Goal: Task Accomplishment & Management: Manage account settings

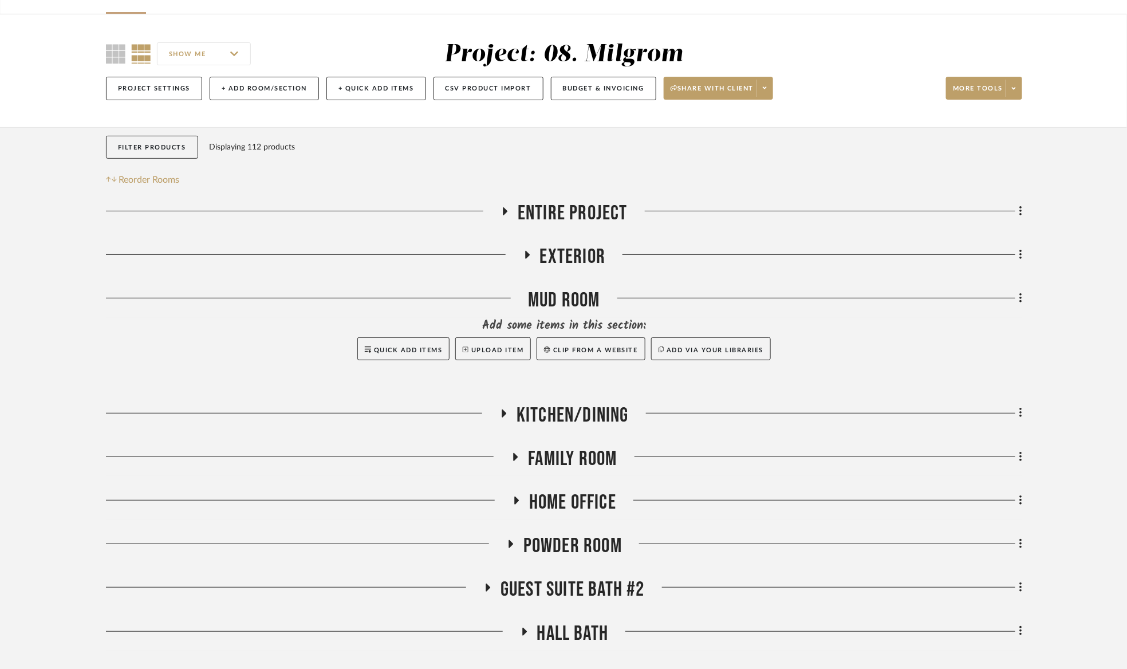
scroll to position [271, 0]
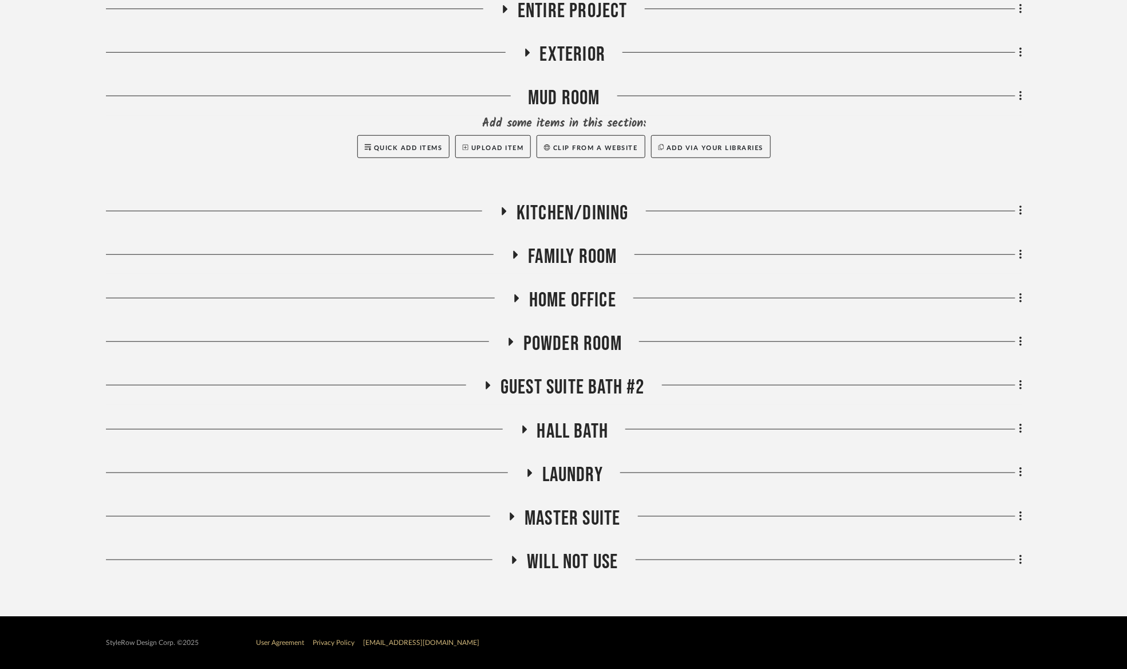
click at [619, 388] on span "Guest Suite bath #2" at bounding box center [572, 387] width 144 height 25
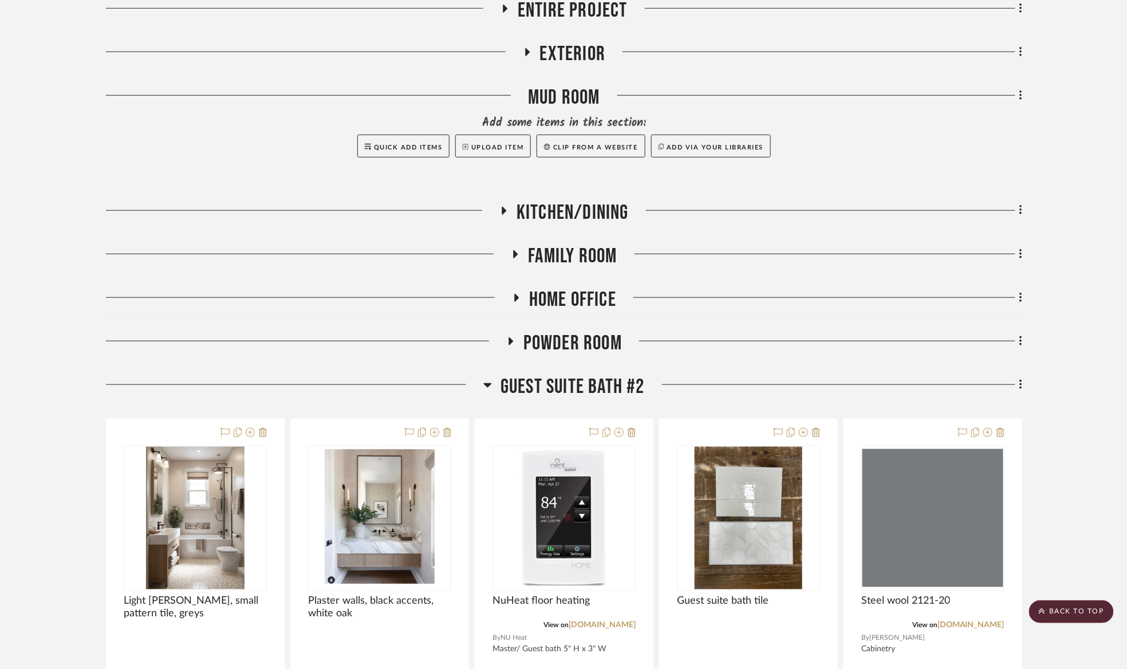
click at [618, 388] on span "Guest Suite bath #2" at bounding box center [572, 386] width 144 height 25
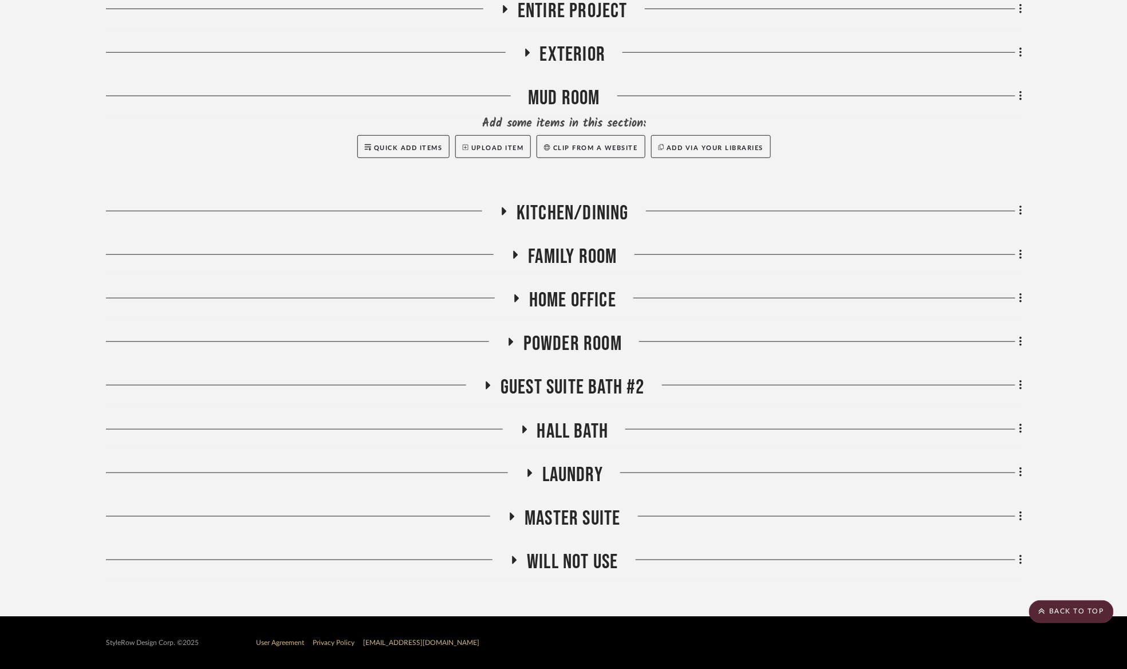
click at [577, 424] on span "Hall Bath" at bounding box center [573, 431] width 72 height 25
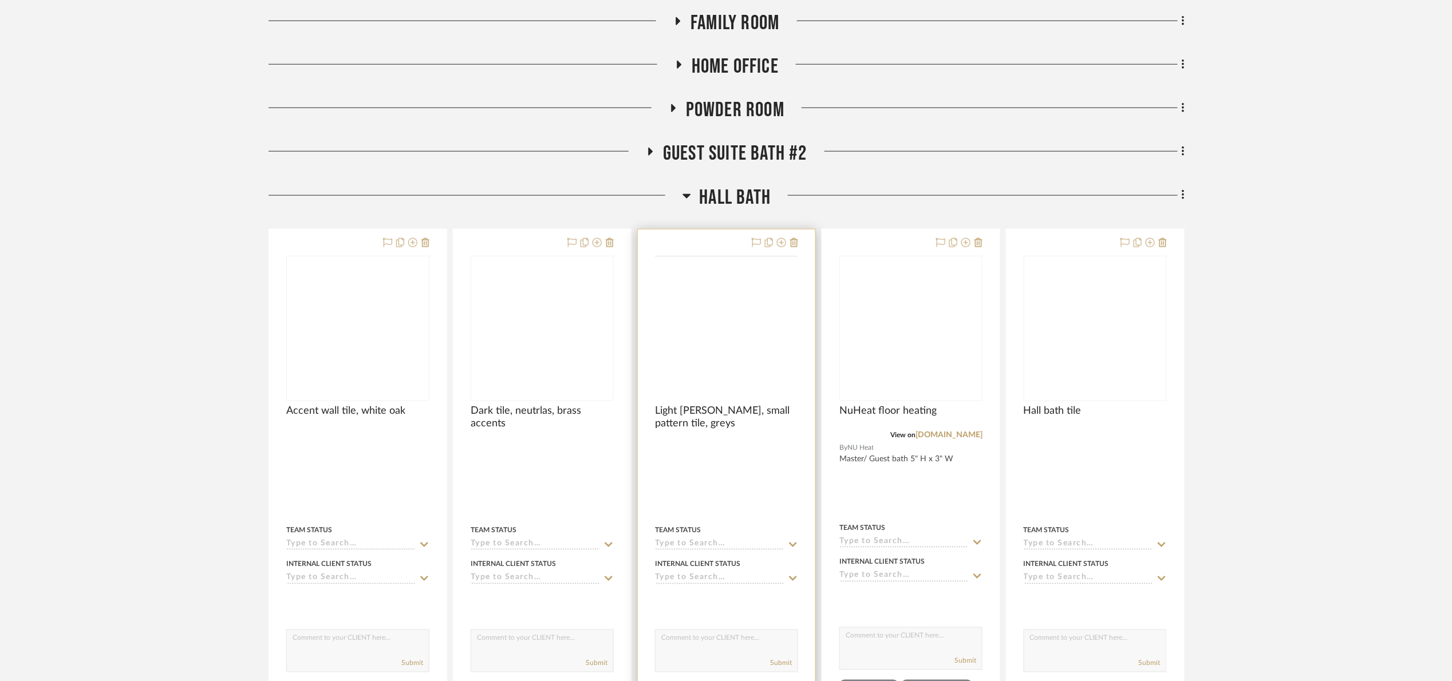
scroll to position [515, 0]
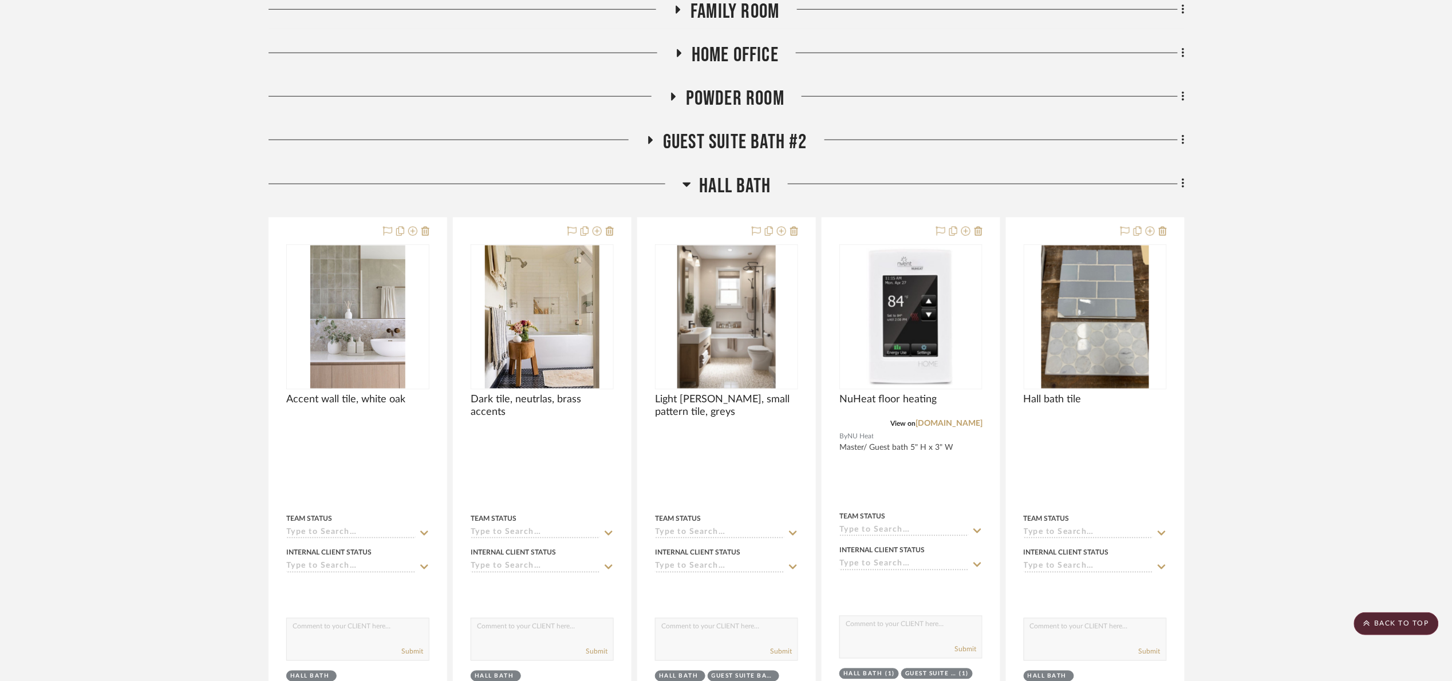
click at [748, 179] on span "Hall Bath" at bounding box center [736, 186] width 72 height 25
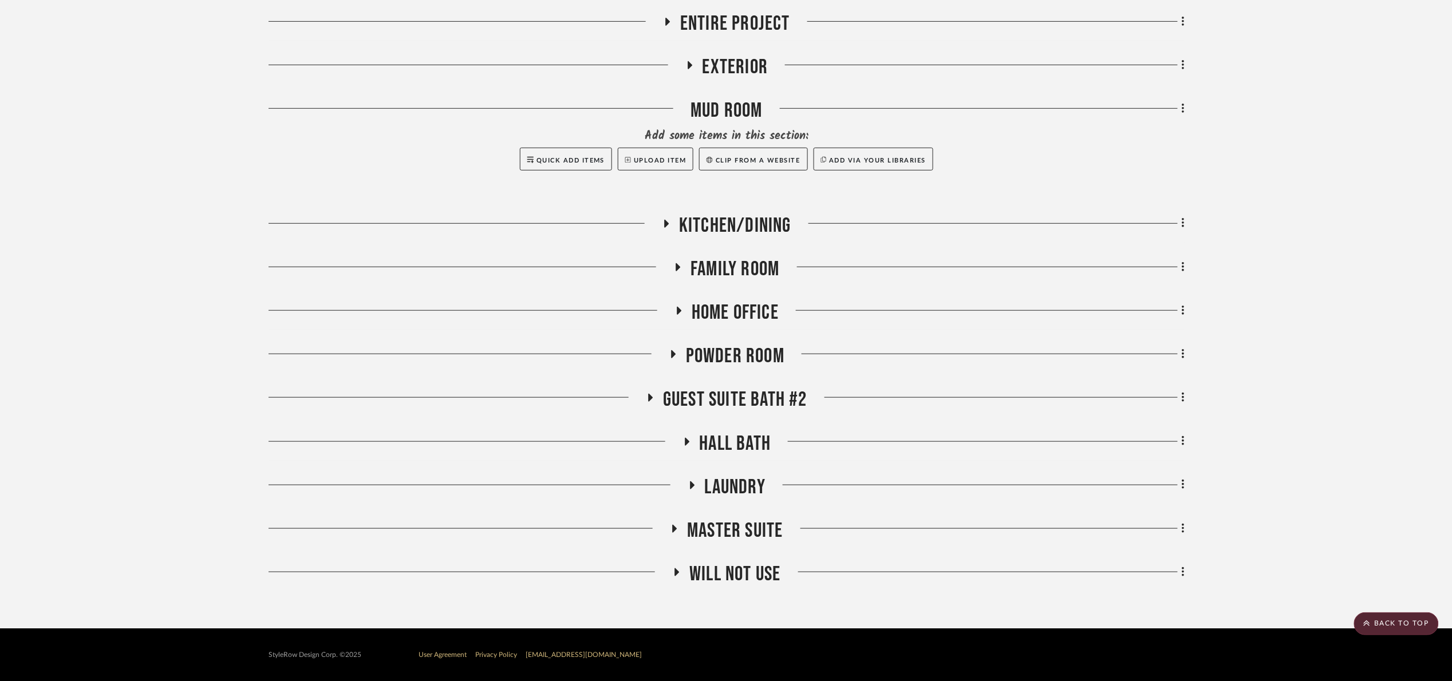
click at [742, 404] on span "Guest Suite bath #2" at bounding box center [735, 400] width 144 height 25
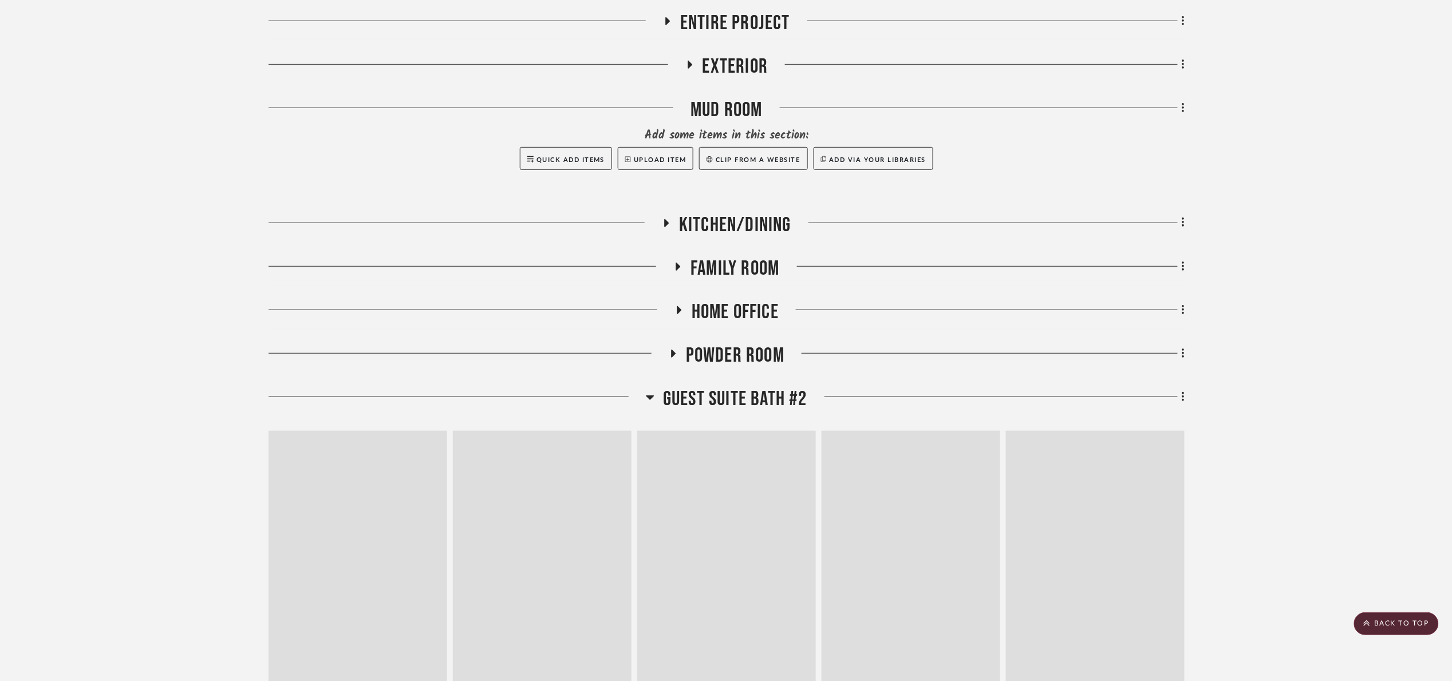
scroll to position [515, 0]
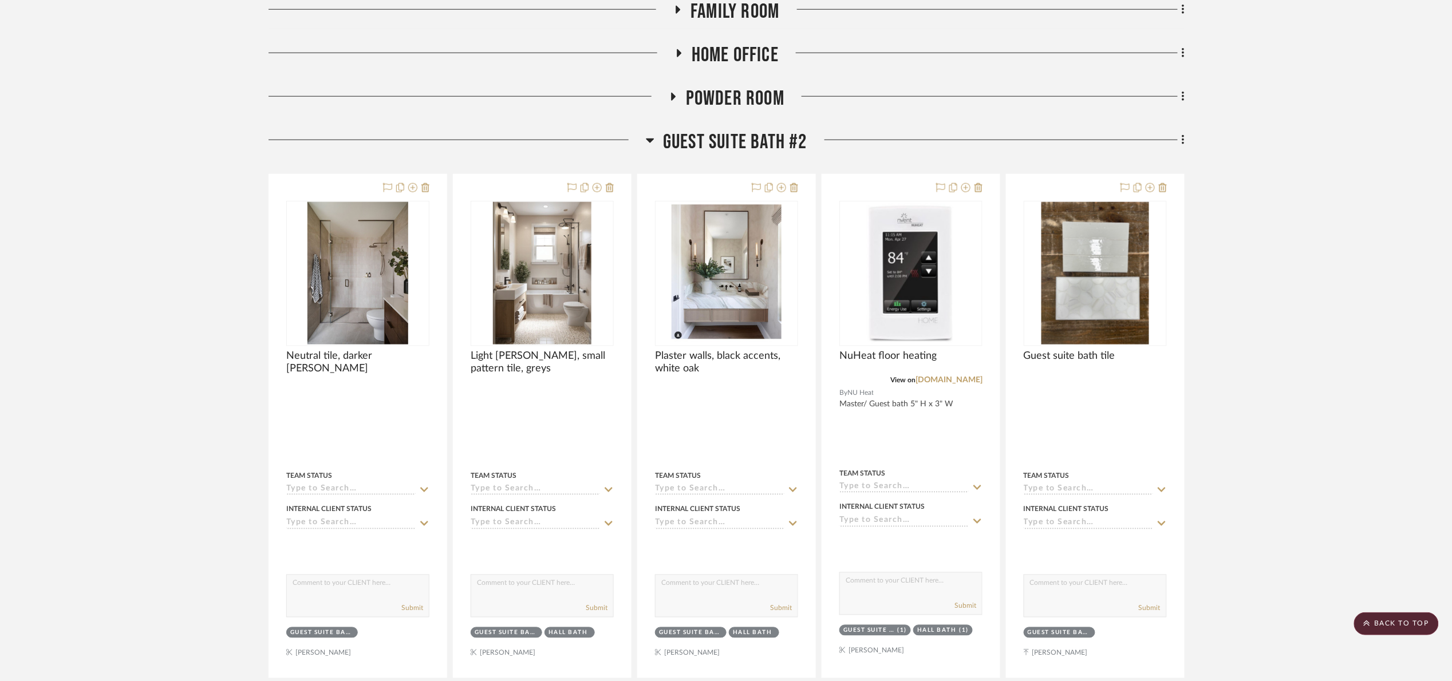
click at [708, 132] on span "Guest Suite bath #2" at bounding box center [735, 142] width 144 height 25
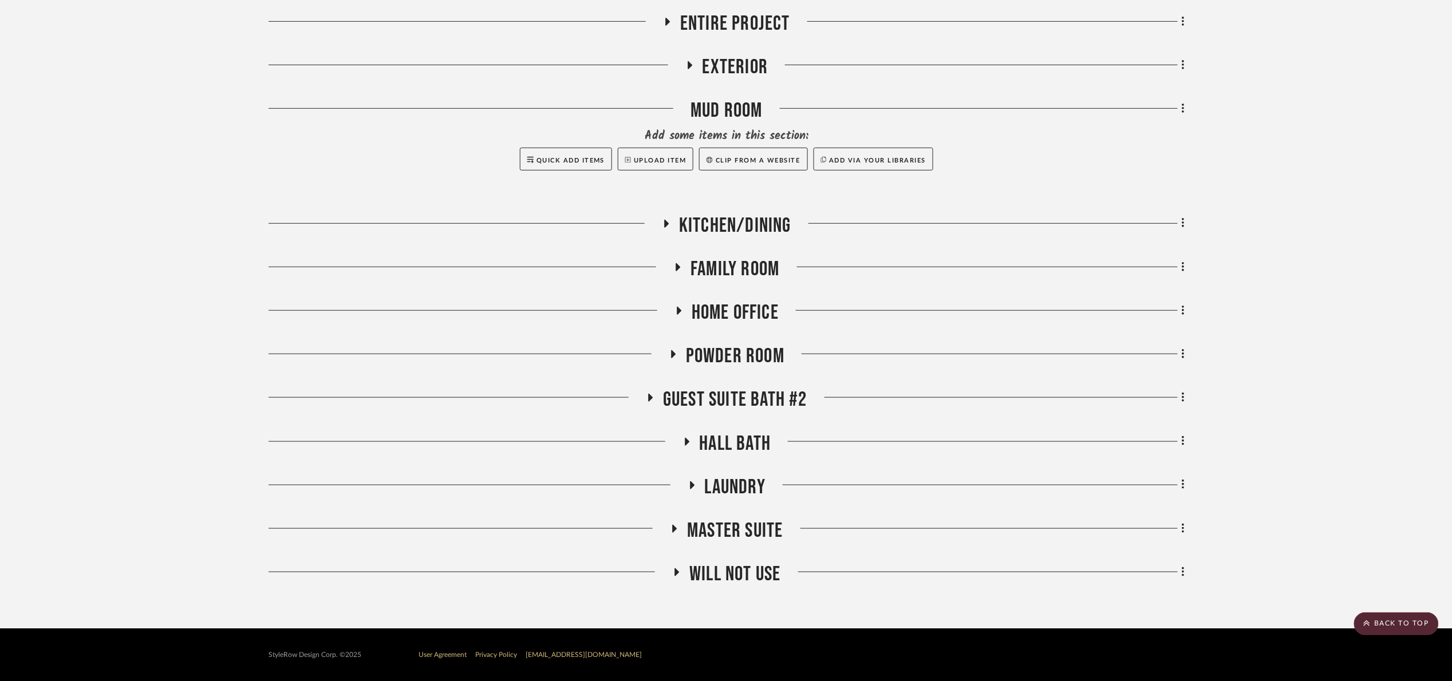
click at [765, 523] on span "Master Suite" at bounding box center [735, 531] width 96 height 25
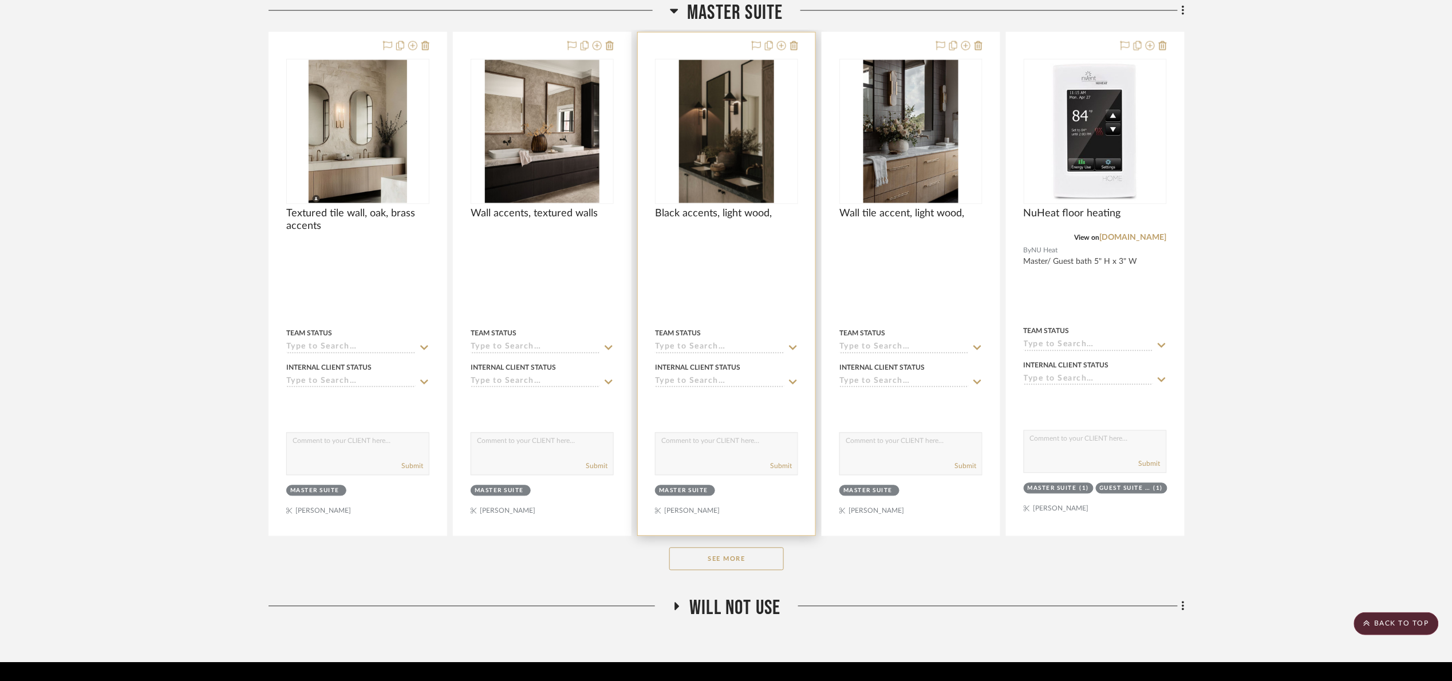
scroll to position [823, 0]
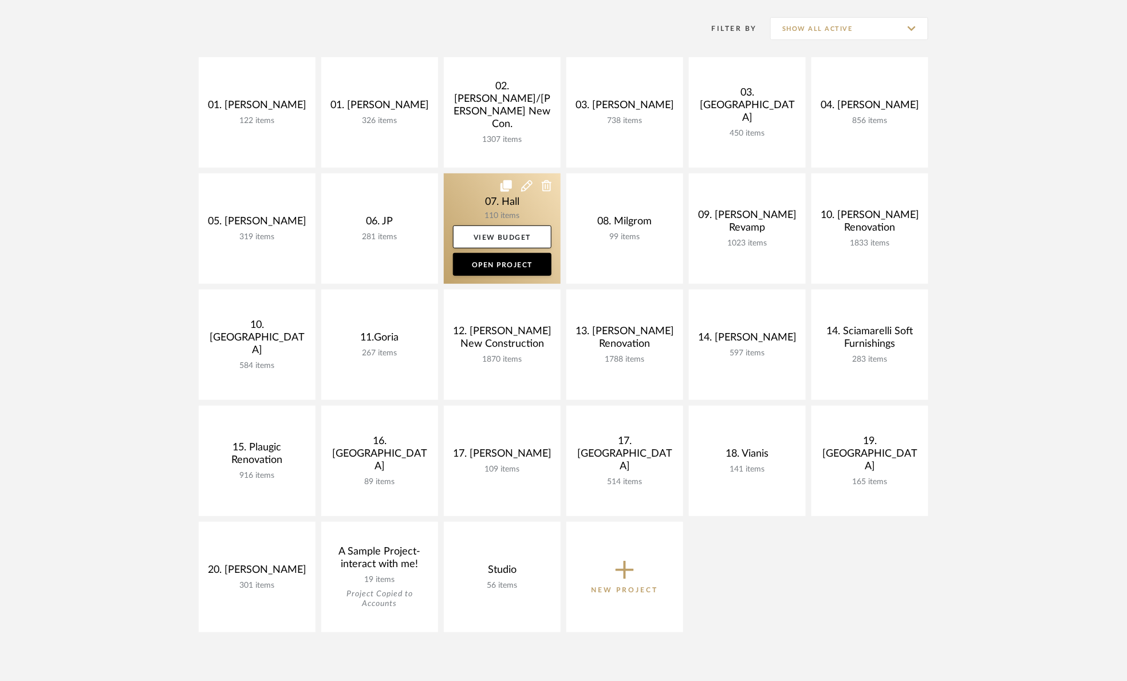
scroll to position [172, 0]
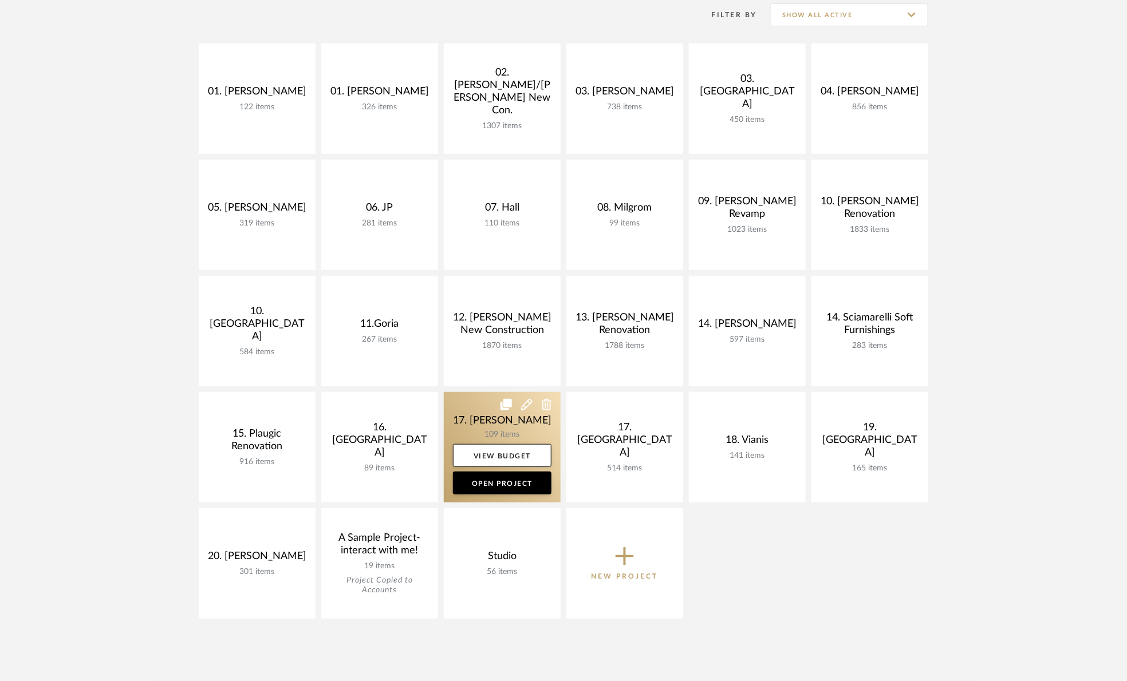
click at [459, 414] on link at bounding box center [502, 447] width 117 height 111
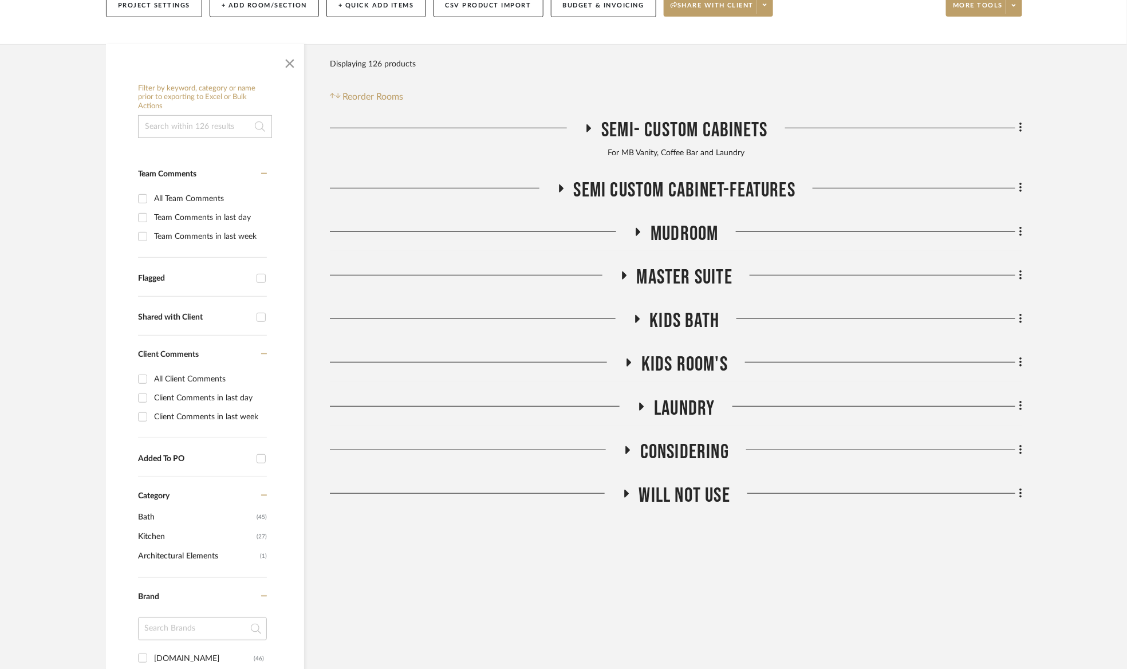
scroll to position [172, 0]
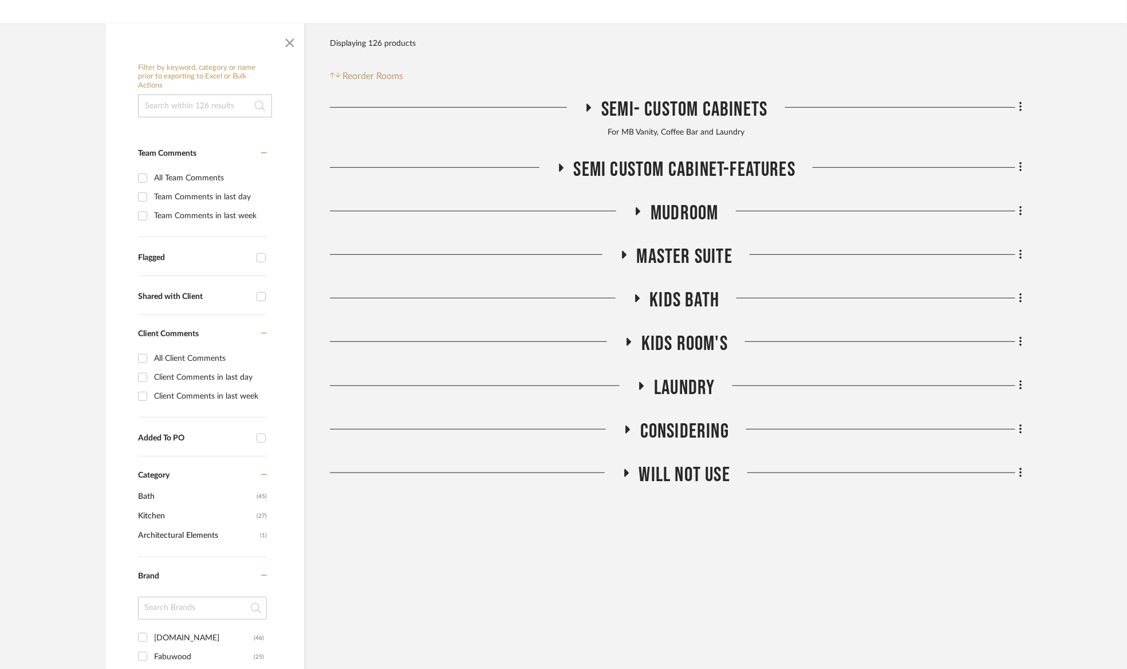
click at [687, 266] on span "Master Suite" at bounding box center [685, 257] width 96 height 25
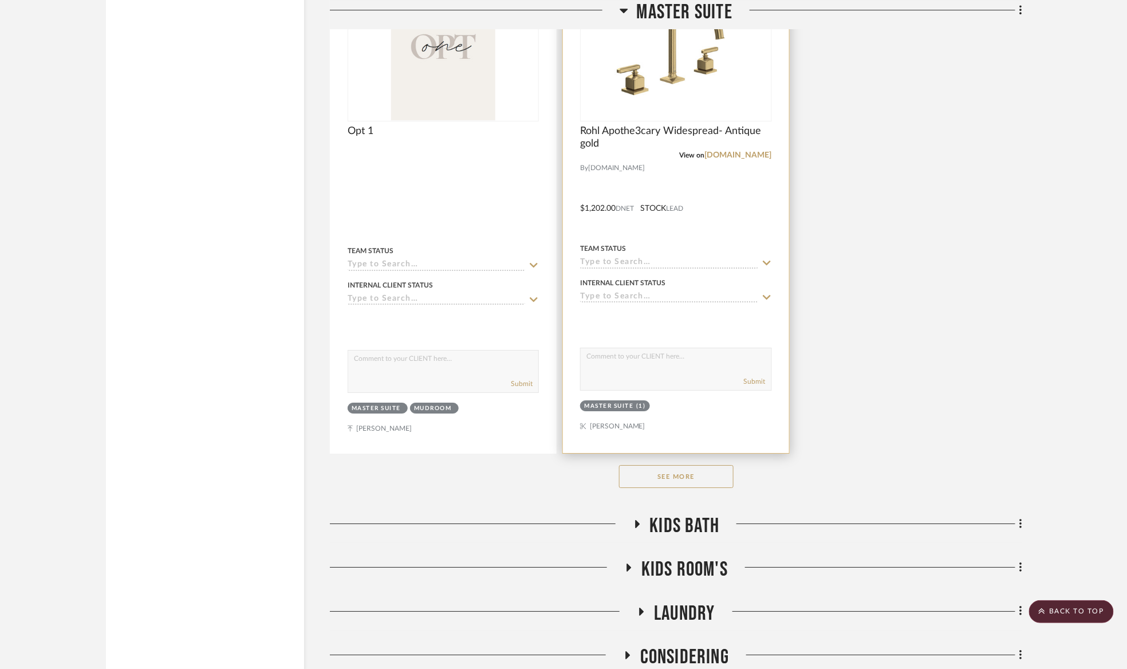
scroll to position [1546, 0]
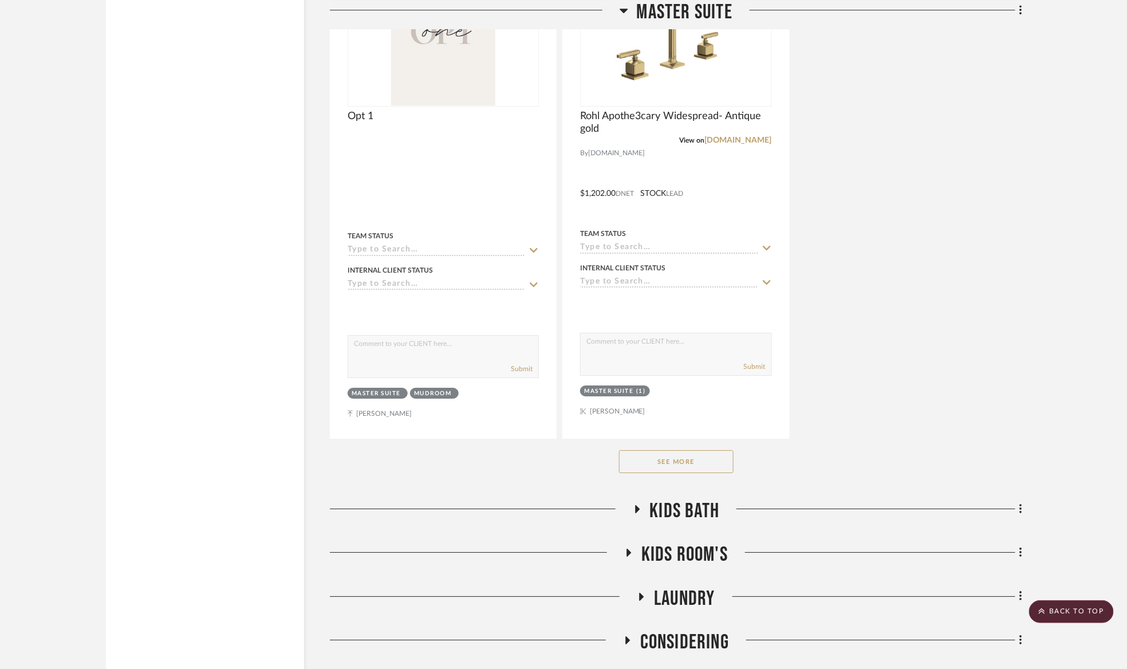
drag, startPoint x: 693, startPoint y: 462, endPoint x: 792, endPoint y: 396, distance: 119.0
click at [693, 462] on button "See More" at bounding box center [676, 461] width 115 height 23
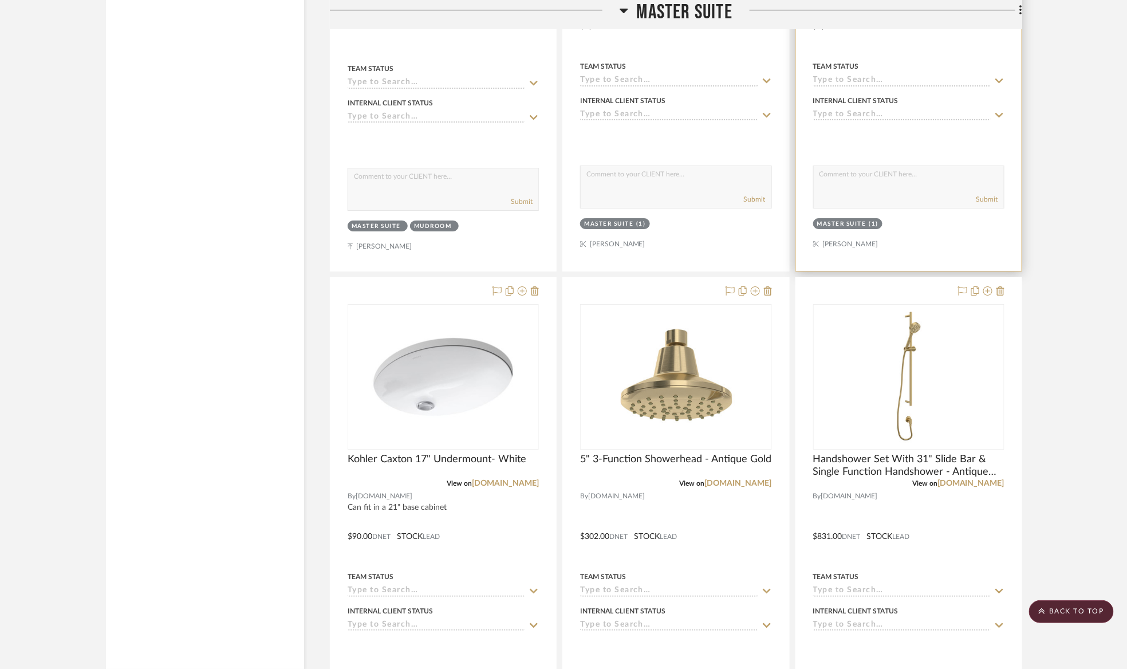
scroll to position [1718, 0]
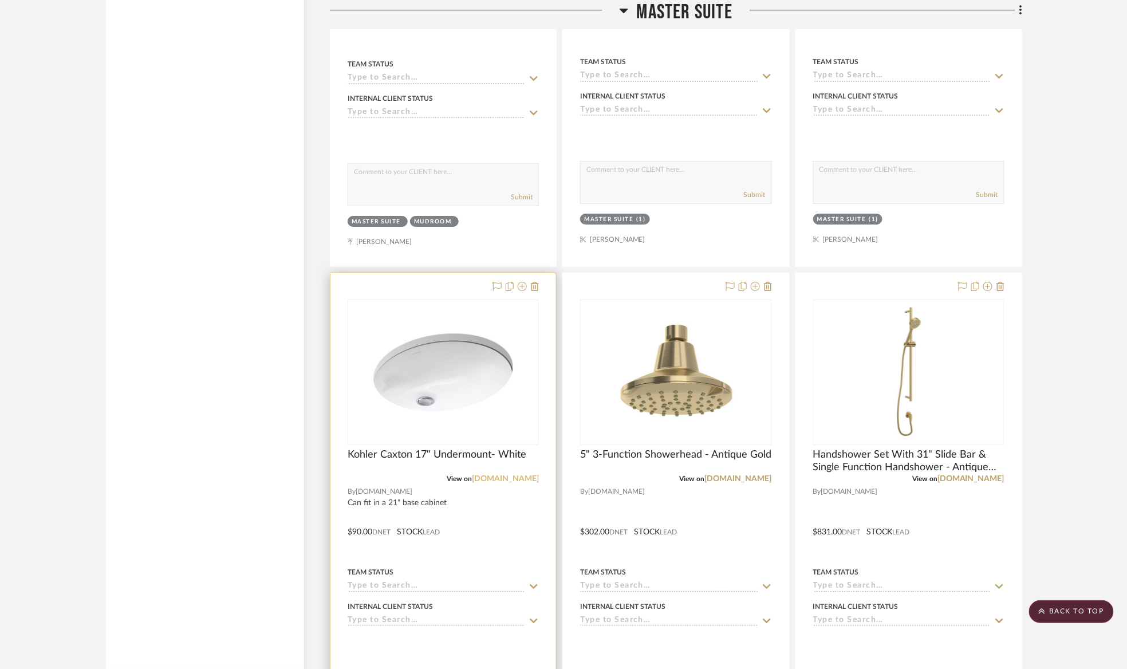
click at [515, 483] on link "build.com" at bounding box center [505, 479] width 67 height 8
click at [491, 405] on img "0" at bounding box center [443, 372] width 143 height 143
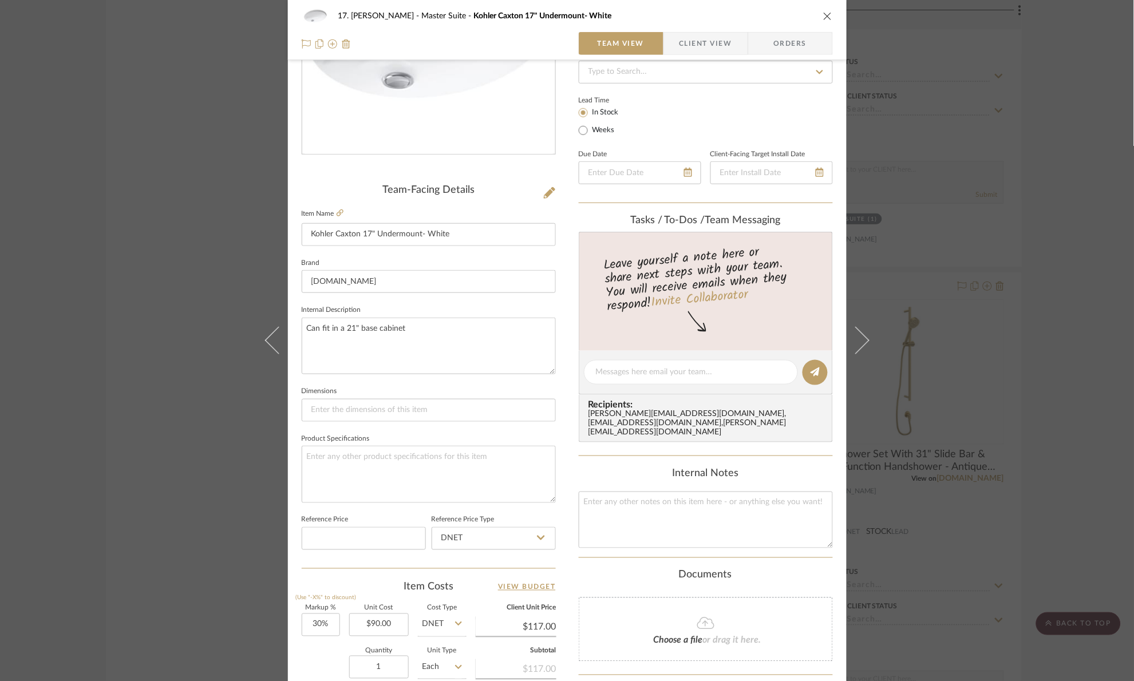
scroll to position [386, 0]
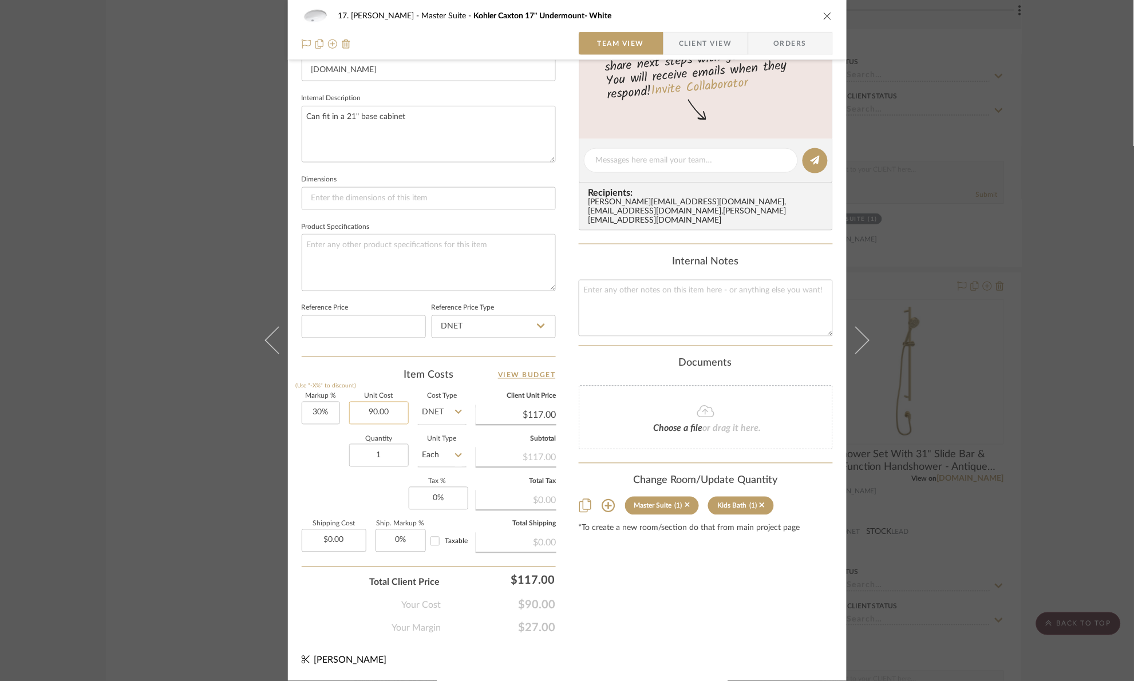
click at [392, 413] on input "90.00" at bounding box center [379, 413] width 60 height 23
type input "$98.15"
click at [323, 480] on div "Markup % (Use "-X%" to discount) 30% Unit Cost $98.15 Cost Type DNET Client Uni…" at bounding box center [429, 477] width 254 height 167
type input "$127.60"
click at [1055, 248] on div "17. Hurley Master Suite Kohler Caxton 17" Undermount- White Team View Client Vi…" at bounding box center [567, 340] width 1134 height 681
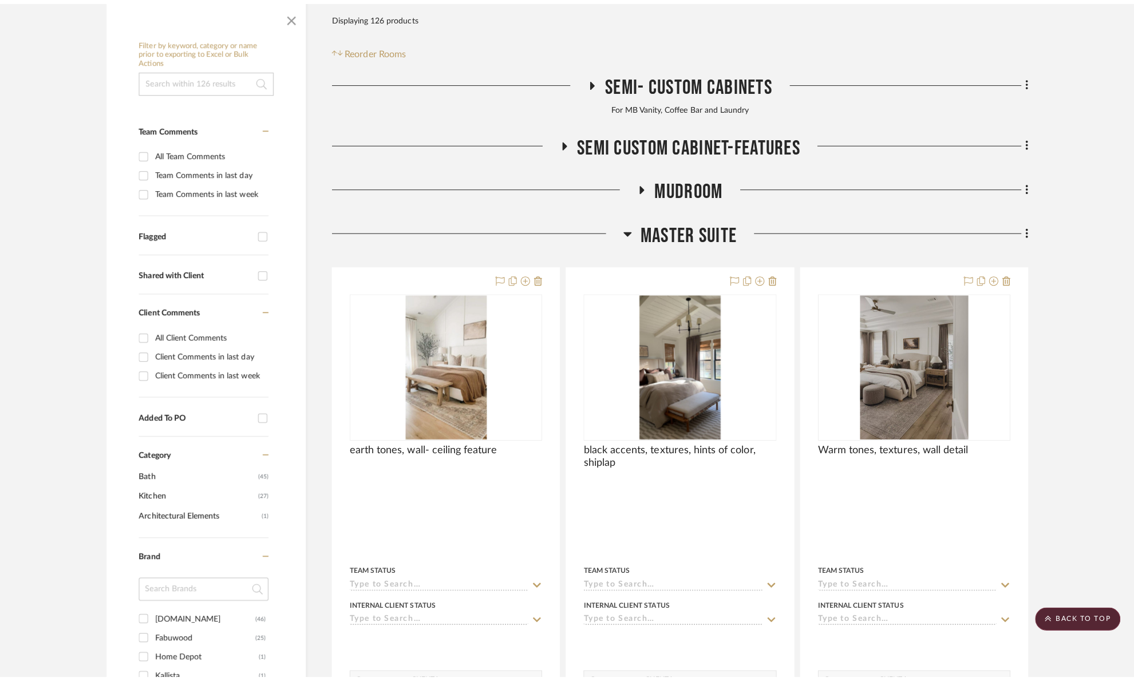
scroll to position [0, 0]
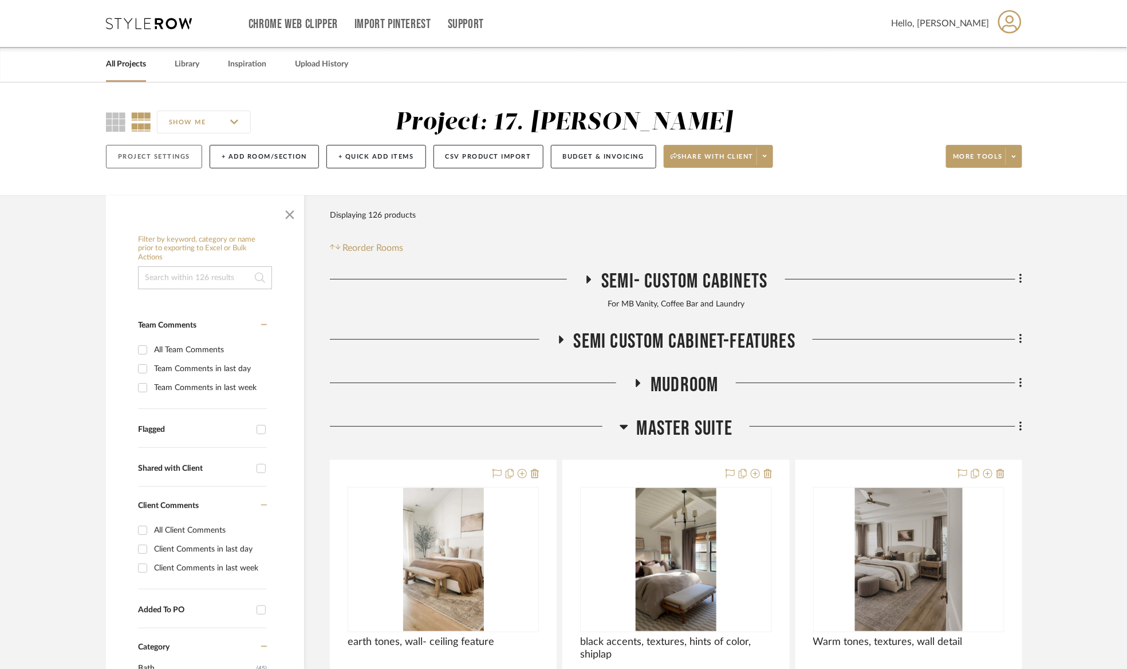
click at [185, 159] on button "Project Settings" at bounding box center [154, 156] width 96 height 23
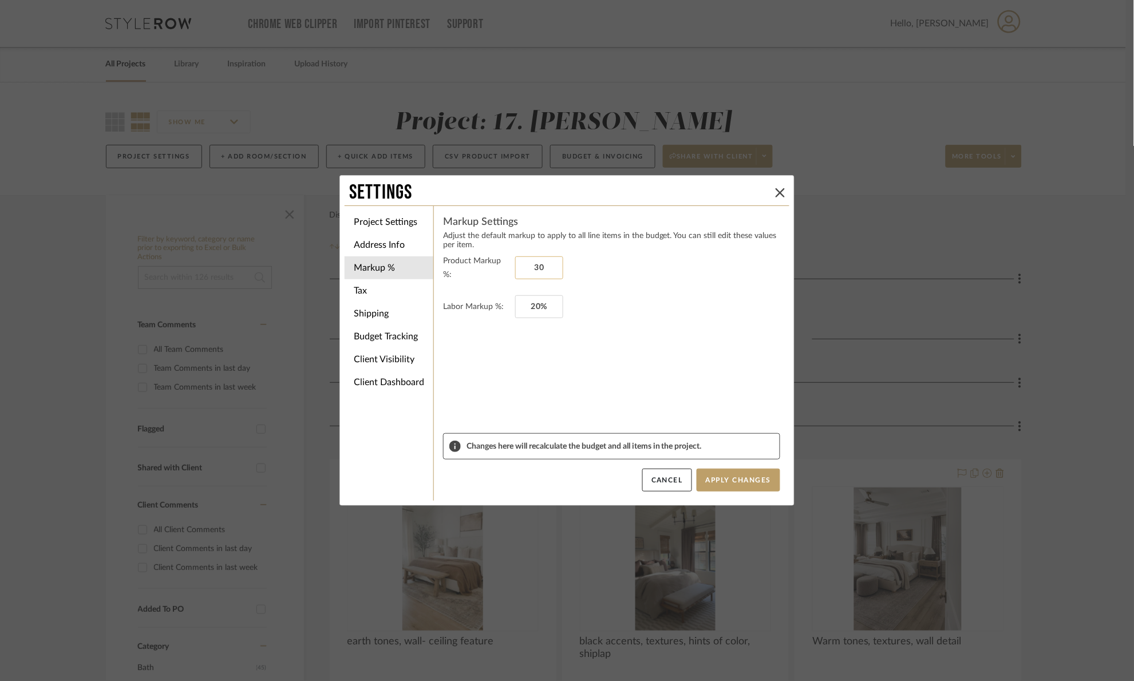
click at [546, 270] on input "30" at bounding box center [539, 268] width 48 height 23
type input "0%"
click at [732, 483] on button "Apply Changes" at bounding box center [739, 480] width 84 height 23
click at [776, 192] on icon at bounding box center [780, 192] width 9 height 9
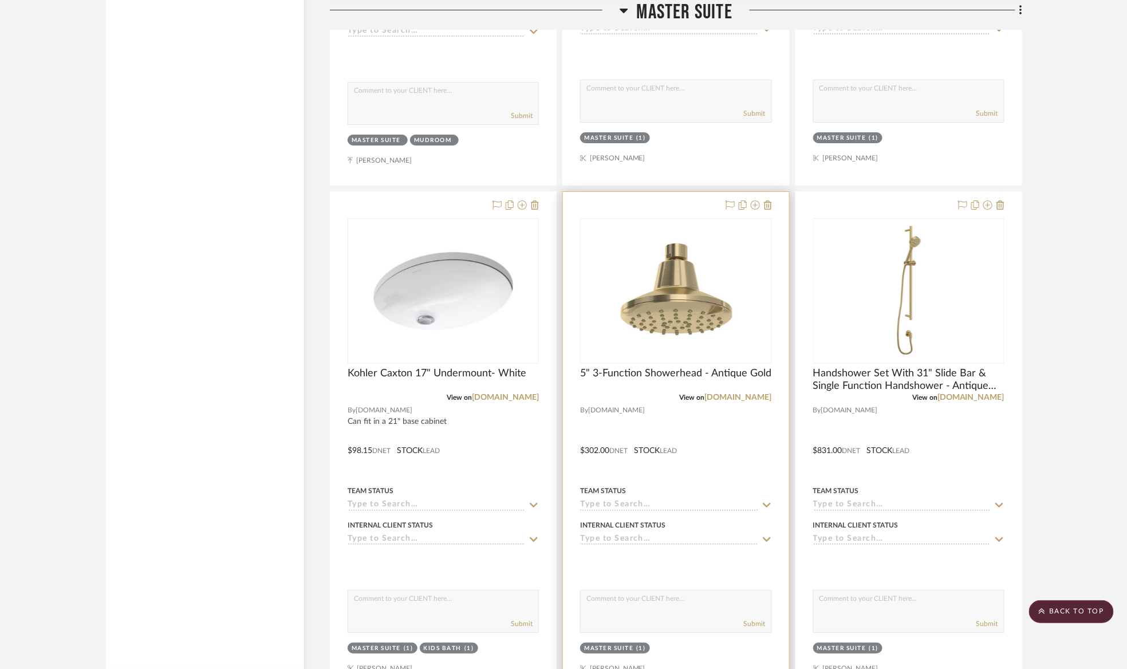
scroll to position [1804, 0]
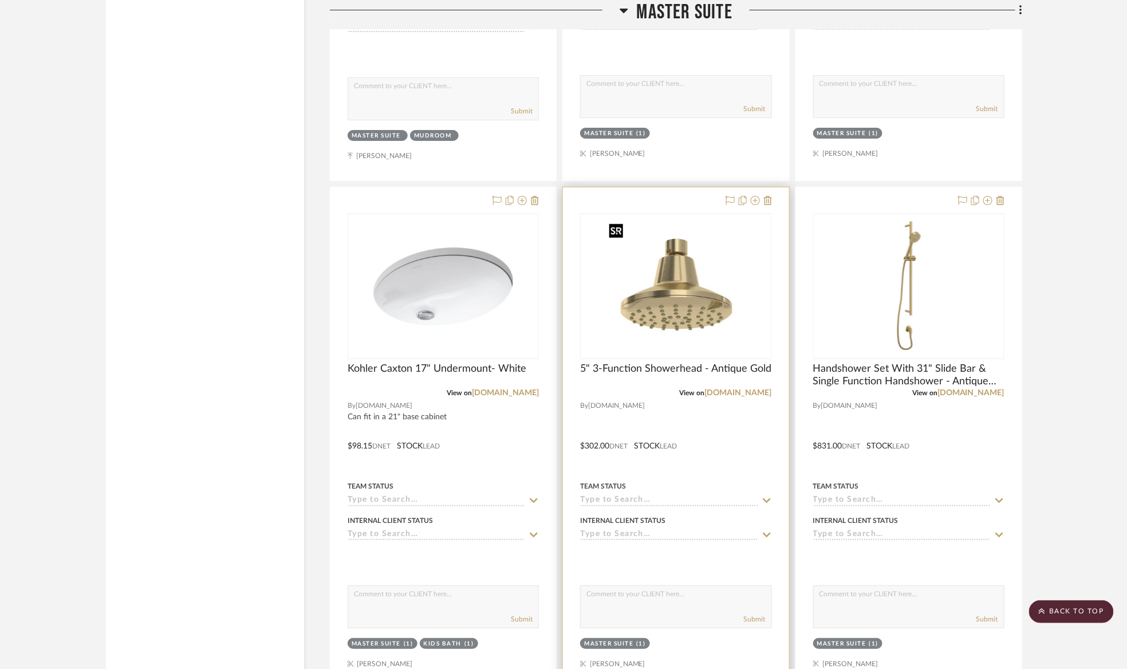
click at [665, 274] on img "0" at bounding box center [675, 286] width 143 height 143
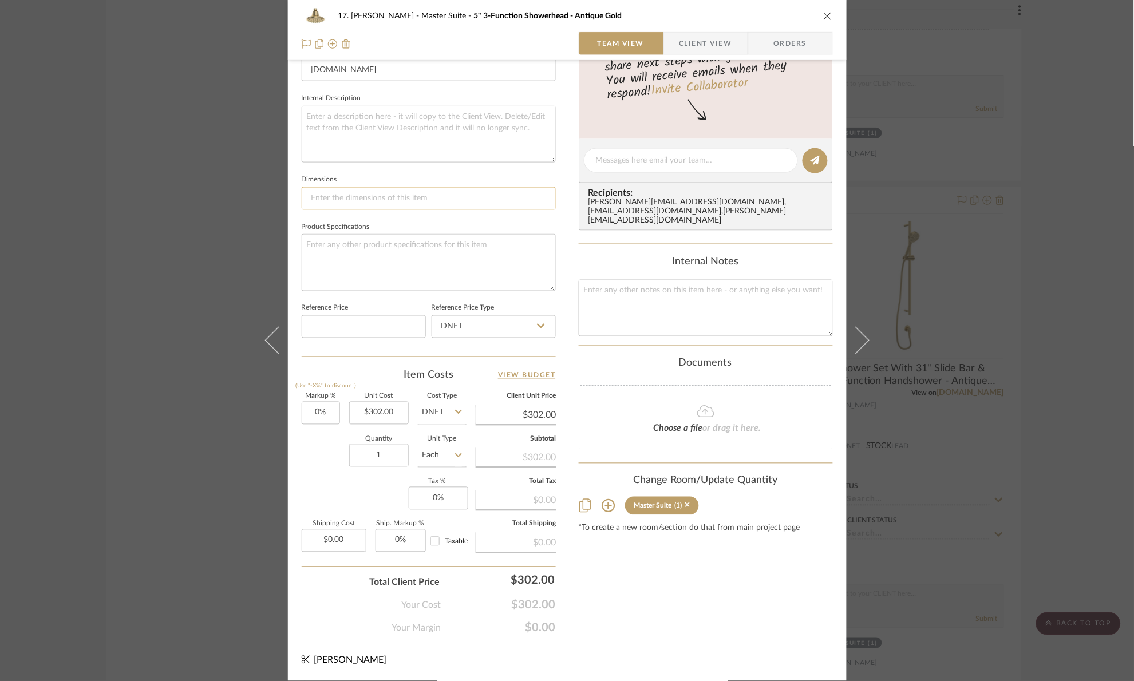
scroll to position [386, 0]
click at [1046, 273] on div "17. Hurley Master Suite 5" 3-Function Showerhead - Antique Gold Team View Clien…" at bounding box center [567, 340] width 1134 height 681
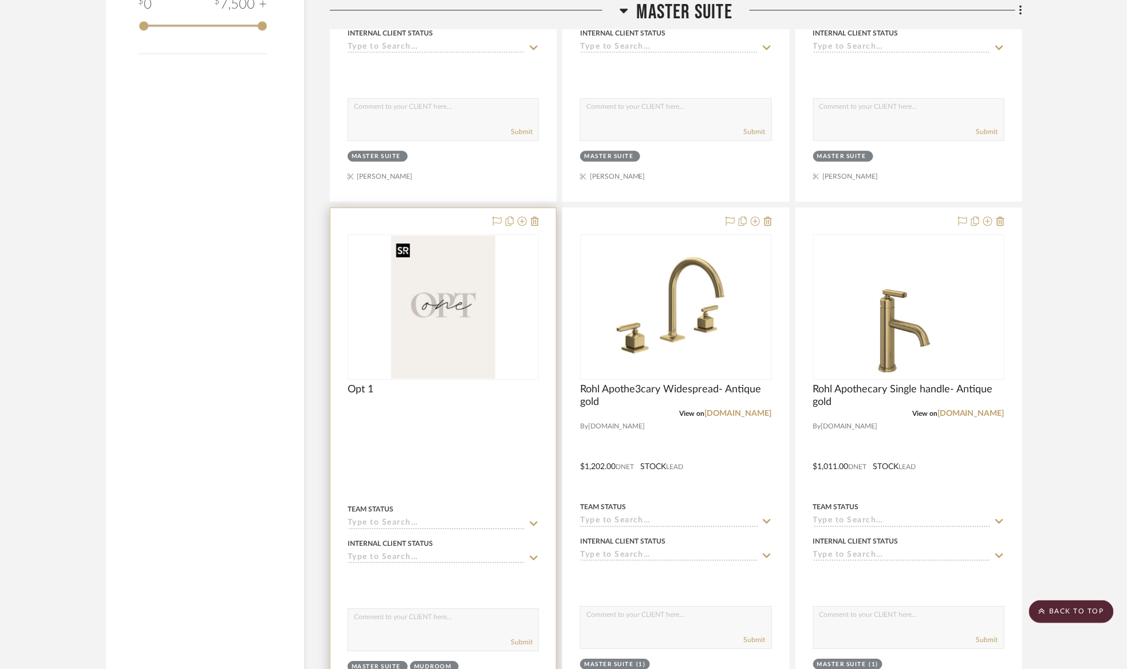
scroll to position [1288, 0]
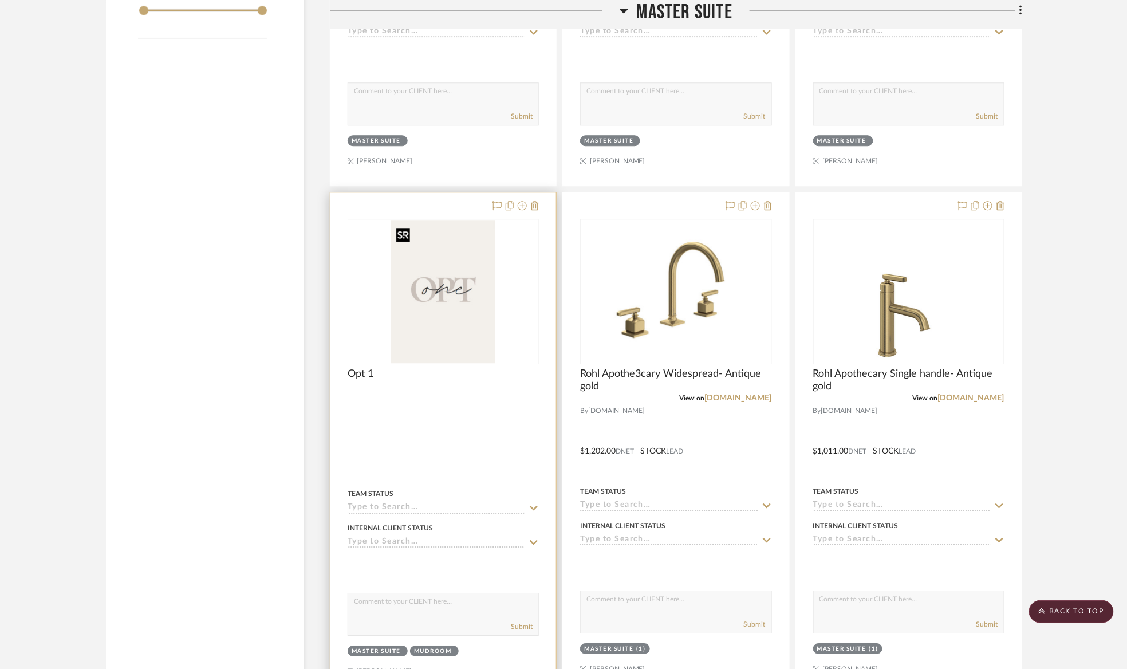
click at [463, 344] on img "0" at bounding box center [443, 291] width 104 height 143
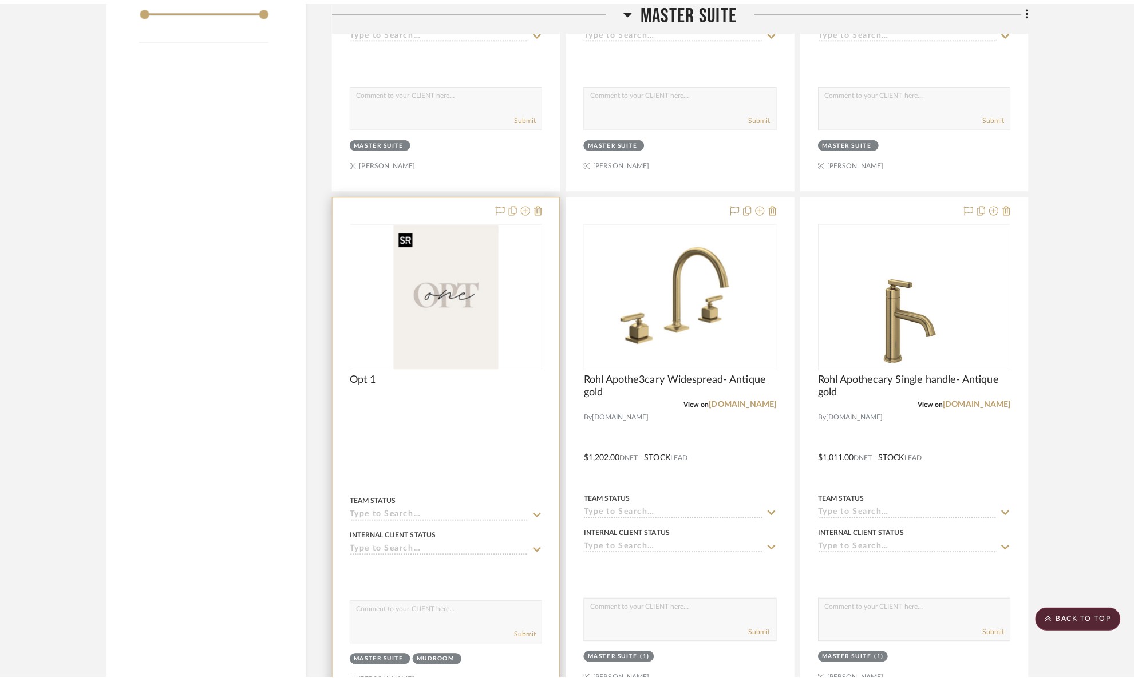
scroll to position [0, 0]
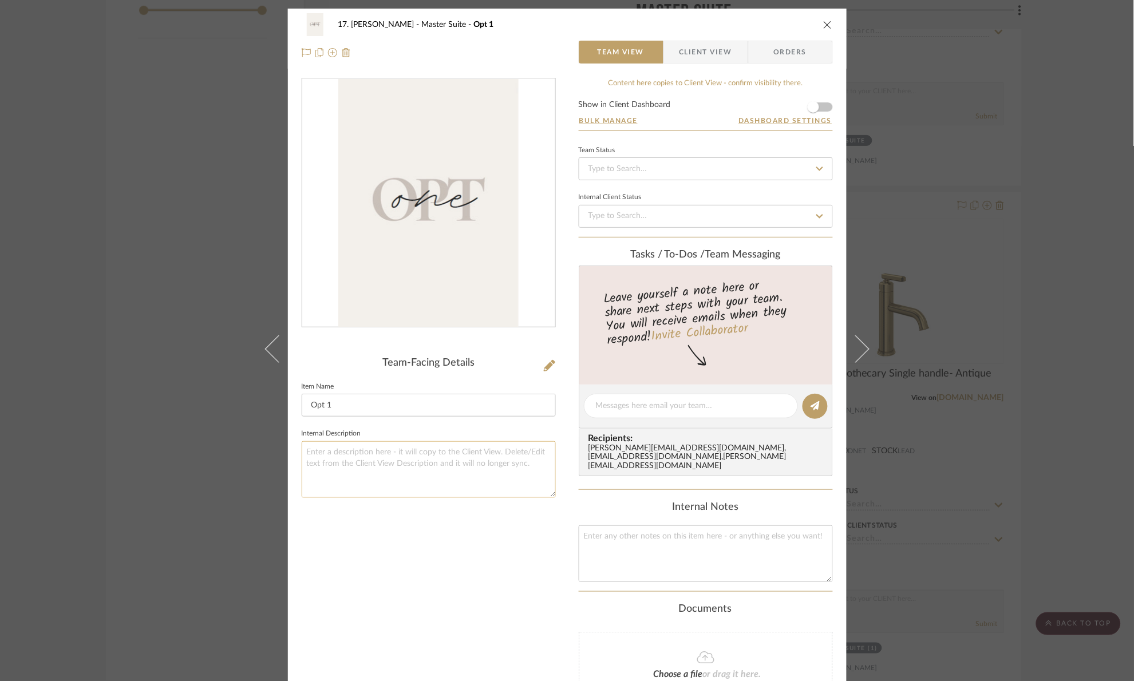
click at [442, 458] on textarea at bounding box center [429, 469] width 254 height 57
click at [421, 526] on div "Team-Facing Details Item Name Opt 1 Internal Description Plumbing estimate: 10,…" at bounding box center [429, 442] width 254 height 729
click at [374, 455] on textarea "Plumbing estimate: 10,257.25" at bounding box center [429, 469] width 254 height 57
type textarea "Plumbing estimate: $10,257.25"
click at [482, 553] on div "Team-Facing Details Item Name Opt 1 Internal Description Plumbing estimate: $10…" at bounding box center [429, 442] width 254 height 729
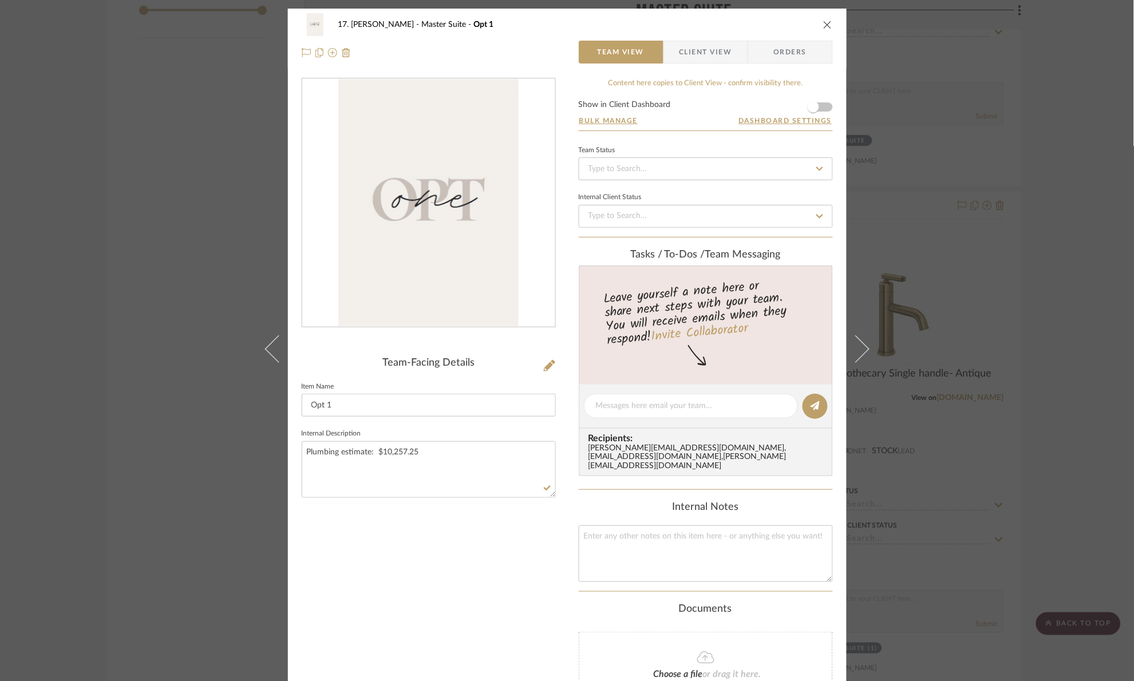
click at [1059, 213] on div "17. Hurley Master Suite Opt 1 Team View Client View Orders Team-Facing Details …" at bounding box center [567, 340] width 1134 height 681
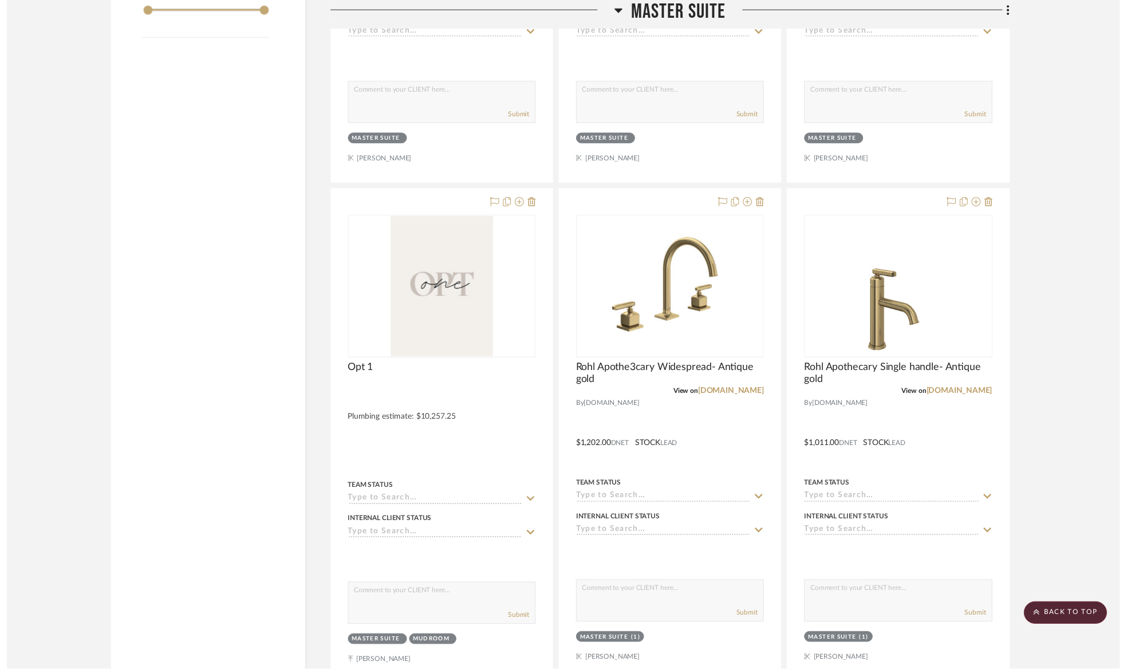
scroll to position [1288, 0]
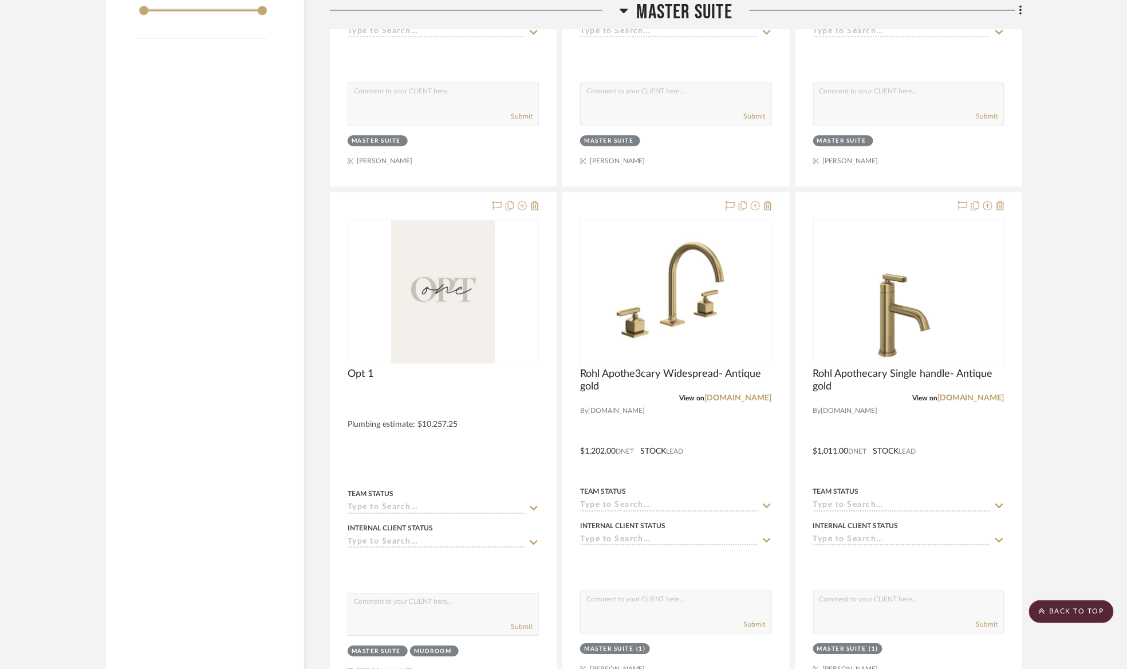
click at [665, 0] on span "Master Suite" at bounding box center [685, 12] width 96 height 25
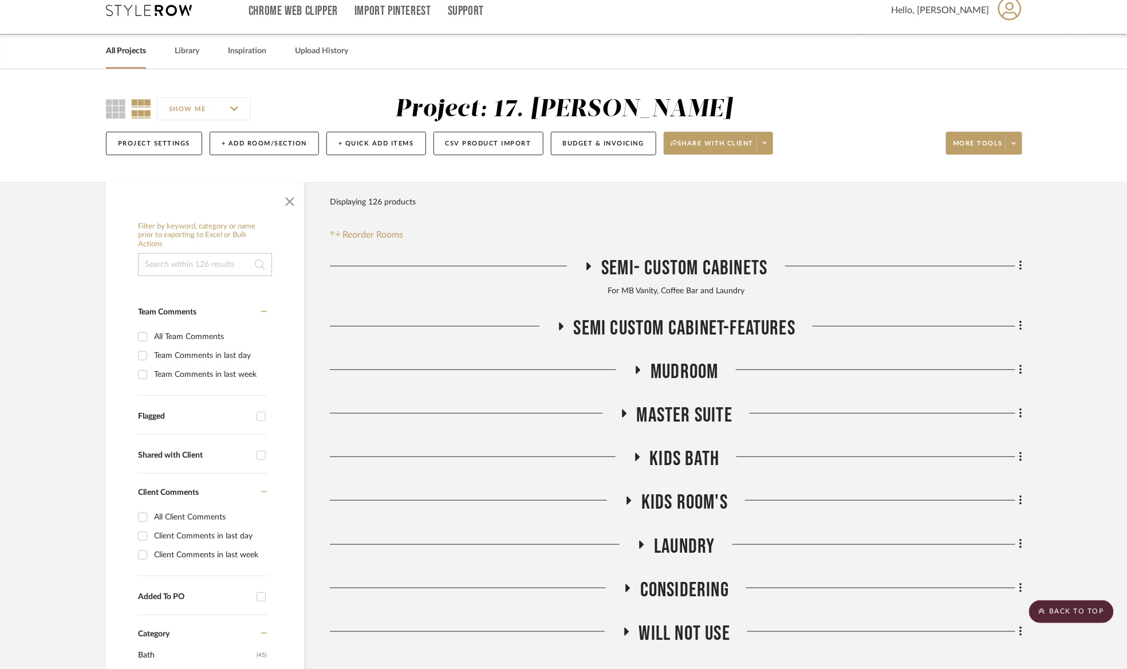
scroll to position [0, 0]
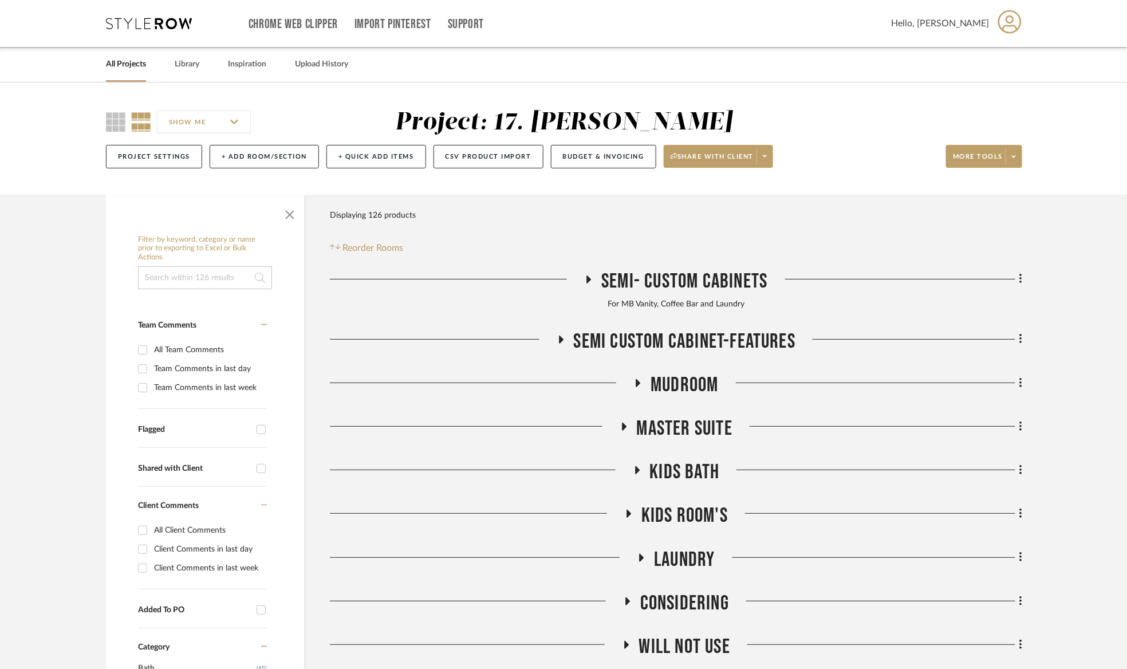
click at [226, 282] on input at bounding box center [205, 277] width 134 height 23
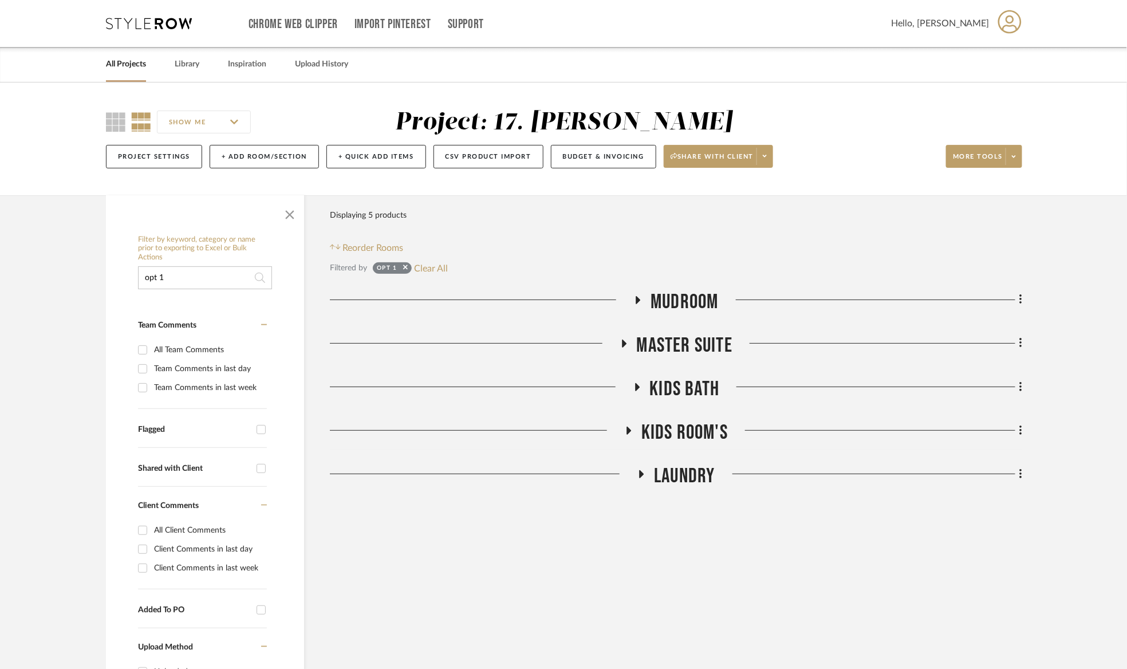
type input "opt 1"
click at [705, 347] on span "Master Suite" at bounding box center [685, 345] width 96 height 25
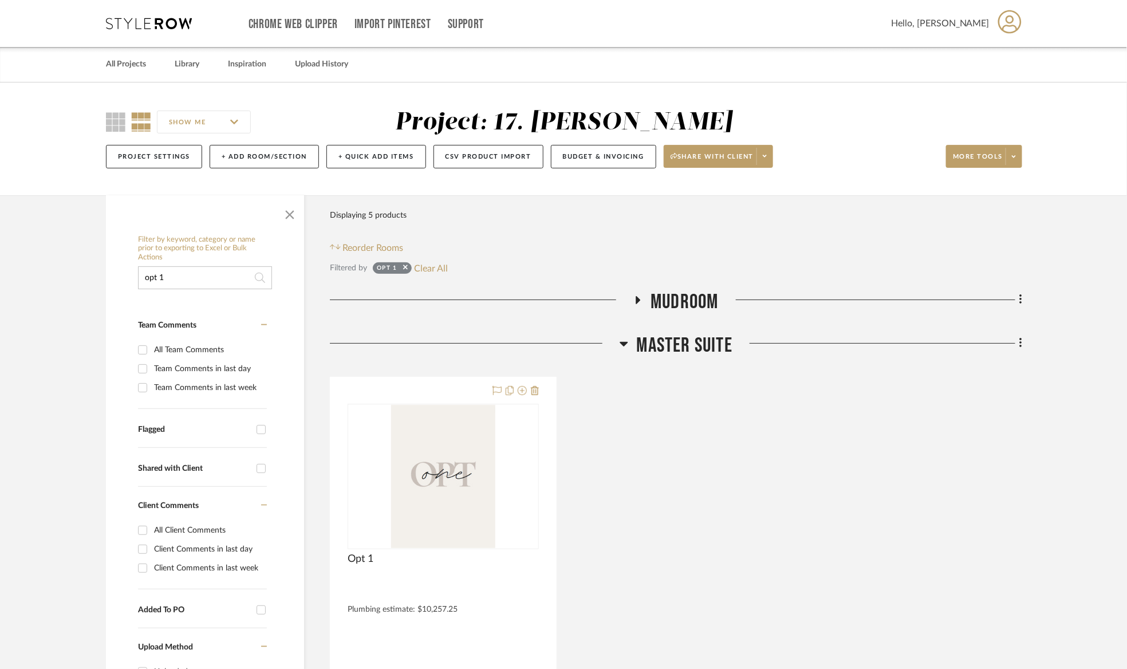
click at [705, 348] on span "Master Suite" at bounding box center [685, 345] width 96 height 25
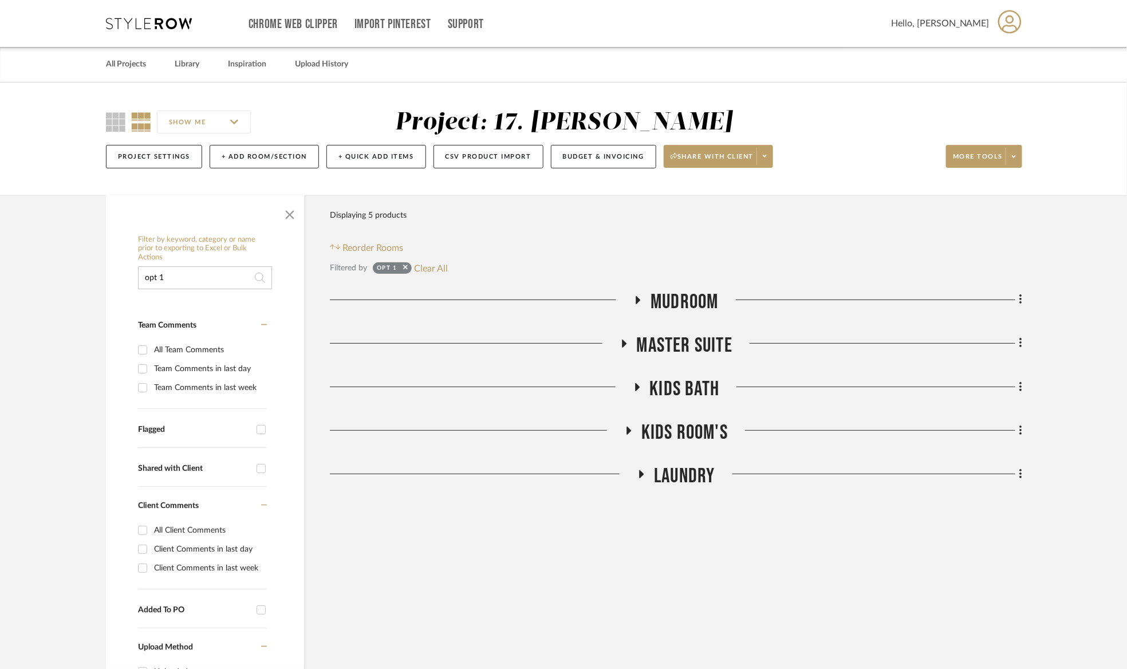
click at [674, 388] on span "Kids Bath" at bounding box center [685, 389] width 70 height 25
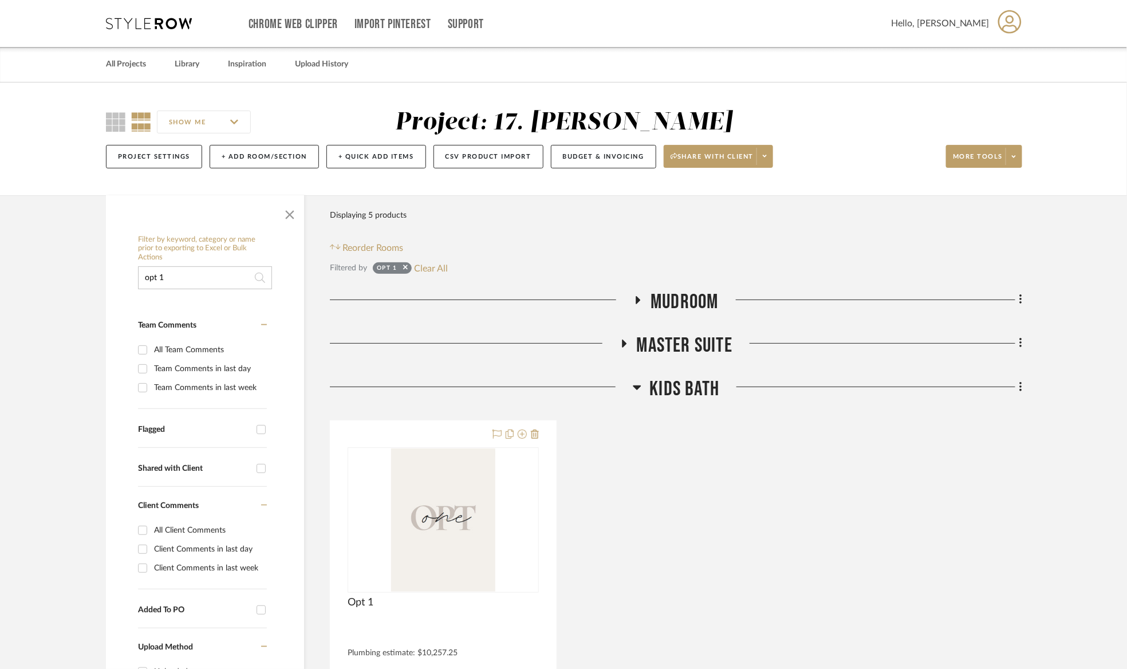
click at [674, 388] on span "Kids Bath" at bounding box center [685, 389] width 70 height 25
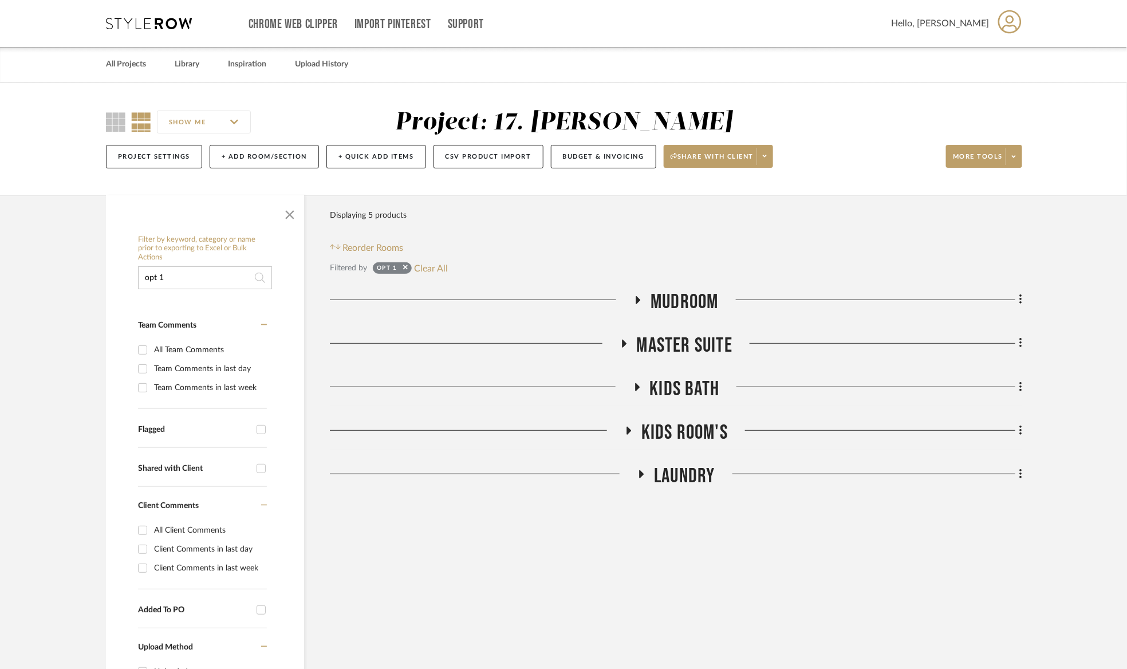
click at [676, 399] on span "Kids Bath" at bounding box center [685, 389] width 70 height 25
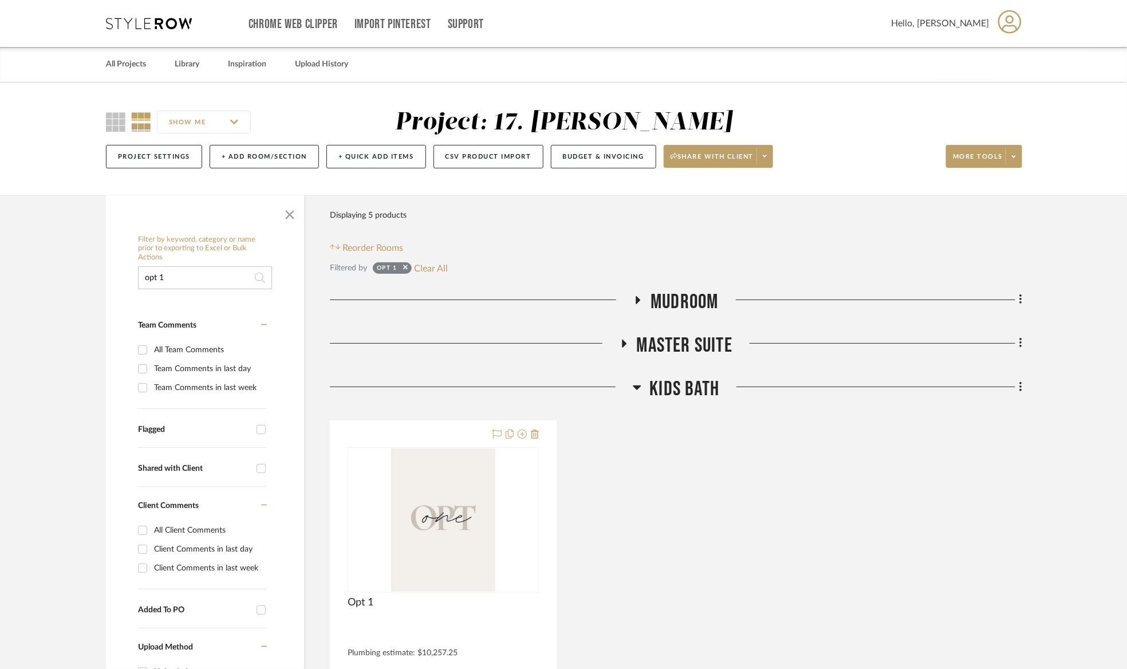
click at [680, 344] on span "Master Suite" at bounding box center [685, 345] width 96 height 25
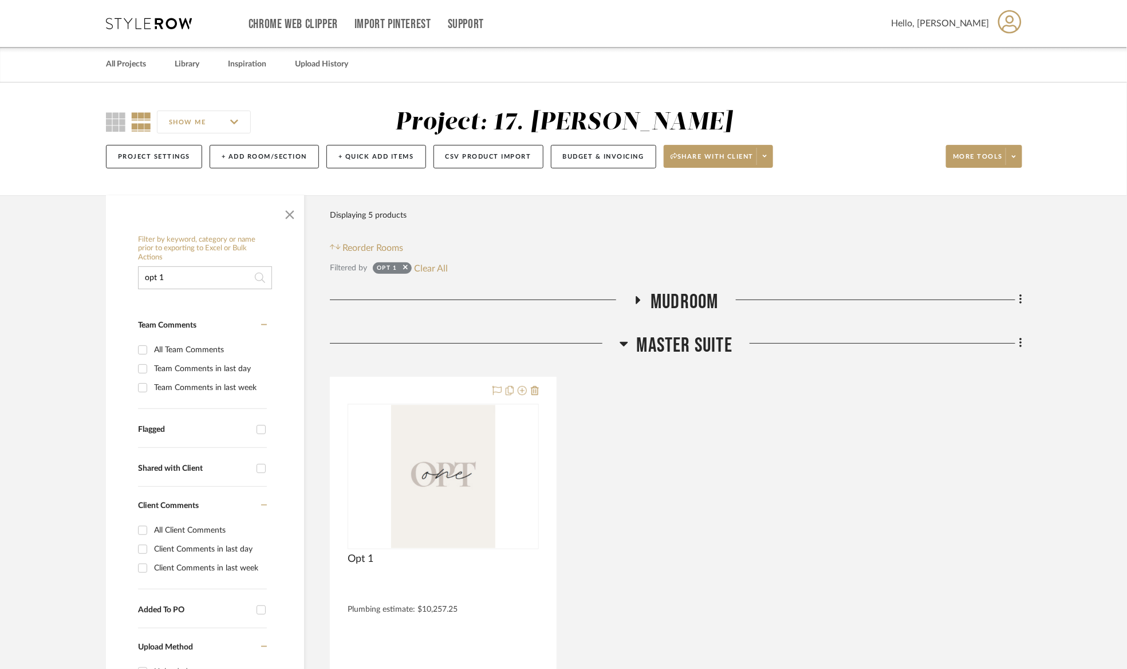
click at [709, 341] on span "Master Suite" at bounding box center [685, 345] width 96 height 25
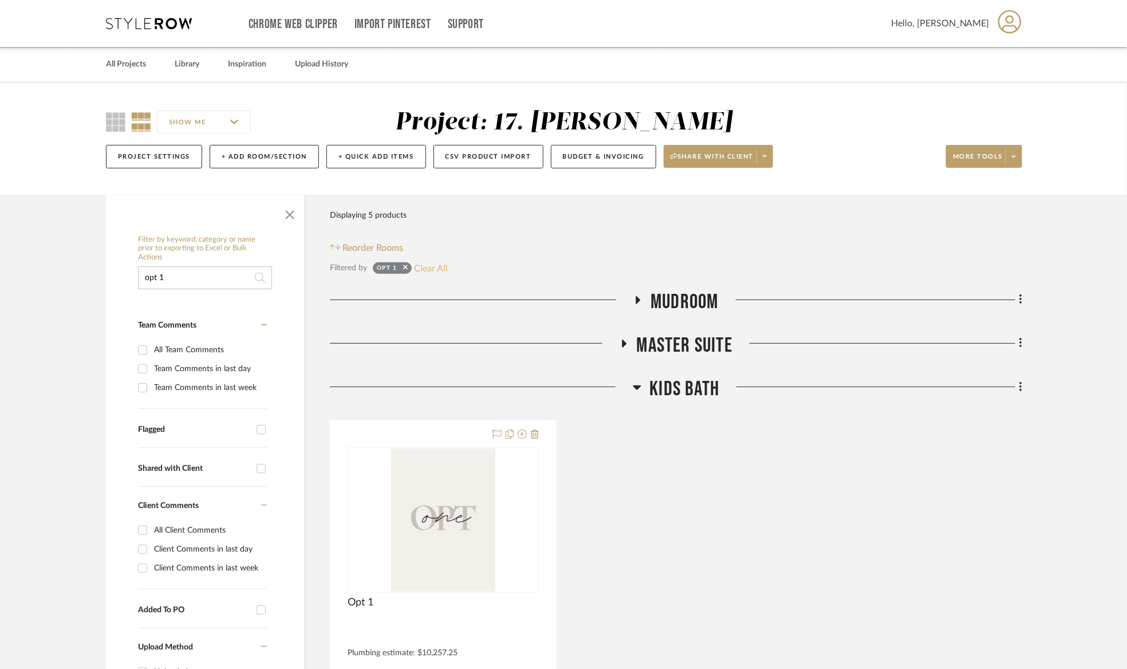
click at [447, 261] on button "Clear All" at bounding box center [432, 268] width 34 height 15
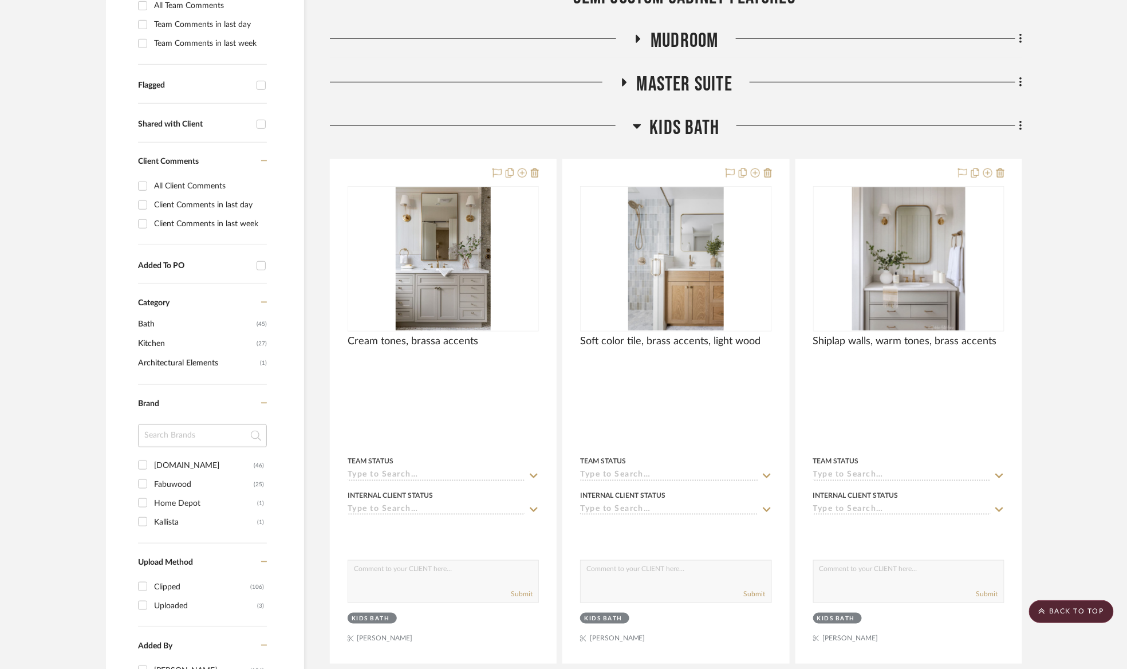
scroll to position [344, 0]
click at [1018, 130] on fa-icon at bounding box center [1018, 127] width 7 height 19
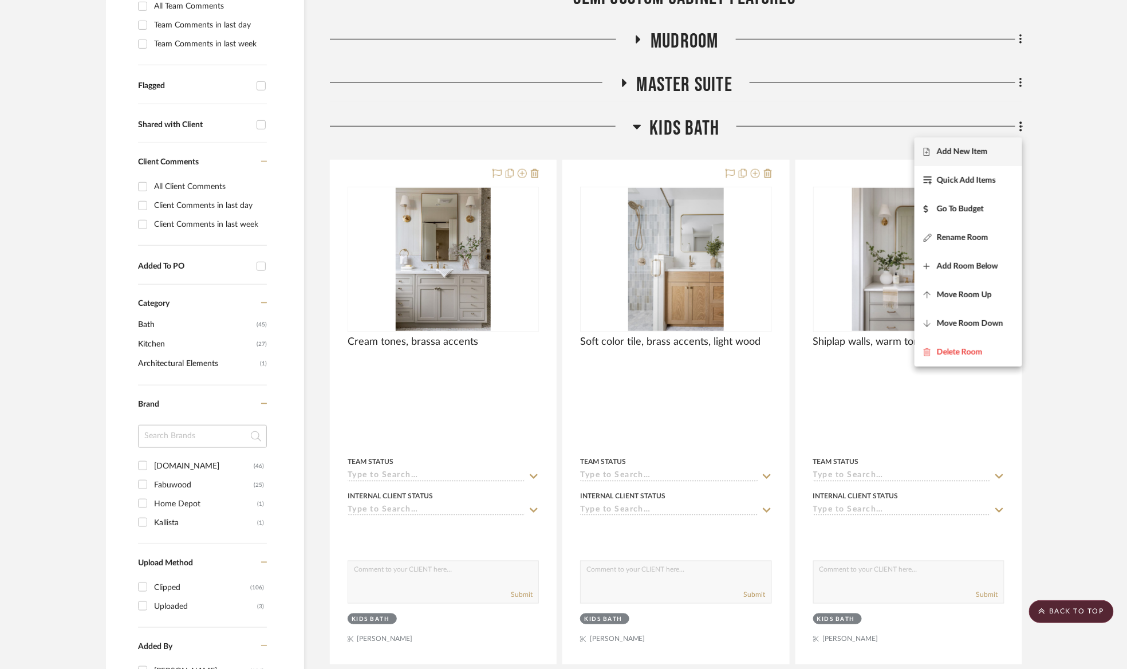
click at [963, 153] on span "Add New Item" at bounding box center [962, 152] width 51 height 10
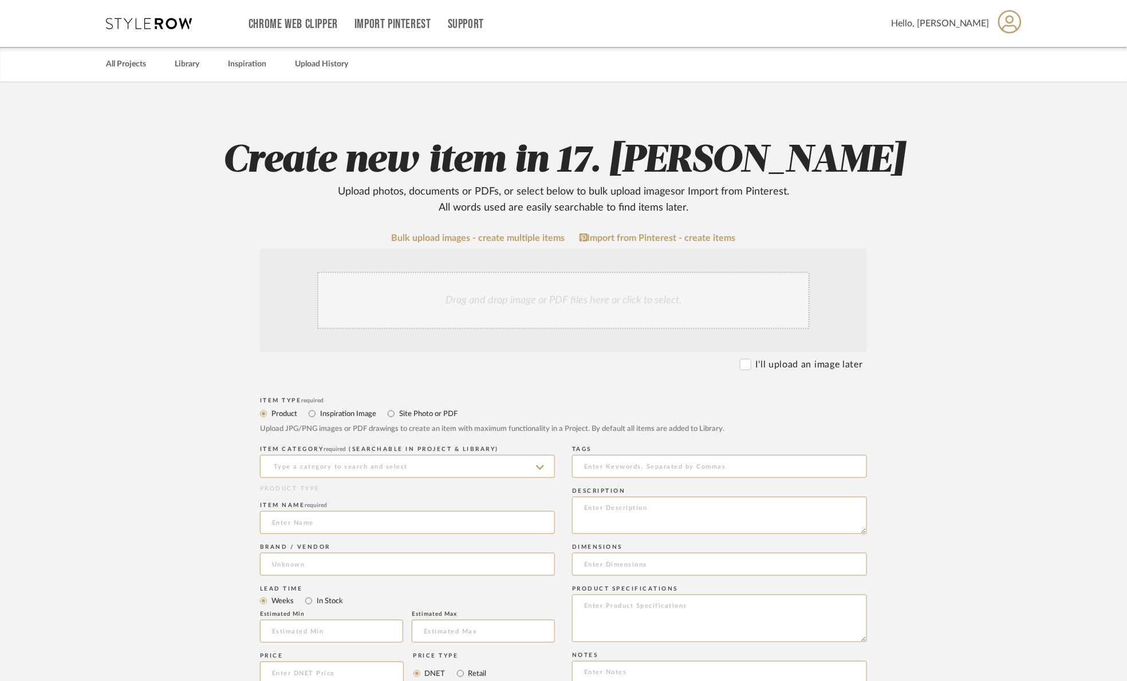
click at [583, 301] on div "Drag and drop image or PDF files here or click to select." at bounding box center [563, 300] width 492 height 57
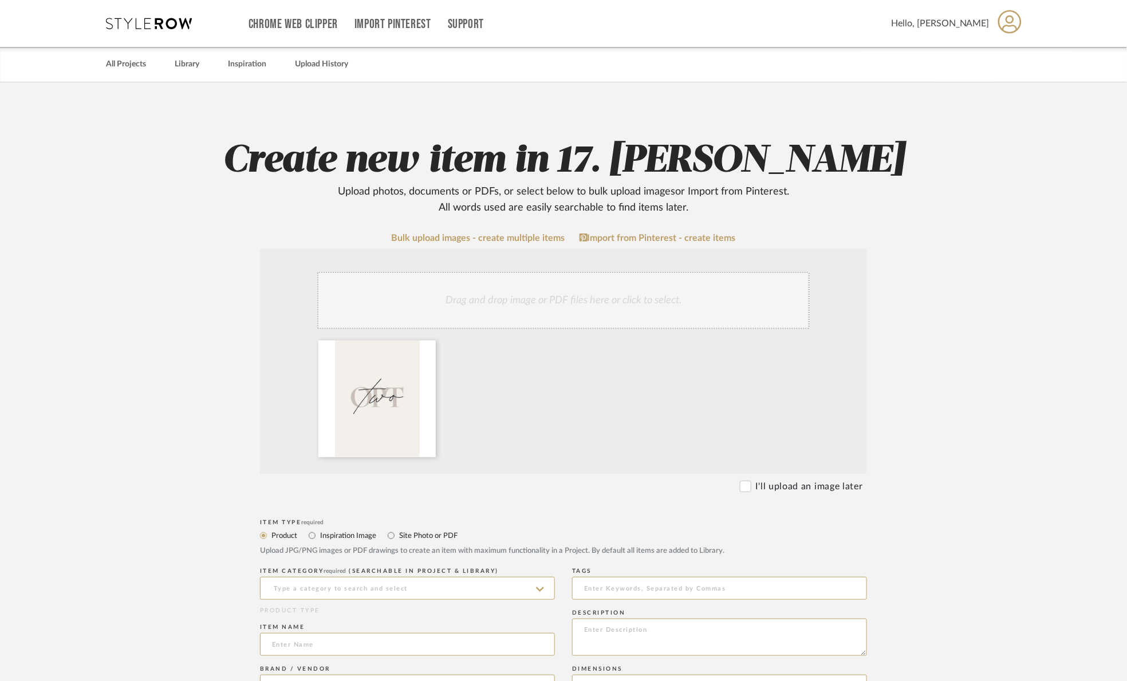
click at [463, 299] on div "Drag and drop image or PDF files here or click to select." at bounding box center [563, 300] width 492 height 57
click at [428, 344] on icon at bounding box center [427, 348] width 8 height 9
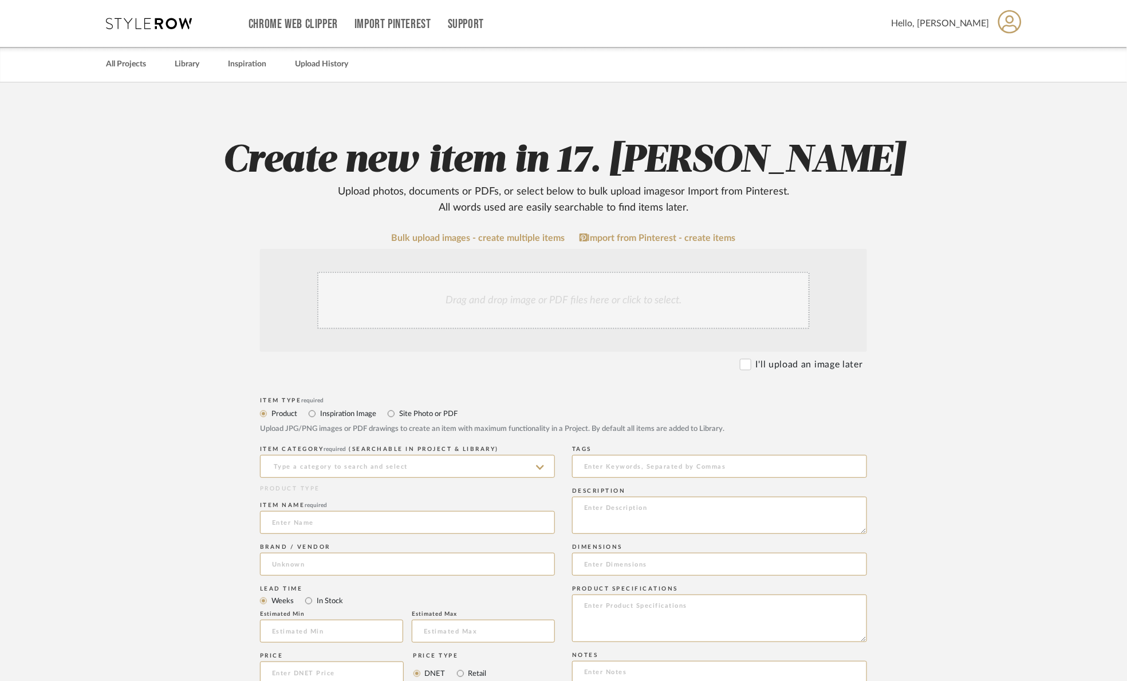
click at [462, 304] on div "Drag and drop image or PDF files here or click to select." at bounding box center [563, 300] width 492 height 57
click at [504, 232] on upload-item "Create new item in 17. Hurley Upload photos, documents or PDFs, or select below…" at bounding box center [564, 600] width 730 height 925
click at [505, 235] on link "Bulk upload images - create multiple items" at bounding box center [479, 239] width 174 height 10
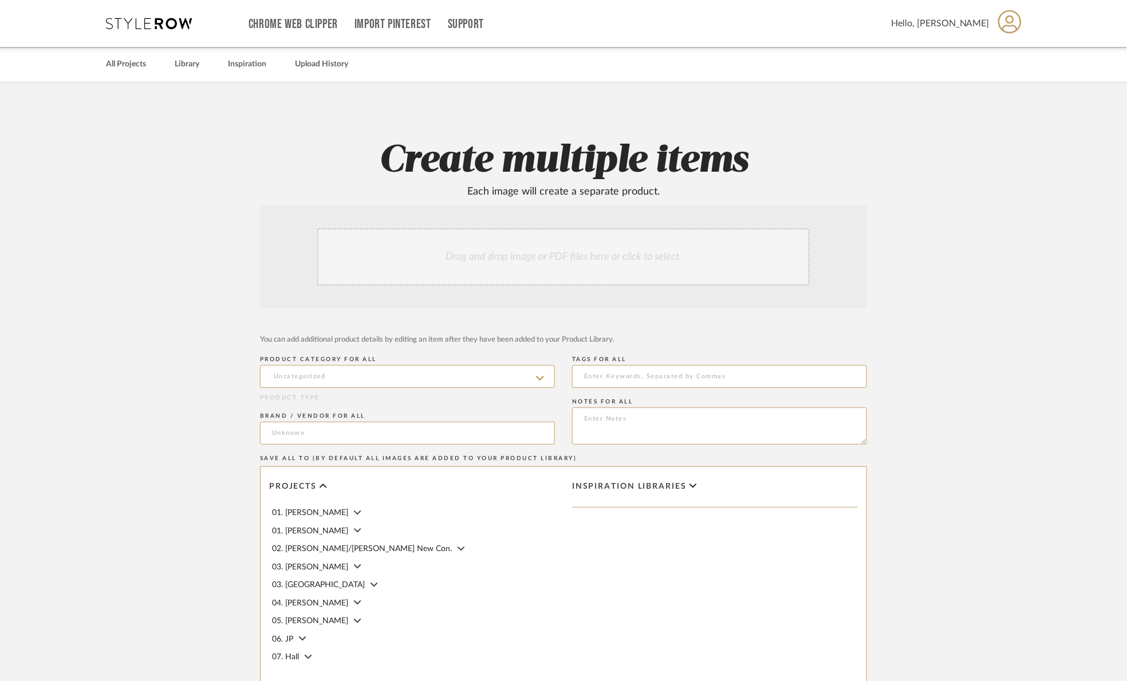
click at [500, 258] on div "Drag and drop image or PDF files here or click to select." at bounding box center [563, 256] width 492 height 57
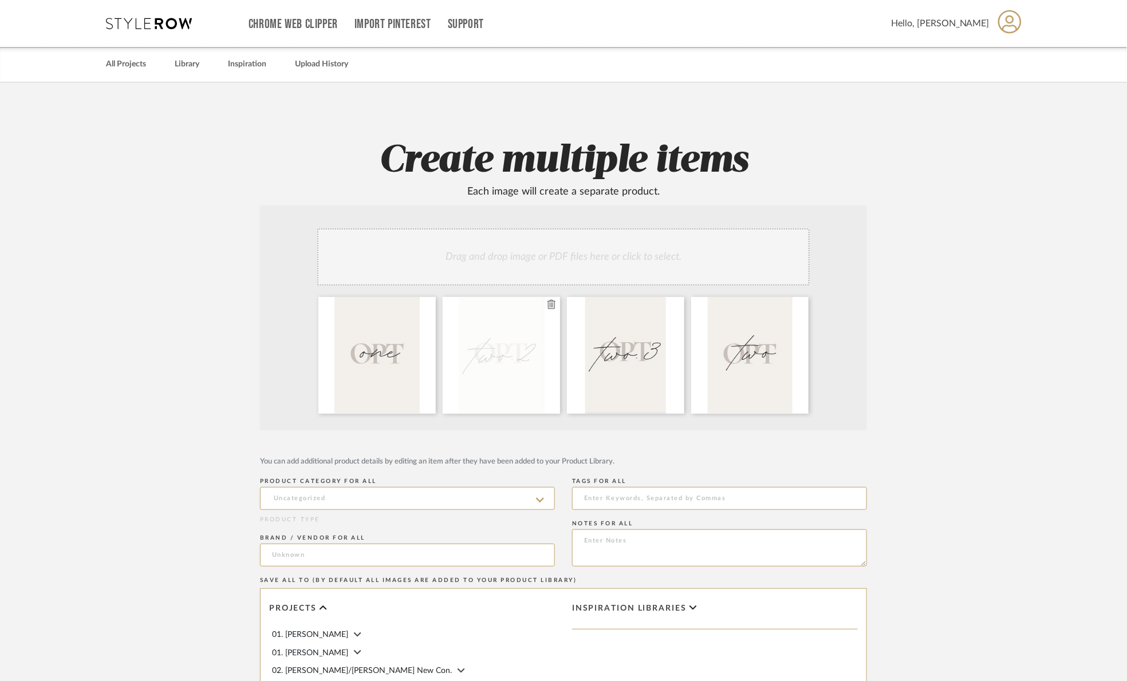
click at [551, 302] on icon at bounding box center [551, 304] width 8 height 9
click at [550, 311] on fa-icon at bounding box center [551, 305] width 8 height 14
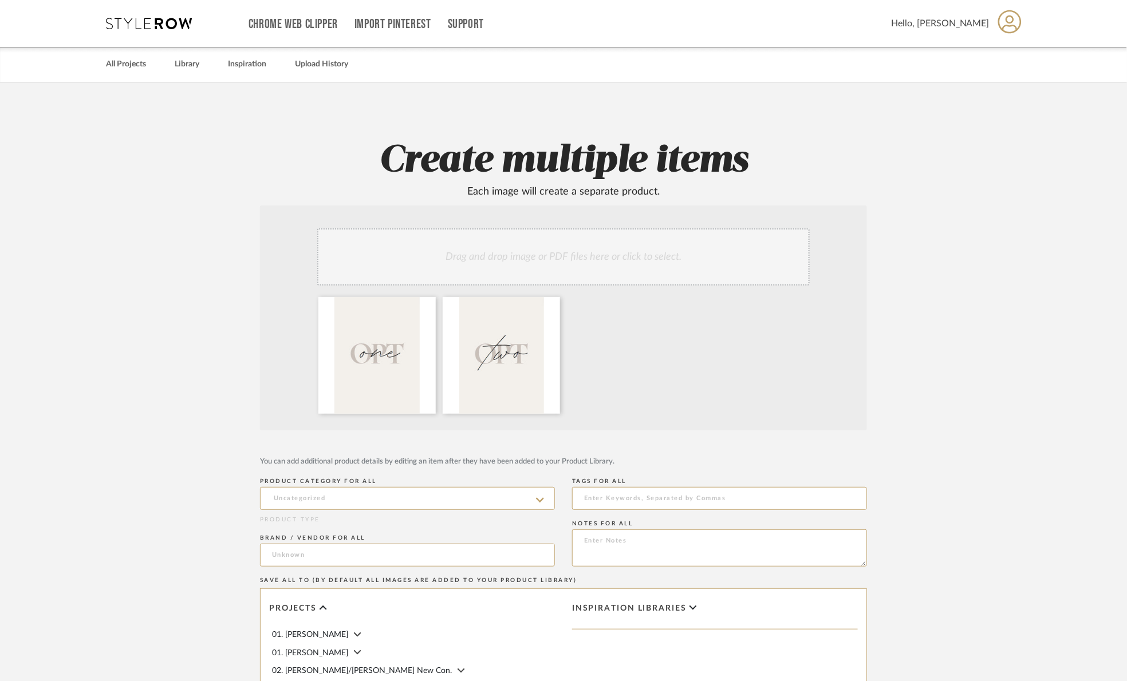
click at [504, 261] on div "Drag and drop image or PDF files here or click to select." at bounding box center [563, 256] width 492 height 57
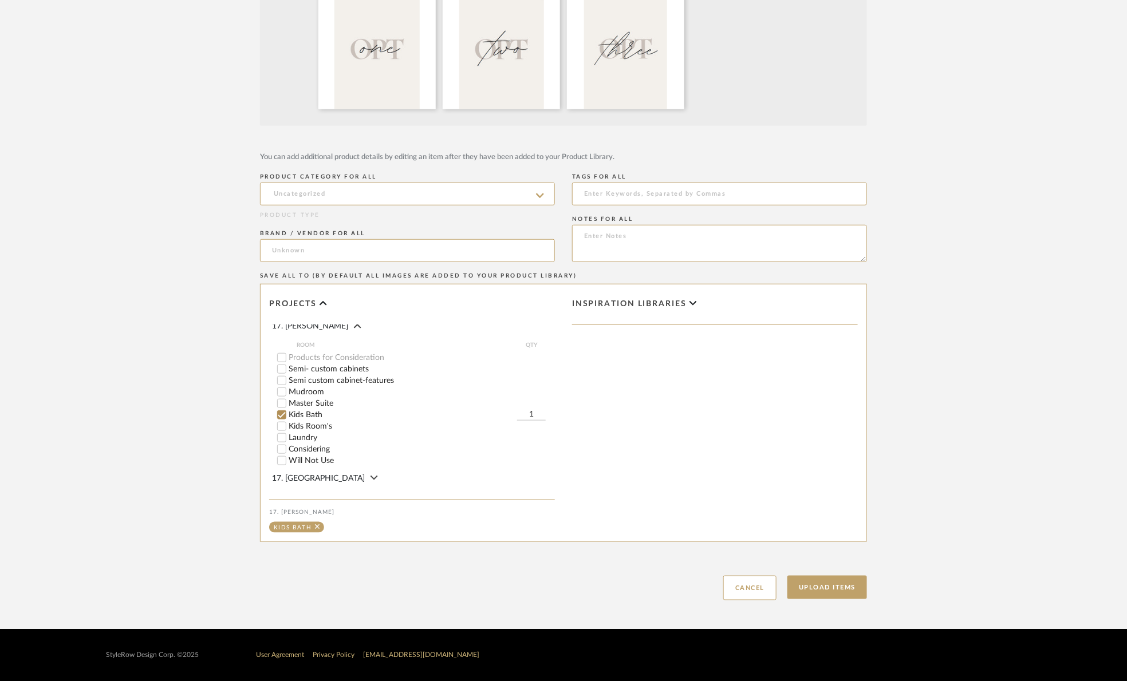
scroll to position [429, 0]
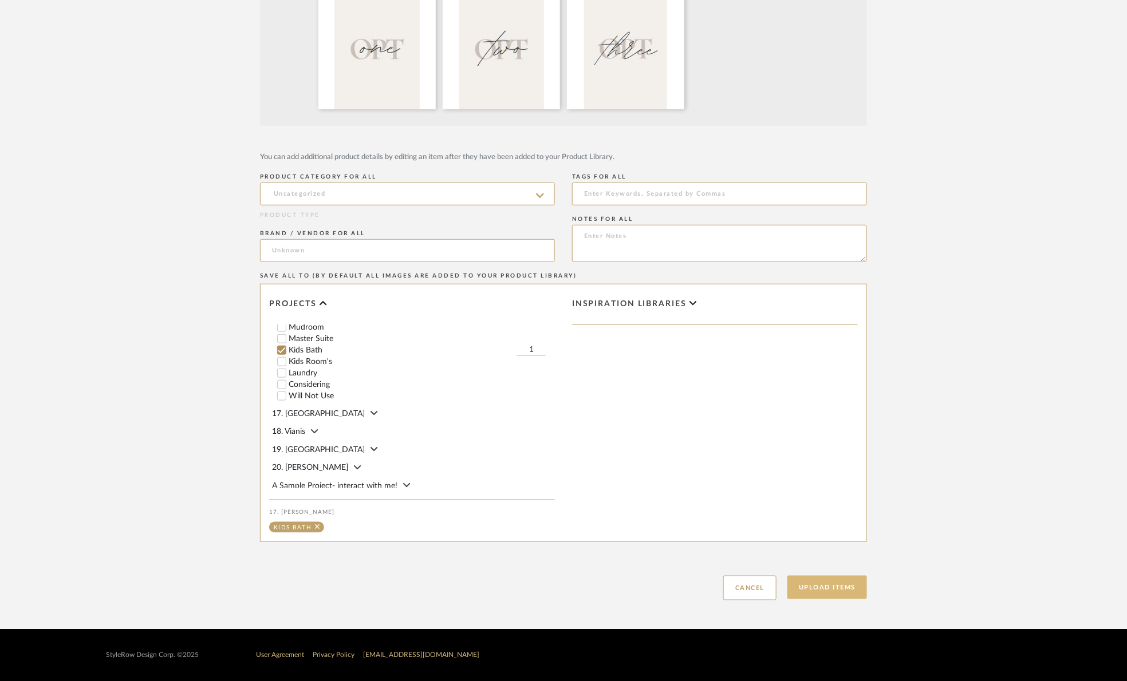
click at [823, 595] on button "Upload Items" at bounding box center [827, 587] width 80 height 23
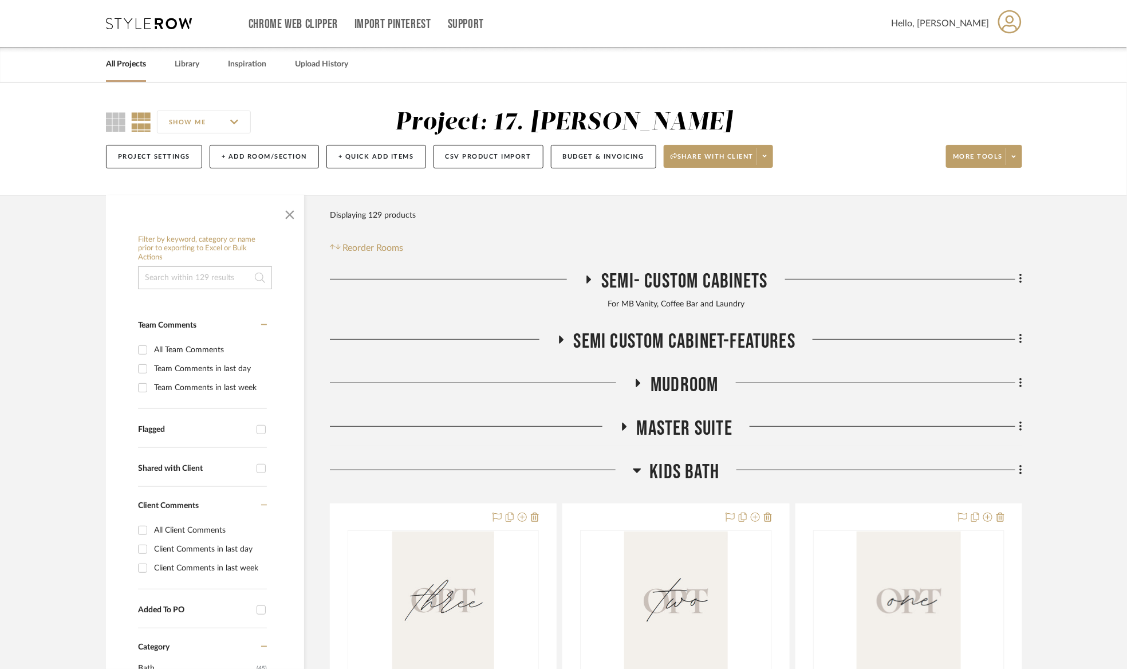
click at [293, 218] on span "button" at bounding box center [289, 212] width 27 height 27
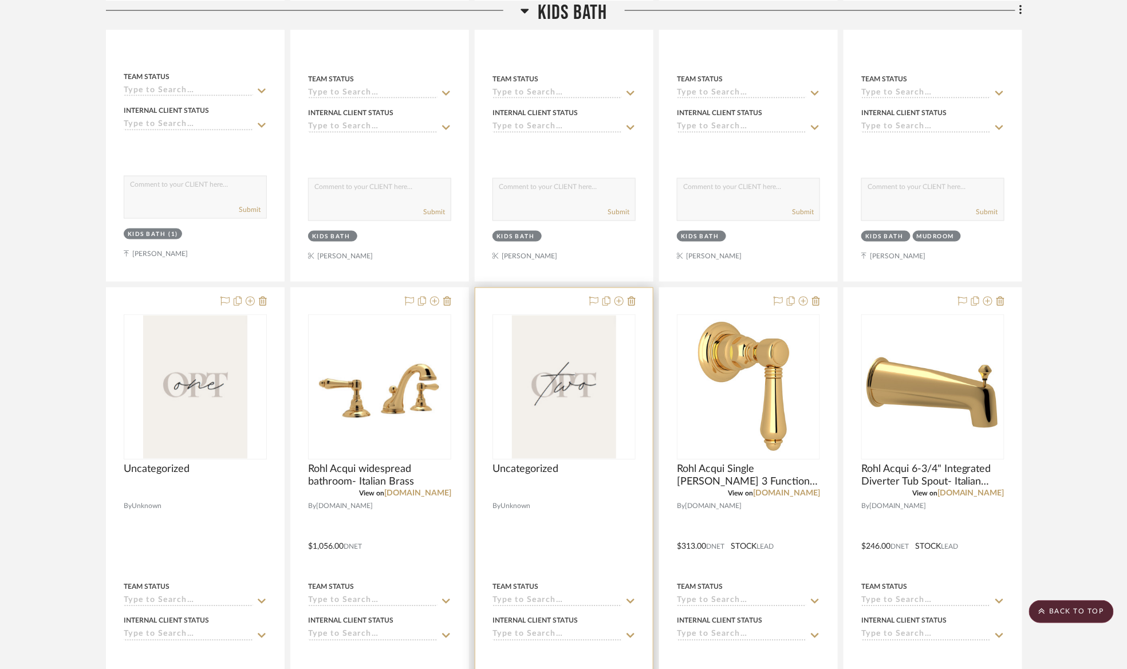
scroll to position [1031, 0]
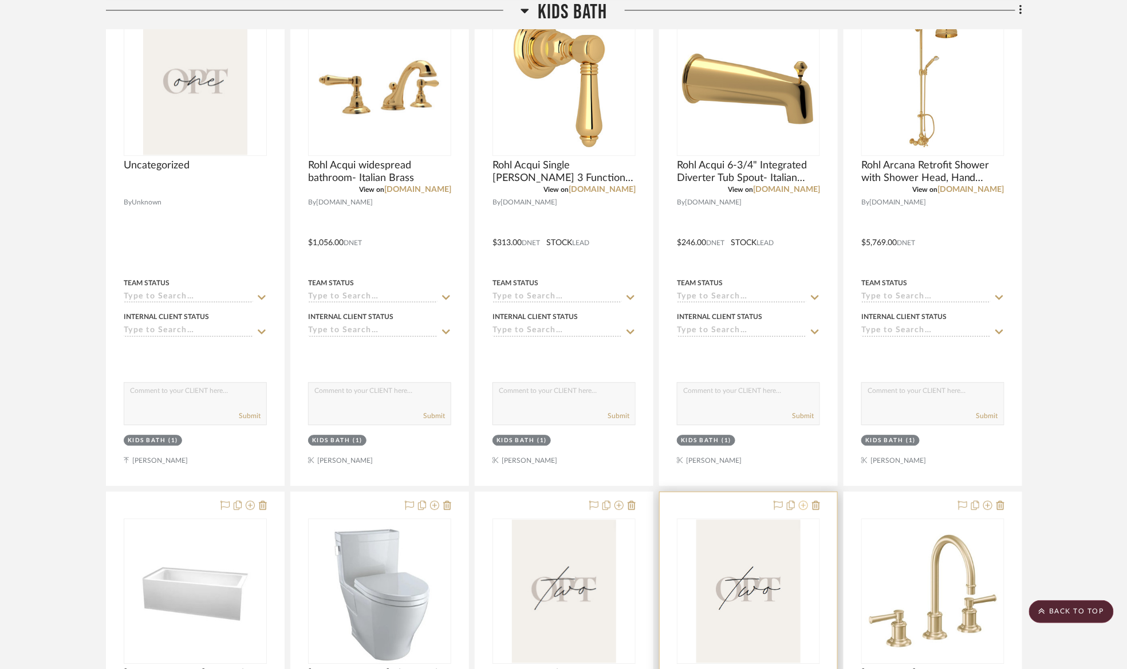
click at [804, 506] on icon at bounding box center [803, 504] width 9 height 9
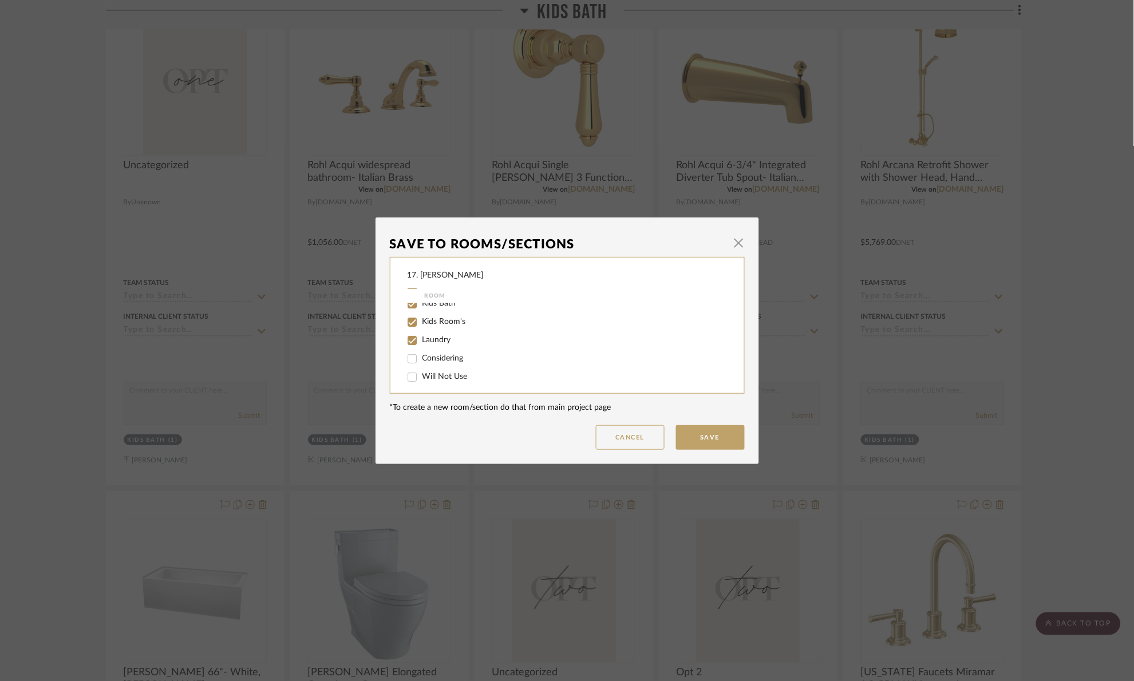
scroll to position [86, 0]
click at [446, 332] on span "Laundry" at bounding box center [437, 336] width 29 height 8
click at [421, 332] on input "Laundry" at bounding box center [412, 336] width 18 height 18
checkbox input "false"
click at [445, 318] on span "Kids Room's" at bounding box center [445, 317] width 44 height 8
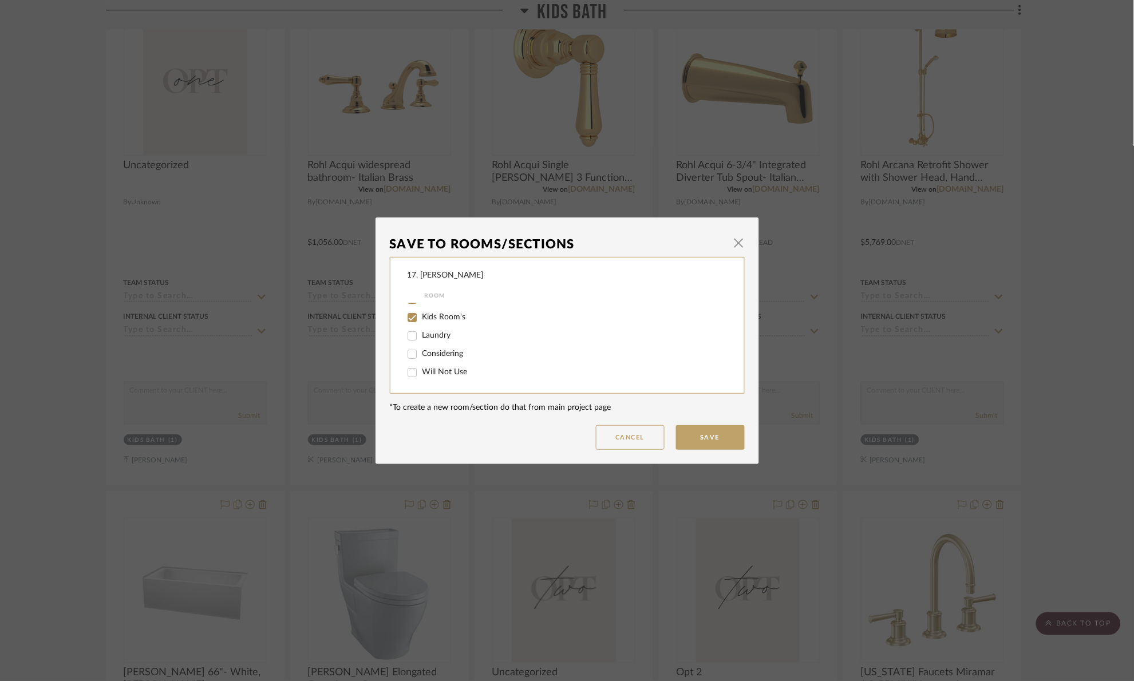
click at [421, 318] on input "Kids Room's" at bounding box center [412, 318] width 18 height 18
checkbox input "false"
drag, startPoint x: 444, startPoint y: 347, endPoint x: 513, endPoint y: 326, distance: 72.5
click at [444, 346] on span "Mudroom" at bounding box center [441, 348] width 36 height 8
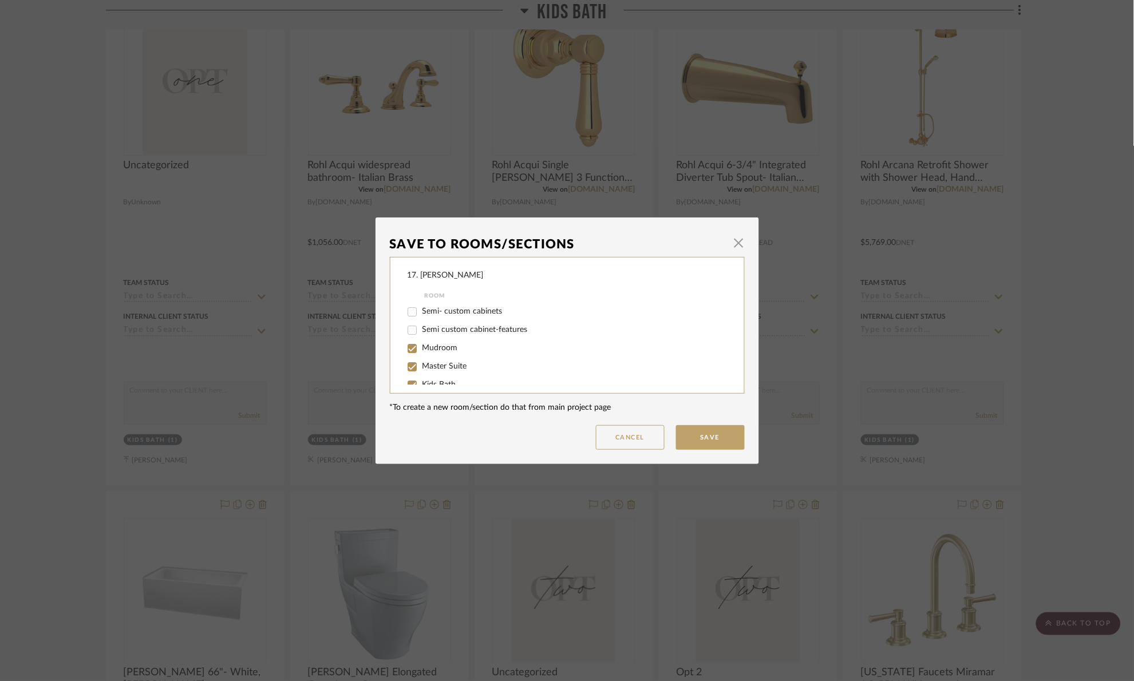
click at [421, 346] on input "Mudroom" at bounding box center [412, 349] width 18 height 18
checkbox input "false"
click at [436, 383] on span "Kids Bath" at bounding box center [440, 385] width 34 height 8
click at [421, 383] on input "Kids Bath" at bounding box center [412, 385] width 18 height 18
checkbox input "false"
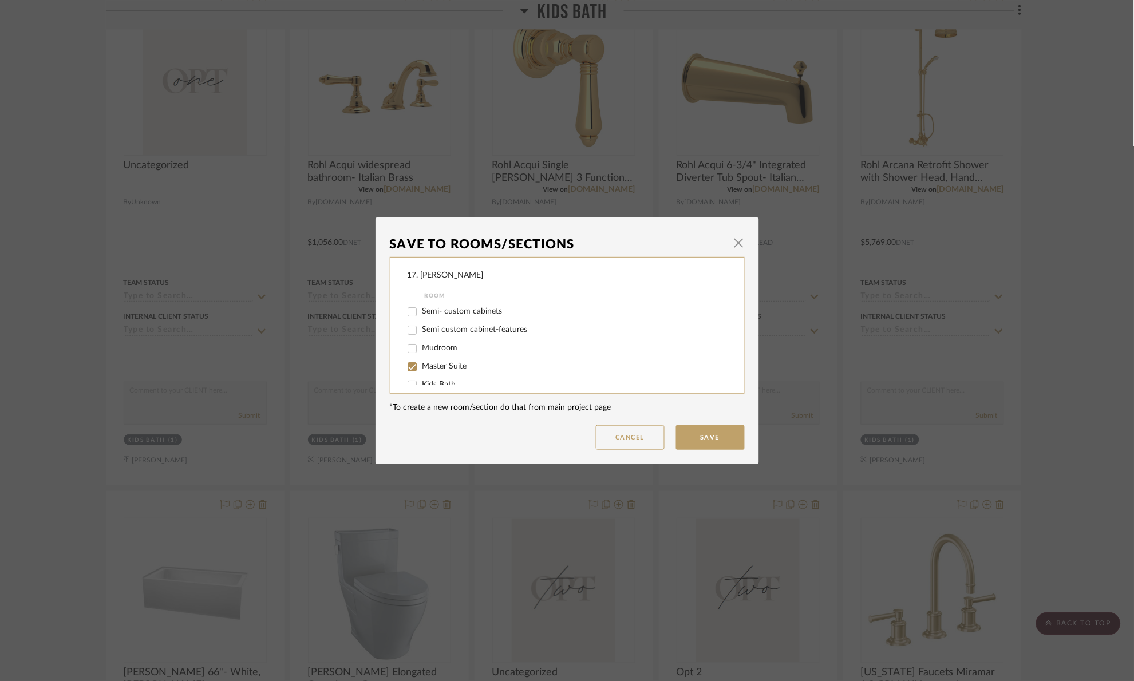
scroll to position [10, 0]
click at [691, 439] on button "Save" at bounding box center [710, 437] width 69 height 25
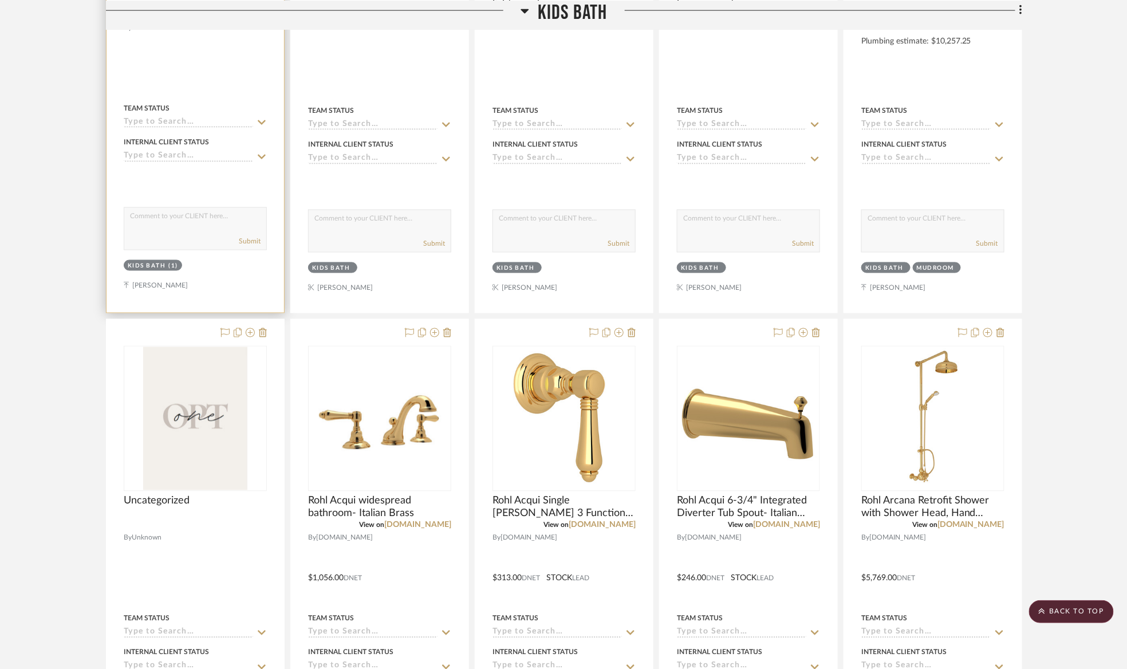
scroll to position [687, 0]
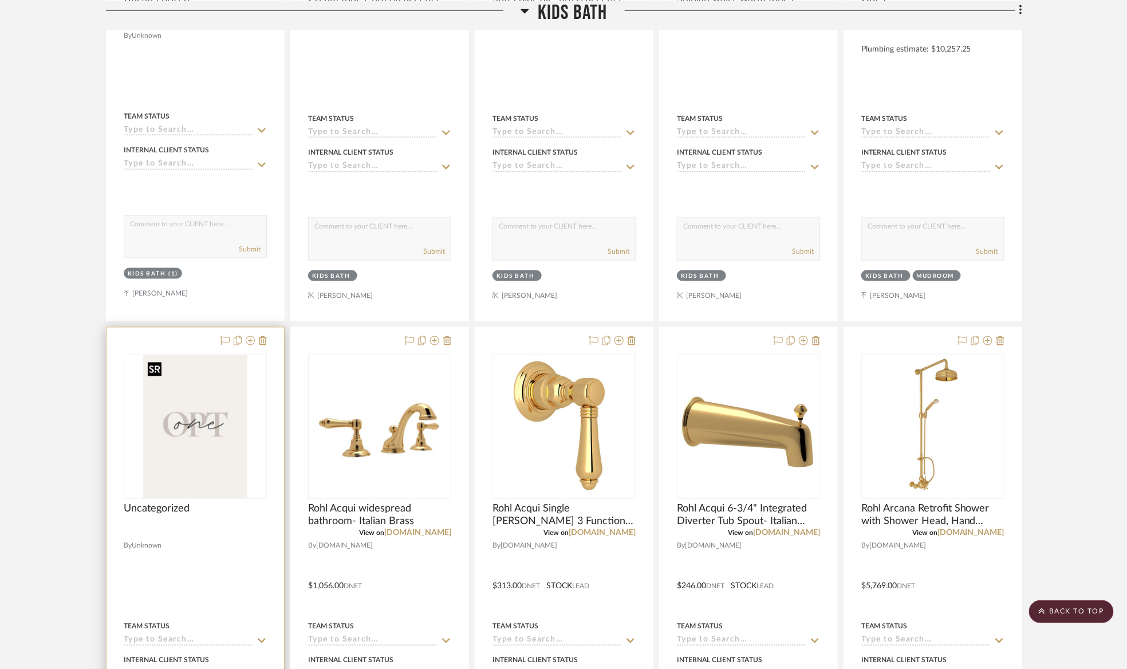
click at [245, 400] on img "0" at bounding box center [195, 426] width 104 height 143
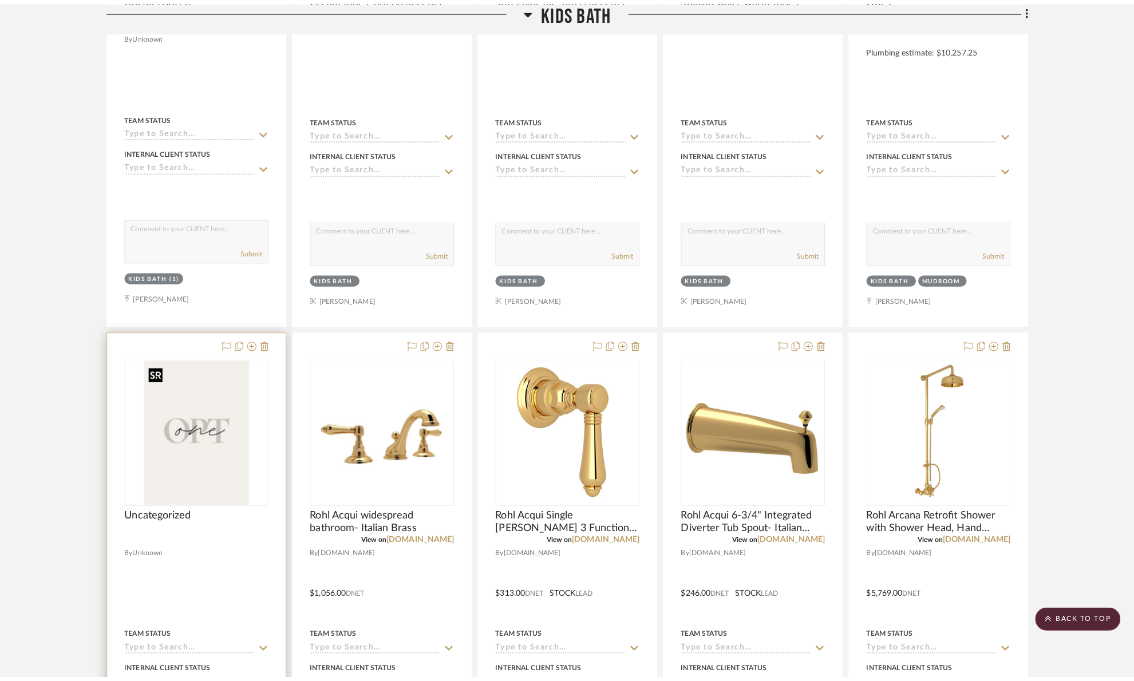
scroll to position [0, 0]
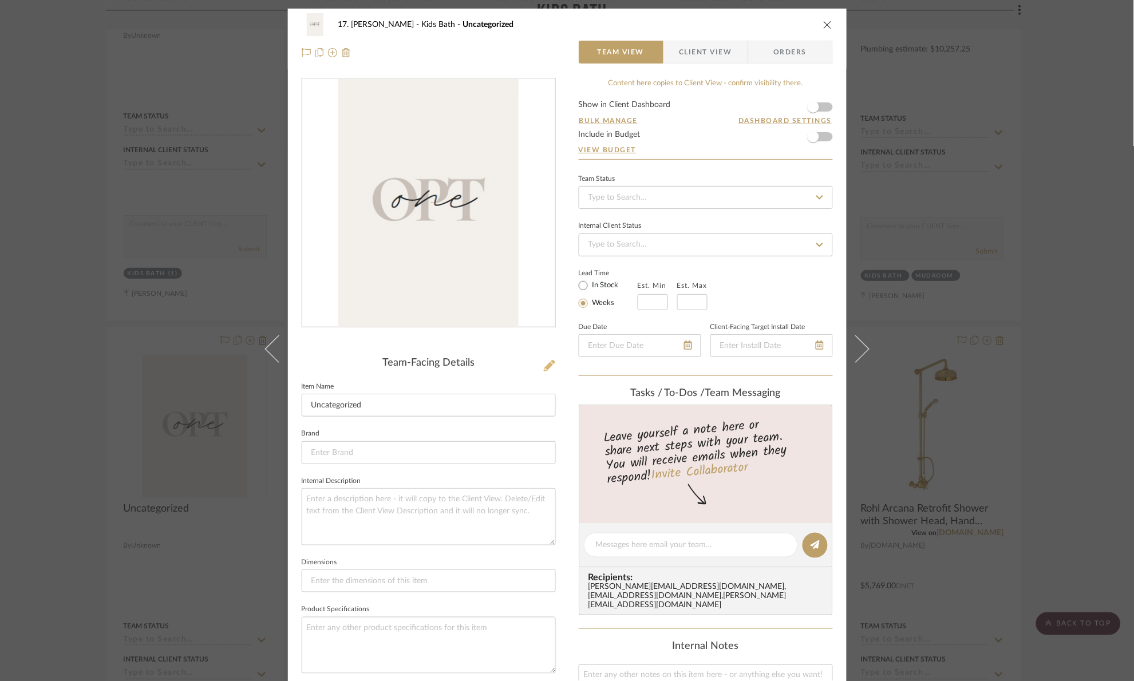
click at [544, 364] on icon at bounding box center [549, 365] width 11 height 11
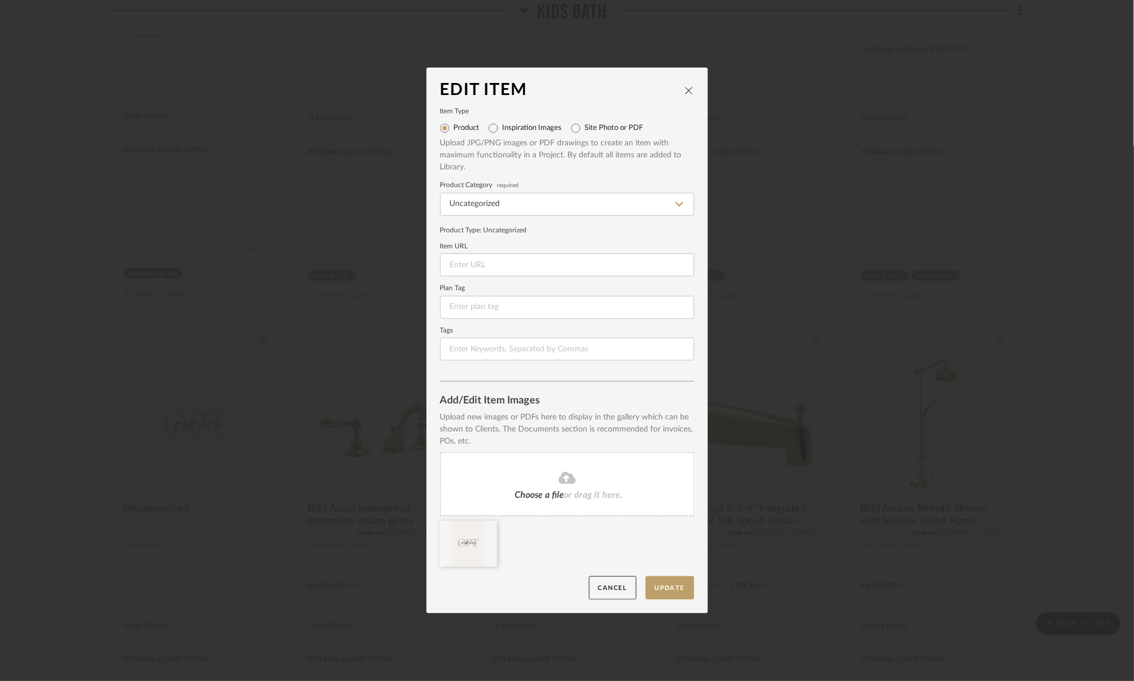
click at [512, 124] on label "Inspiration Images" at bounding box center [533, 128] width 60 height 9
click at [503, 124] on input "Inspiration Images" at bounding box center [493, 128] width 18 height 18
radio input "true"
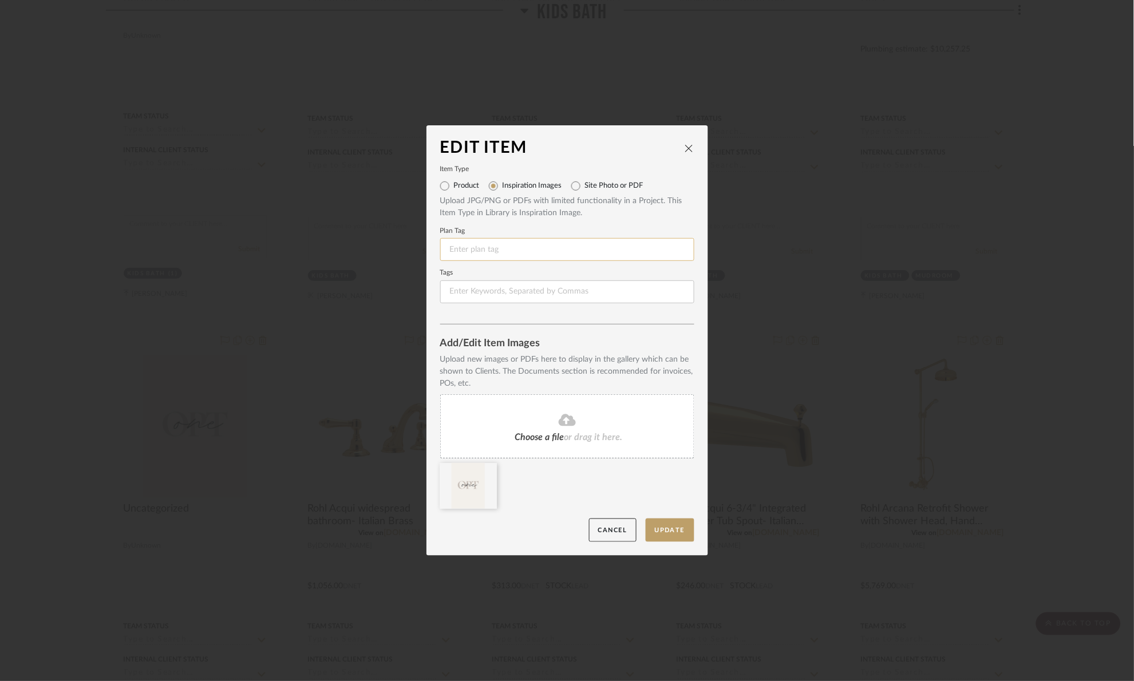
click at [514, 251] on input at bounding box center [567, 249] width 254 height 23
click at [665, 530] on button "Update" at bounding box center [670, 530] width 49 height 23
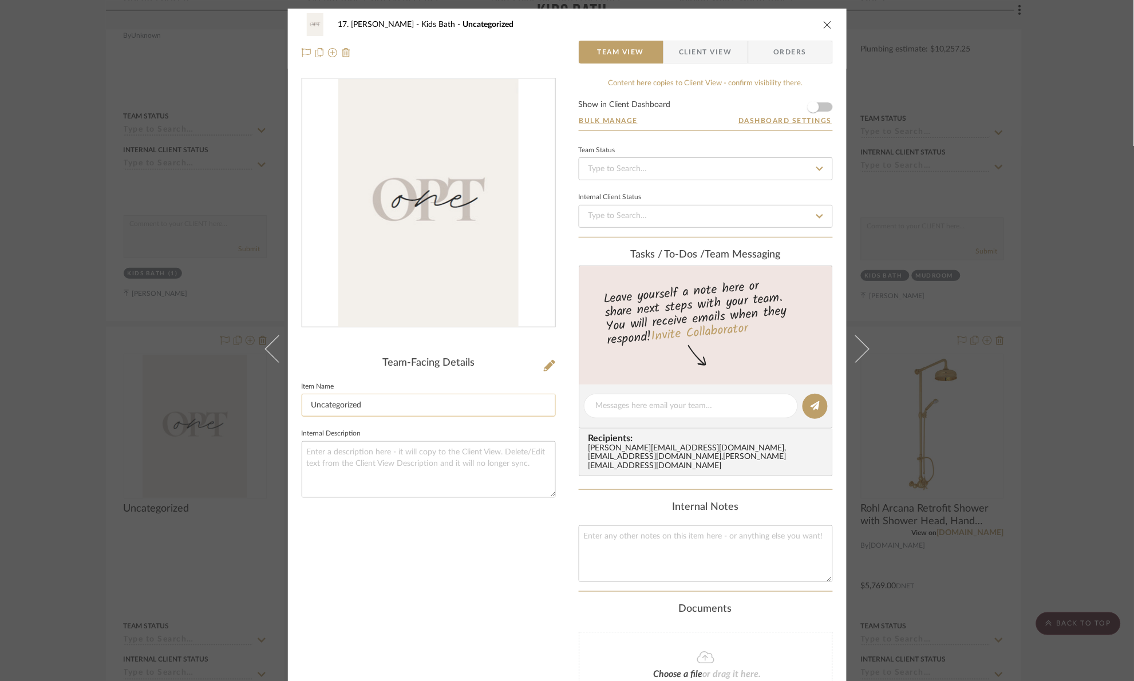
click at [351, 413] on input "Uncategorized" at bounding box center [429, 405] width 254 height 23
drag, startPoint x: 300, startPoint y: 423, endPoint x: 196, endPoint y: 441, distance: 105.3
click at [196, 441] on div "17. Hurley Kids Bath Uncategorized Team View Client View Orders Team-Facing Det…" at bounding box center [567, 340] width 1134 height 681
type input "o"
type input "Opt 1"
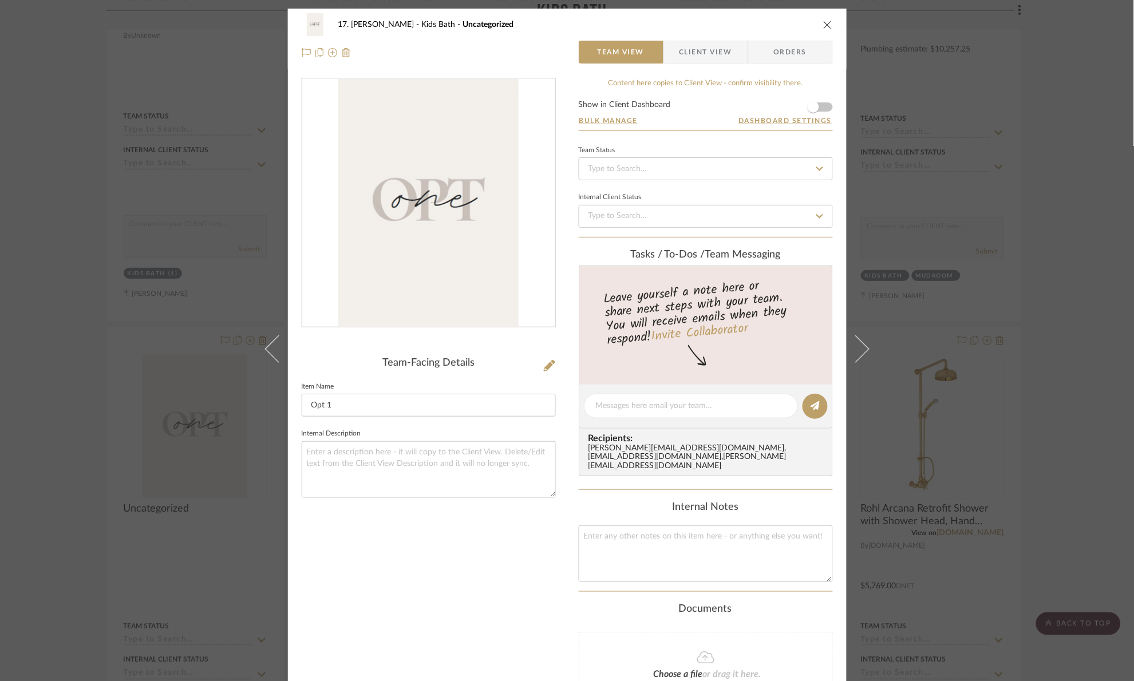
click at [345, 346] on div "Team-Facing Details Item Name Opt 1 Internal Description" at bounding box center [429, 428] width 254 height 701
click at [1099, 314] on div "17. Hurley Kids Bath Opt 1 Team View Client View Orders Team-Facing Details Ite…" at bounding box center [567, 340] width 1134 height 681
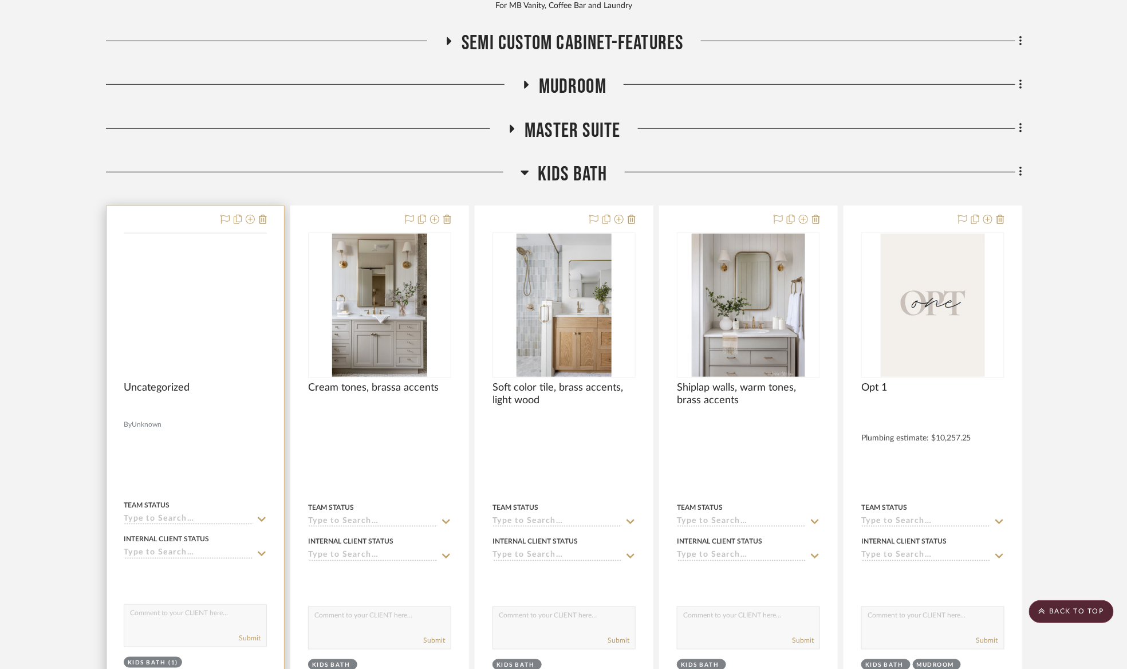
scroll to position [344, 0]
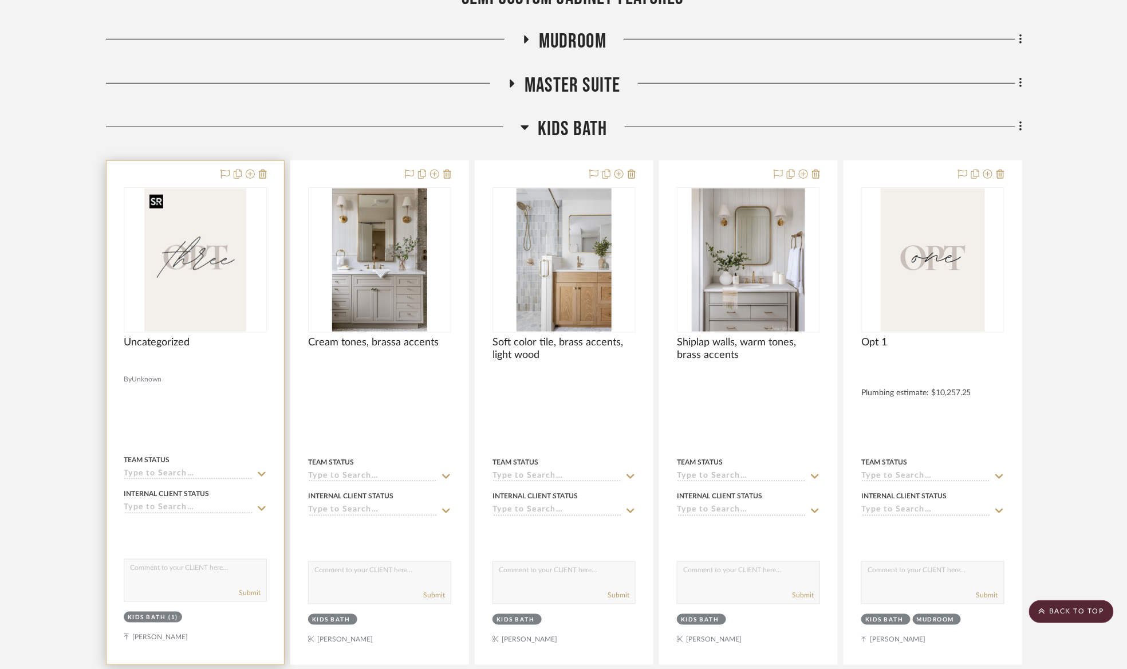
click at [0, 0] on img at bounding box center [0, 0] width 0 height 0
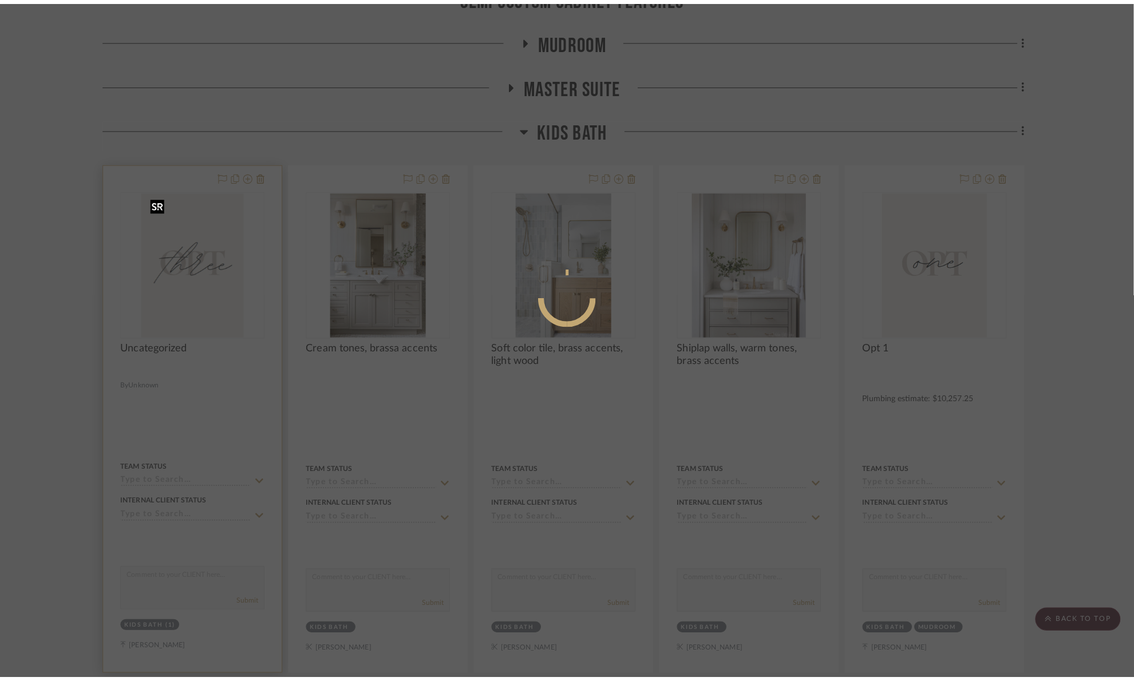
scroll to position [0, 0]
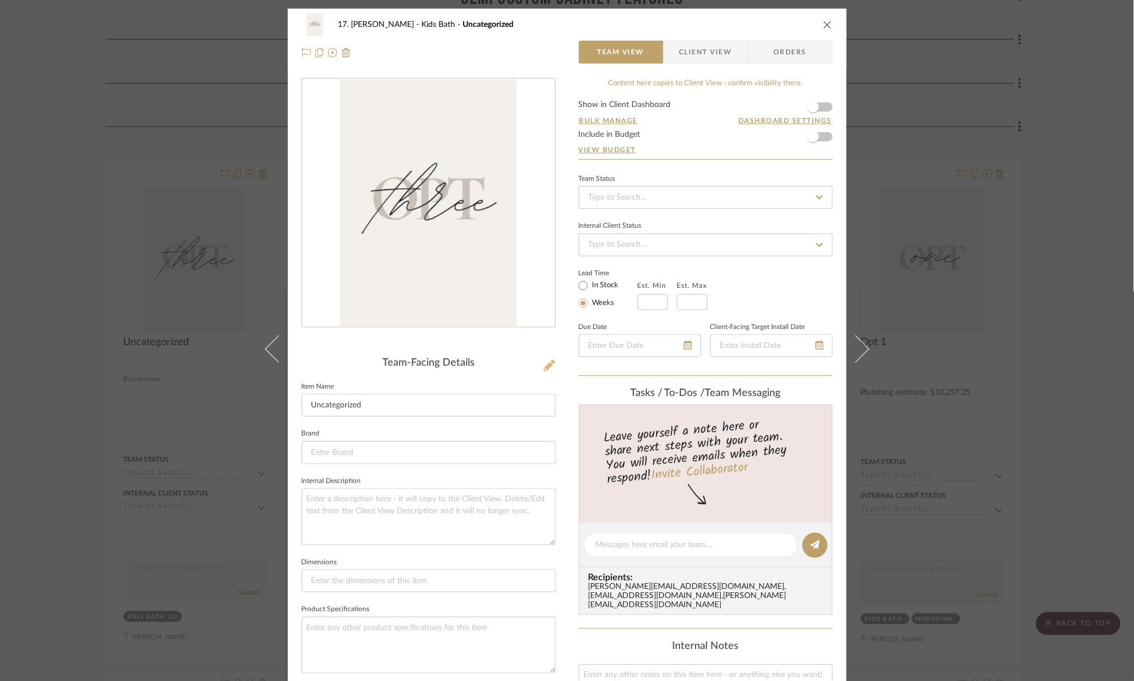
click at [548, 365] on icon at bounding box center [549, 365] width 11 height 11
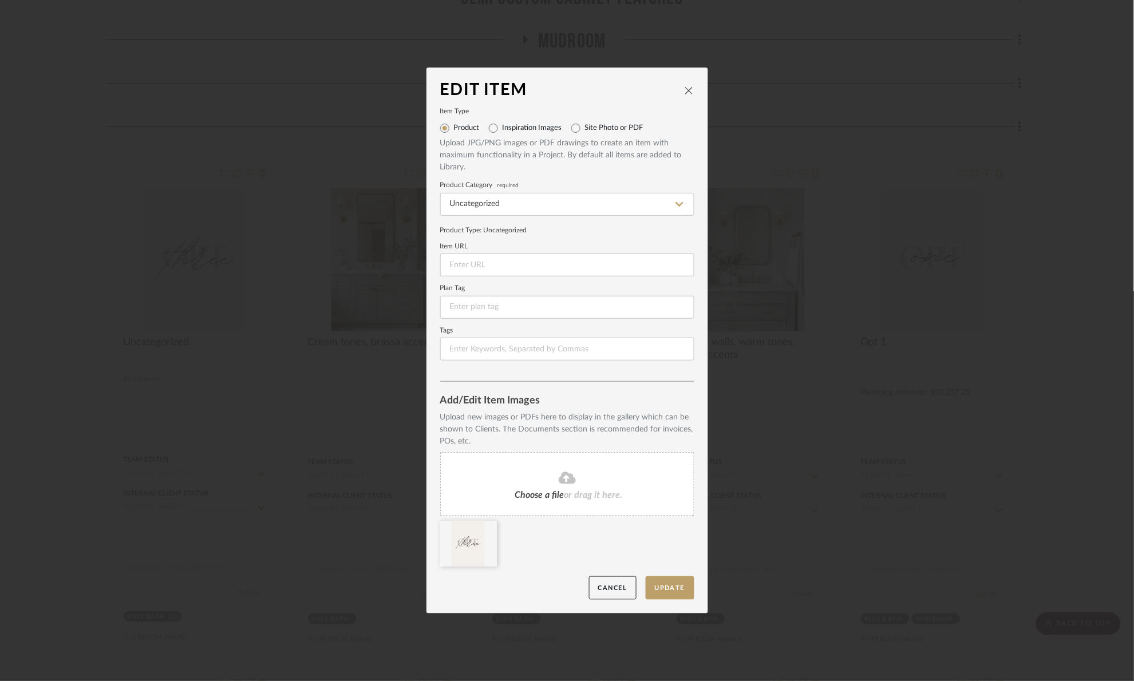
click at [523, 137] on div "Upload JPG/PNG images or PDF drawings to create an item with maximum functional…" at bounding box center [567, 155] width 254 height 36
click at [521, 127] on label "Inspiration Images" at bounding box center [533, 128] width 60 height 9
click at [503, 127] on input "Inspiration Images" at bounding box center [493, 128] width 18 height 18
radio input "true"
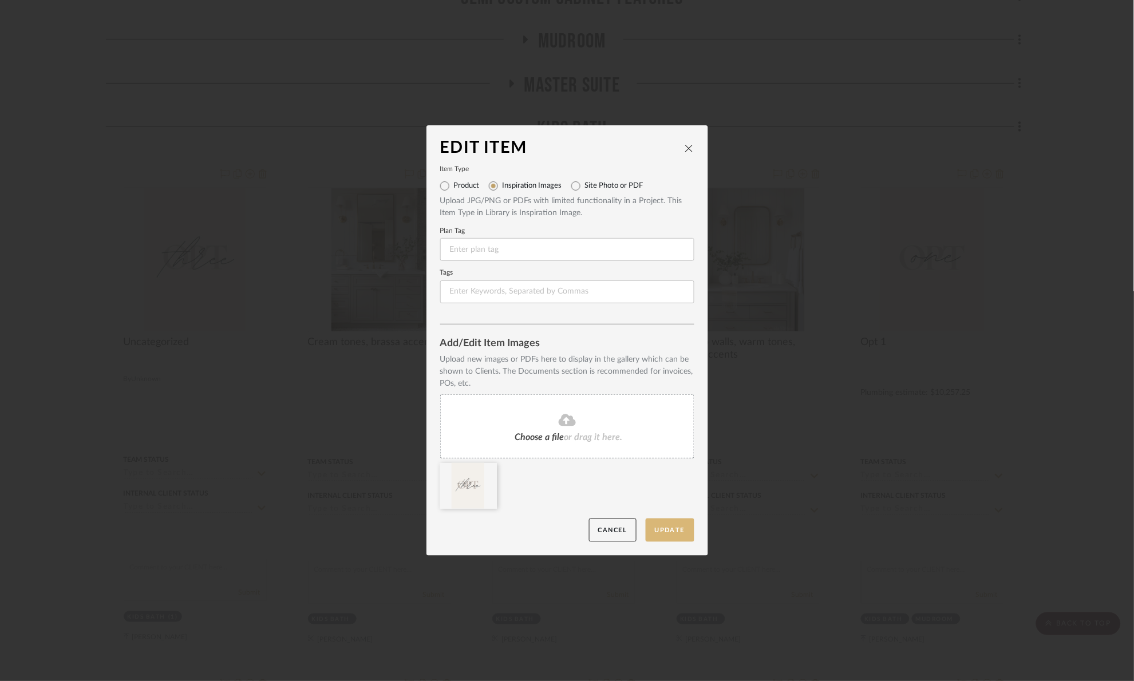
click at [665, 536] on button "Update" at bounding box center [670, 530] width 49 height 23
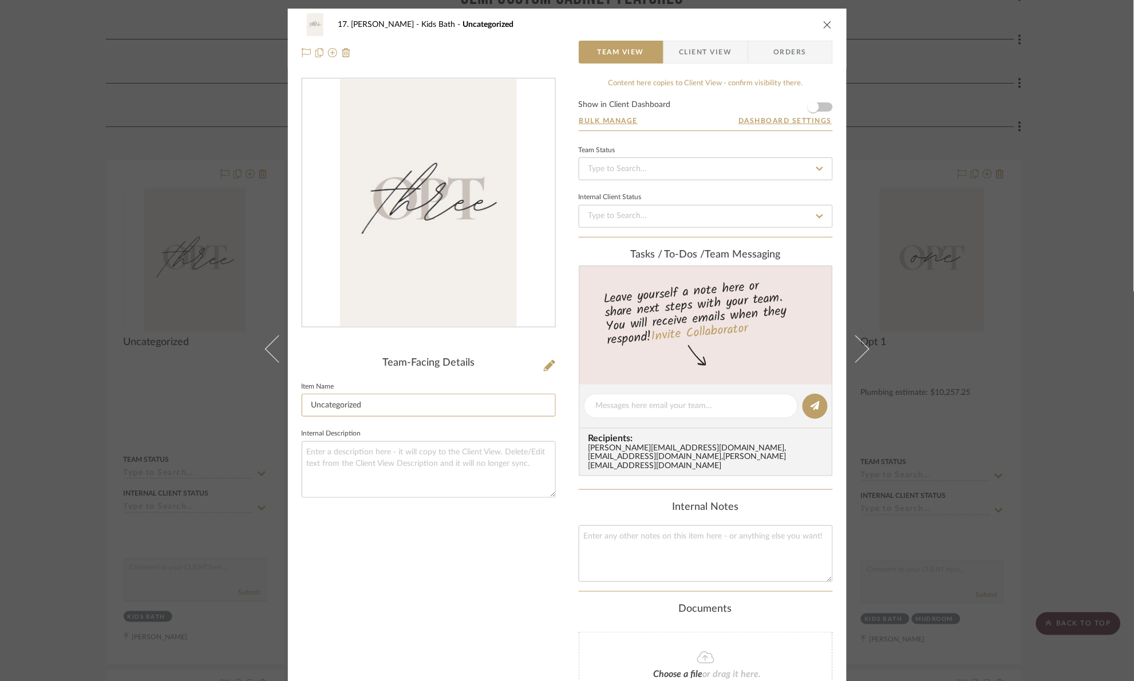
drag, startPoint x: 387, startPoint y: 407, endPoint x: 235, endPoint y: 425, distance: 152.8
click at [235, 425] on div "17. Hurley Kids Bath Uncategorized Team View Client View Orders Team-Facing Det…" at bounding box center [567, 340] width 1134 height 681
type input "Opt 3"
click at [522, 594] on div "Team-Facing Details Item Name Opt 3 Internal Description" at bounding box center [429, 428] width 254 height 701
click at [1062, 248] on div "17. Hurley Kids Bath Opt 3 Team View Client View Orders Team-Facing Details Ite…" at bounding box center [567, 340] width 1134 height 681
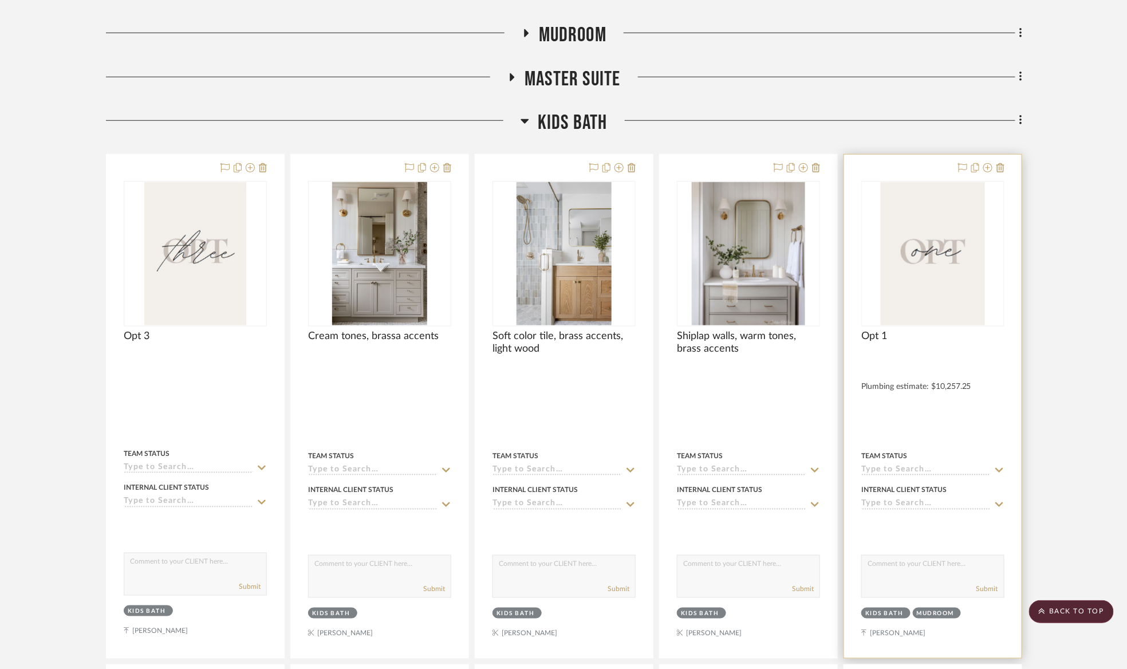
scroll to position [344, 0]
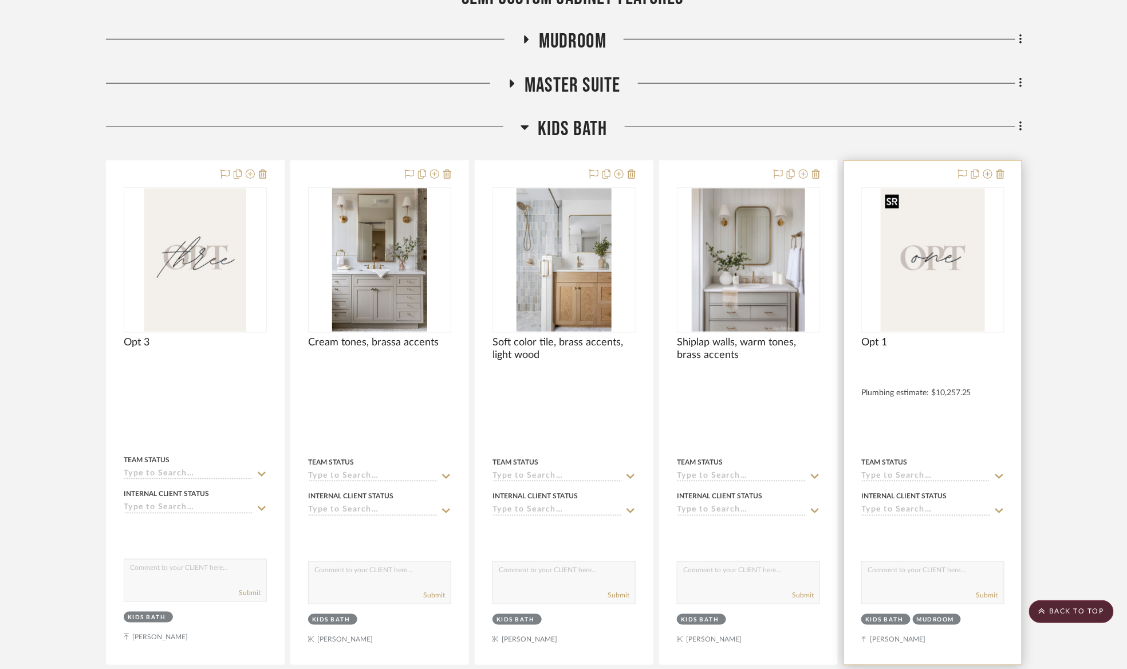
click at [907, 270] on img "0" at bounding box center [933, 259] width 104 height 143
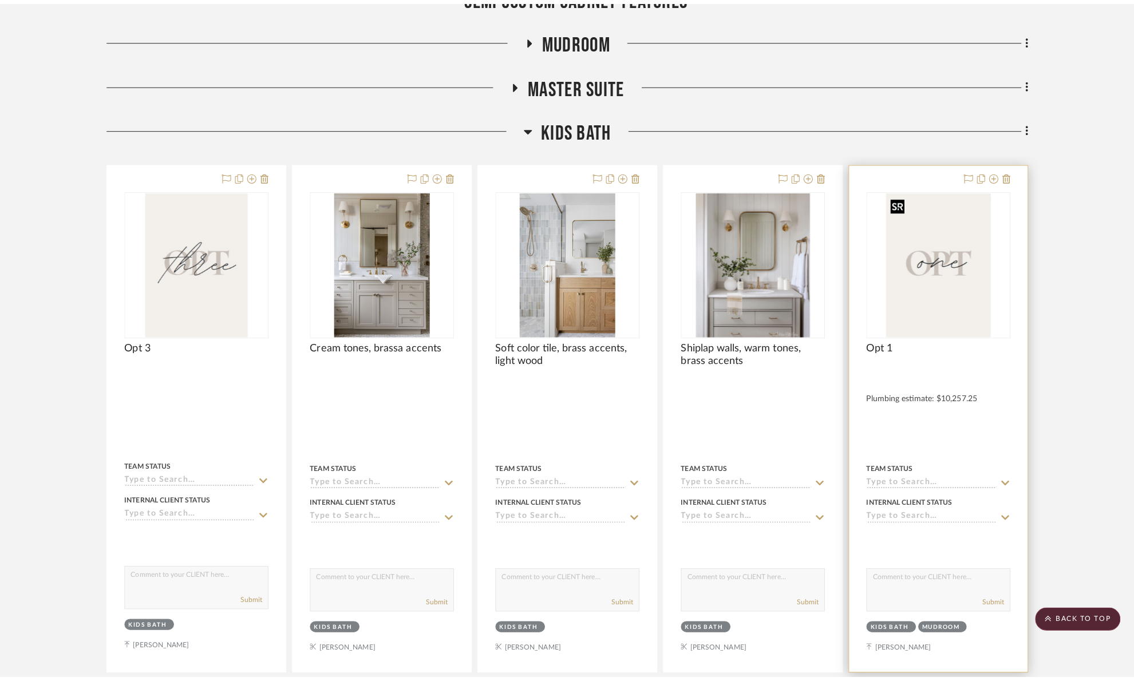
scroll to position [0, 0]
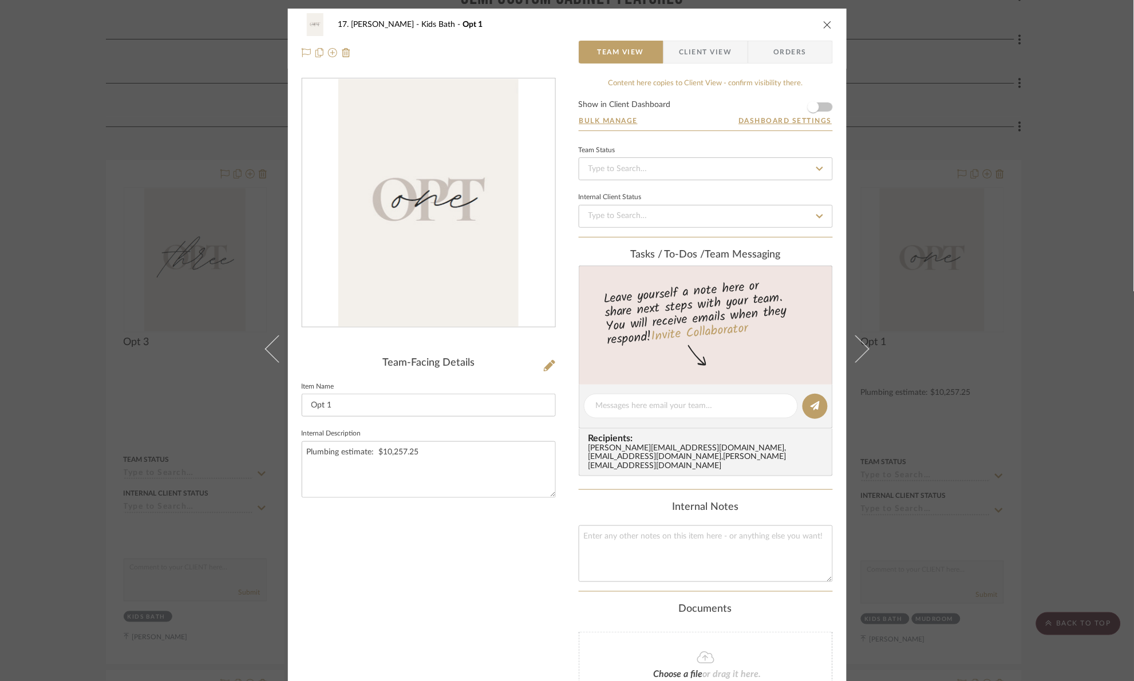
drag, startPoint x: 1064, startPoint y: 291, endPoint x: 1031, endPoint y: 209, distance: 88.6
click at [1061, 266] on div "17. Hurley Kids Bath Opt 1 Team View Client View Orders Team-Facing Details Ite…" at bounding box center [567, 340] width 1134 height 681
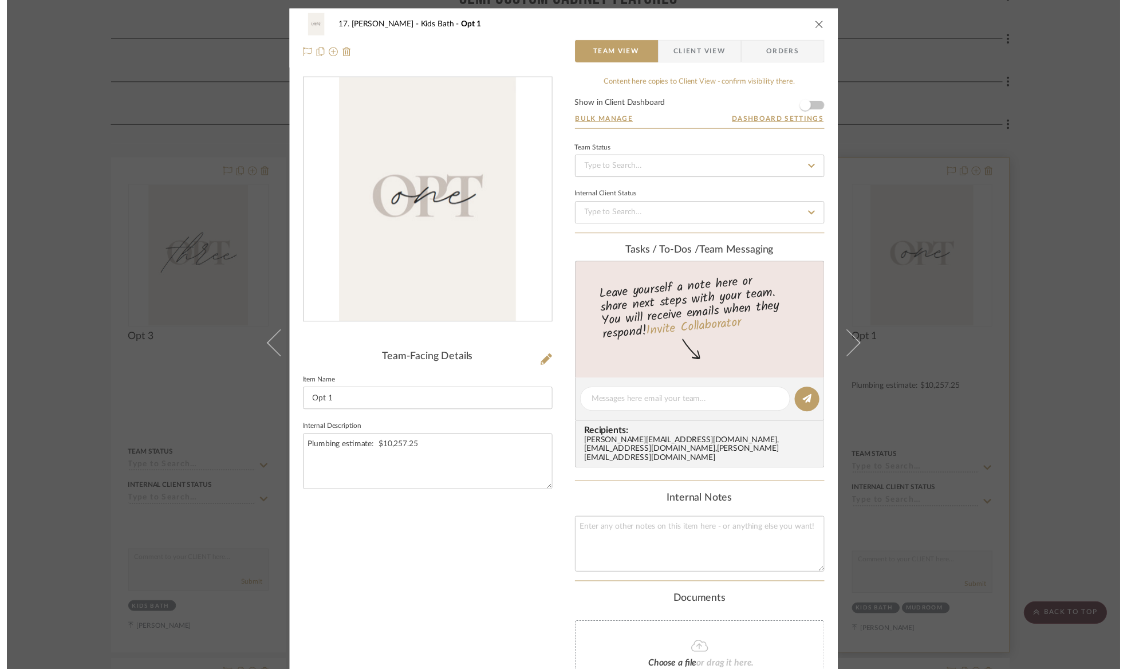
scroll to position [344, 0]
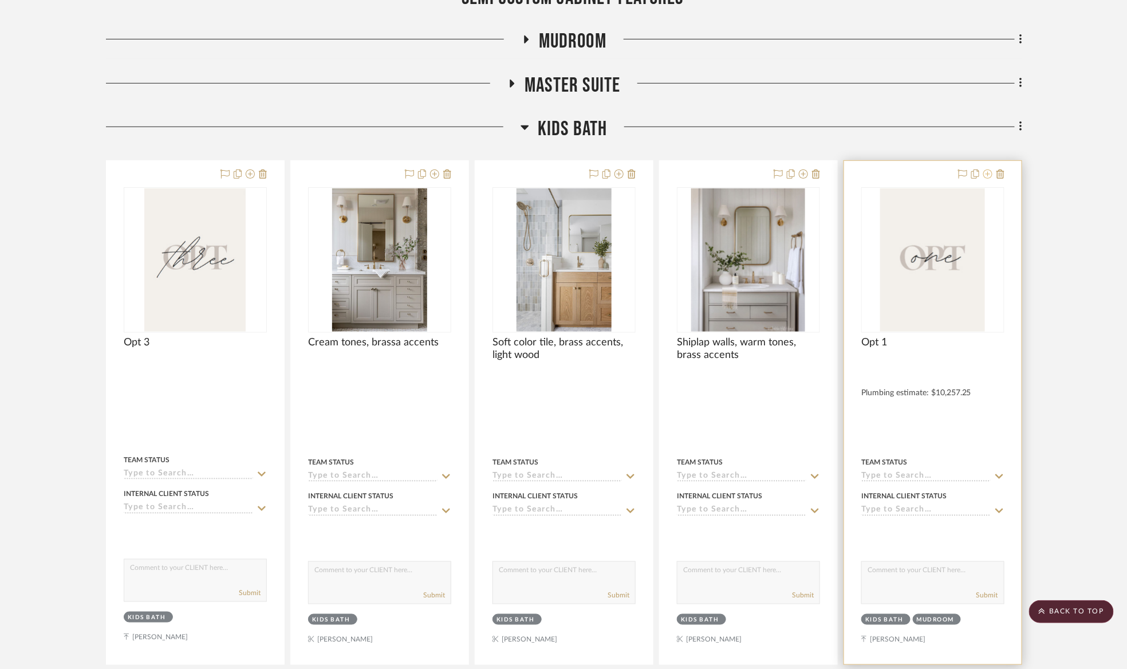
click at [988, 174] on icon at bounding box center [987, 173] width 9 height 9
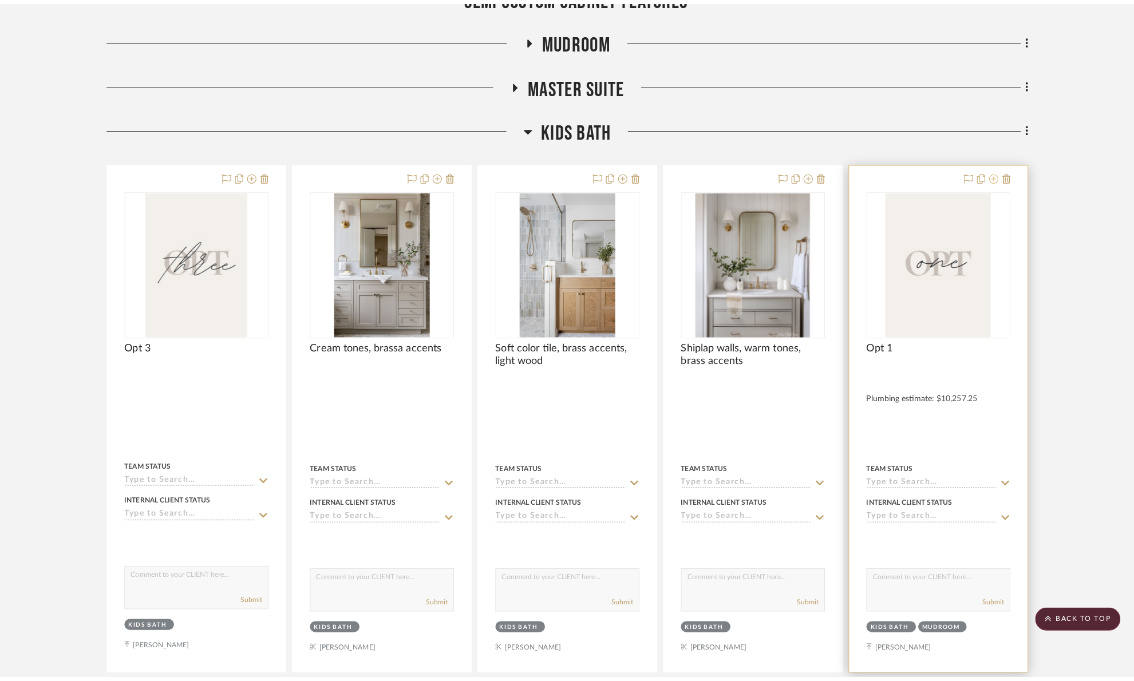
scroll to position [0, 0]
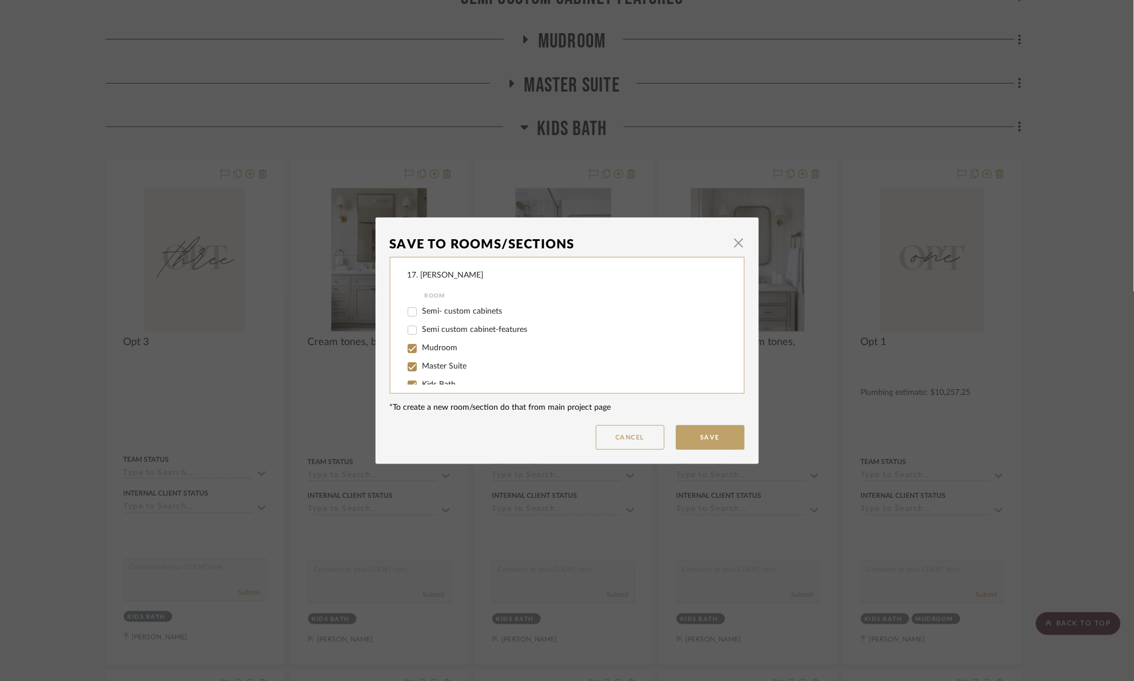
click at [440, 348] on span "Mudroom" at bounding box center [441, 348] width 36 height 8
click at [421, 348] on input "Mudroom" at bounding box center [412, 349] width 18 height 18
checkbox input "false"
click at [431, 328] on div "Laundry" at bounding box center [560, 336] width 304 height 18
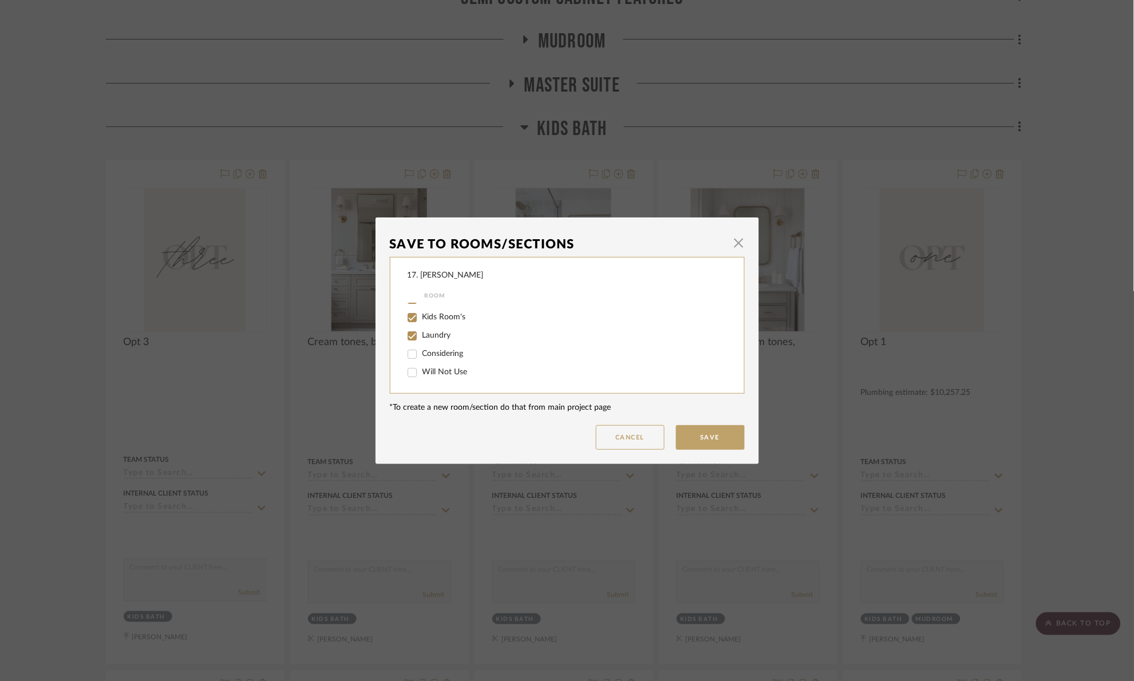
click at [431, 333] on span "Laundry" at bounding box center [437, 336] width 29 height 8
click at [421, 333] on input "Laundry" at bounding box center [412, 336] width 18 height 18
checkbox input "false"
click at [439, 316] on span "Kids Room's" at bounding box center [445, 317] width 44 height 8
click at [421, 316] on input "Kids Room's" at bounding box center [412, 318] width 18 height 18
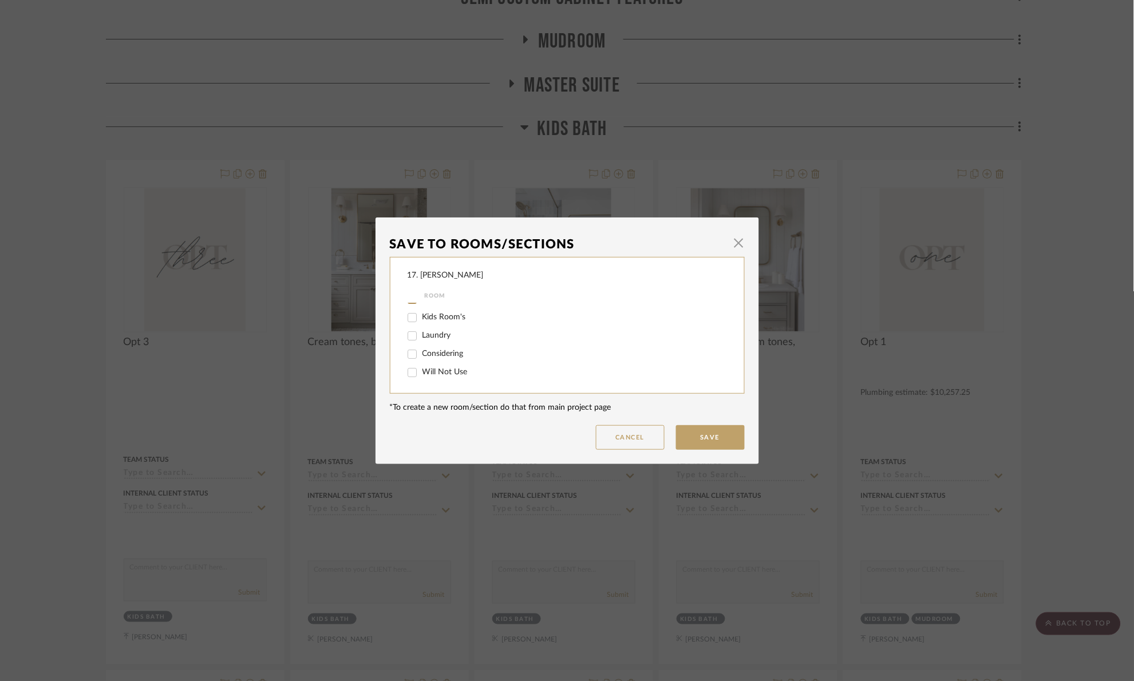
checkbox input "false"
click at [433, 379] on div "Kids Bath" at bounding box center [560, 385] width 304 height 18
click at [428, 381] on span "Kids Bath" at bounding box center [440, 385] width 34 height 8
click at [421, 381] on input "Kids Bath" at bounding box center [412, 385] width 18 height 18
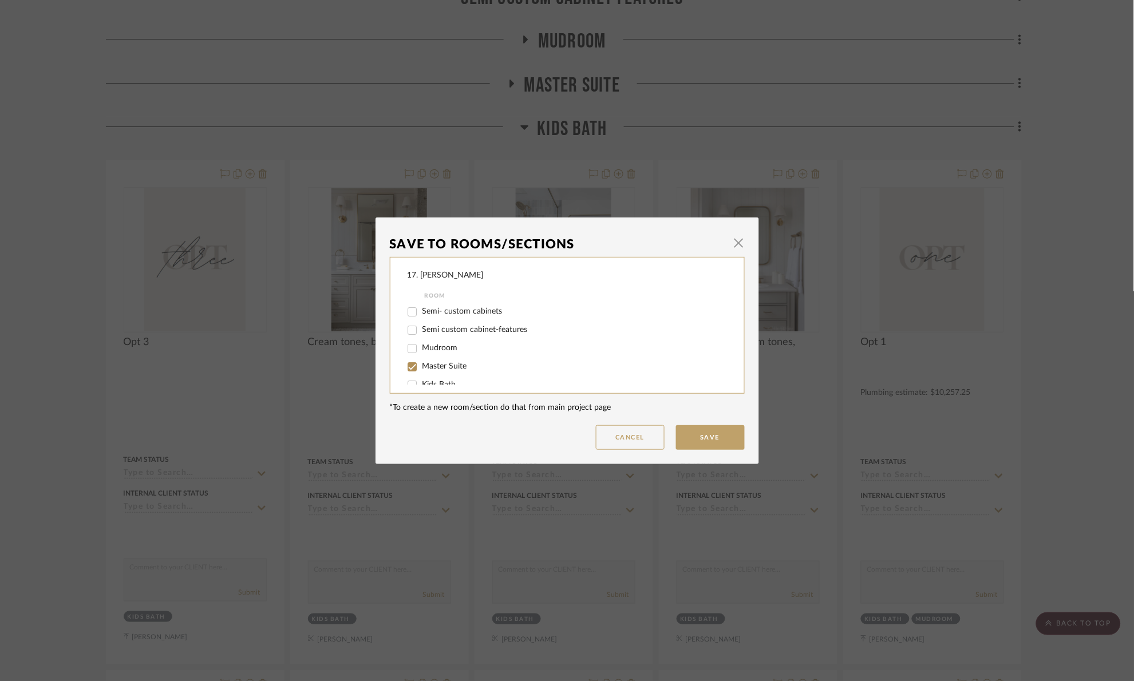
checkbox input "false"
click at [687, 435] on button "Save" at bounding box center [710, 437] width 69 height 25
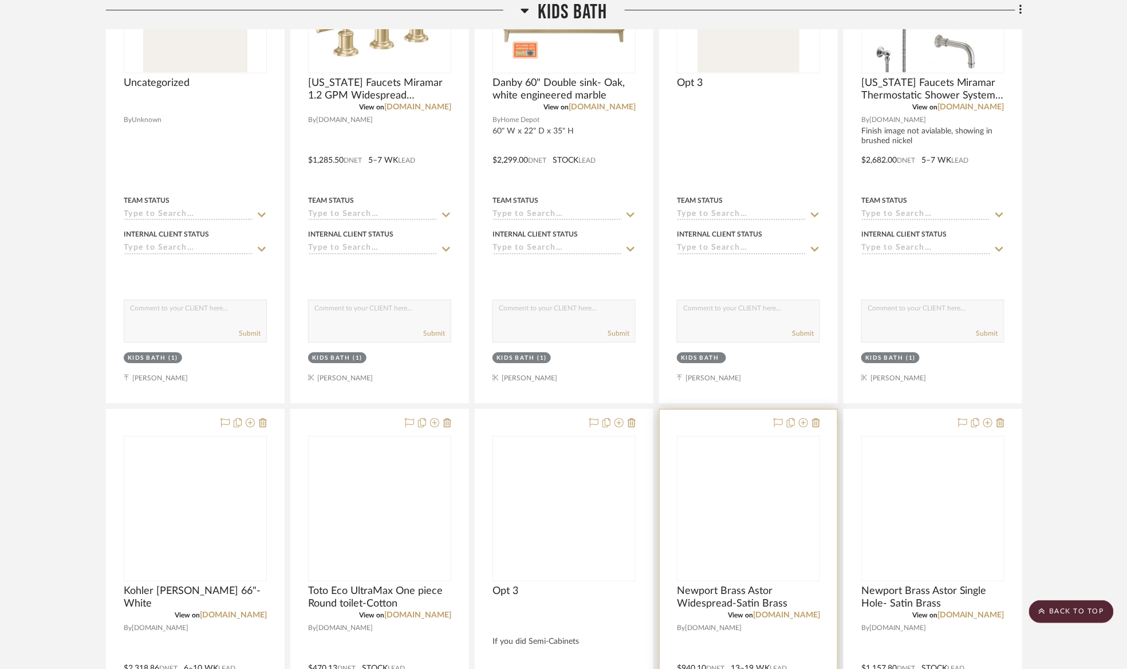
scroll to position [1632, 0]
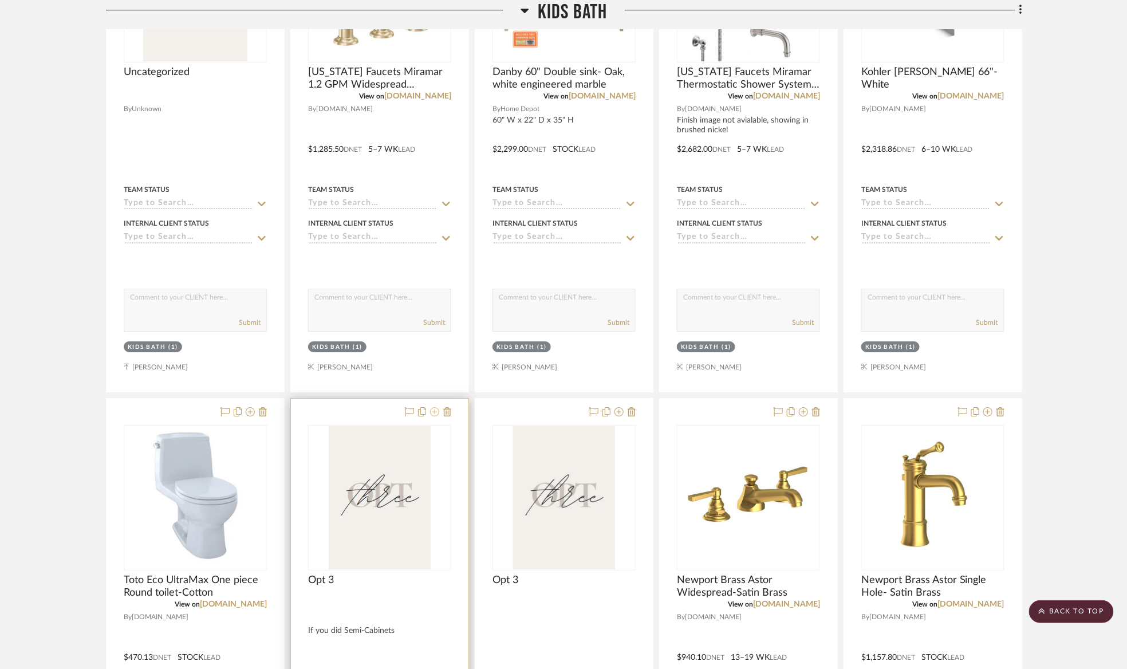
click at [437, 416] on icon at bounding box center [434, 411] width 9 height 9
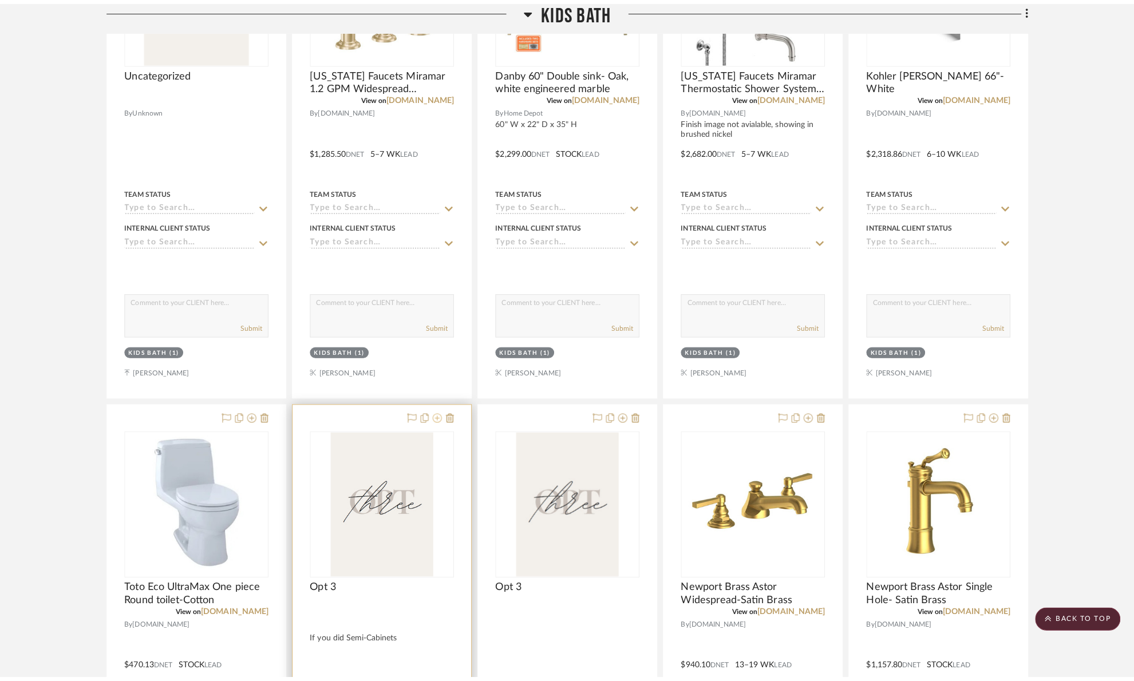
scroll to position [0, 0]
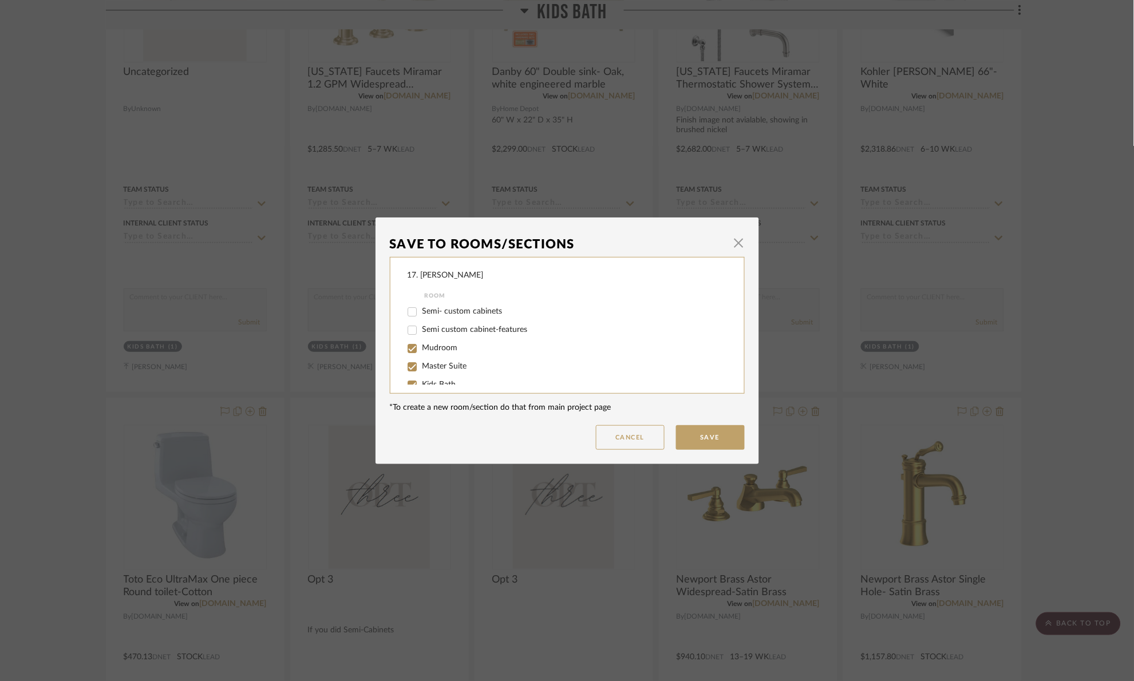
click at [437, 351] on span "Mudroom" at bounding box center [441, 348] width 36 height 8
click at [421, 351] on input "Mudroom" at bounding box center [412, 349] width 18 height 18
checkbox input "false"
click at [433, 329] on div "Laundry" at bounding box center [560, 336] width 304 height 18
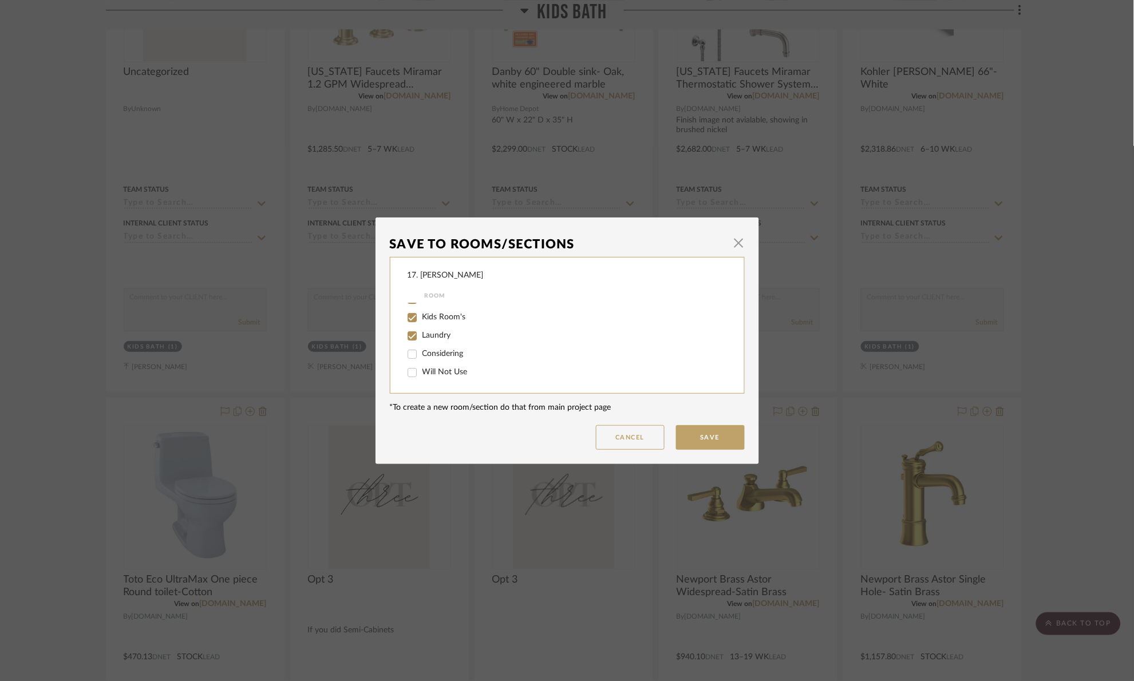
click at [431, 318] on span "Kids Room's" at bounding box center [445, 317] width 44 height 8
click at [421, 318] on input "Kids Room's" at bounding box center [412, 318] width 18 height 18
checkbox input "false"
click at [428, 332] on span "Laundry" at bounding box center [437, 336] width 29 height 8
click at [421, 332] on input "Laundry" at bounding box center [412, 336] width 18 height 18
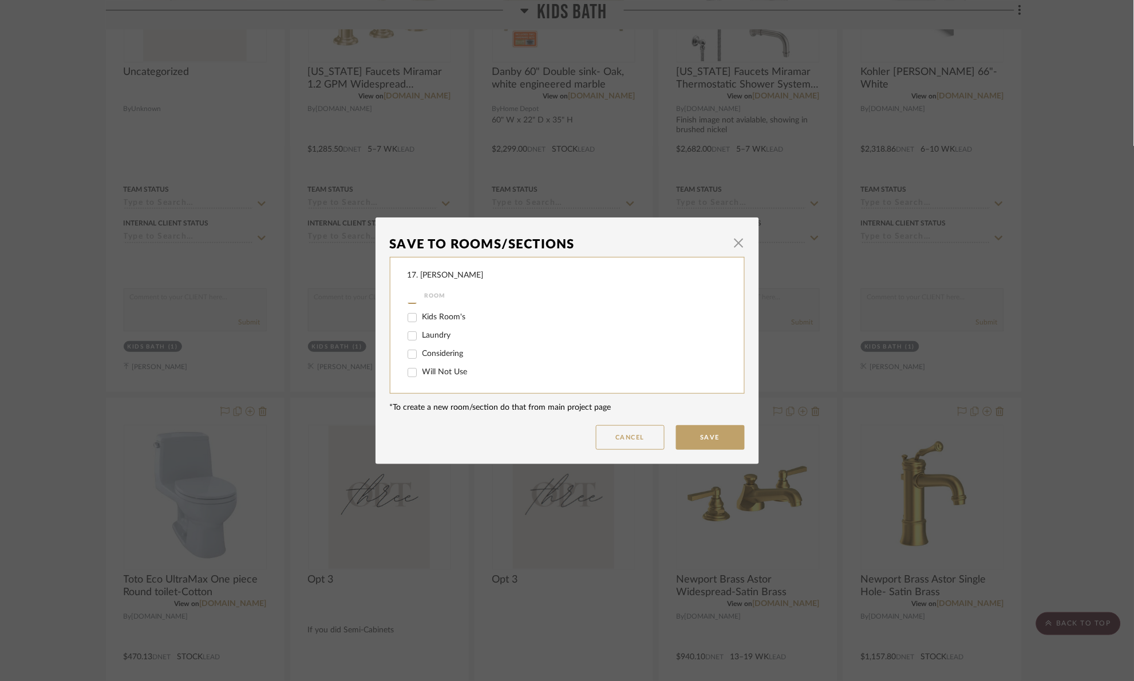
checkbox input "false"
click at [439, 383] on span "Kids Bath" at bounding box center [440, 385] width 34 height 8
click at [421, 383] on input "Kids Bath" at bounding box center [412, 385] width 18 height 18
checkbox input "false"
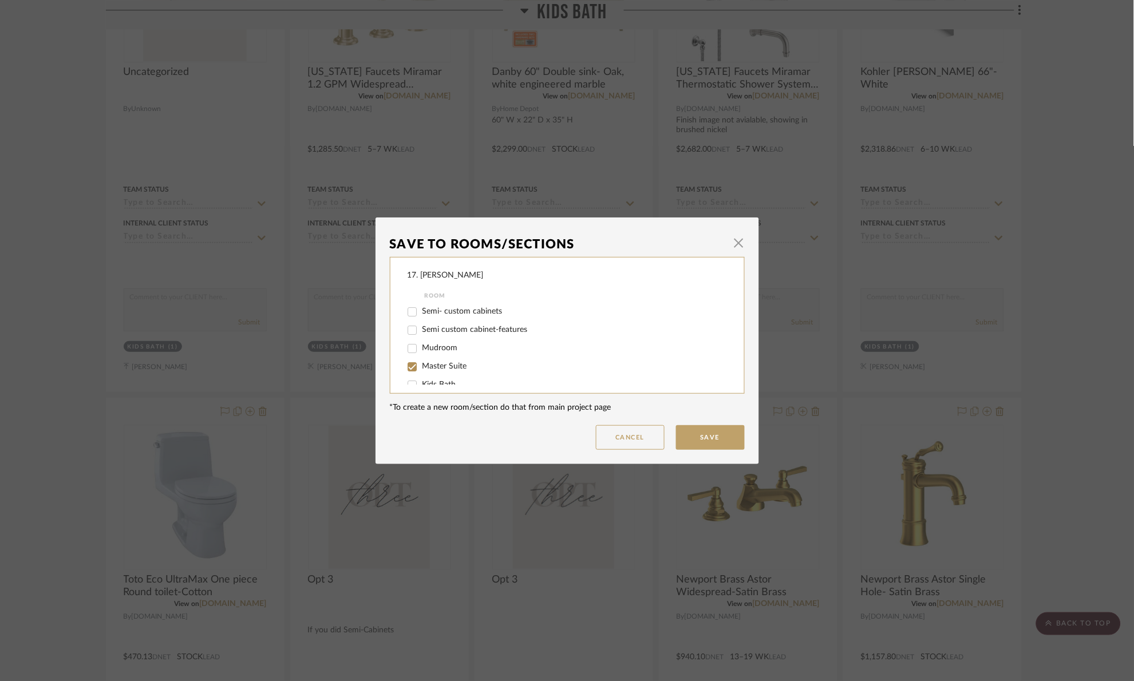
scroll to position [10, 0]
click at [707, 429] on button "Save" at bounding box center [710, 437] width 69 height 25
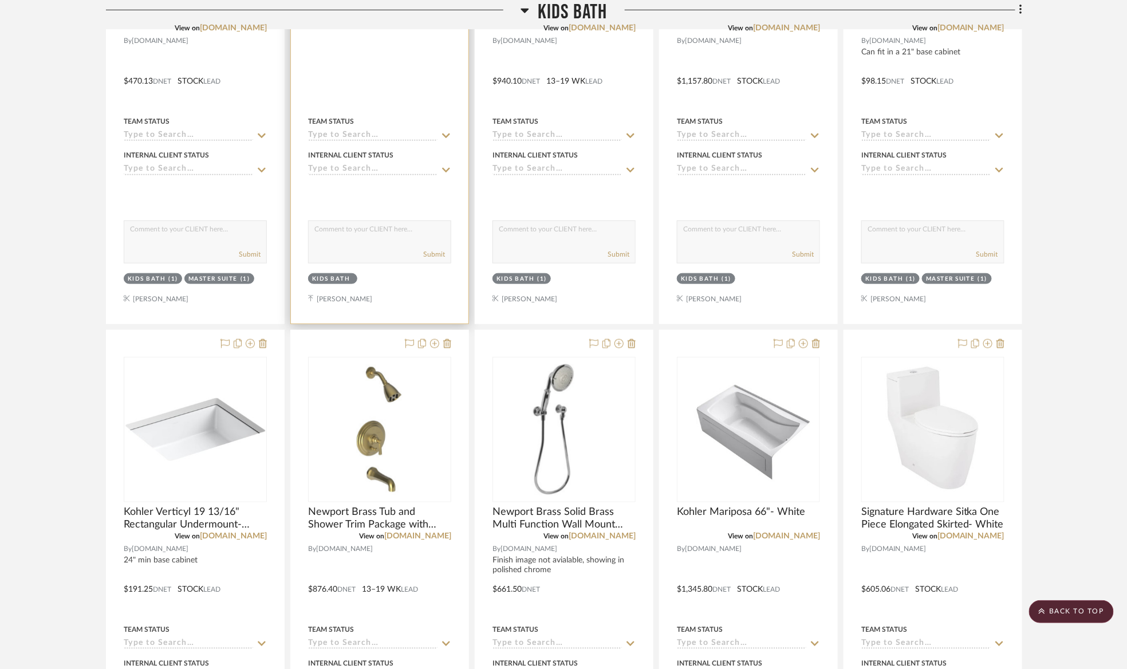
scroll to position [2147, 0]
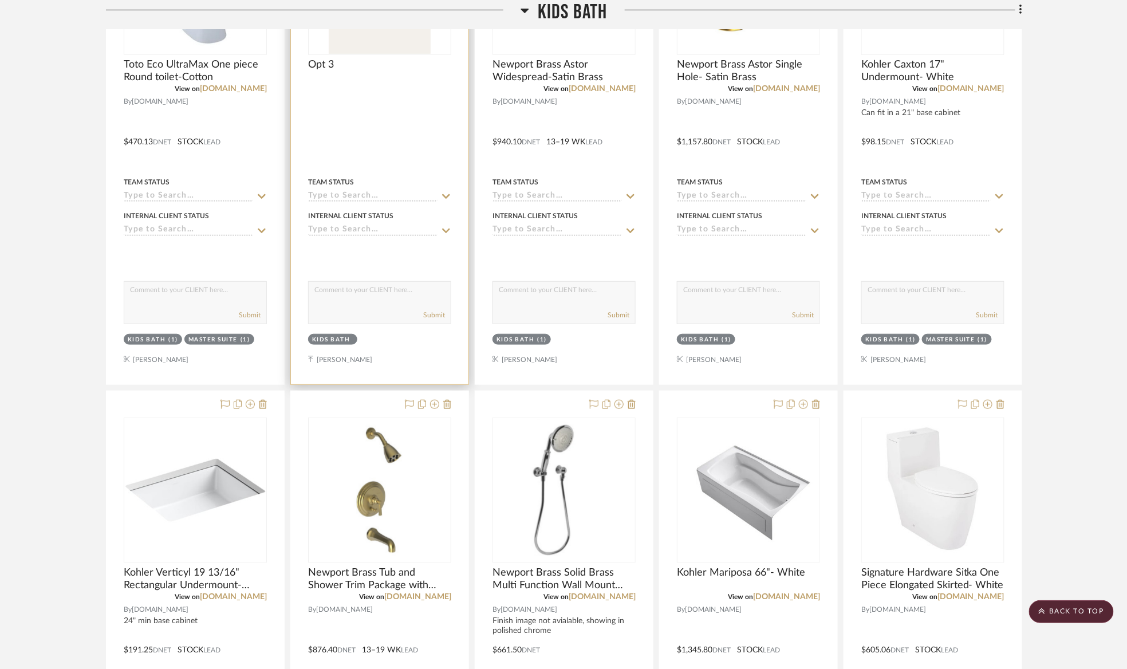
click at [400, 72] on div "Opt 3" at bounding box center [379, 70] width 143 height 25
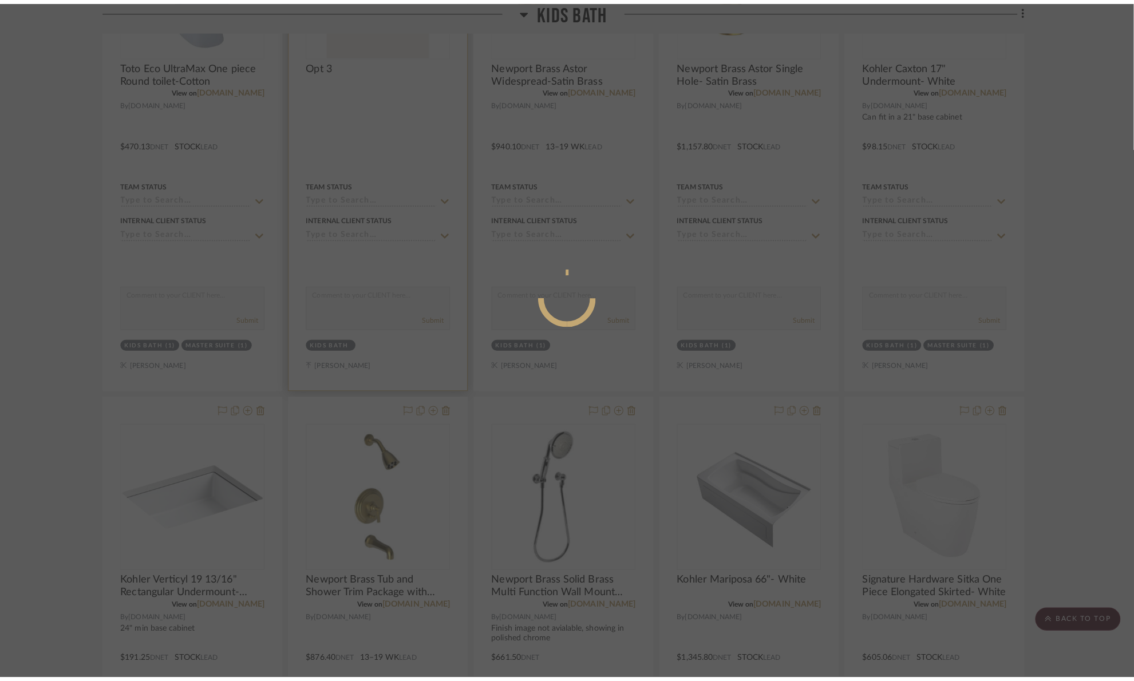
scroll to position [0, 0]
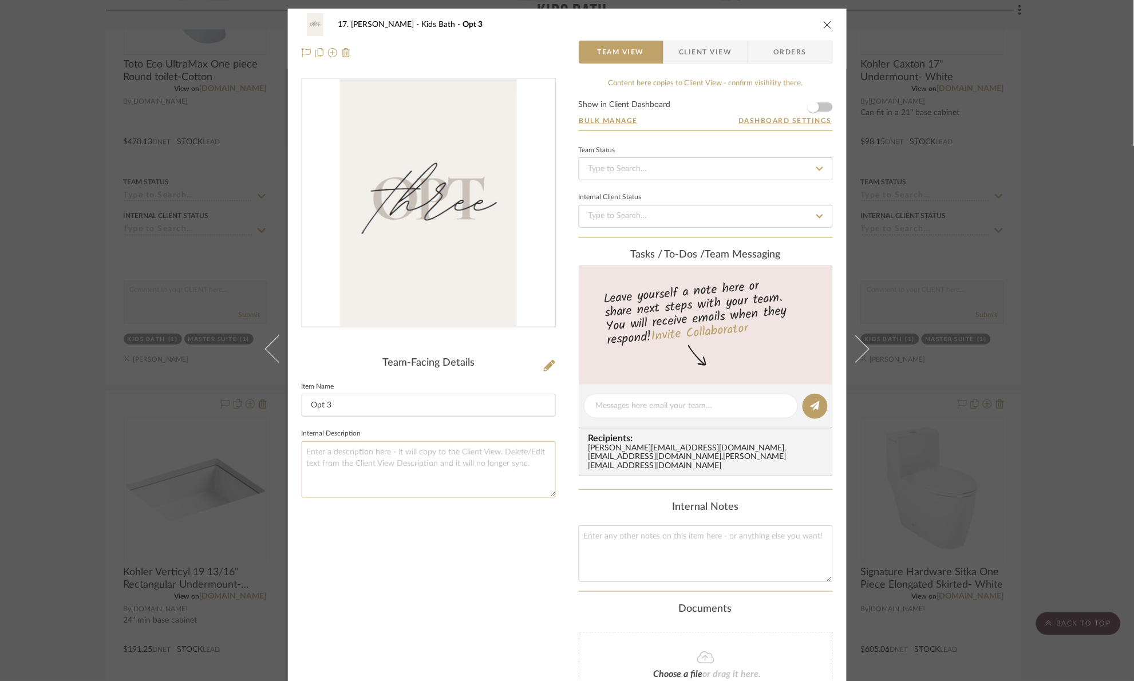
click at [425, 476] on textarea at bounding box center [429, 469] width 254 height 57
type textarea "Semi custom vanity opt, plumbing estimate: $"
click at [461, 539] on div "Team-Facing Details Item Name Opt 3 Internal Description Semi custom vanity opt…" at bounding box center [429, 428] width 254 height 701
click at [1105, 289] on div "17. Hurley Kids Bath Opt 3 Team View Client View Orders Team-Facing Details Ite…" at bounding box center [567, 340] width 1134 height 681
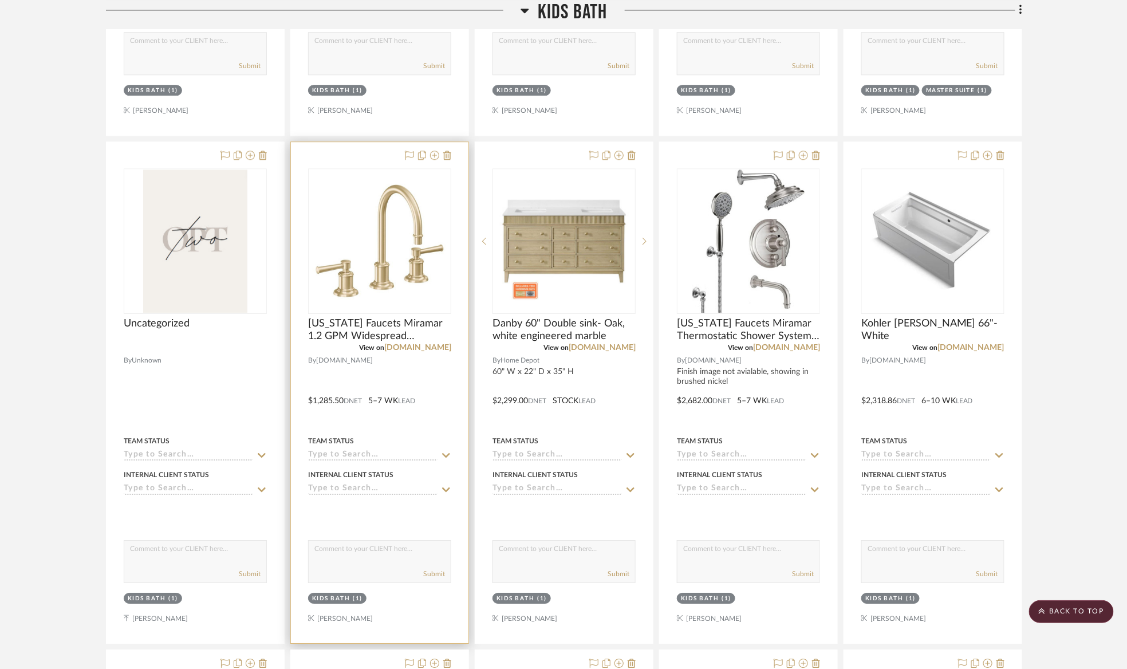
scroll to position [1374, 0]
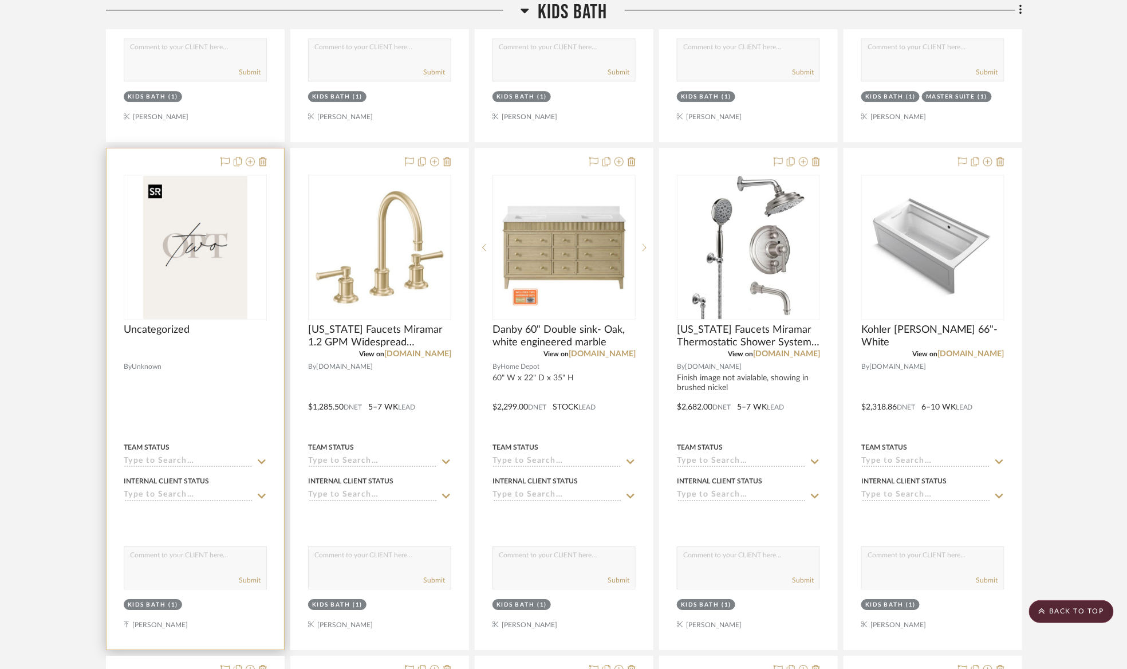
click at [198, 274] on img "0" at bounding box center [195, 247] width 104 height 143
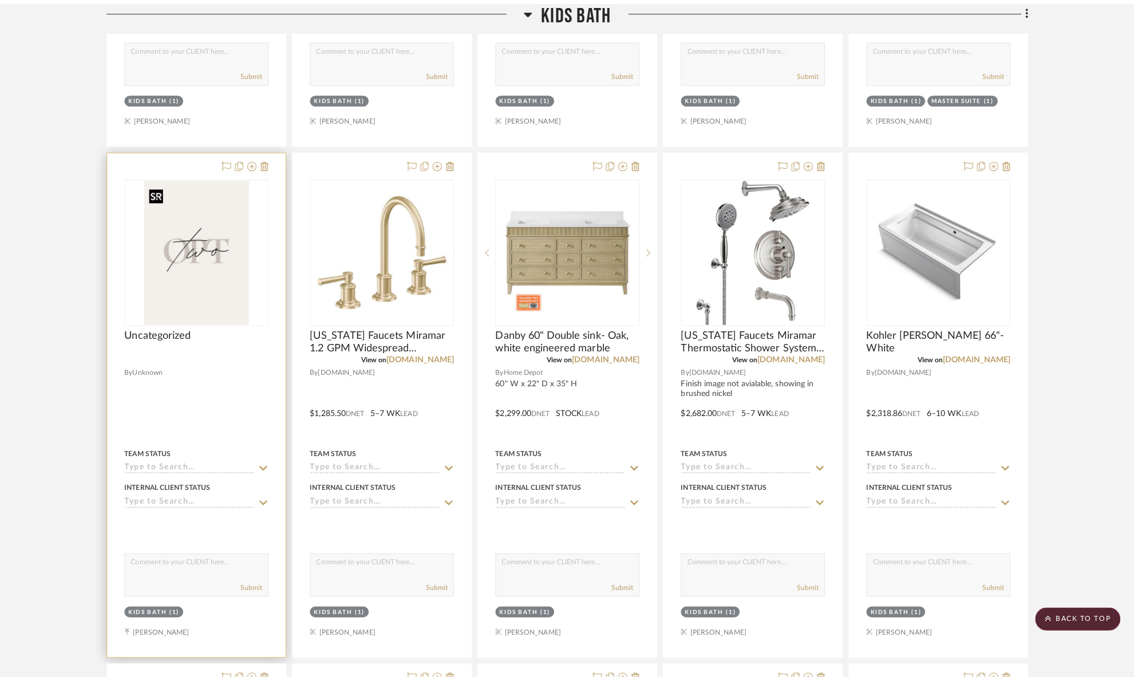
scroll to position [0, 0]
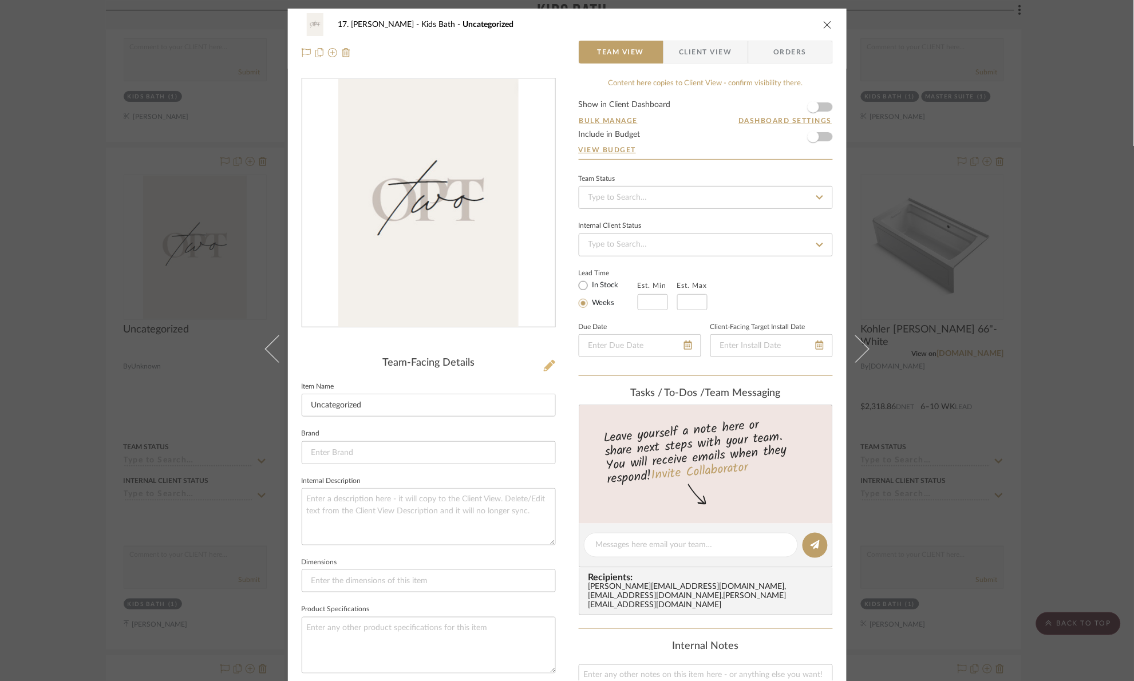
click at [546, 363] on icon at bounding box center [549, 365] width 11 height 11
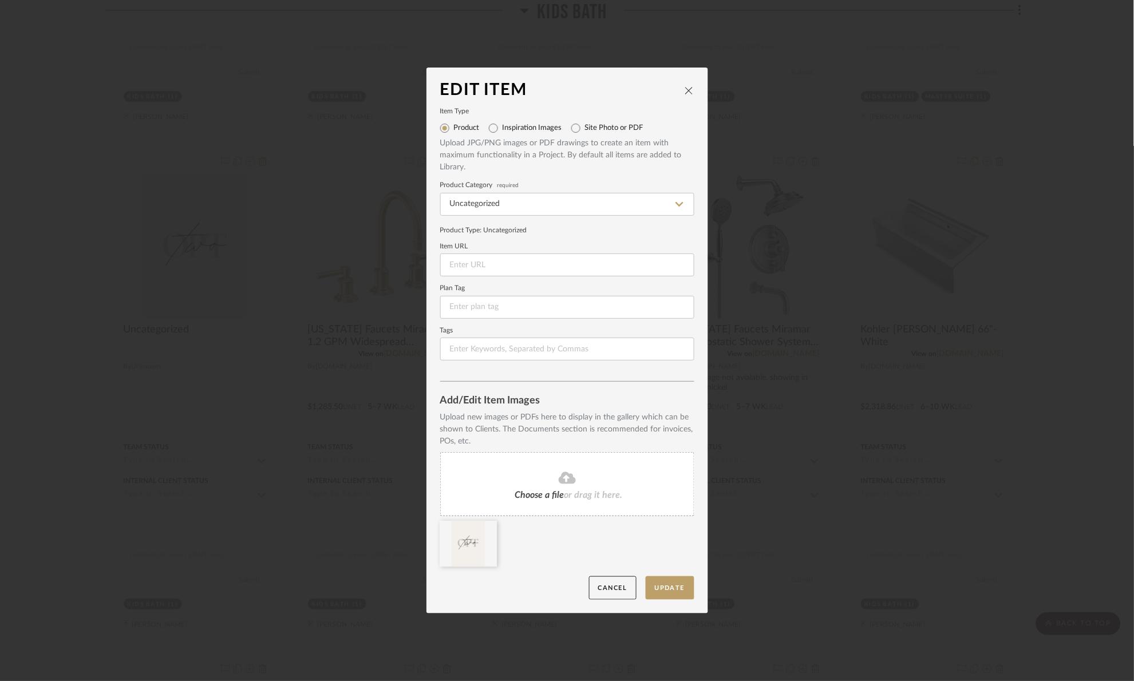
click at [523, 125] on label "Inspiration Images" at bounding box center [533, 128] width 60 height 9
click at [503, 125] on input "Inspiration Images" at bounding box center [493, 128] width 18 height 18
radio input "true"
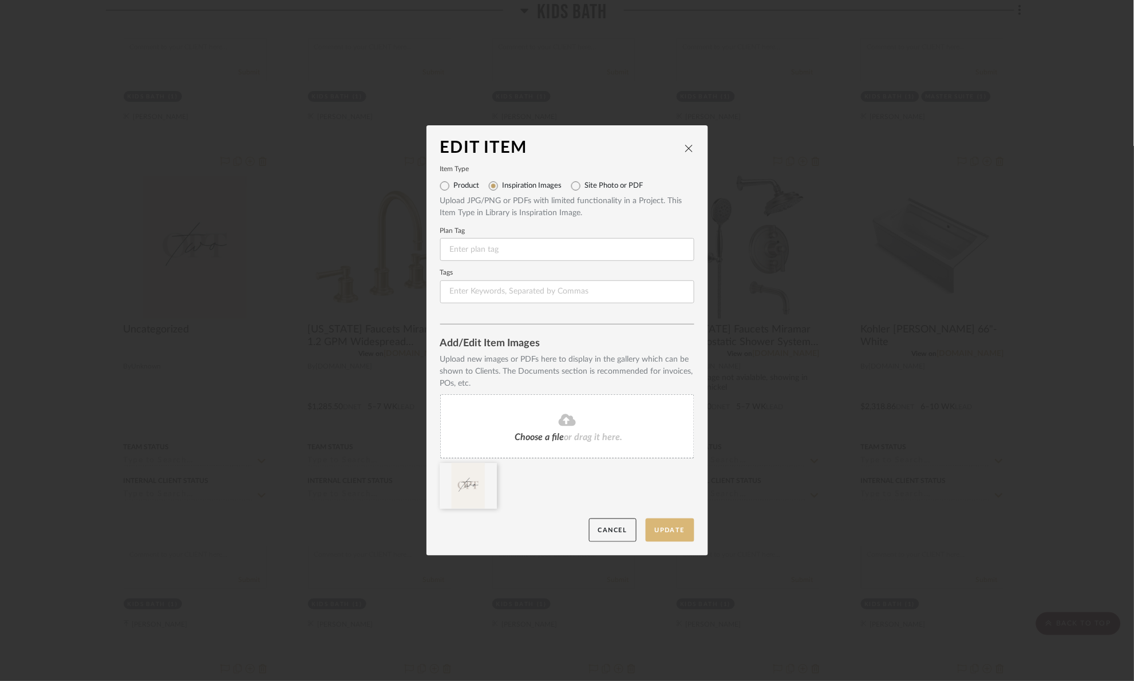
click at [671, 530] on button "Update" at bounding box center [670, 530] width 49 height 23
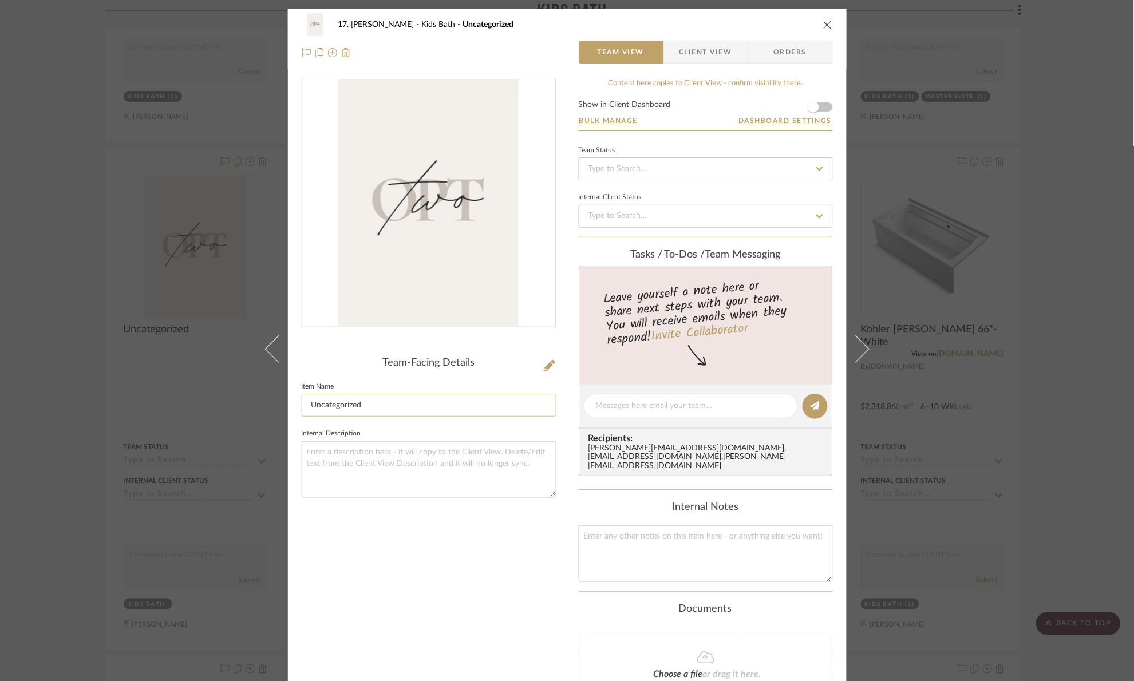
drag, startPoint x: 378, startPoint y: 407, endPoint x: 333, endPoint y: 405, distance: 45.9
click at [333, 405] on input "Uncategorized" at bounding box center [429, 405] width 254 height 23
type input "U"
type input "Opt 2"
click at [388, 552] on div "Team-Facing Details Item Name Opt 2 Internal Description" at bounding box center [429, 428] width 254 height 701
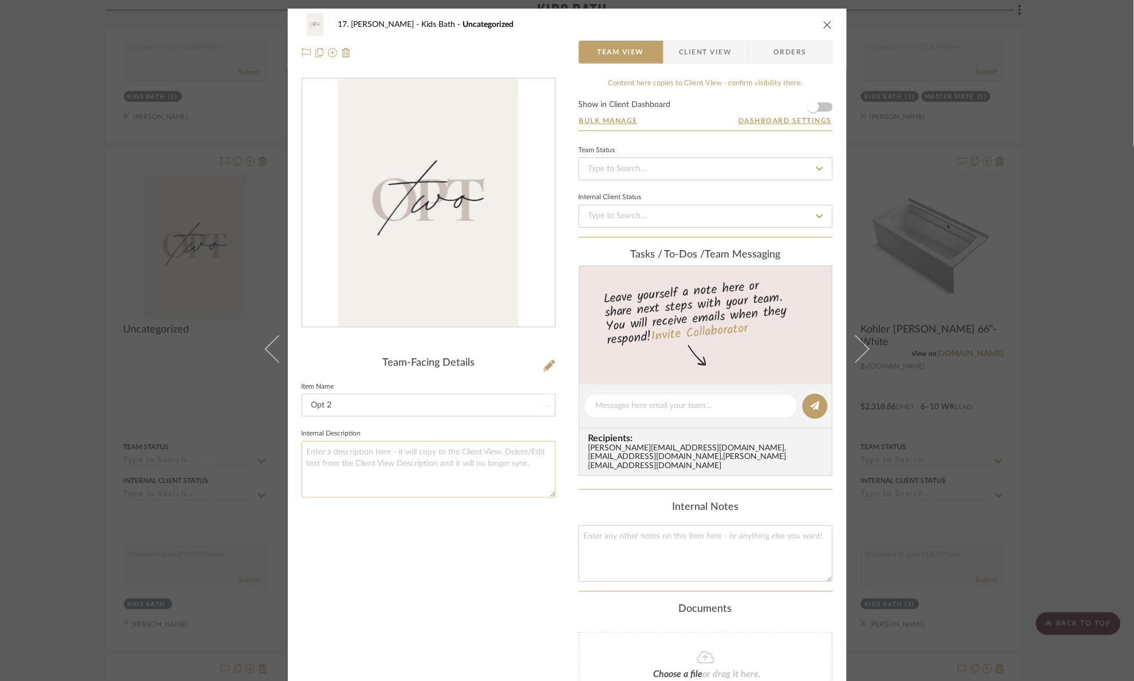
click at [372, 472] on textarea at bounding box center [429, 469] width 254 height 57
type textarea "Plumbing estimate: $"
click at [374, 553] on div "Team-Facing Details Item Name Opt 2 Internal Description Plumbing estimate: $" at bounding box center [429, 428] width 254 height 701
click at [1085, 182] on div "17. Hurley Kids Bath Opt 2 Team View Client View Orders Team-Facing Details Ite…" at bounding box center [567, 340] width 1134 height 681
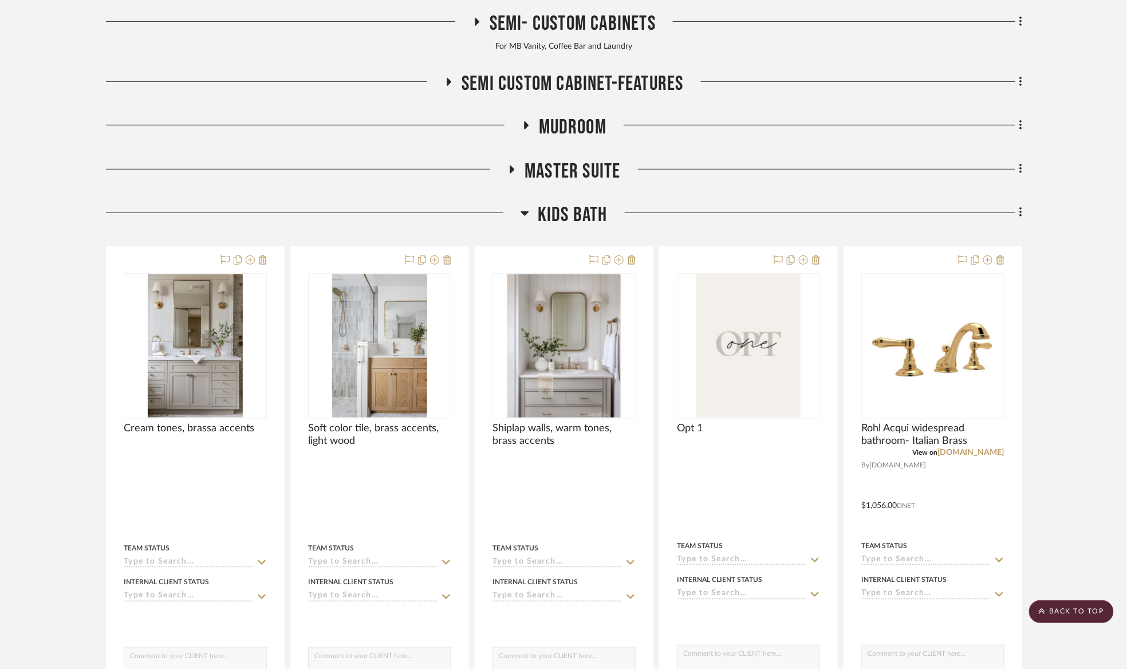
click at [555, 214] on span "Kids Bath" at bounding box center [573, 215] width 70 height 25
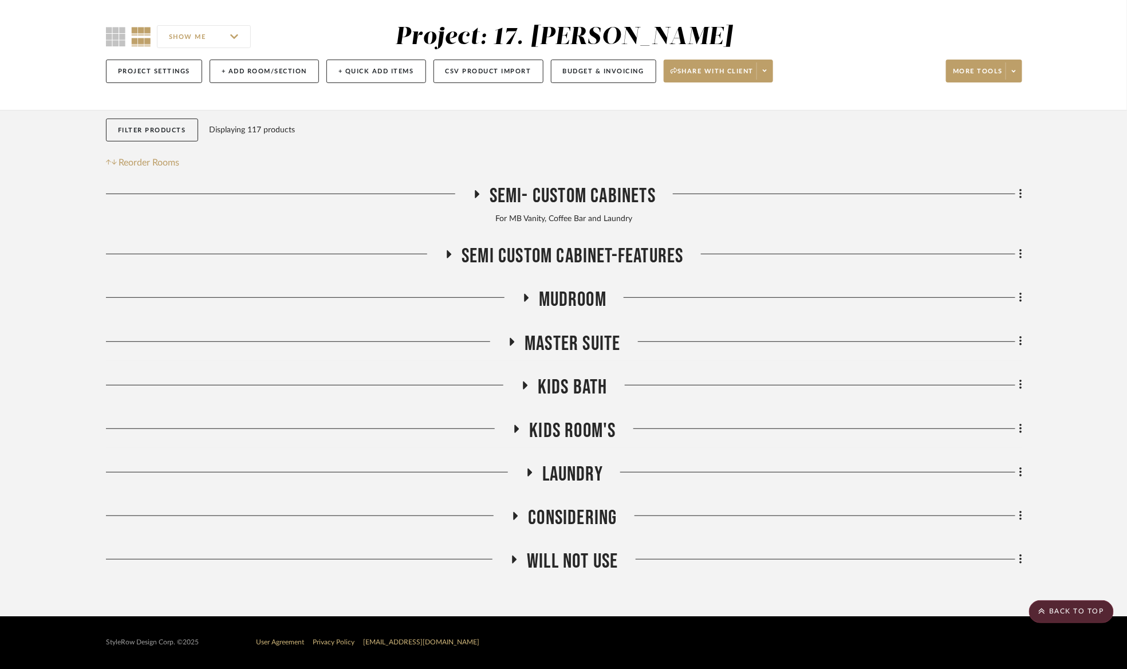
scroll to position [86, 0]
click at [577, 298] on span "Mudroom" at bounding box center [573, 299] width 68 height 25
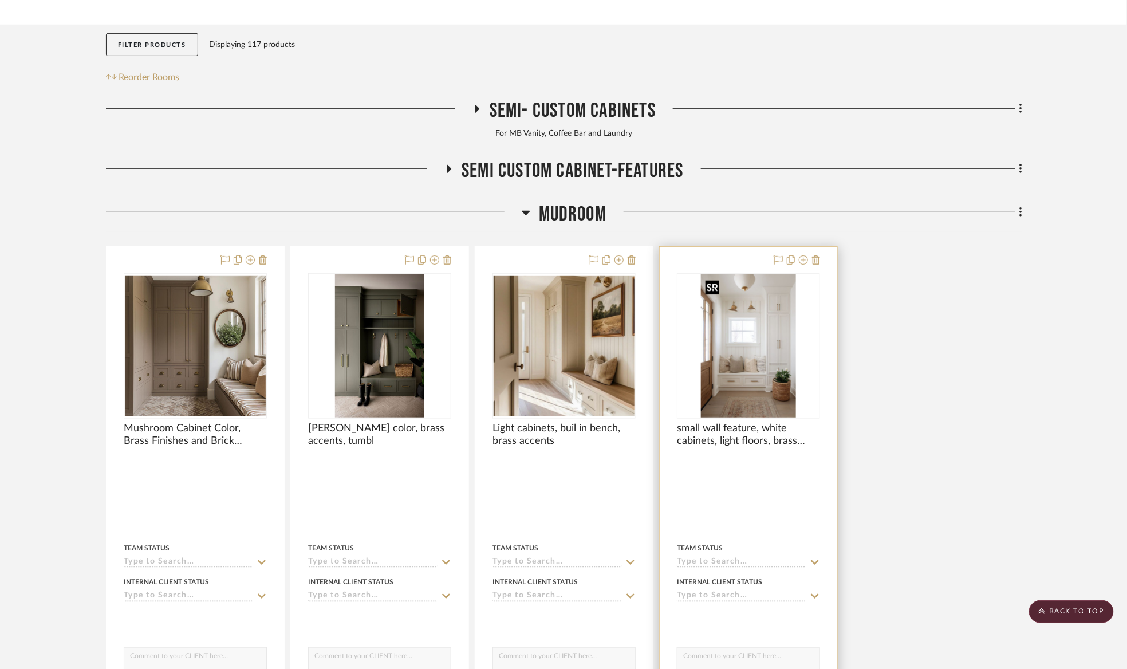
scroll to position [90, 0]
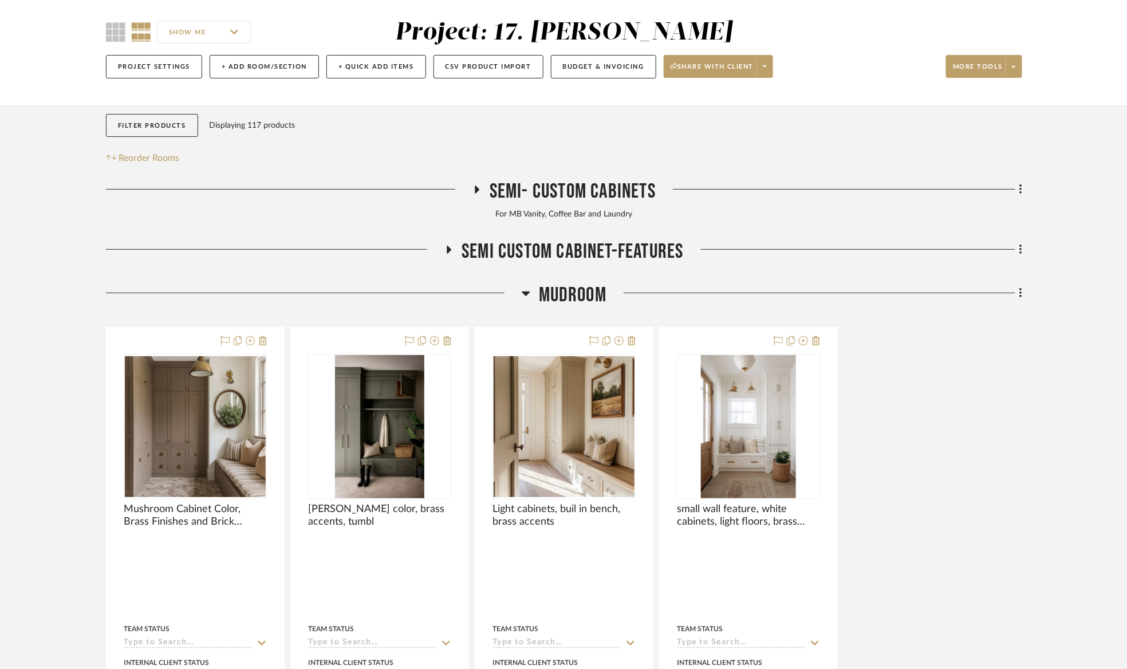
click at [567, 302] on span "Mudroom" at bounding box center [573, 295] width 68 height 25
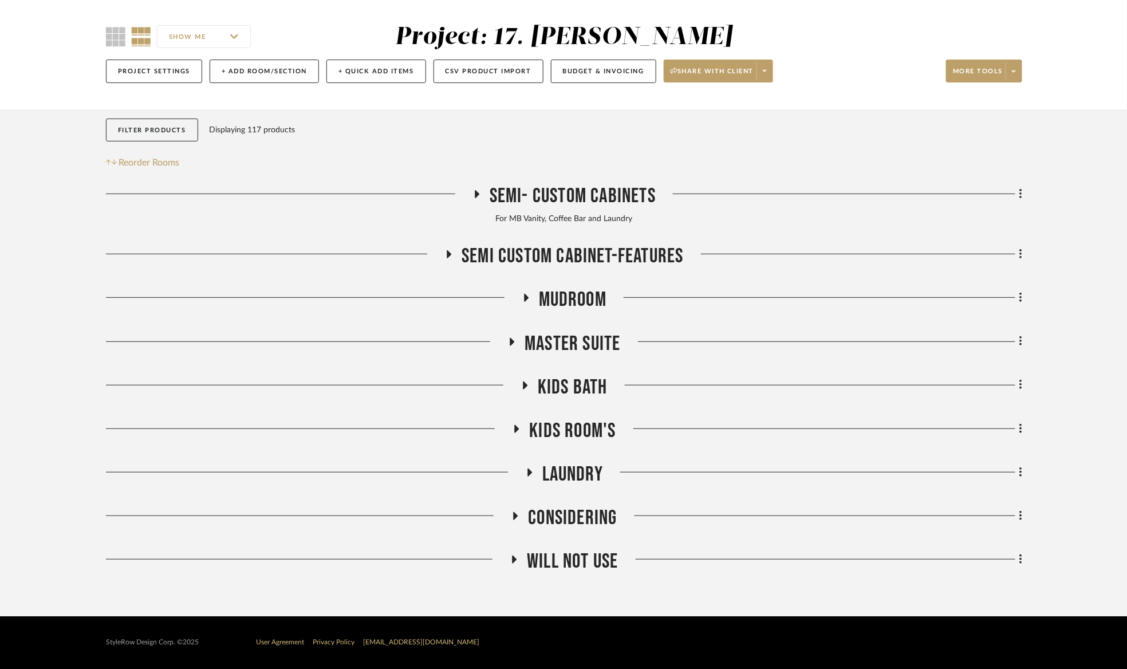
click at [574, 345] on span "Master Suite" at bounding box center [573, 344] width 96 height 25
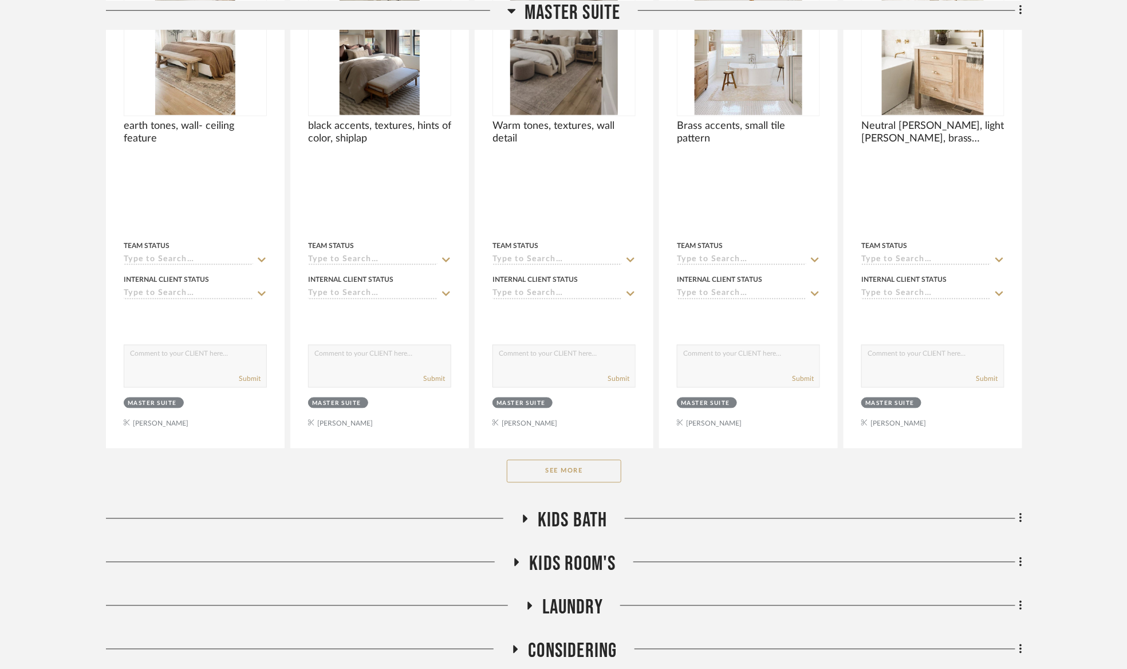
scroll to position [605, 0]
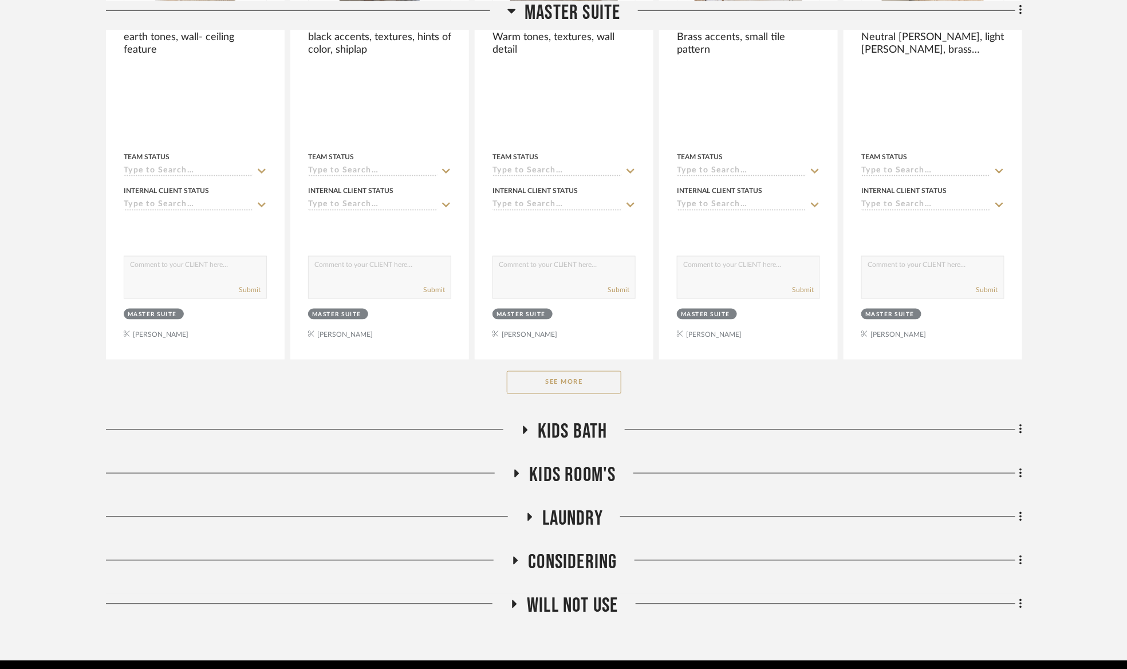
click at [600, 383] on button "See More" at bounding box center [564, 382] width 115 height 23
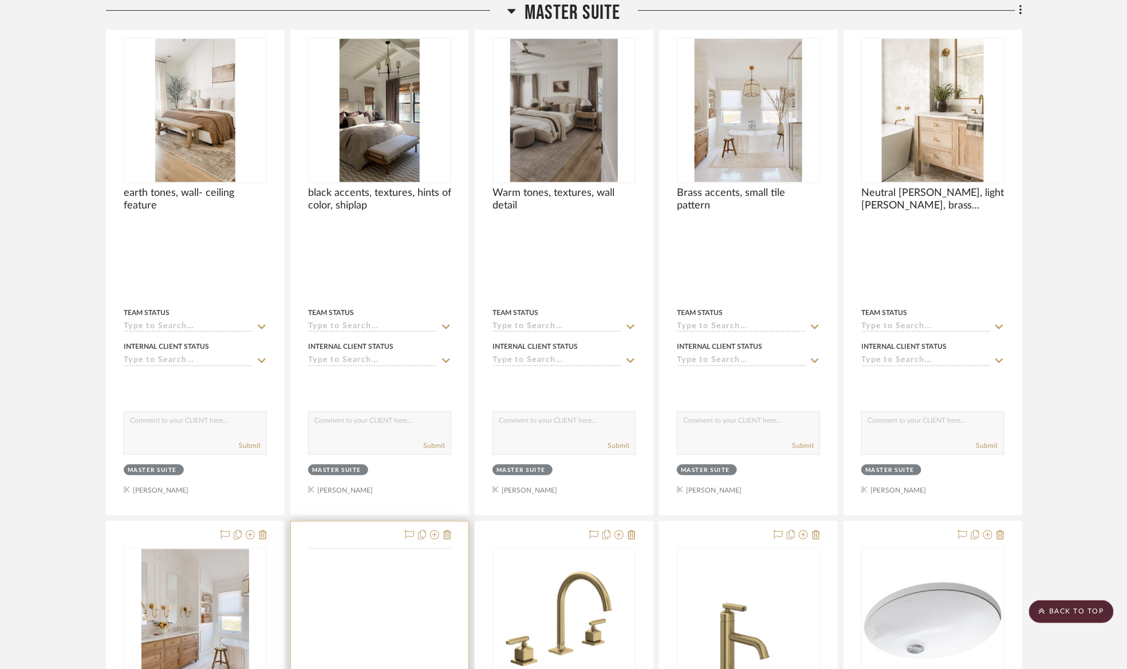
scroll to position [777, 0]
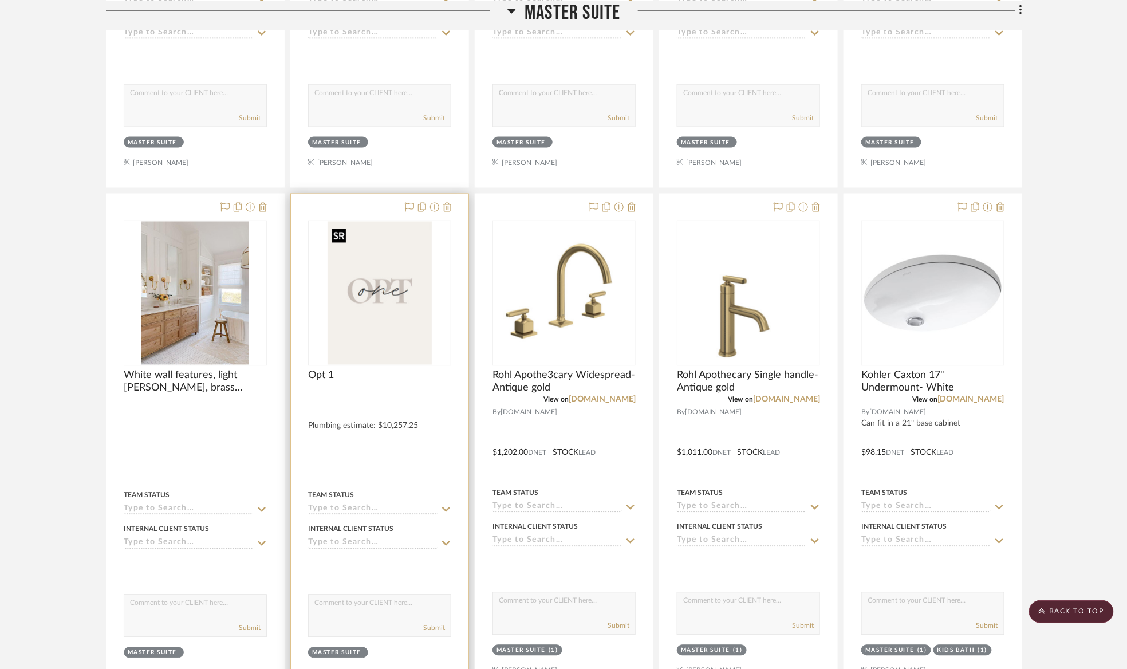
click at [0, 0] on img at bounding box center [0, 0] width 0 height 0
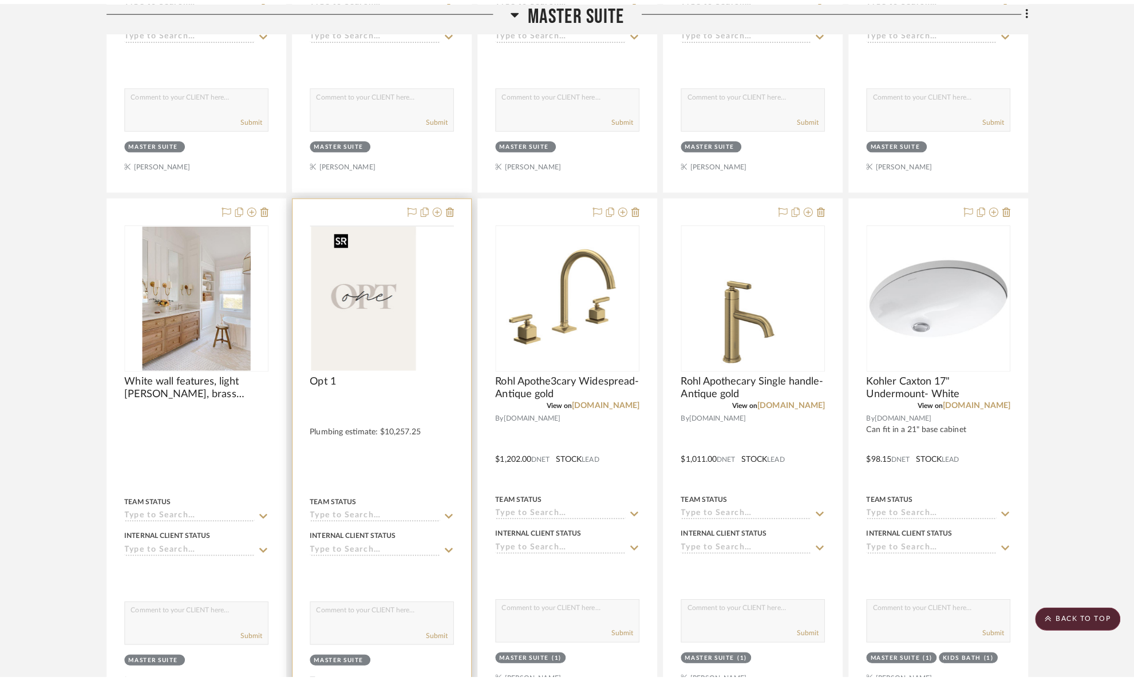
scroll to position [0, 0]
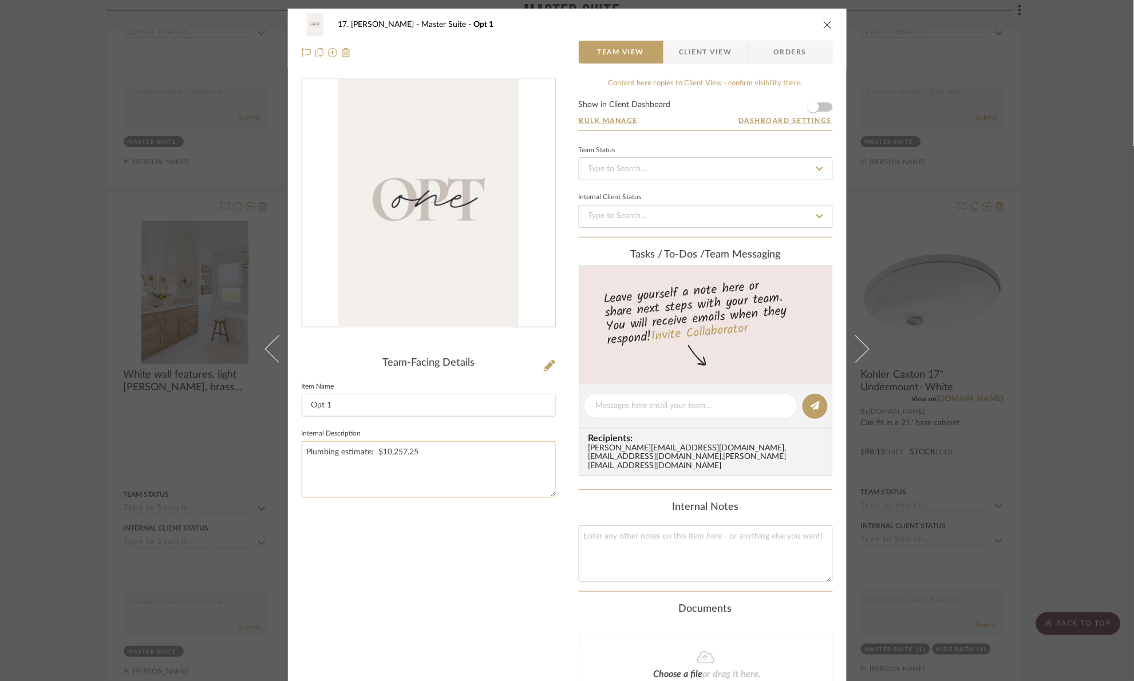
click at [489, 460] on textarea "Plumbing estimate: $10,257.25" at bounding box center [429, 469] width 254 height 57
drag, startPoint x: 489, startPoint y: 594, endPoint x: 494, endPoint y: 585, distance: 10.2
click at [488, 590] on div "Team-Facing Details Item Name Opt 1 Internal Description Plumbing estimate: $10…" at bounding box center [429, 428] width 254 height 701
click at [533, 460] on textarea "Plumbing estimate: $10,257.25 + semi custom vanity" at bounding box center [429, 469] width 254 height 57
type textarea "Plumbing estimate: $10,257.25 + semi custom vanity and vanity top"
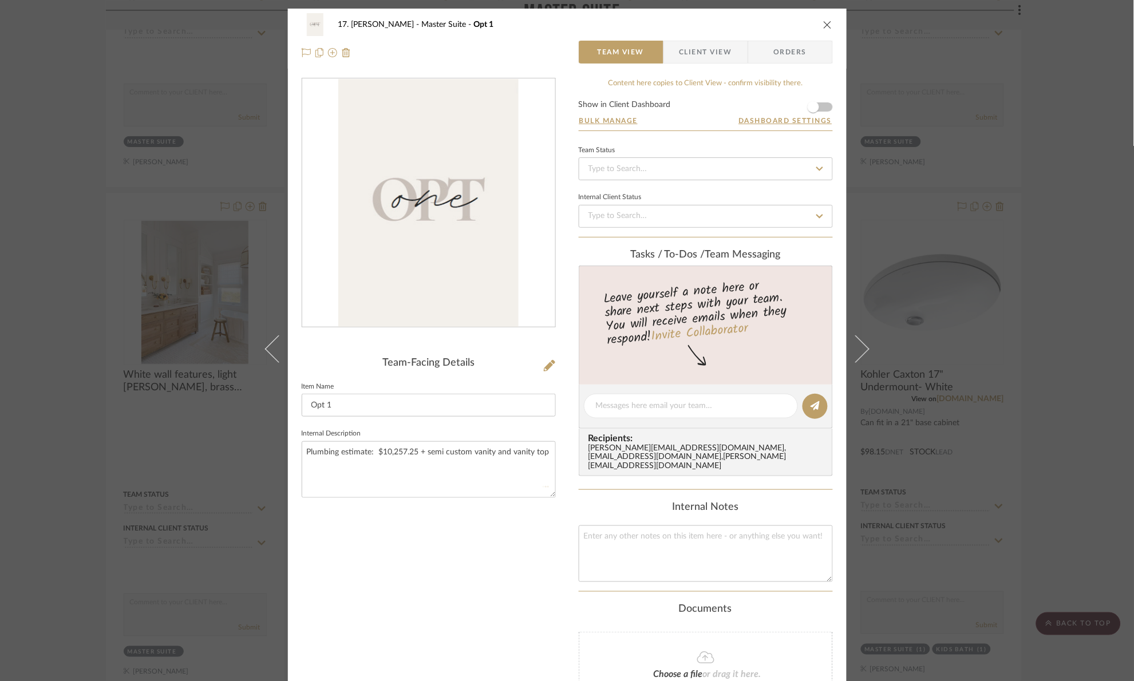
click at [488, 592] on div "Team-Facing Details Item Name Opt 1 Internal Description Plumbing estimate: $10…" at bounding box center [429, 428] width 254 height 701
click at [1052, 218] on div "17. Hurley Master Suite Opt 1 Team View Client View Orders Team-Facing Details …" at bounding box center [567, 340] width 1134 height 681
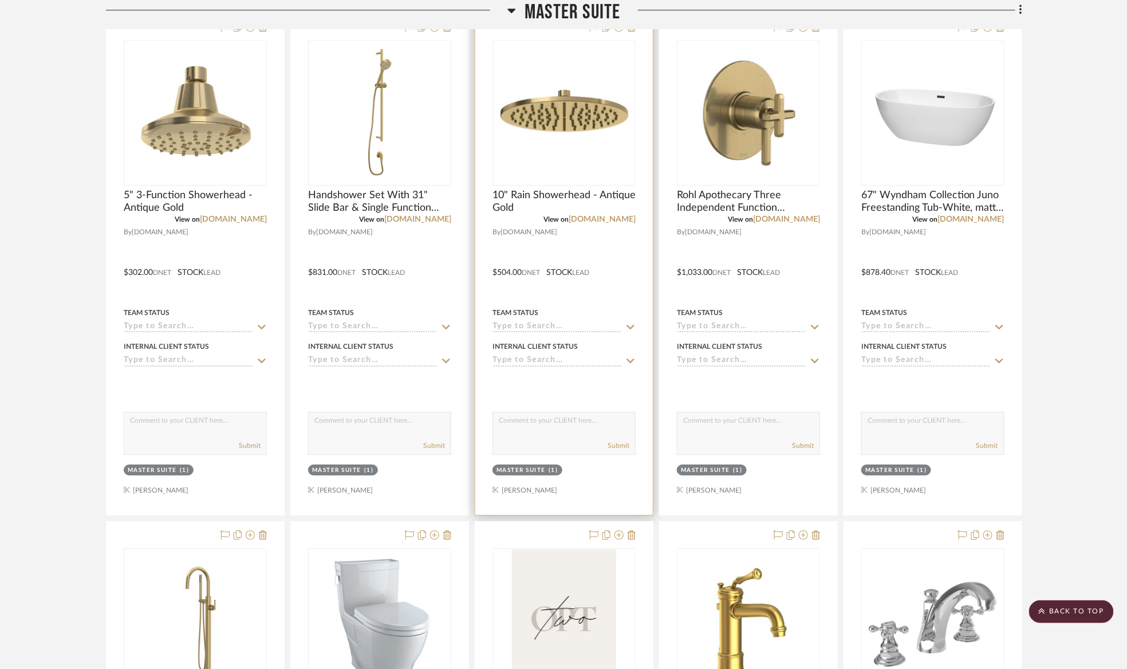
scroll to position [1722, 0]
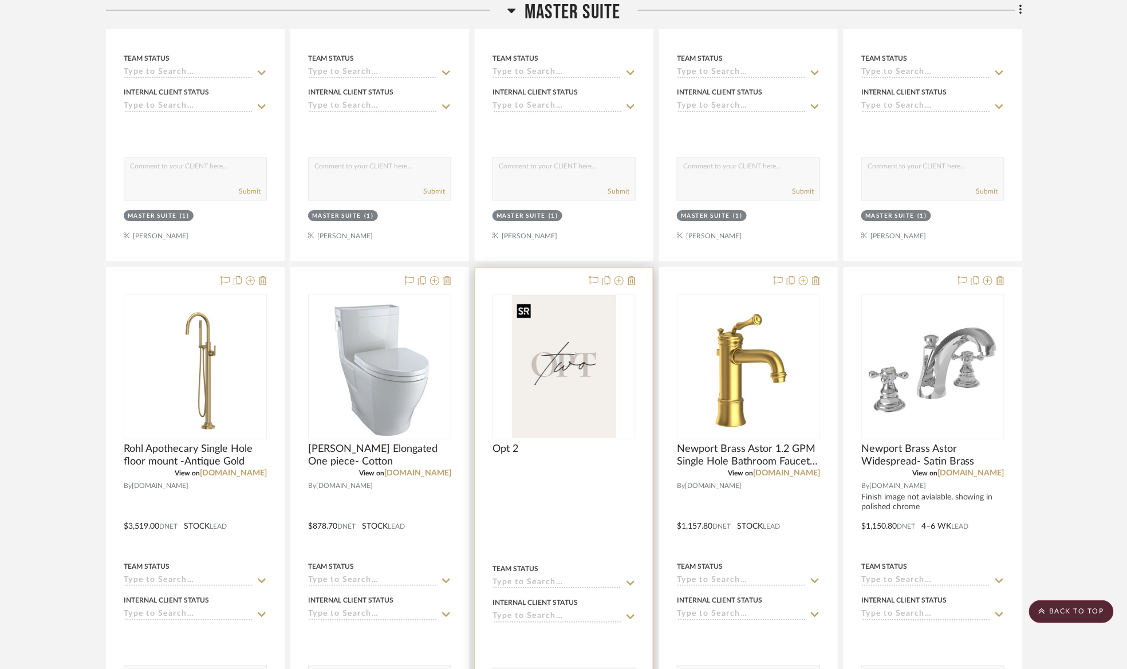
click at [577, 353] on img "0" at bounding box center [564, 366] width 104 height 143
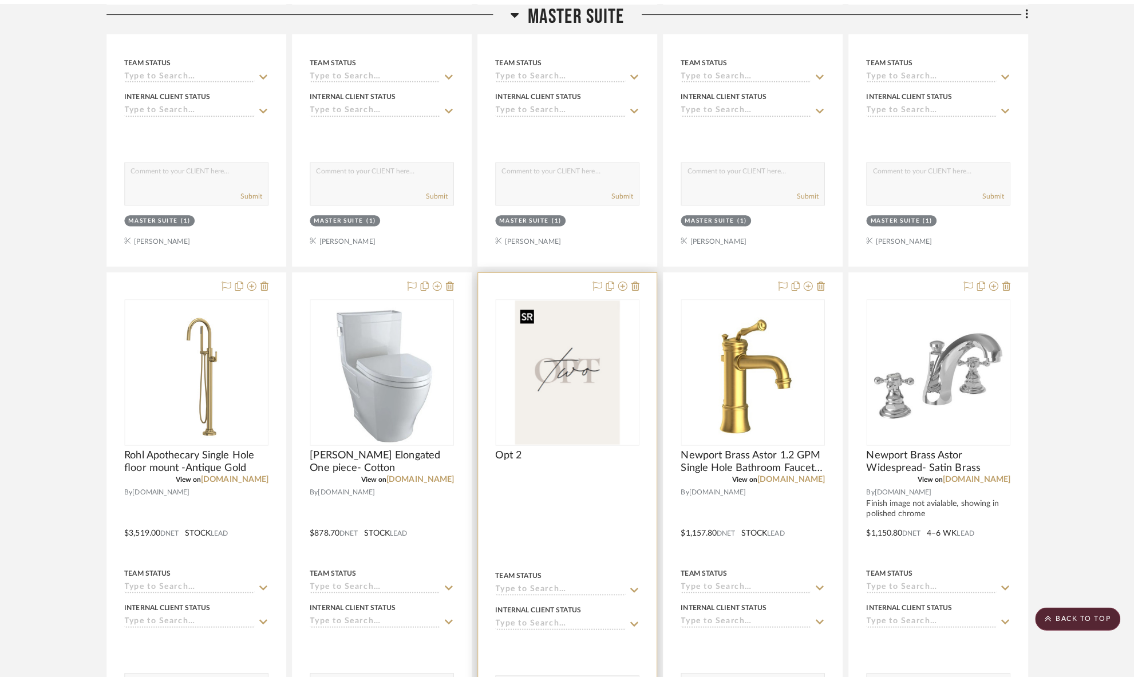
scroll to position [0, 0]
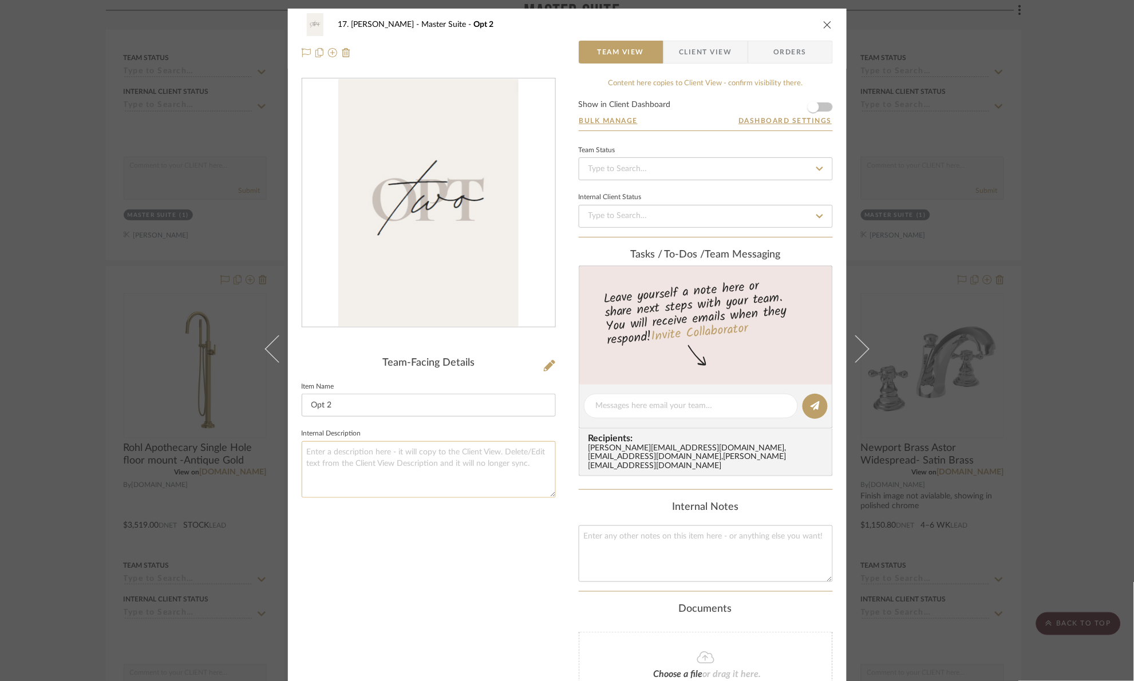
click at [335, 458] on textarea at bounding box center [429, 469] width 254 height 57
type textarea "S"
click at [437, 585] on div "Team-Facing Details Item Name Opt 2 Internal Description" at bounding box center [429, 428] width 254 height 701
click at [1067, 361] on div "17. Hurley Master Suite Opt 2 Team View Client View Orders Team-Facing Details …" at bounding box center [567, 340] width 1134 height 681
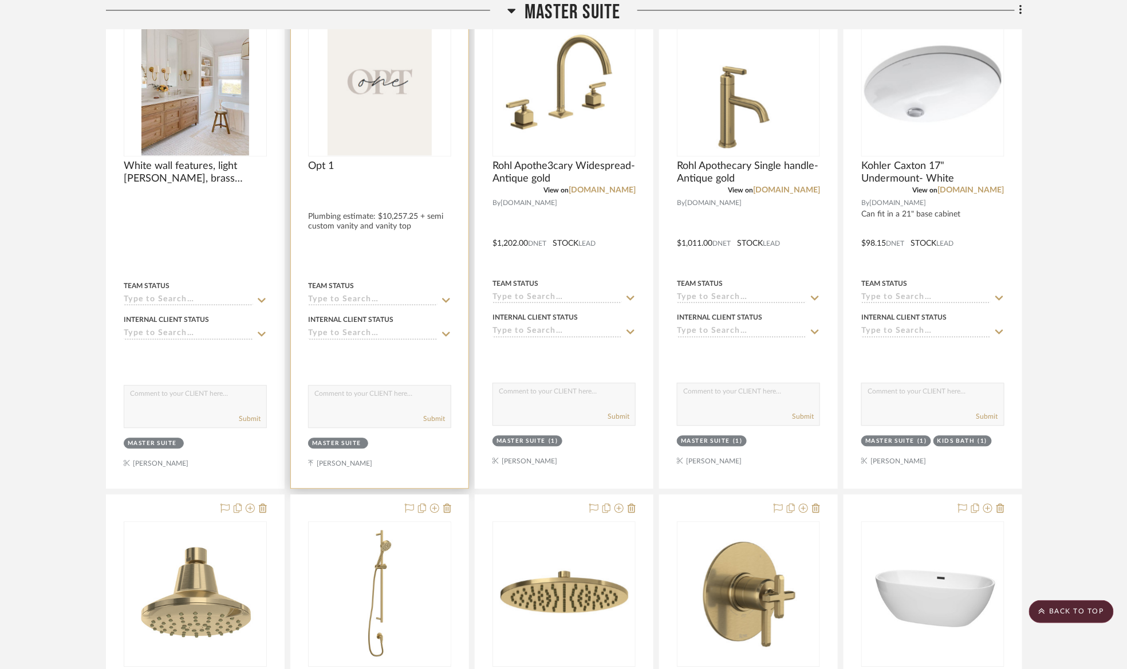
scroll to position [777, 0]
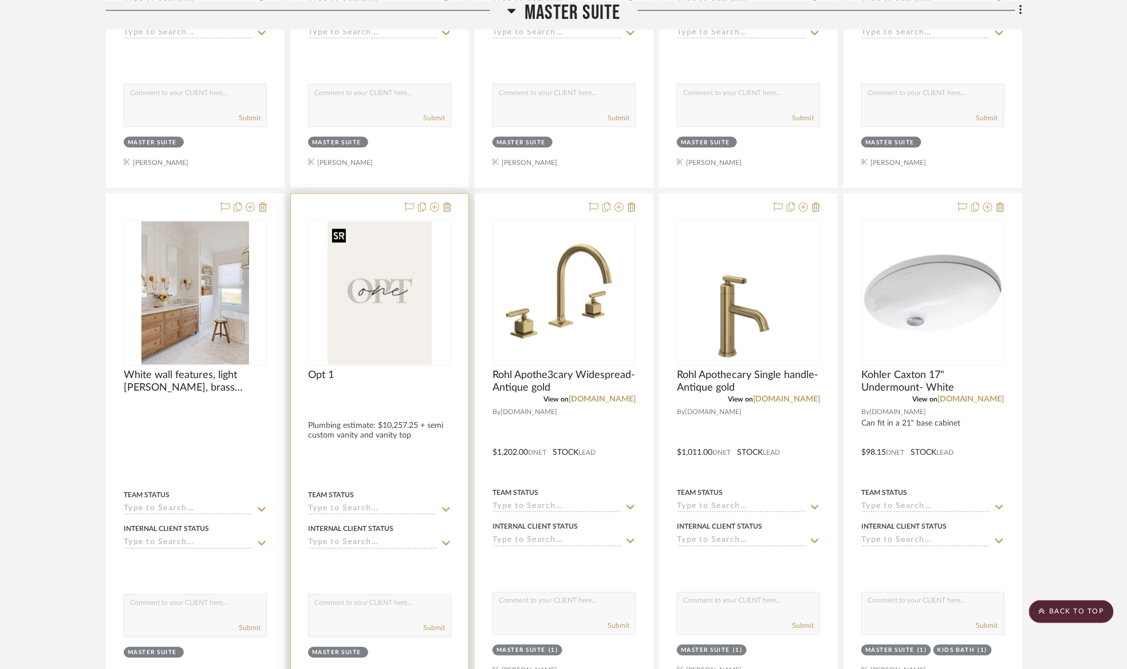
click at [384, 303] on img "0" at bounding box center [380, 293] width 104 height 143
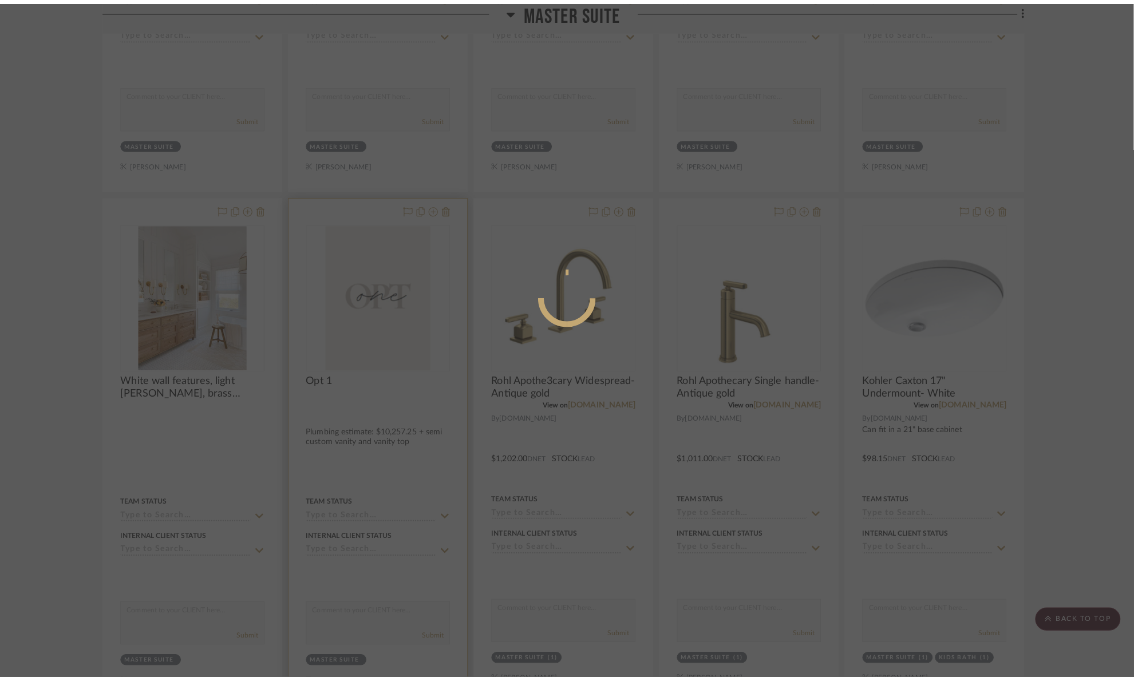
scroll to position [0, 0]
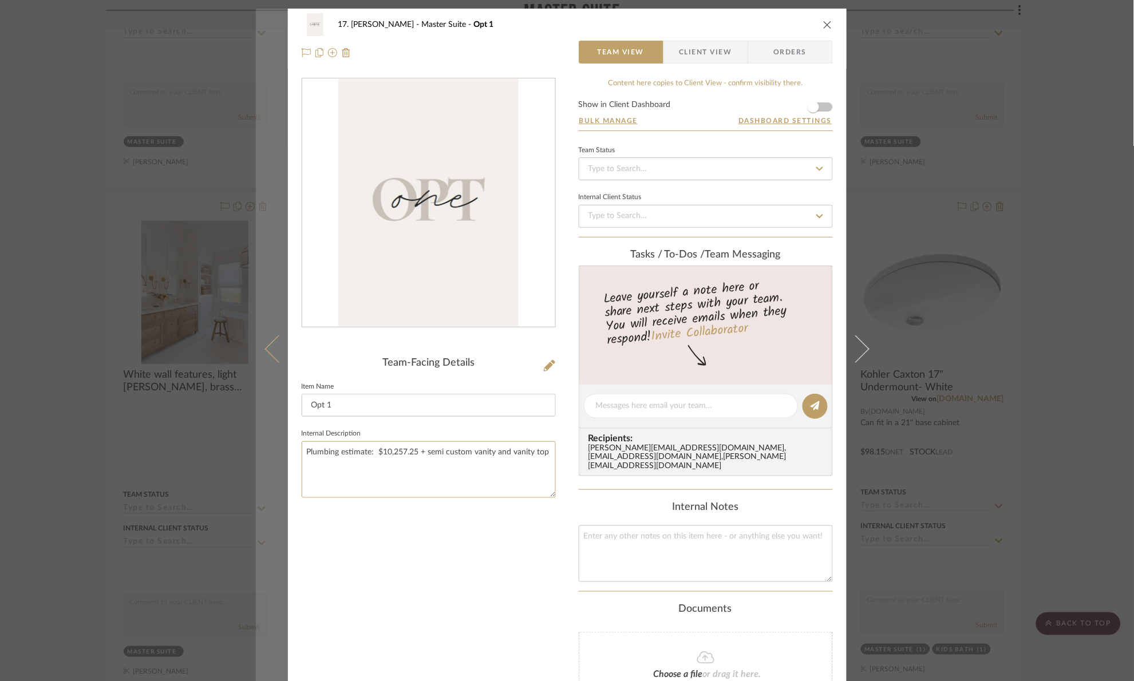
drag, startPoint x: 540, startPoint y: 458, endPoint x: 281, endPoint y: 464, distance: 258.9
click at [281, 464] on mat-dialog-content "17. Hurley Master Suite Opt 1 Team View Client View Orders Team-Facing Details …" at bounding box center [567, 417] width 623 height 817
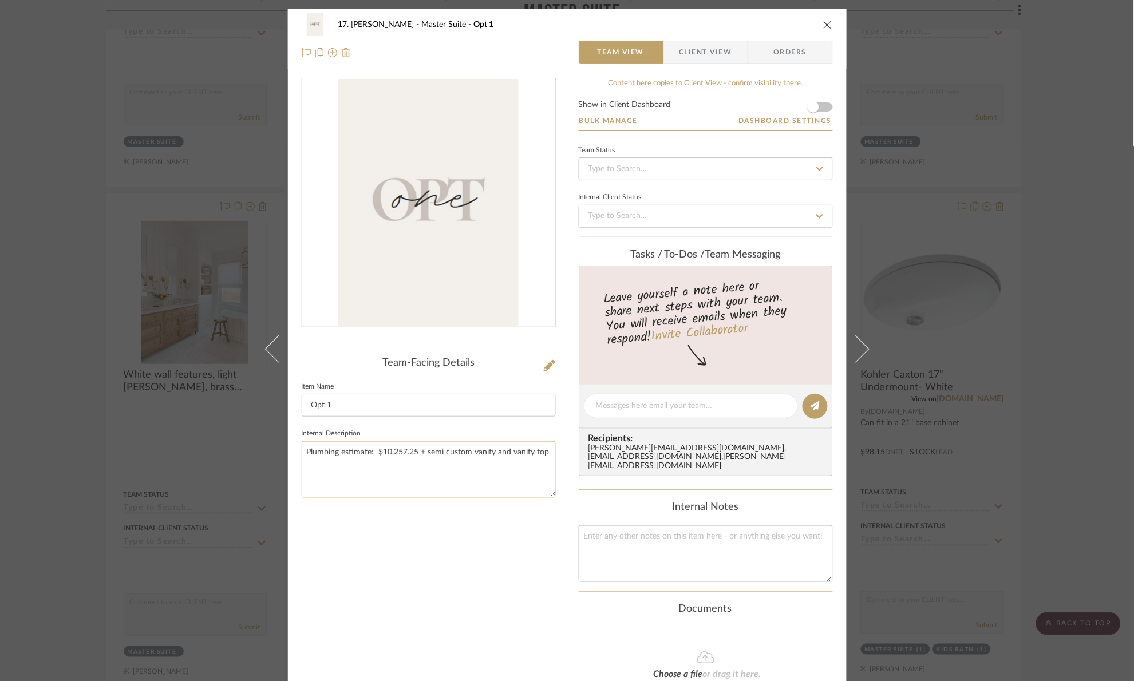
click at [310, 453] on textarea "Plumbing estimate: $10,257.25 + semi custom vanity and vanity top" at bounding box center [429, 469] width 254 height 57
drag, startPoint x: 303, startPoint y: 451, endPoint x: 570, endPoint y: 481, distance: 267.9
click at [570, 481] on div "17. Hurley Master Suite Opt 1 Team View Client View Orders Team-Facing Details …" at bounding box center [567, 417] width 559 height 817
click at [452, 550] on div "Team-Facing Details Item Name Opt 1 Internal Description Plumbing estimate: $10…" at bounding box center [429, 428] width 254 height 701
click at [1025, 318] on div "17. Hurley Master Suite Opt 1 Team View Client View Orders Team-Facing Details …" at bounding box center [567, 340] width 1134 height 681
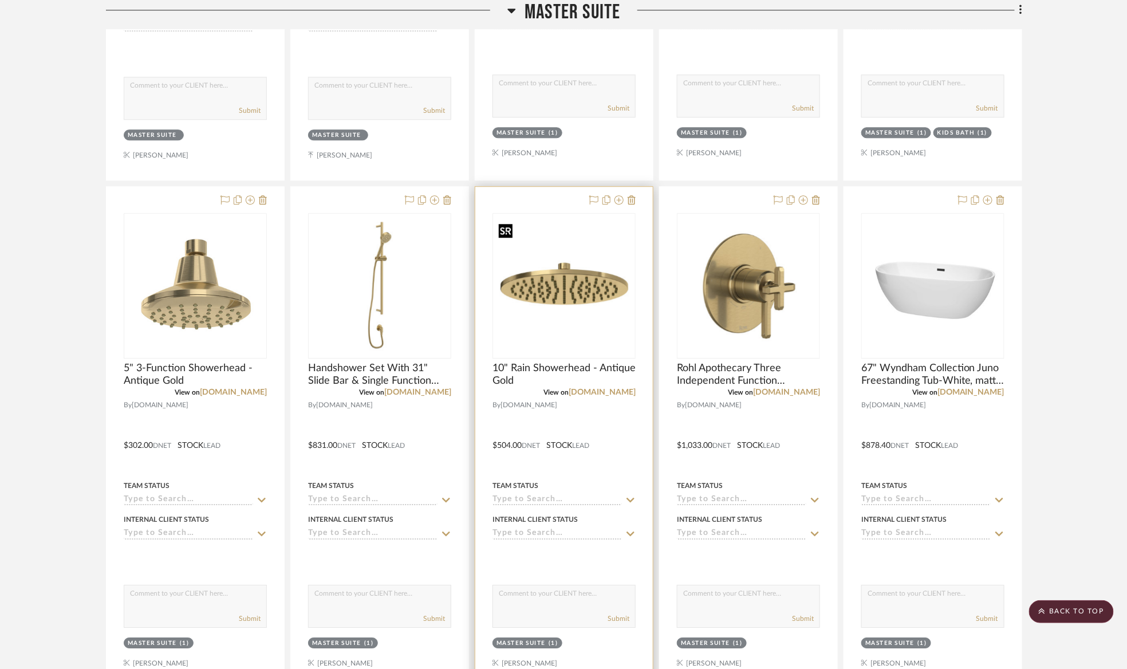
scroll to position [1636, 0]
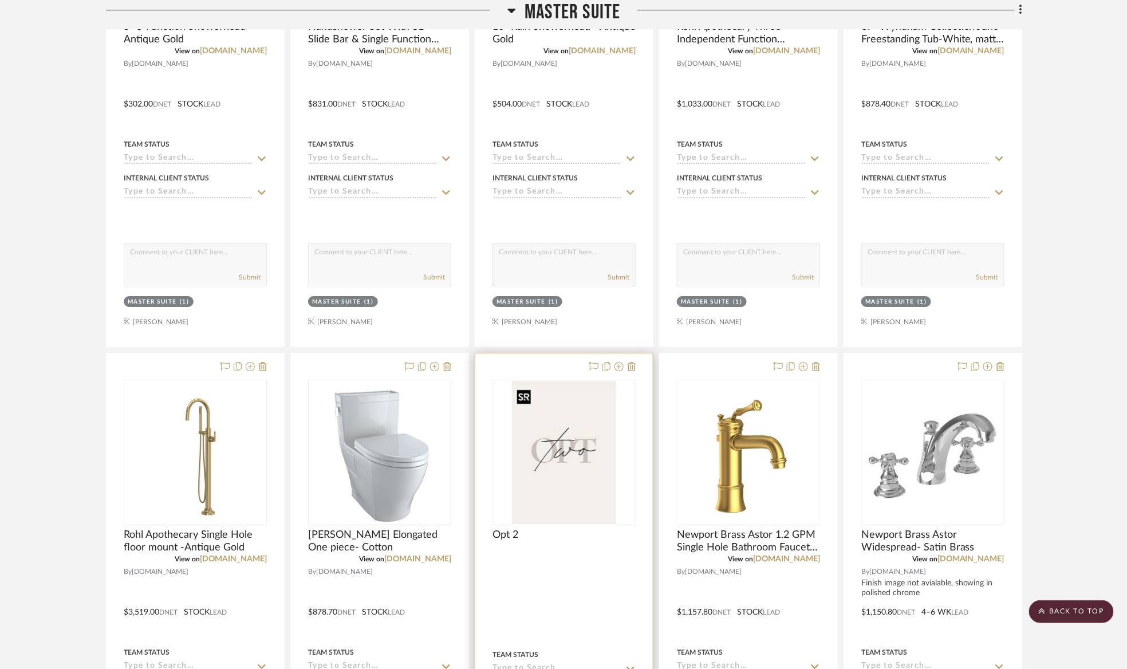
click at [565, 432] on img "0" at bounding box center [564, 452] width 104 height 143
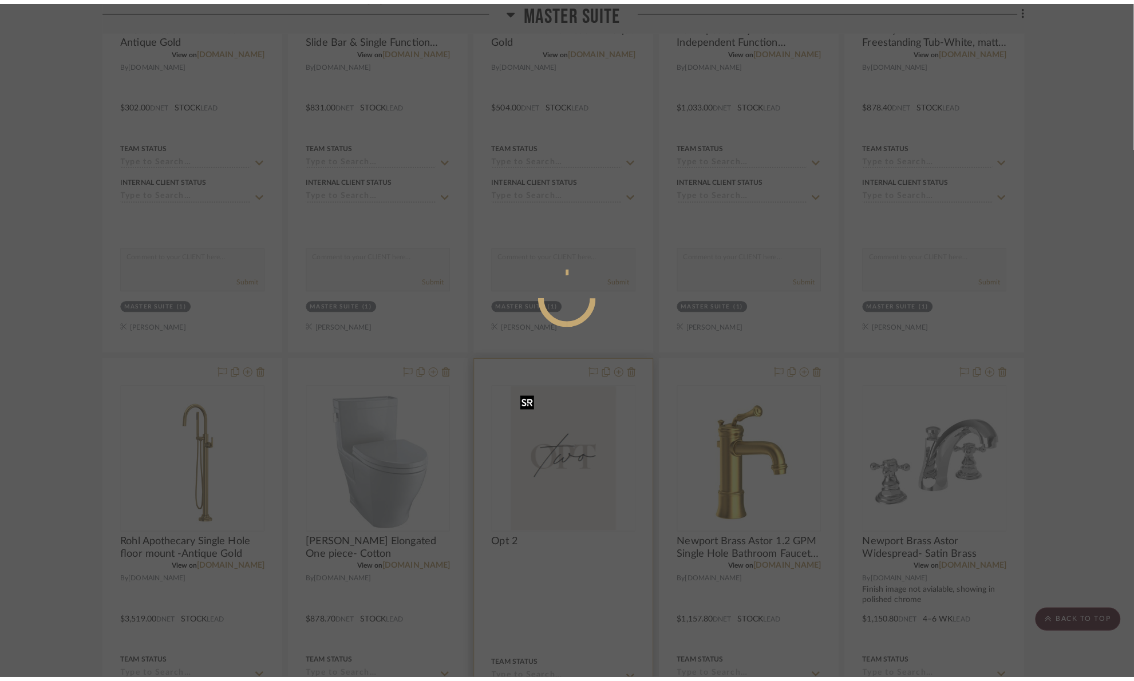
scroll to position [0, 0]
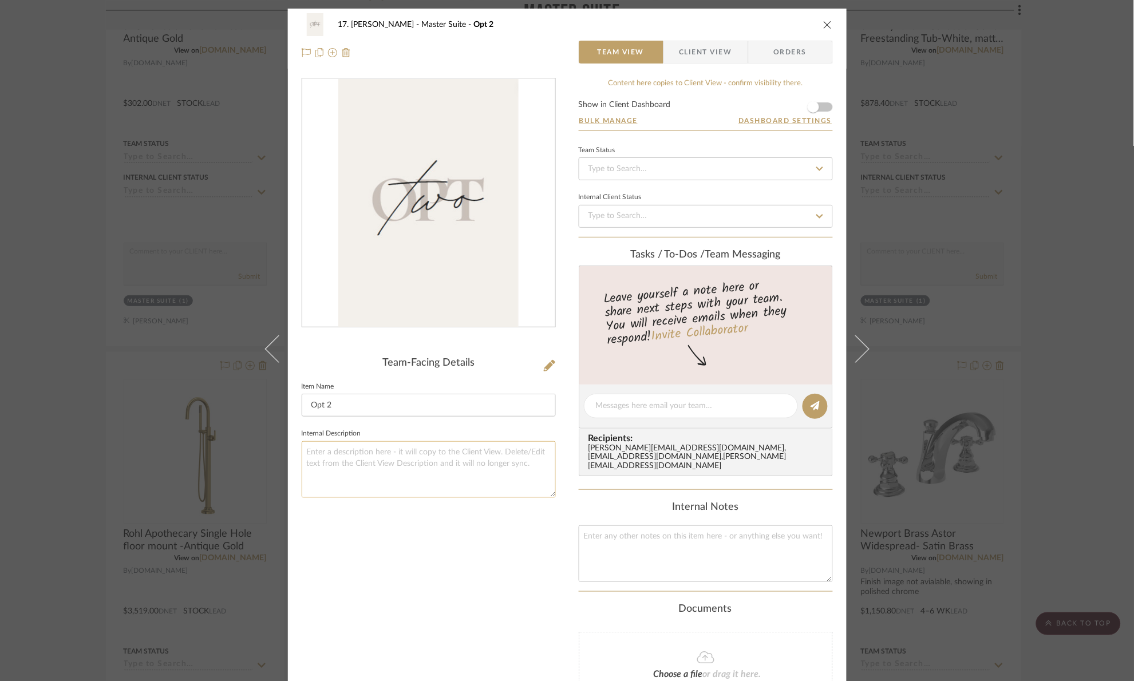
click at [393, 471] on textarea at bounding box center [429, 469] width 254 height 57
paste textarea "Plumbing estimate: $10,257.25 + semi custom vanity and vanity top"
type textarea "Plumbing estimate: $10,257.25 + semi custom vanity and vanity top"
click at [494, 551] on div "Team-Facing Details Item Name Opt 2 Internal Description Plumbing estimate: $10…" at bounding box center [429, 428] width 254 height 701
click at [1064, 350] on div "17. Hurley Master Suite Opt 2 Team View Client View Orders Team-Facing Details …" at bounding box center [567, 340] width 1134 height 681
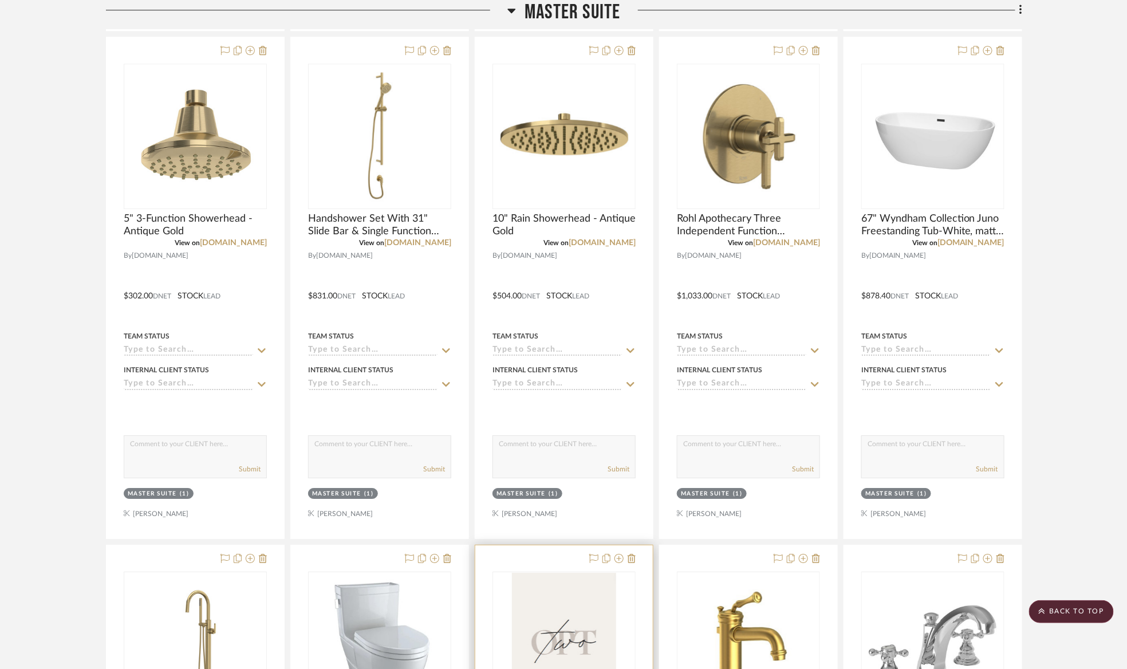
scroll to position [1722, 0]
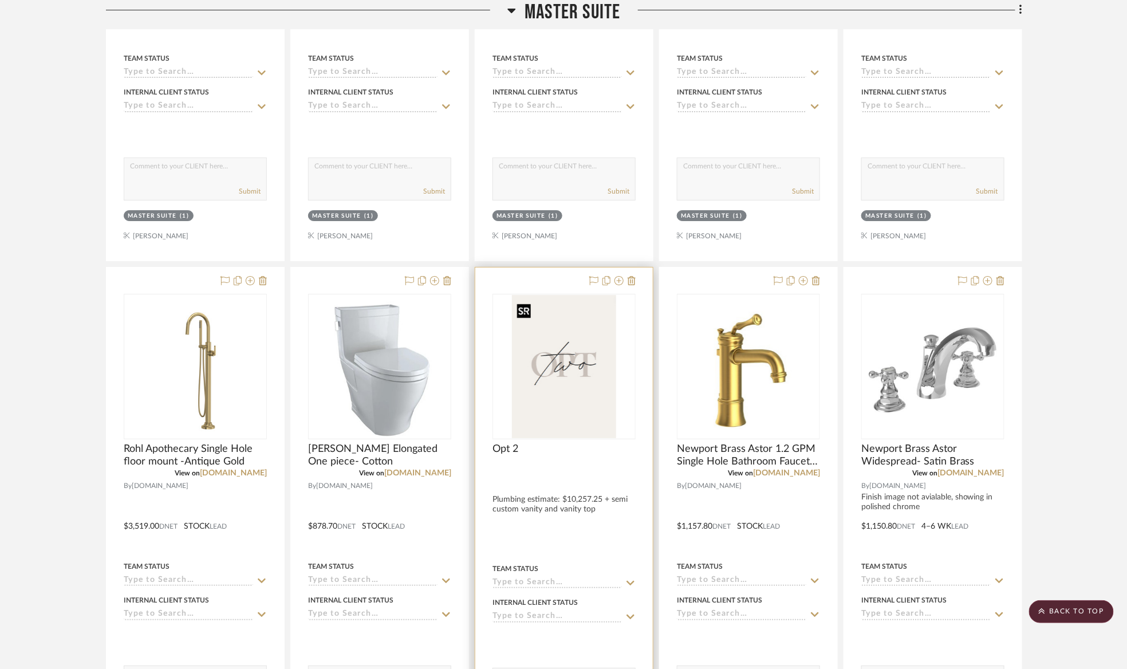
click at [565, 396] on img "0" at bounding box center [564, 366] width 104 height 143
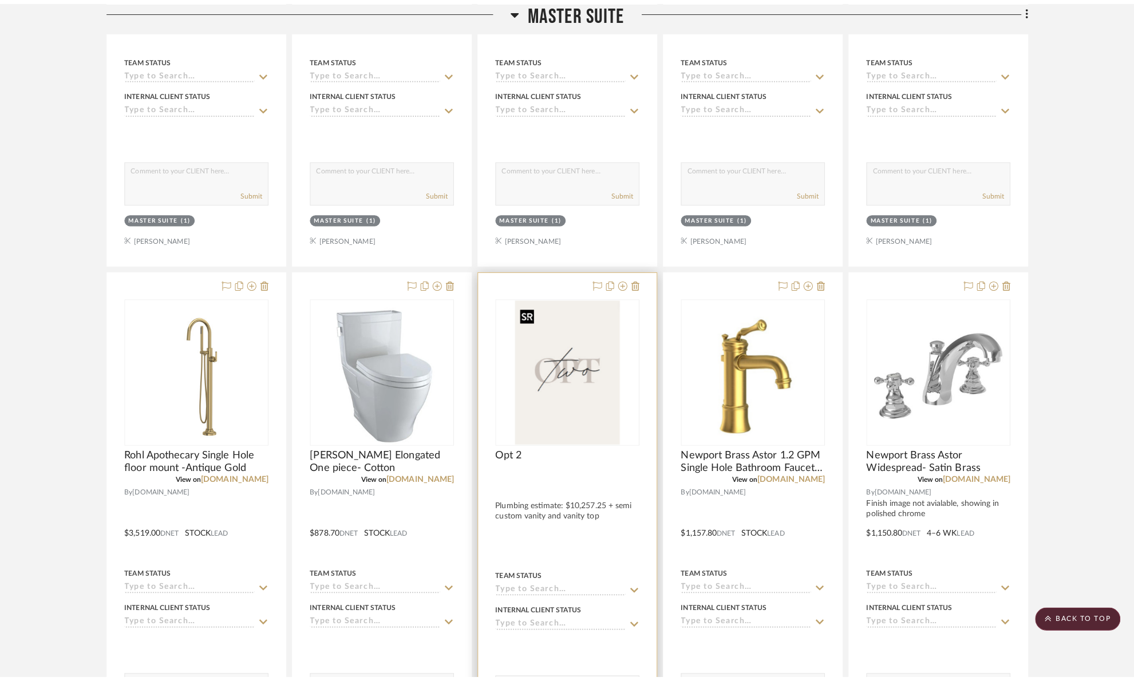
scroll to position [0, 0]
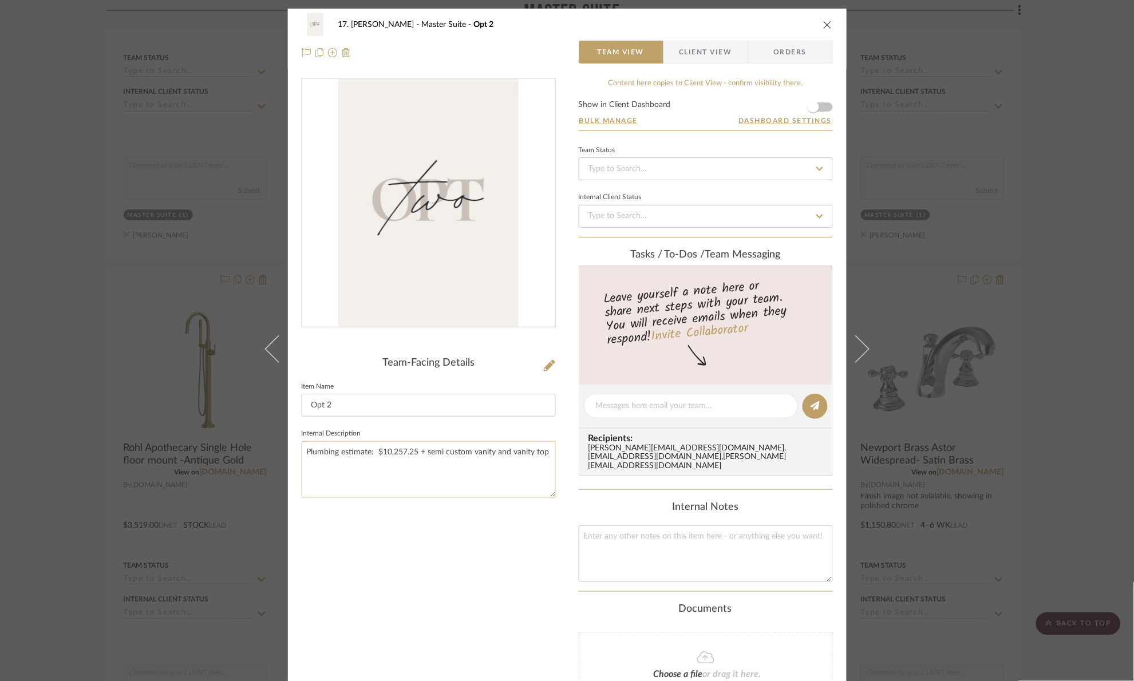
click at [412, 452] on textarea "Plumbing estimate: $10,257.25 + semi custom vanity and vanity top" at bounding box center [429, 469] width 254 height 57
click at [415, 451] on textarea "Plumbing estimate: $10,257.25 + semi custom vanity and vanity top" at bounding box center [429, 469] width 254 height 57
type textarea "Plumbing estimate: $7,820.96 + semi custom vanity and vanity top"
click at [435, 530] on div "Team-Facing Details Item Name Opt 2 Internal Description Plumbing estimate: $7,…" at bounding box center [429, 428] width 254 height 701
click at [1067, 349] on div "17. Hurley Master Suite Opt 2 Team View Client View Orders Team-Facing Details …" at bounding box center [567, 340] width 1134 height 681
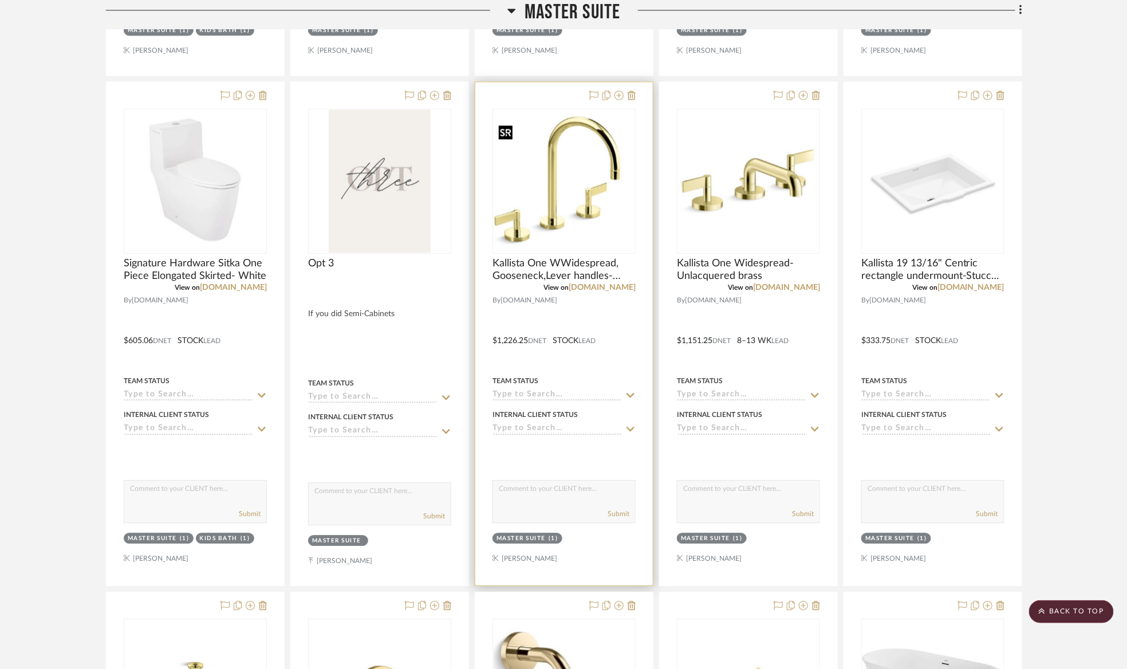
scroll to position [2924, 0]
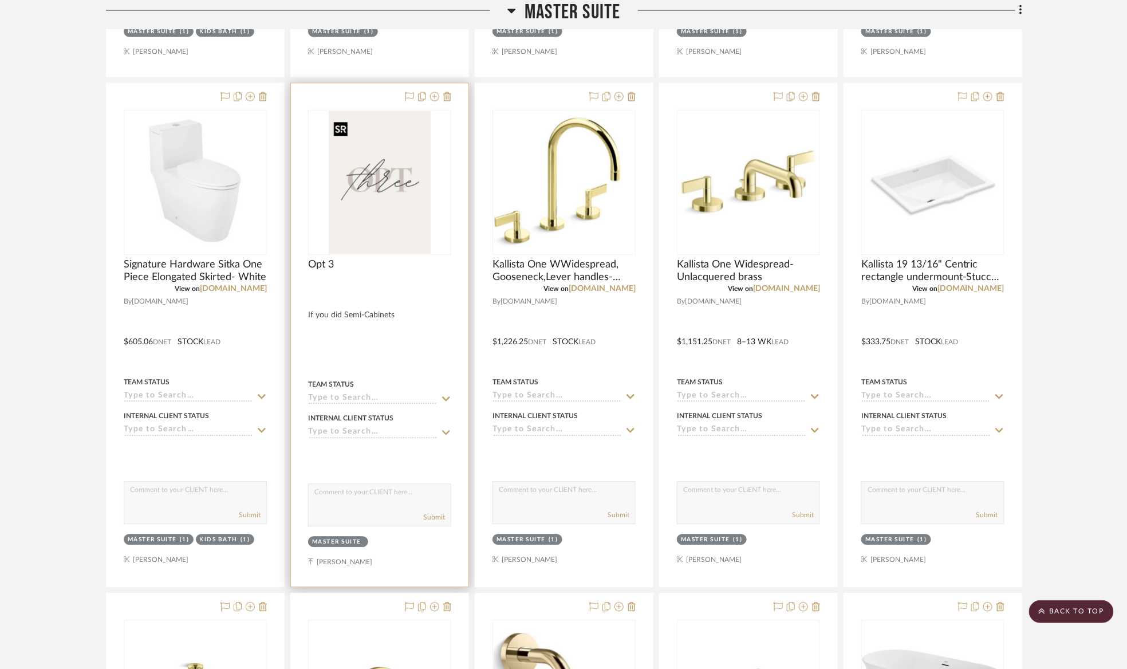
click at [344, 190] on img "0" at bounding box center [380, 182] width 102 height 143
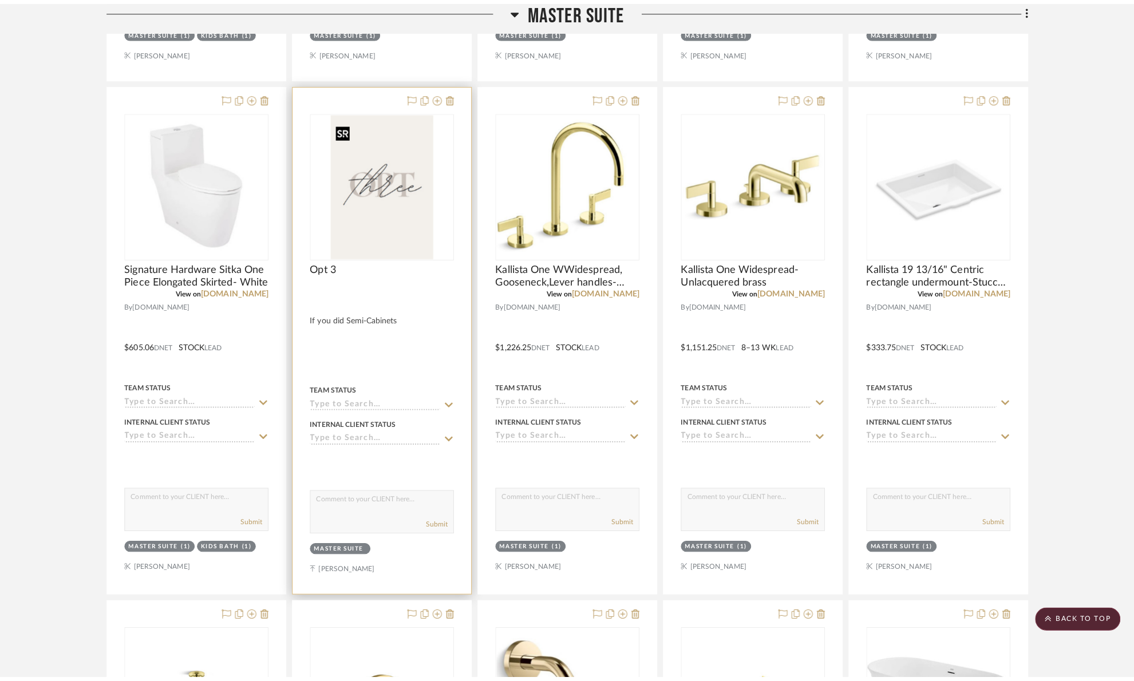
scroll to position [0, 0]
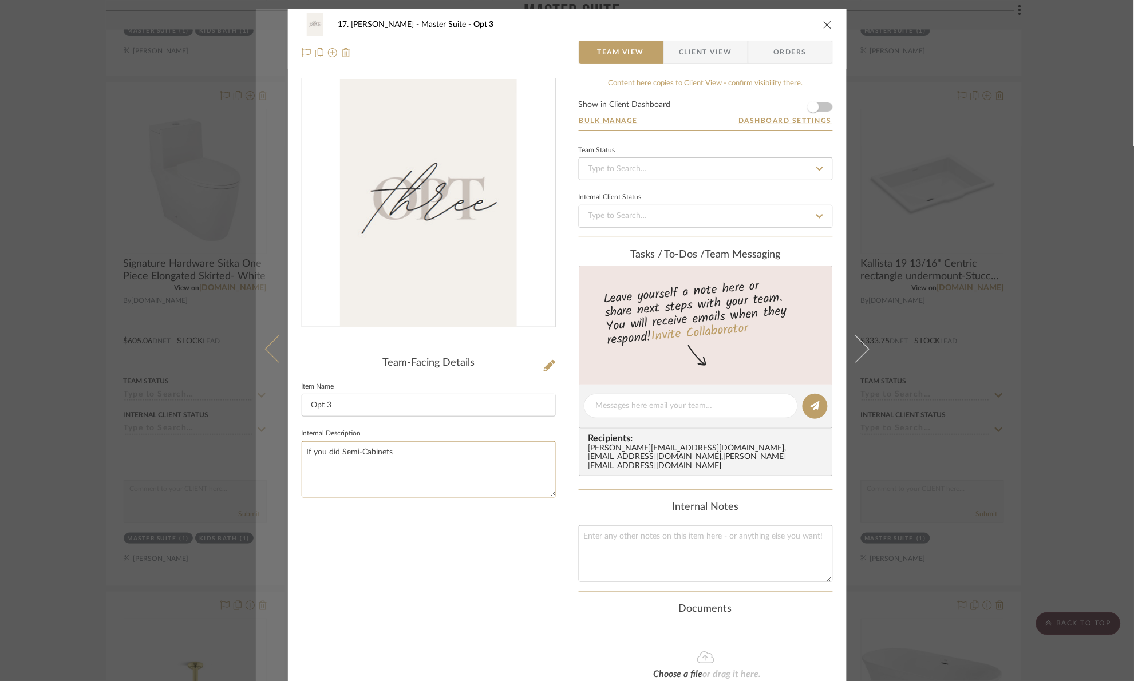
drag, startPoint x: 452, startPoint y: 460, endPoint x: 259, endPoint y: 470, distance: 192.6
click at [259, 470] on mat-dialog-content "17. Hurley Master Suite Opt 3 Team View Client View Orders Team-Facing Details …" at bounding box center [567, 417] width 623 height 817
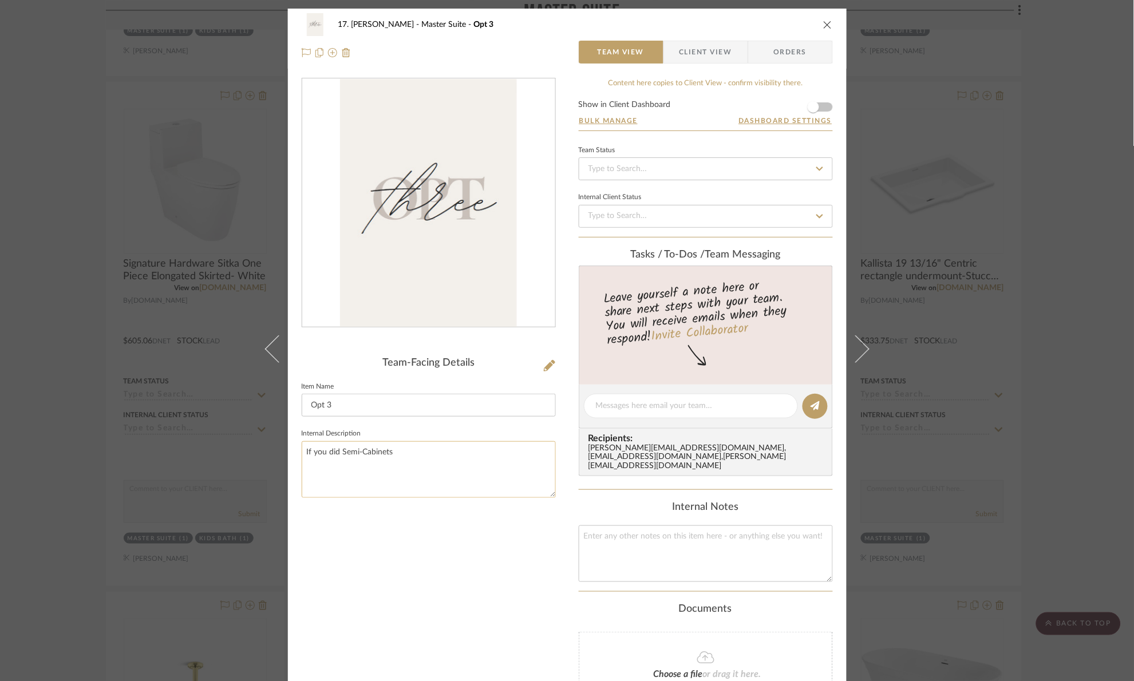
paste textarea "Plumbing estimate: $10,257.25 + semi custom vanity and vanity top"
click at [417, 450] on textarea "Plumbing estimate: $10,257.25 + semi custom vanity and vanity top" at bounding box center [429, 469] width 254 height 57
click at [418, 451] on textarea "Plumbing estimate: $12,257.25 + semi custom vanity and vanity top" at bounding box center [429, 469] width 254 height 57
type textarea "Plumbing estimate: $12,246.88 + semi custom vanity and vanity top"
click at [462, 571] on div "Team-Facing Details Item Name Opt 3 Internal Description Plumbing estimate: $12…" at bounding box center [429, 428] width 254 height 701
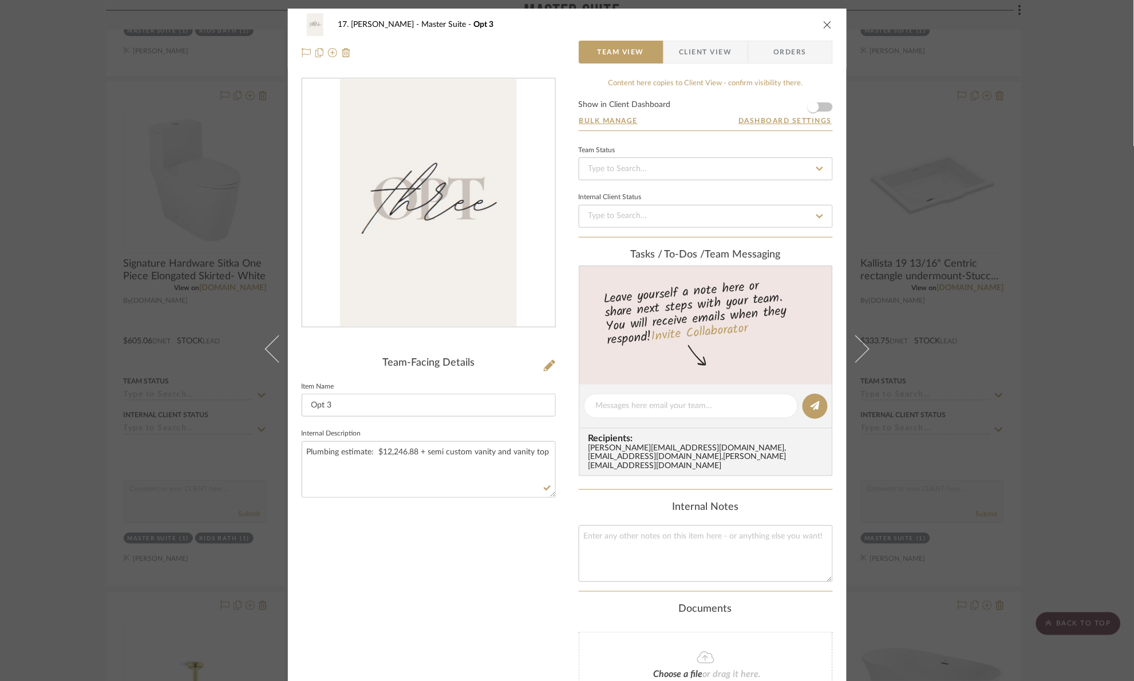
click at [1108, 219] on div "17. Hurley Master Suite Opt 3 Team View Client View Orders Team-Facing Details …" at bounding box center [567, 340] width 1134 height 681
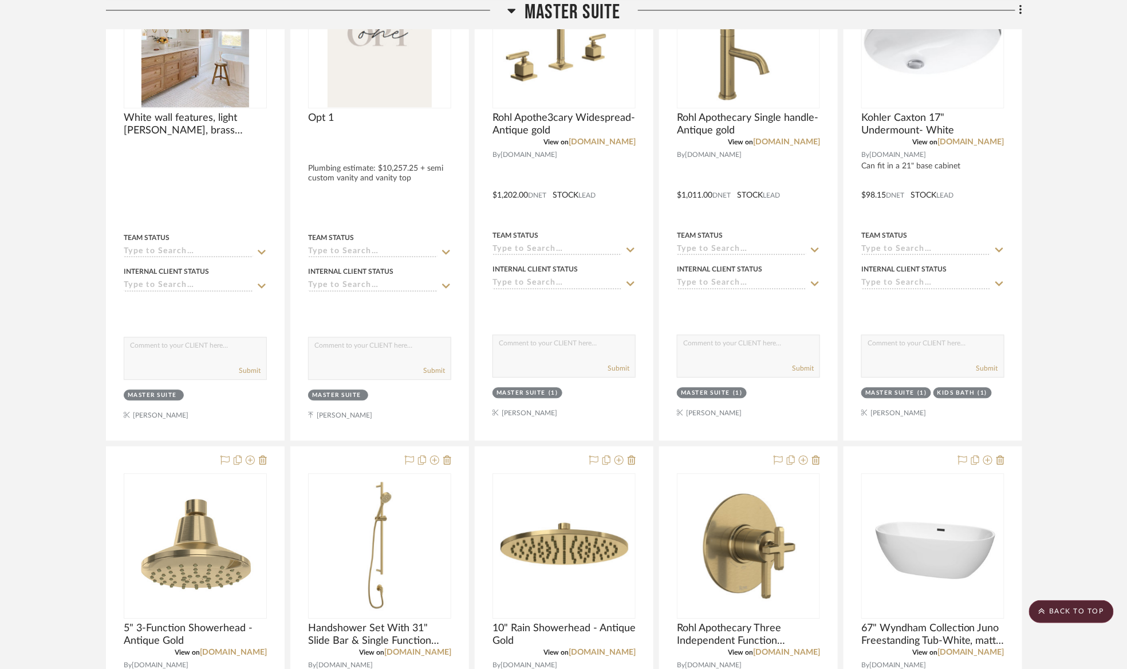
click at [597, 11] on span "Master Suite" at bounding box center [573, 12] width 96 height 25
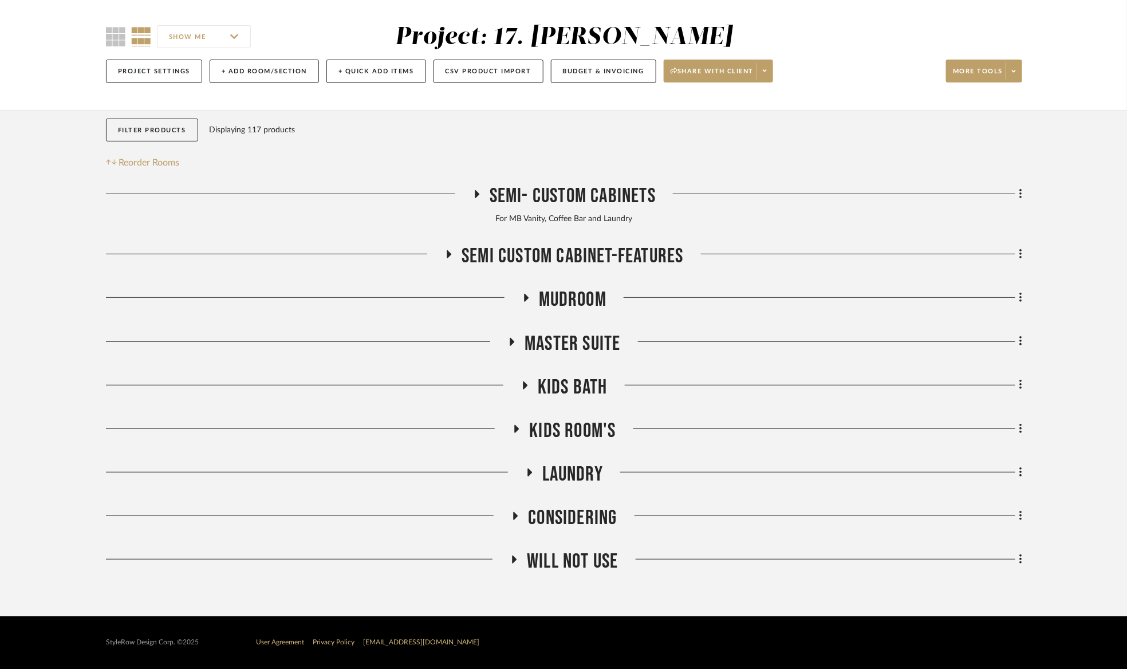
click at [565, 569] on span "Will Not Use" at bounding box center [572, 561] width 91 height 25
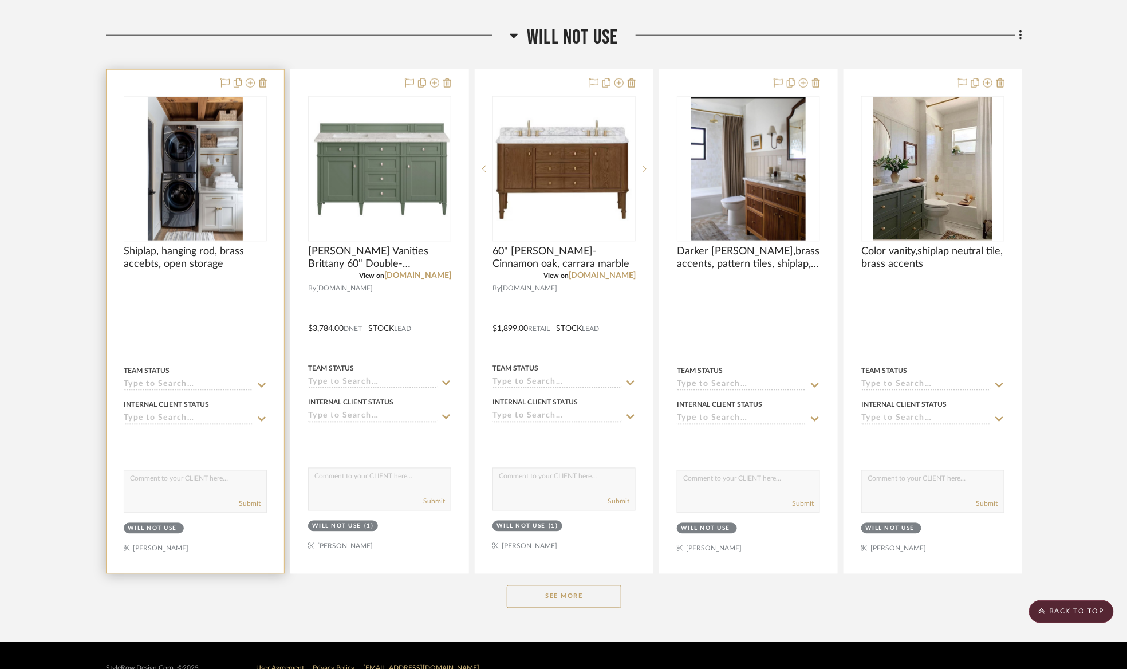
scroll to position [637, 0]
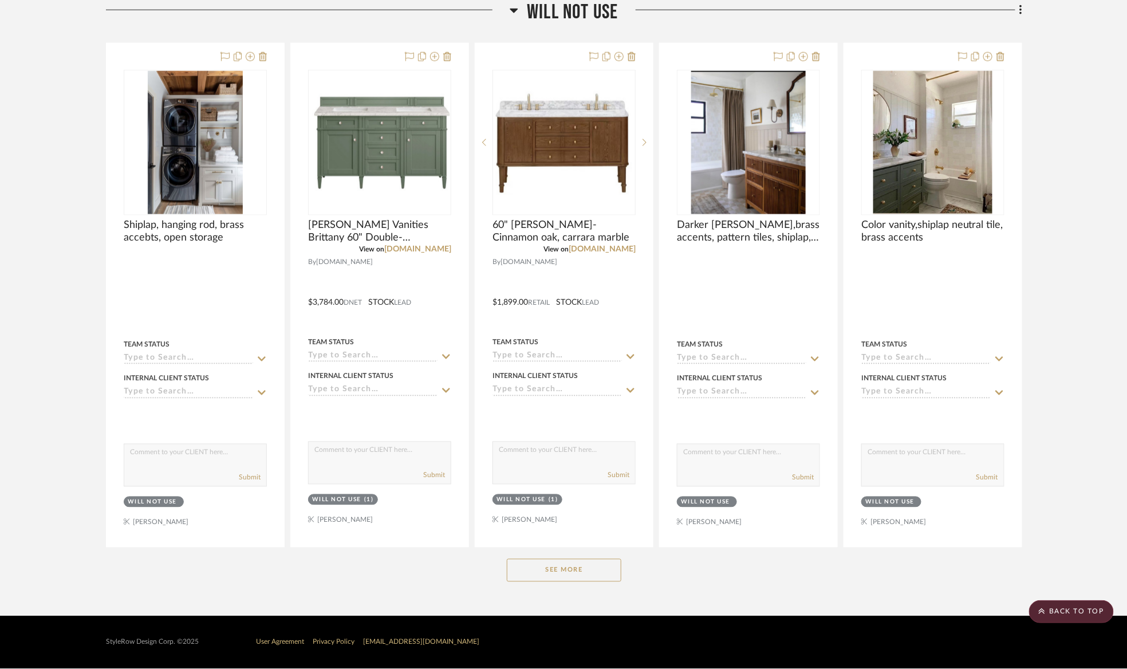
click at [586, 561] on button "See More" at bounding box center [564, 570] width 115 height 23
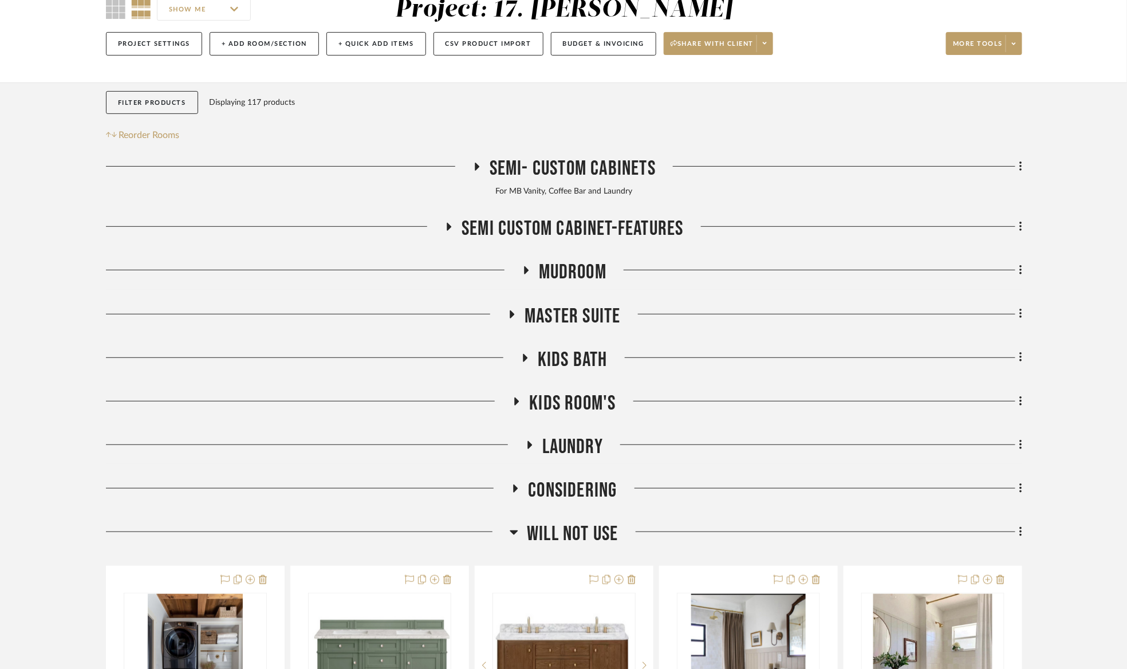
click at [570, 535] on span "Will Not Use" at bounding box center [572, 534] width 91 height 25
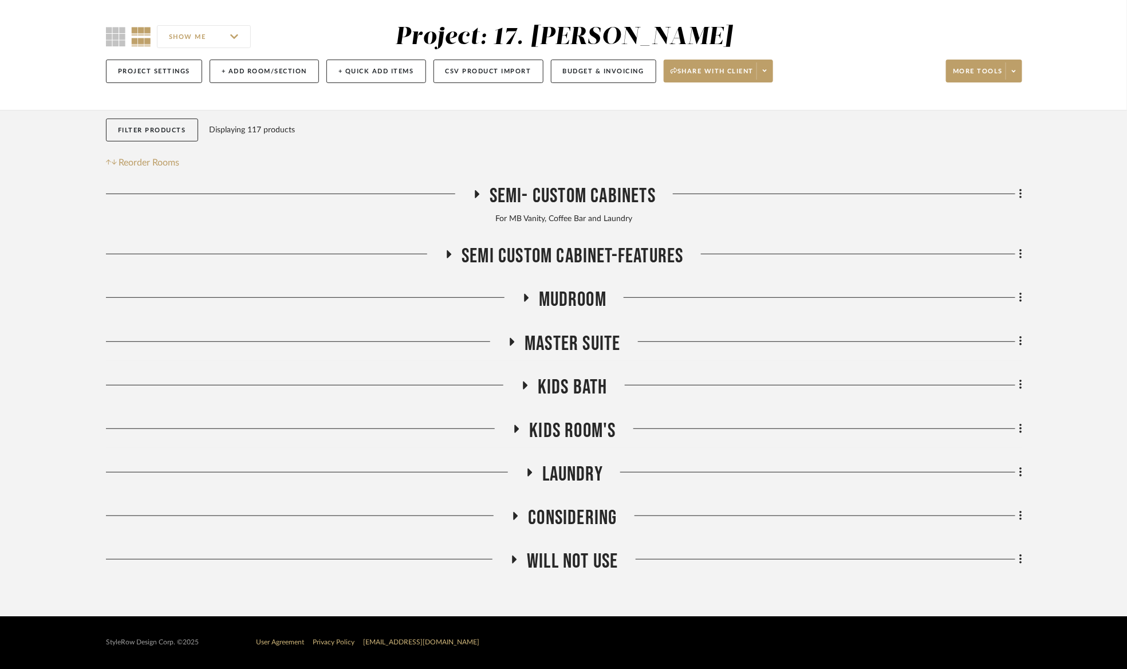
click at [590, 422] on span "Kids Room's" at bounding box center [572, 431] width 86 height 25
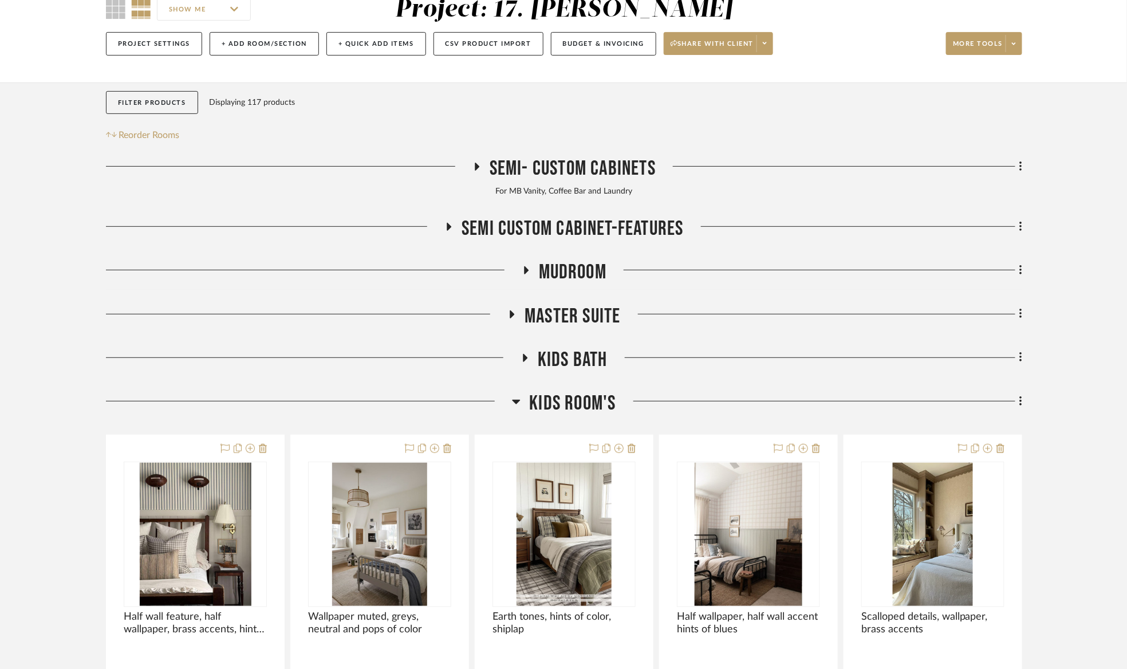
click at [581, 403] on span "Kids Room's" at bounding box center [572, 403] width 86 height 25
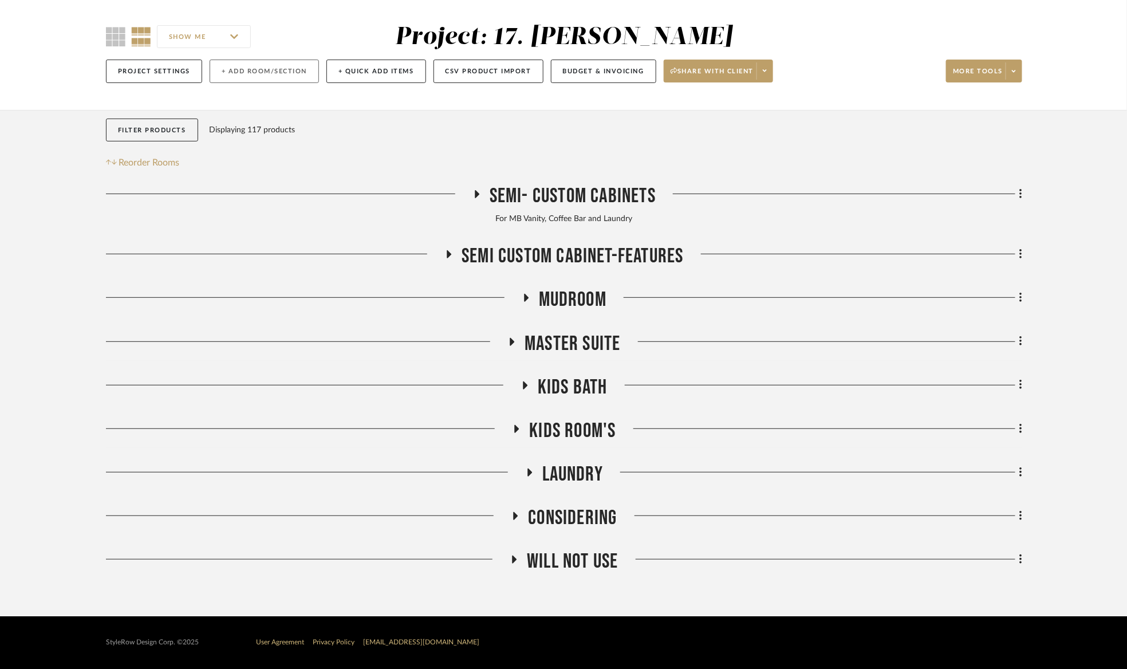
click at [288, 63] on button "+ Add Room/Section" at bounding box center [264, 71] width 109 height 23
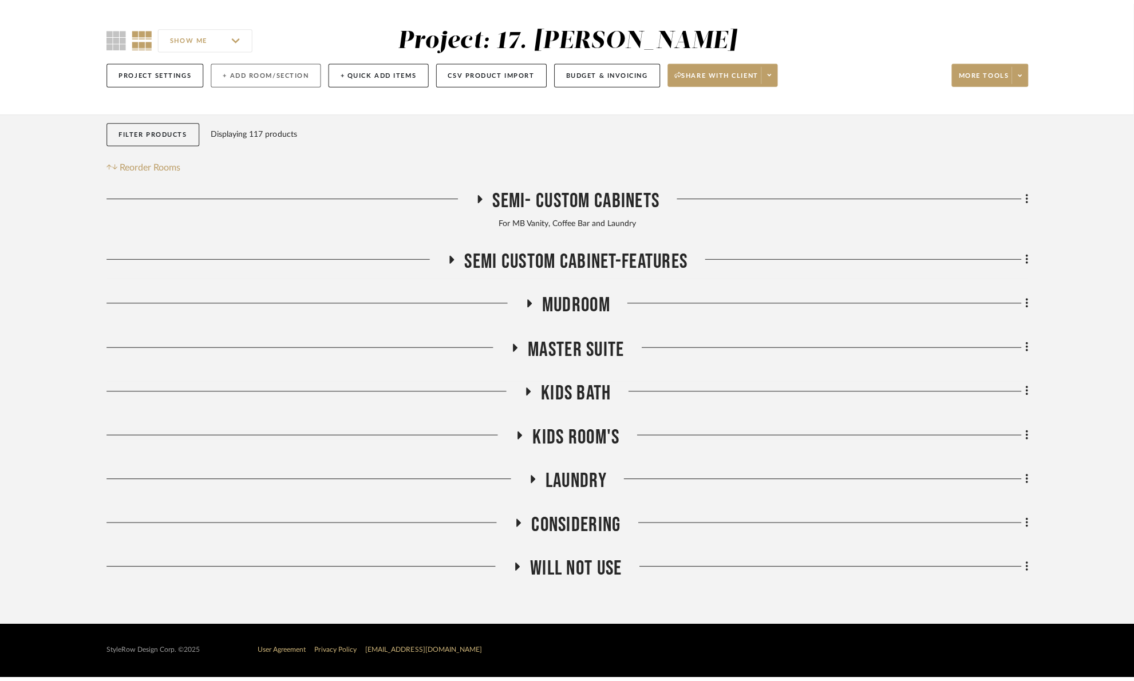
scroll to position [0, 0]
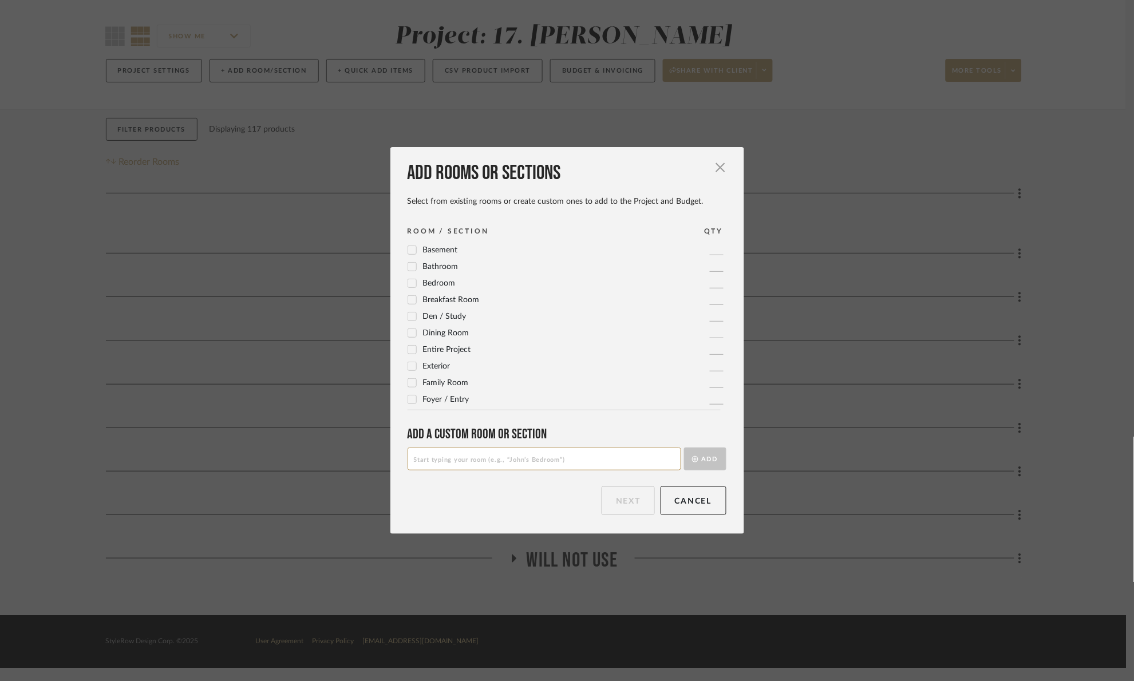
click at [466, 464] on input at bounding box center [545, 459] width 274 height 23
type input "S"
type input "D"
drag, startPoint x: 463, startPoint y: 459, endPoint x: 429, endPoint y: 464, distance: 33.6
click at [429, 464] on input "Son's Room" at bounding box center [545, 459] width 274 height 23
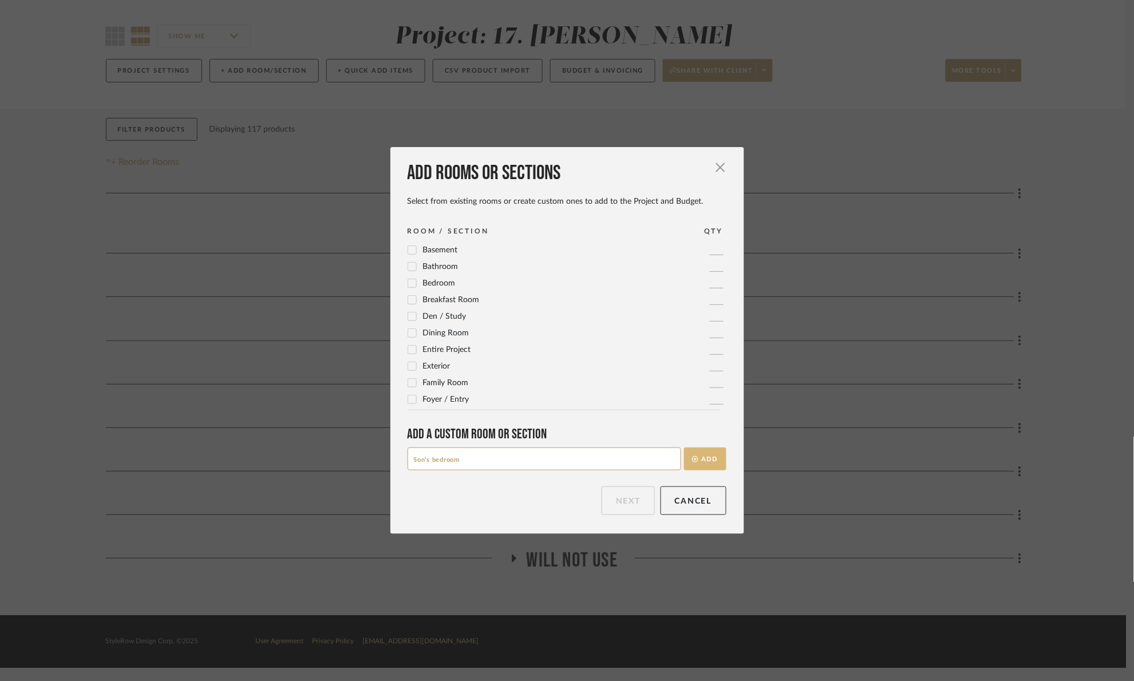
type input "Son's bedroom"
click at [707, 462] on button "Add" at bounding box center [705, 459] width 42 height 23
click at [608, 496] on button "Next" at bounding box center [628, 501] width 53 height 29
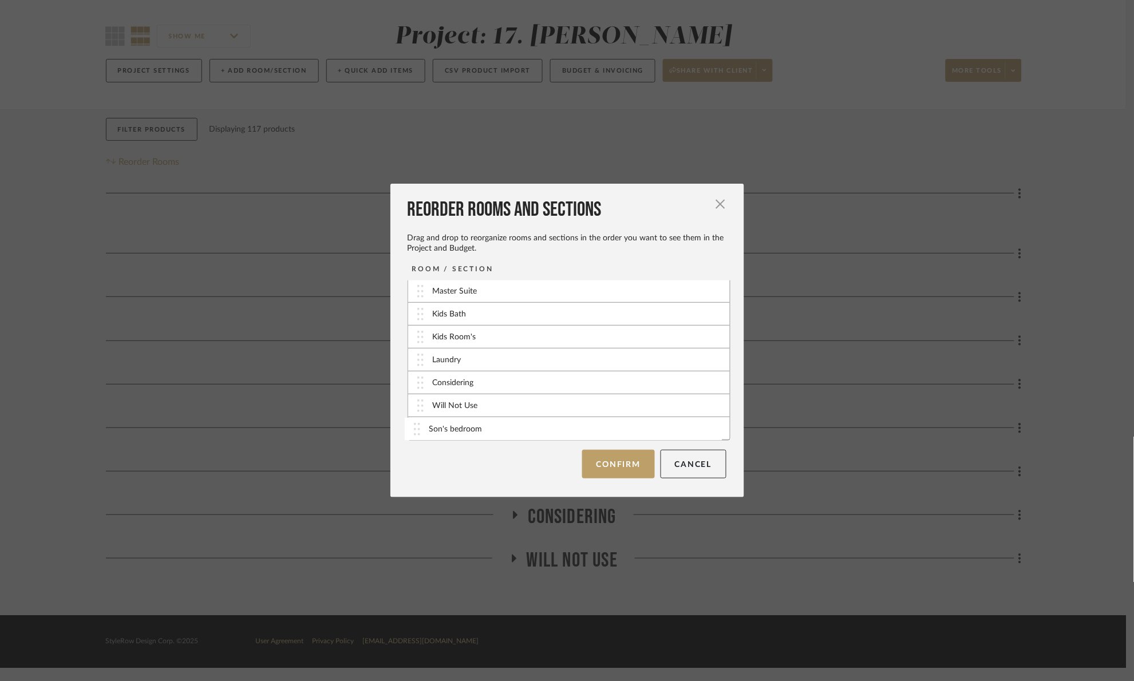
scroll to position [71, 0]
drag, startPoint x: 414, startPoint y: 427, endPoint x: 414, endPoint y: 314, distance: 112.8
drag, startPoint x: 419, startPoint y: 363, endPoint x: 416, endPoint y: 335, distance: 28.2
drag, startPoint x: 611, startPoint y: 471, endPoint x: 617, endPoint y: 468, distance: 6.2
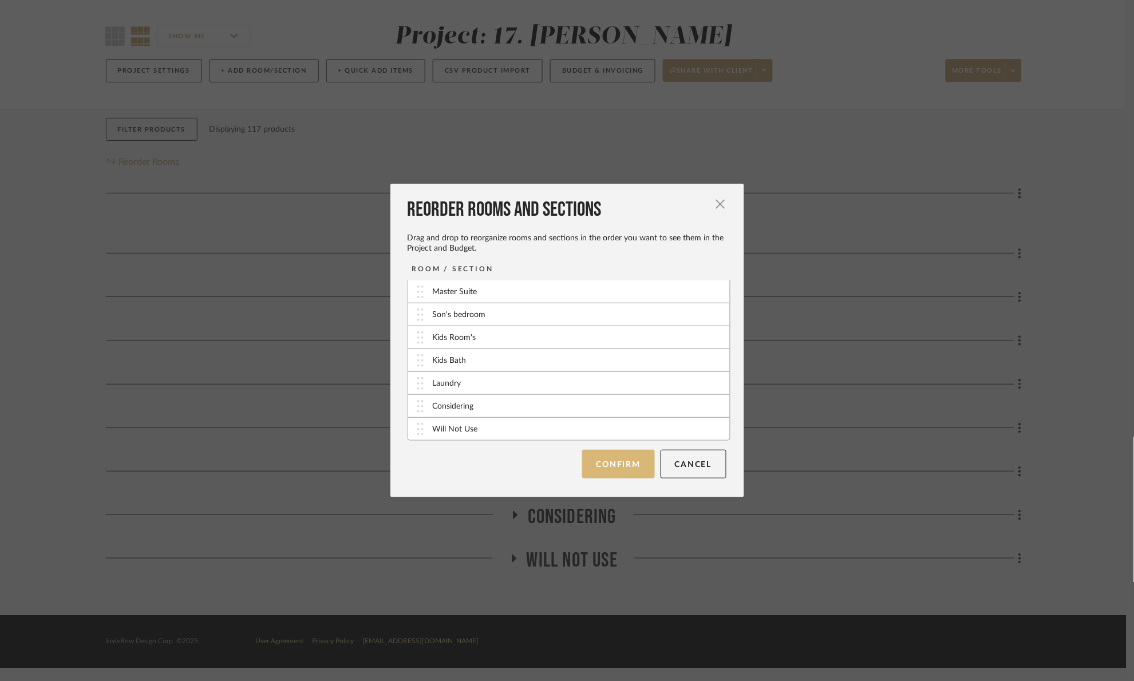
click at [611, 469] on button "Confirm" at bounding box center [618, 464] width 73 height 29
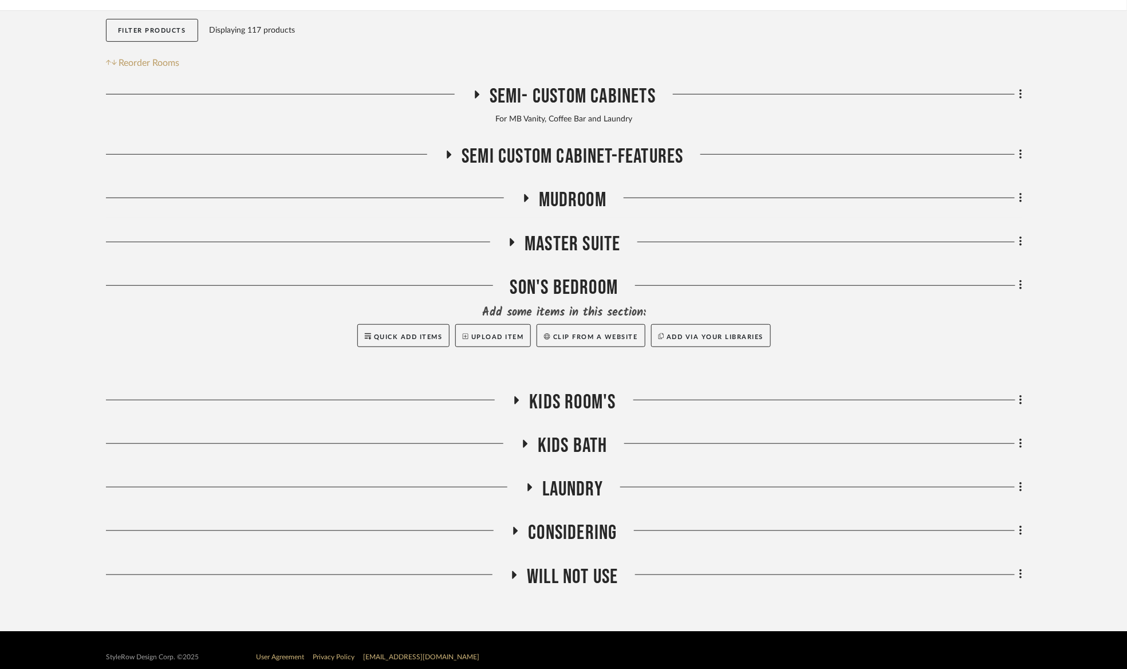
scroll to position [200, 0]
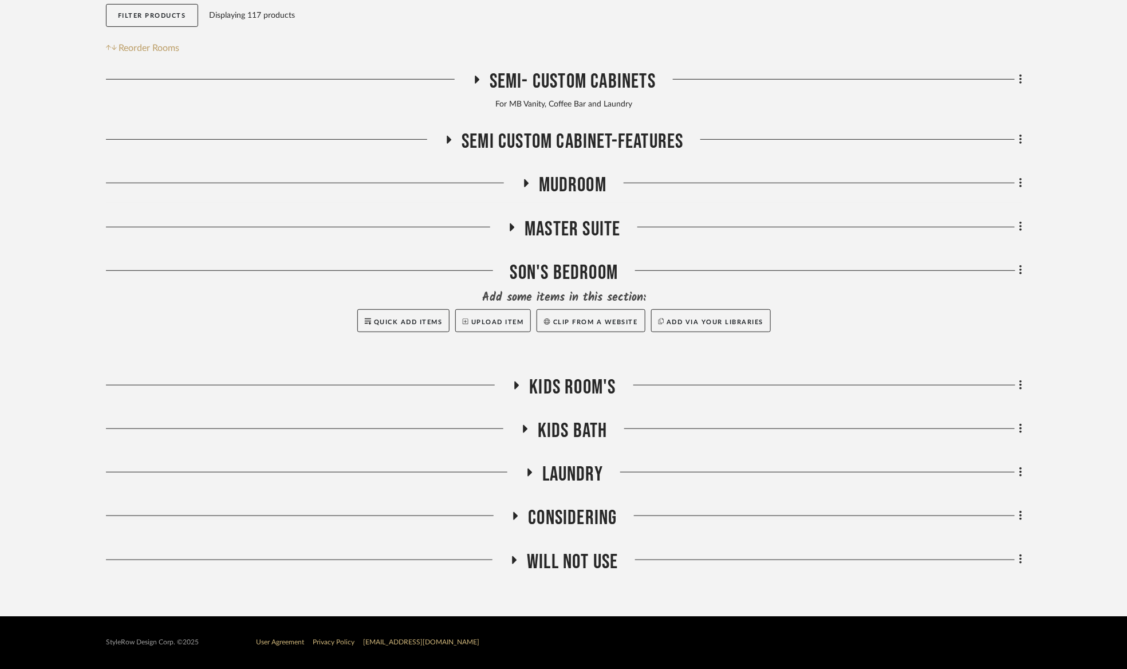
click at [535, 378] on span "Kids Room's" at bounding box center [572, 387] width 86 height 25
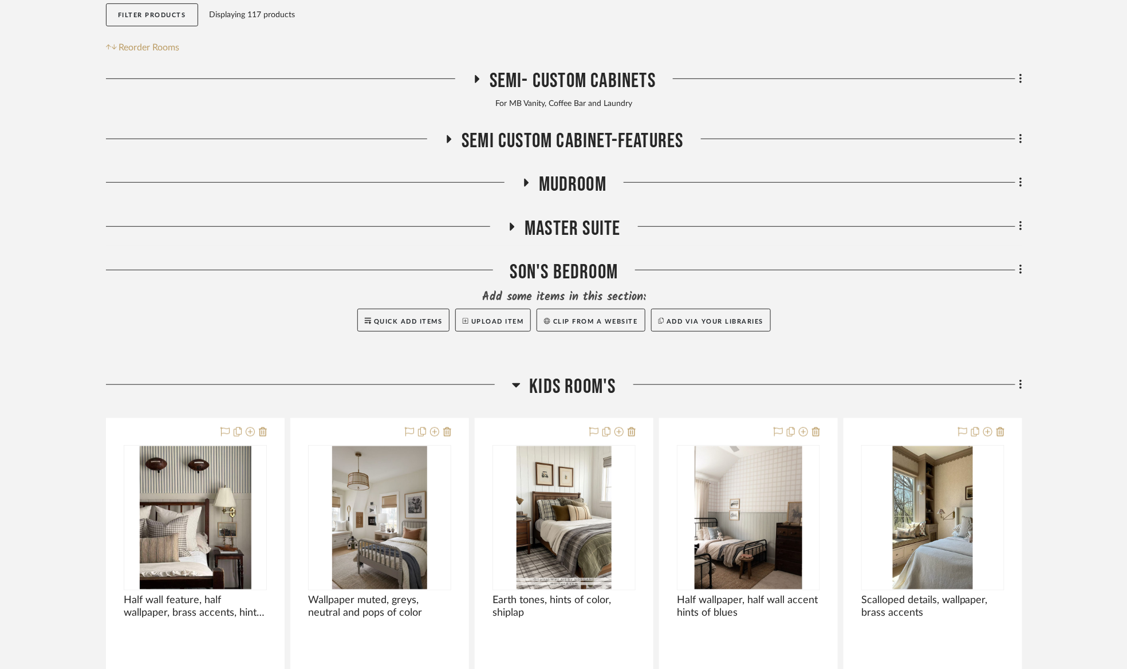
click at [1022, 383] on div "Filter by keyword, category or name prior to exporting to Excel or Bulk Actions…" at bounding box center [563, 587] width 949 height 1185
click at [1022, 383] on icon at bounding box center [1020, 384] width 3 height 13
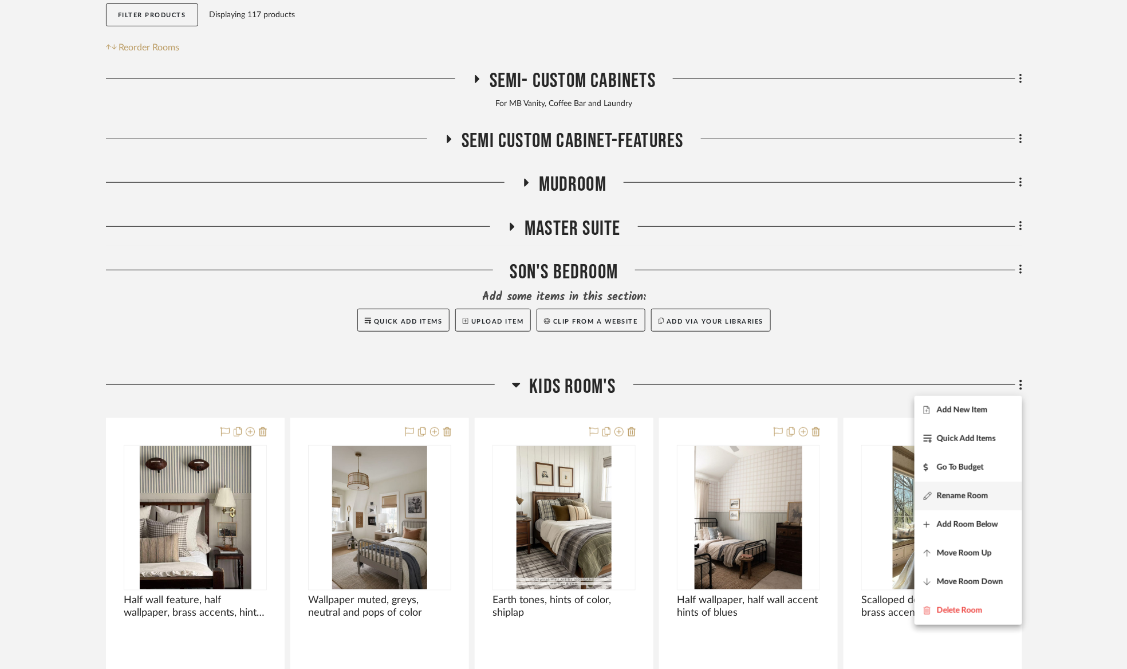
click at [990, 493] on span "Rename Room" at bounding box center [968, 496] width 89 height 10
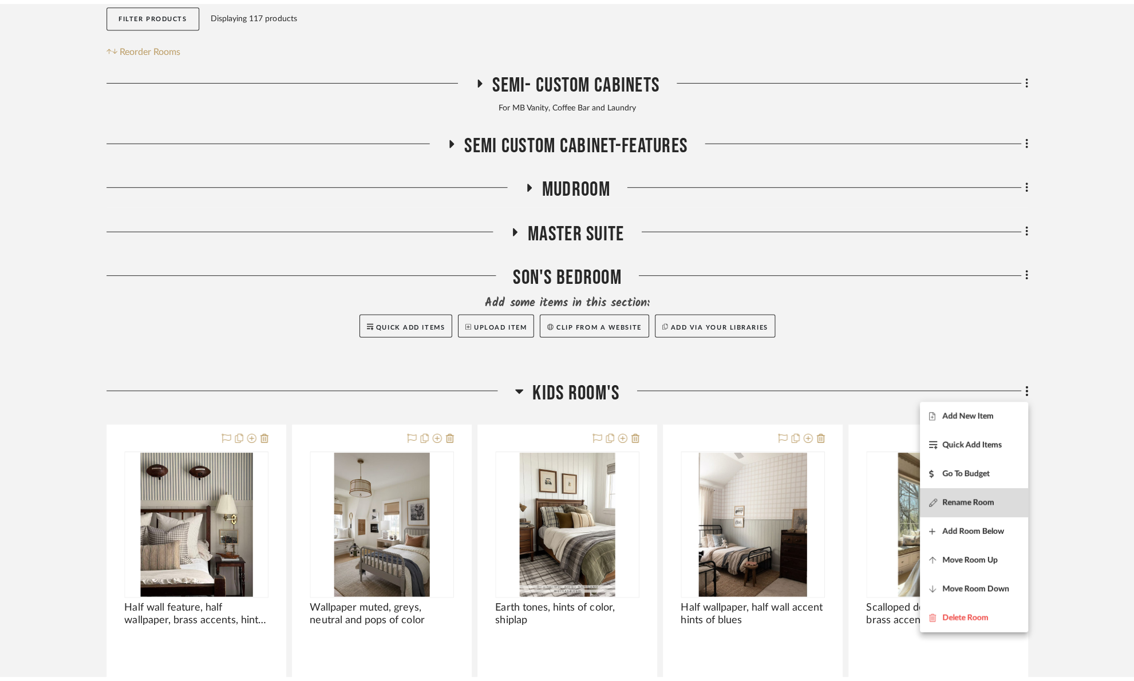
scroll to position [0, 0]
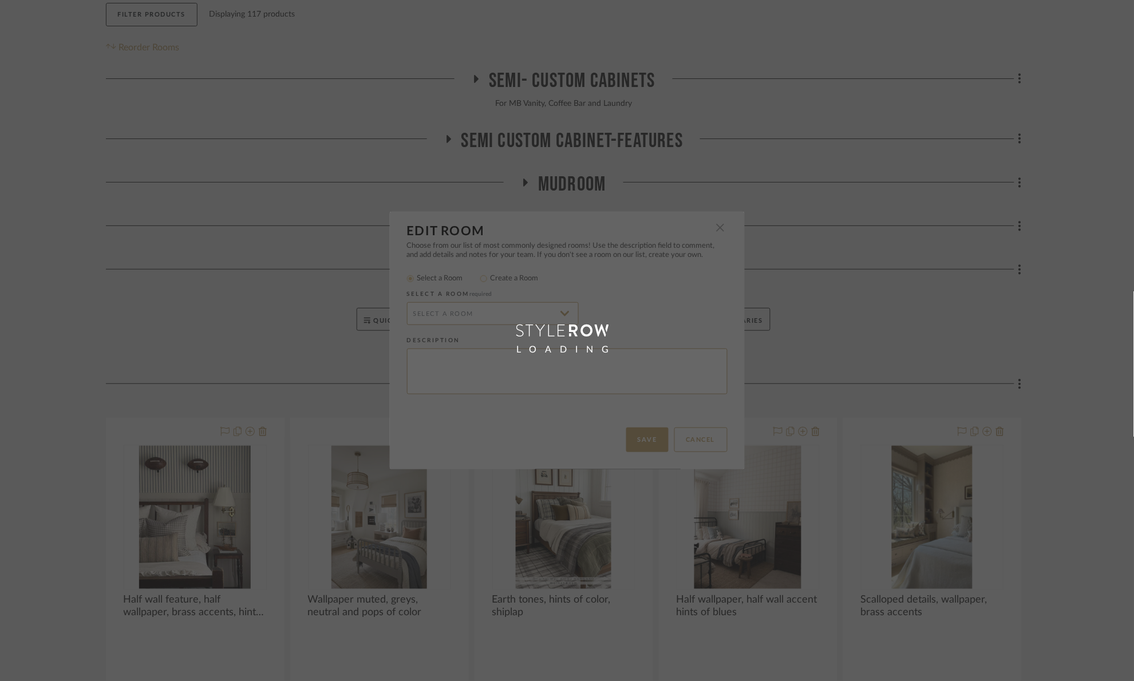
radio input "false"
radio input "true"
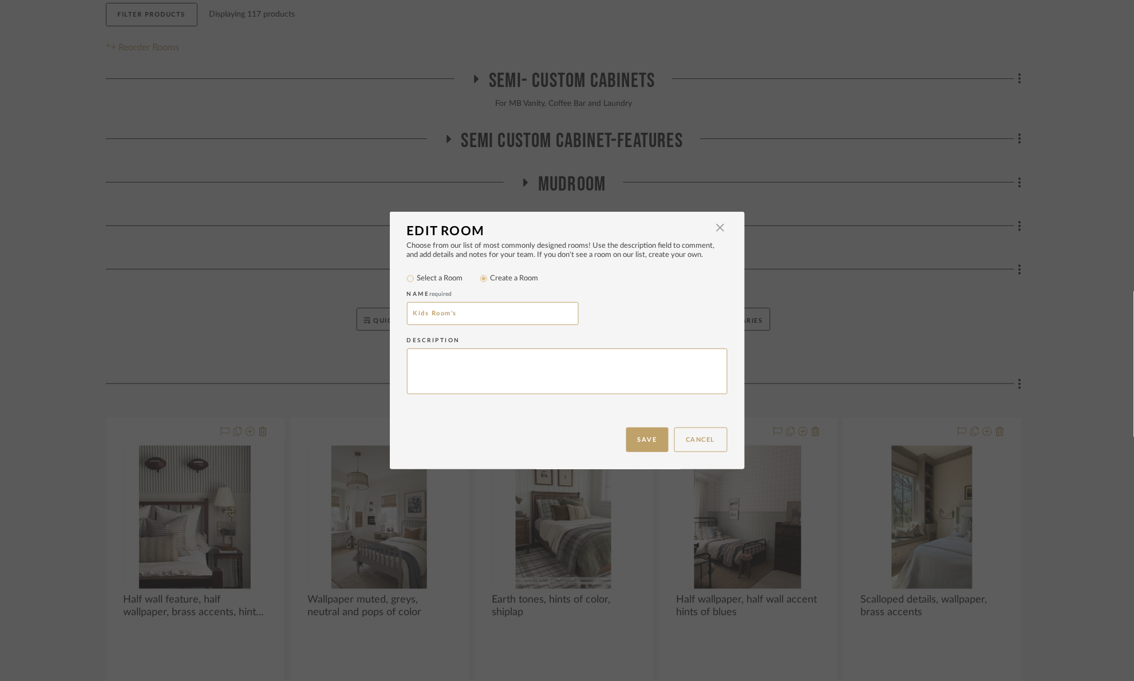
drag, startPoint x: 463, startPoint y: 309, endPoint x: 349, endPoint y: 328, distance: 115.5
click at [349, 328] on div "Edit Room × Choose from our list of most commonly designed rooms! Use the descr…" at bounding box center [567, 340] width 1134 height 681
type input "D"
type input "d"
type input "Daughter's bedroom"
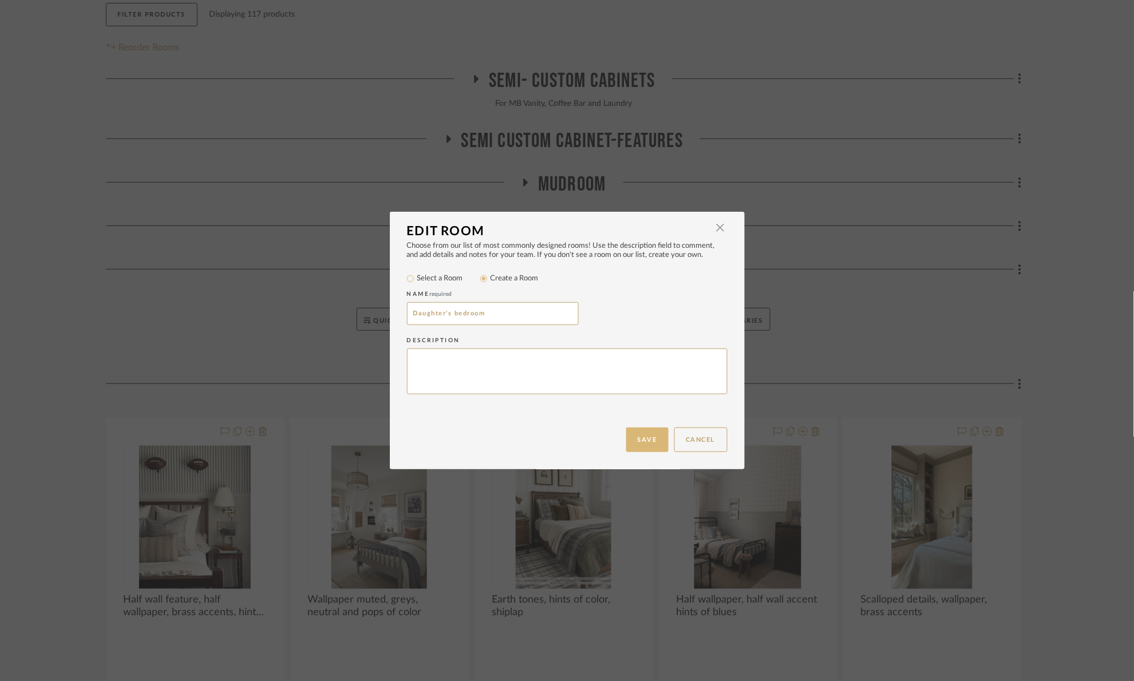
click at [648, 434] on button "Save" at bounding box center [647, 440] width 42 height 25
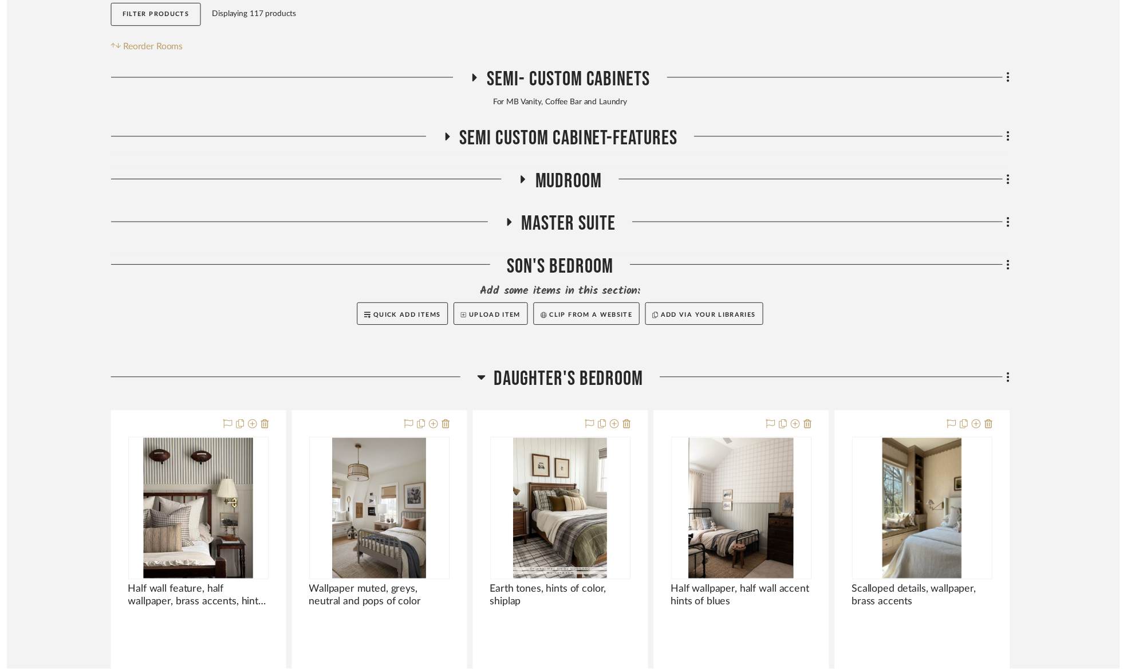
scroll to position [200, 0]
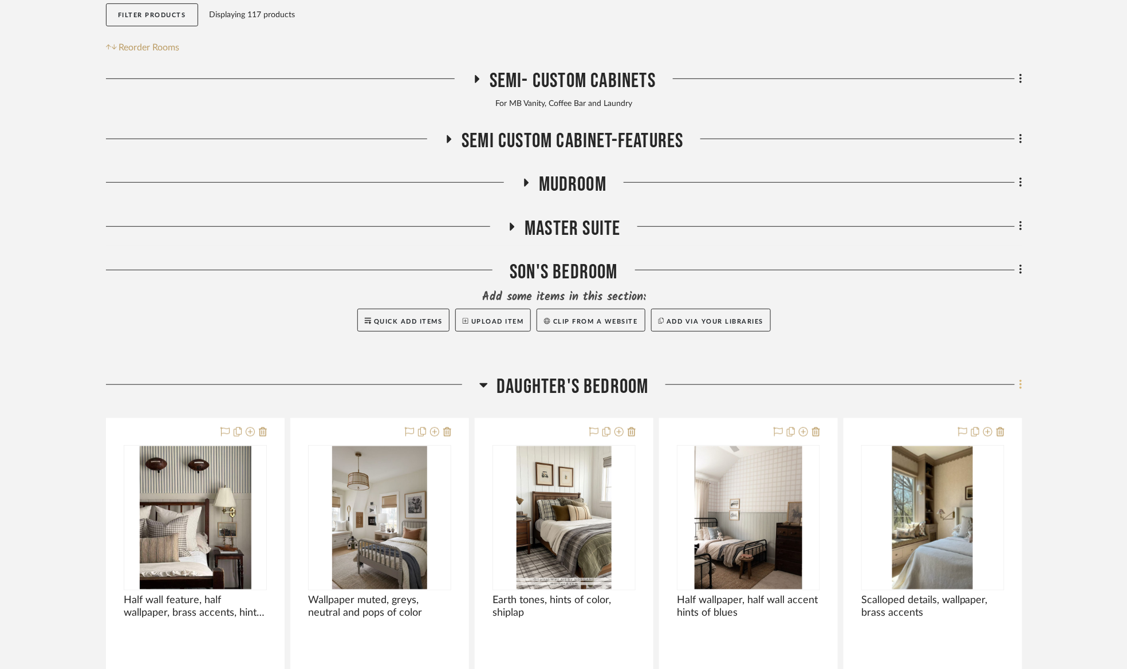
click at [1017, 383] on fa-icon at bounding box center [1018, 385] width 7 height 19
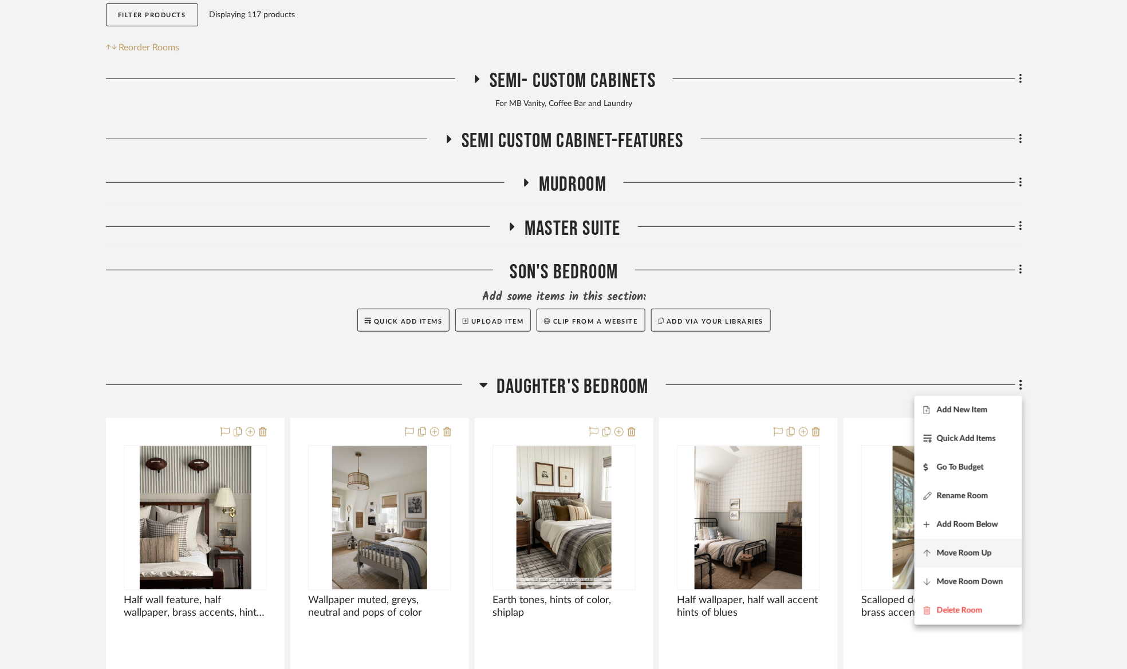
click at [1001, 545] on button "Move Room Up" at bounding box center [968, 553] width 108 height 29
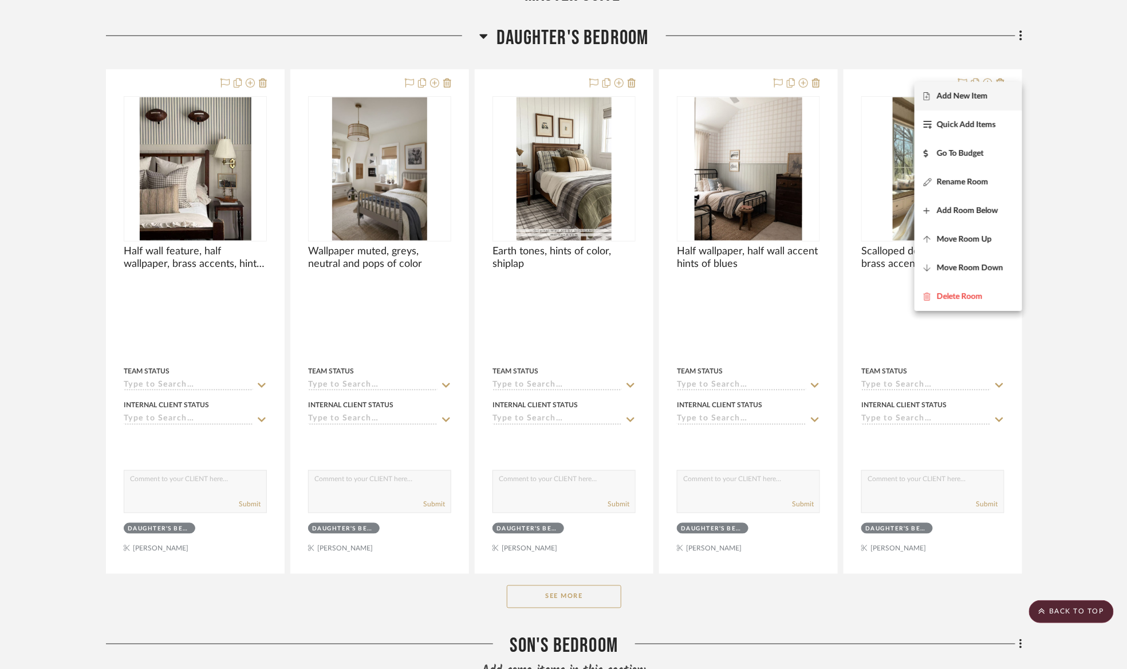
scroll to position [375, 0]
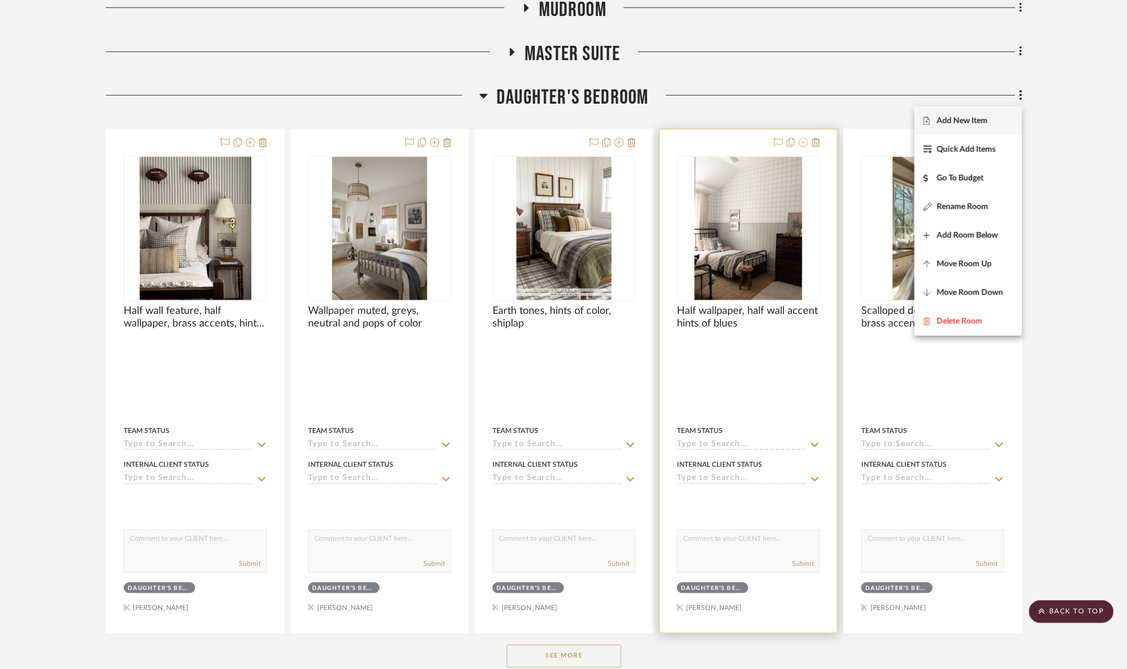
click at [804, 141] on div at bounding box center [563, 334] width 1127 height 669
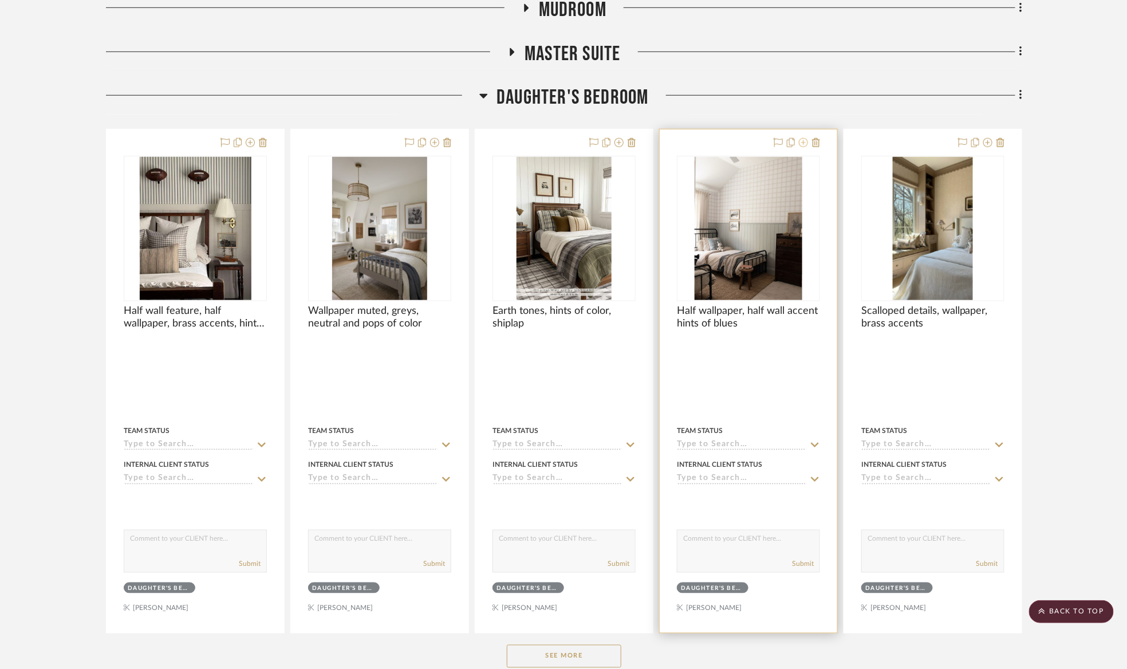
click at [803, 147] on icon at bounding box center [803, 142] width 9 height 9
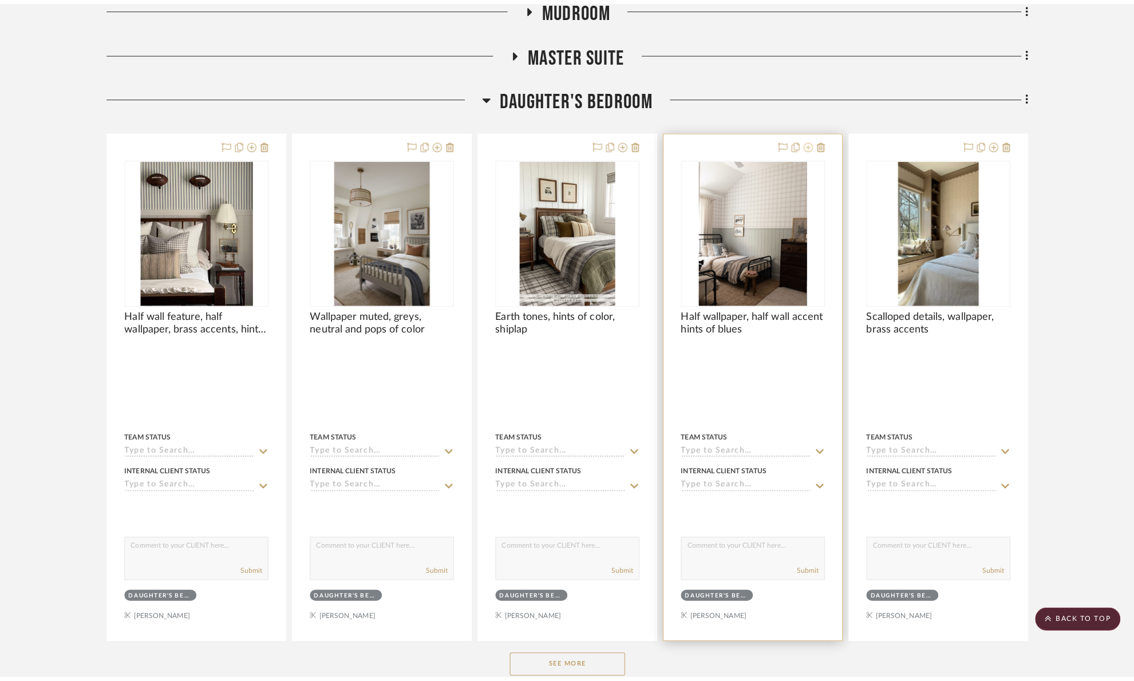
scroll to position [0, 0]
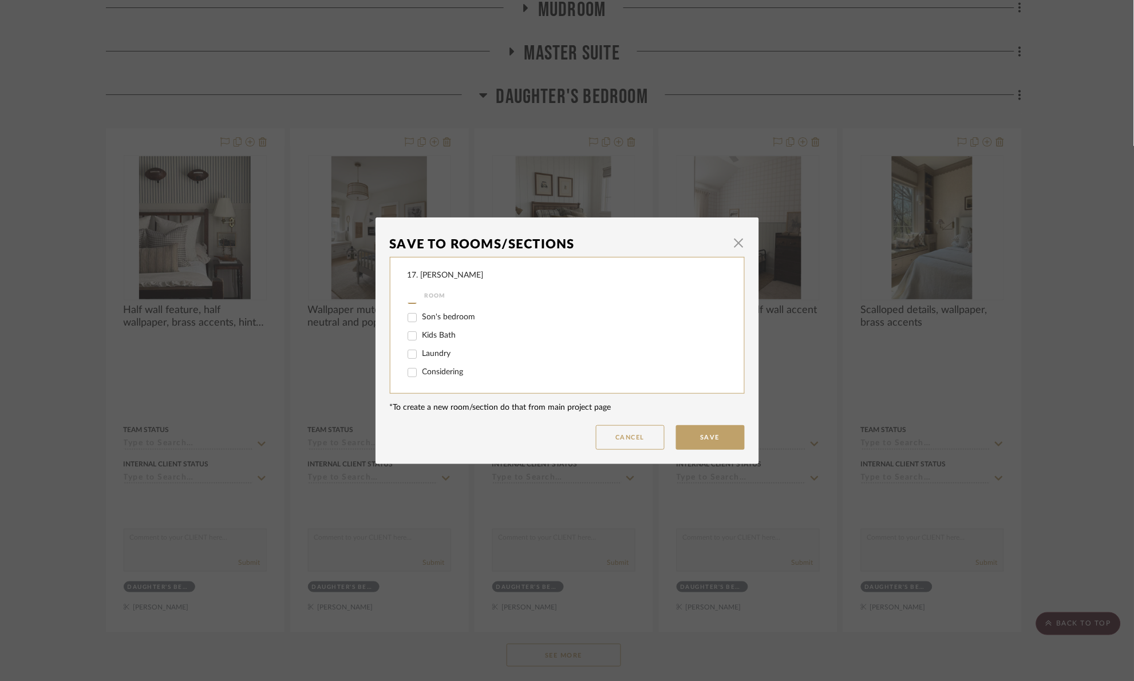
click at [446, 321] on label "Son's bedroom" at bounding box center [567, 318] width 289 height 10
click at [421, 321] on input "Son's bedroom" at bounding box center [412, 318] width 18 height 18
checkbox input "true"
click at [433, 381] on span "Daughter's bedroom" at bounding box center [459, 385] width 73 height 8
click at [421, 381] on input "Daughter's bedroom" at bounding box center [412, 385] width 18 height 18
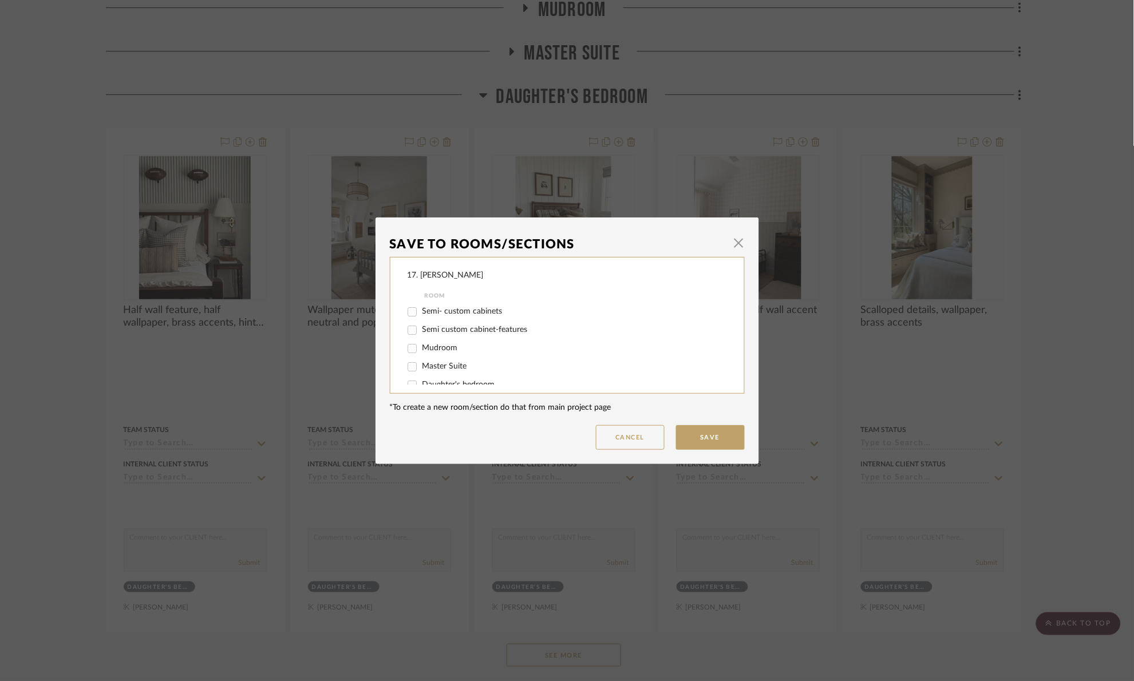
checkbox input "false"
click at [700, 435] on button "Save" at bounding box center [710, 437] width 69 height 25
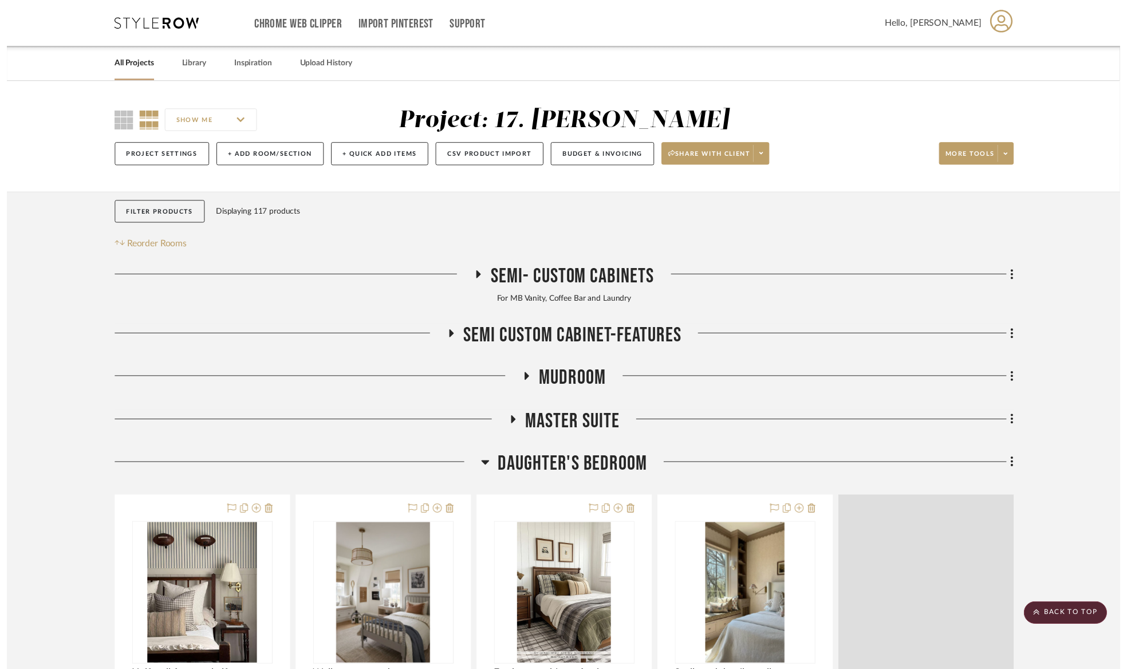
scroll to position [375, 0]
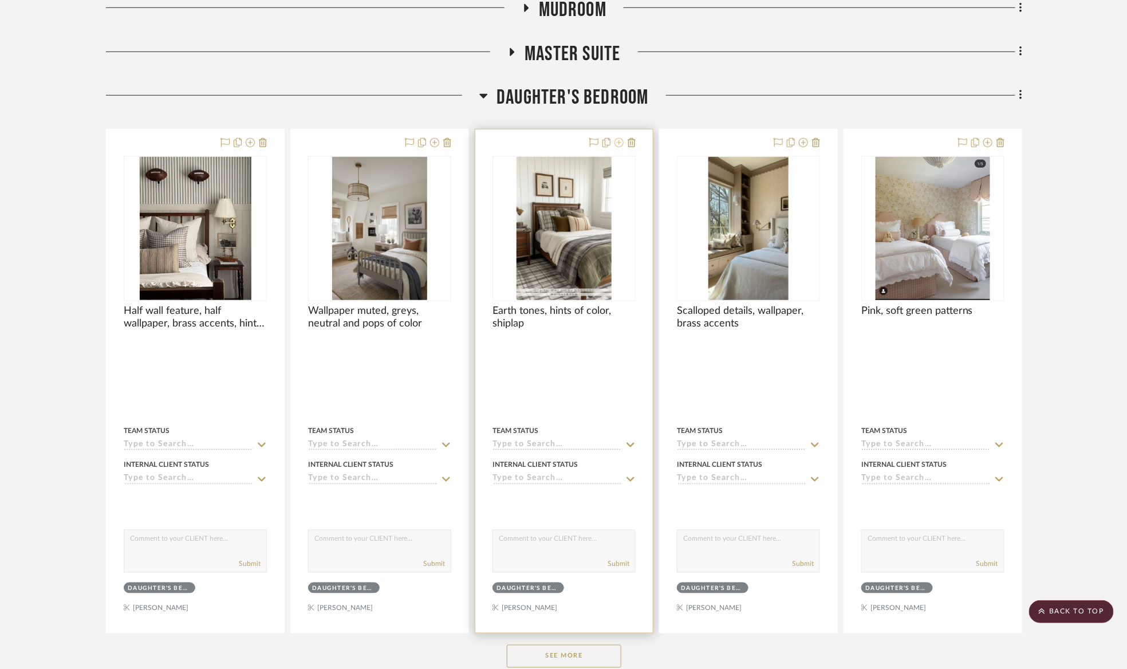
click at [617, 144] on icon at bounding box center [618, 142] width 9 height 9
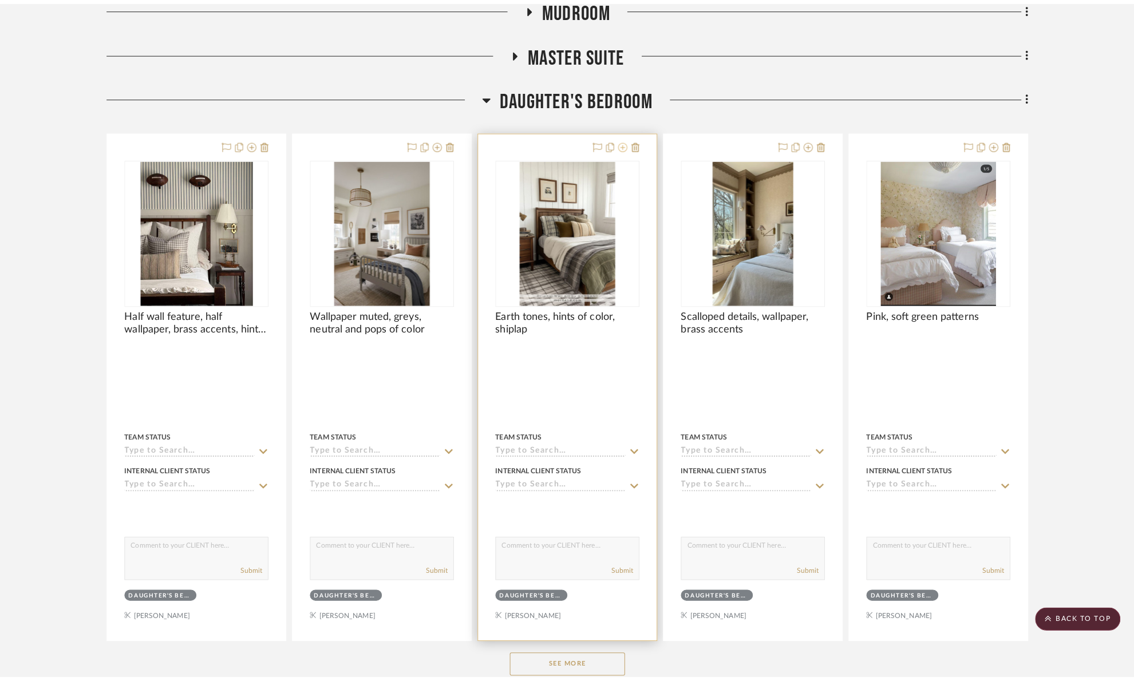
scroll to position [0, 0]
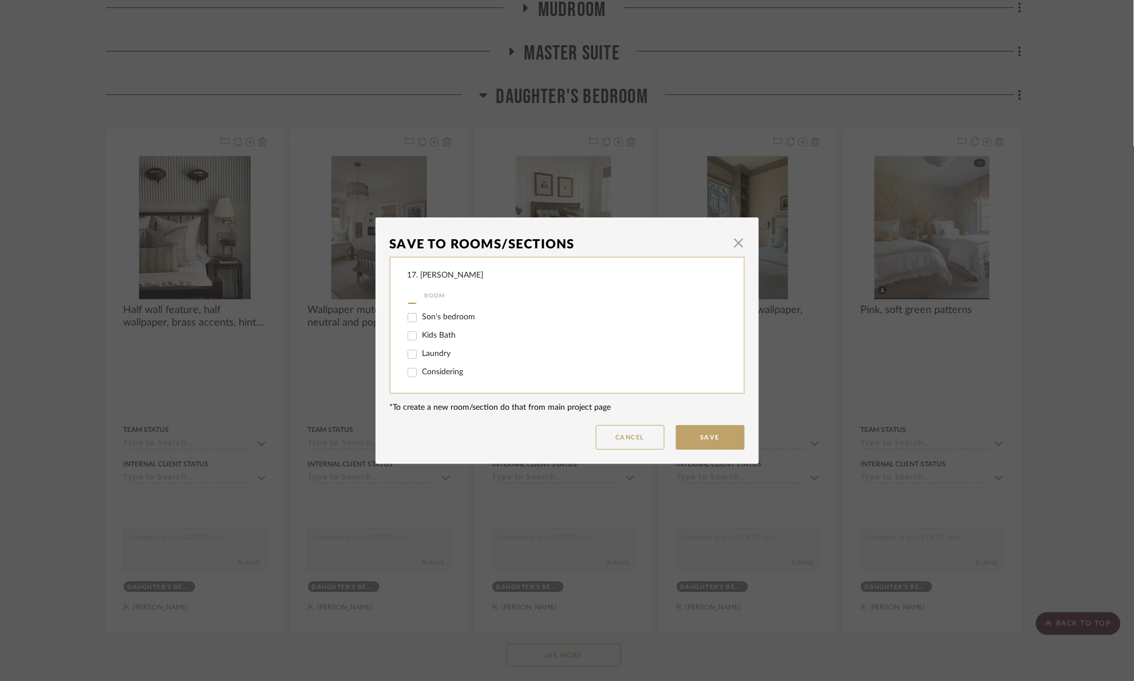
click at [439, 319] on span "Son's bedroom" at bounding box center [449, 317] width 53 height 8
click at [421, 319] on input "Son's bedroom" at bounding box center [412, 318] width 18 height 18
checkbox input "true"
click at [435, 378] on div "Daughter's bedroom" at bounding box center [560, 385] width 304 height 18
click at [432, 380] on label "Daughter's bedroom" at bounding box center [567, 385] width 289 height 10
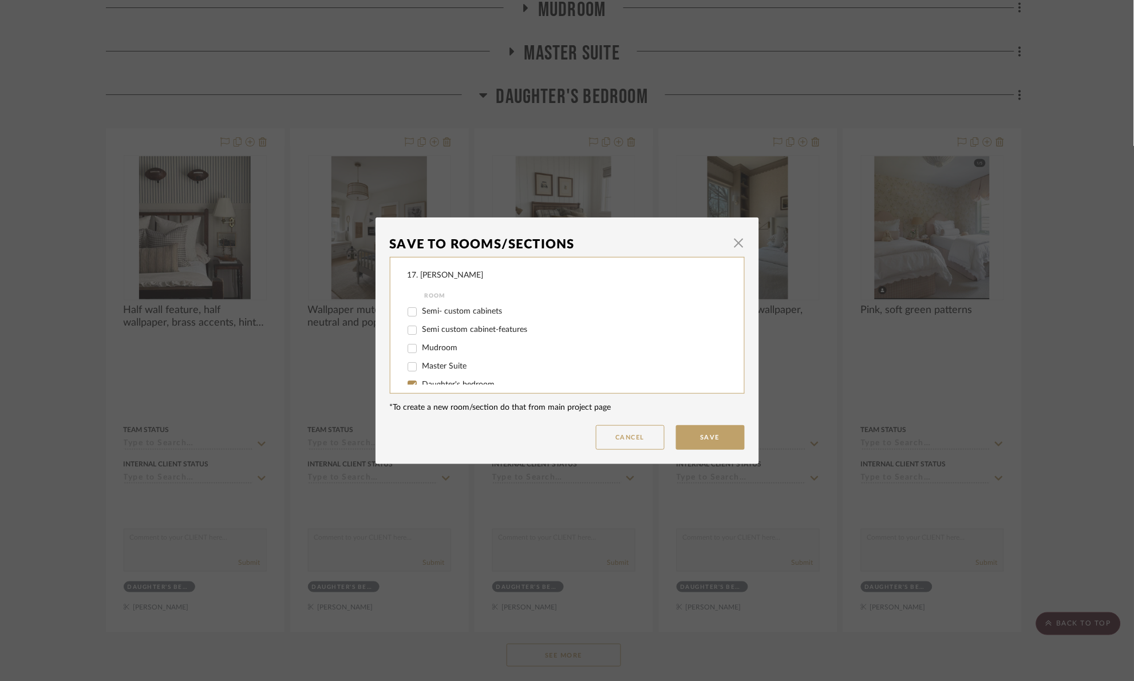
click at [421, 380] on input "Daughter's bedroom" at bounding box center [412, 385] width 18 height 18
checkbox input "false"
click at [711, 445] on button "Save" at bounding box center [710, 437] width 69 height 25
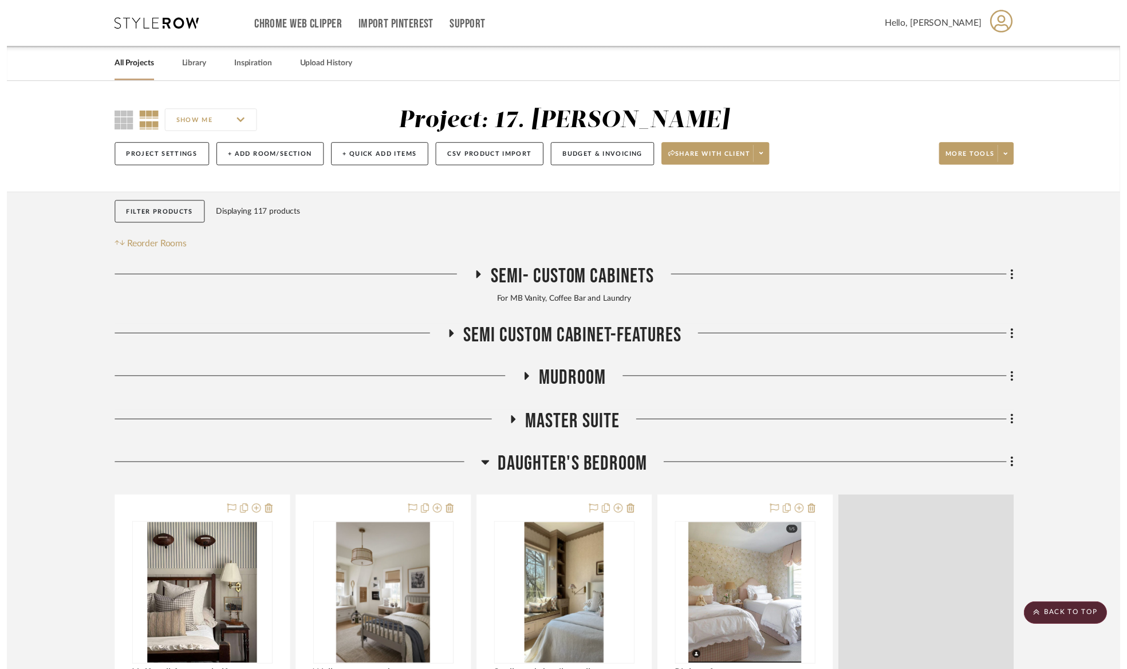
scroll to position [375, 0]
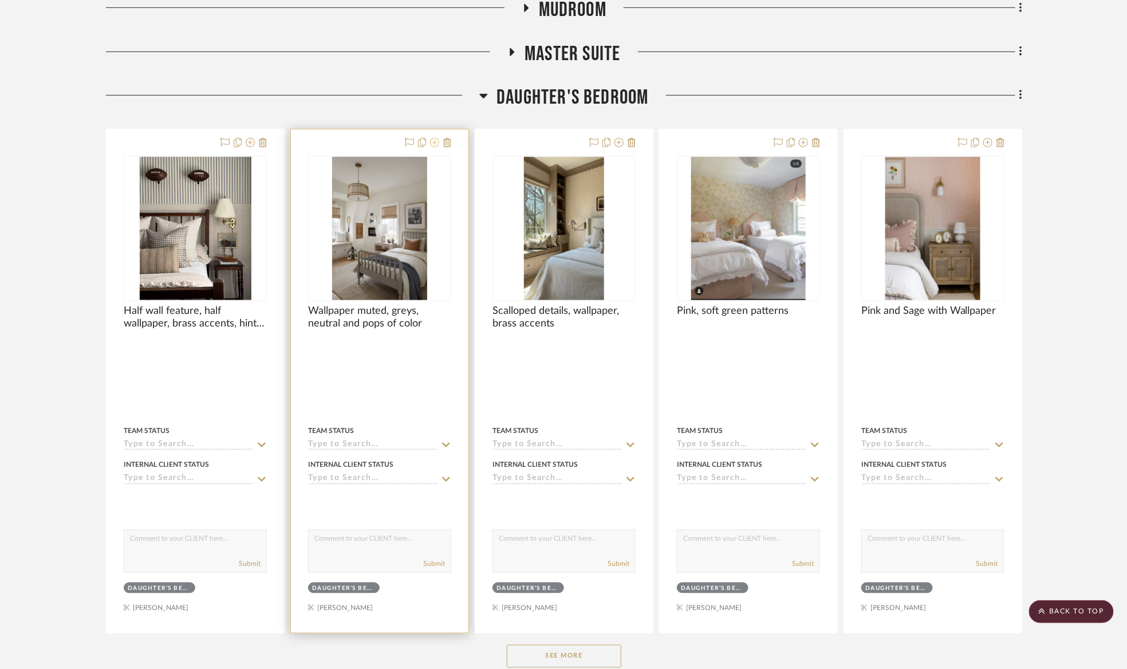
click at [435, 142] on icon at bounding box center [434, 142] width 9 height 9
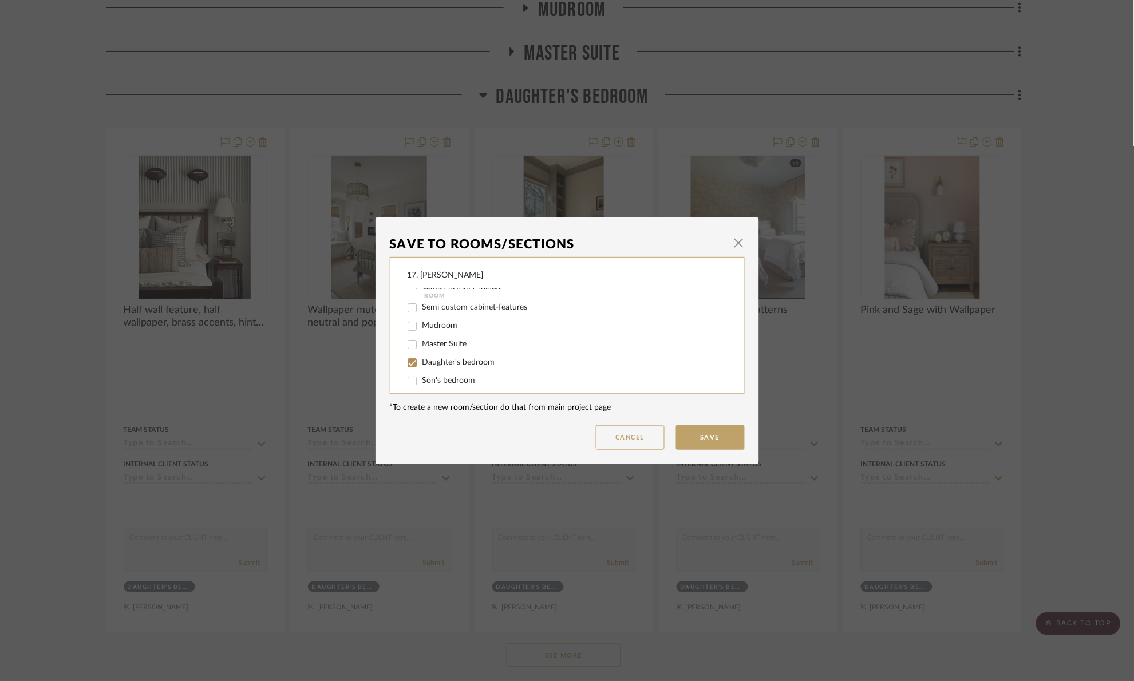
scroll to position [86, 0]
click at [435, 321] on span "Son's bedroom" at bounding box center [449, 317] width 53 height 8
click at [421, 321] on input "Son's bedroom" at bounding box center [412, 318] width 18 height 18
checkbox input "true"
click at [423, 302] on span "Daughter's bedroom" at bounding box center [459, 299] width 73 height 8
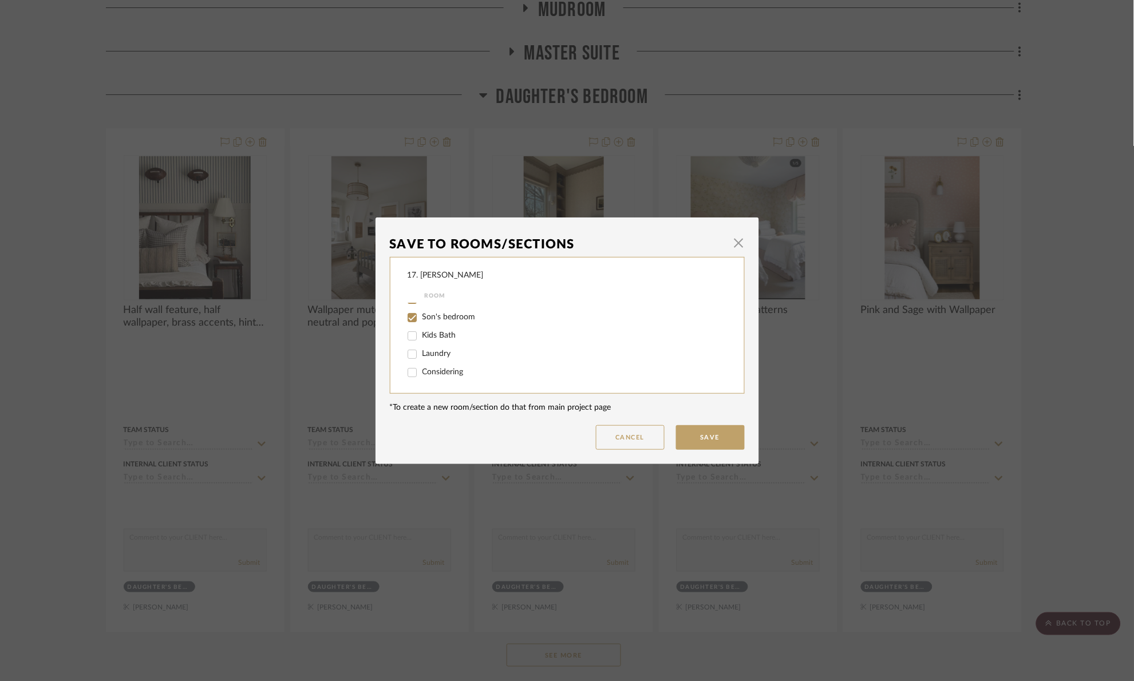
click at [421, 302] on input "Daughter's bedroom" at bounding box center [412, 299] width 18 height 18
checkbox input "false"
click at [711, 429] on button "Save" at bounding box center [710, 437] width 69 height 25
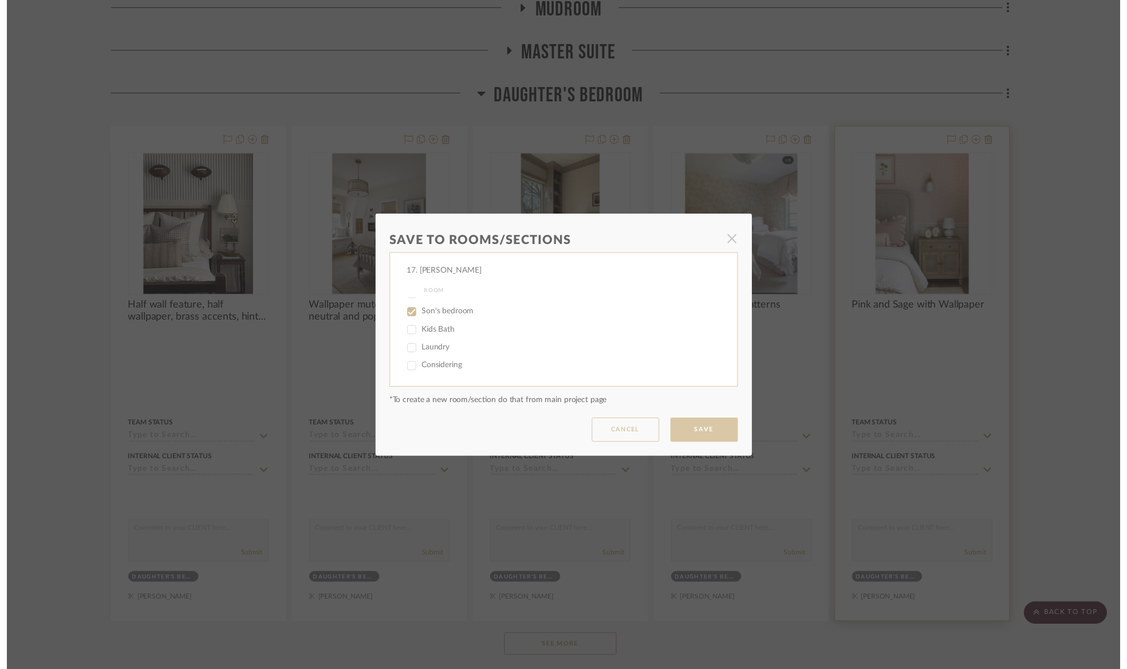
scroll to position [375, 0]
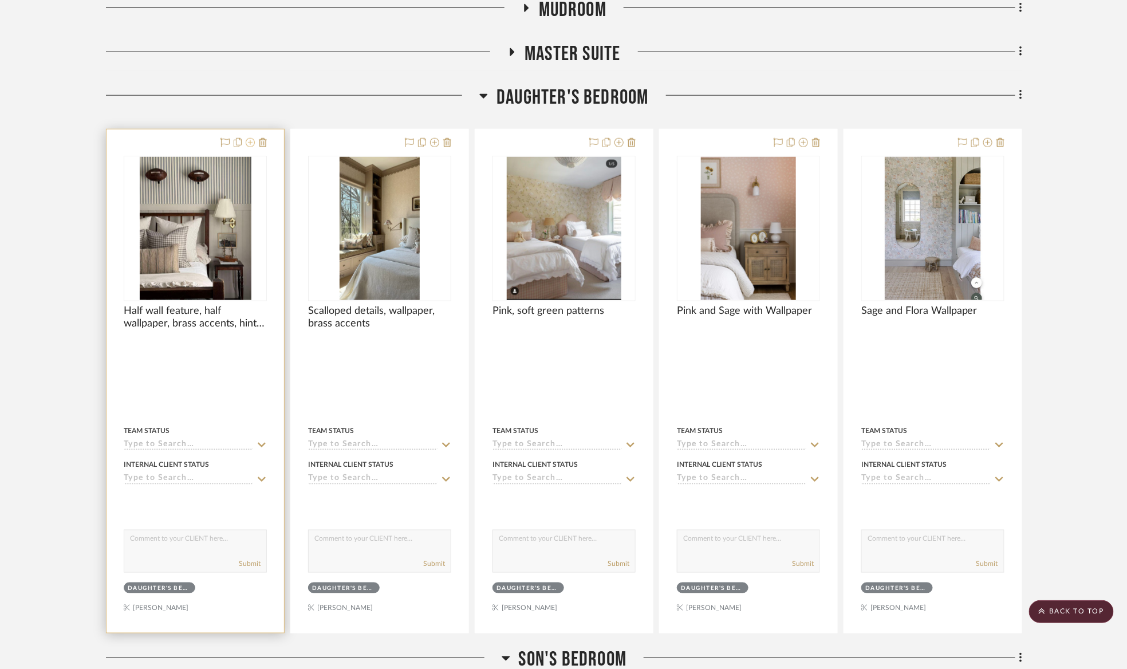
click at [251, 144] on icon at bounding box center [250, 142] width 9 height 9
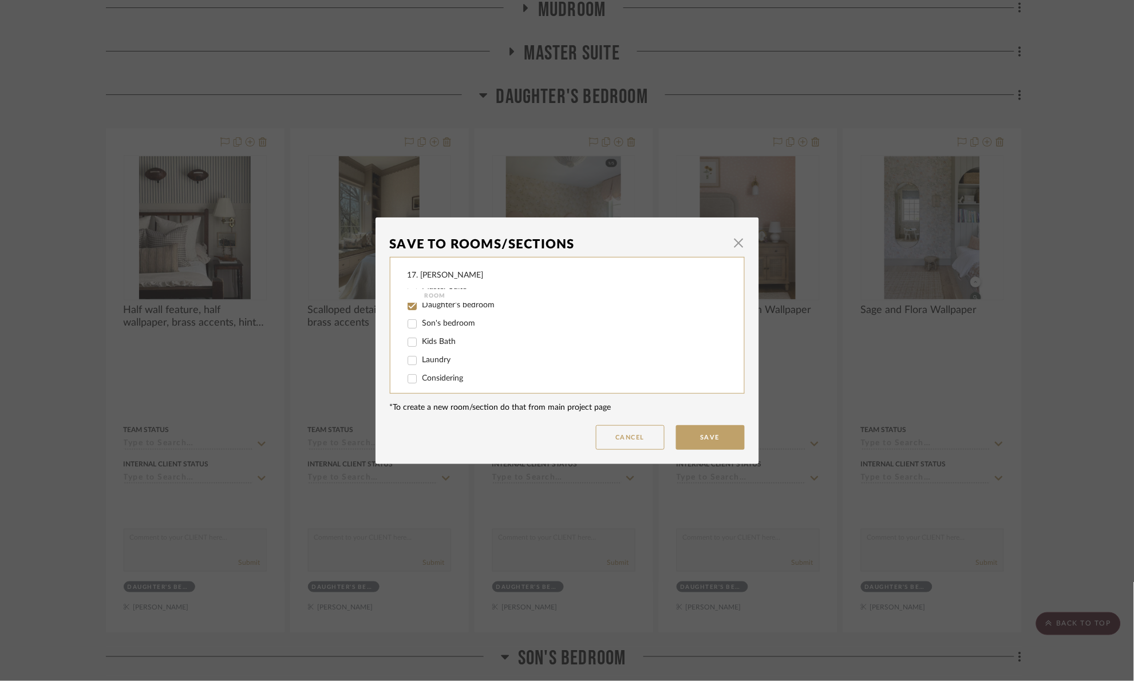
scroll to position [86, 0]
click at [433, 316] on span "Son's bedroom" at bounding box center [449, 317] width 53 height 8
click at [421, 316] on input "Son's bedroom" at bounding box center [412, 318] width 18 height 18
checkbox input "true"
click at [419, 299] on div "Room" at bounding box center [576, 296] width 336 height 14
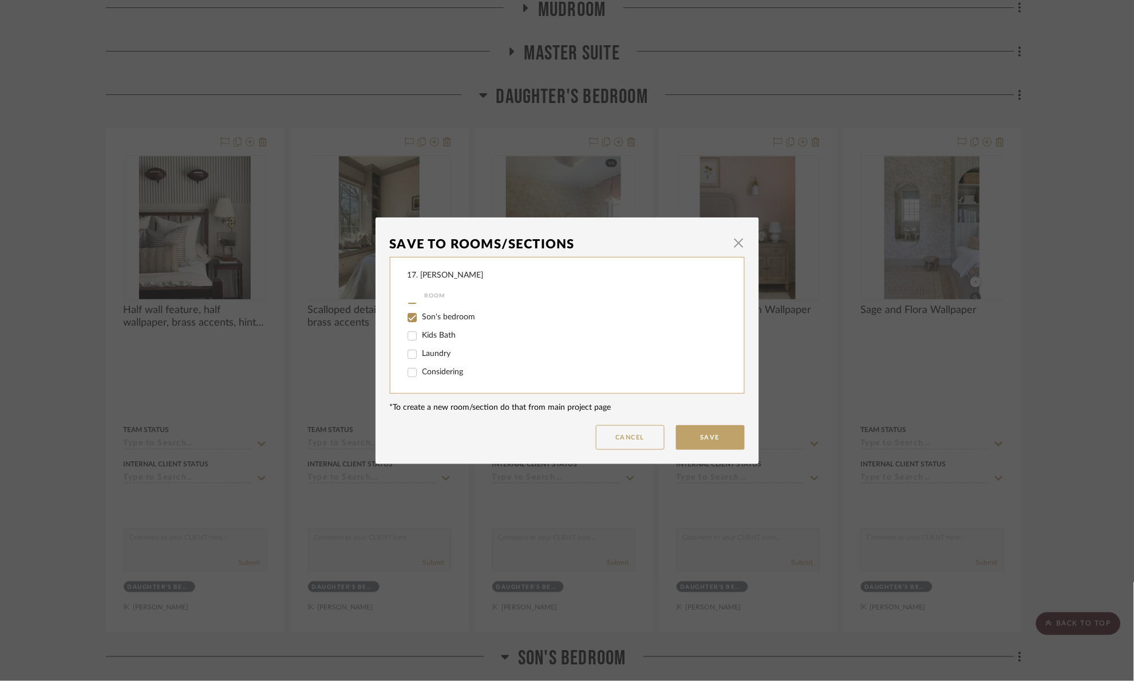
click at [413, 302] on input "Daughter's bedroom" at bounding box center [412, 299] width 18 height 18
checkbox input "false"
click at [707, 427] on button "Save" at bounding box center [710, 437] width 69 height 25
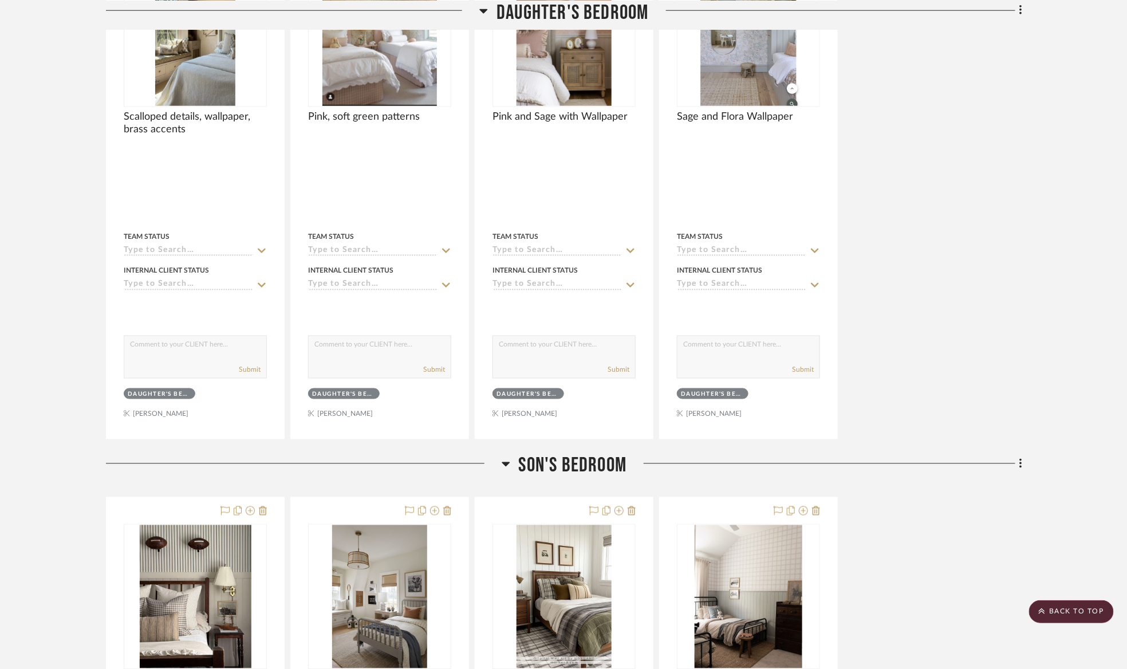
scroll to position [633, 0]
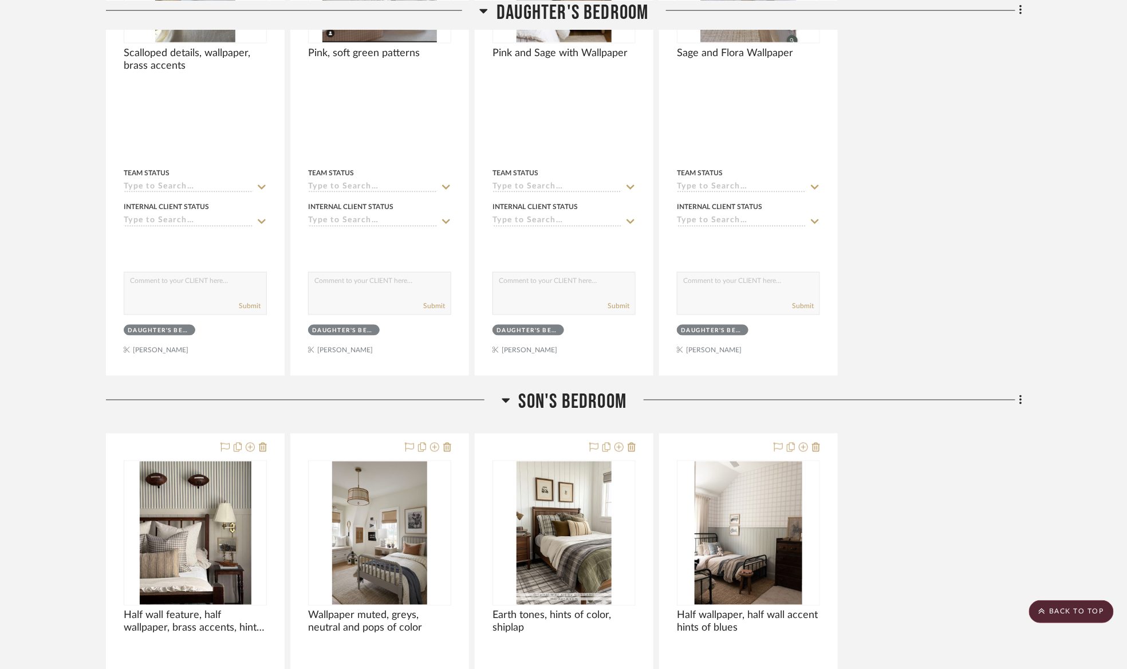
click at [601, 399] on span "Son's bedroom" at bounding box center [573, 402] width 108 height 25
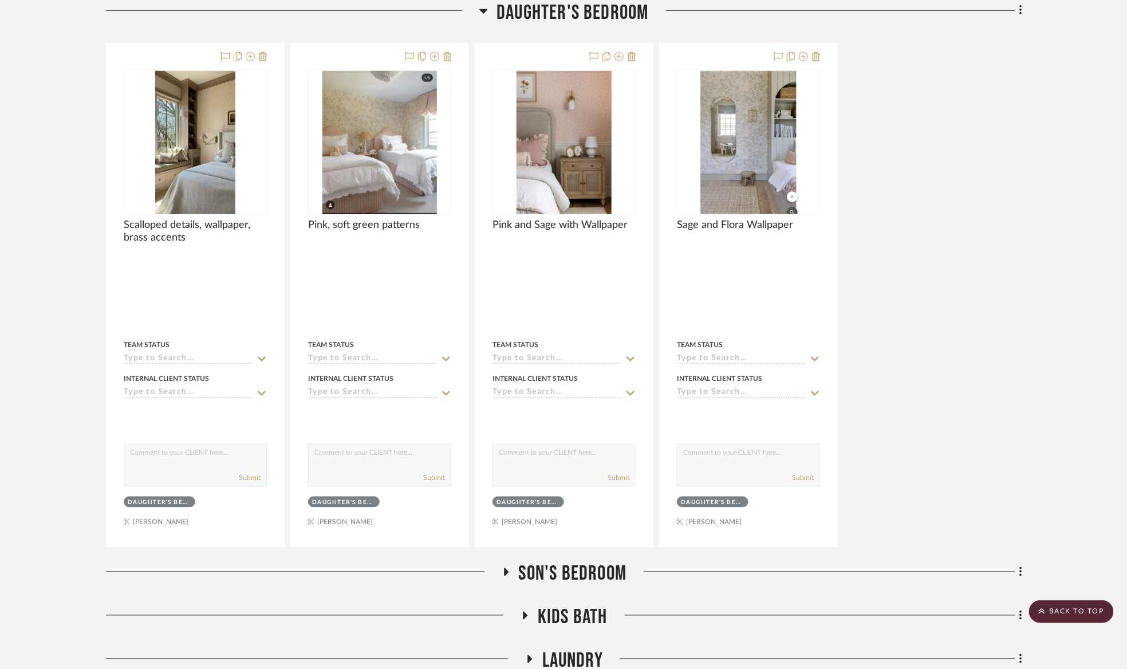
click at [535, 10] on span "Daughter's bedroom" at bounding box center [572, 12] width 152 height 25
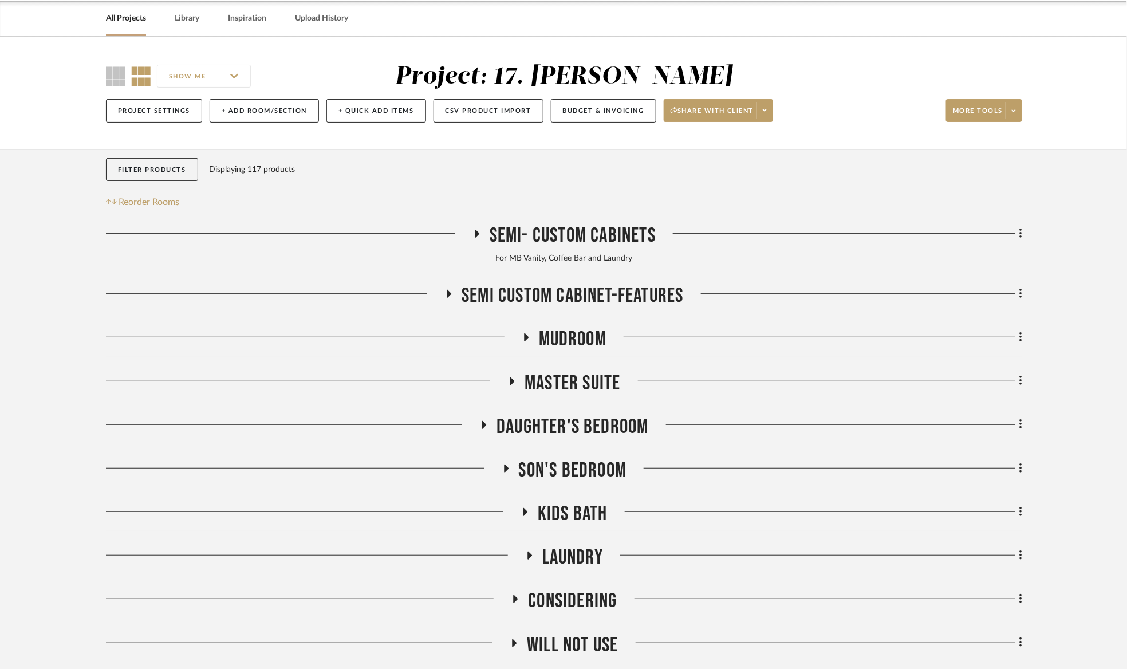
scroll to position [43, 0]
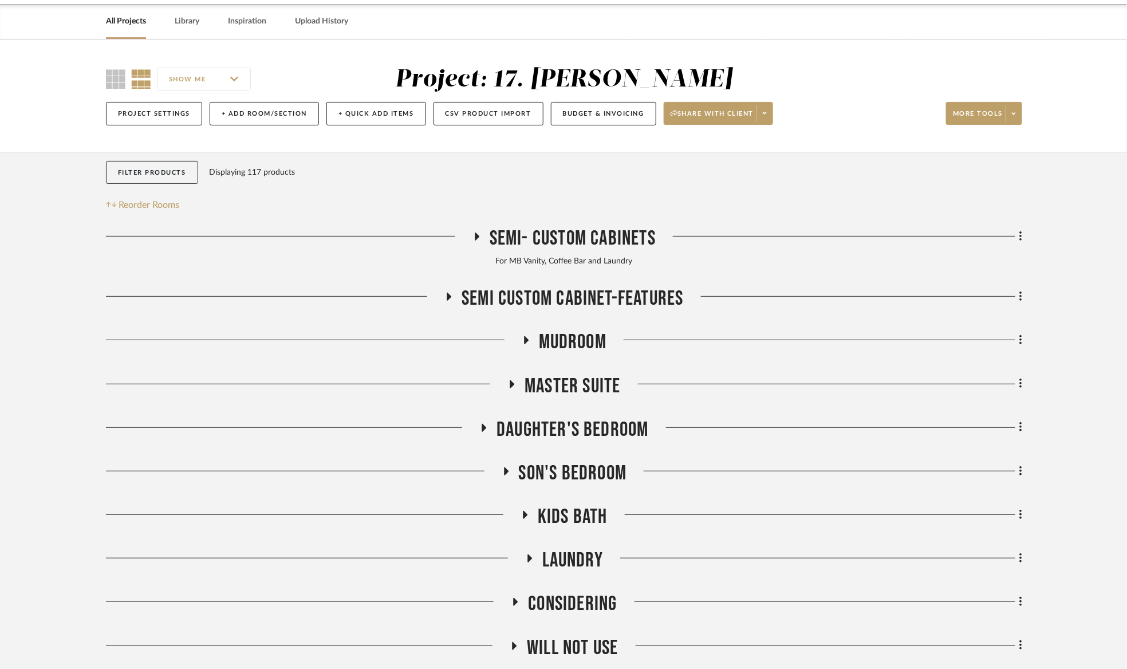
click at [579, 521] on span "Kids Bath" at bounding box center [573, 516] width 70 height 25
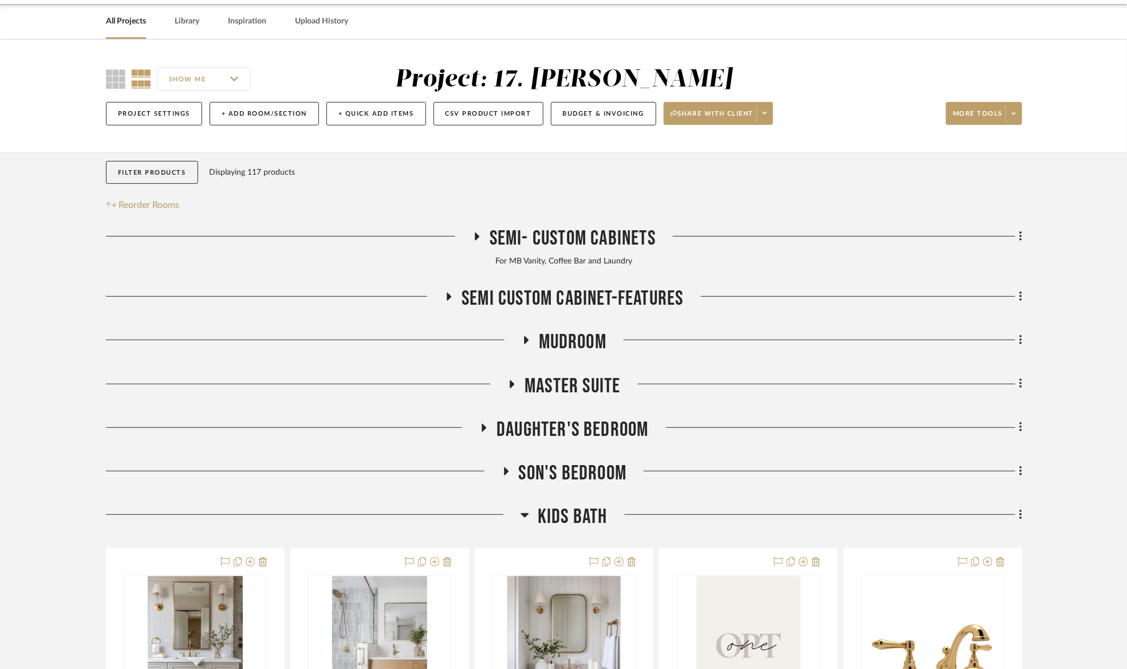
drag, startPoint x: 586, startPoint y: 515, endPoint x: 570, endPoint y: 372, distance: 144.0
click at [587, 514] on span "Kids Bath" at bounding box center [573, 516] width 70 height 25
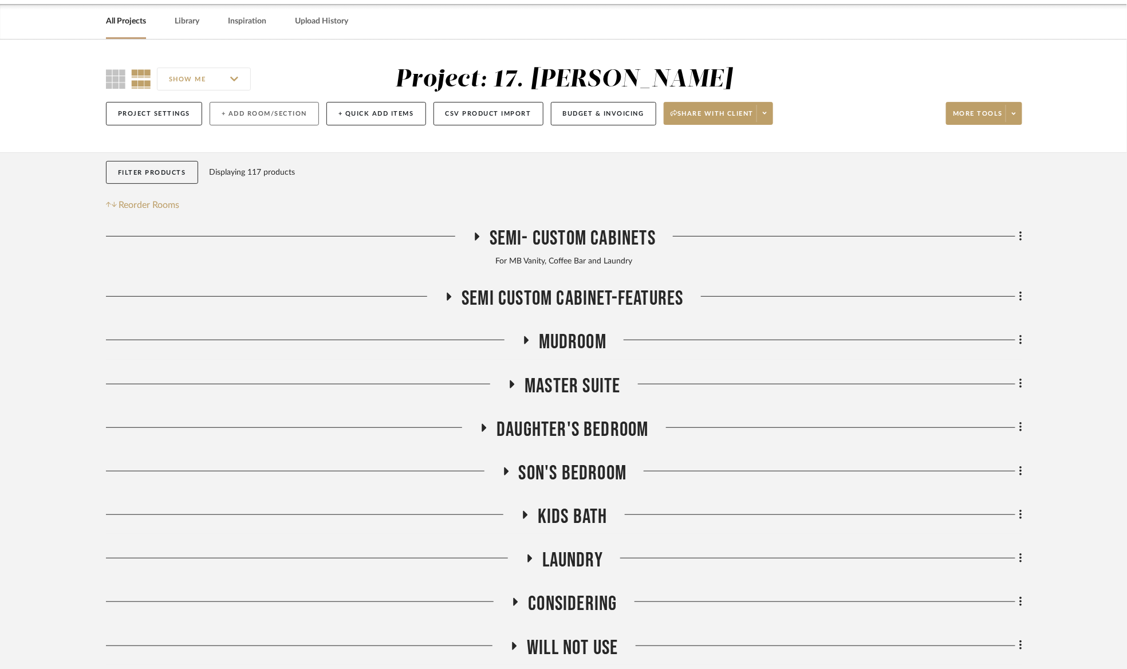
click at [230, 113] on button "+ Add Room/Section" at bounding box center [264, 113] width 109 height 23
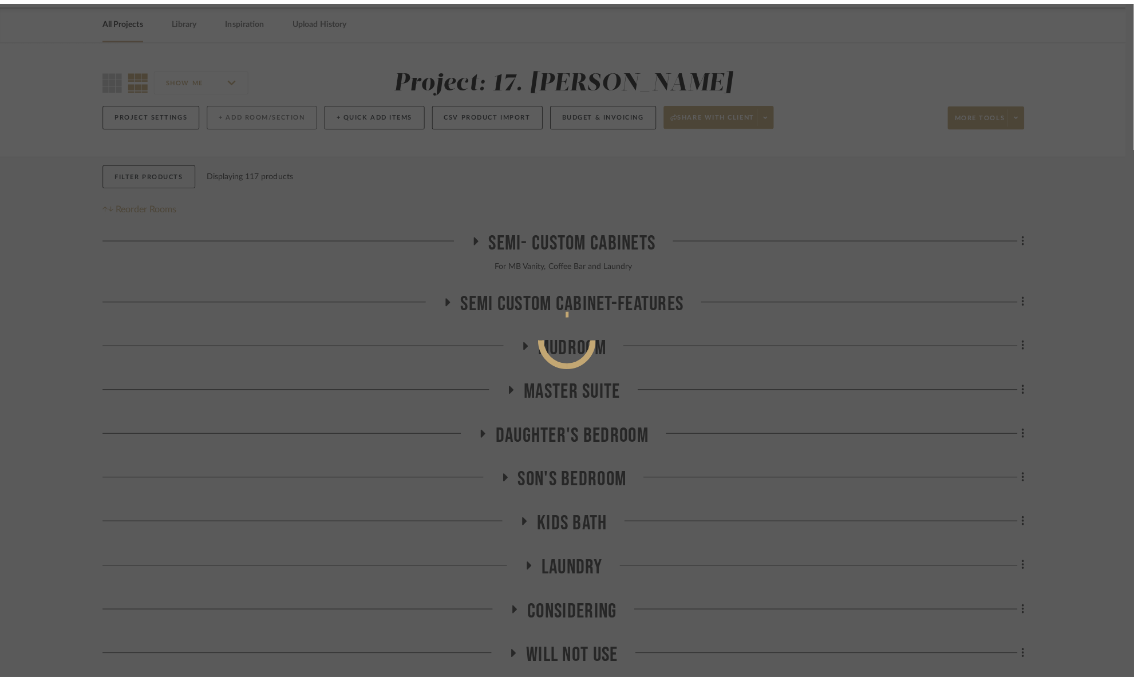
scroll to position [0, 0]
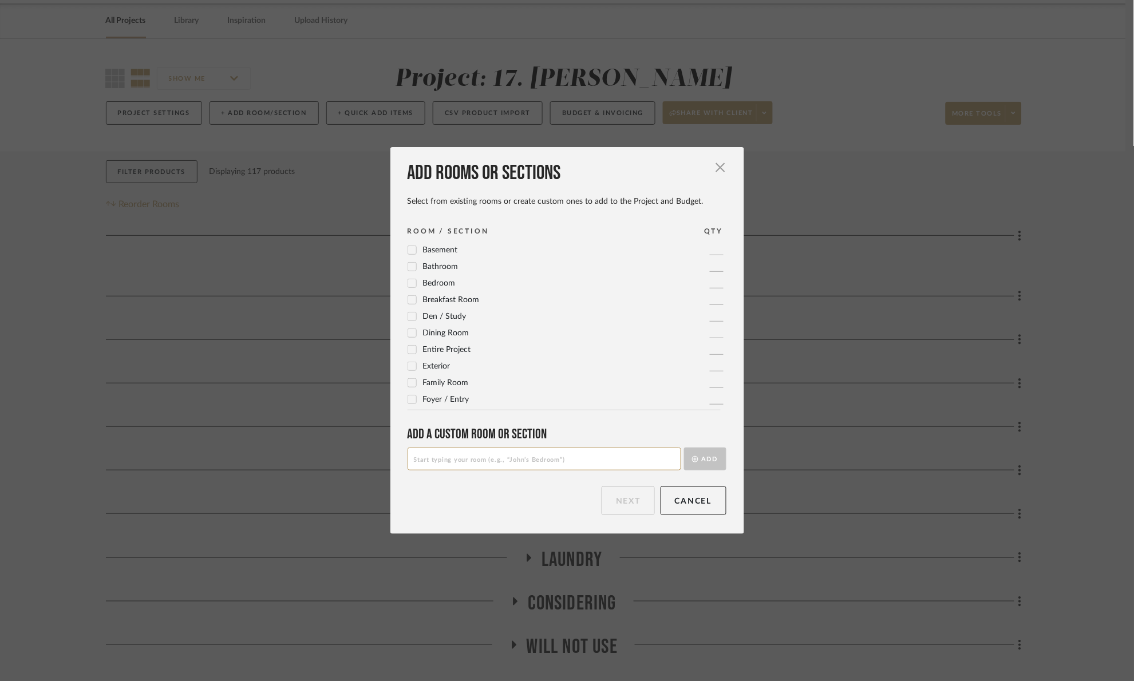
click at [475, 458] on input at bounding box center [545, 459] width 274 height 23
type input "Master Bedroom"
click at [711, 455] on button "Add" at bounding box center [705, 459] width 42 height 23
click at [629, 506] on button "Next" at bounding box center [628, 501] width 53 height 29
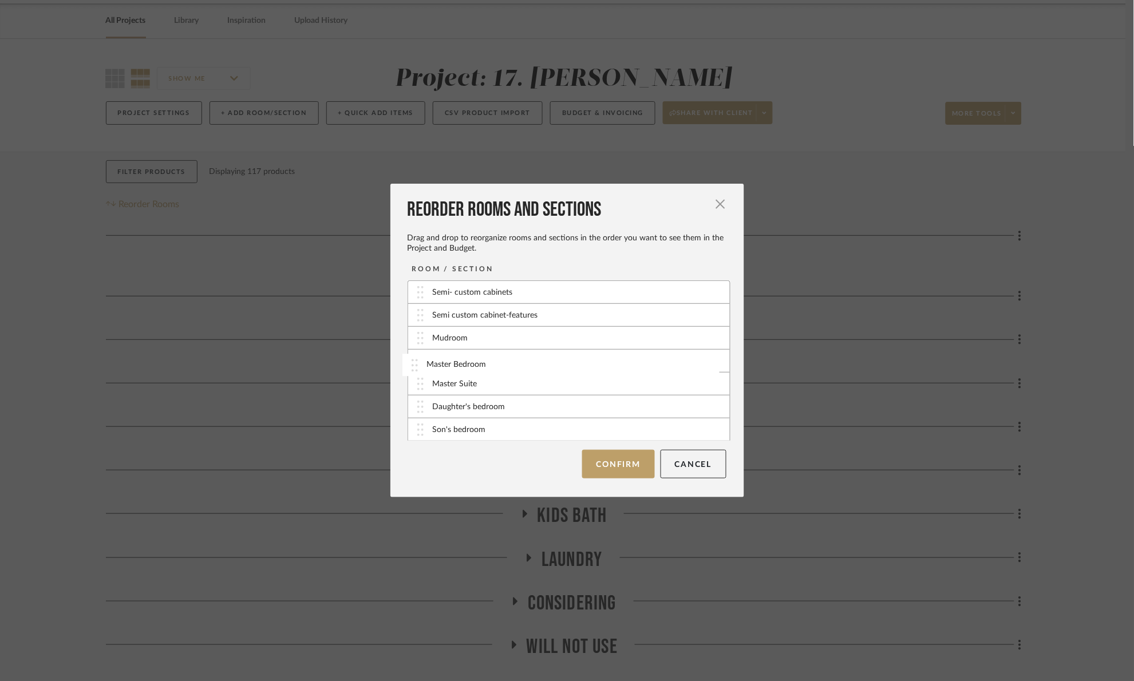
drag, startPoint x: 419, startPoint y: 432, endPoint x: 416, endPoint y: 368, distance: 64.2
click at [609, 455] on button "Confirm" at bounding box center [618, 464] width 73 height 29
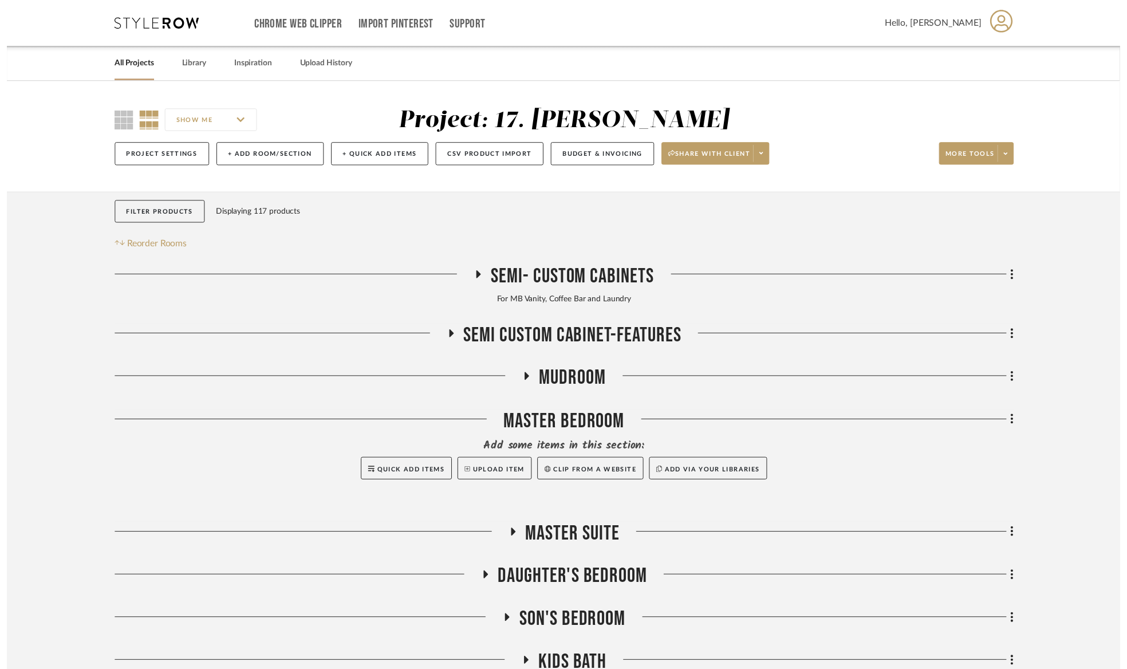
scroll to position [43, 0]
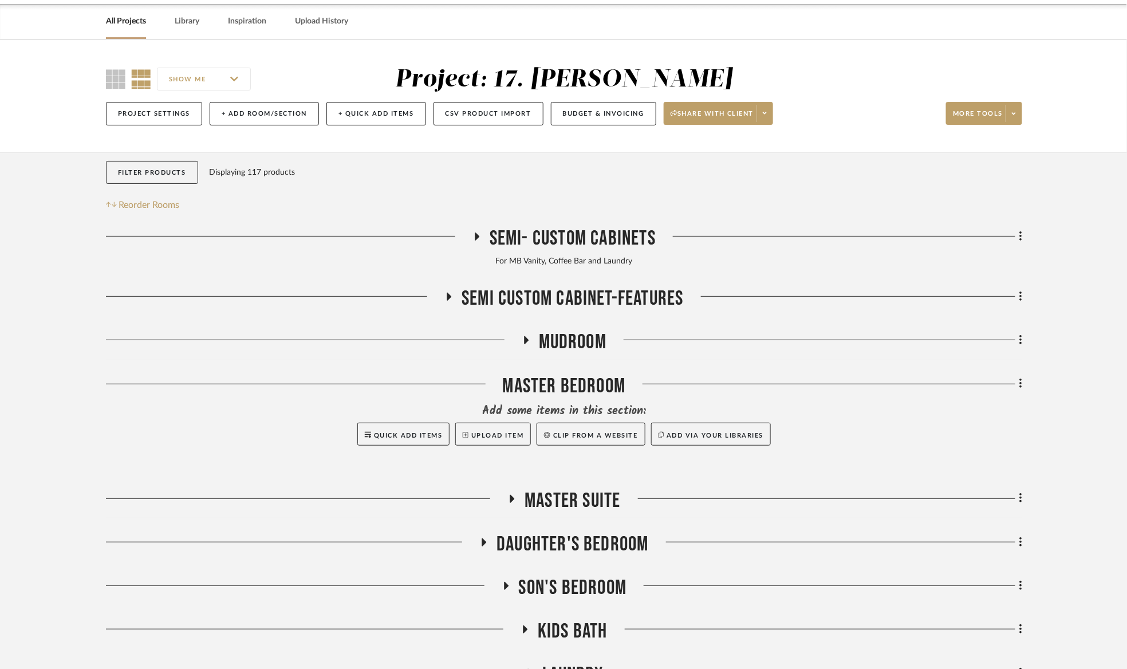
click at [583, 492] on span "Master Suite" at bounding box center [573, 500] width 96 height 25
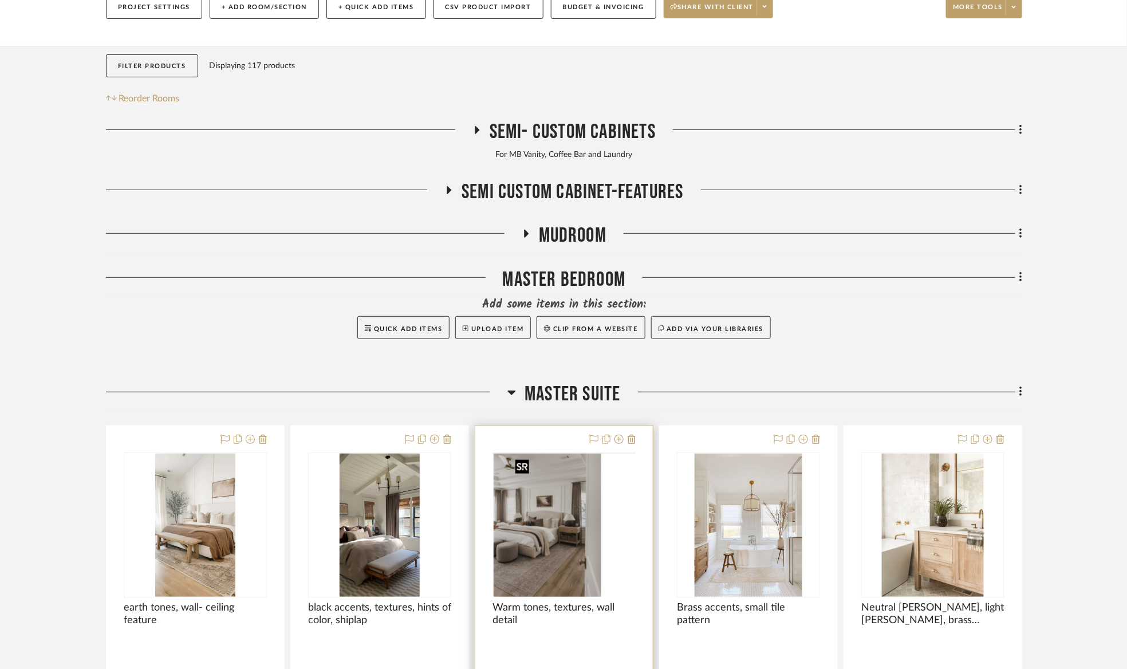
scroll to position [258, 0]
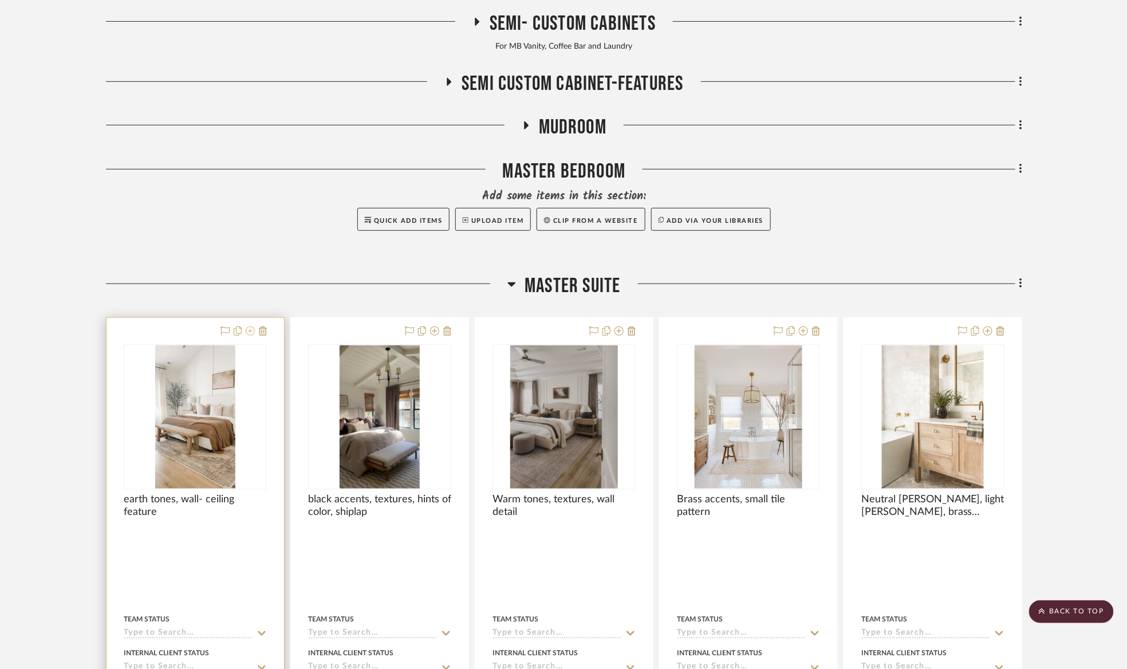
click at [247, 333] on icon at bounding box center [250, 330] width 9 height 9
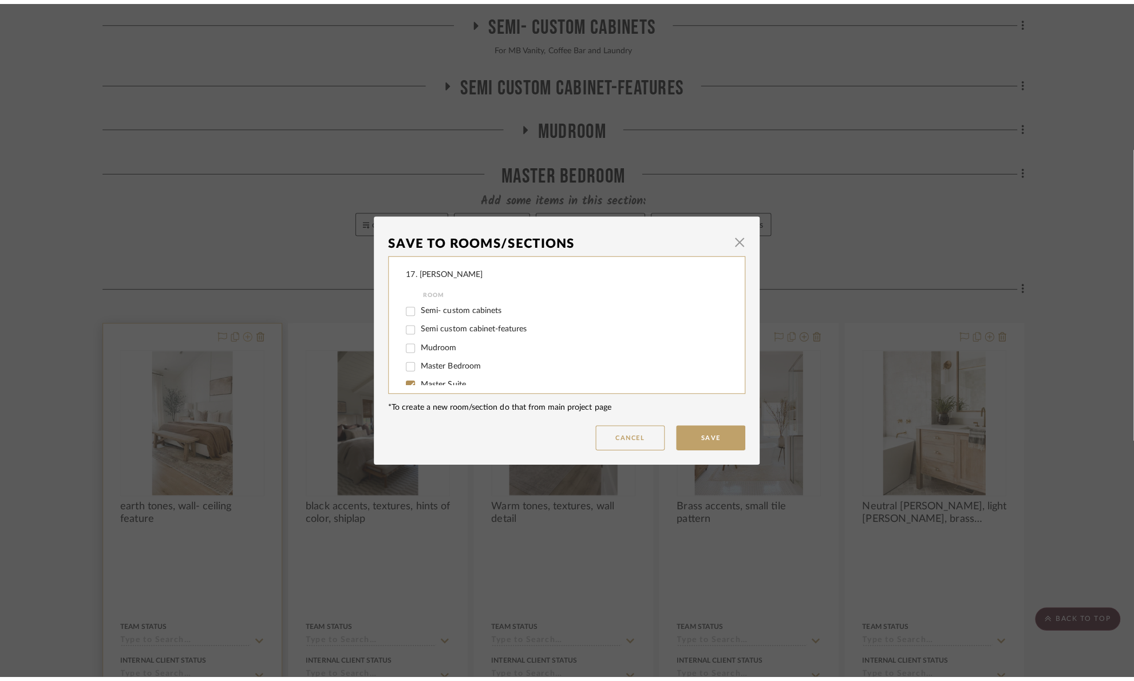
scroll to position [0, 0]
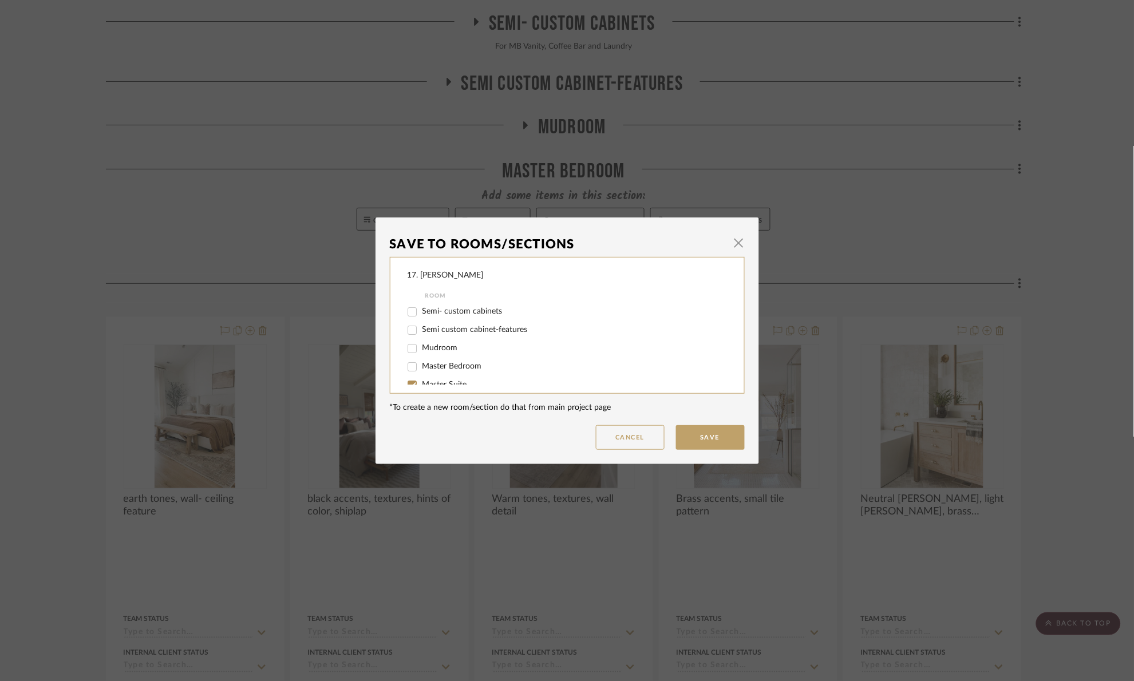
click at [451, 366] on span "Master Bedroom" at bounding box center [453, 366] width 60 height 8
click at [421, 366] on input "Master Bedroom" at bounding box center [412, 367] width 18 height 18
checkbox input "true"
click at [433, 385] on div "17. Hurley Room Semi- custom cabinets Semi custom cabinet-features Mudroom Mast…" at bounding box center [567, 325] width 355 height 137
click at [431, 383] on span "Master Suite" at bounding box center [445, 385] width 45 height 8
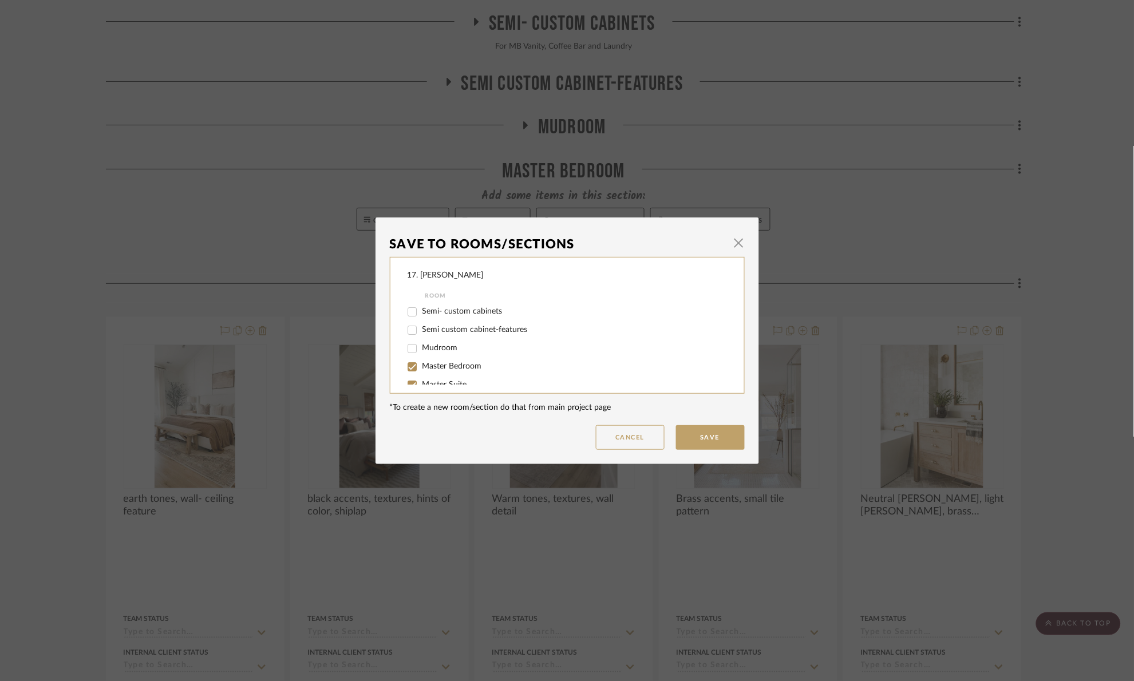
click at [421, 383] on input "Master Suite" at bounding box center [412, 385] width 18 height 18
checkbox input "false"
click at [713, 428] on button "Save" at bounding box center [710, 437] width 69 height 25
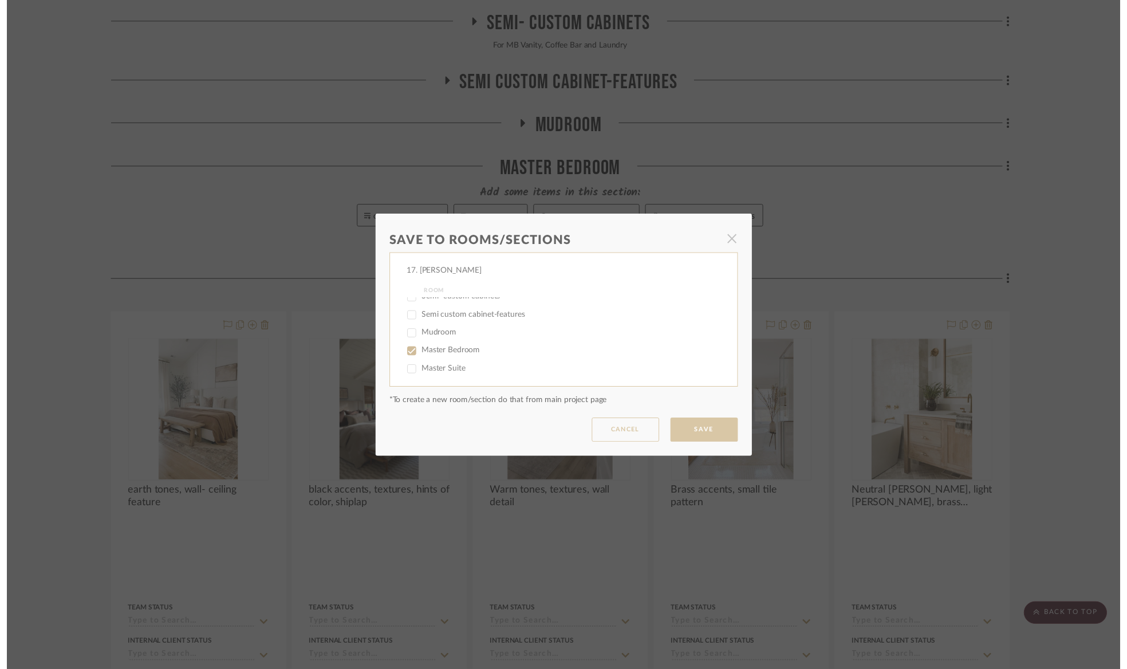
scroll to position [258, 0]
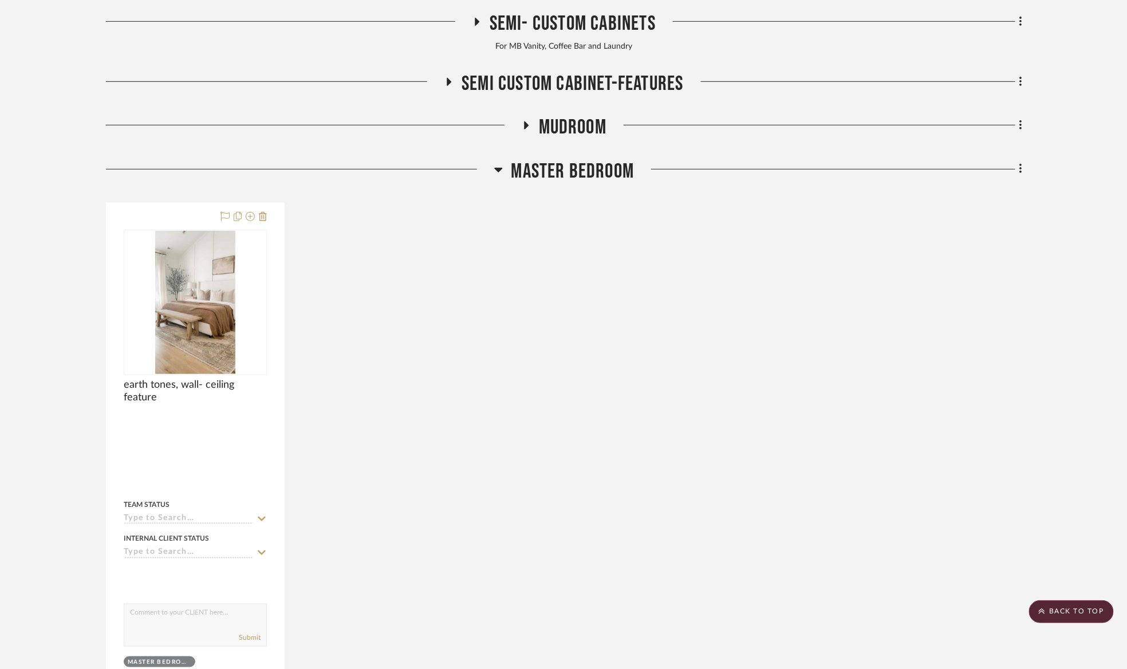
click at [600, 168] on span "Master Bedroom" at bounding box center [572, 171] width 123 height 25
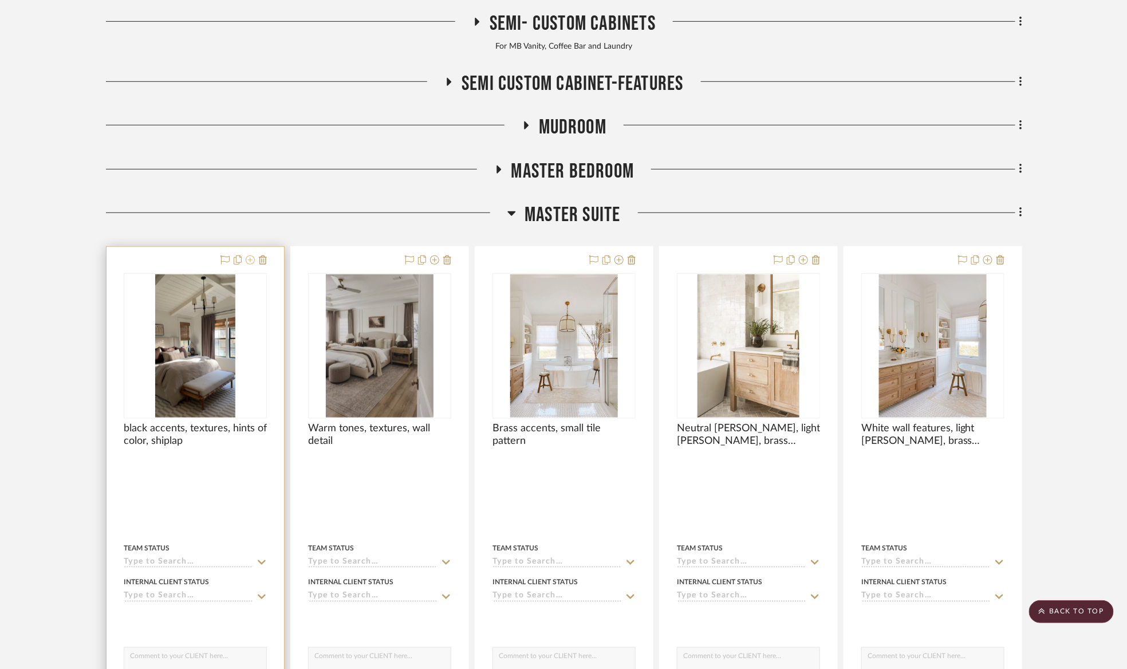
click at [249, 261] on icon at bounding box center [250, 259] width 9 height 9
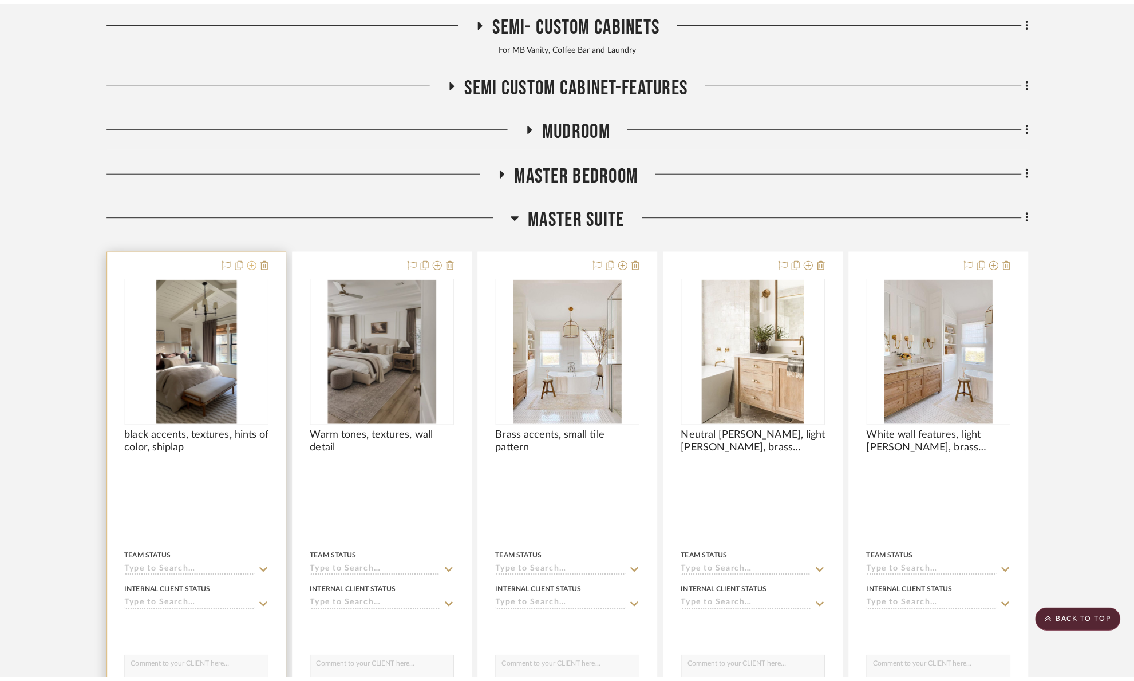
scroll to position [0, 0]
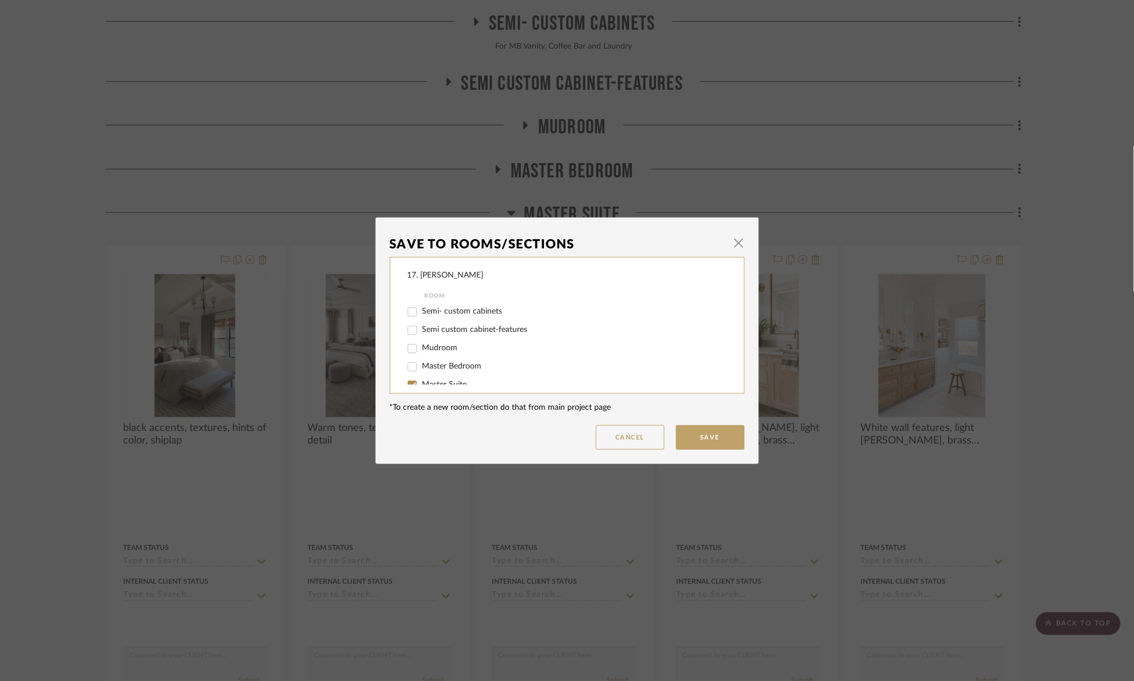
click at [444, 364] on span "Master Bedroom" at bounding box center [453, 366] width 60 height 8
click at [421, 364] on input "Master Bedroom" at bounding box center [412, 367] width 18 height 18
checkbox input "true"
click at [437, 378] on div "Master Suite" at bounding box center [560, 385] width 304 height 18
click at [435, 383] on span "Master Suite" at bounding box center [445, 385] width 45 height 8
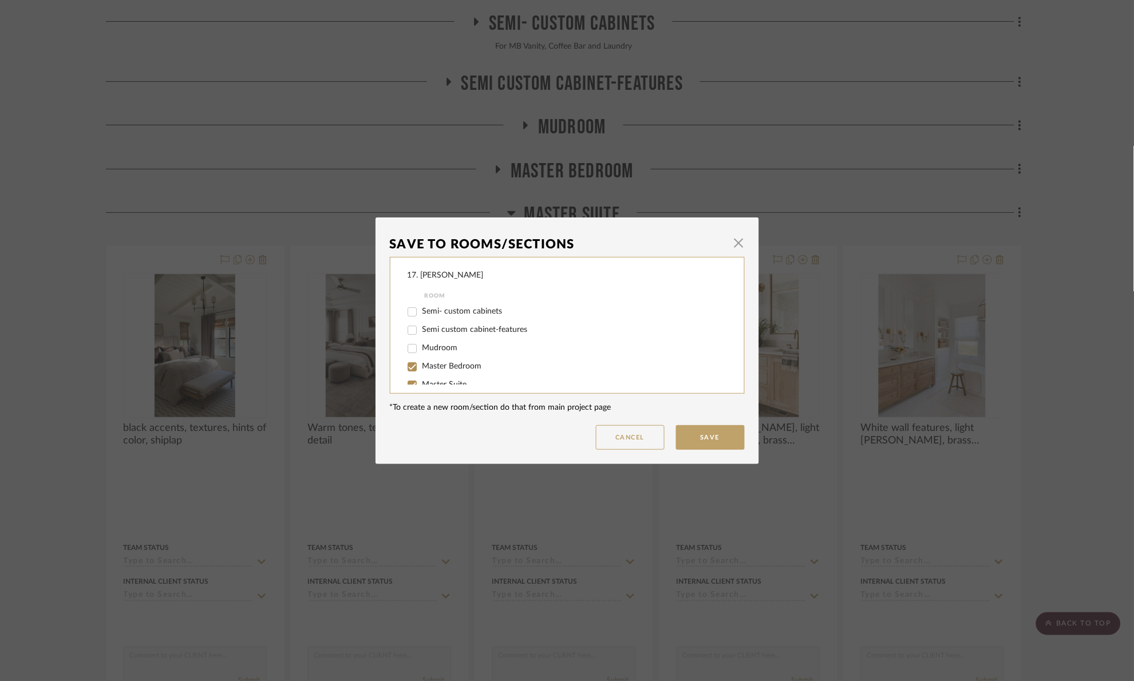
click at [421, 383] on input "Master Suite" at bounding box center [412, 385] width 18 height 18
checkbox input "false"
click at [721, 436] on button "Save" at bounding box center [710, 437] width 69 height 25
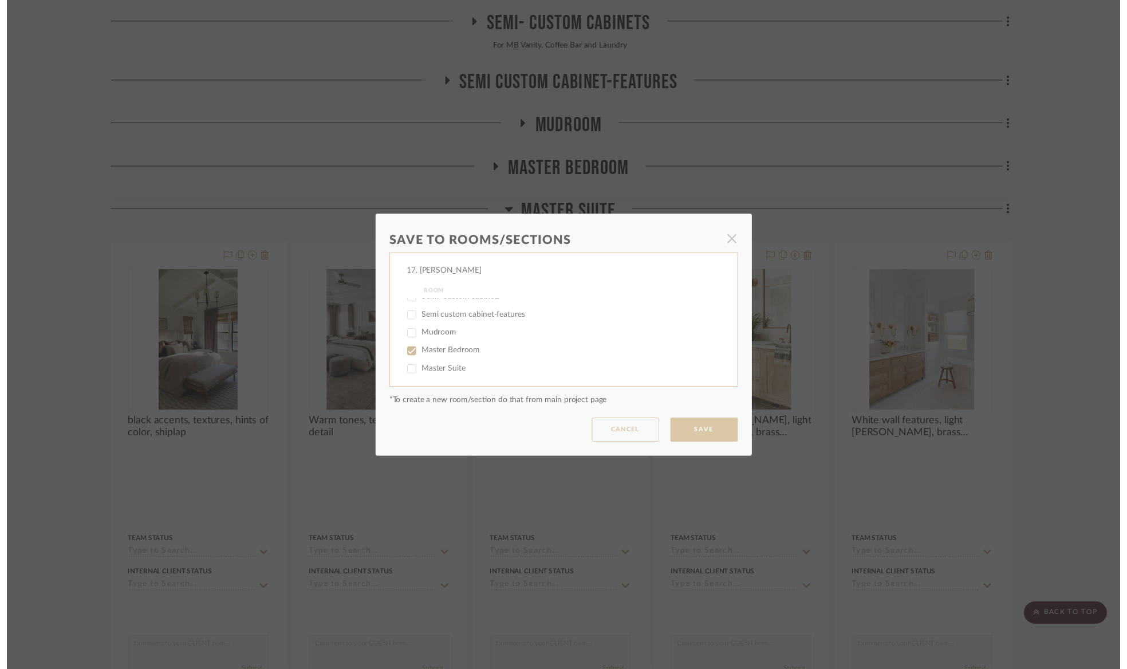
scroll to position [258, 0]
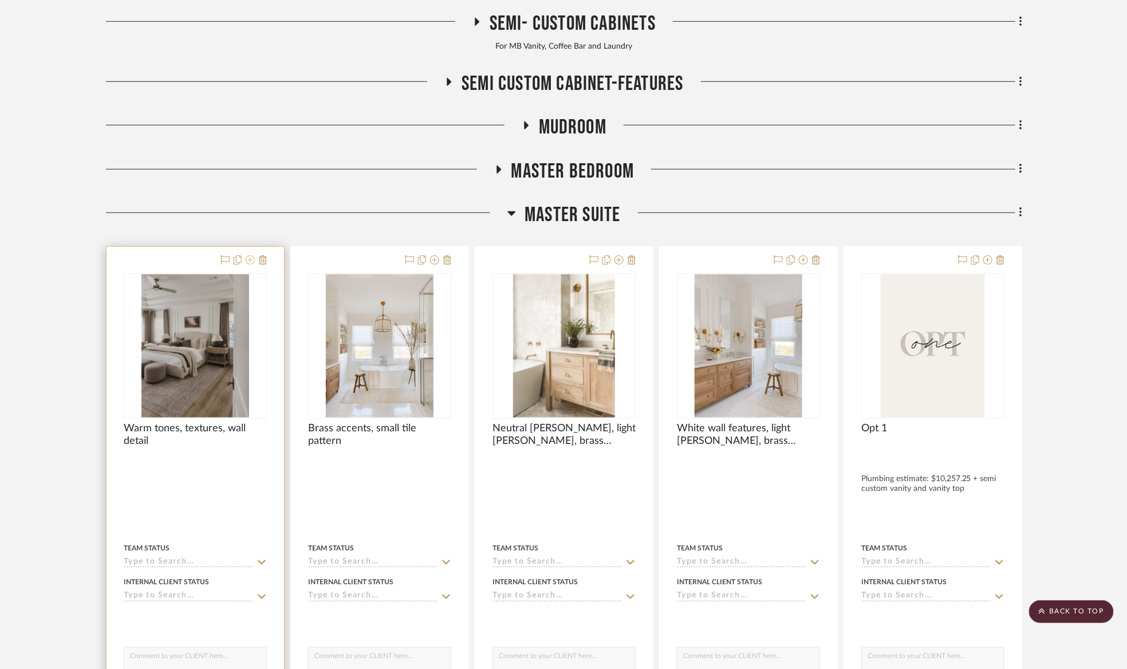
click at [250, 261] on icon at bounding box center [250, 259] width 9 height 9
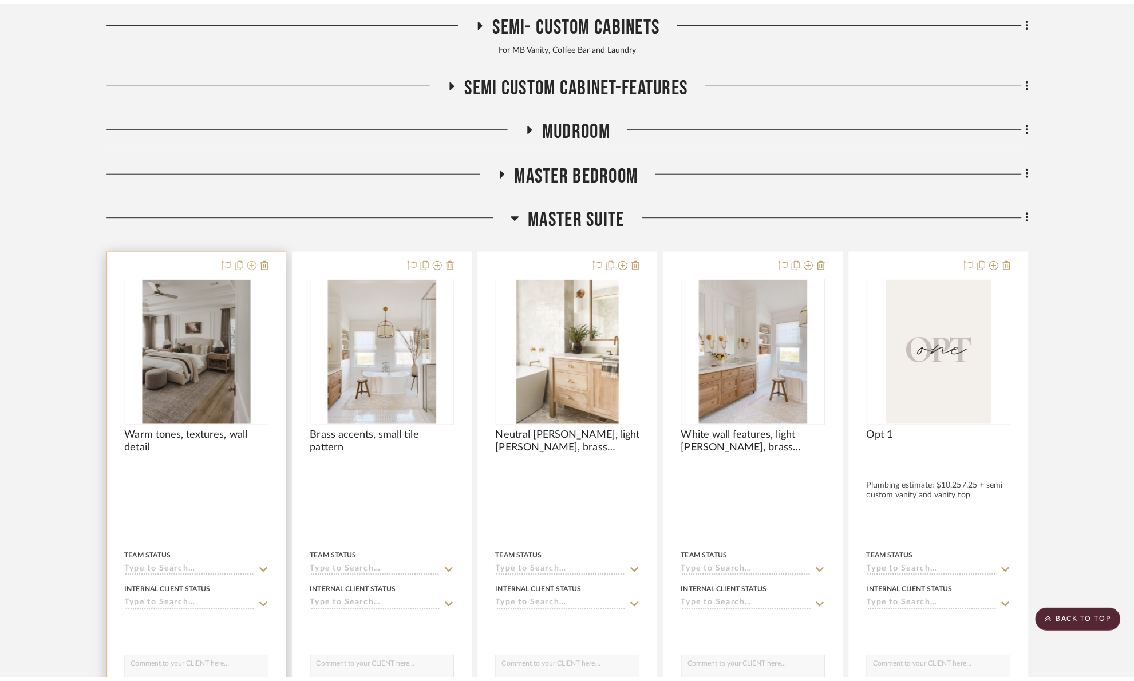
scroll to position [0, 0]
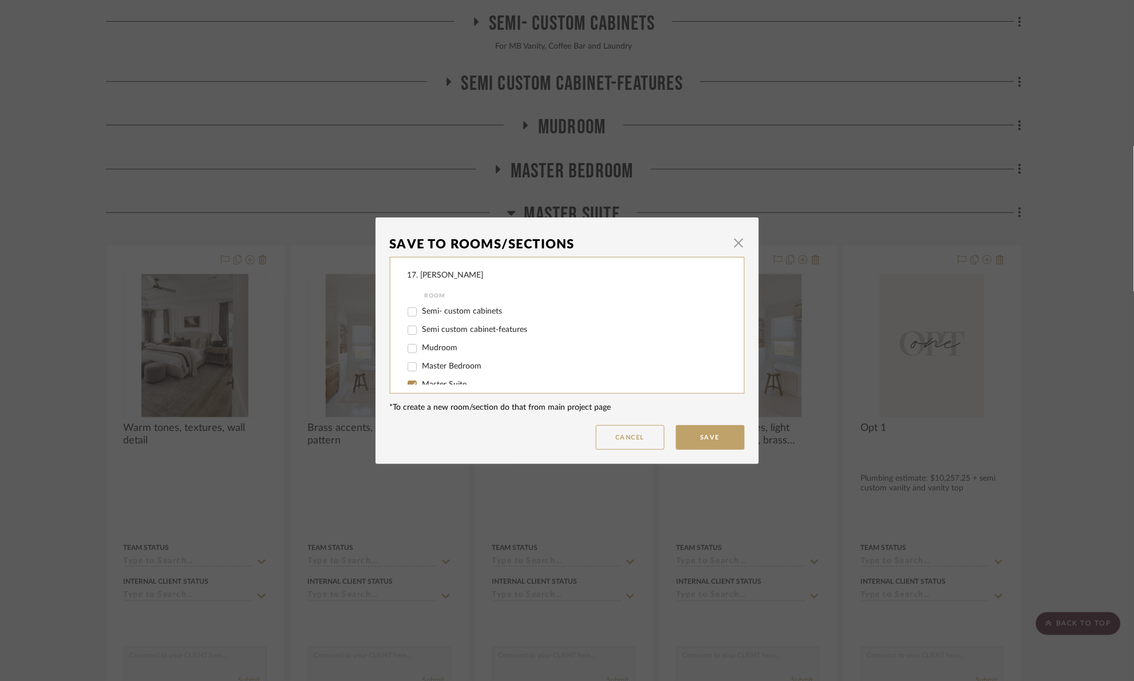
click at [472, 360] on div "Master Bedroom" at bounding box center [560, 367] width 304 height 18
click at [470, 363] on span "Master Bedroom" at bounding box center [453, 366] width 60 height 8
click at [421, 363] on input "Master Bedroom" at bounding box center [412, 367] width 18 height 18
checkbox input "true"
click at [454, 376] on div "Master Suite" at bounding box center [560, 385] width 304 height 18
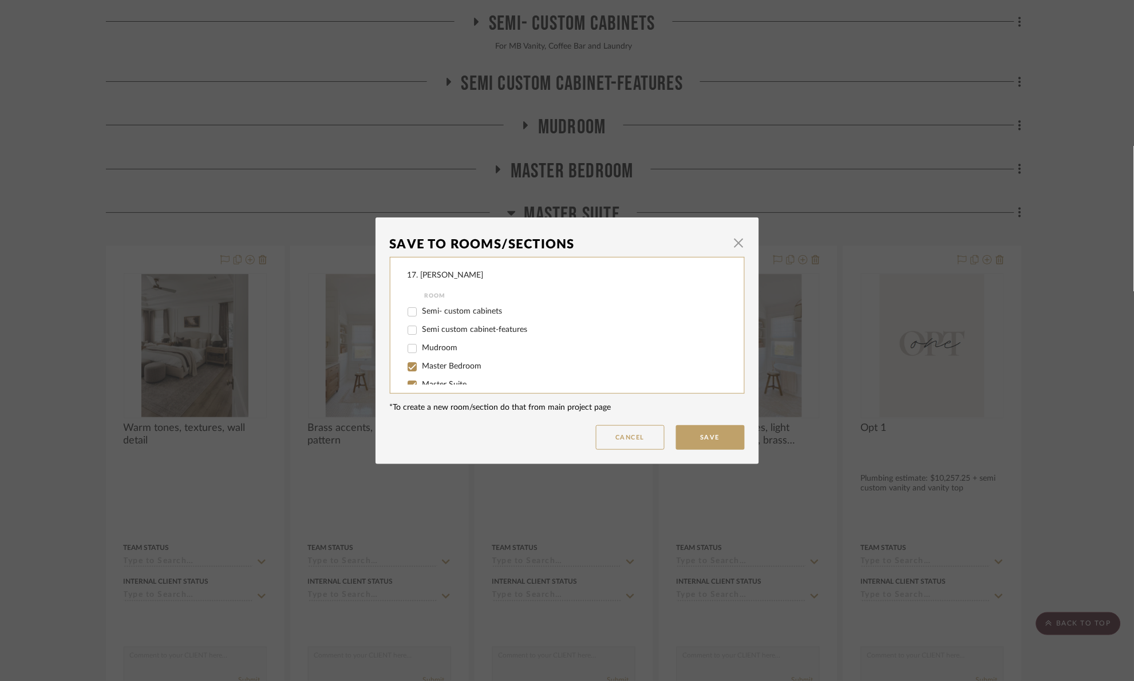
click at [430, 381] on span "Master Suite" at bounding box center [445, 385] width 45 height 8
click at [421, 381] on input "Master Suite" at bounding box center [412, 385] width 18 height 18
checkbox input "false"
click at [693, 435] on button "Save" at bounding box center [710, 437] width 69 height 25
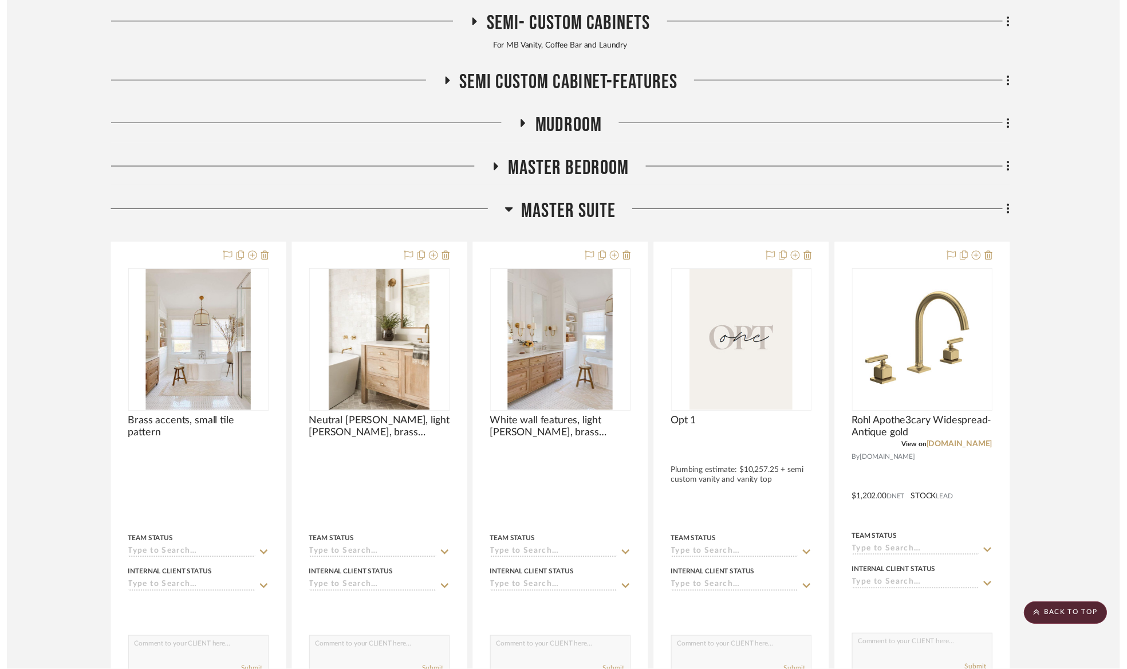
scroll to position [258, 0]
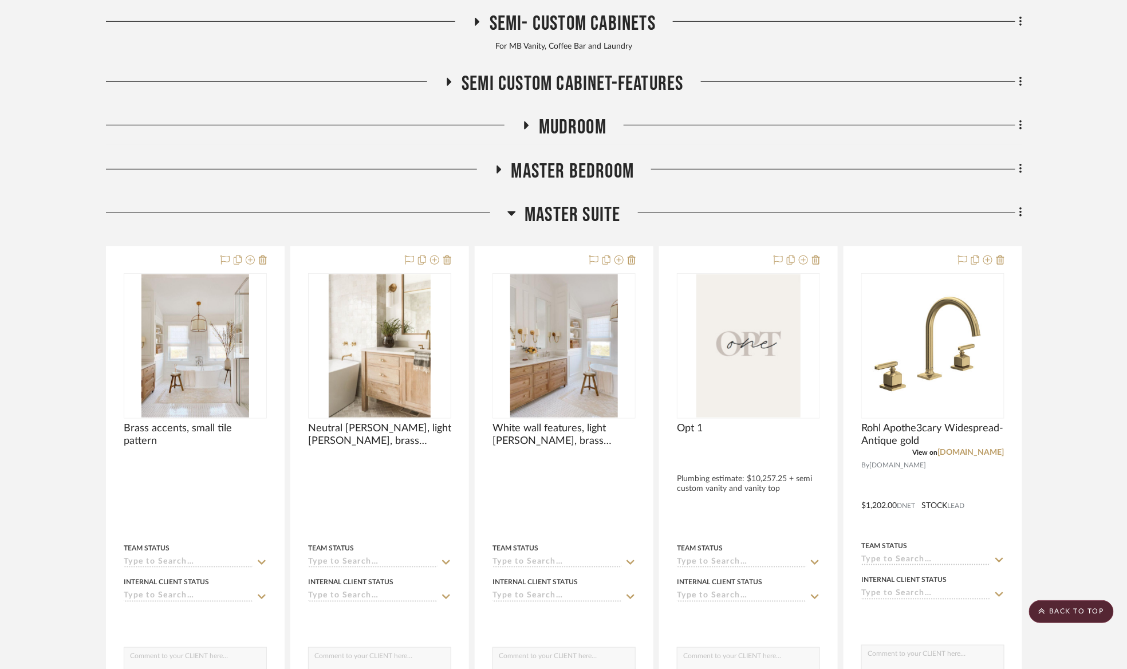
click at [1019, 210] on icon at bounding box center [1020, 212] width 3 height 13
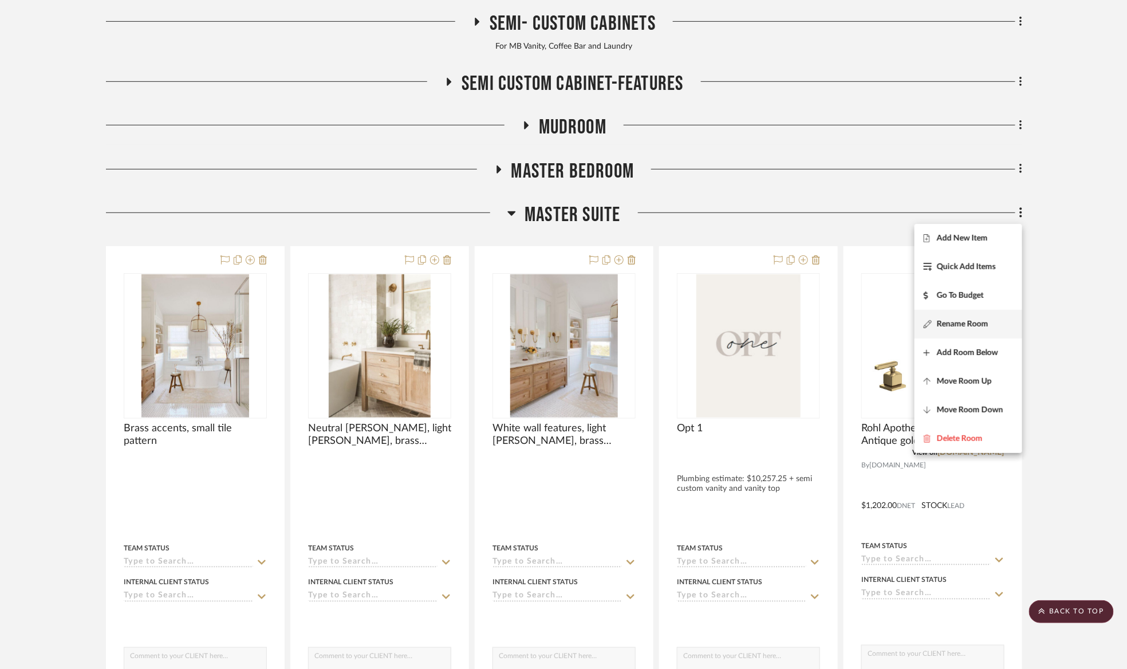
click at [988, 314] on button "Rename Room" at bounding box center [968, 324] width 108 height 29
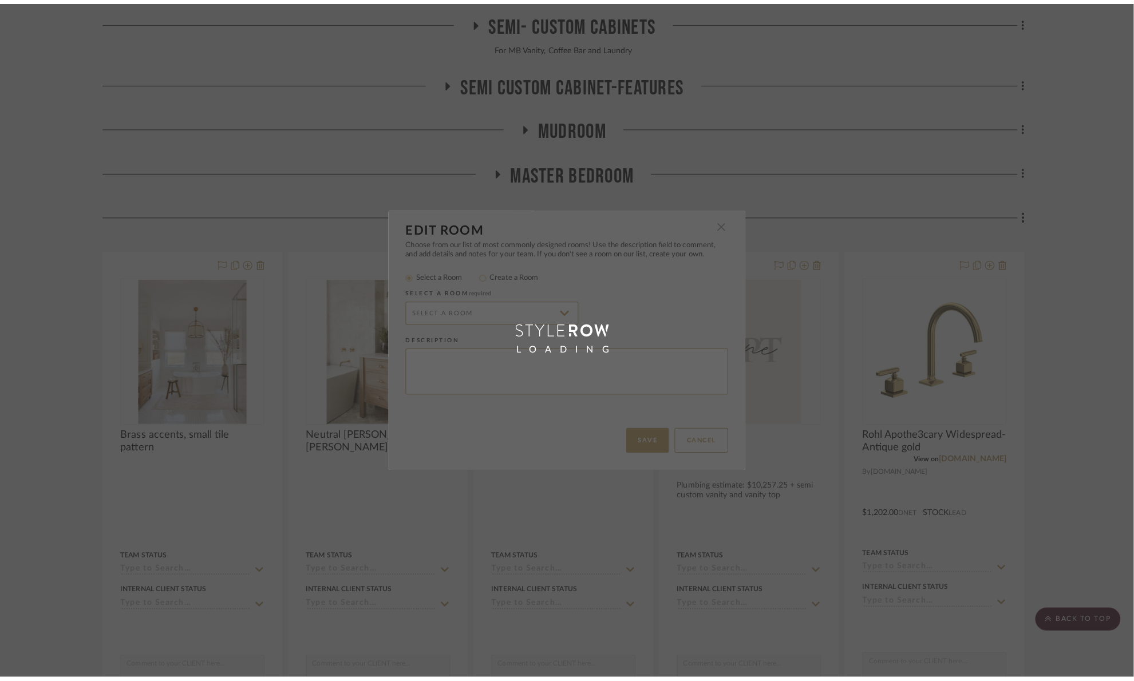
scroll to position [0, 0]
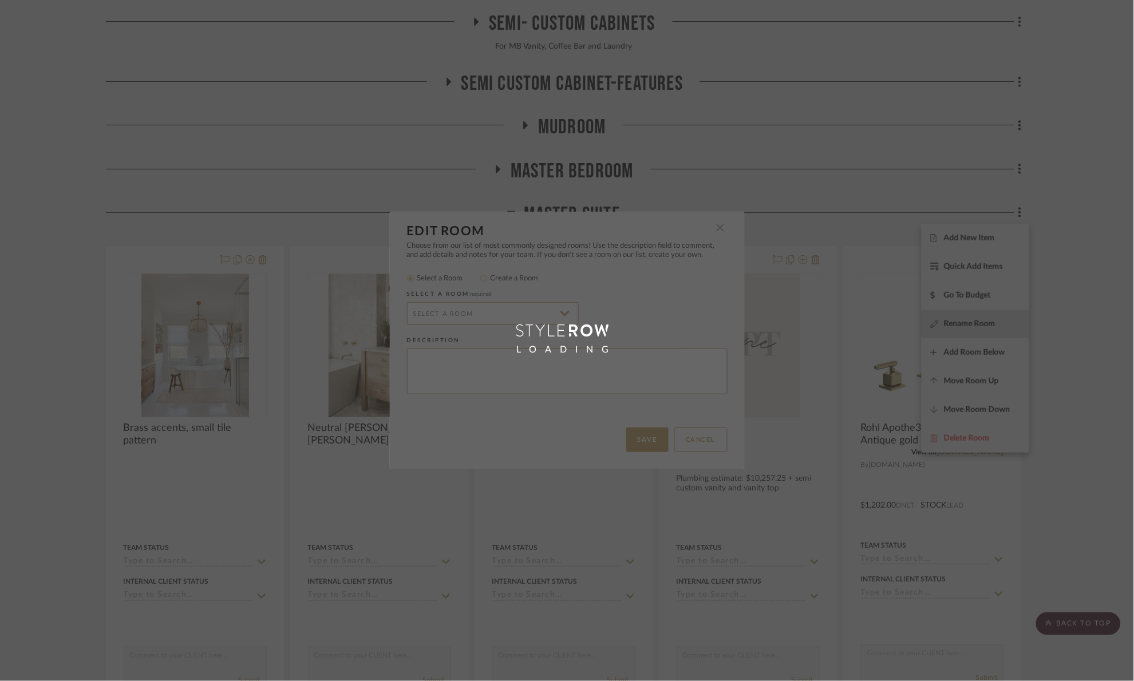
radio input "false"
radio input "true"
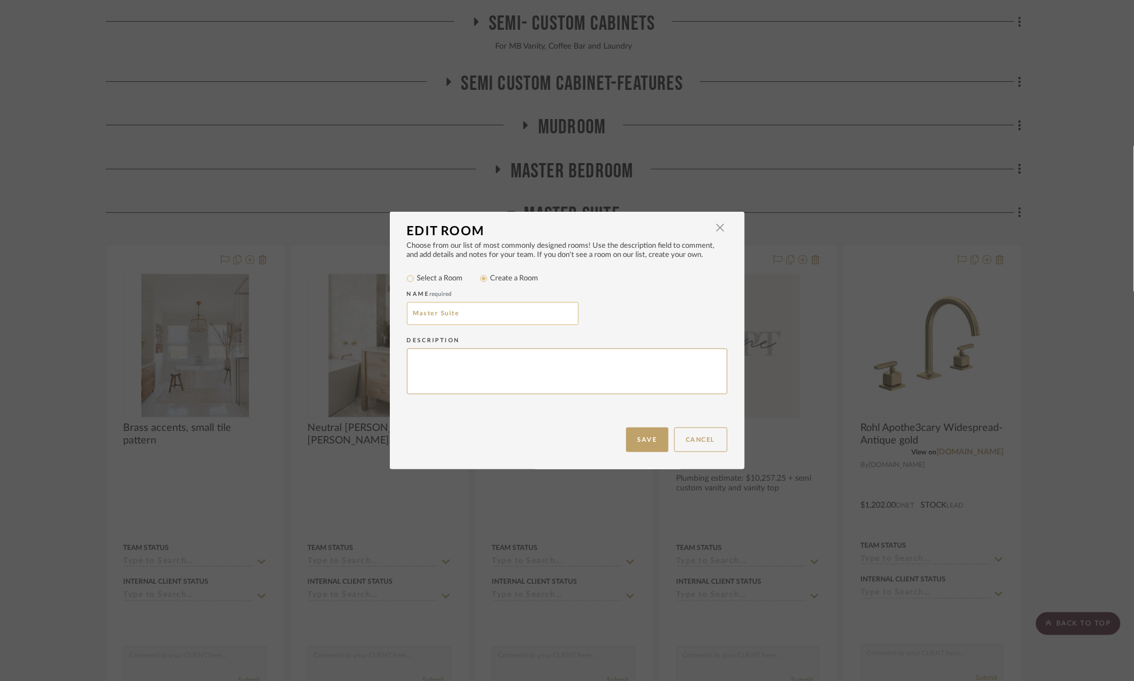
drag, startPoint x: 491, startPoint y: 304, endPoint x: 452, endPoint y: 318, distance: 42.0
click at [447, 318] on div "Name required Master Suite" at bounding box center [567, 309] width 321 height 46
drag, startPoint x: 467, startPoint y: 320, endPoint x: 437, endPoint y: 312, distance: 31.4
click at [437, 312] on input "Master Suite" at bounding box center [493, 313] width 172 height 23
type input "Master Bathroom"
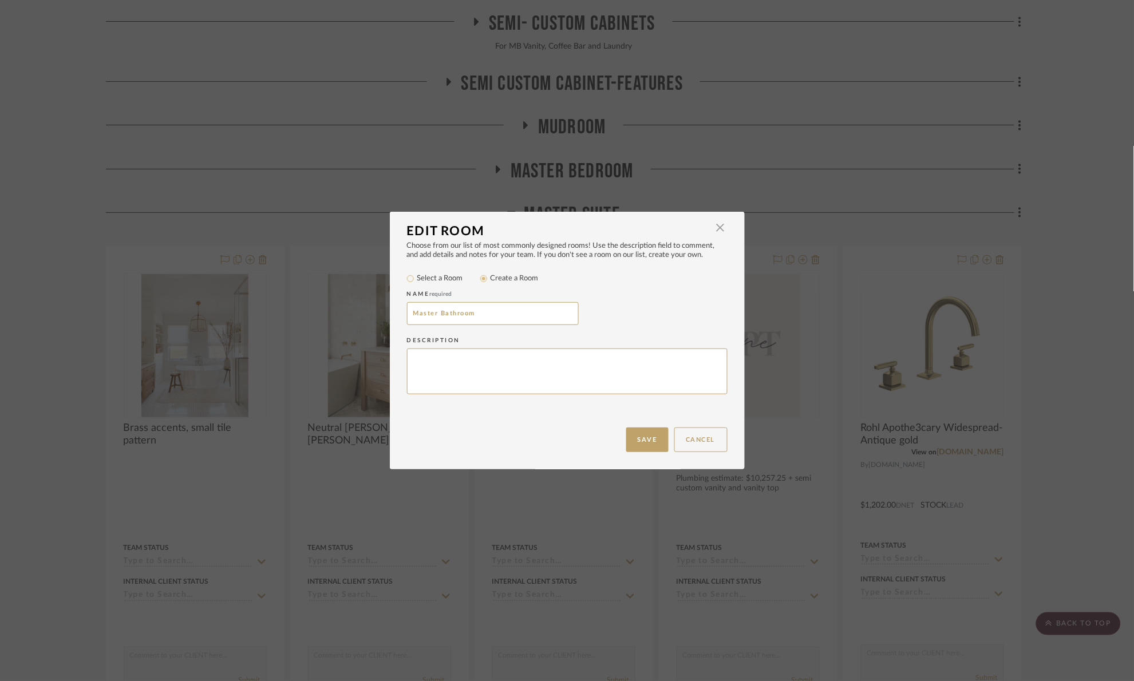
click at [675, 437] on button "Cancel" at bounding box center [701, 440] width 53 height 25
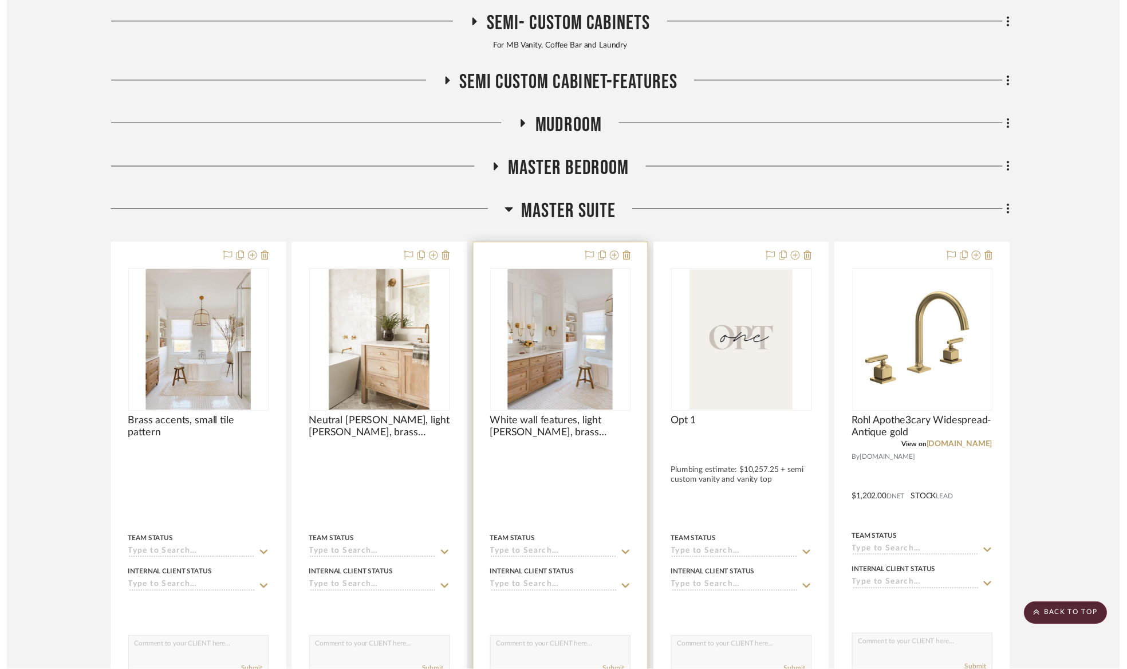
scroll to position [258, 0]
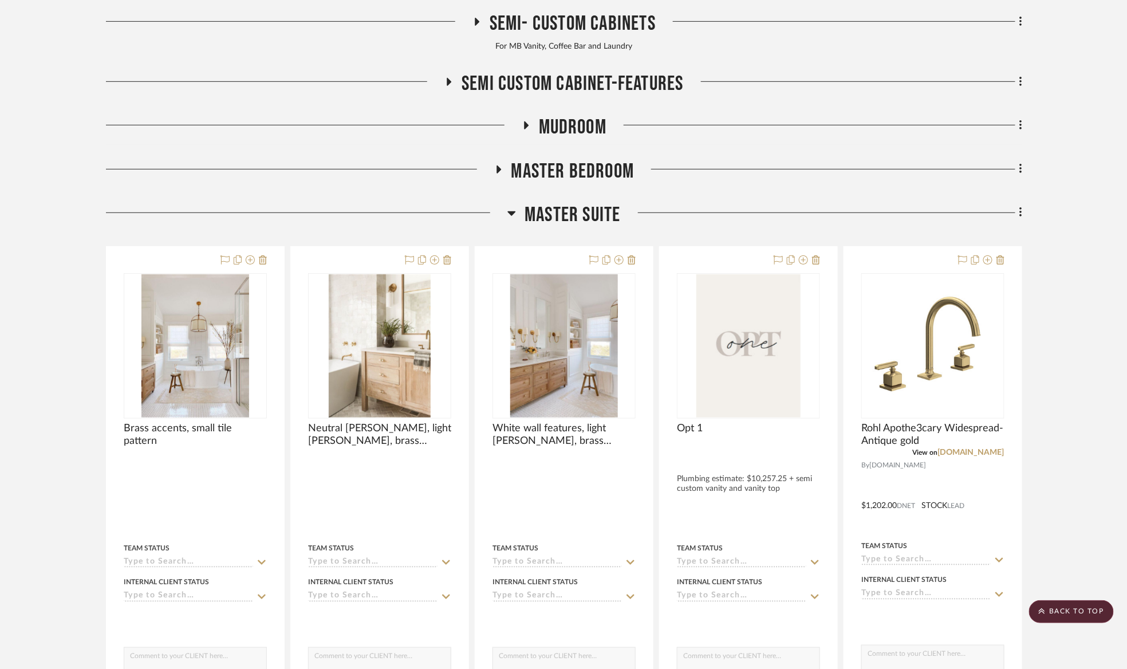
click at [1018, 214] on fa-icon at bounding box center [1018, 213] width 7 height 19
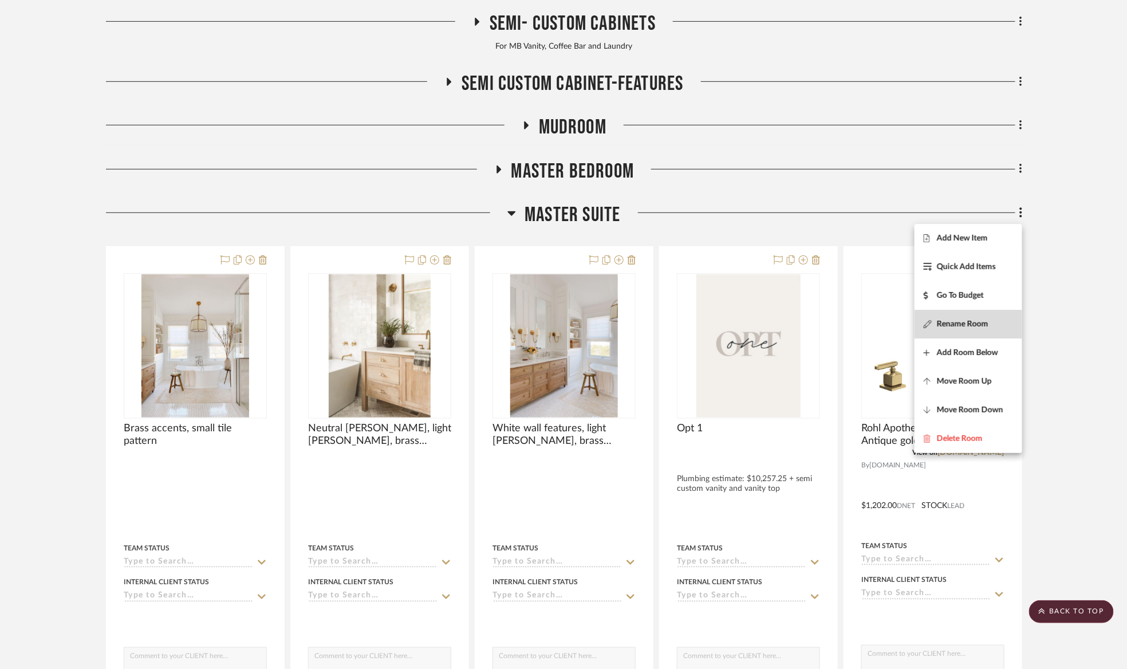
click at [972, 330] on button "Rename Room" at bounding box center [968, 324] width 108 height 29
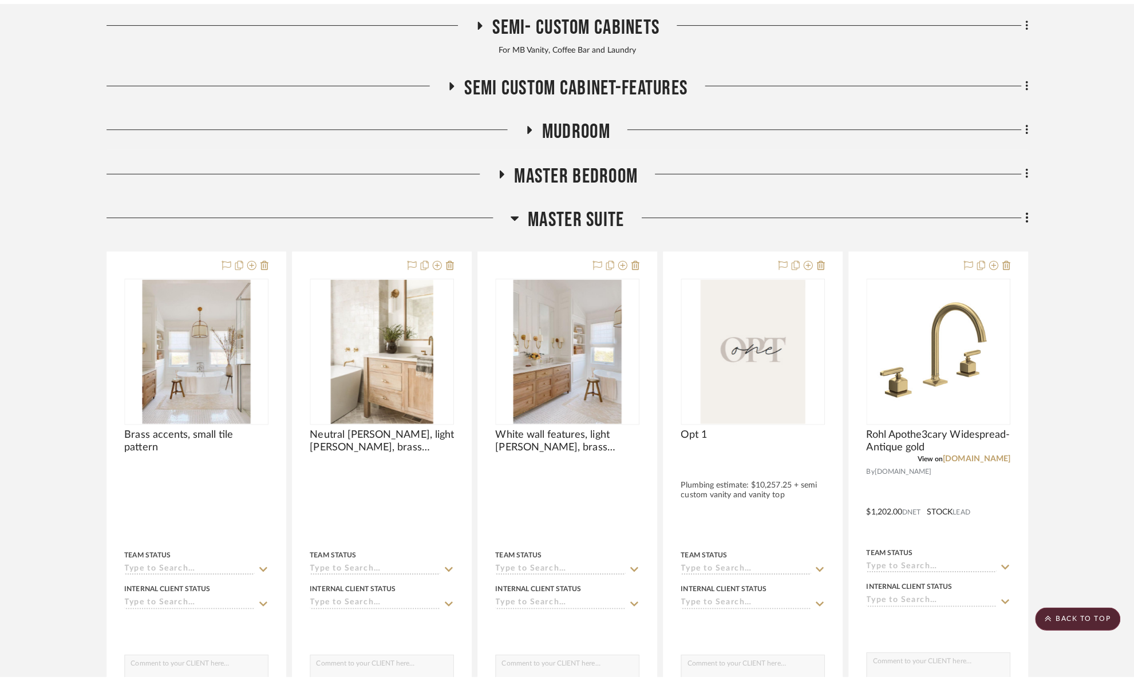
scroll to position [0, 0]
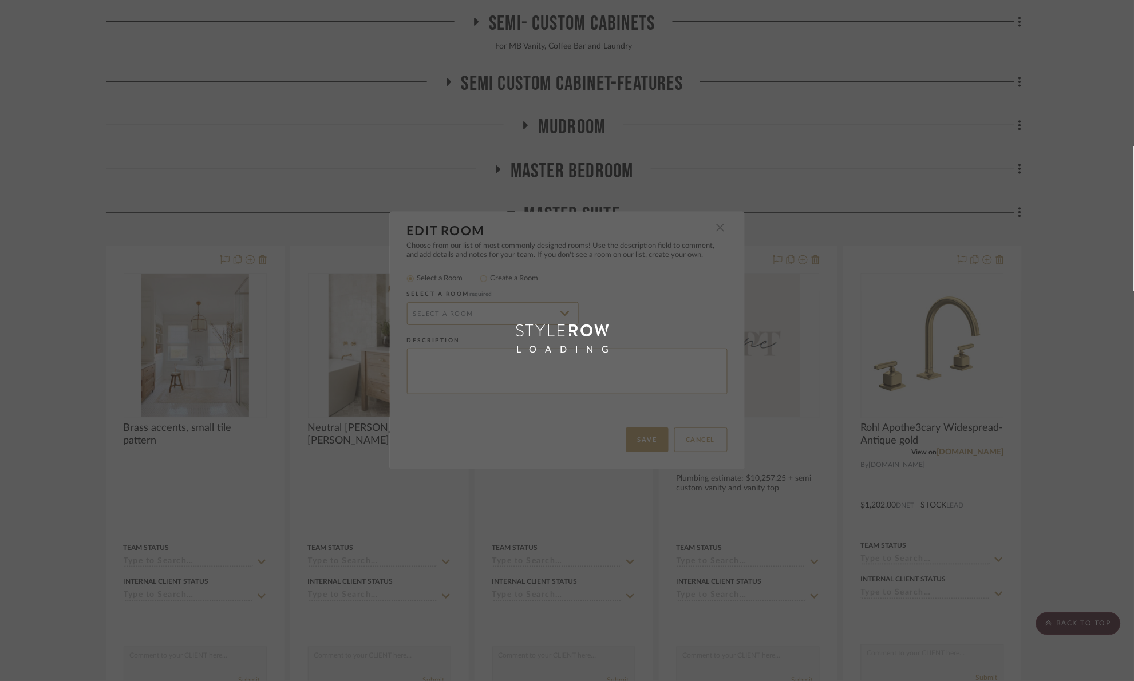
radio input "false"
radio input "true"
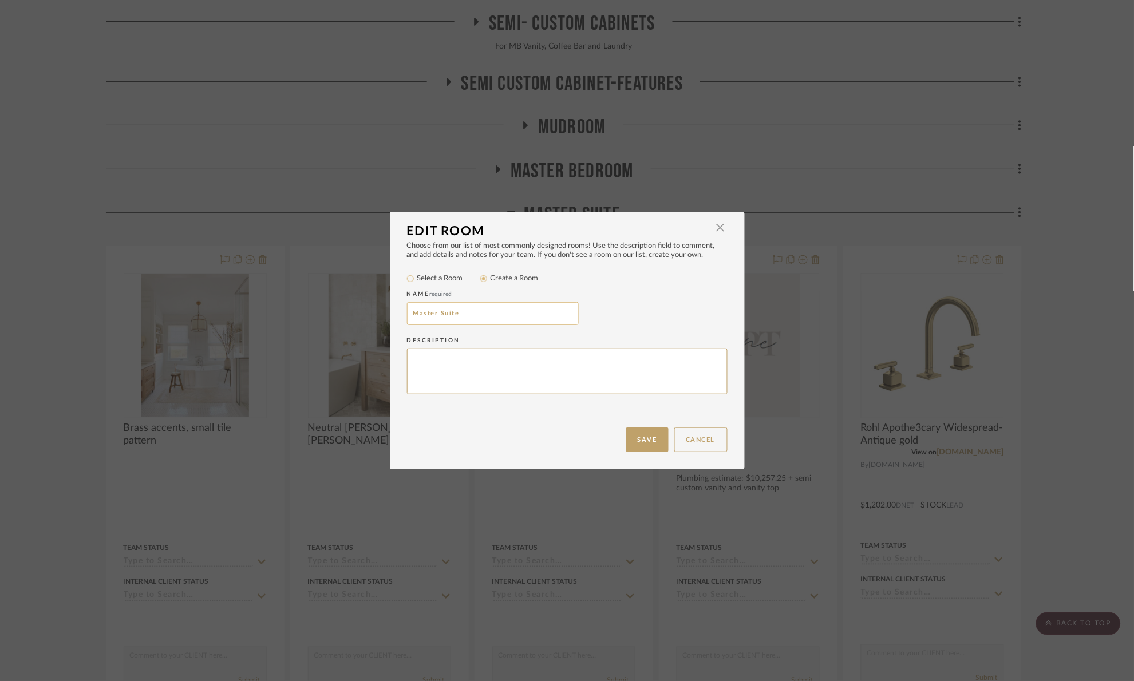
click at [471, 309] on input "Master Suite" at bounding box center [493, 313] width 172 height 23
type input "Master Bathroom"
click at [628, 435] on button "Save" at bounding box center [647, 440] width 42 height 25
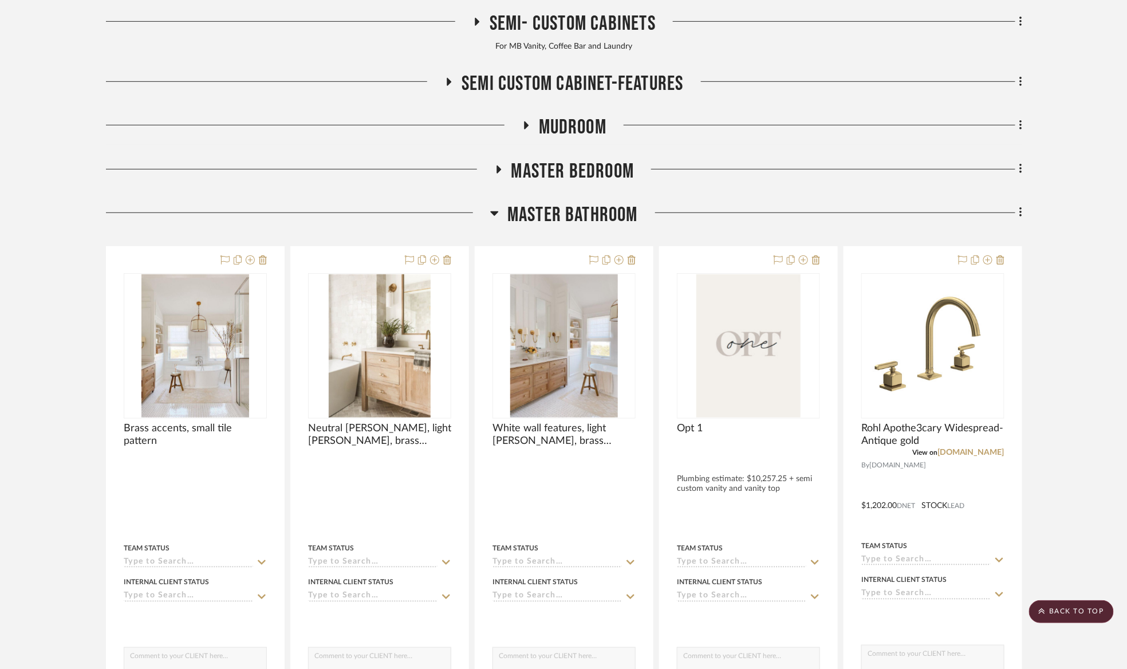
click at [567, 207] on span "Master Bathroom" at bounding box center [572, 215] width 131 height 25
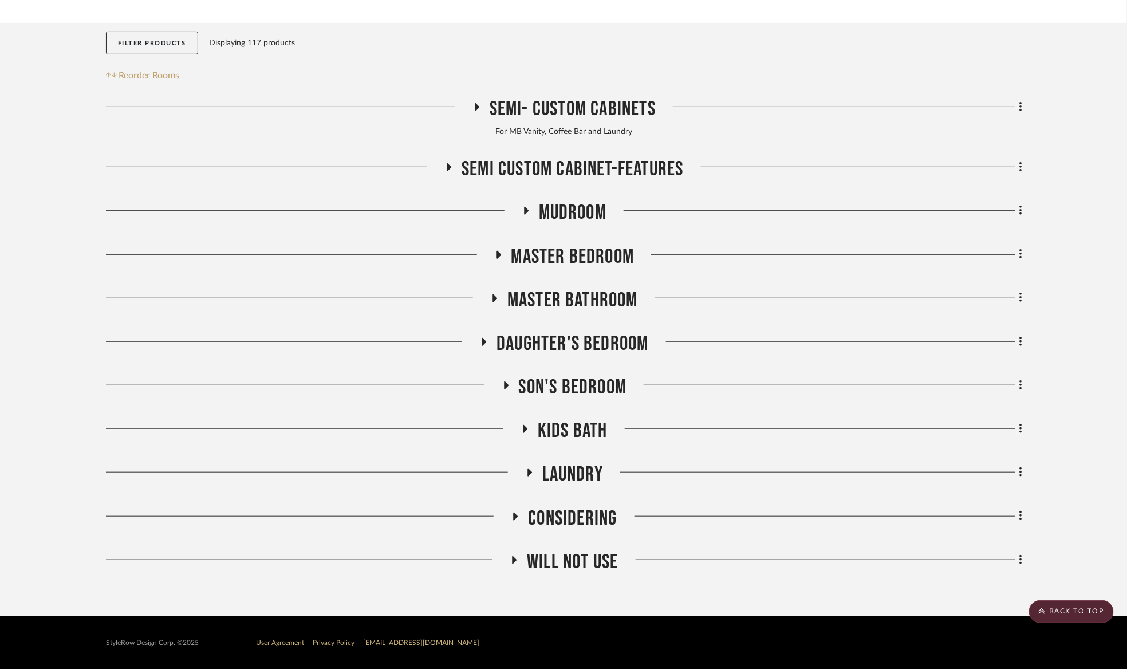
scroll to position [173, 0]
click at [569, 435] on span "Kids Bath" at bounding box center [573, 431] width 70 height 25
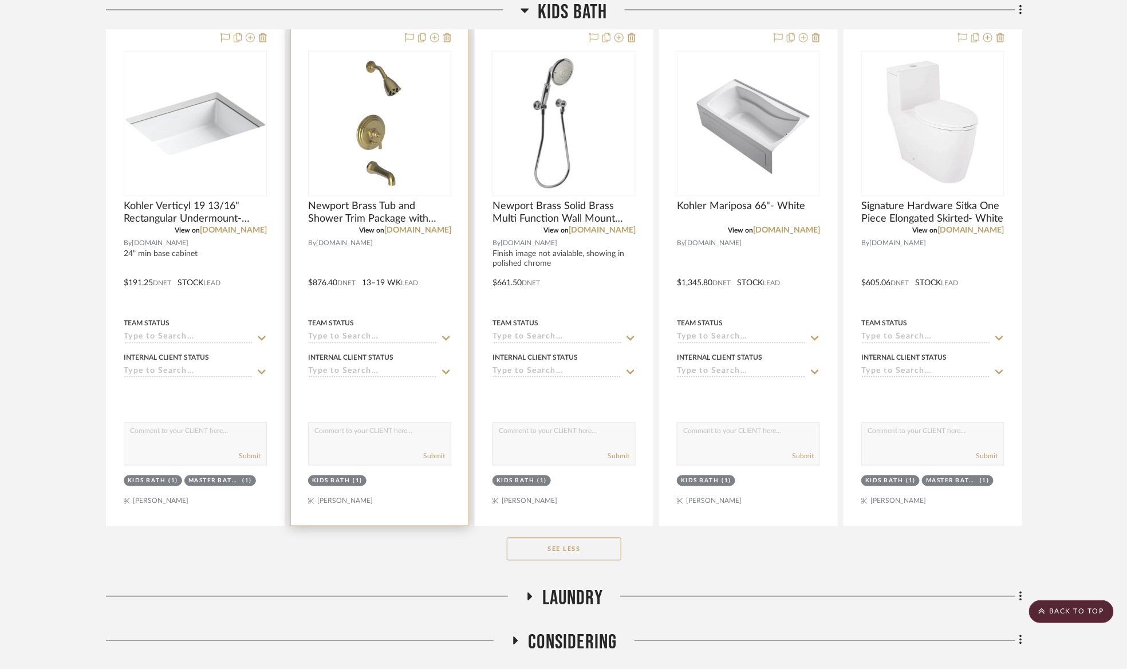
scroll to position [2663, 0]
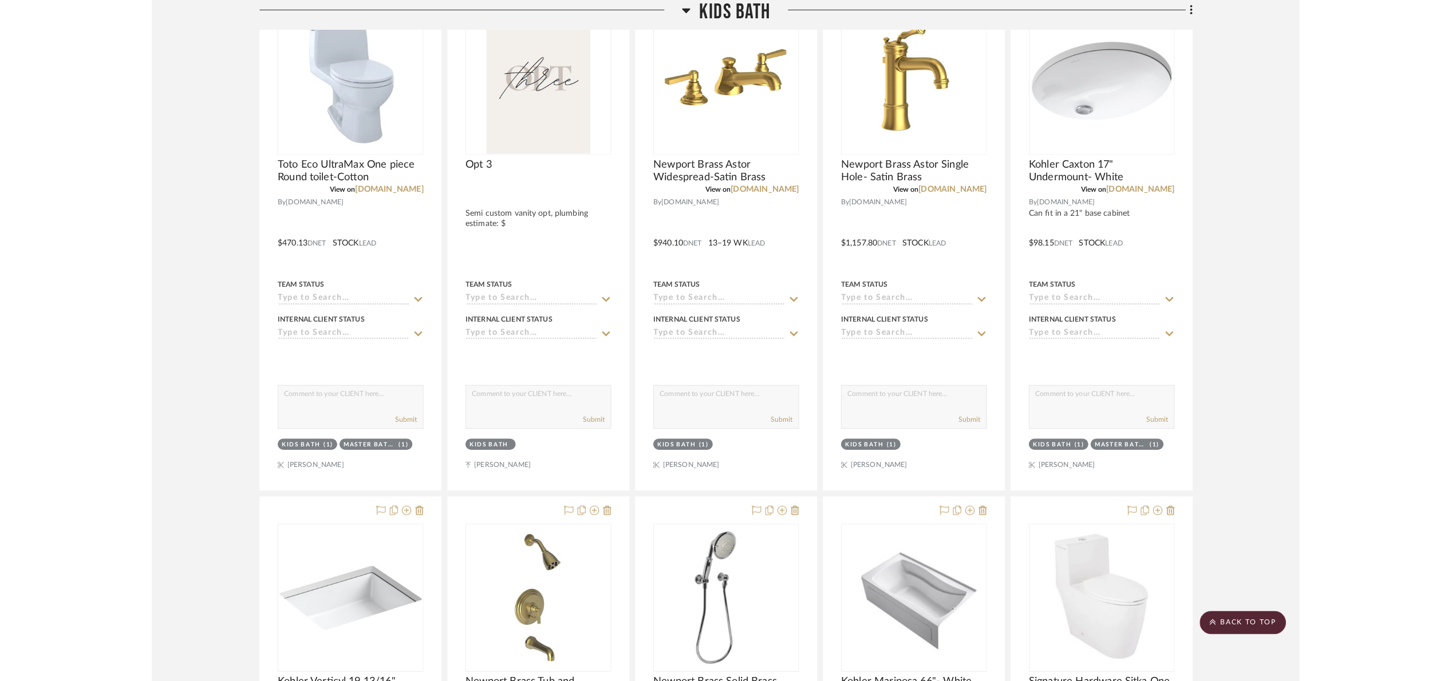
scroll to position [2147, 0]
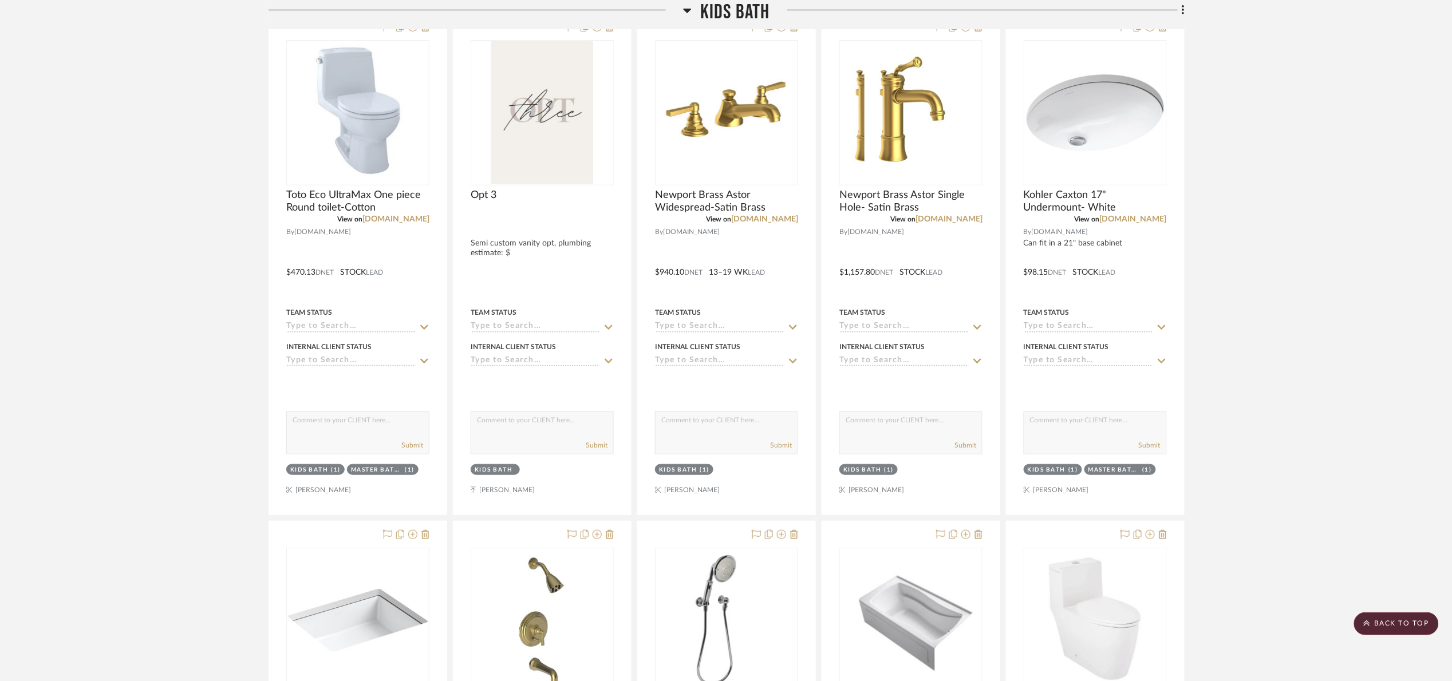
click at [735, 6] on span "Kids Bath" at bounding box center [735, 12] width 70 height 25
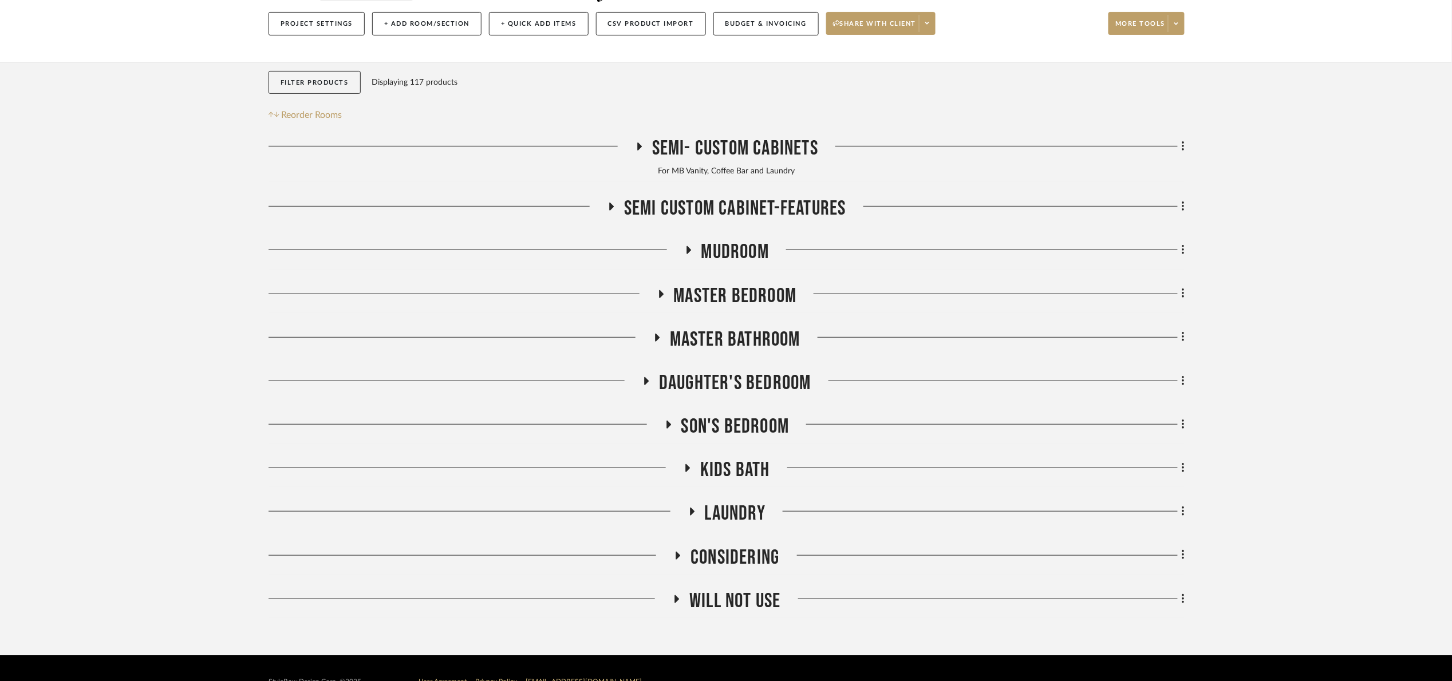
scroll to position [160, 0]
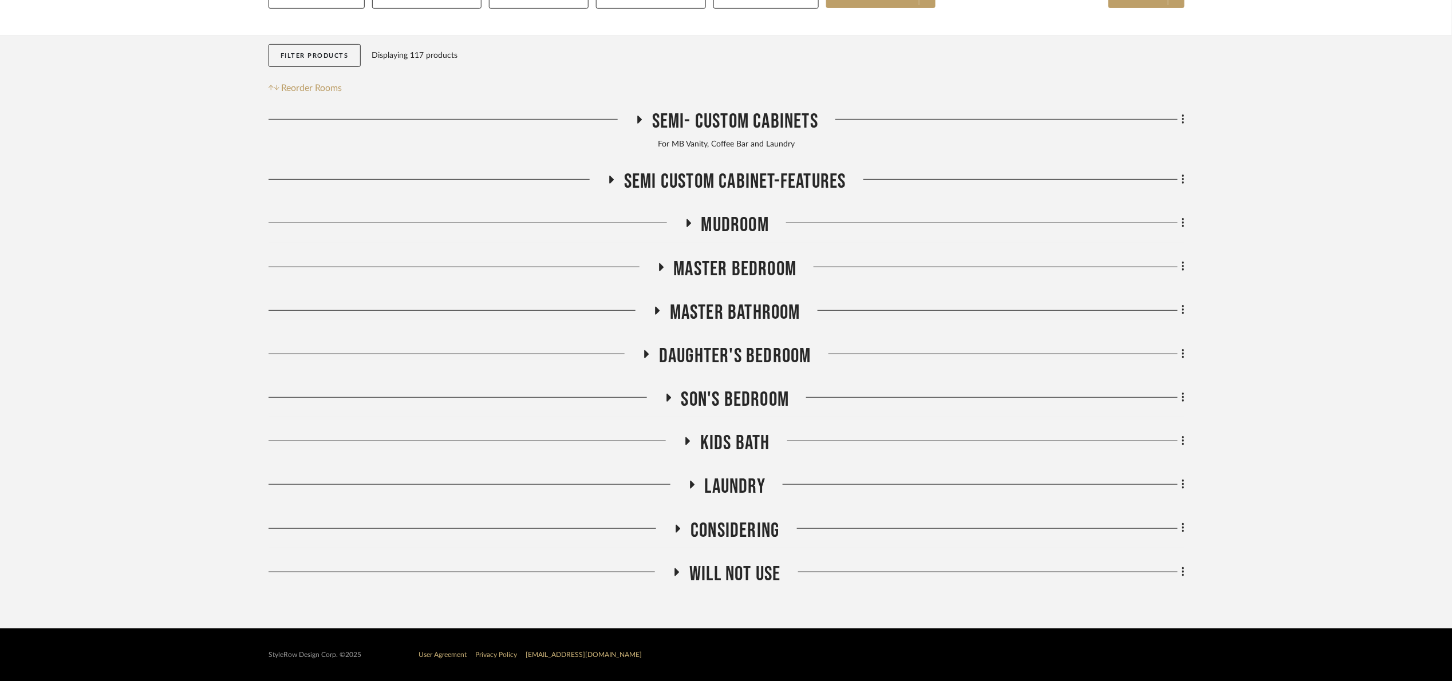
click at [743, 494] on span "Laundry" at bounding box center [735, 487] width 61 height 25
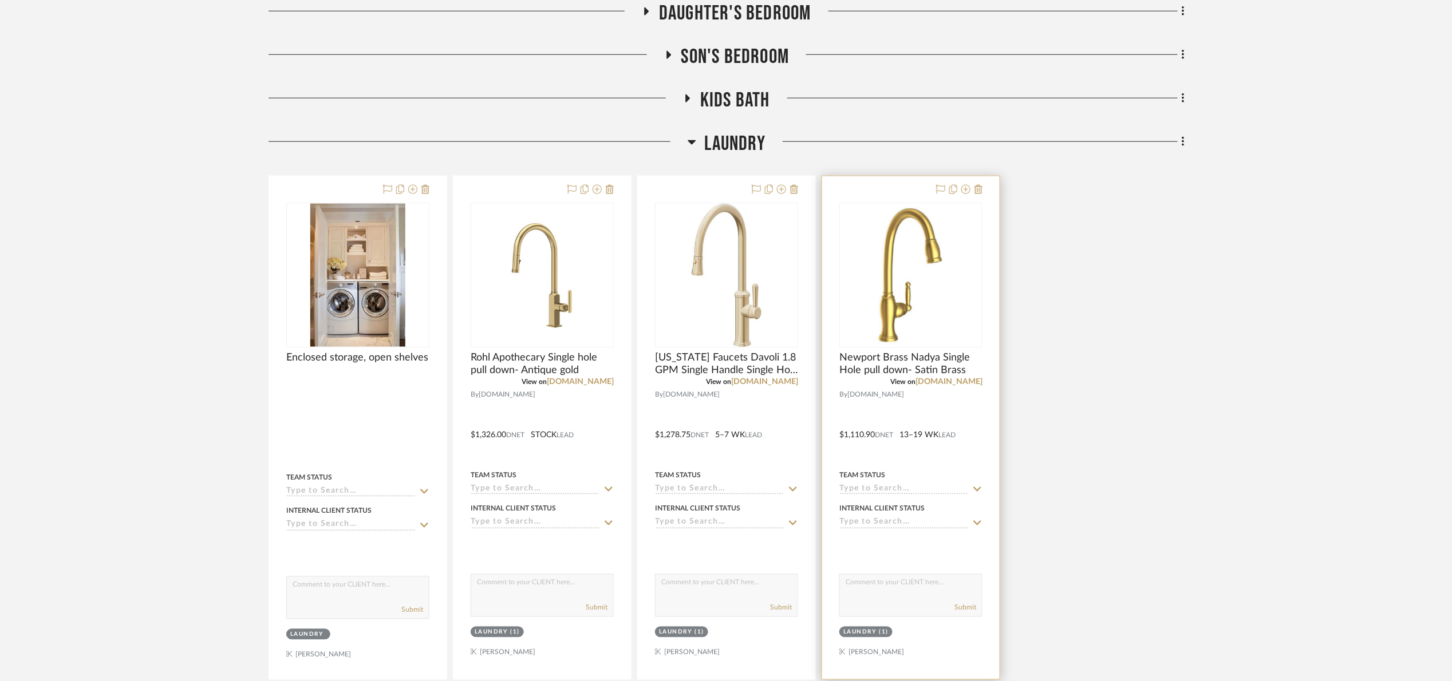
scroll to position [504, 0]
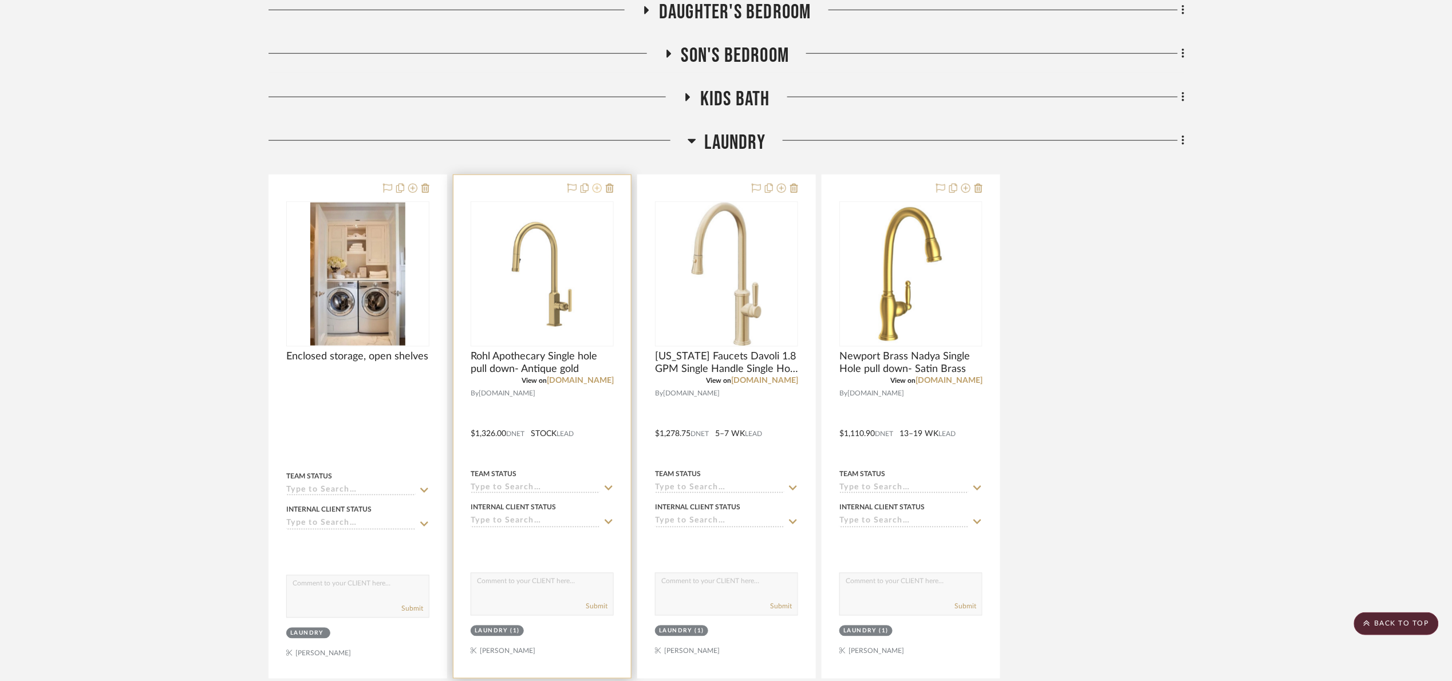
click at [596, 186] on icon at bounding box center [597, 188] width 9 height 9
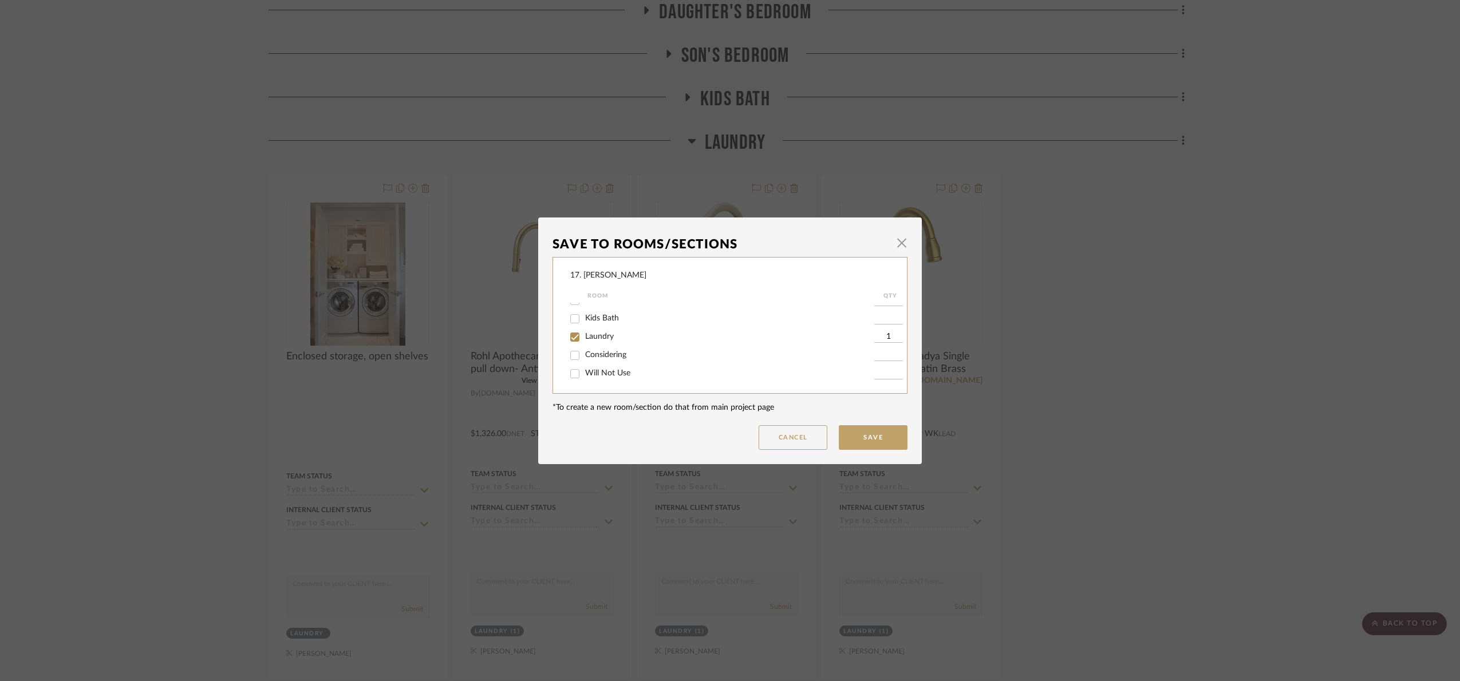
scroll to position [122, 0]
click at [595, 333] on span "Laundry" at bounding box center [599, 336] width 29 height 8
click at [584, 333] on input "Laundry" at bounding box center [575, 337] width 18 height 18
checkbox input "false"
click at [596, 371] on span "Will Not Use" at bounding box center [607, 373] width 45 height 8
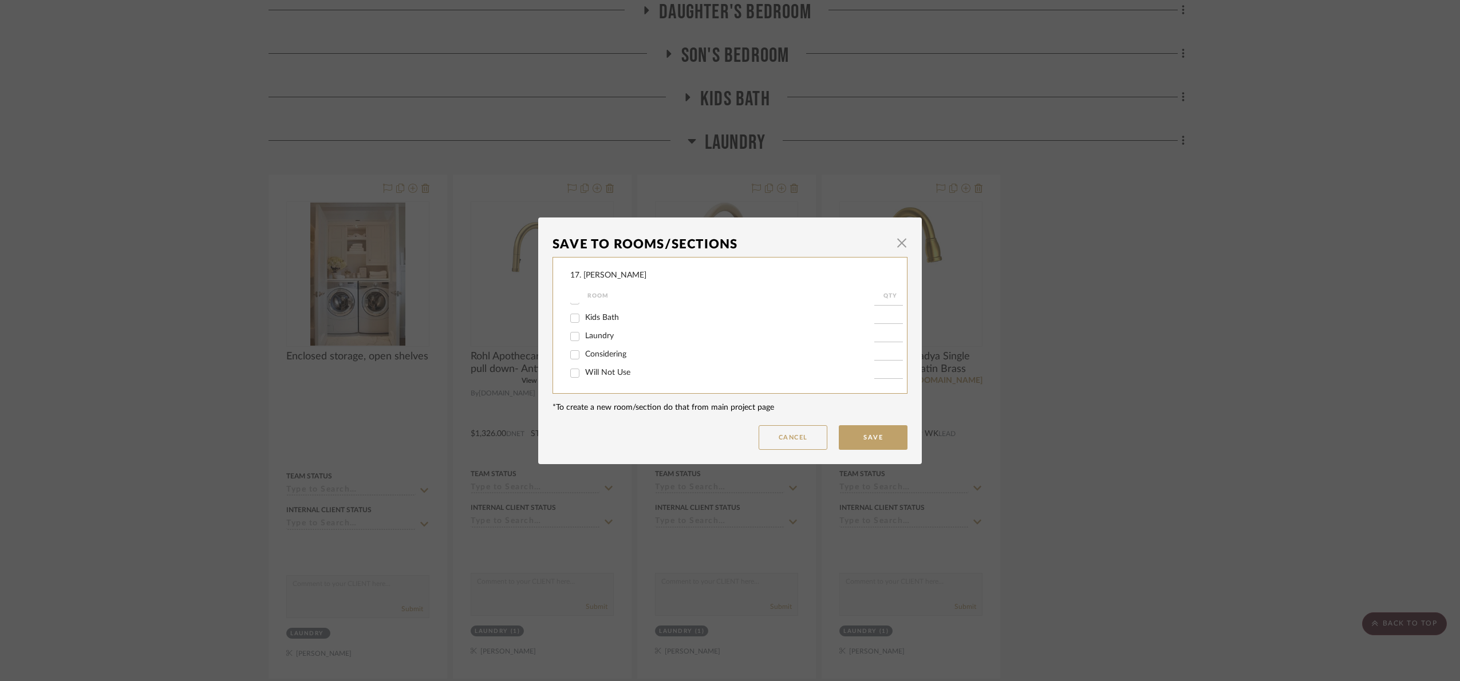
click at [584, 371] on input "Will Not Use" at bounding box center [575, 373] width 18 height 18
checkbox input "true"
type input "1"
click at [858, 435] on button "Save" at bounding box center [873, 437] width 69 height 25
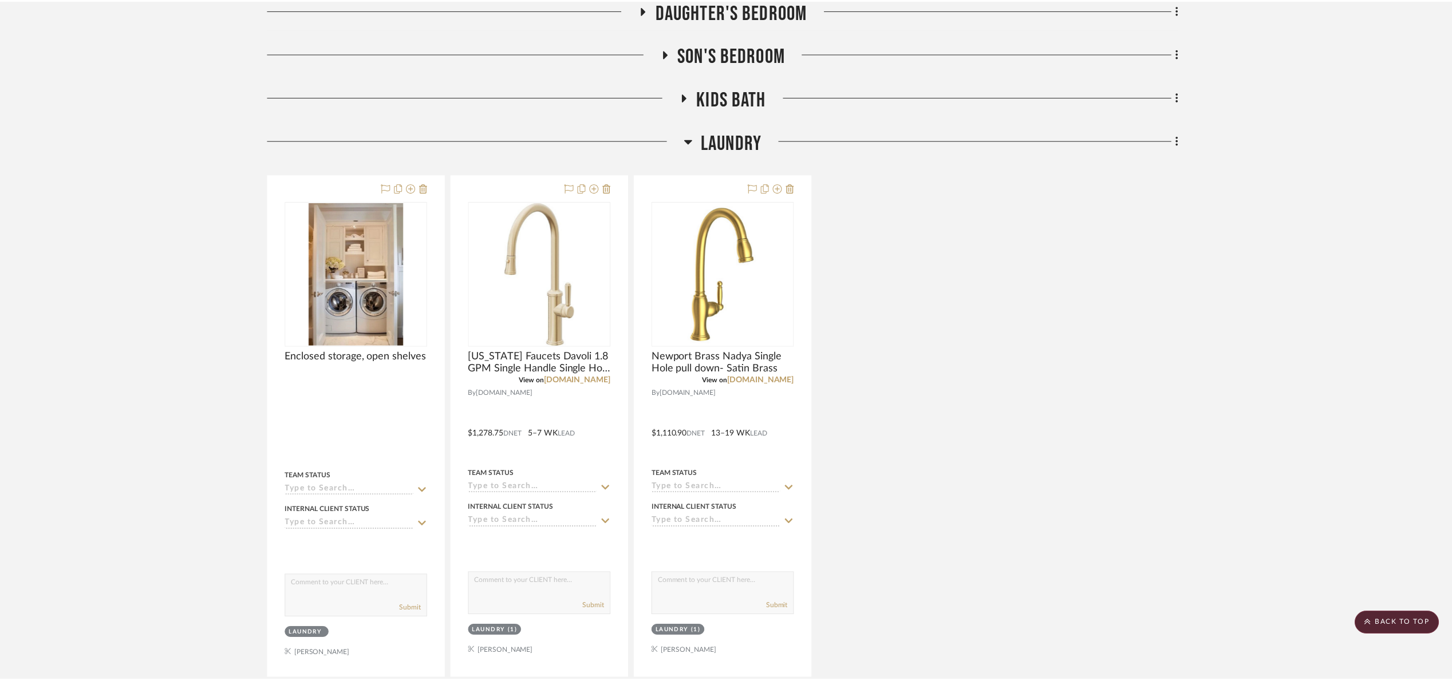
scroll to position [504, 0]
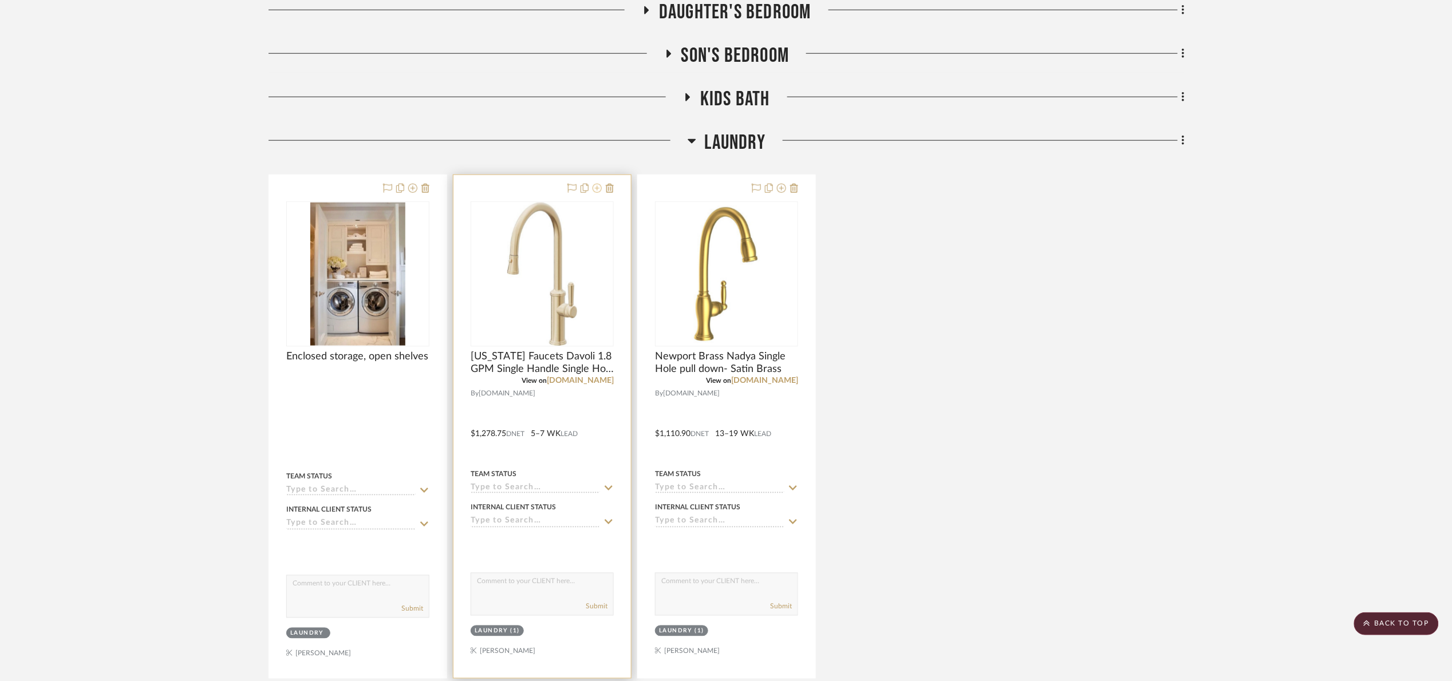
click at [598, 188] on icon at bounding box center [597, 188] width 9 height 9
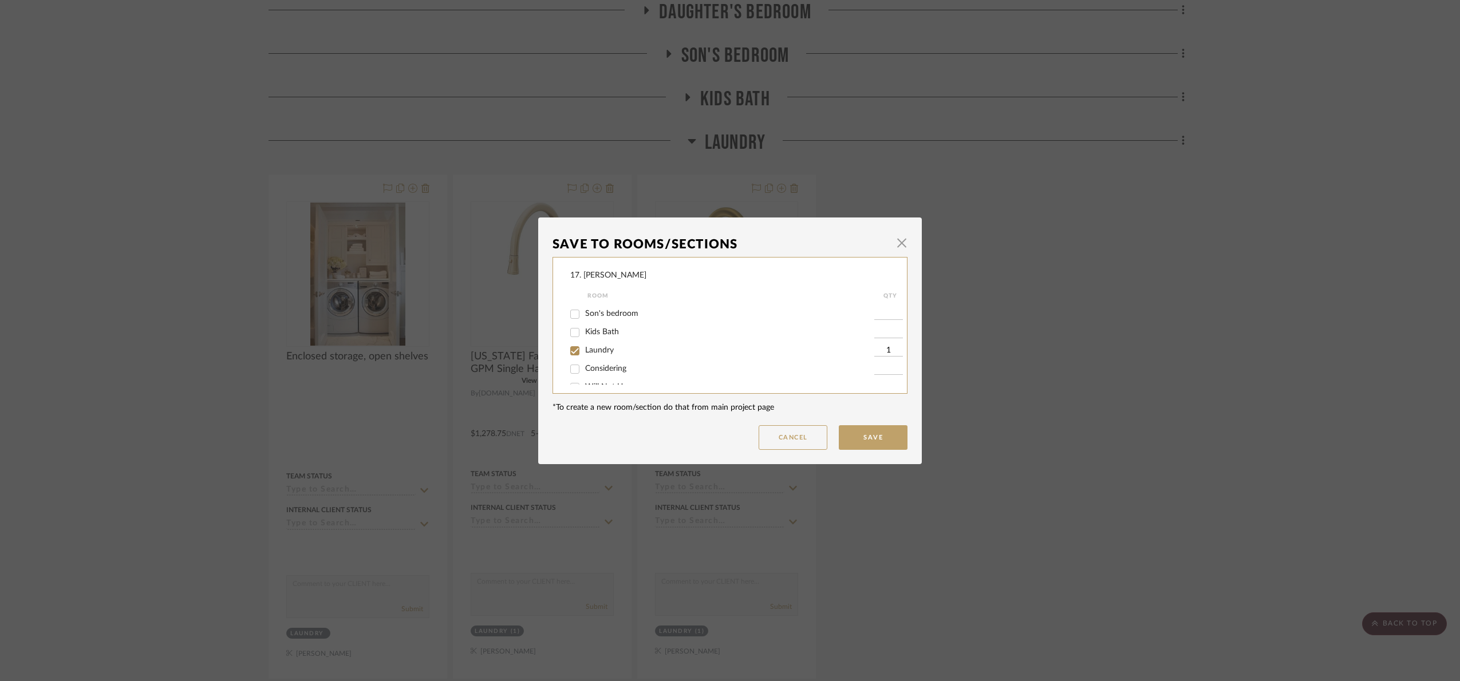
scroll to position [122, 0]
click at [600, 334] on span "Laundry" at bounding box center [599, 336] width 29 height 8
click at [584, 334] on input "Laundry" at bounding box center [575, 337] width 18 height 18
checkbox input "false"
click at [590, 372] on span "Will Not Use" at bounding box center [607, 373] width 45 height 8
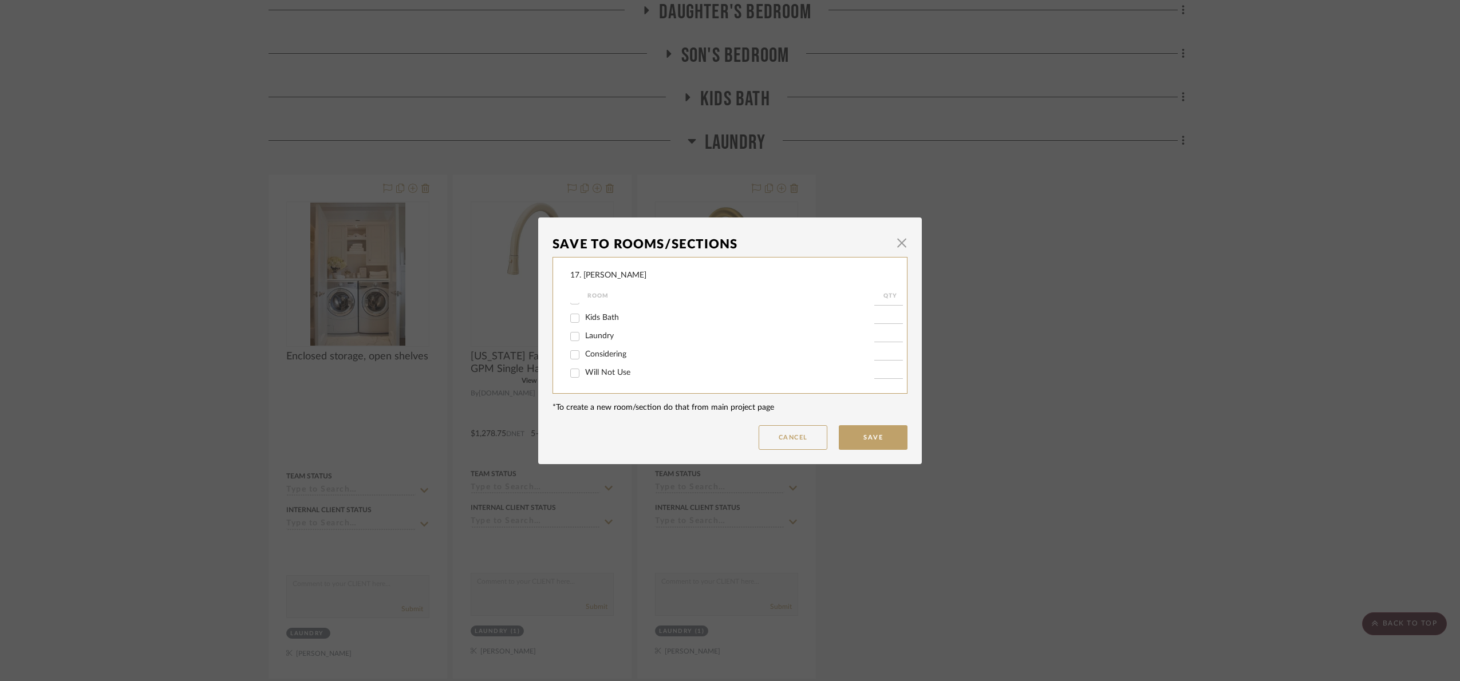
click at [584, 372] on input "Will Not Use" at bounding box center [575, 373] width 18 height 18
checkbox input "true"
type input "1"
click at [879, 440] on button "Save" at bounding box center [873, 437] width 69 height 25
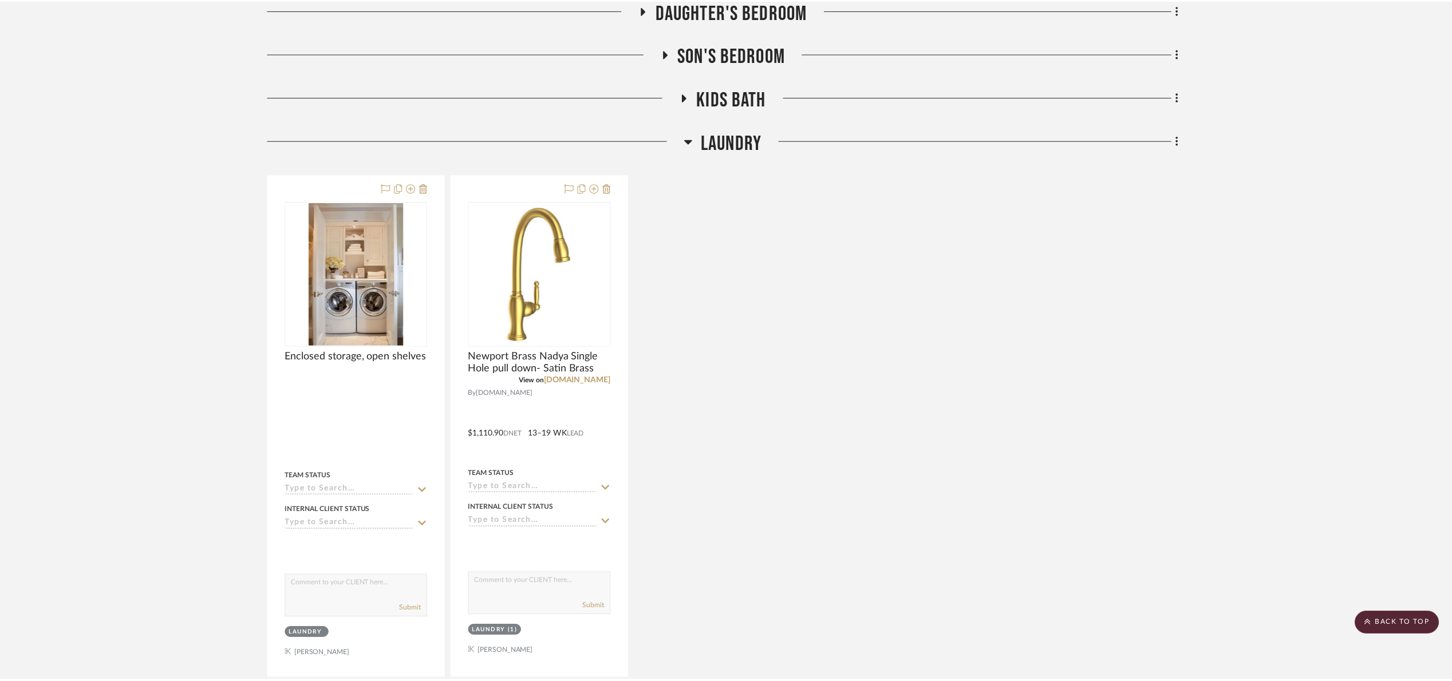
scroll to position [504, 0]
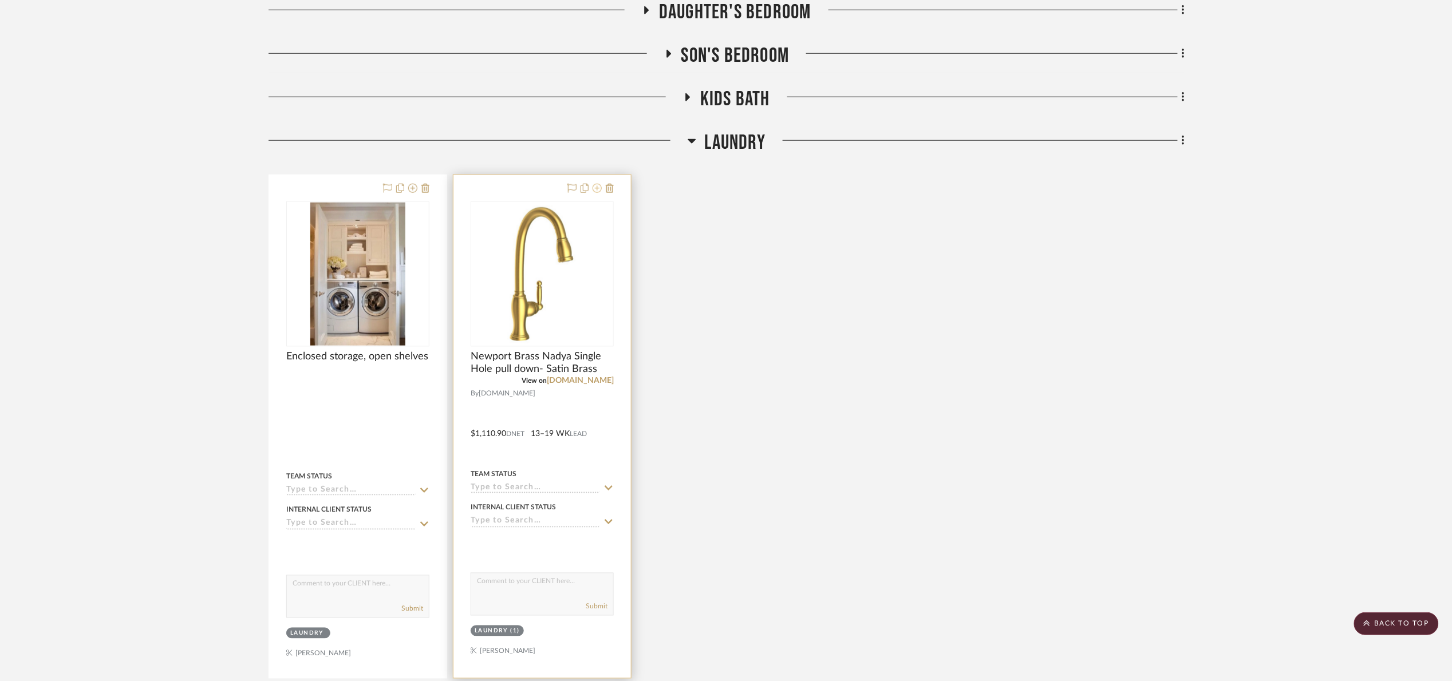
click at [596, 187] on icon at bounding box center [597, 188] width 9 height 9
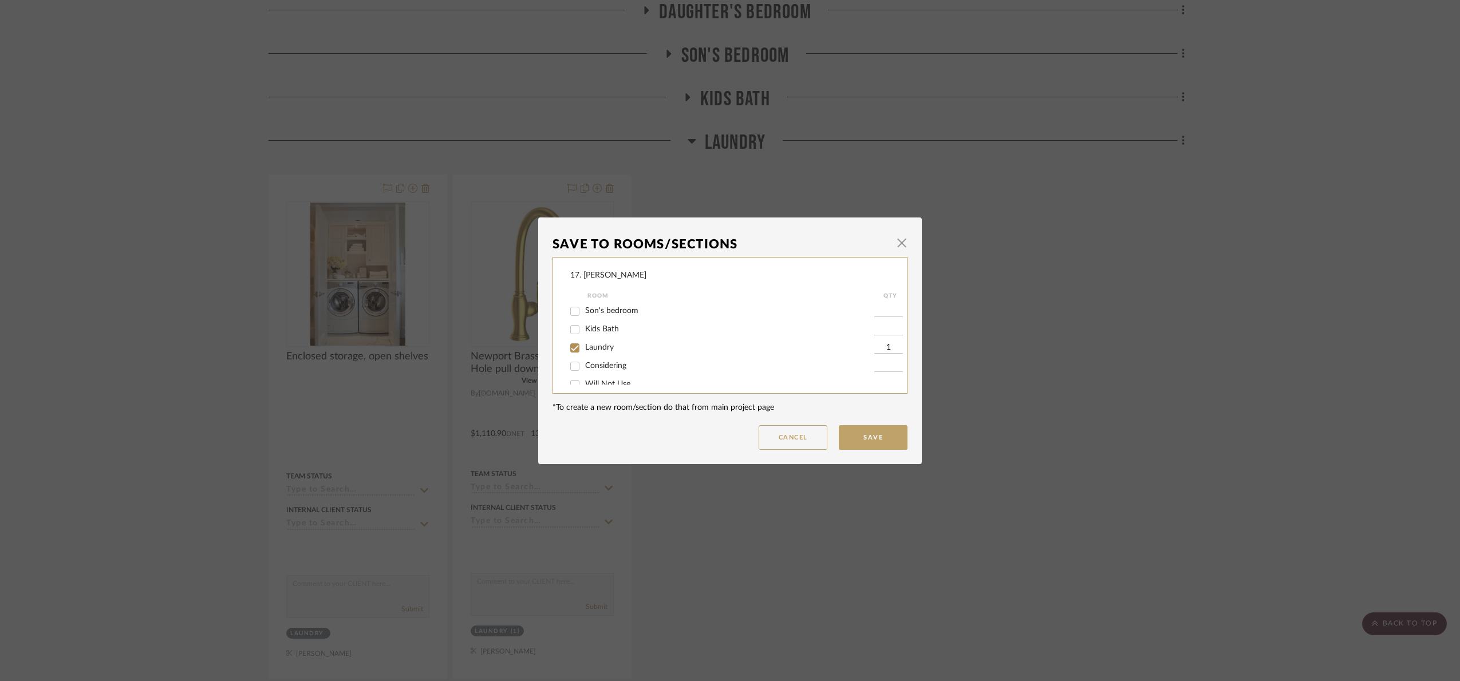
scroll to position [122, 0]
click at [589, 330] on div "Laundry" at bounding box center [722, 337] width 304 height 18
click at [590, 334] on span "Laundry" at bounding box center [599, 336] width 29 height 8
click at [584, 334] on input "Laundry" at bounding box center [575, 337] width 18 height 18
checkbox input "false"
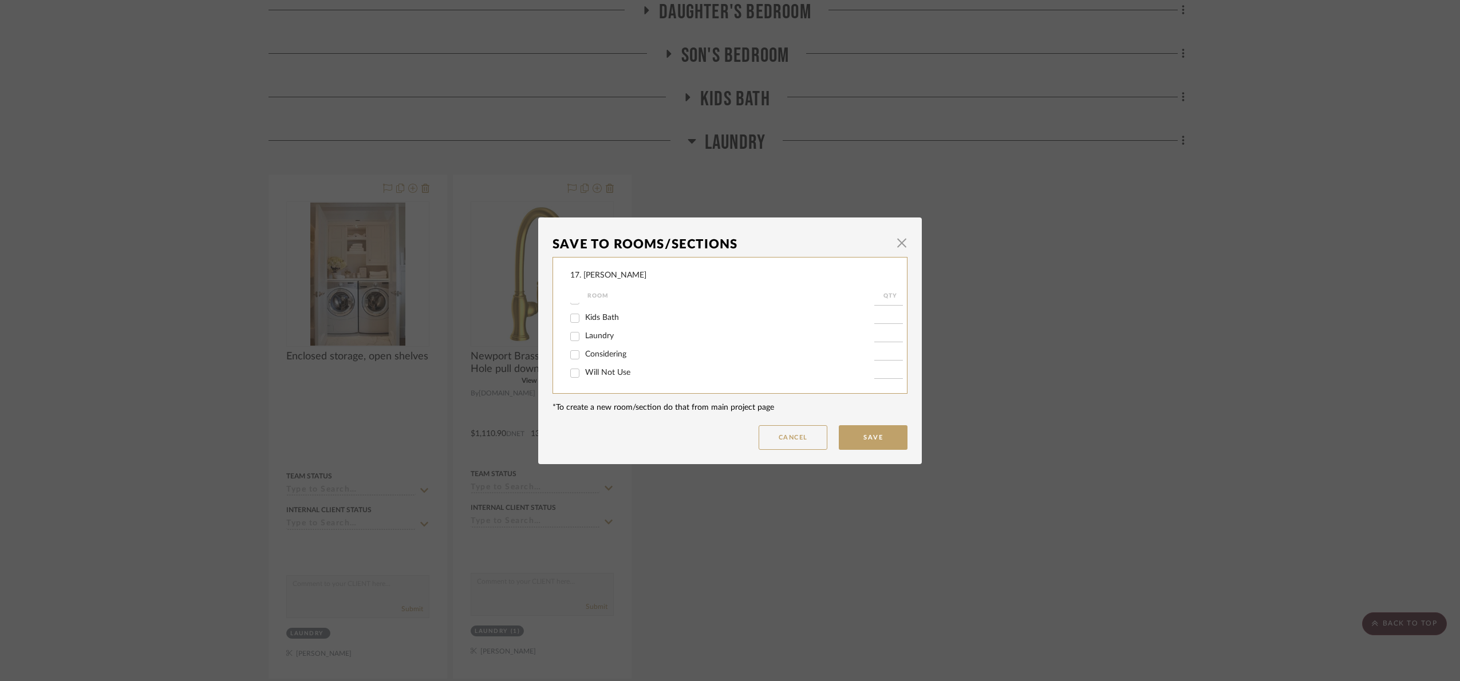
click at [604, 378] on div "Will Not Use" at bounding box center [722, 373] width 304 height 18
click at [608, 372] on span "Will Not Use" at bounding box center [607, 373] width 45 height 8
click at [584, 372] on input "Will Not Use" at bounding box center [575, 373] width 18 height 18
checkbox input "true"
type input "1"
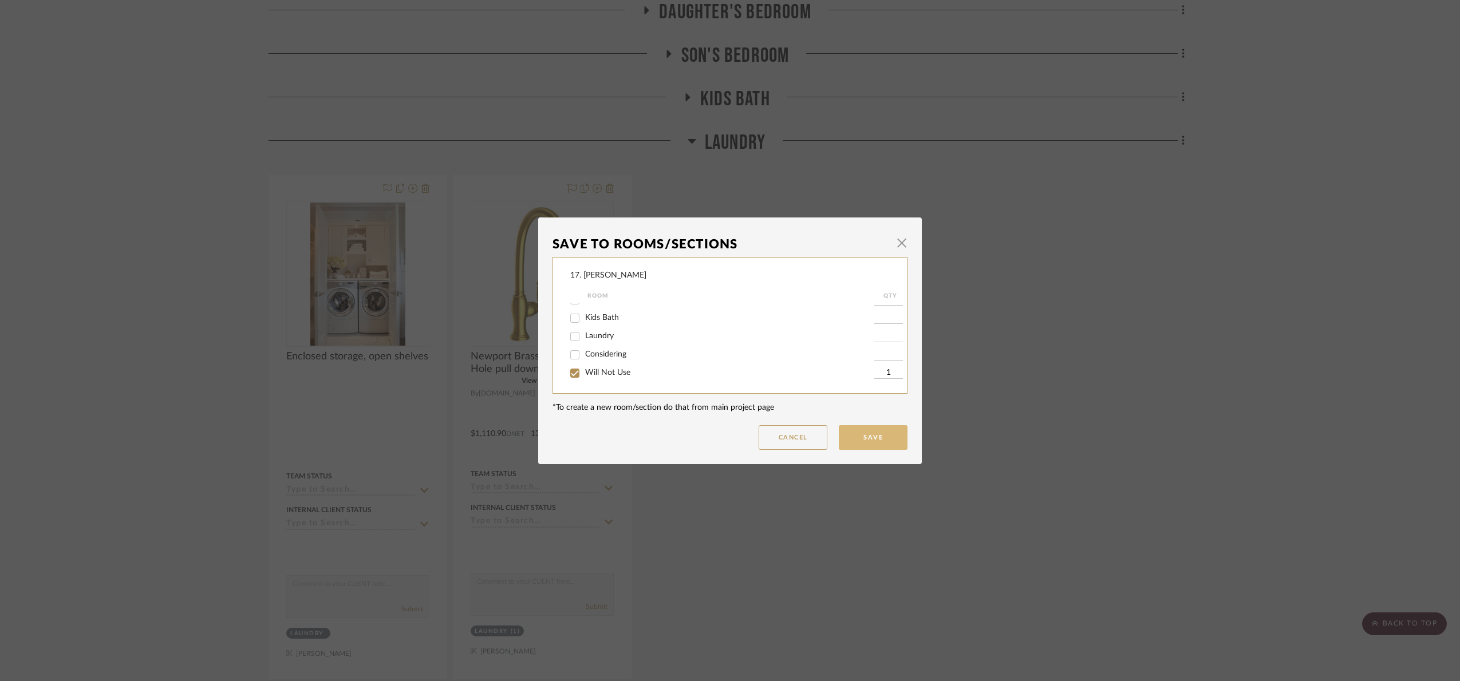
click at [869, 436] on button "Save" at bounding box center [873, 437] width 69 height 25
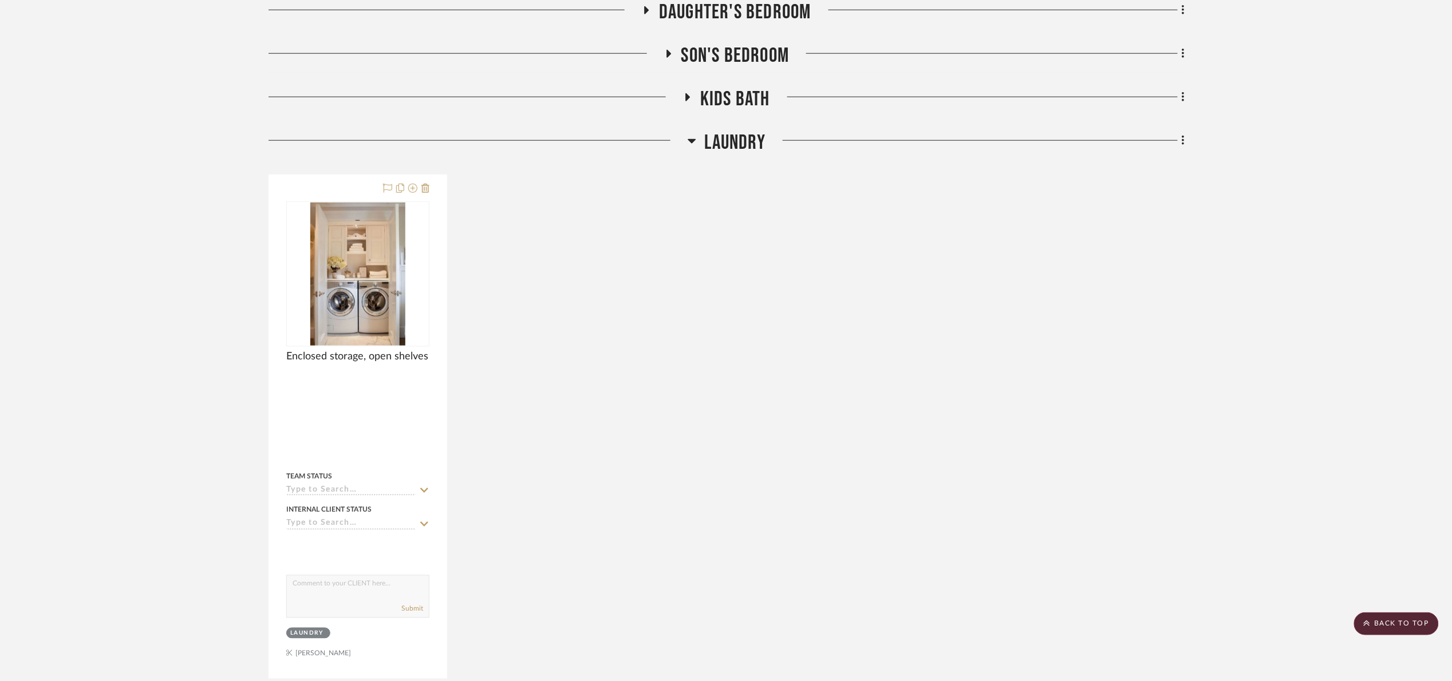
click at [760, 139] on span "Laundry" at bounding box center [735, 143] width 61 height 25
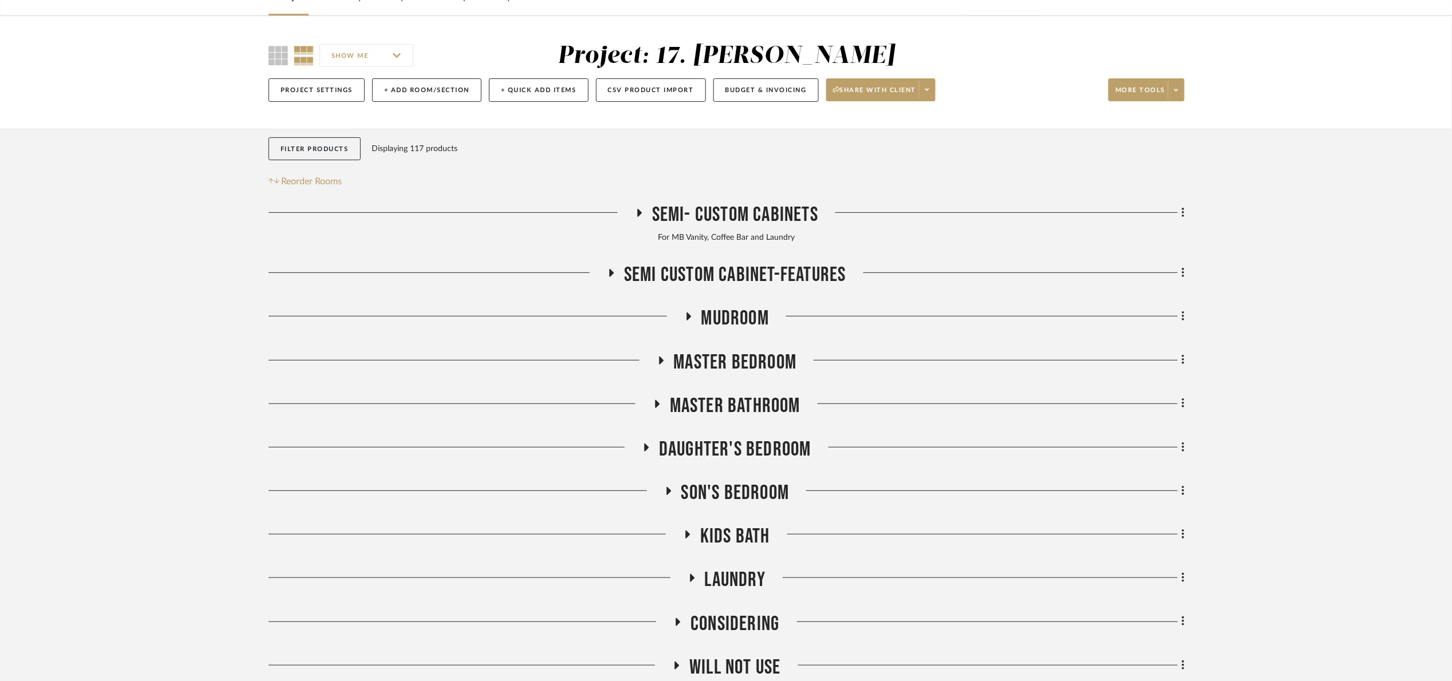
scroll to position [160, 0]
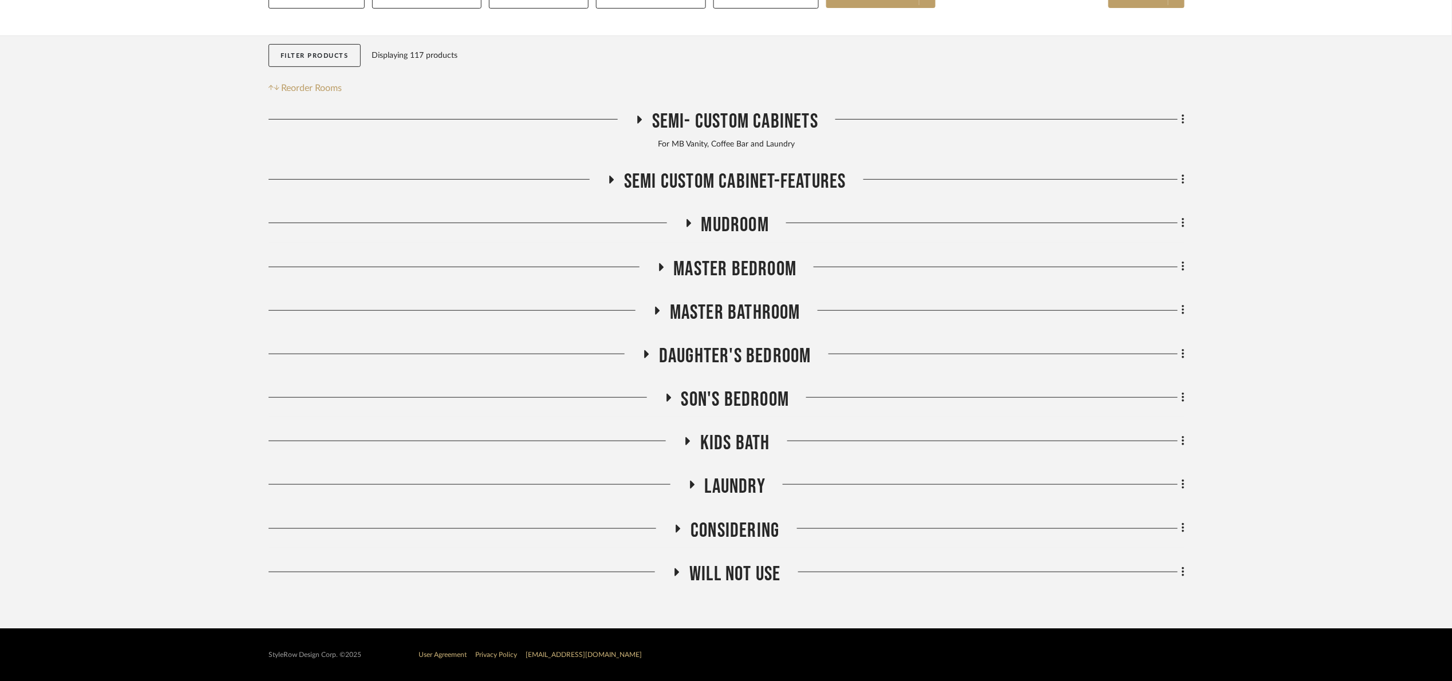
click at [753, 276] on span "Master Bedroom" at bounding box center [735, 269] width 123 height 25
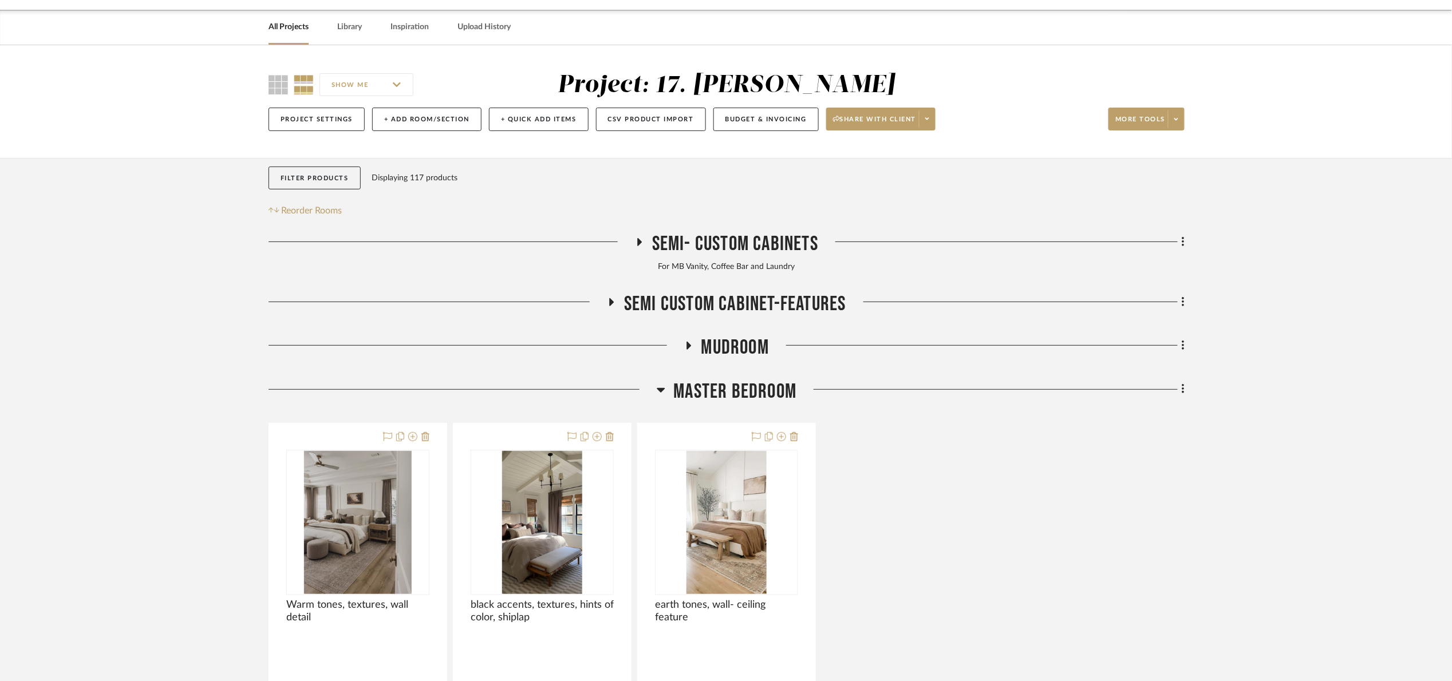
scroll to position [0, 0]
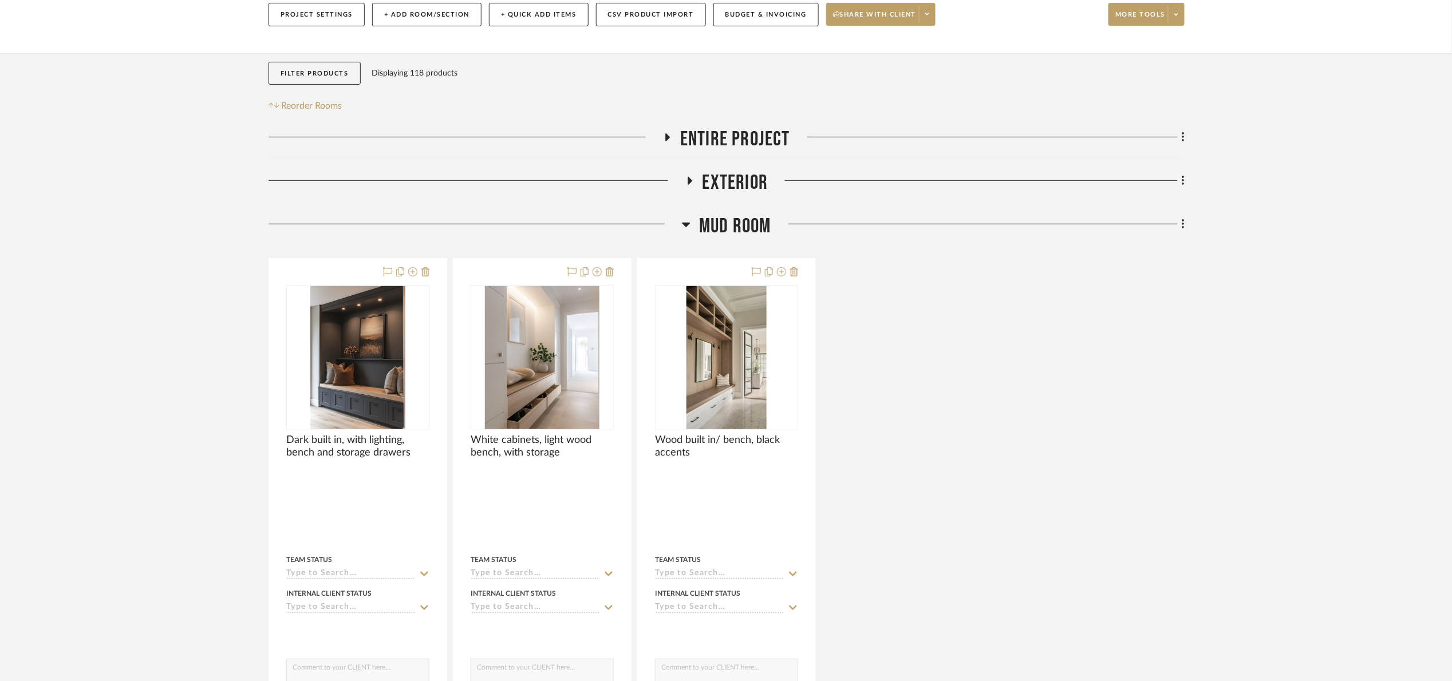
scroll to position [172, 0]
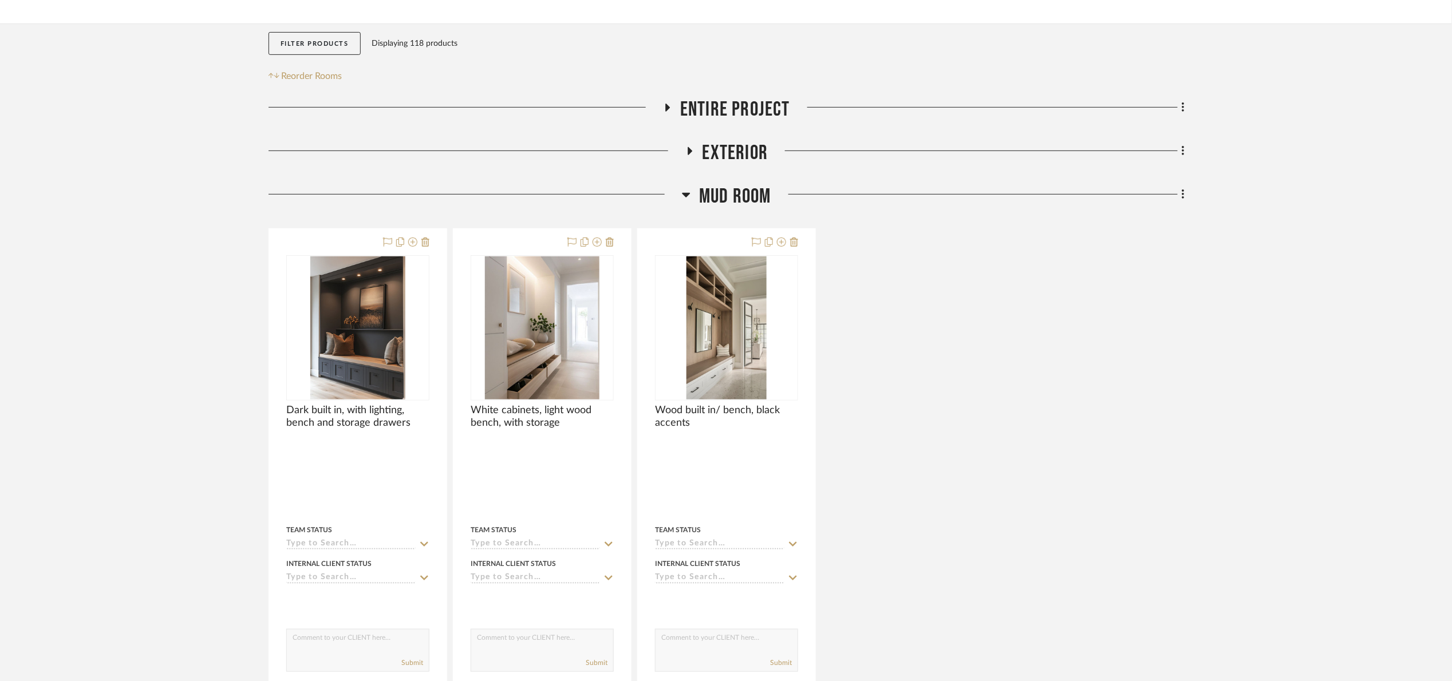
drag, startPoint x: 724, startPoint y: 199, endPoint x: 729, endPoint y: 204, distance: 6.9
click at [725, 198] on span "Mud Room" at bounding box center [735, 196] width 72 height 25
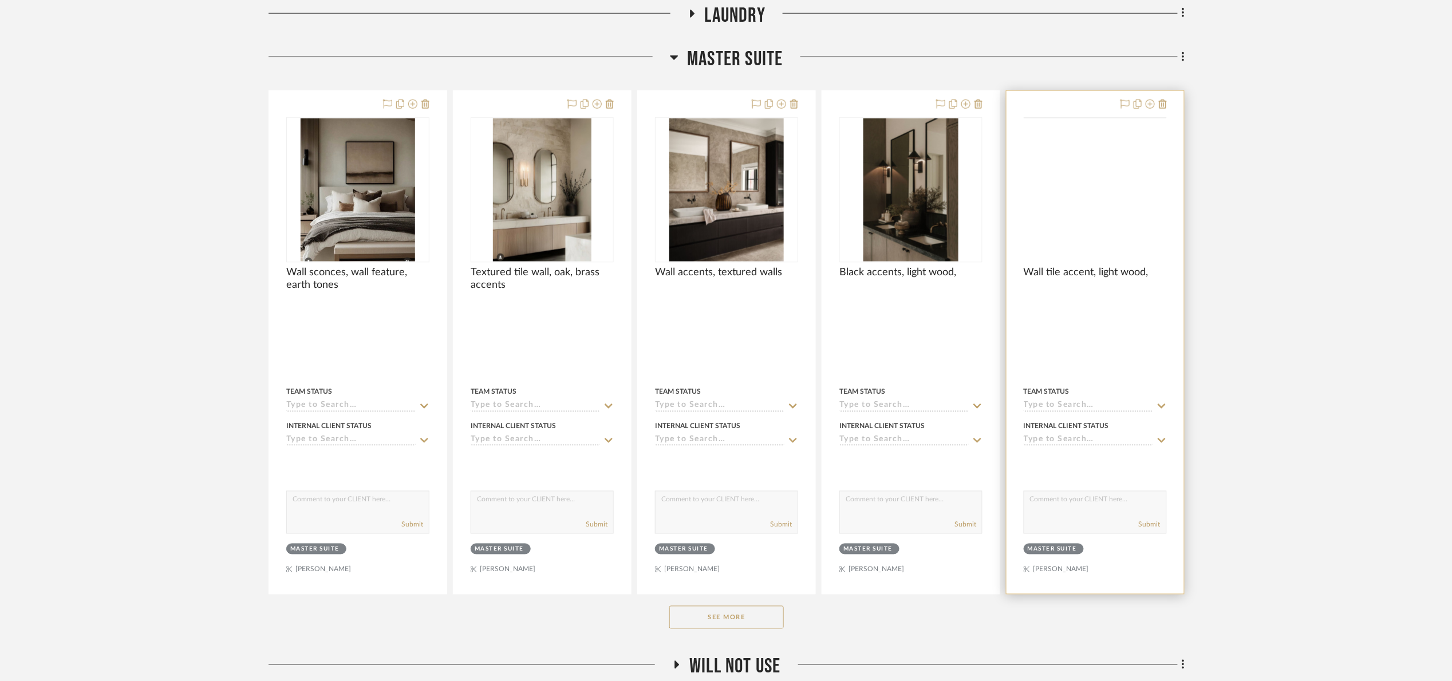
scroll to position [687, 0]
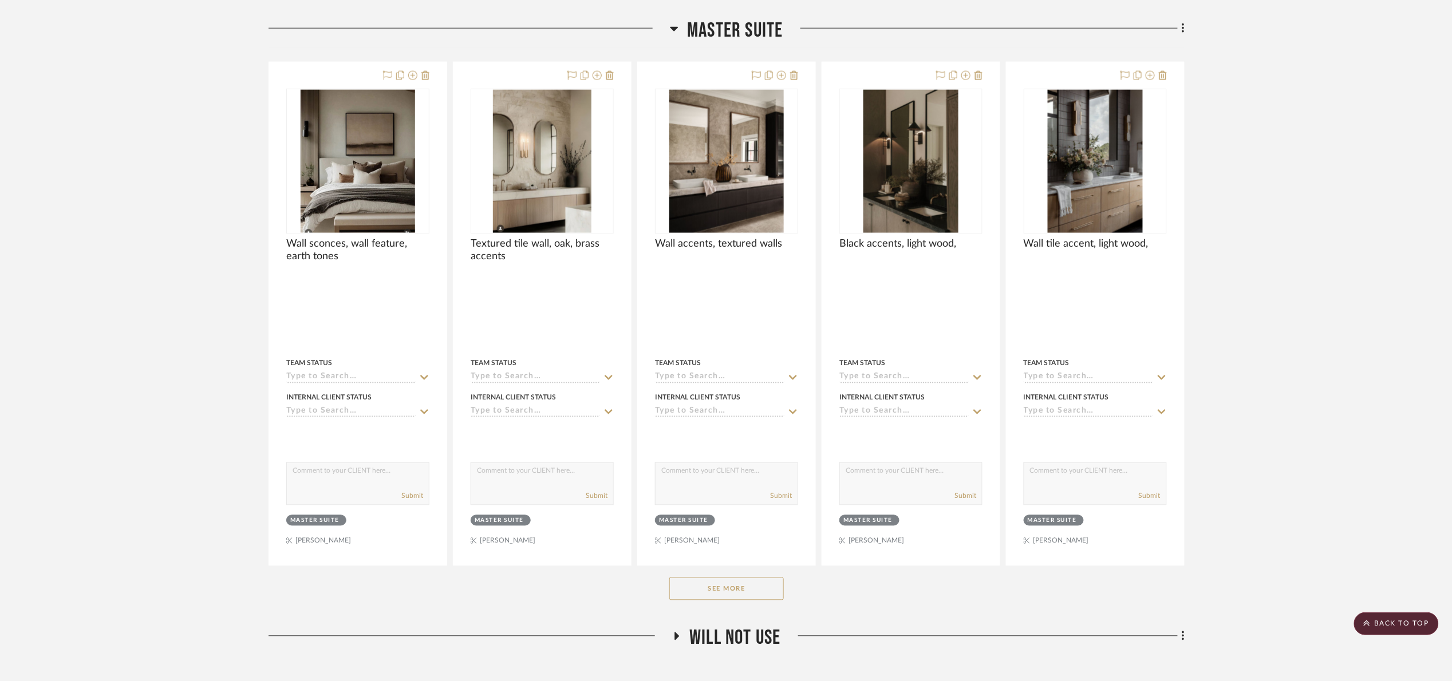
click at [762, 34] on span "Master Suite" at bounding box center [735, 30] width 96 height 25
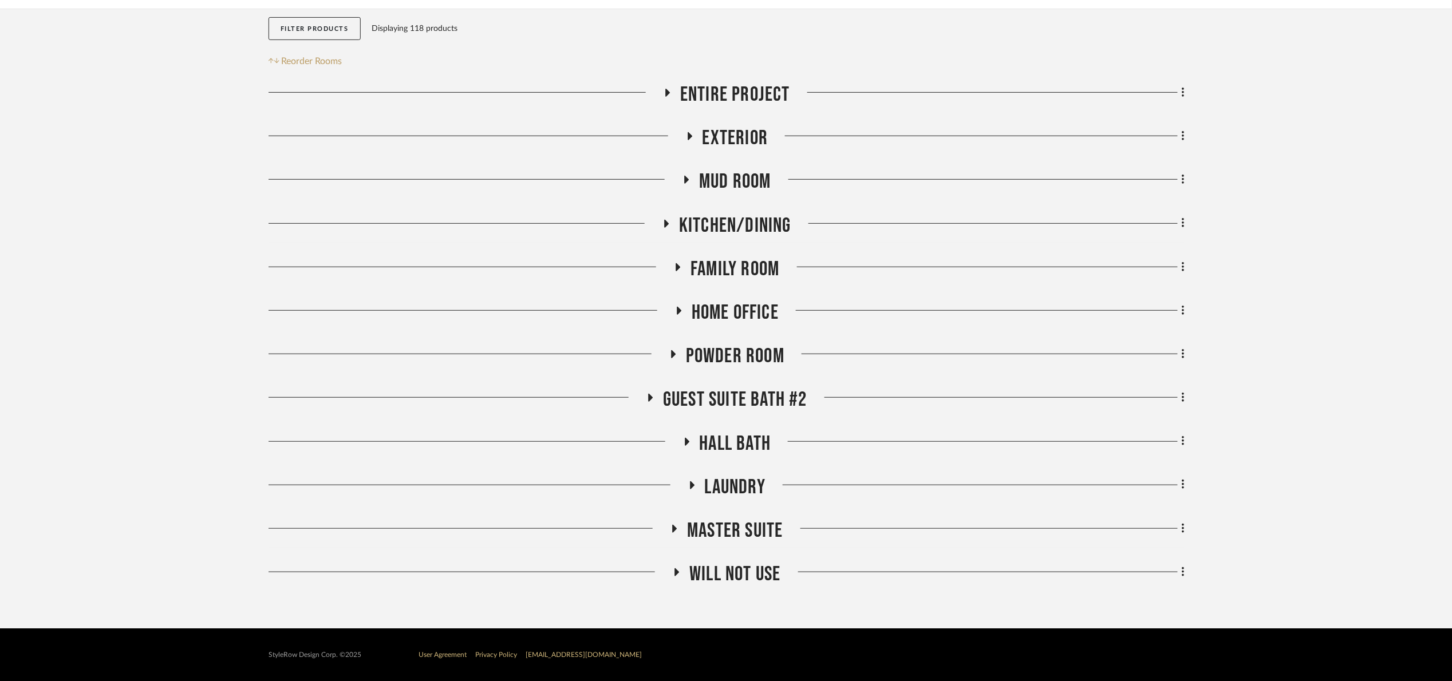
click at [732, 212] on div "Entire Project Exterior Mud Room Kitchen/Dining Family Room Home Office Powder …" at bounding box center [727, 336] width 916 height 509
click at [735, 218] on span "Kitchen/Dining" at bounding box center [735, 226] width 112 height 25
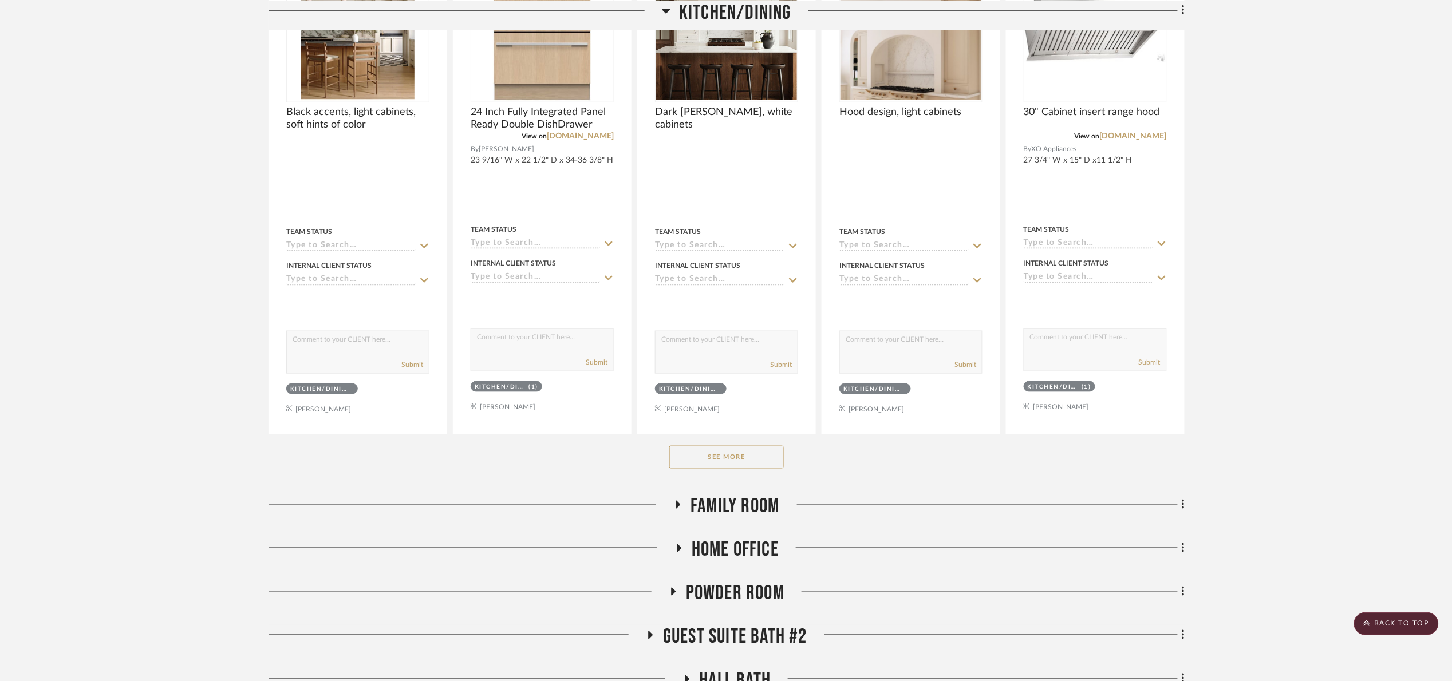
scroll to position [581, 0]
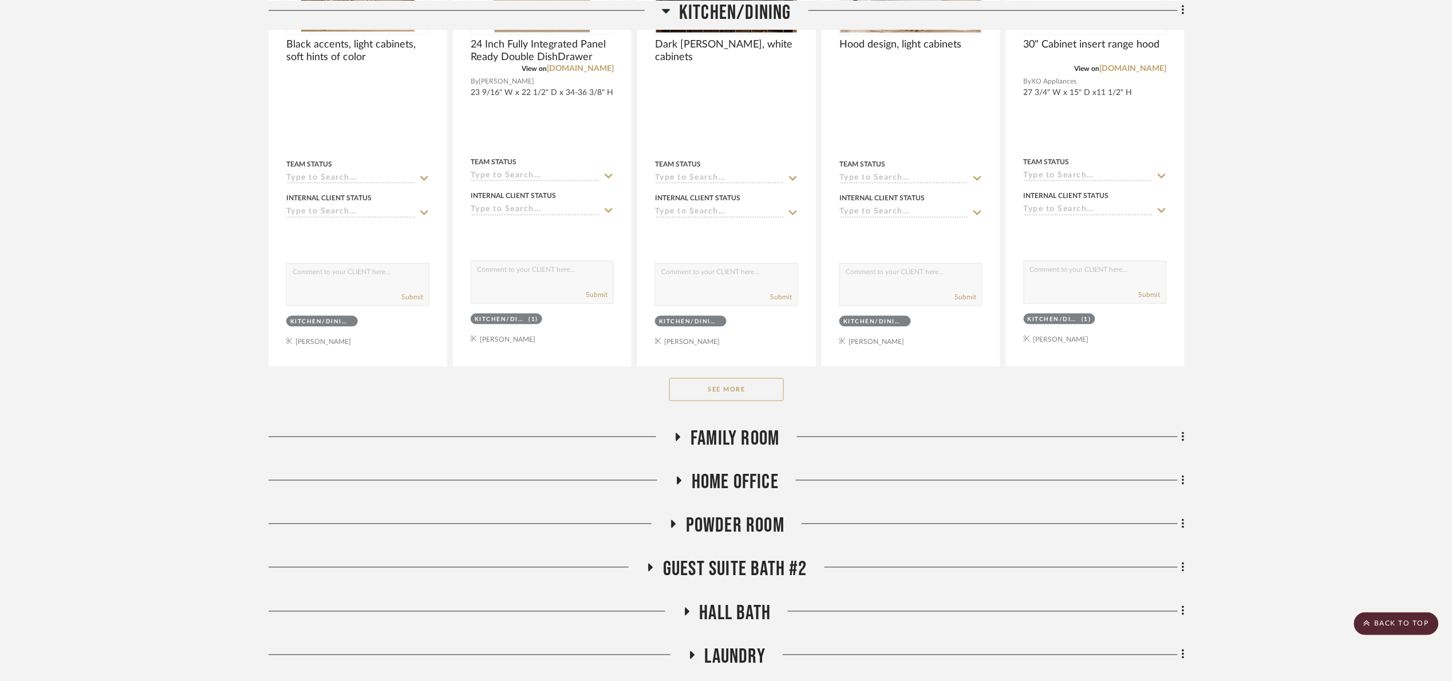
click at [730, 376] on div "See More" at bounding box center [727, 390] width 916 height 46
click at [735, 393] on button "See More" at bounding box center [726, 389] width 115 height 23
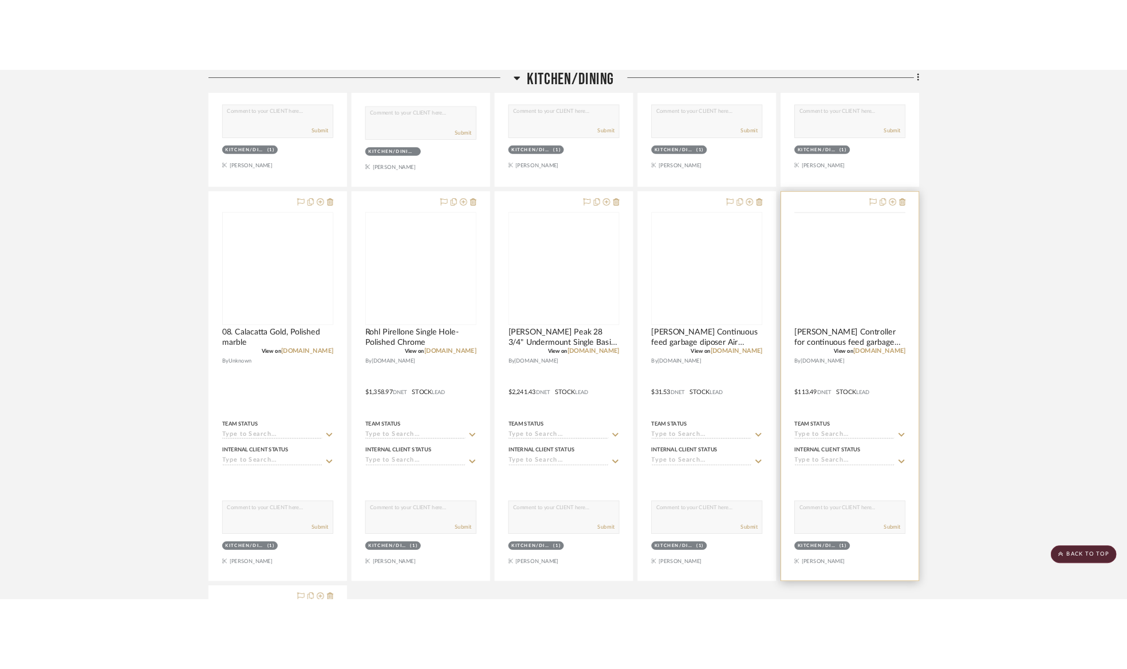
scroll to position [1870, 0]
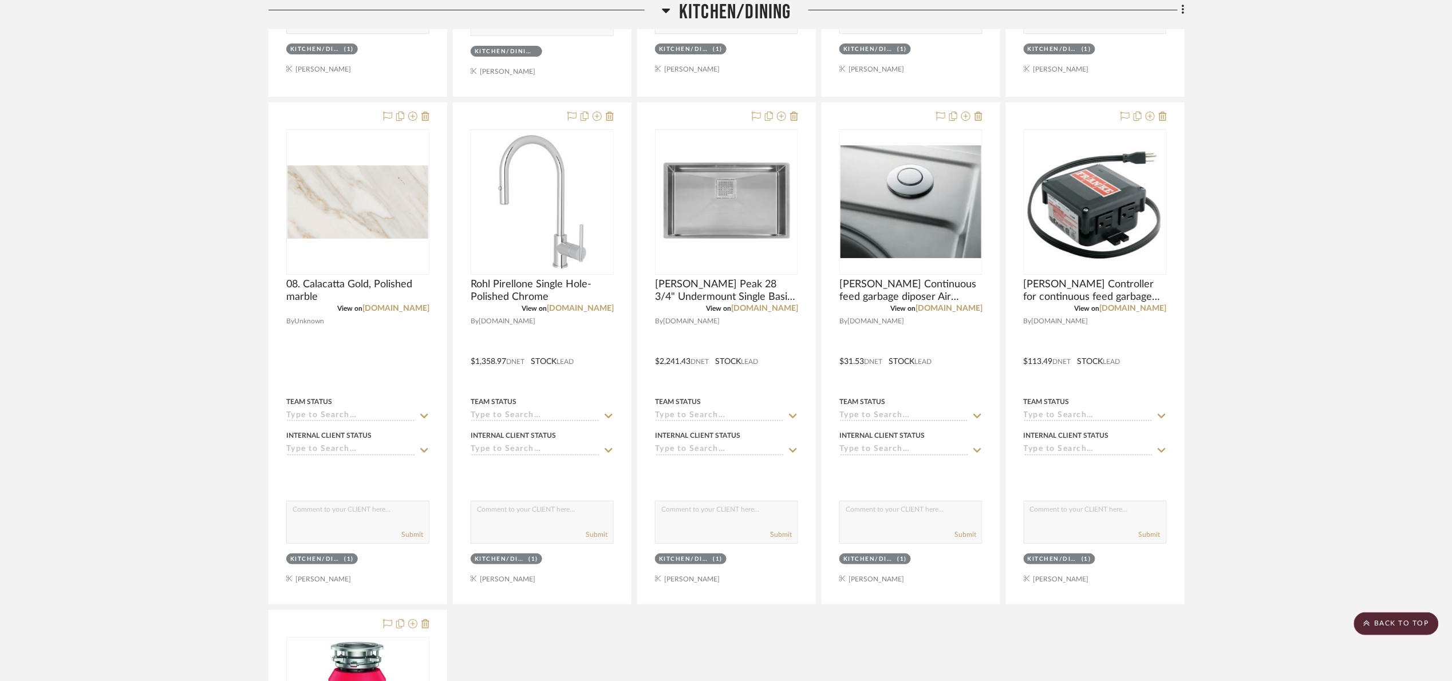
click at [757, 313] on link "[DOMAIN_NAME]" at bounding box center [764, 309] width 67 height 8
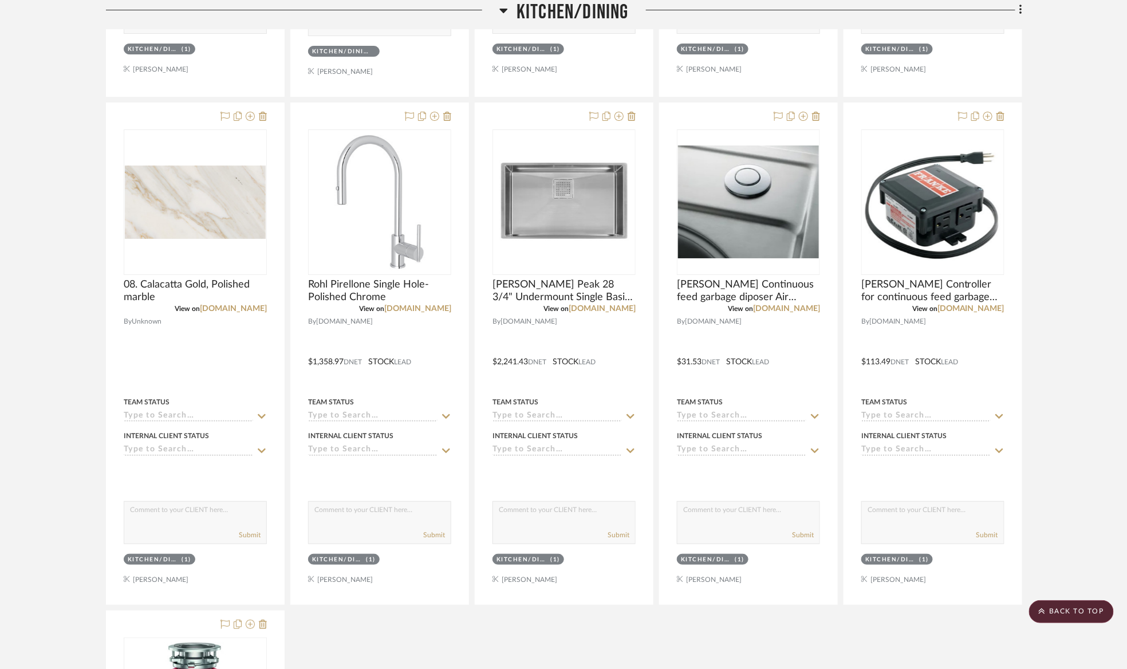
click at [542, 15] on span "Kitchen/Dining" at bounding box center [572, 12] width 112 height 25
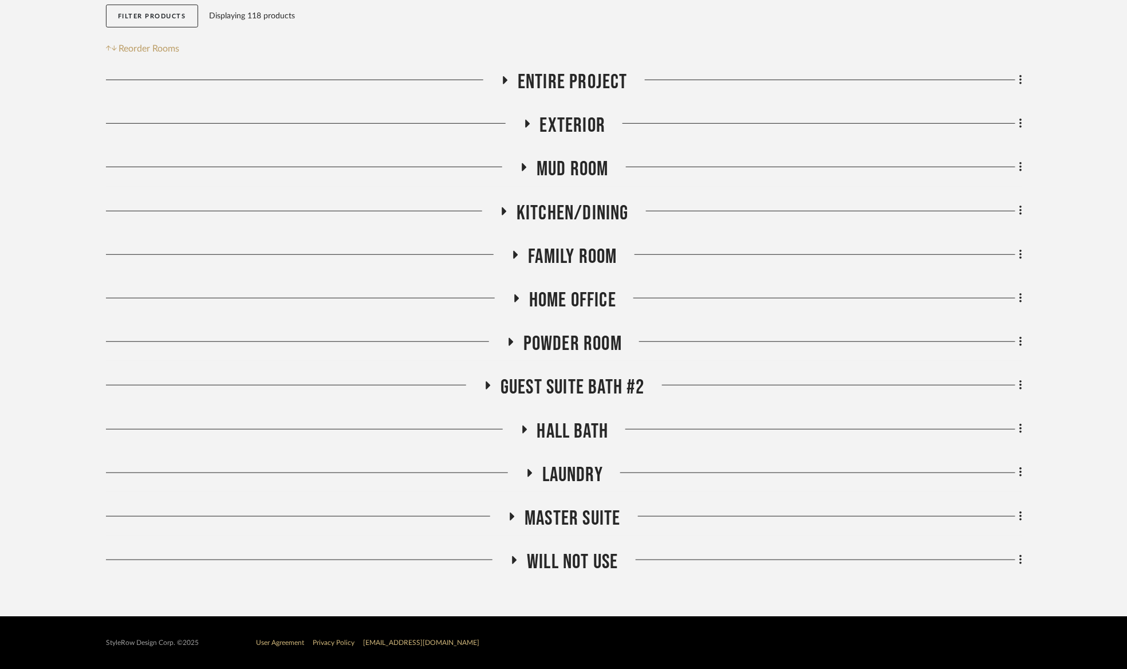
click at [154, 29] on div "Filter Products Displaying 118 products Reorder Rooms" at bounding box center [201, 31] width 190 height 52
click at [149, 21] on button "Filter Products" at bounding box center [152, 16] width 92 height 23
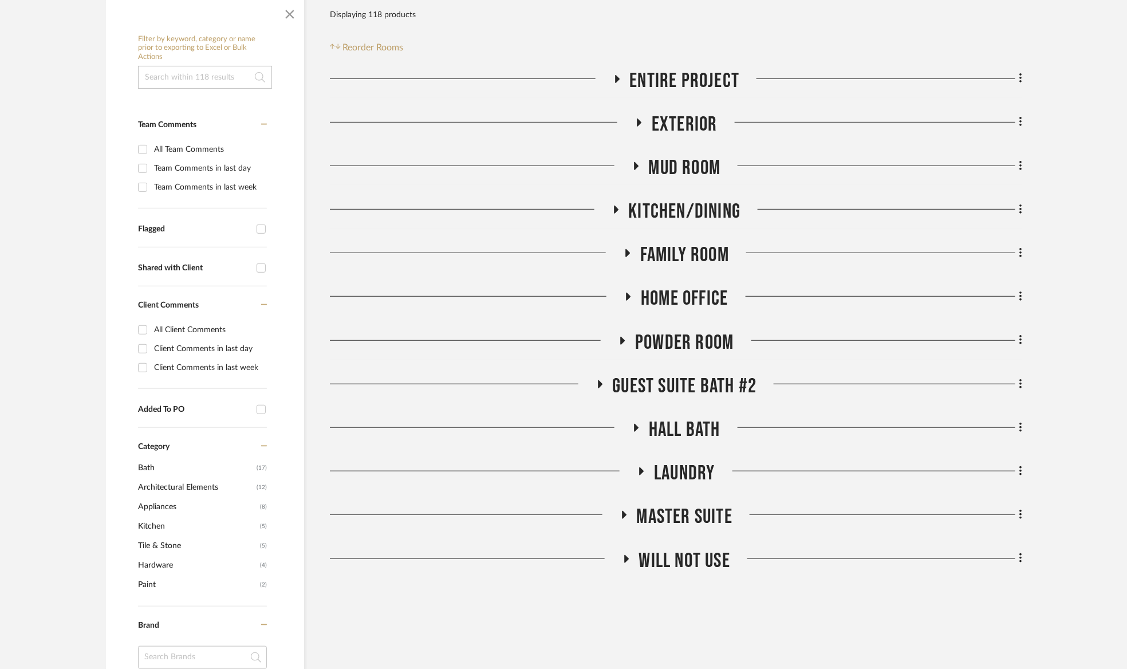
click at [196, 81] on input at bounding box center [205, 77] width 134 height 23
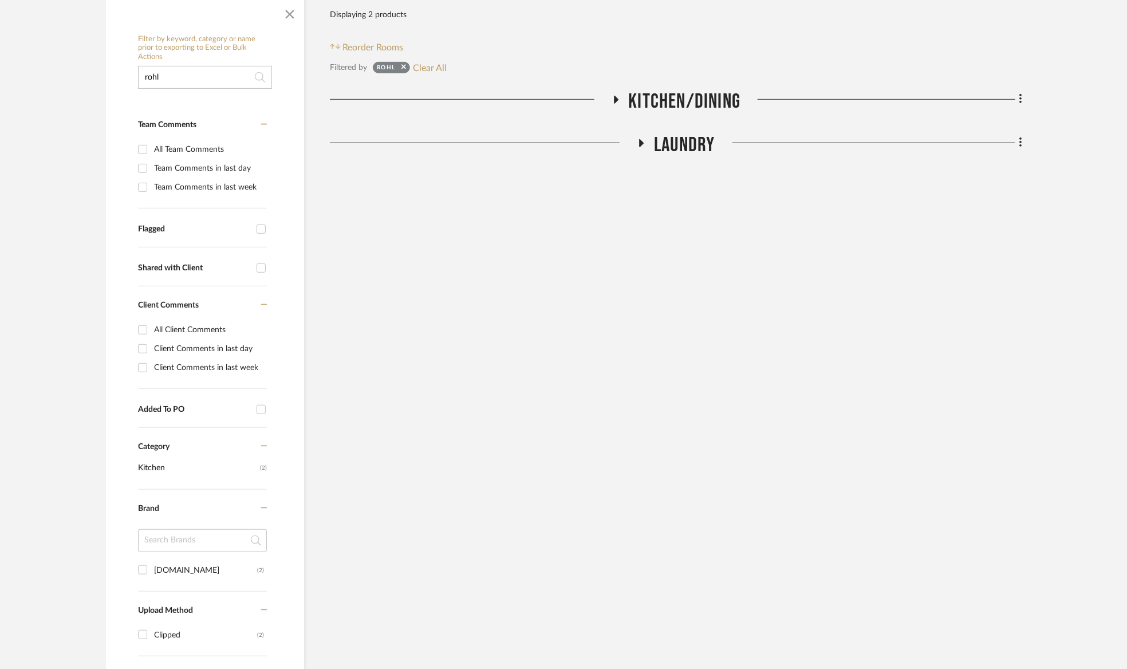
type input "rohl"
click at [680, 98] on span "Kitchen/Dining" at bounding box center [685, 101] width 112 height 25
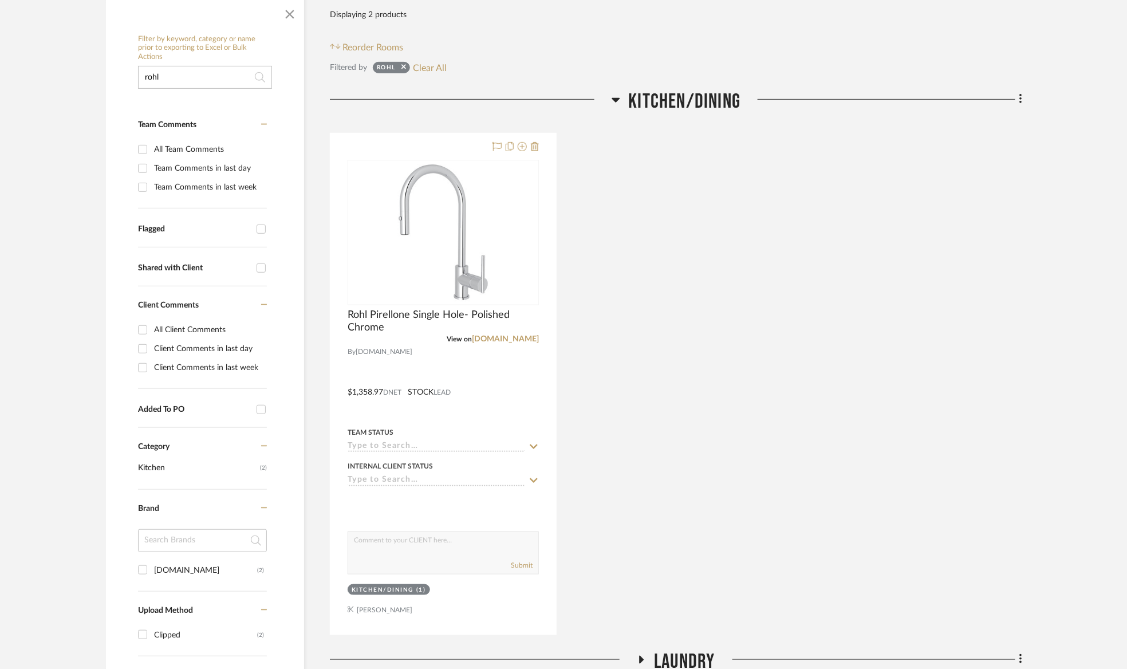
click at [680, 98] on span "Kitchen/Dining" at bounding box center [685, 101] width 112 height 25
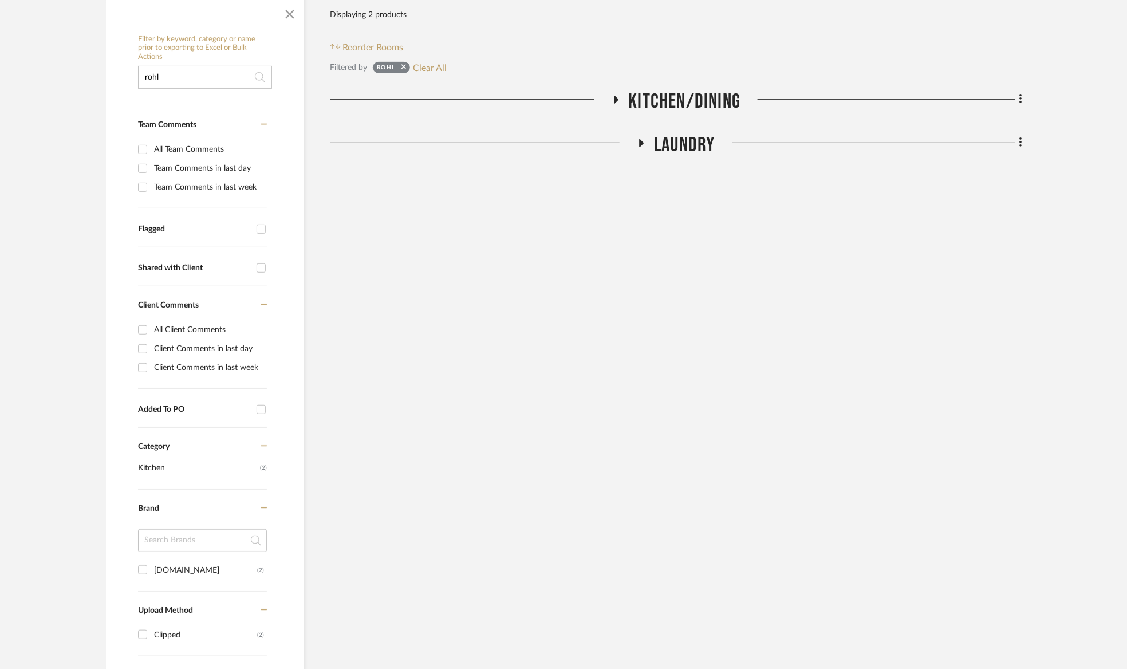
drag, startPoint x: 607, startPoint y: 559, endPoint x: 577, endPoint y: 487, distance: 77.7
click at [606, 553] on div "Filter Products Displaying 2 products Reorder Rooms Filtered by rohl Clear All …" at bounding box center [676, 484] width 692 height 979
click at [424, 68] on button "Clear All" at bounding box center [430, 67] width 34 height 15
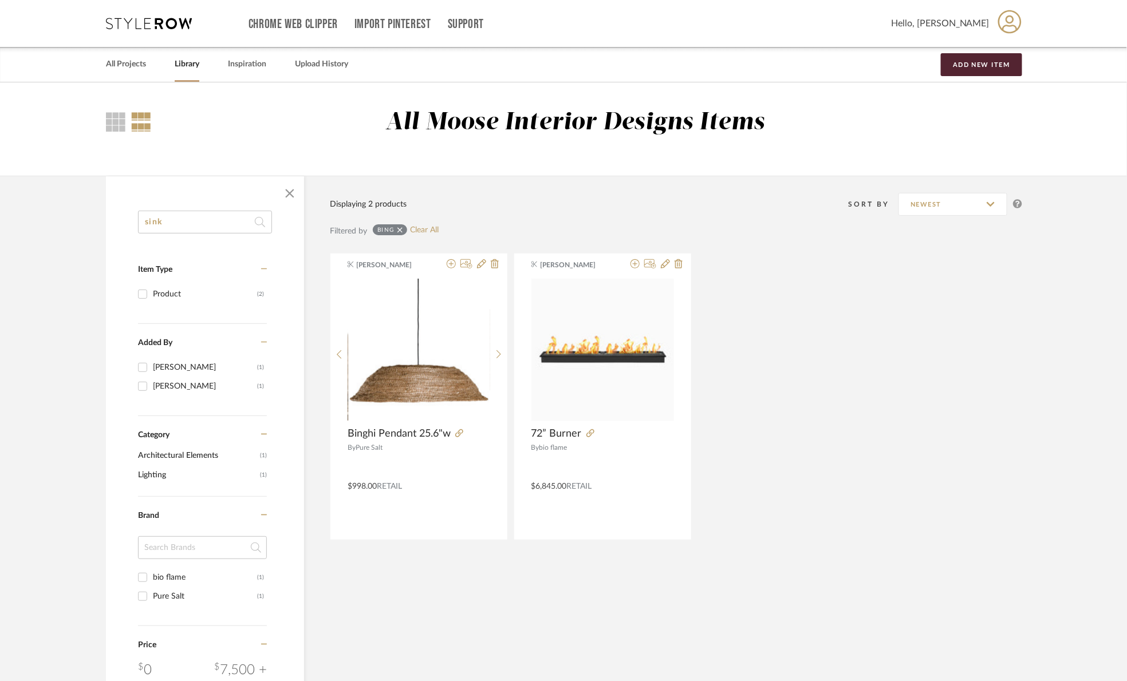
type input "sink"
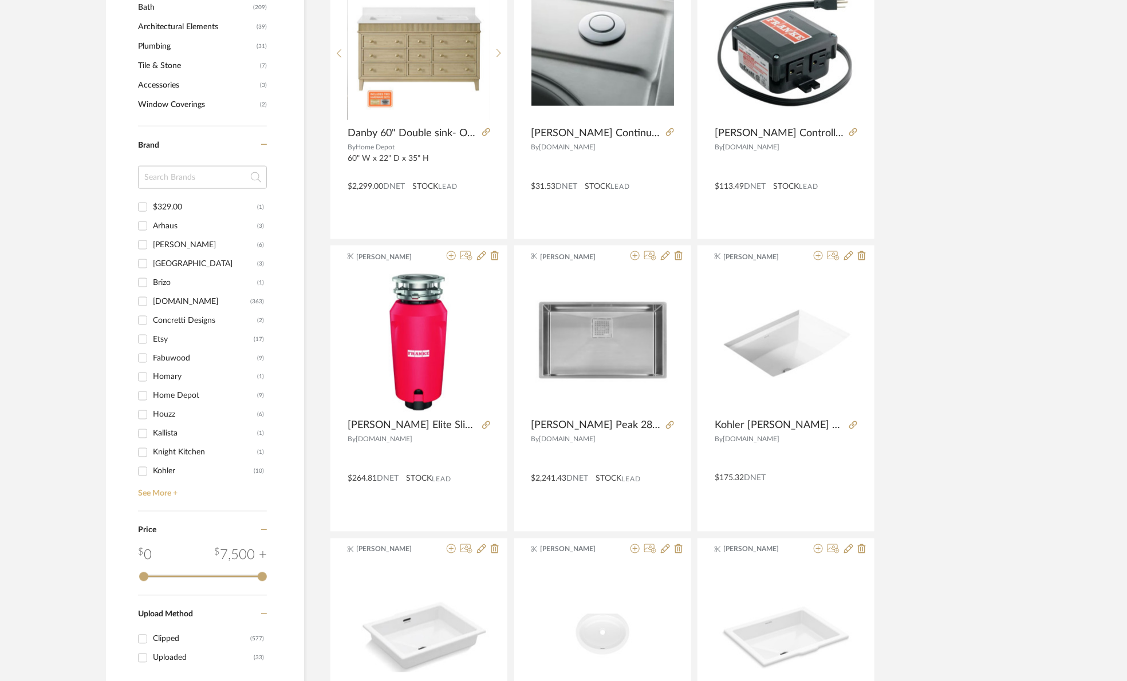
scroll to position [601, 0]
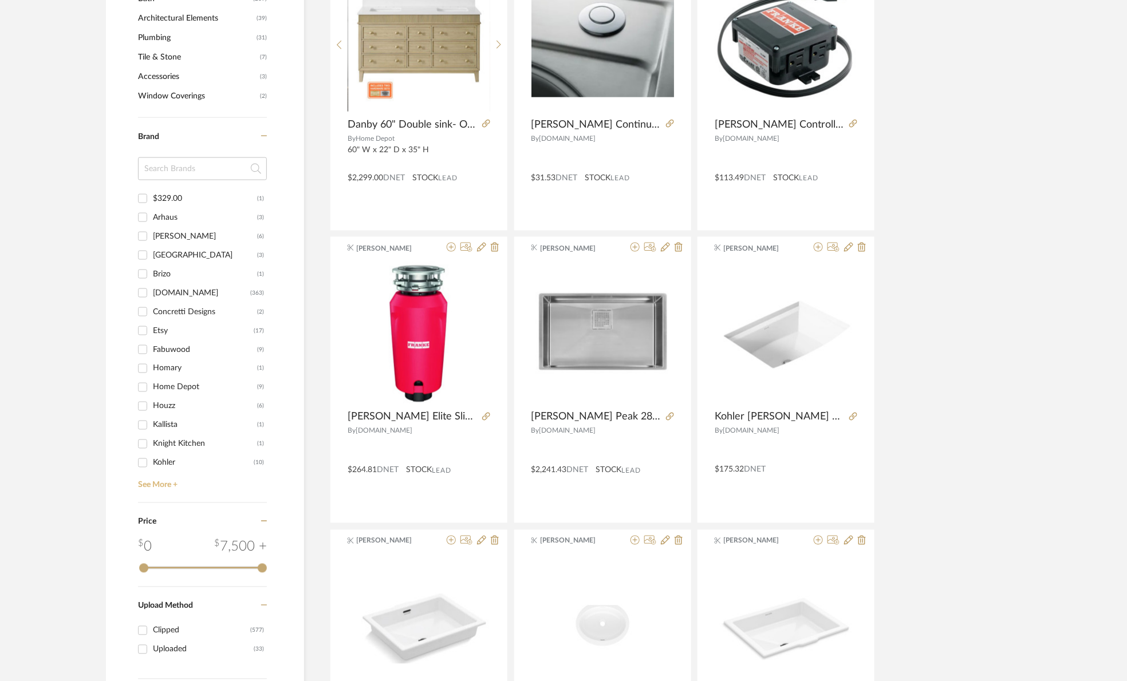
drag, startPoint x: 159, startPoint y: 486, endPoint x: 172, endPoint y: 460, distance: 28.7
click at [159, 486] on link "See More +" at bounding box center [201, 481] width 132 height 18
click at [179, 290] on div "[DOMAIN_NAME]" at bounding box center [201, 293] width 97 height 18
click at [152, 290] on input "Build.com (363)" at bounding box center [142, 293] width 18 height 18
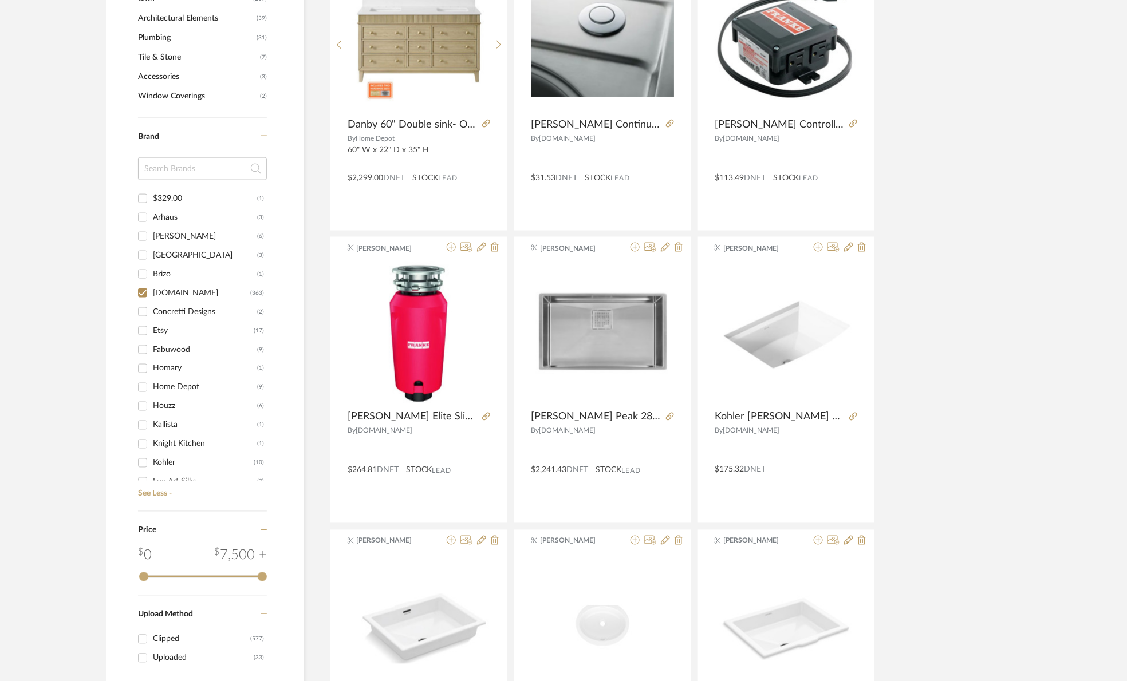
checkbox input "true"
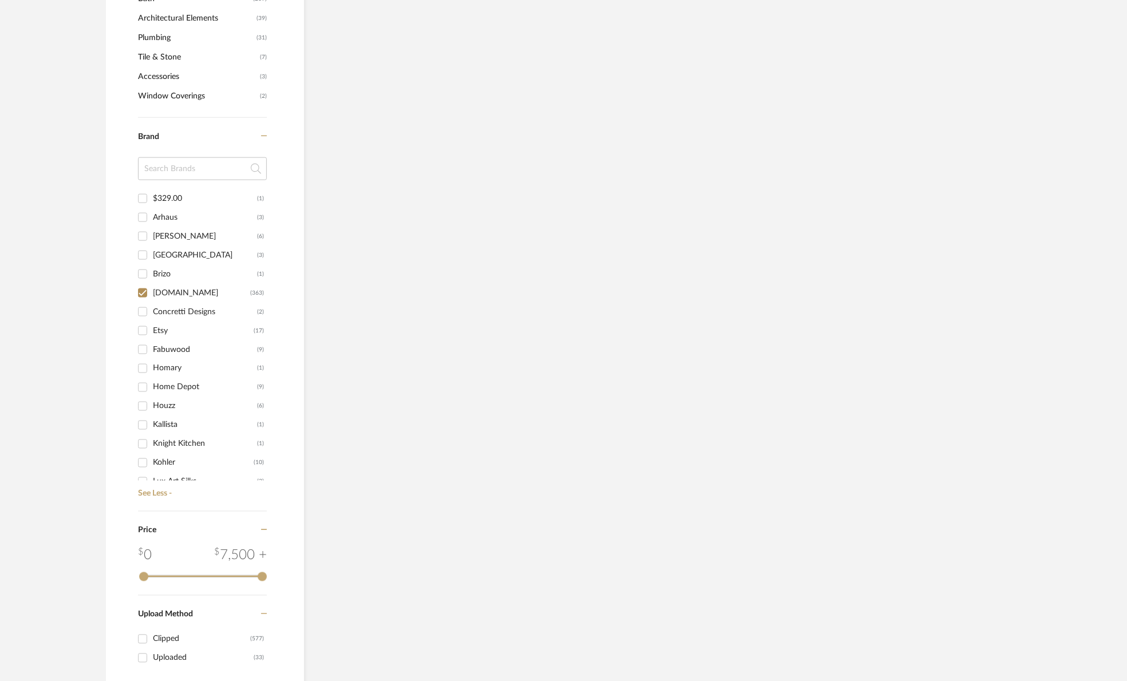
scroll to position [563, 0]
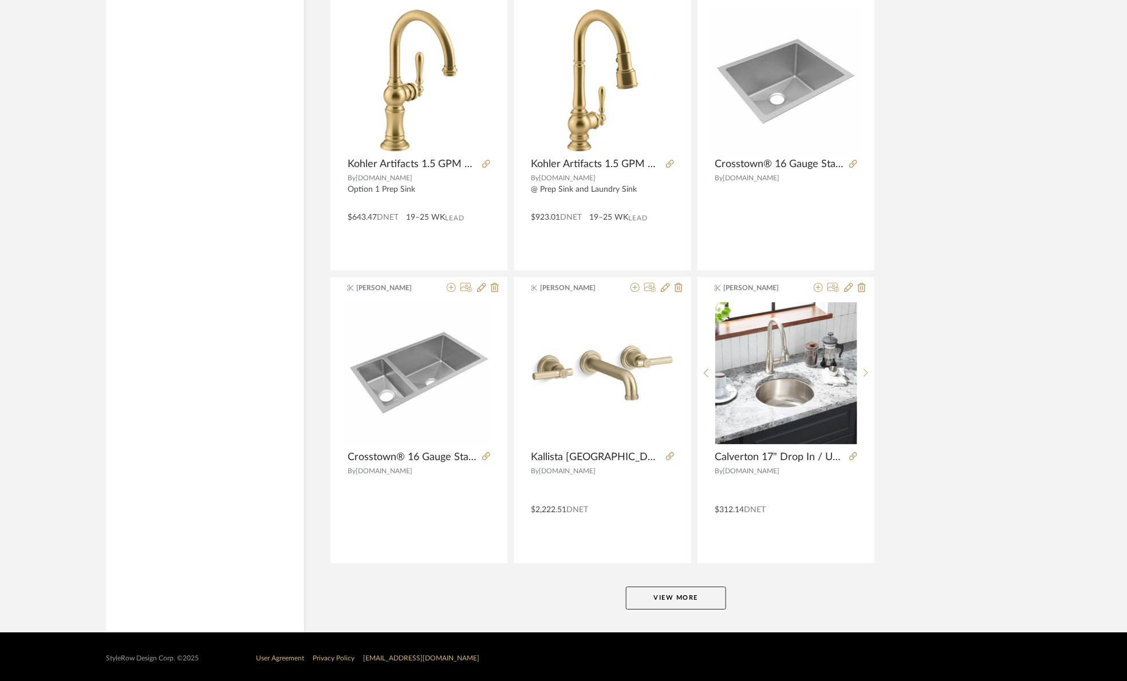
scroll to position [3205, 0]
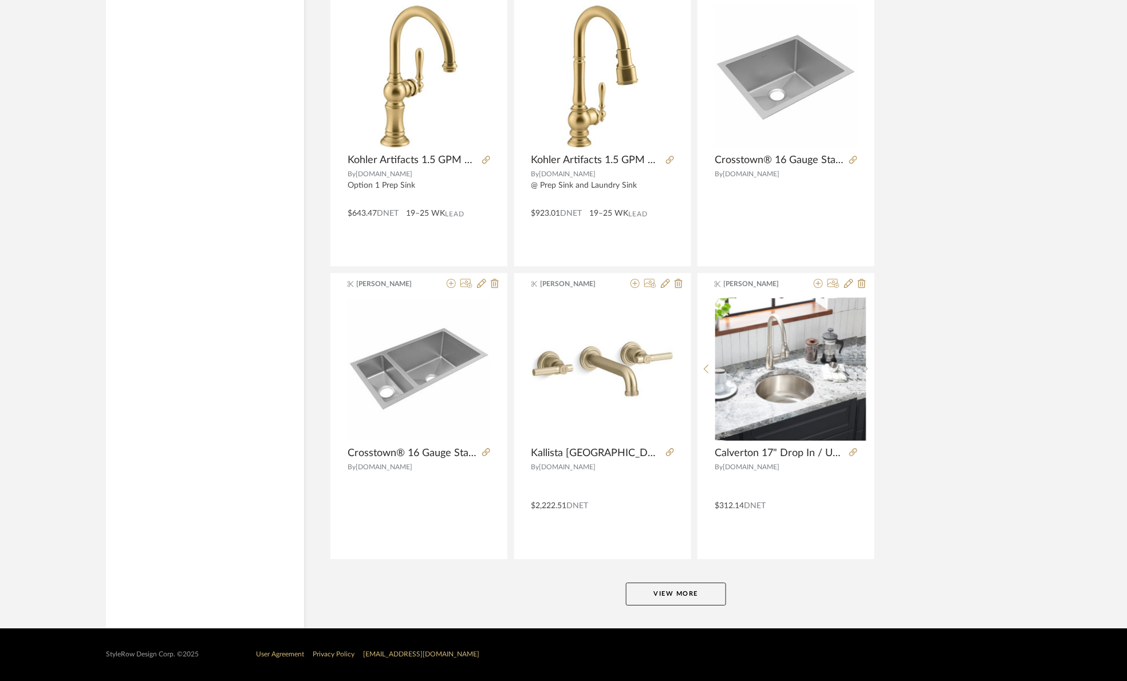
click at [660, 596] on button "View More" at bounding box center [676, 594] width 100 height 23
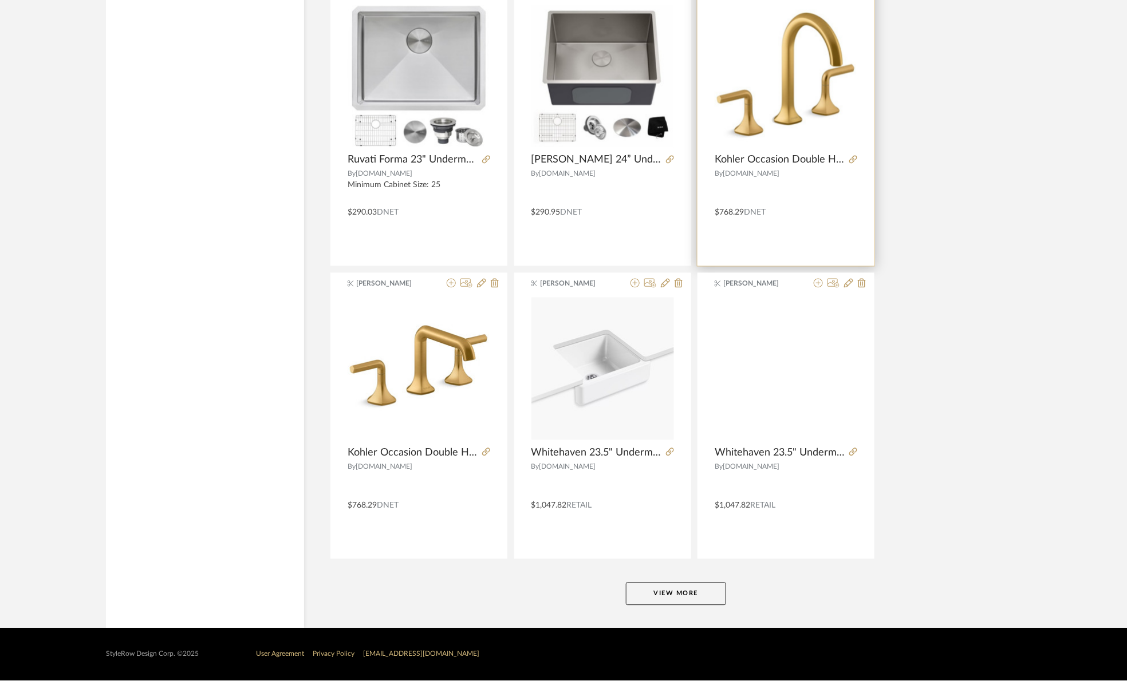
scroll to position [6724, 0]
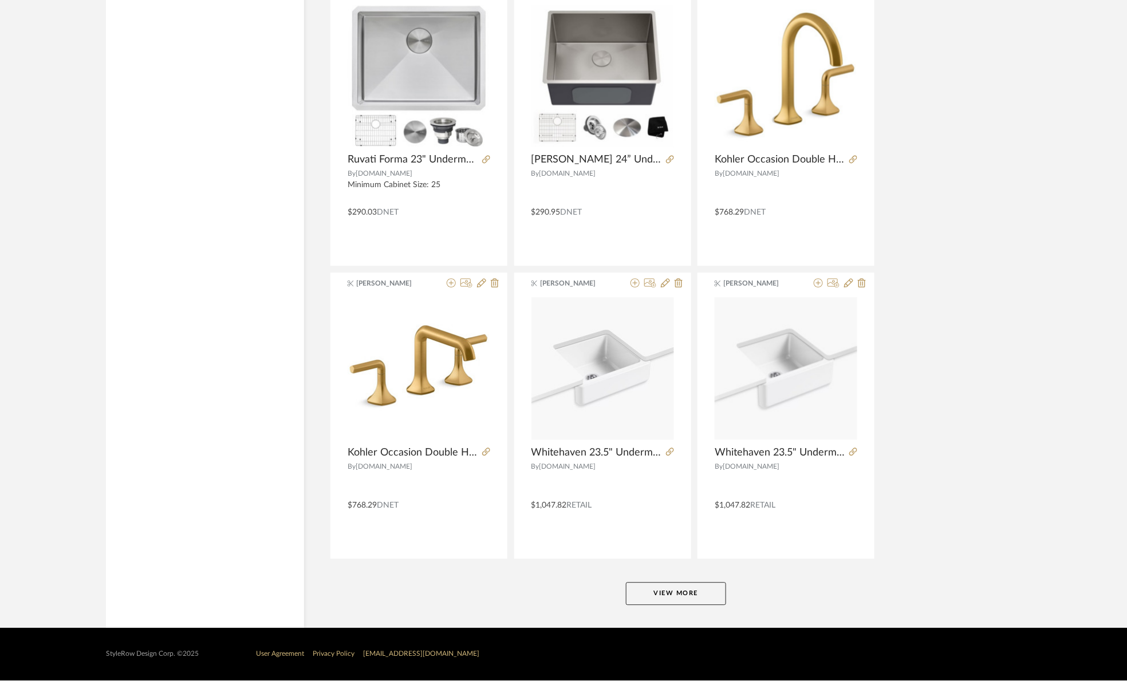
click at [669, 586] on button "View More" at bounding box center [676, 594] width 100 height 23
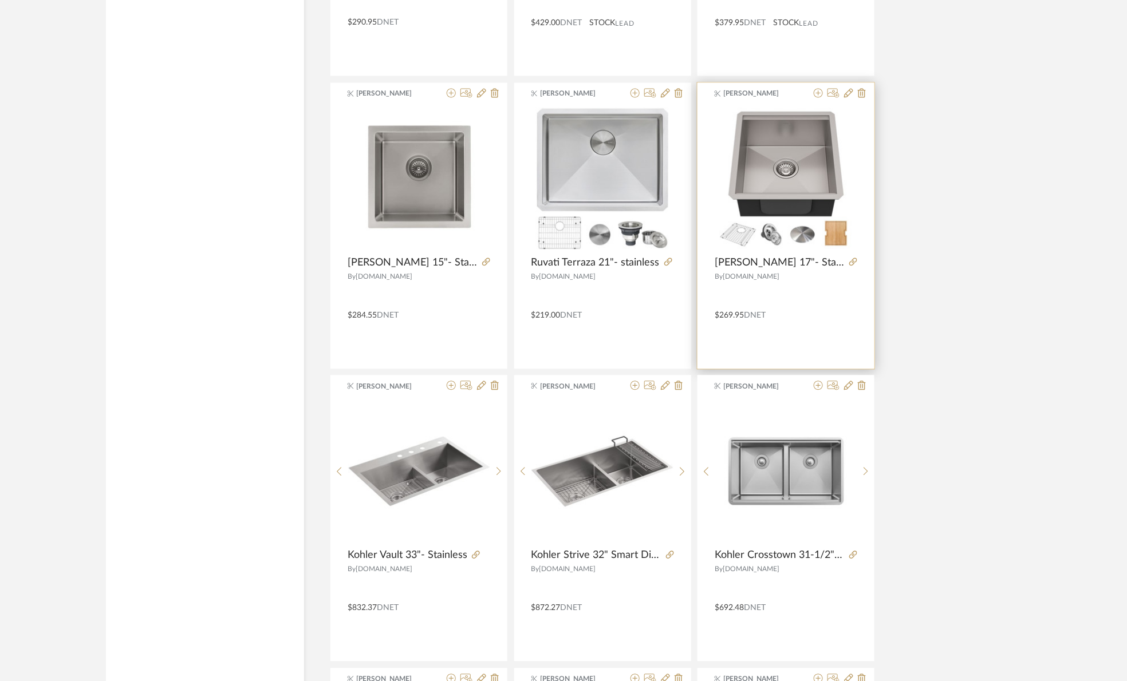
scroll to position [8614, 0]
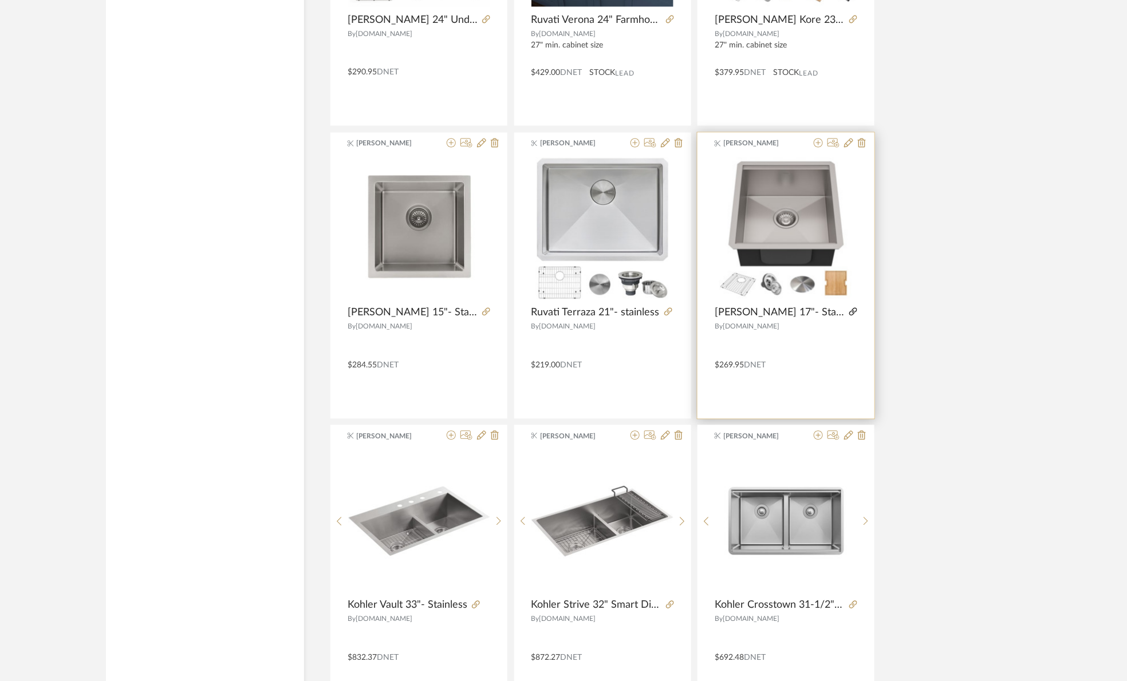
click at [849, 316] on icon at bounding box center [853, 312] width 8 height 8
click at [811, 237] on img "0" at bounding box center [786, 228] width 143 height 143
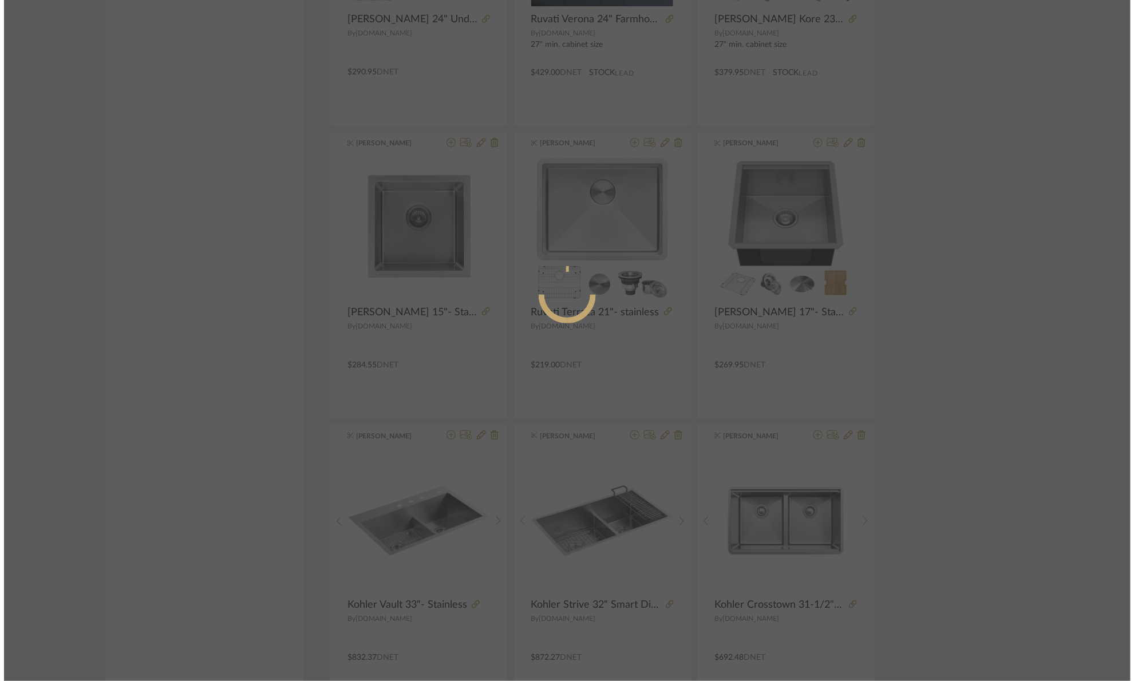
scroll to position [0, 0]
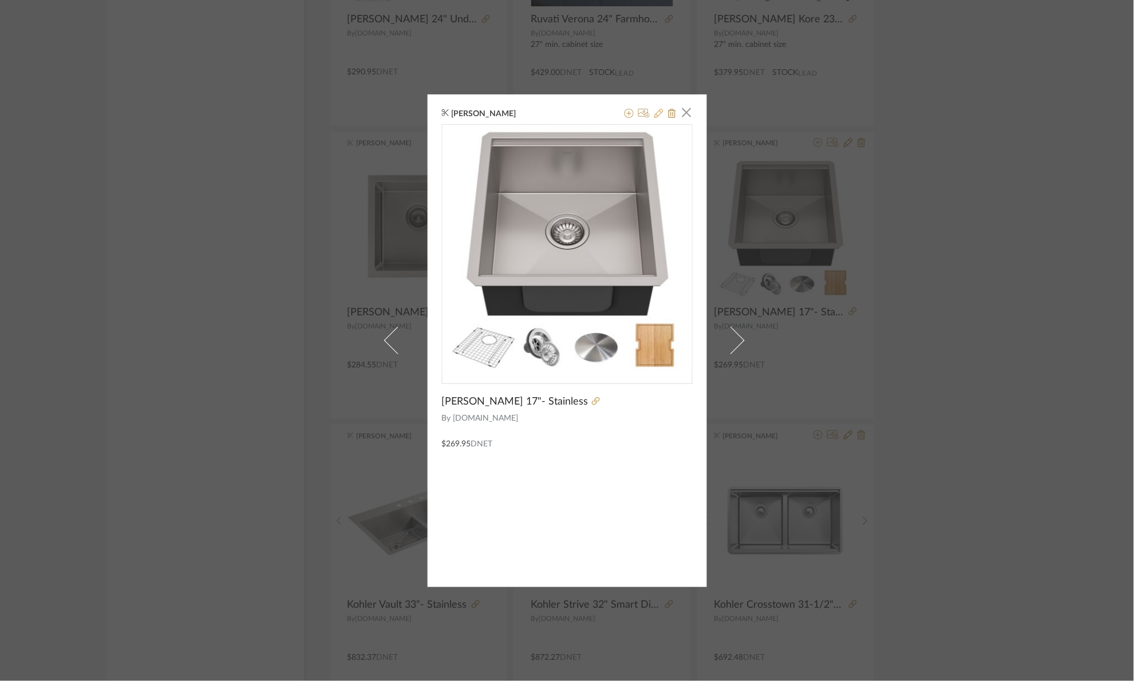
click at [656, 112] on icon at bounding box center [658, 113] width 9 height 9
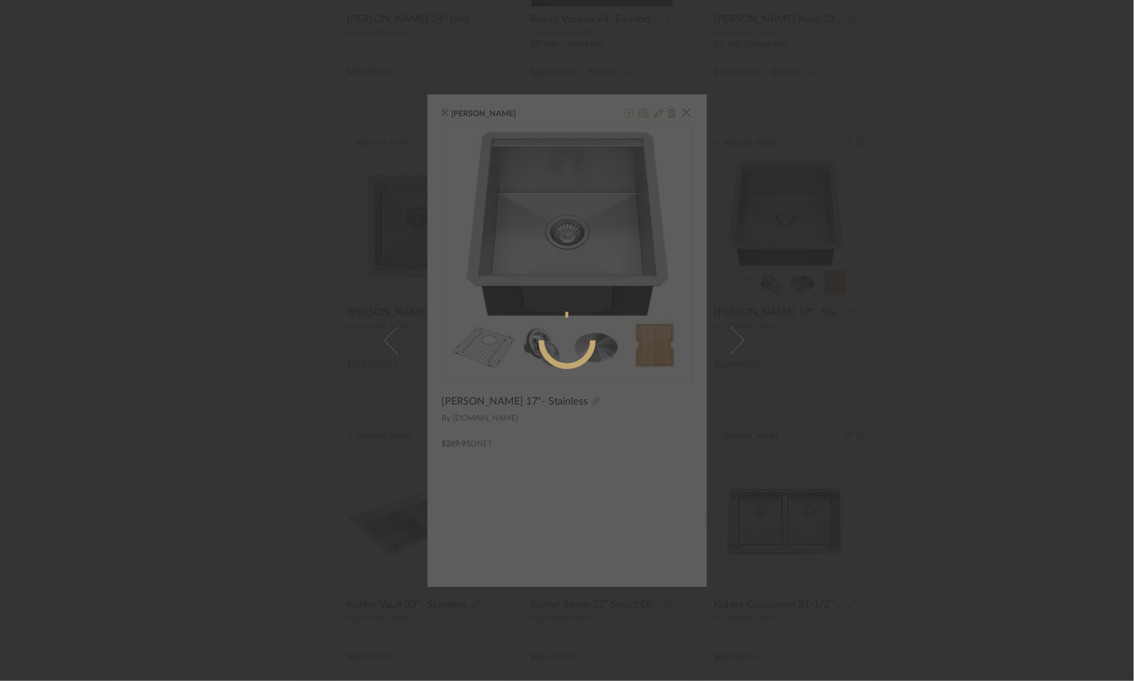
radio input "true"
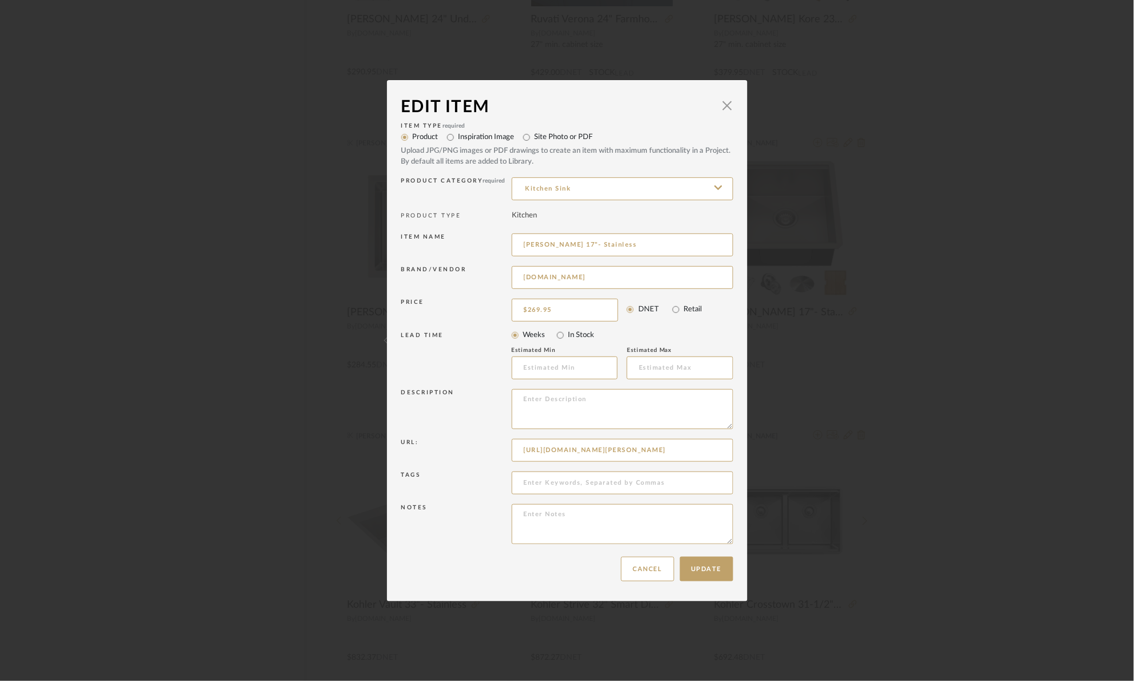
click at [987, 364] on div "Edit Item × Item Type required Product Inspiration Image Site Photo or PDF Uplo…" at bounding box center [567, 340] width 1134 height 681
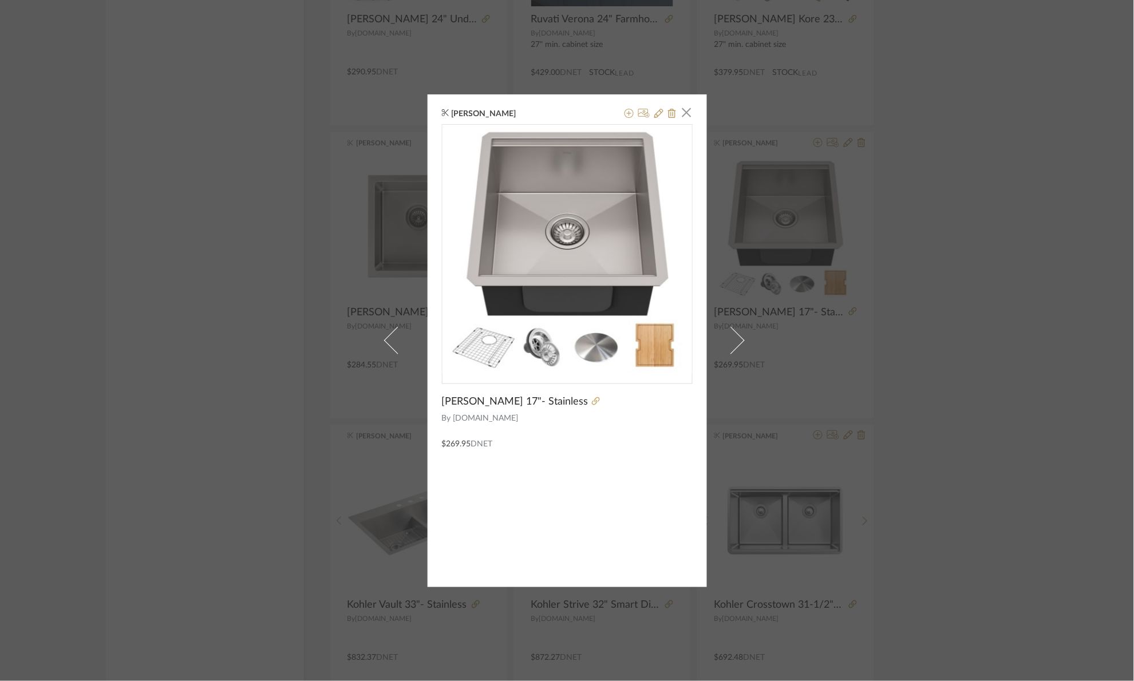
click at [988, 364] on div "Angelena Boeta × Kraus Kore 17"- Stainless By Build.com $269.95 DNET" at bounding box center [567, 340] width 1134 height 681
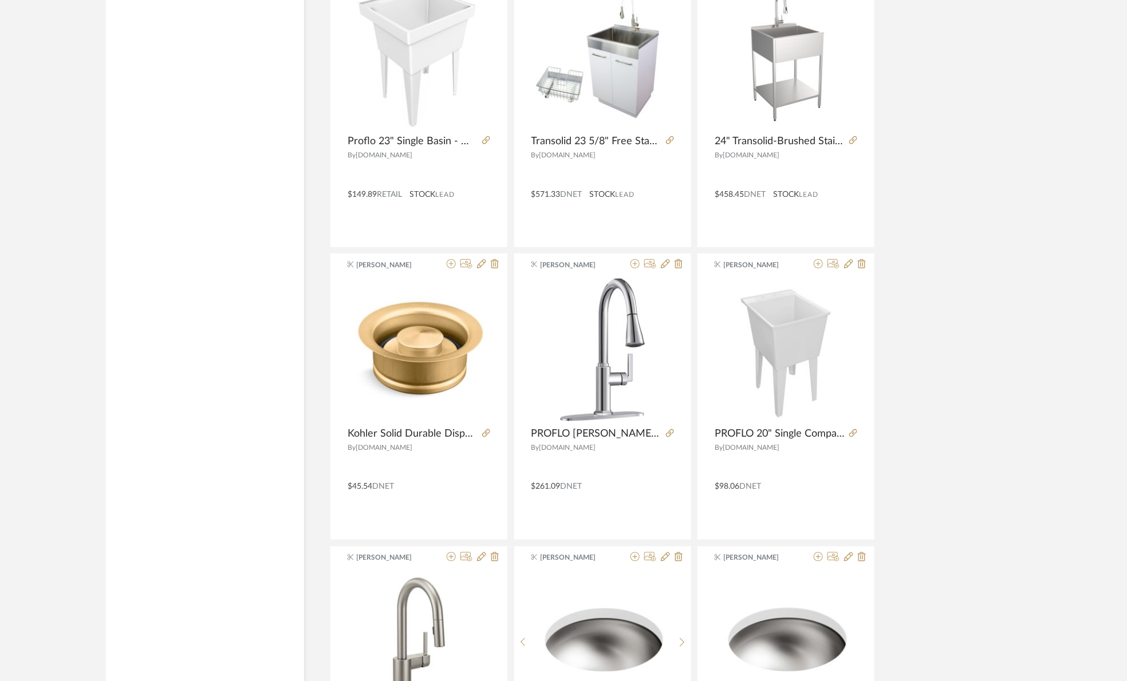
scroll to position [10243, 0]
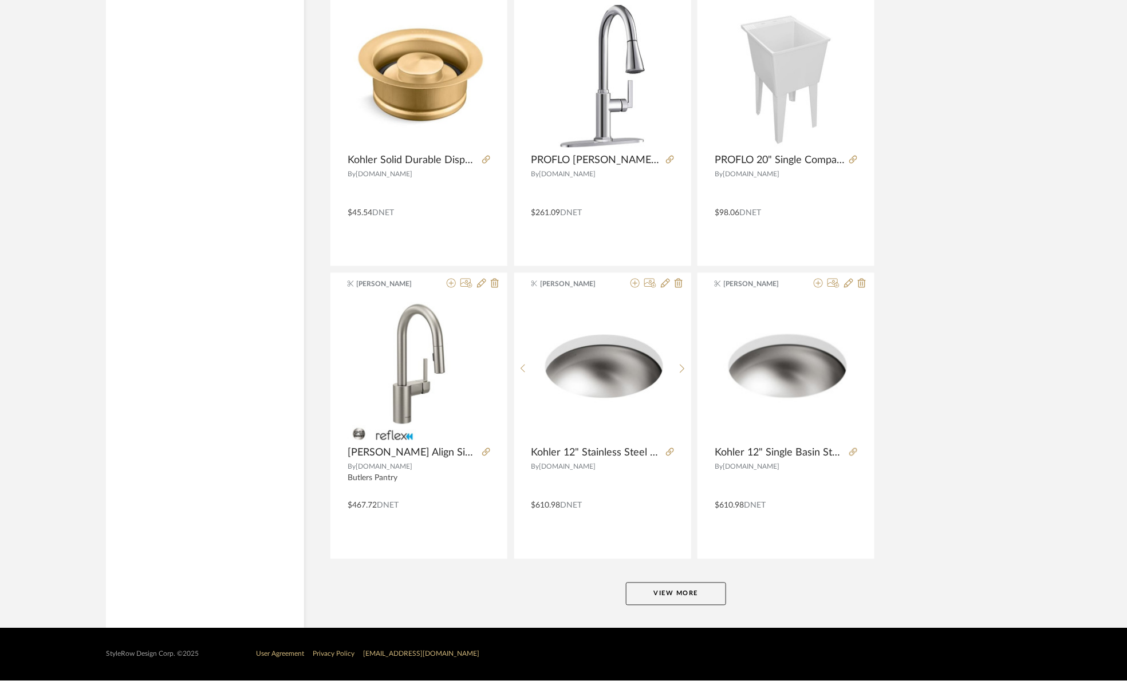
click at [691, 590] on button "View More" at bounding box center [676, 594] width 100 height 23
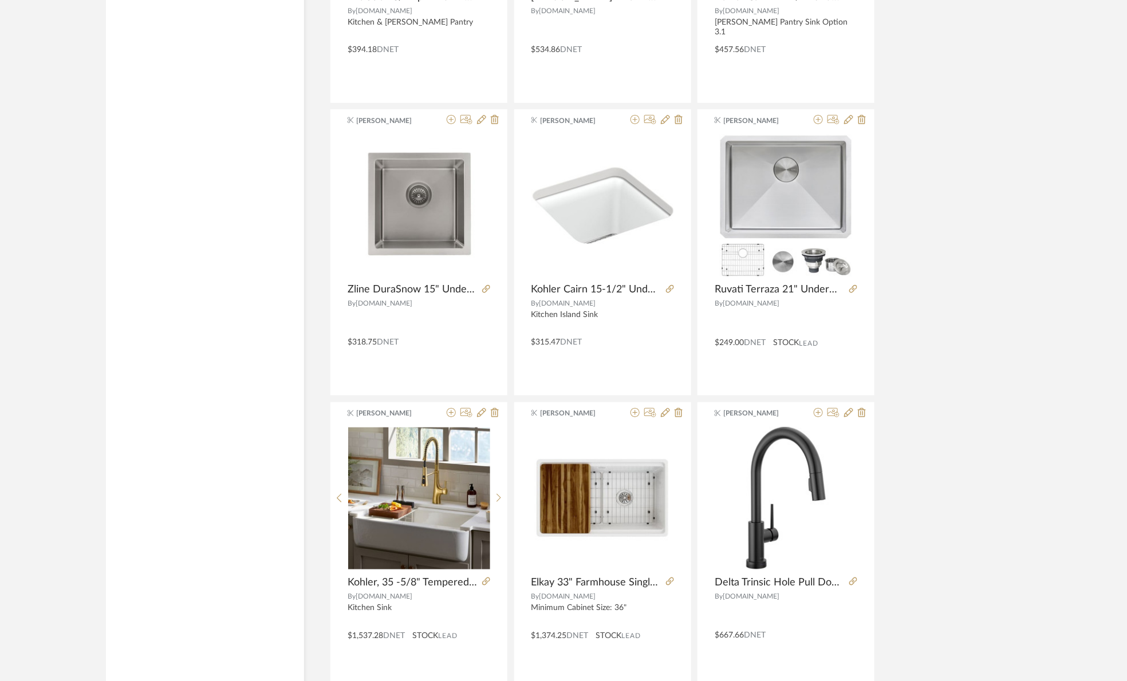
scroll to position [11875, 0]
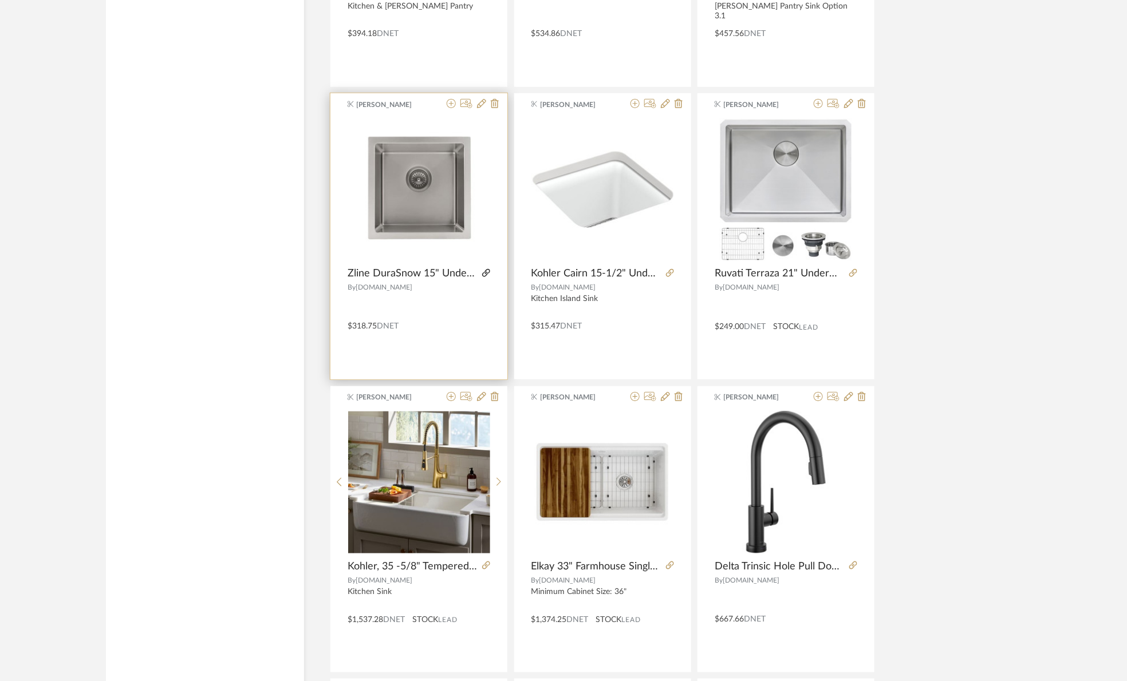
click at [486, 277] on icon at bounding box center [486, 273] width 8 height 8
click at [0, 0] on img at bounding box center [0, 0] width 0 height 0
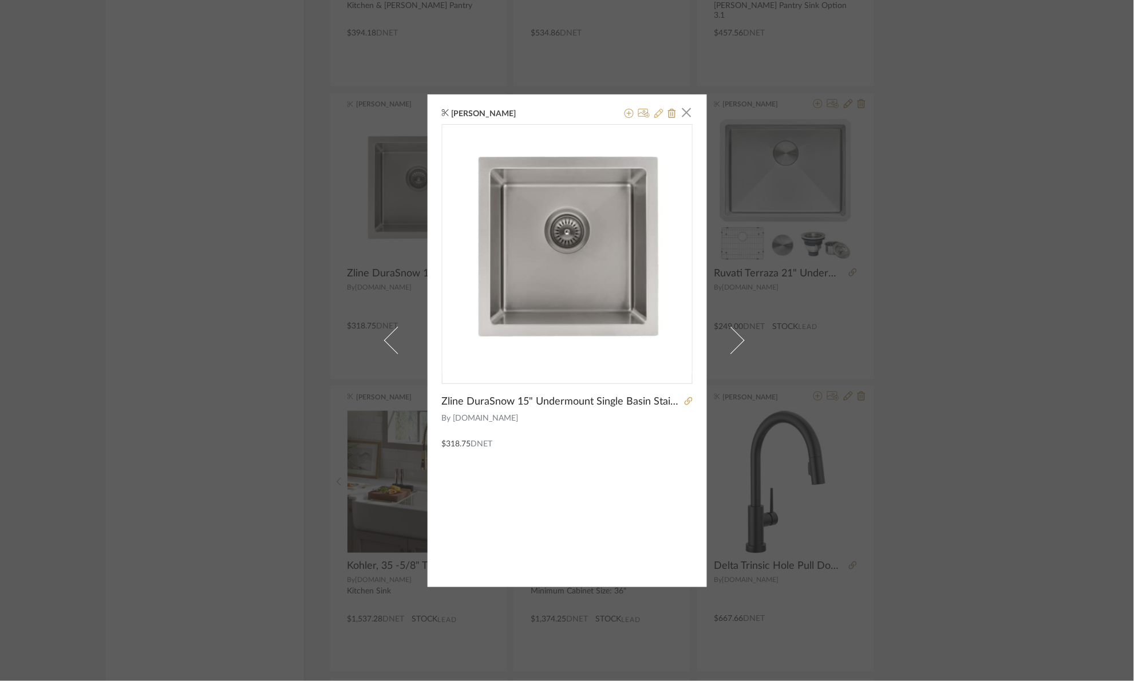
click at [654, 111] on icon at bounding box center [658, 113] width 9 height 9
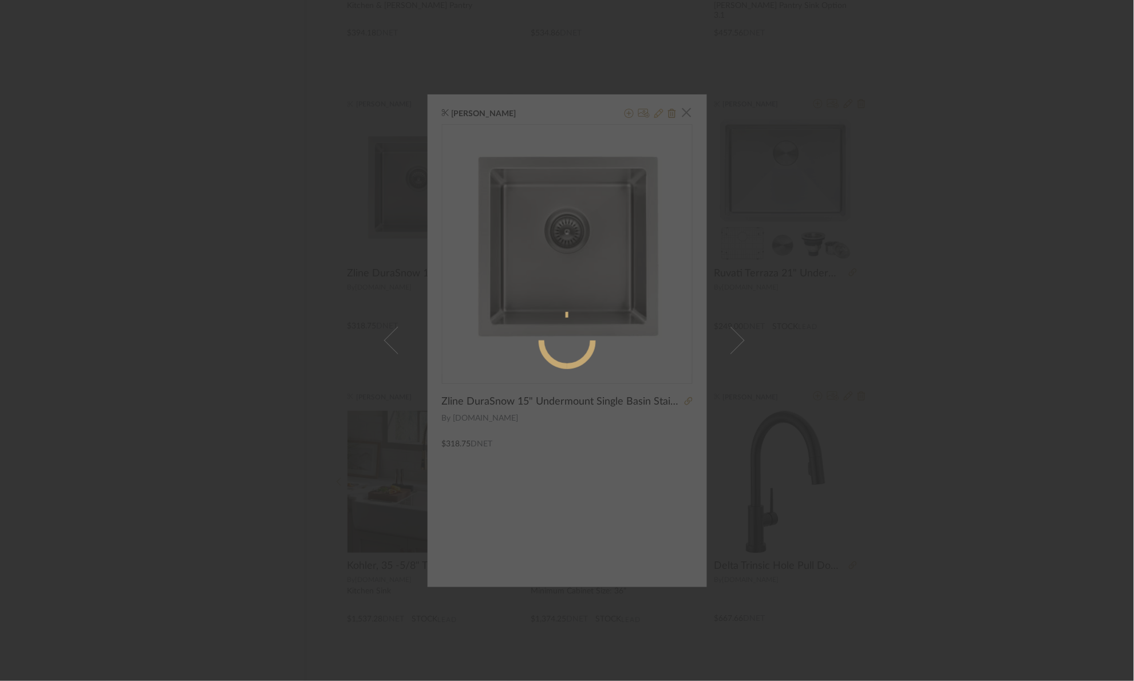
radio input "true"
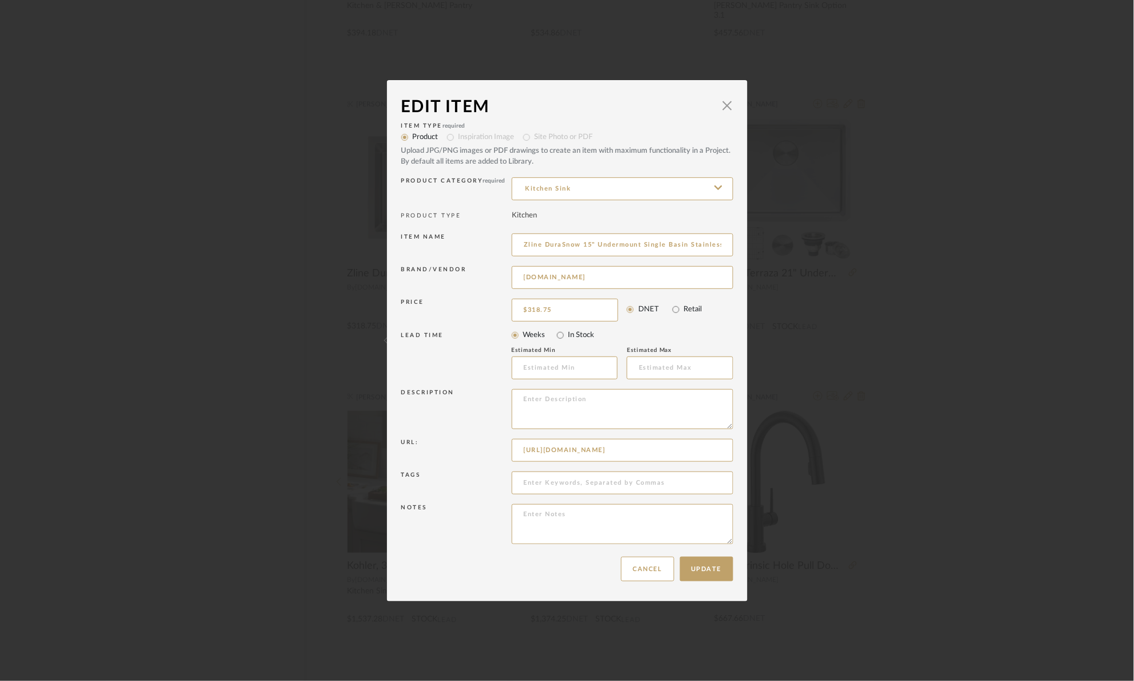
click at [952, 325] on div "Edit Item × Item Type required Product Inspiration Image Site Photo or PDF Uplo…" at bounding box center [567, 340] width 1134 height 681
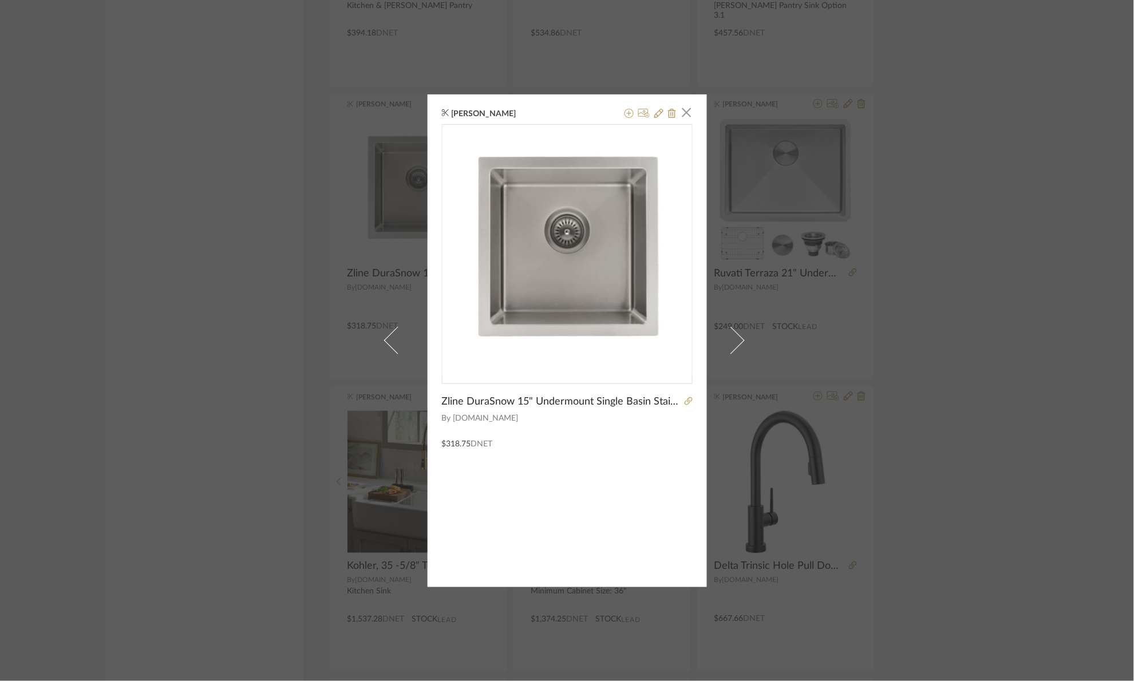
click at [939, 321] on div "Angelena Boeta × Zline DuraSnow 15" Undermount Single Basin Stainless Steel Sin…" at bounding box center [567, 340] width 1134 height 681
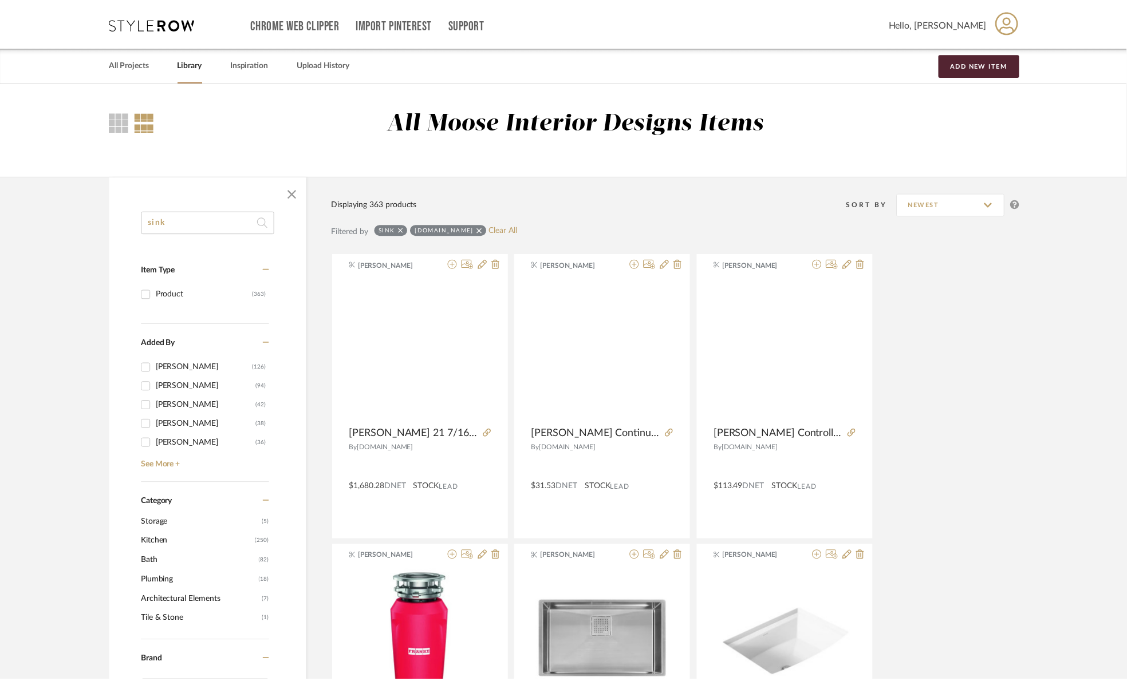
scroll to position [11875, 0]
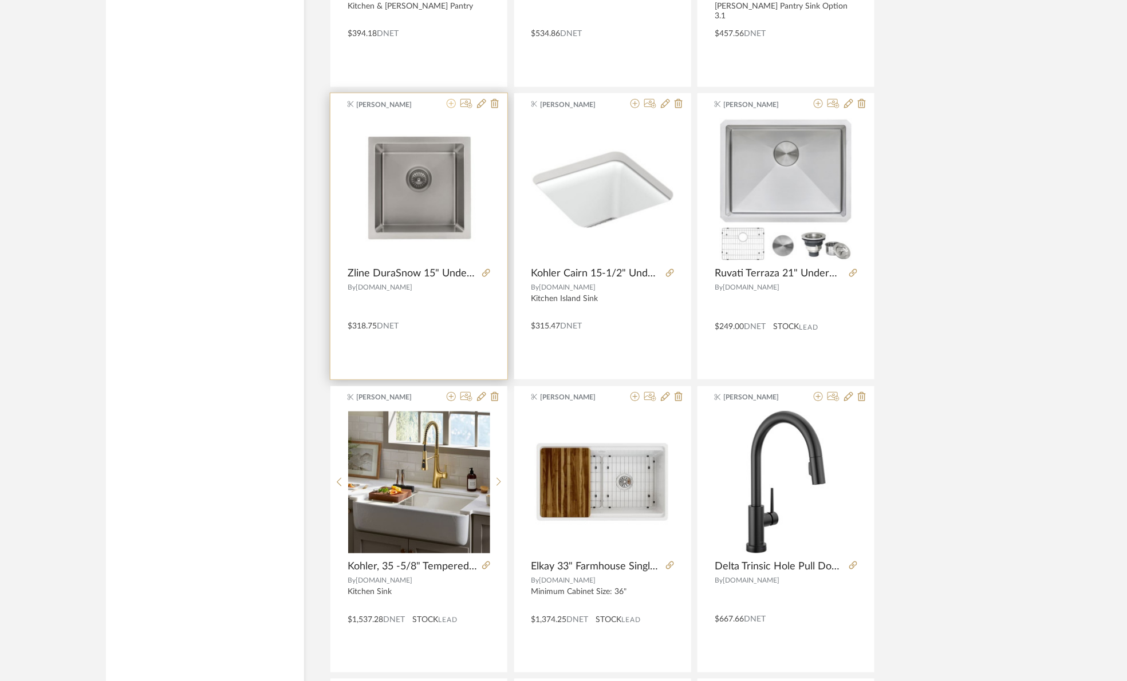
click at [450, 108] on icon at bounding box center [451, 103] width 9 height 9
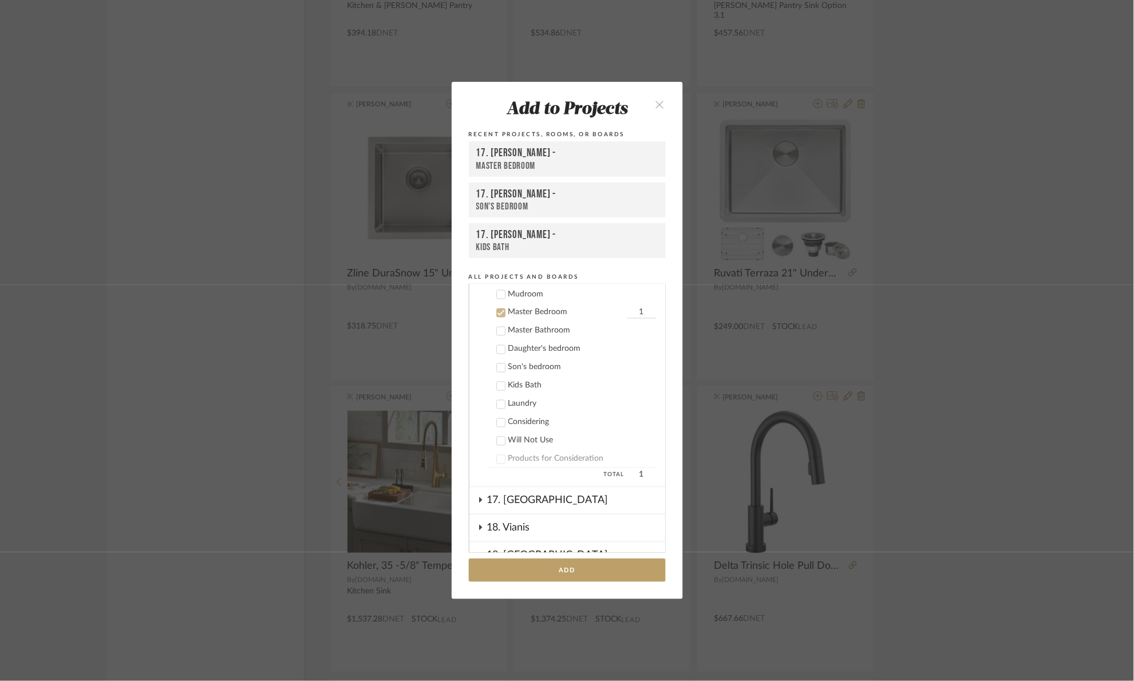
scroll to position [643, 0]
click at [519, 298] on div "Master Bedroom" at bounding box center [566, 303] width 116 height 10
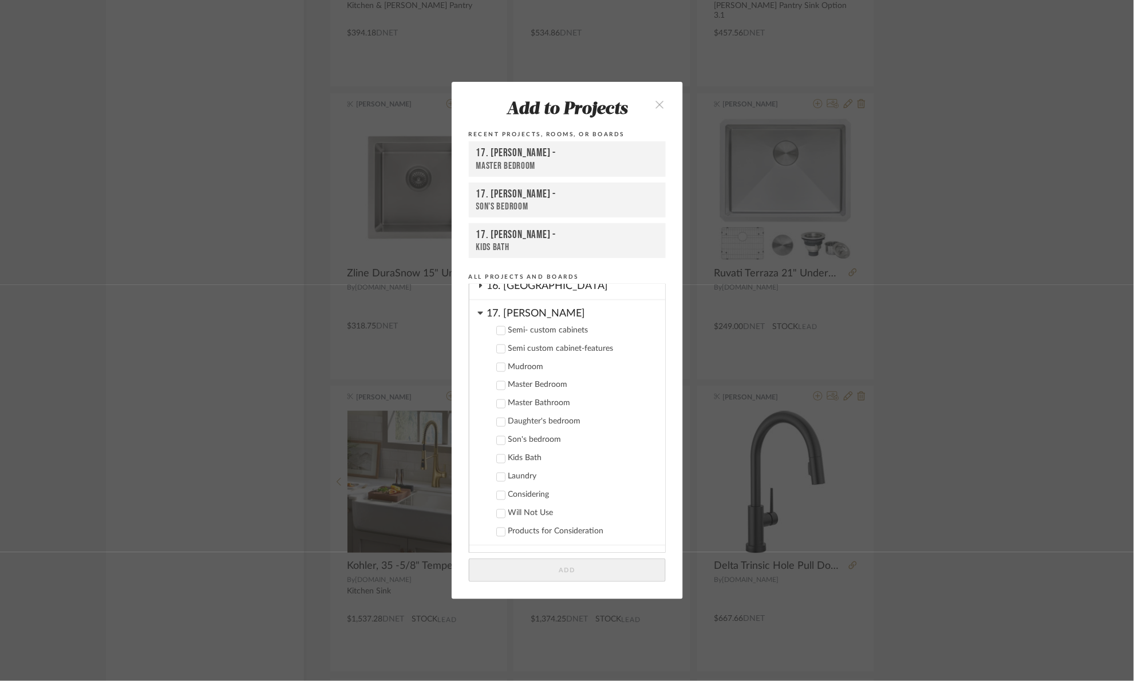
scroll to position [557, 0]
click at [504, 310] on div "17. Hurley" at bounding box center [576, 313] width 178 height 20
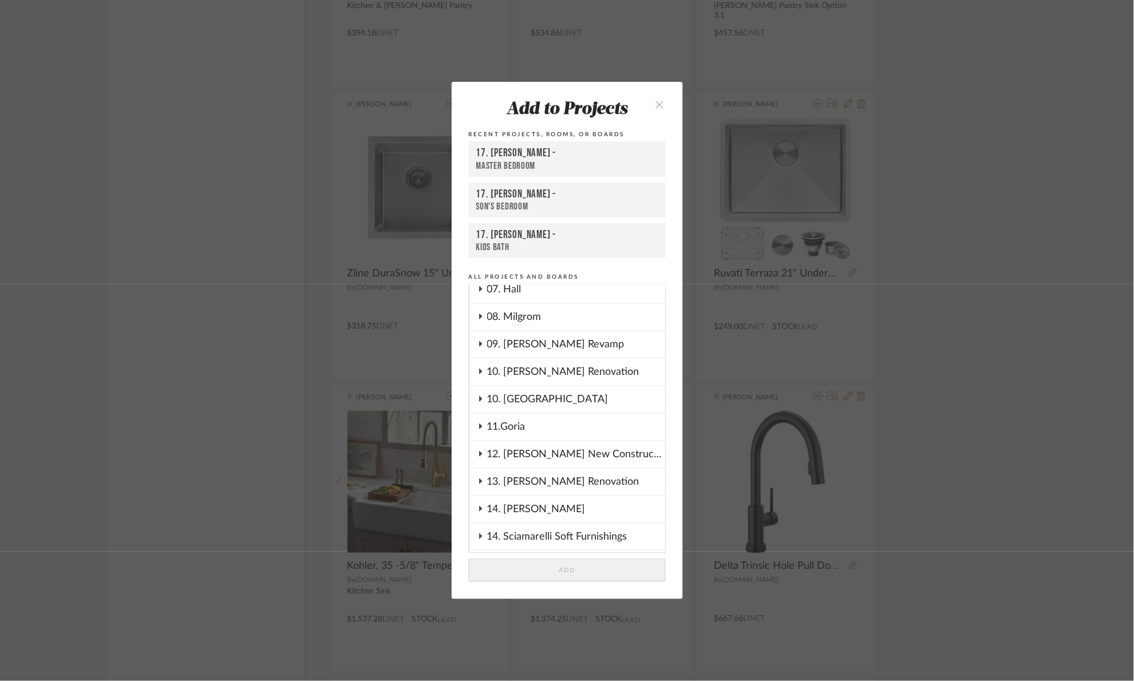
scroll to position [214, 0]
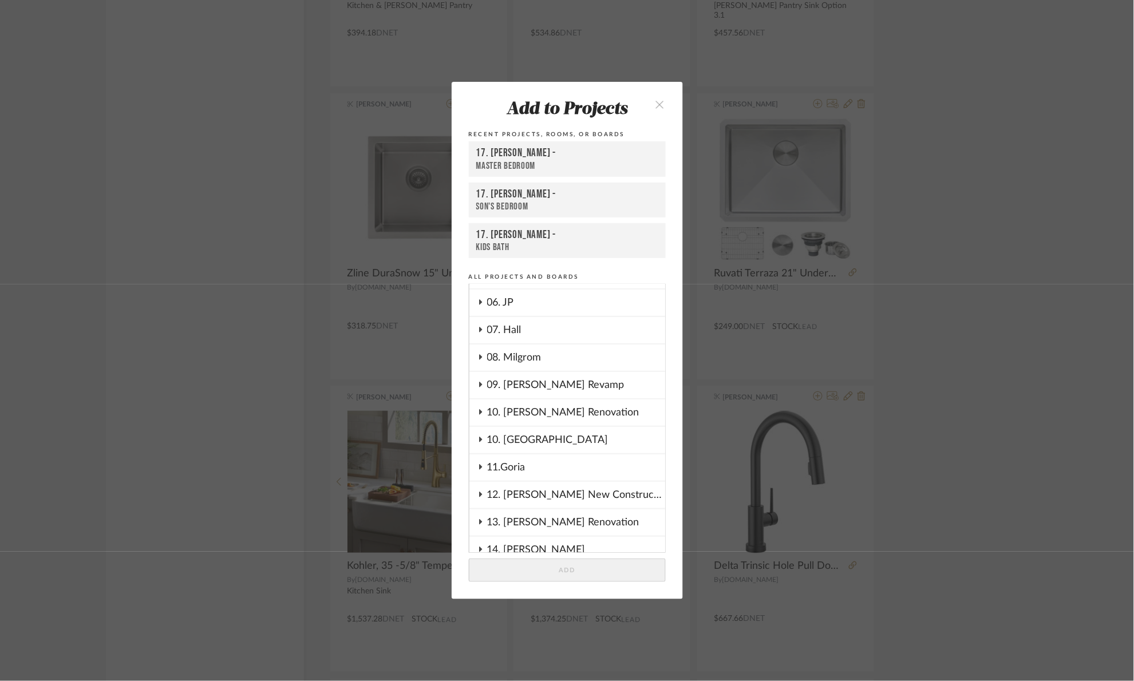
click at [533, 357] on div "08. Milgrom" at bounding box center [576, 358] width 178 height 26
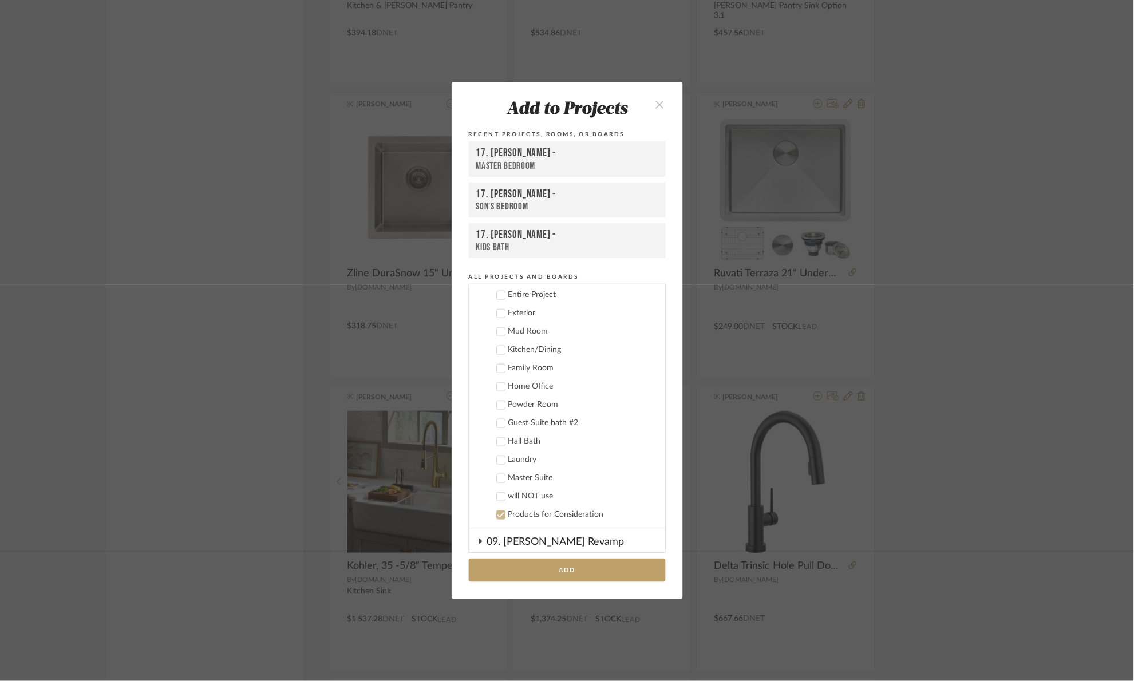
scroll to position [299, 0]
click at [526, 457] on cdk-nested-tree-node "Laundry" at bounding box center [563, 453] width 187 height 18
click at [526, 449] on div "Laundry" at bounding box center [582, 454] width 148 height 10
click at [610, 580] on button "Add" at bounding box center [567, 570] width 197 height 23
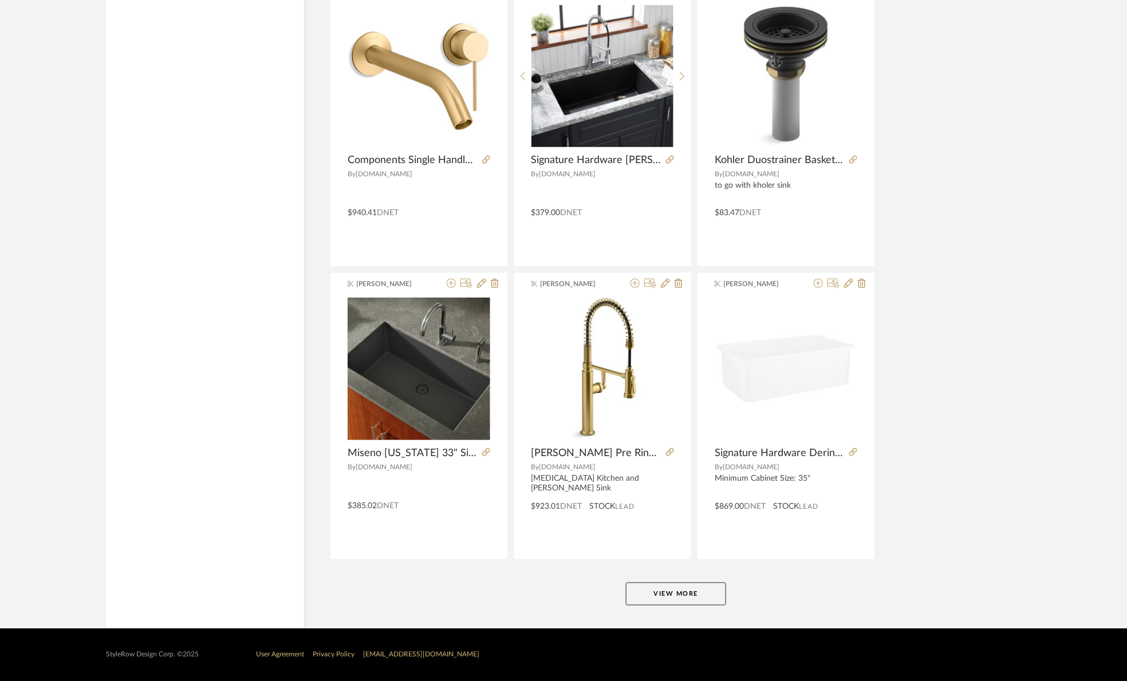
scroll to position [13762, 0]
drag, startPoint x: 653, startPoint y: 597, endPoint x: 664, endPoint y: 581, distance: 19.9
click at [654, 597] on button "View More" at bounding box center [676, 594] width 100 height 23
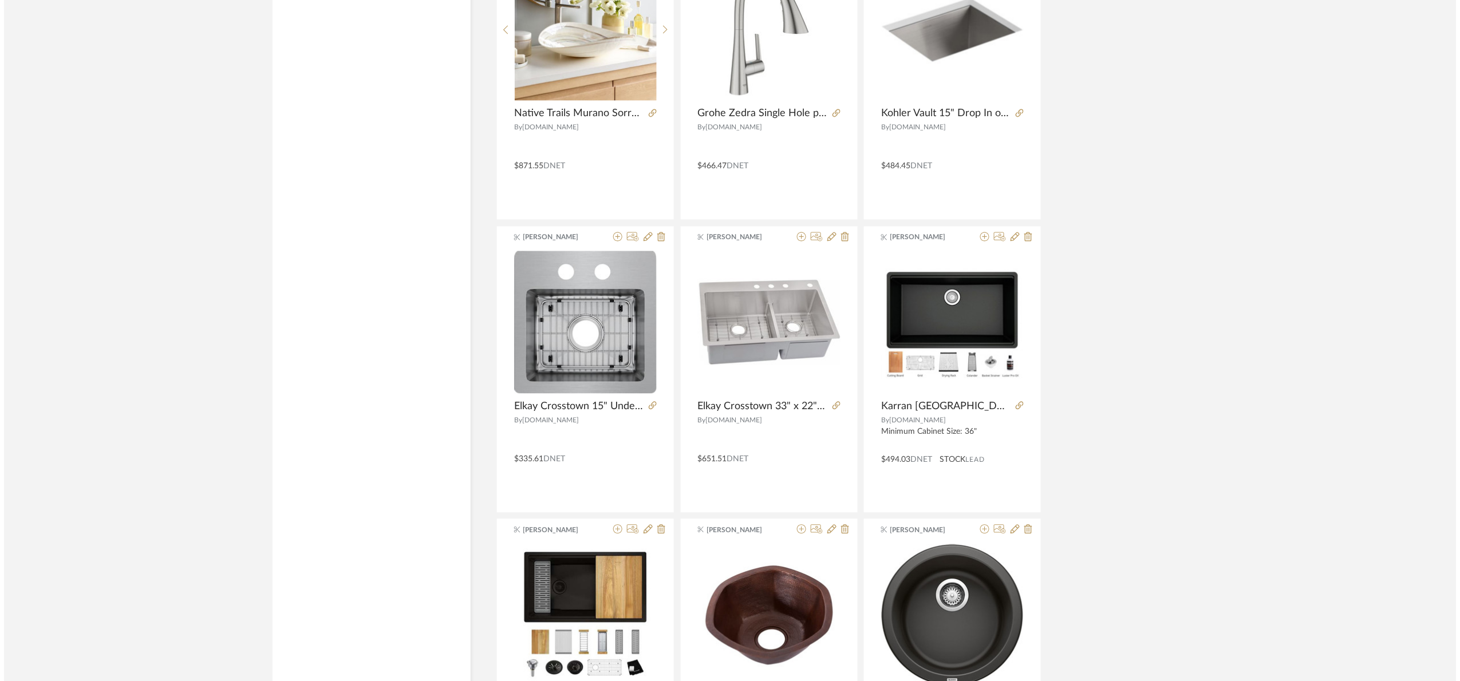
scroll to position [0, 0]
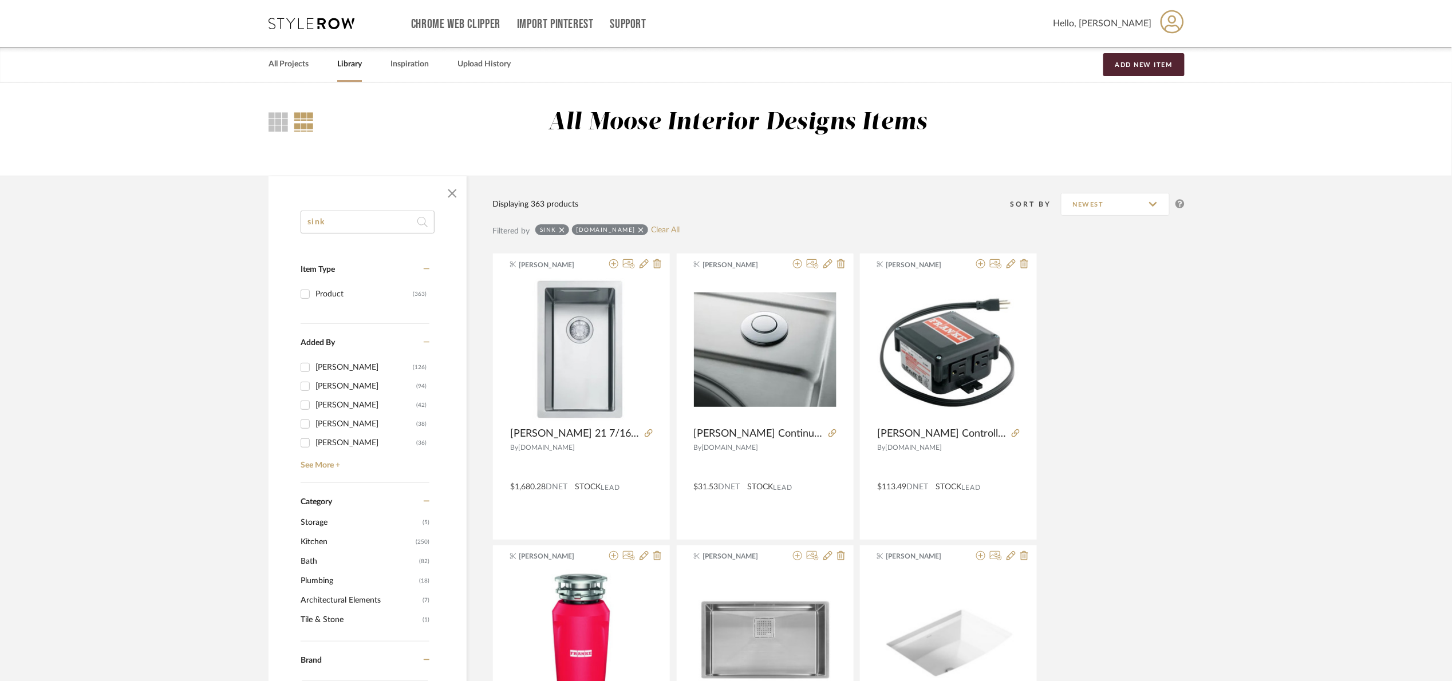
click at [649, 221] on div "Filtered by sink Build.com Clear All" at bounding box center [838, 236] width 692 height 34
click at [647, 225] on div "sink Build.com Clear All" at bounding box center [607, 231] width 144 height 14
click at [651, 226] on link "Clear All" at bounding box center [665, 231] width 29 height 10
checkbox input "false"
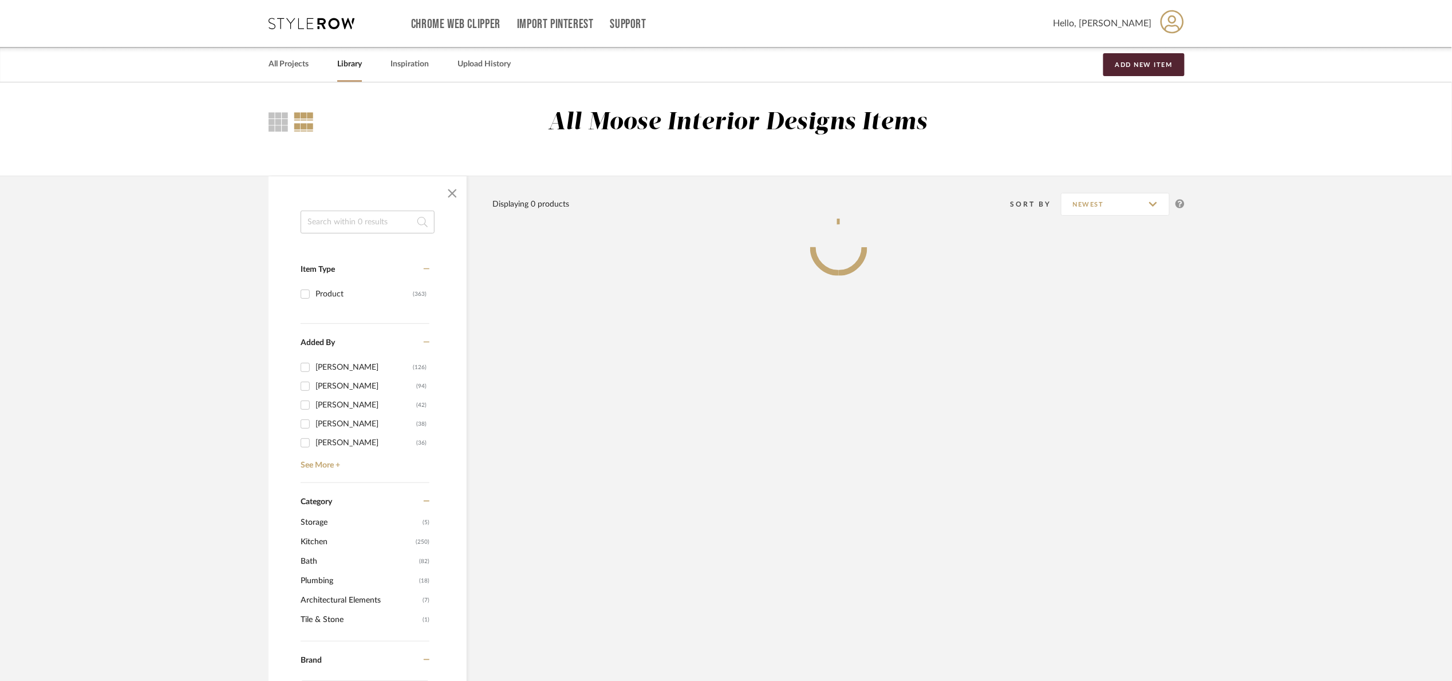
click at [372, 224] on input at bounding box center [368, 222] width 134 height 23
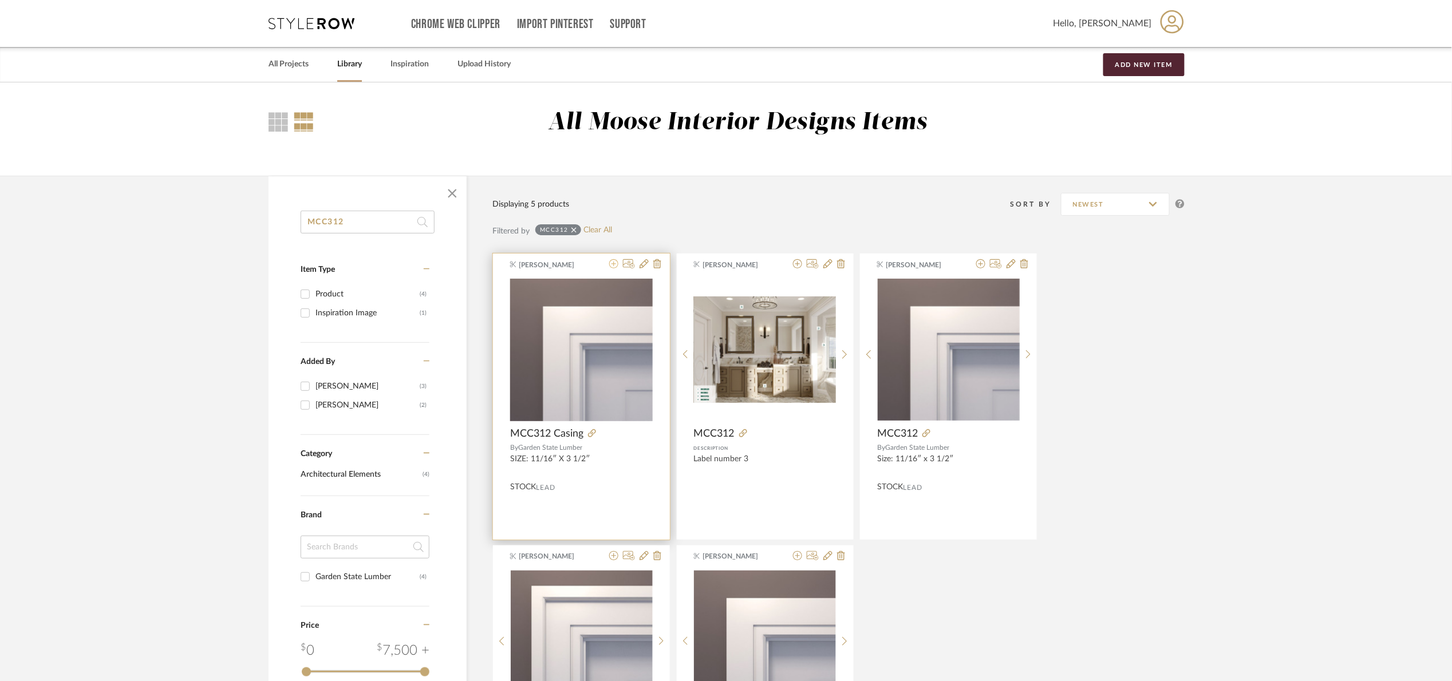
click at [614, 265] on icon at bounding box center [613, 263] width 9 height 9
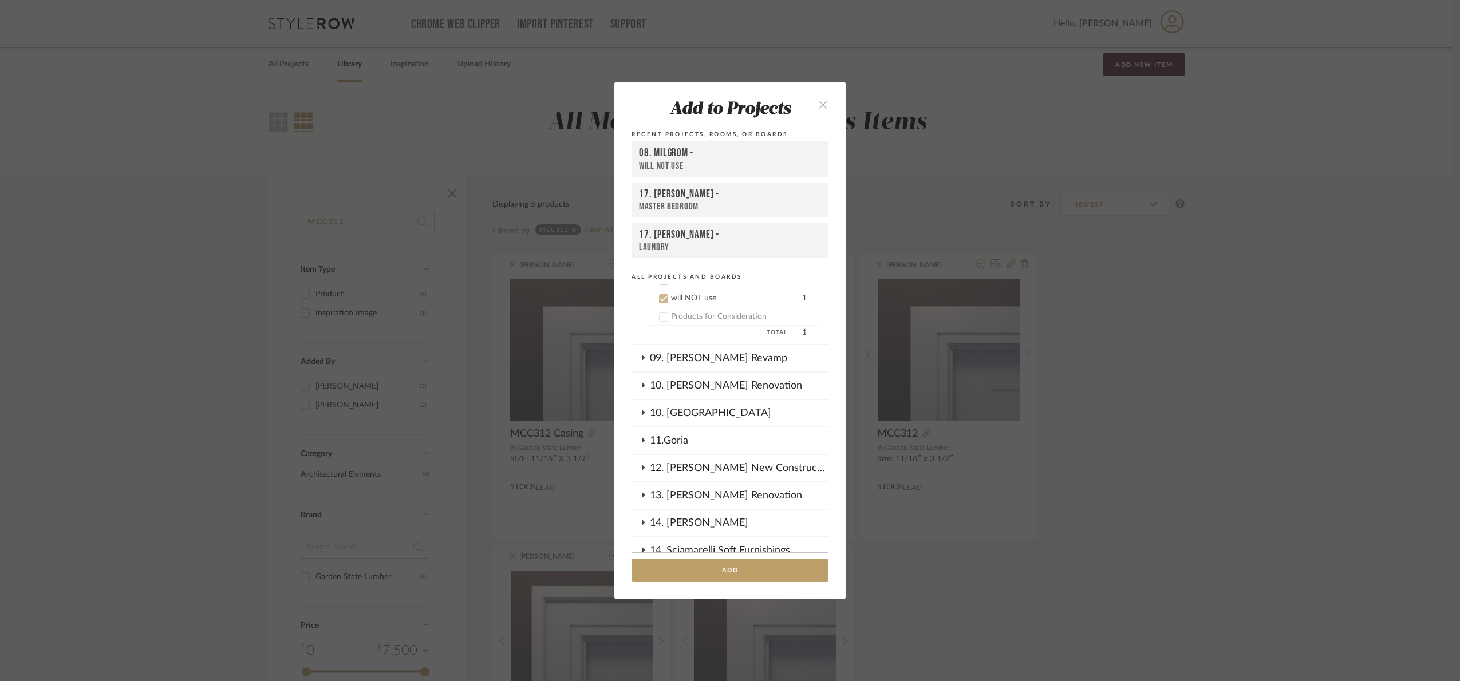
drag, startPoint x: 675, startPoint y: 290, endPoint x: 686, endPoint y: 297, distance: 13.4
click at [675, 293] on label "will NOT use 1" at bounding box center [733, 298] width 169 height 11
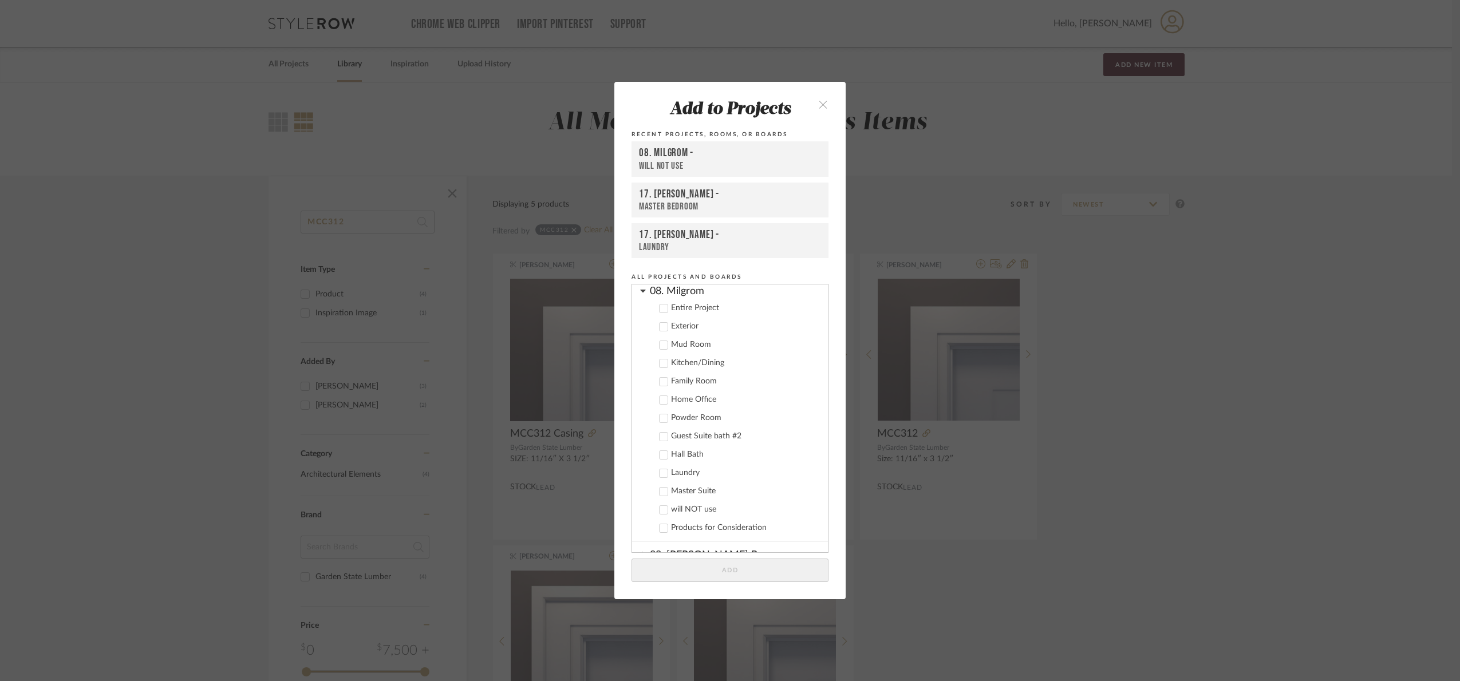
scroll to position [148, 0]
click at [673, 436] on div "Entire Project" at bounding box center [745, 441] width 148 height 10
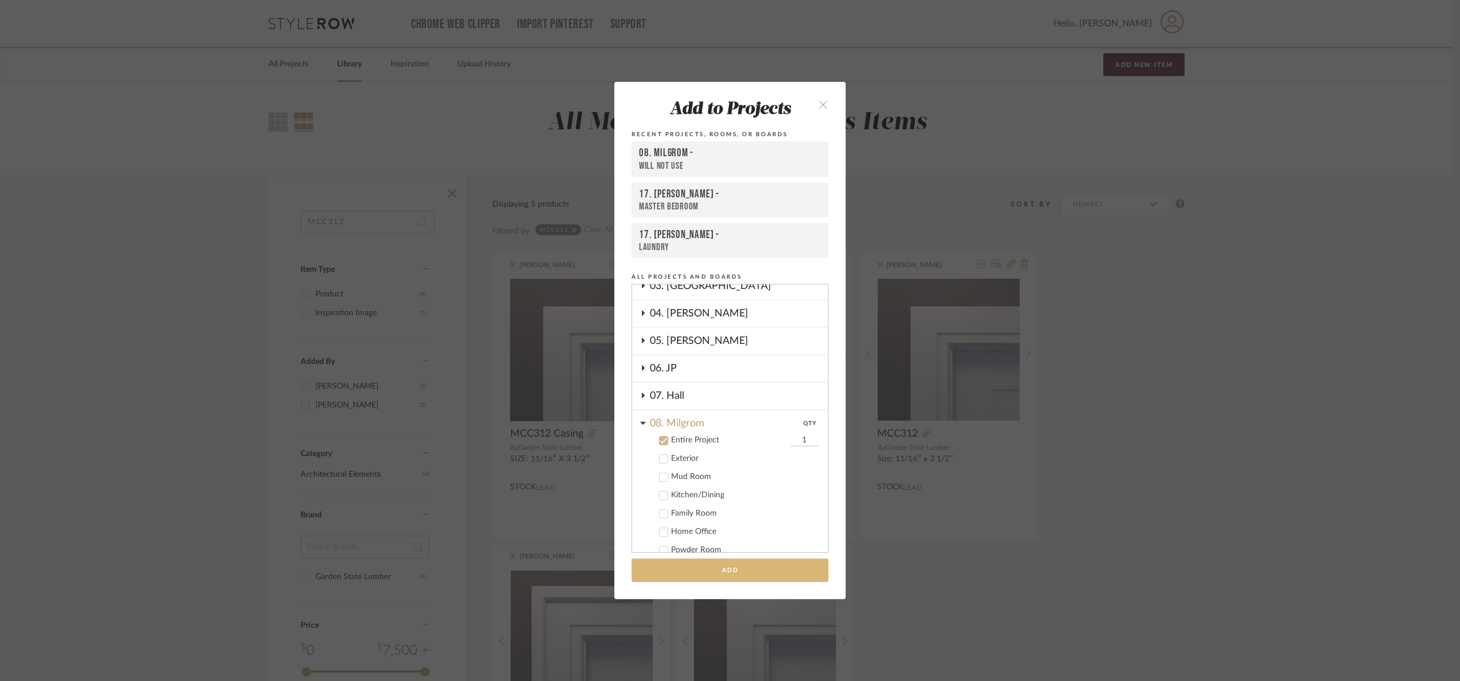
click at [732, 561] on button "Add" at bounding box center [730, 570] width 197 height 23
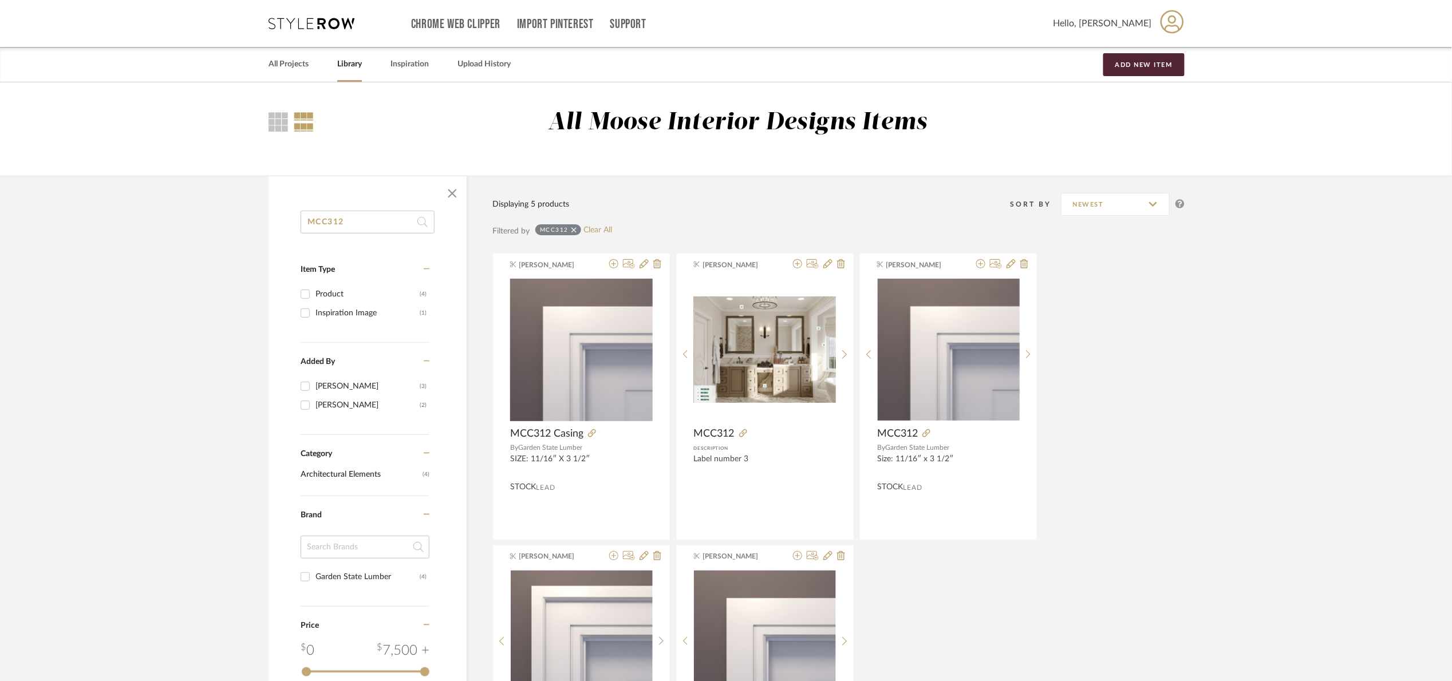
drag, startPoint x: 367, startPoint y: 219, endPoint x: 205, endPoint y: 232, distance: 162.5
click at [205, 232] on library-search-items "MCC312 Item Type Product (4) Inspiration Image (1) Added By Maria Ortega (3) Ka…" at bounding box center [726, 524] width 1452 height 697
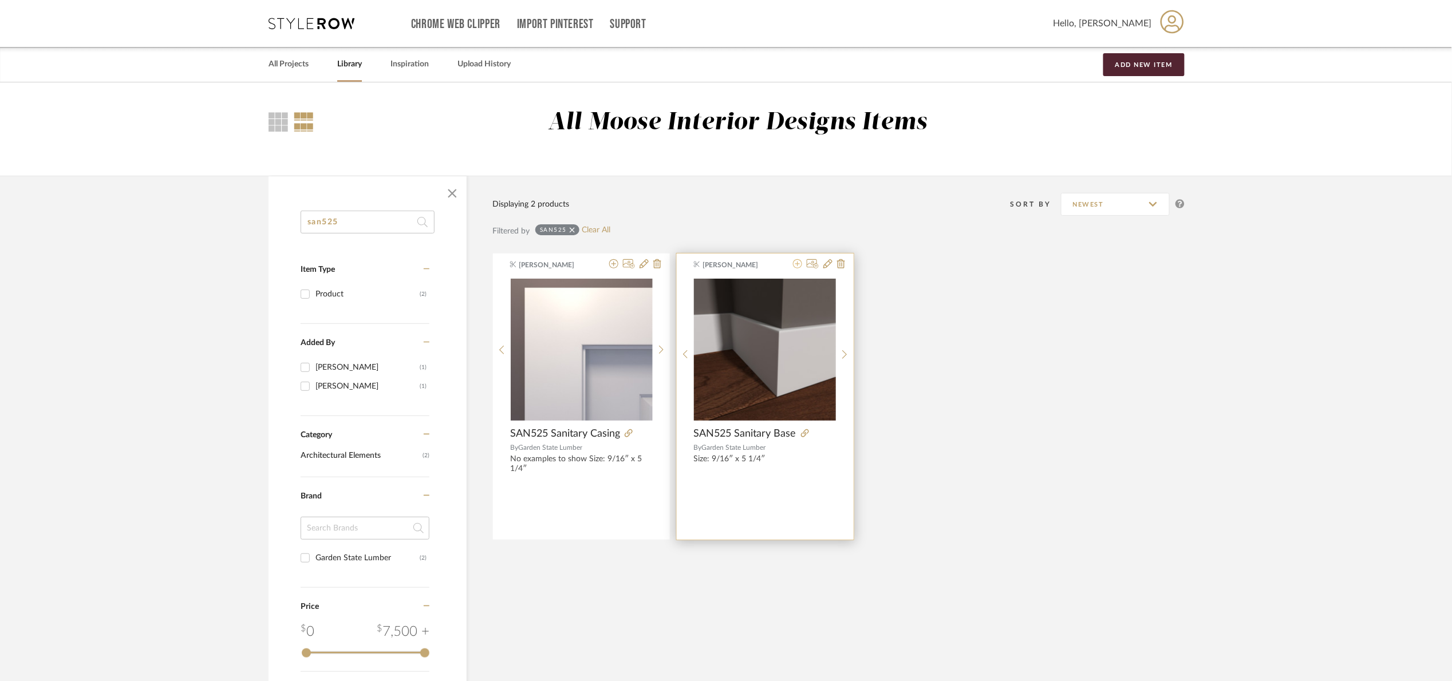
type input "san525"
click at [799, 266] on icon at bounding box center [797, 263] width 9 height 9
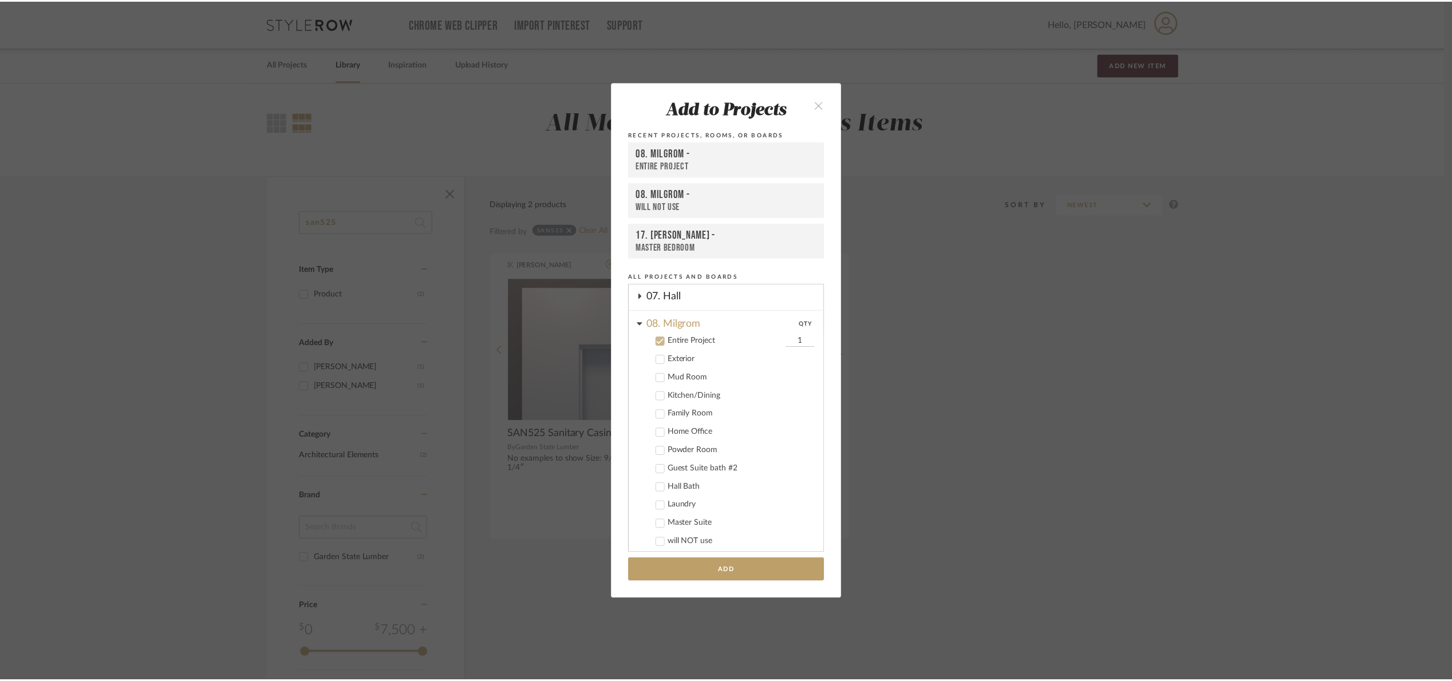
scroll to position [290, 0]
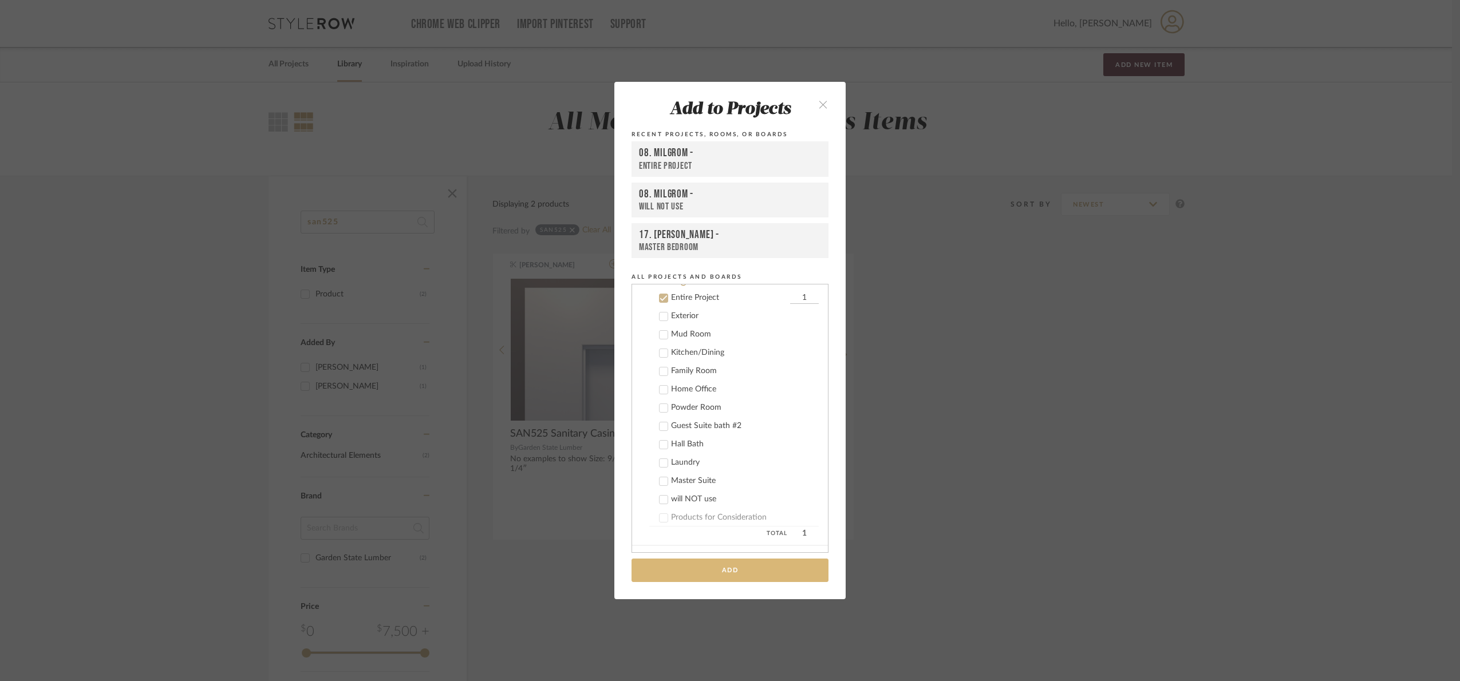
click at [739, 574] on button "Add" at bounding box center [730, 570] width 197 height 23
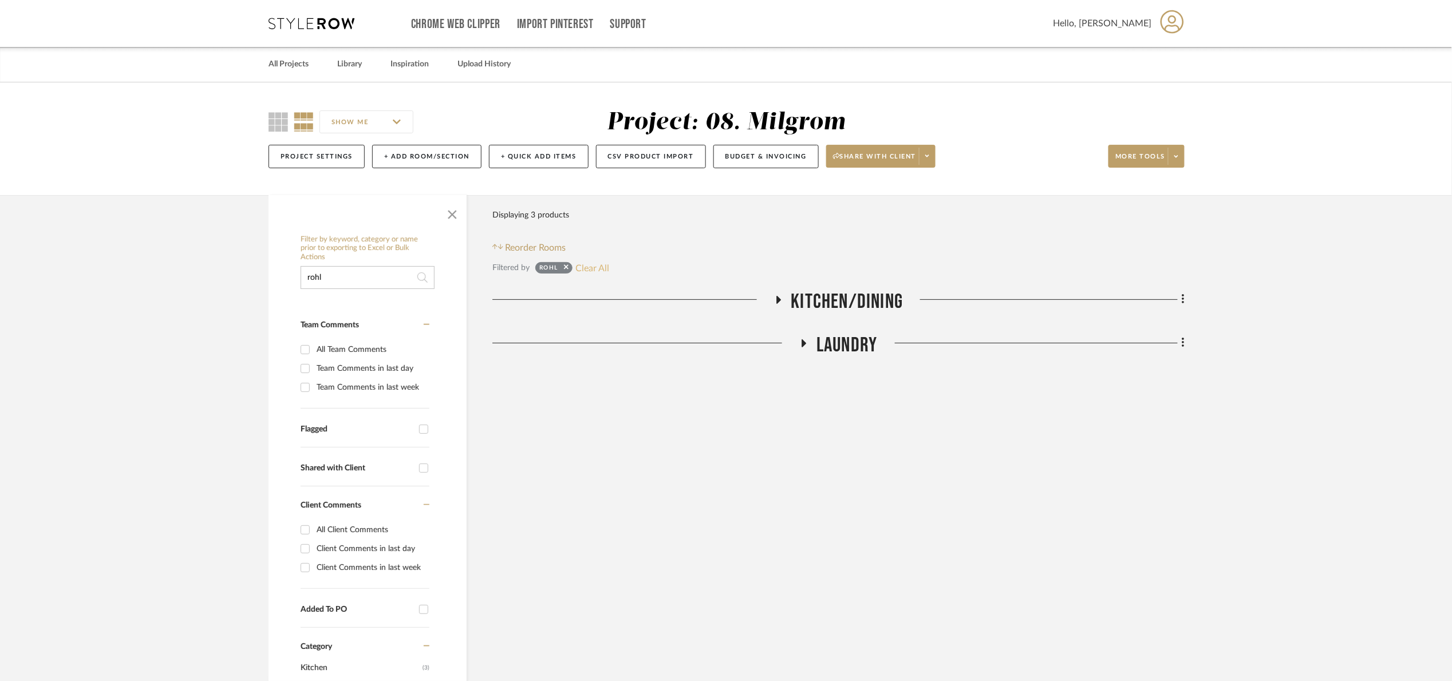
click at [593, 267] on button "Clear All" at bounding box center [592, 268] width 34 height 15
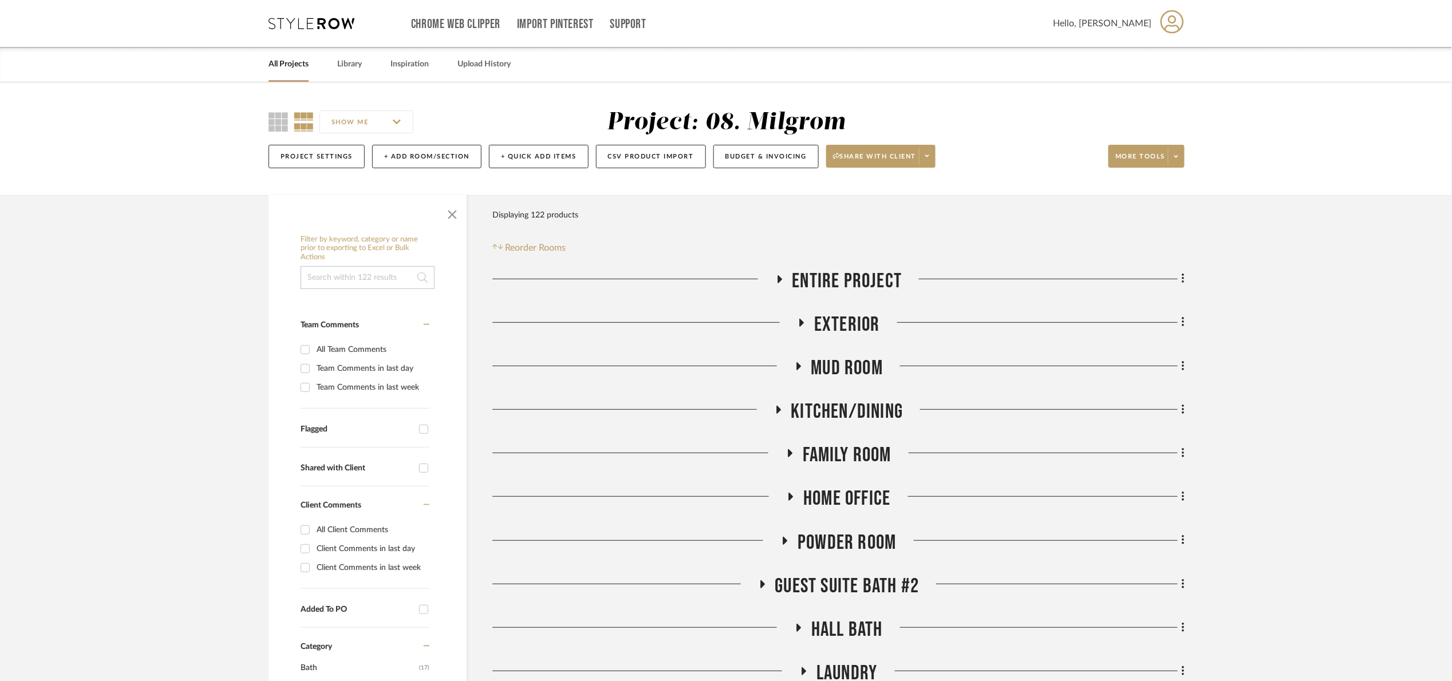
scroll to position [344, 0]
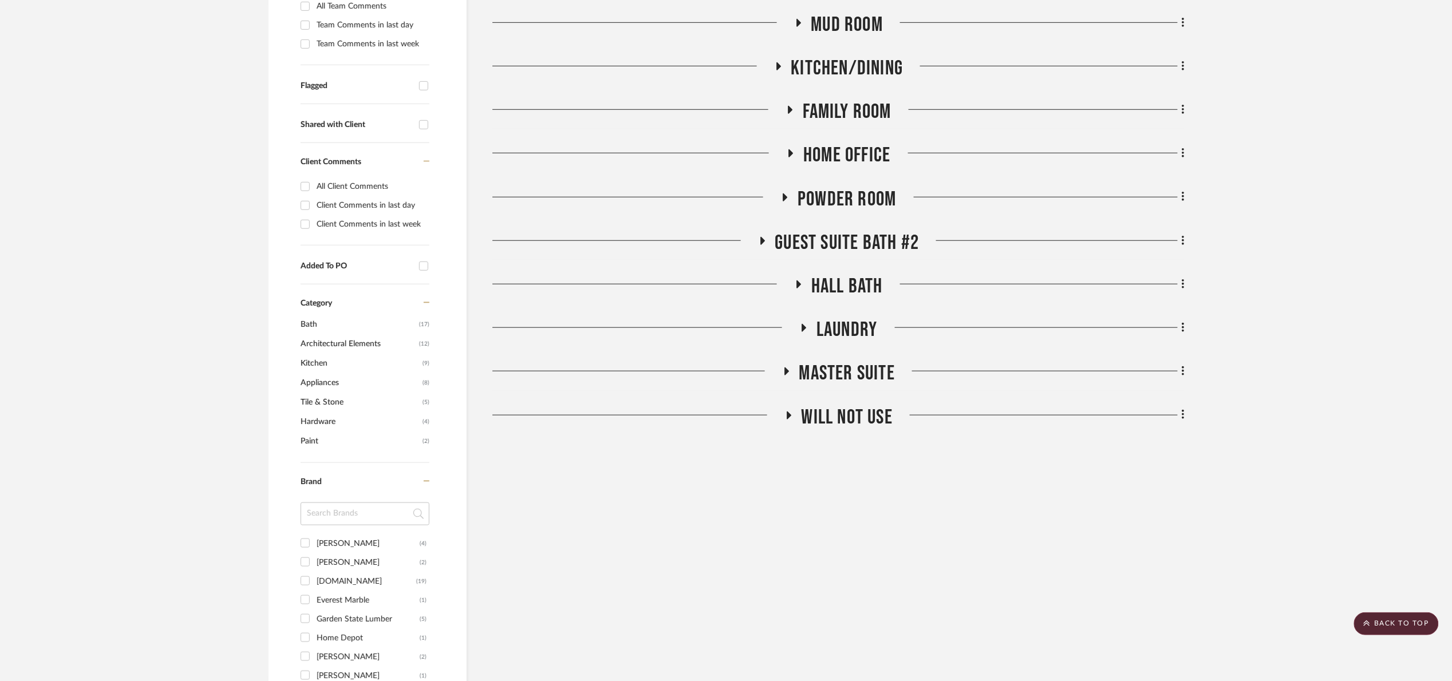
click at [864, 321] on span "Laundry" at bounding box center [847, 330] width 61 height 25
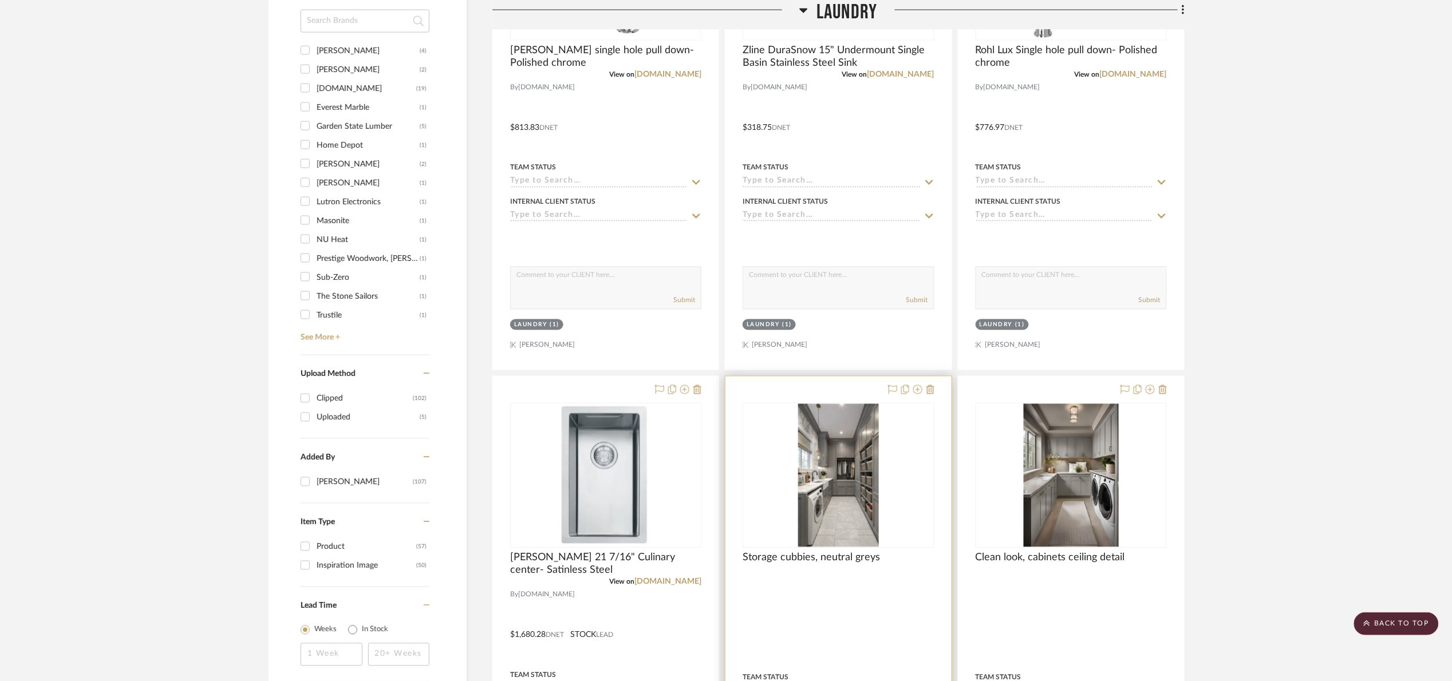
scroll to position [859, 0]
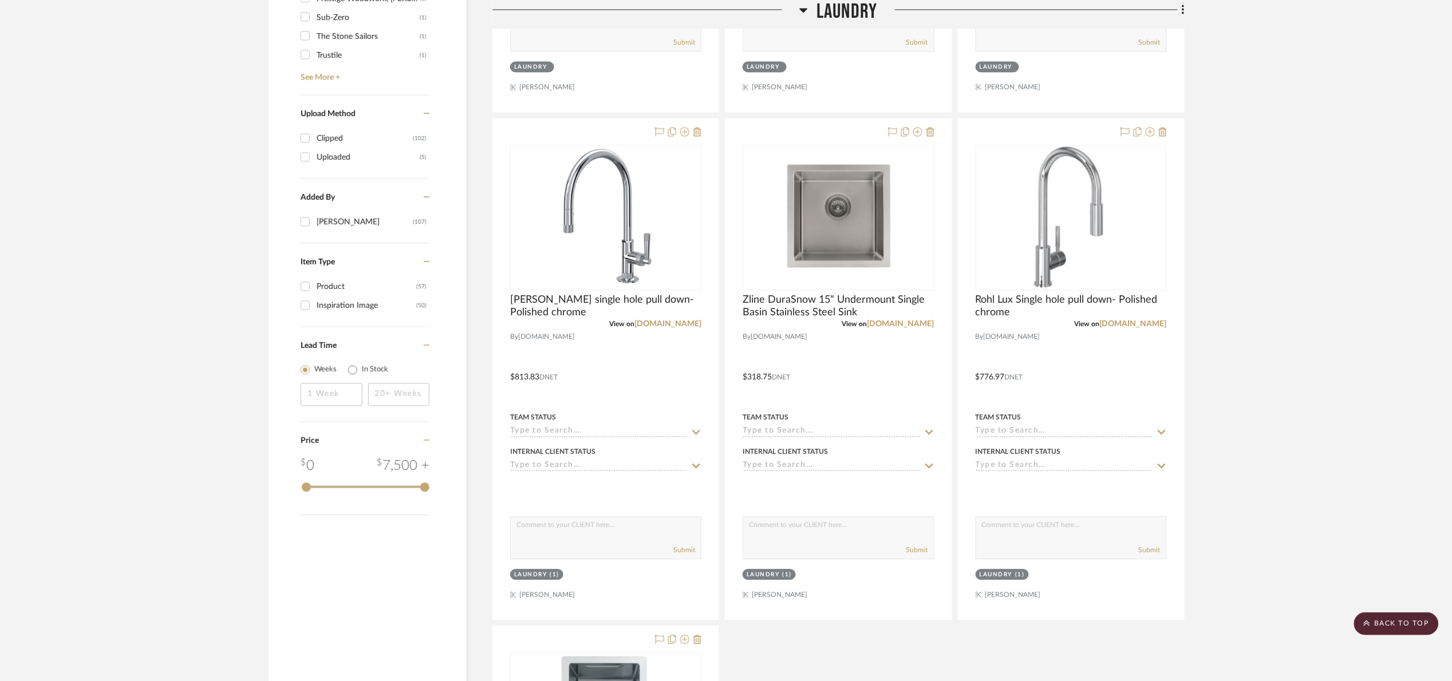
click at [844, 5] on span "Laundry" at bounding box center [847, 12] width 61 height 25
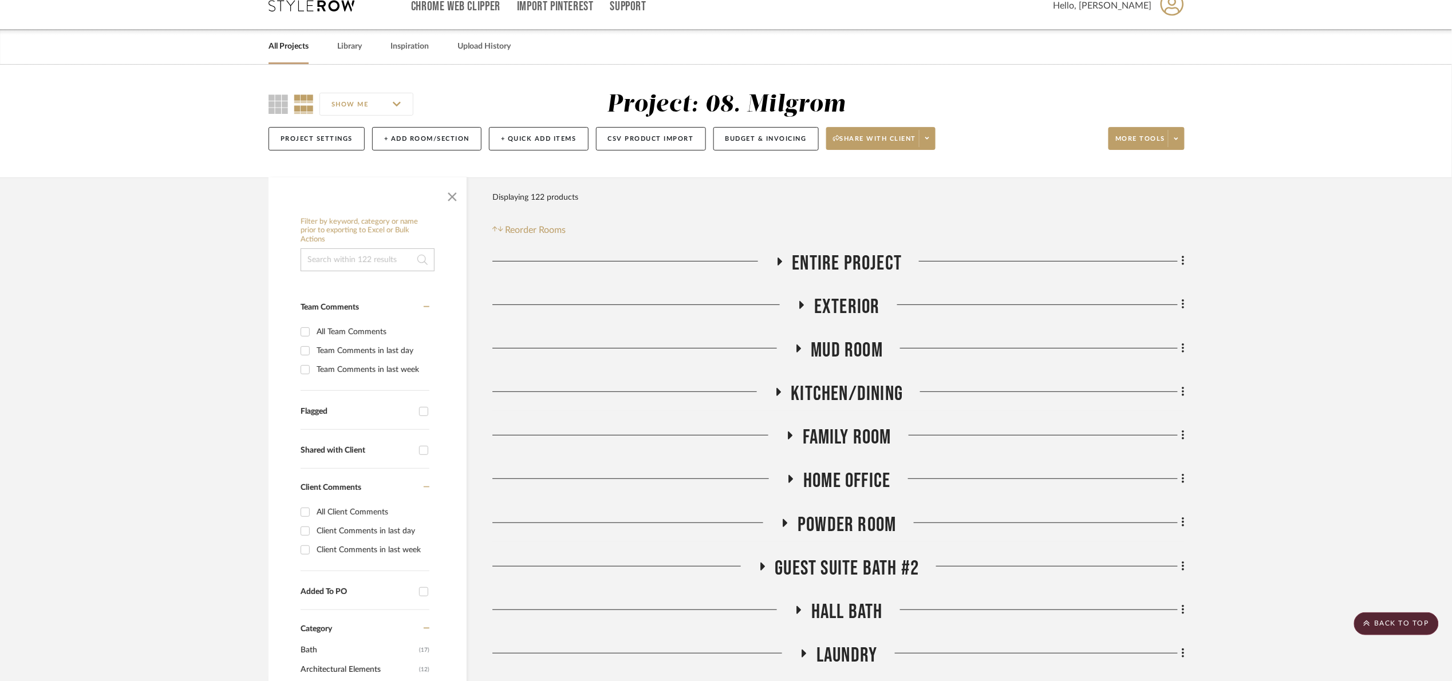
scroll to position [0, 0]
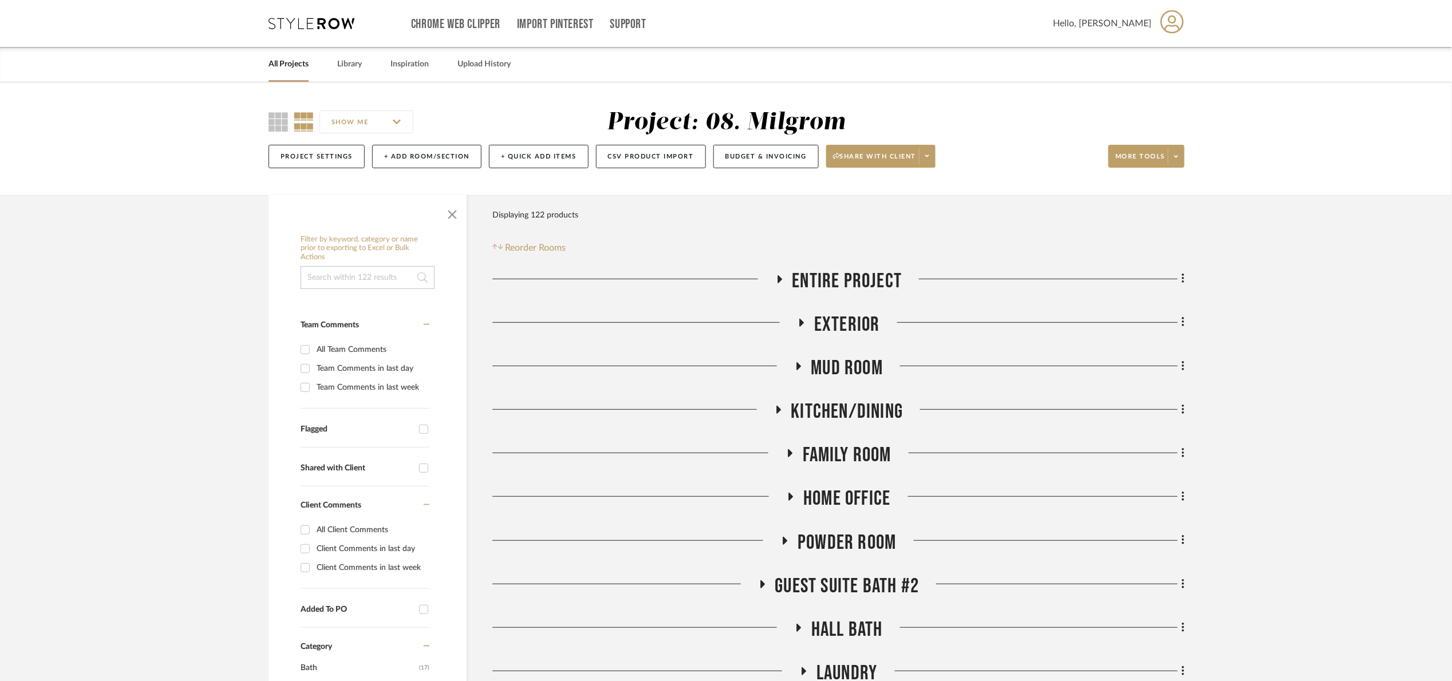
click at [836, 291] on span "Entire Project" at bounding box center [847, 281] width 110 height 25
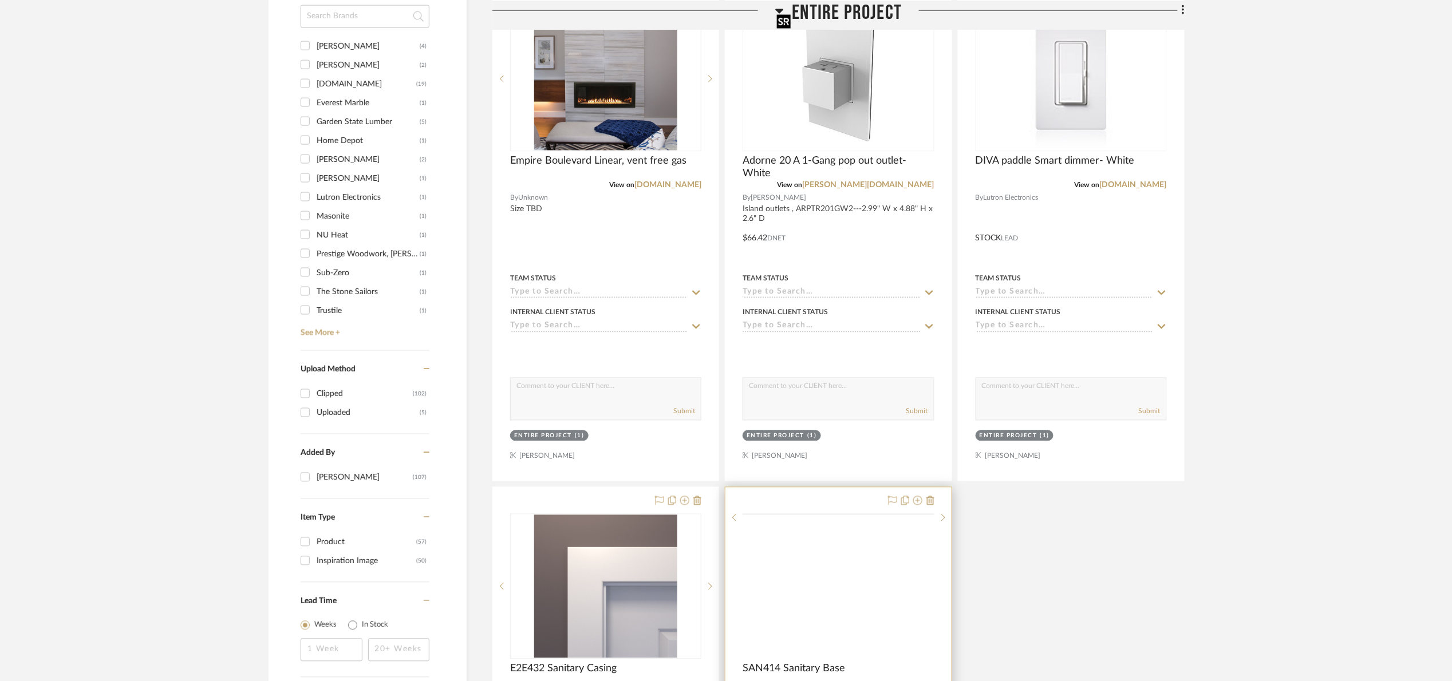
scroll to position [1374, 0]
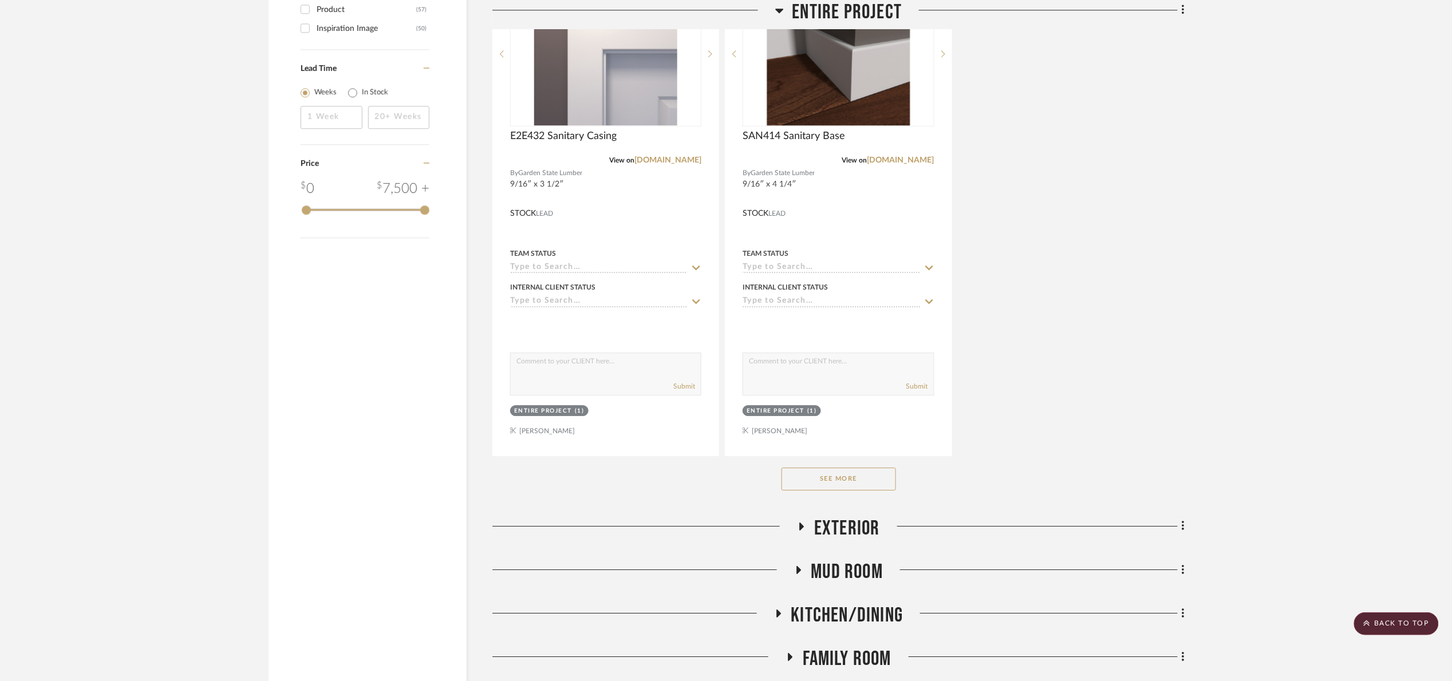
drag, startPoint x: 862, startPoint y: 492, endPoint x: 873, endPoint y: 476, distance: 18.9
click at [864, 490] on button "See More" at bounding box center [839, 479] width 115 height 23
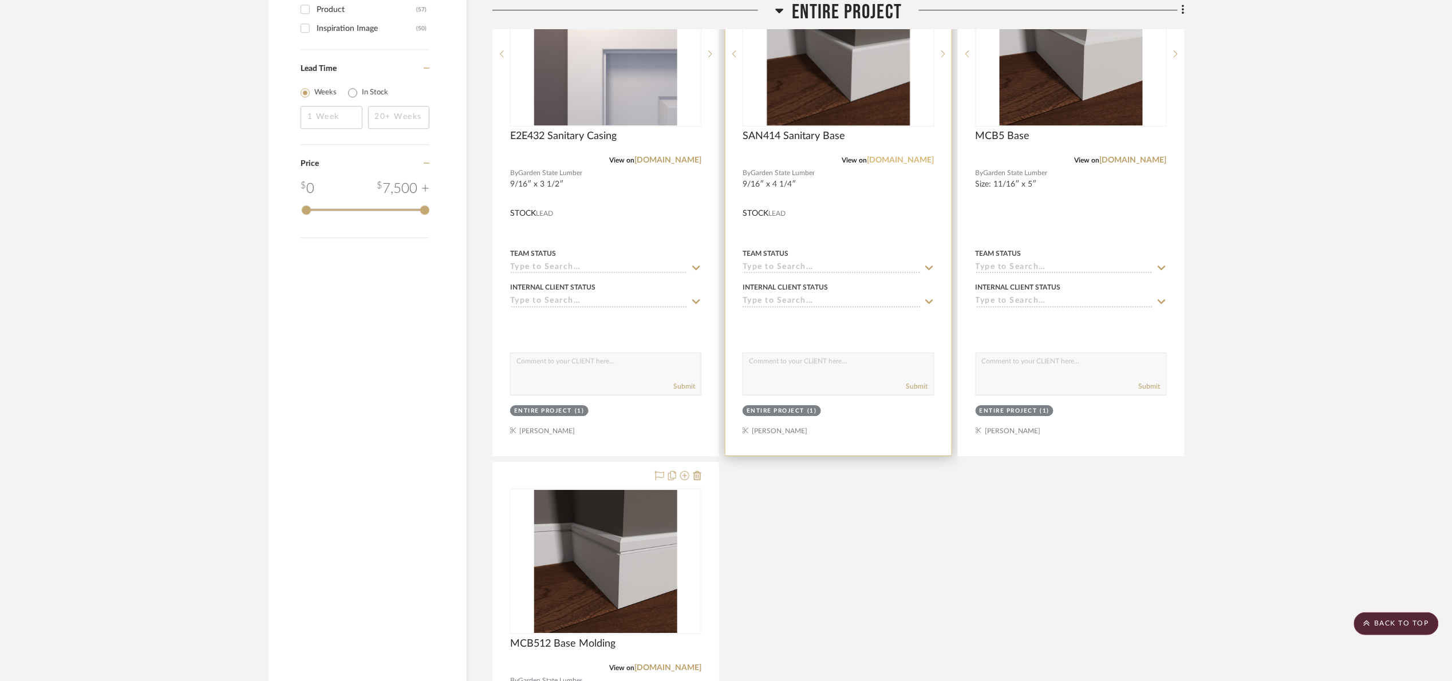
click at [868, 161] on link "gardenstatelumber.com" at bounding box center [901, 160] width 67 height 8
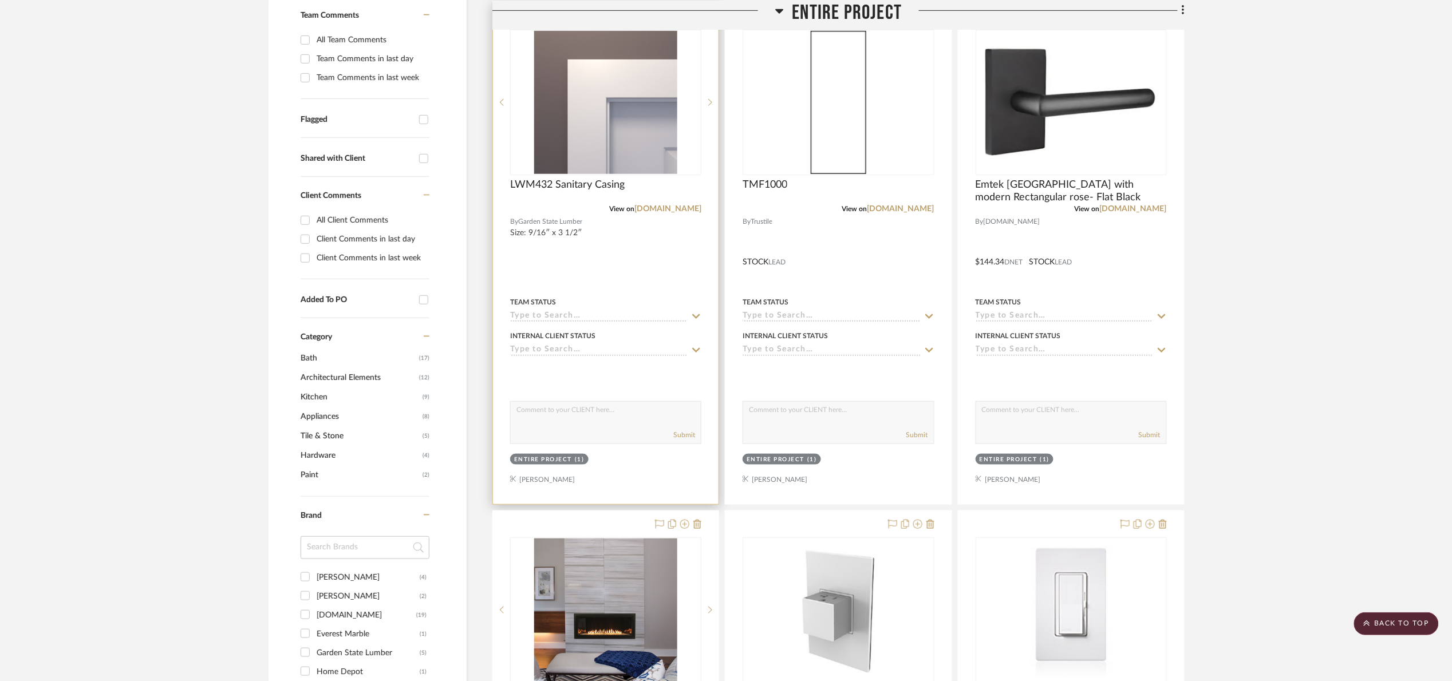
scroll to position [172, 0]
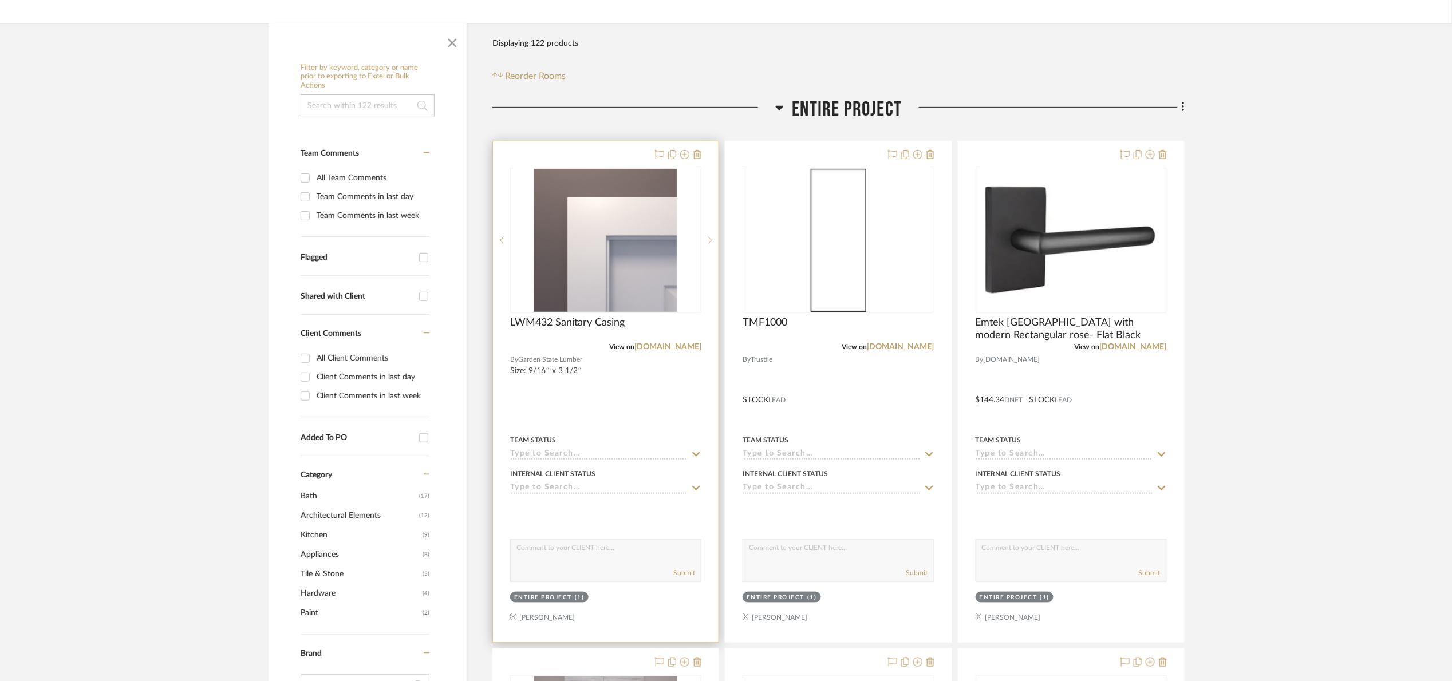
click at [705, 240] on sr-next-btn at bounding box center [709, 240] width 17 height 8
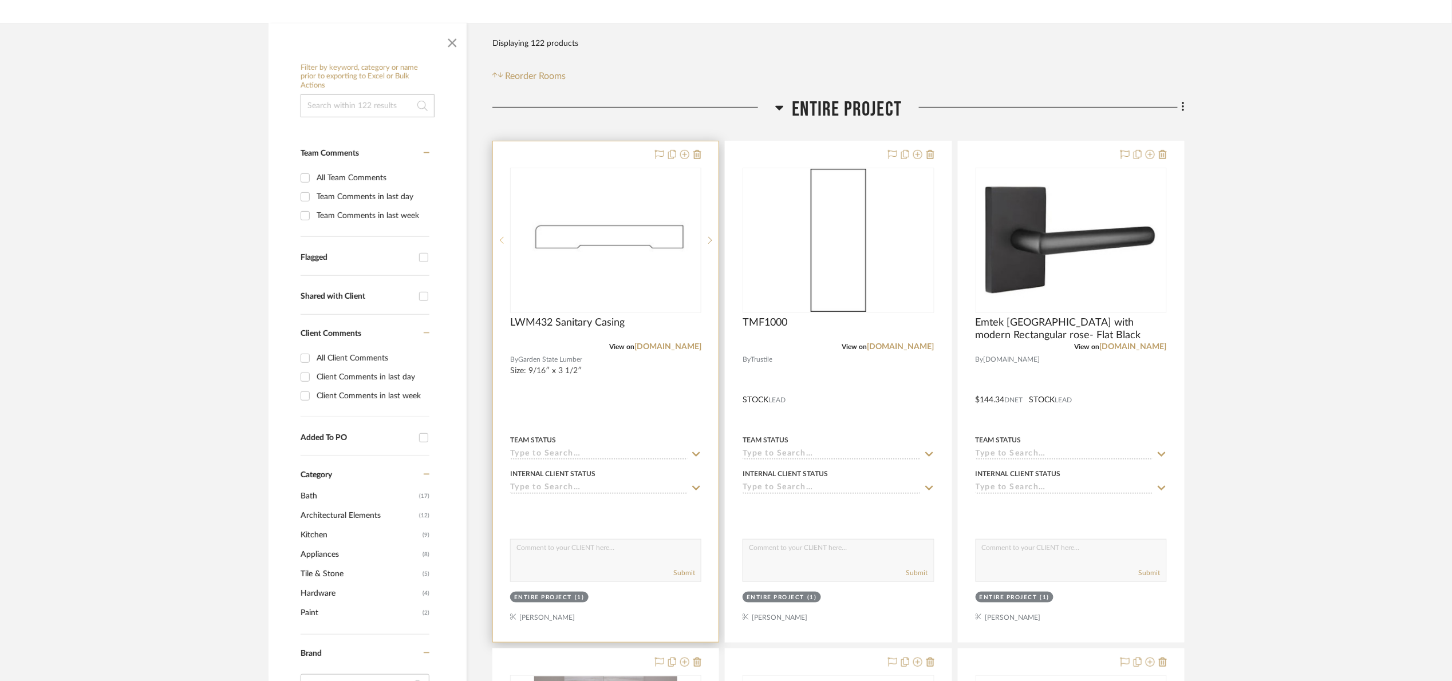
click at [502, 239] on icon at bounding box center [502, 240] width 4 height 8
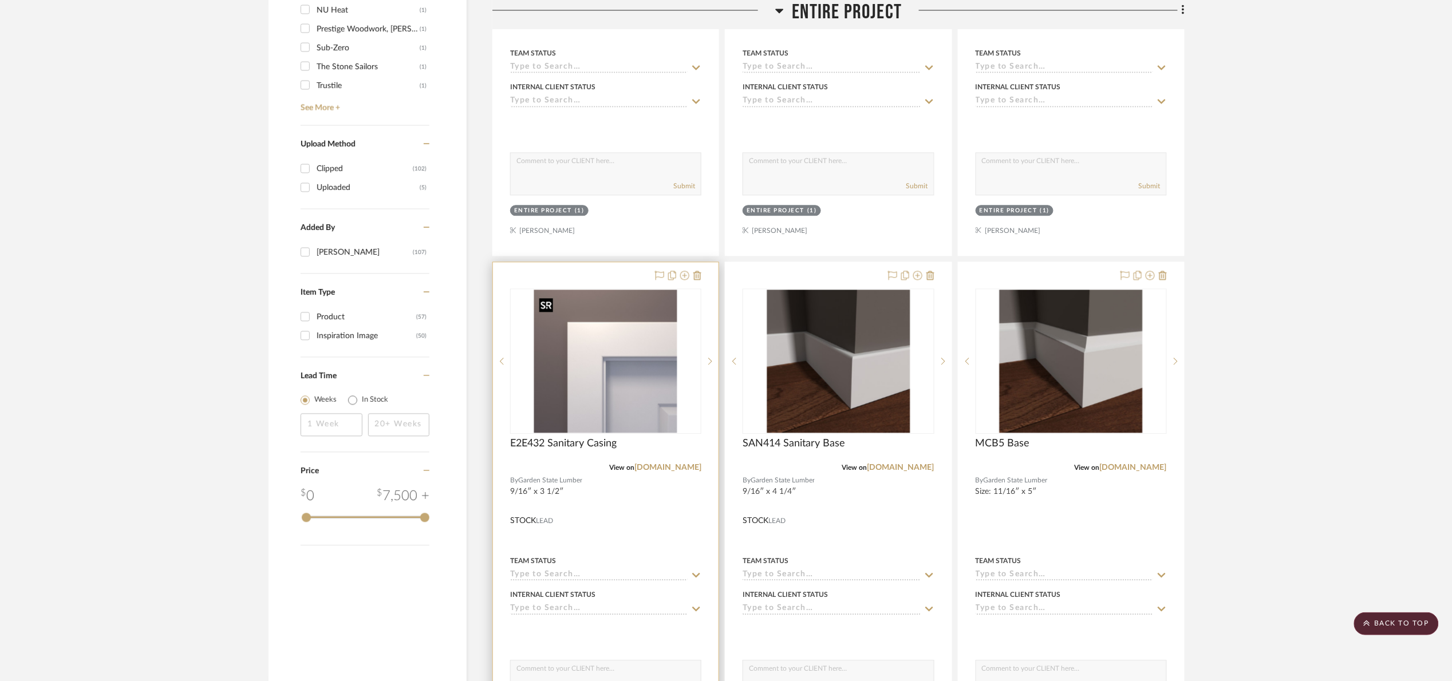
scroll to position [1117, 0]
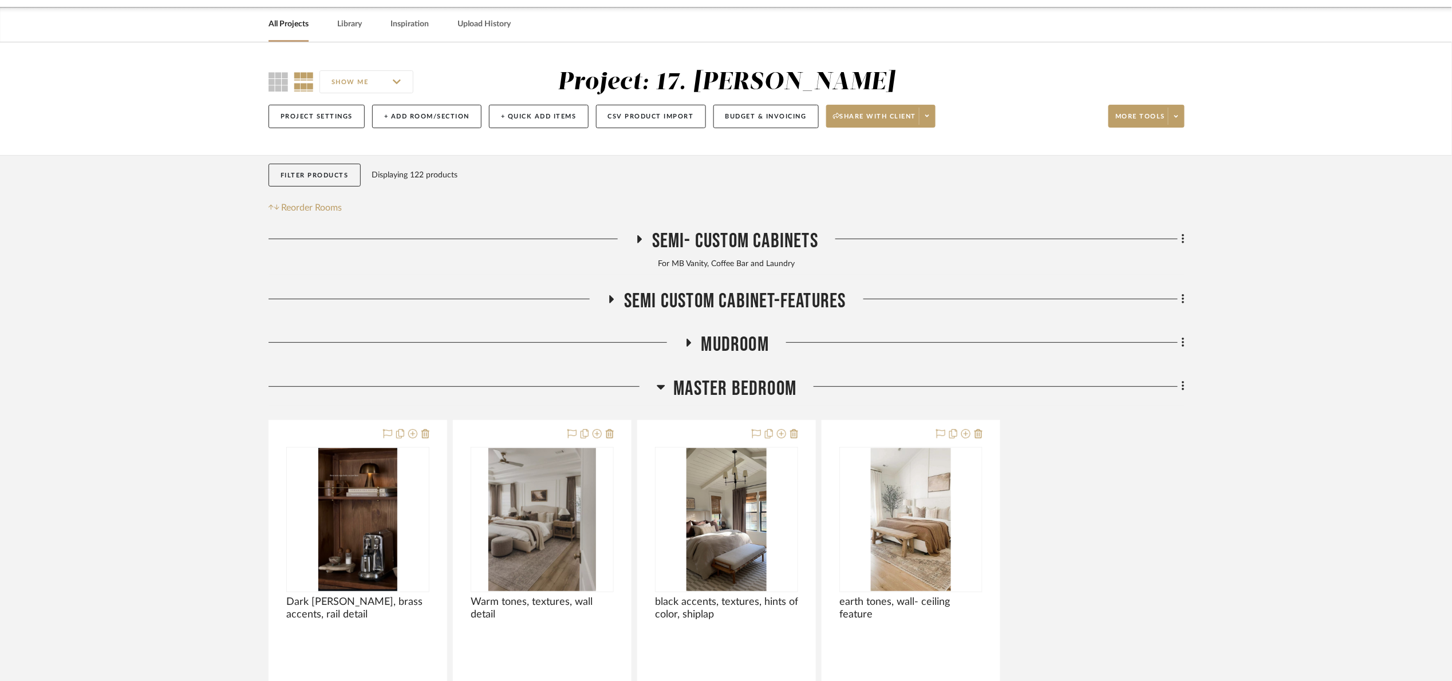
scroll to position [172, 0]
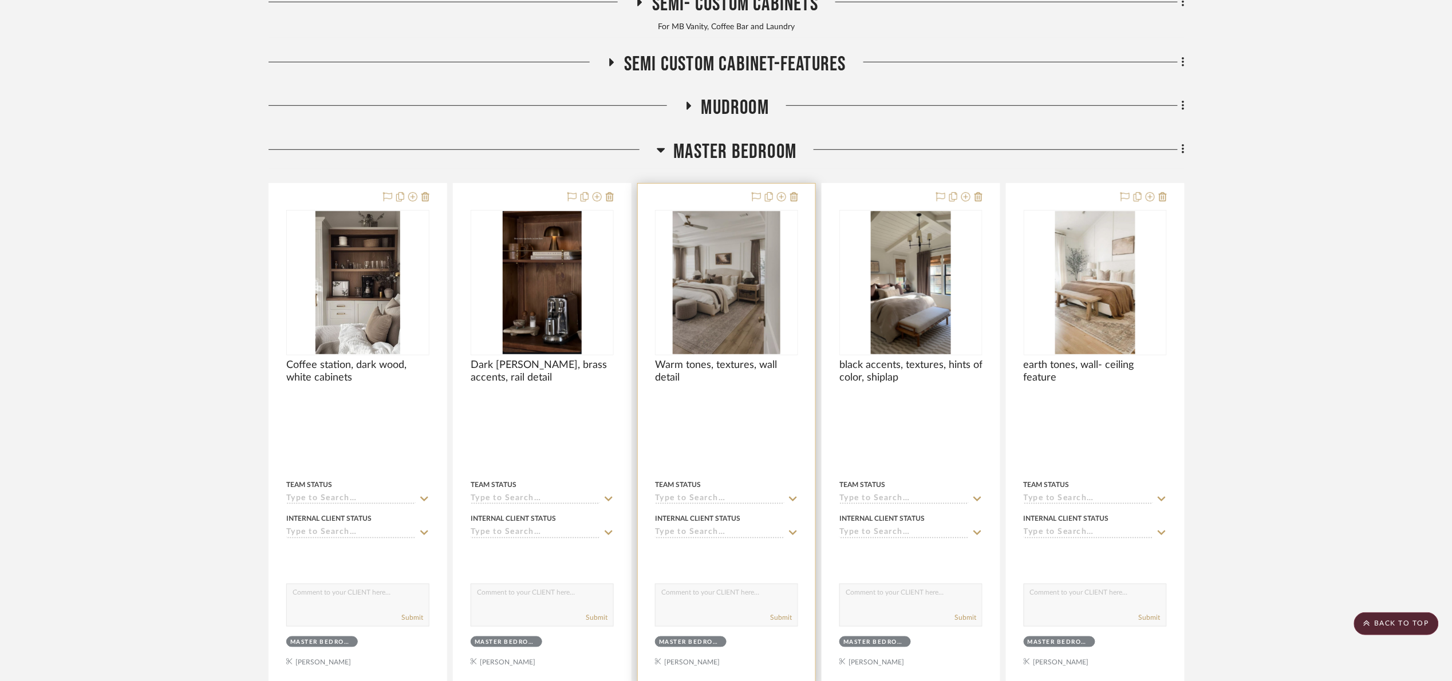
scroll to position [258, 0]
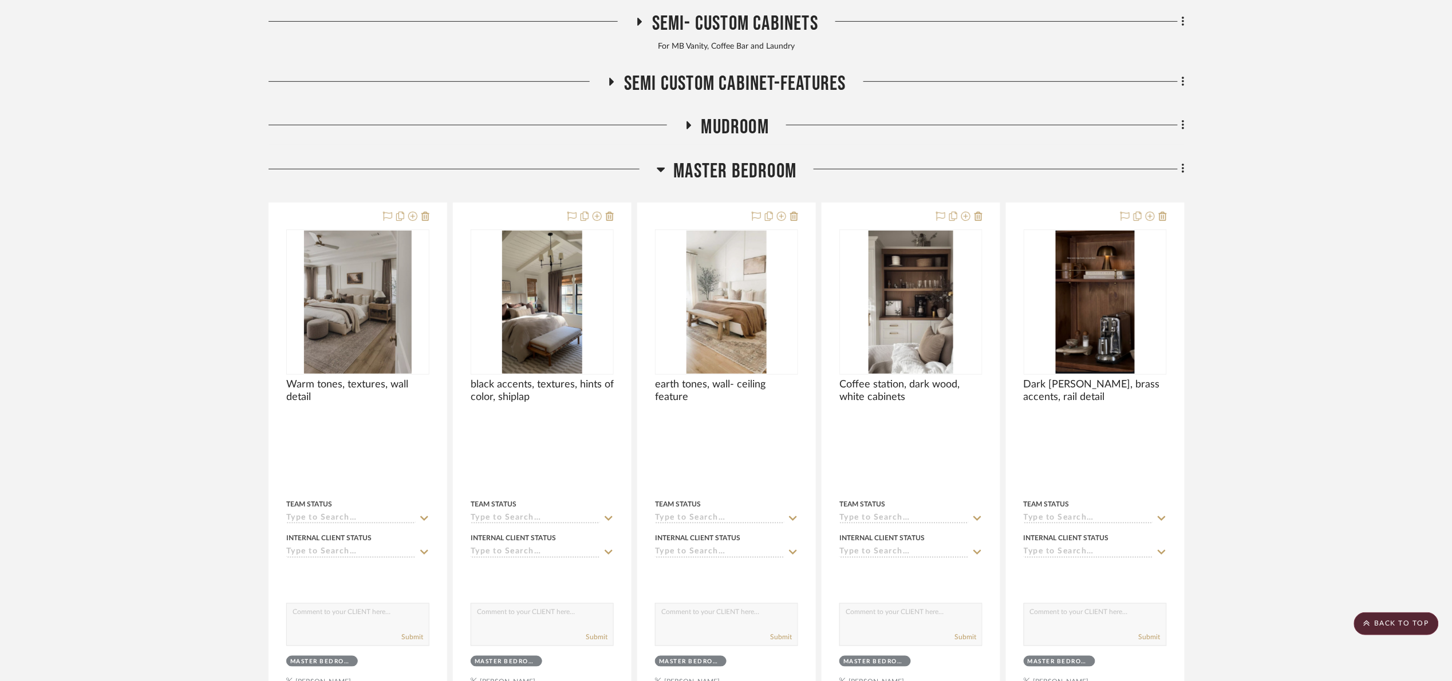
click at [716, 174] on span "Master Bedroom" at bounding box center [735, 171] width 123 height 25
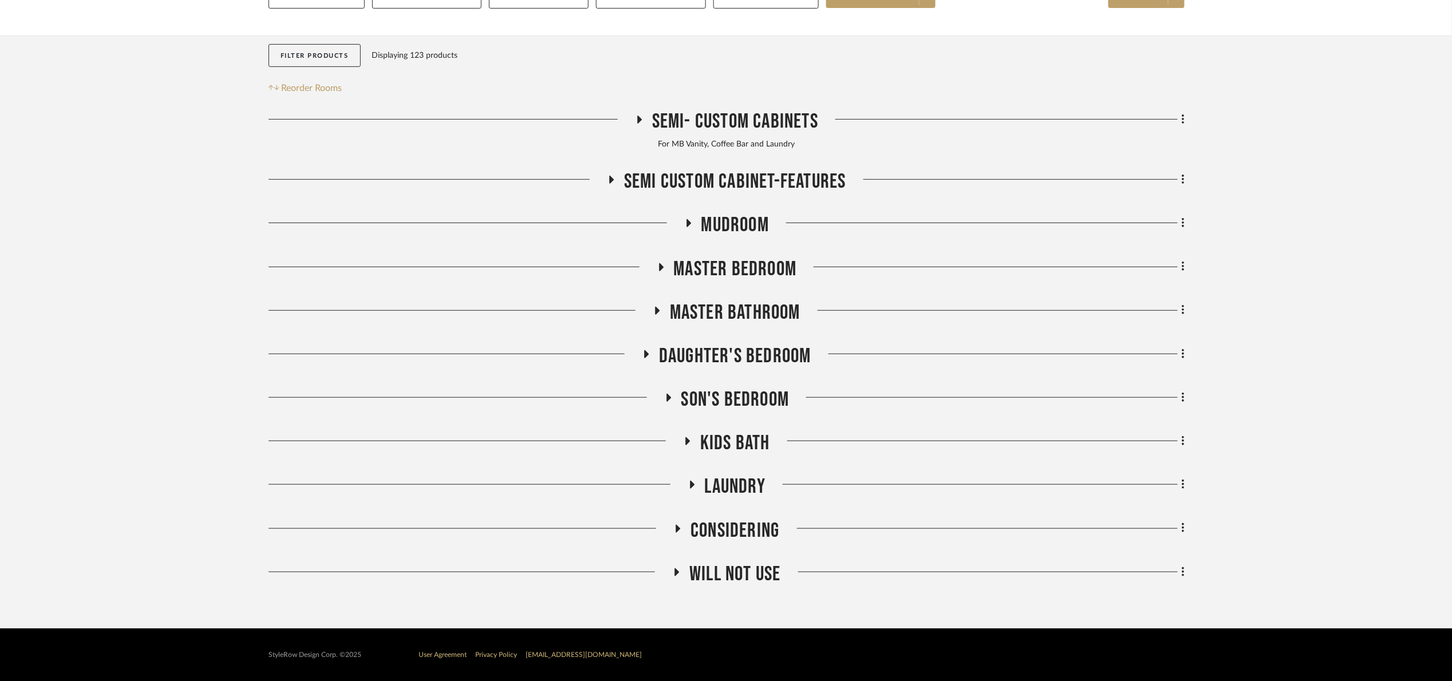
click at [739, 449] on span "Kids Bath" at bounding box center [735, 443] width 70 height 25
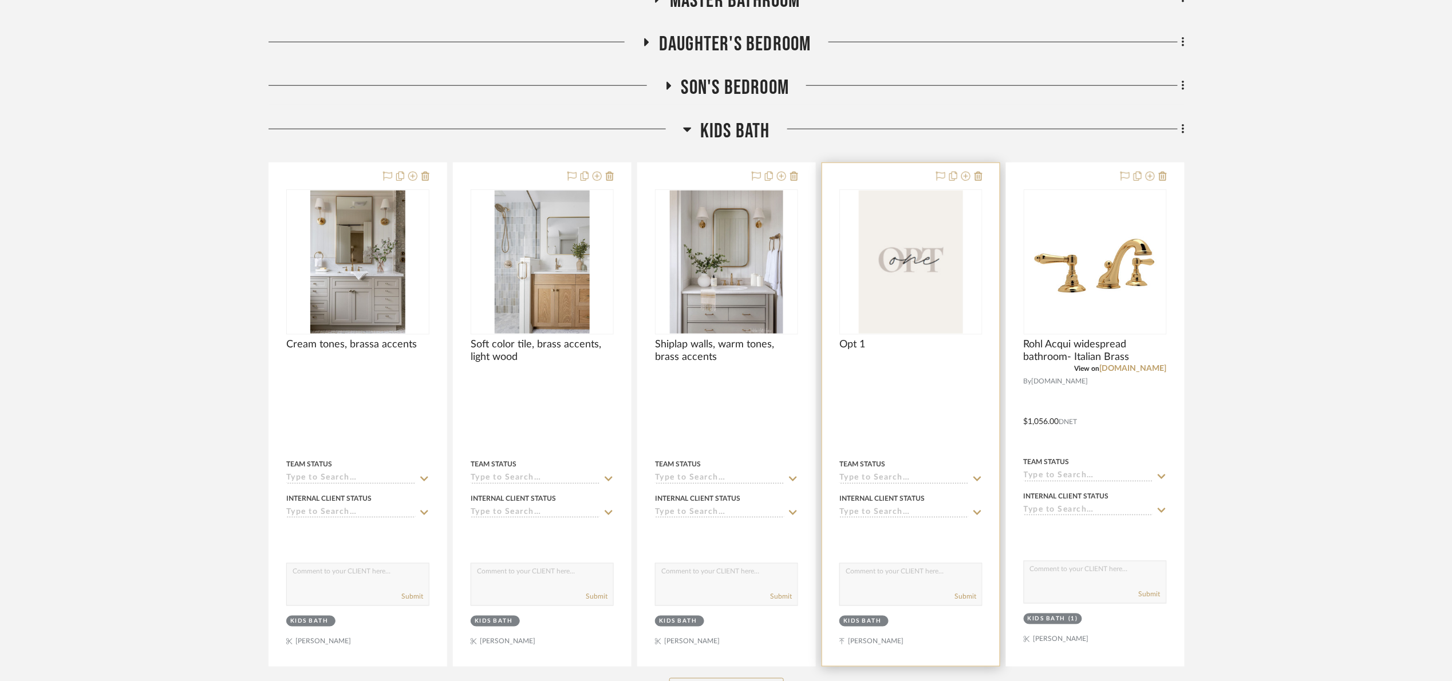
scroll to position [601, 0]
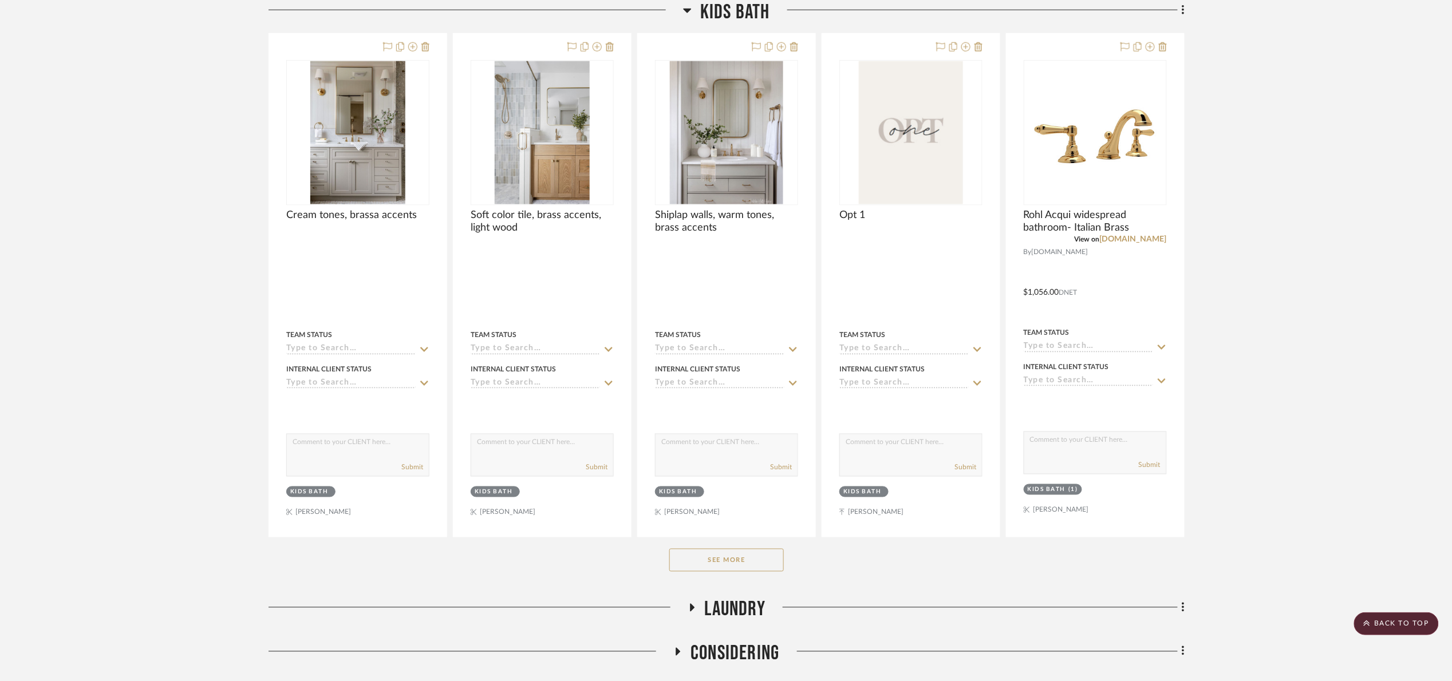
click at [731, 557] on button "See More" at bounding box center [726, 560] width 115 height 23
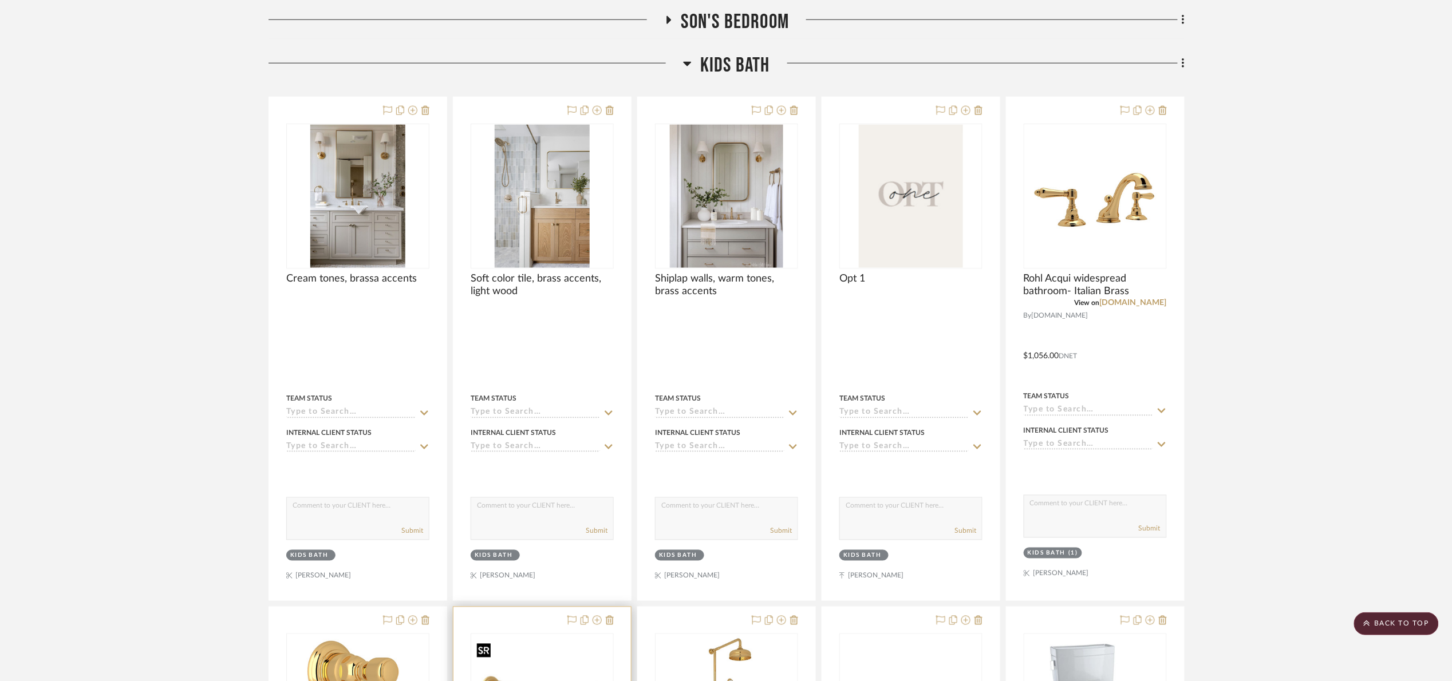
scroll to position [344, 0]
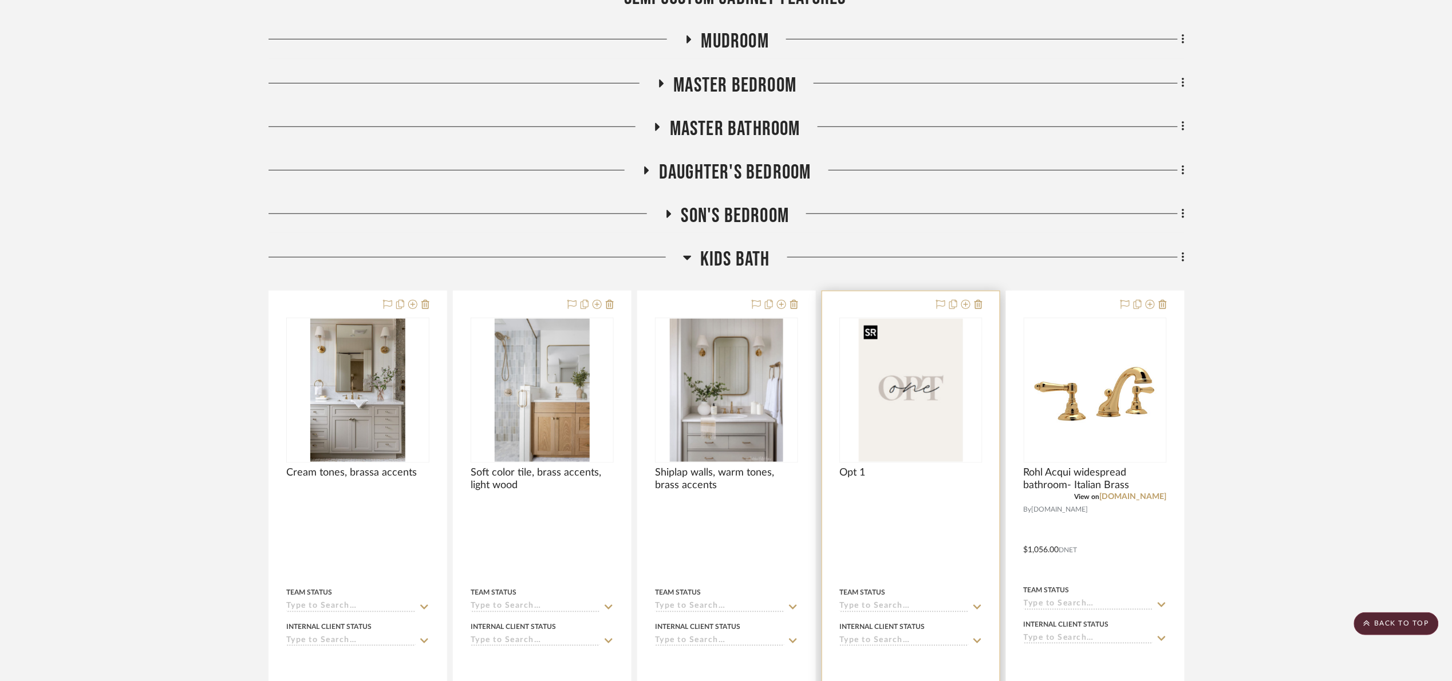
click at [929, 396] on img "0" at bounding box center [911, 390] width 104 height 143
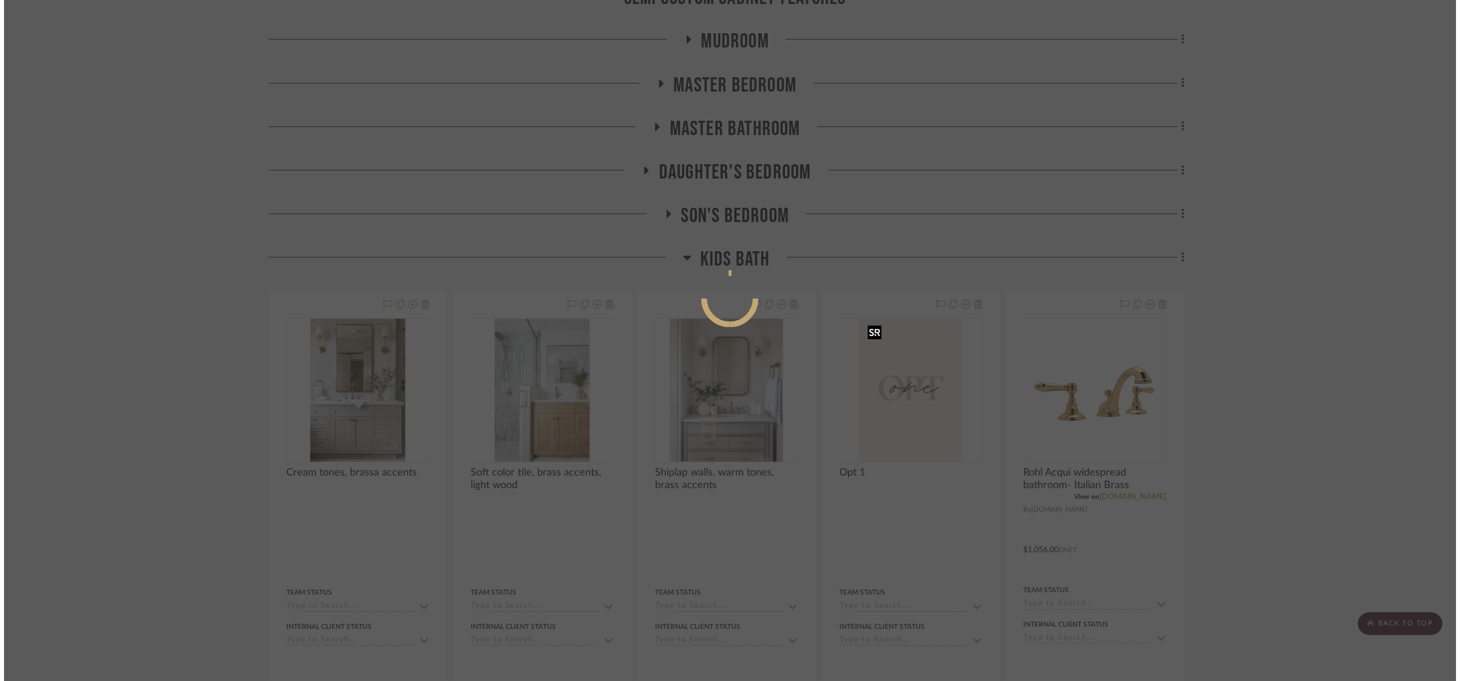
scroll to position [0, 0]
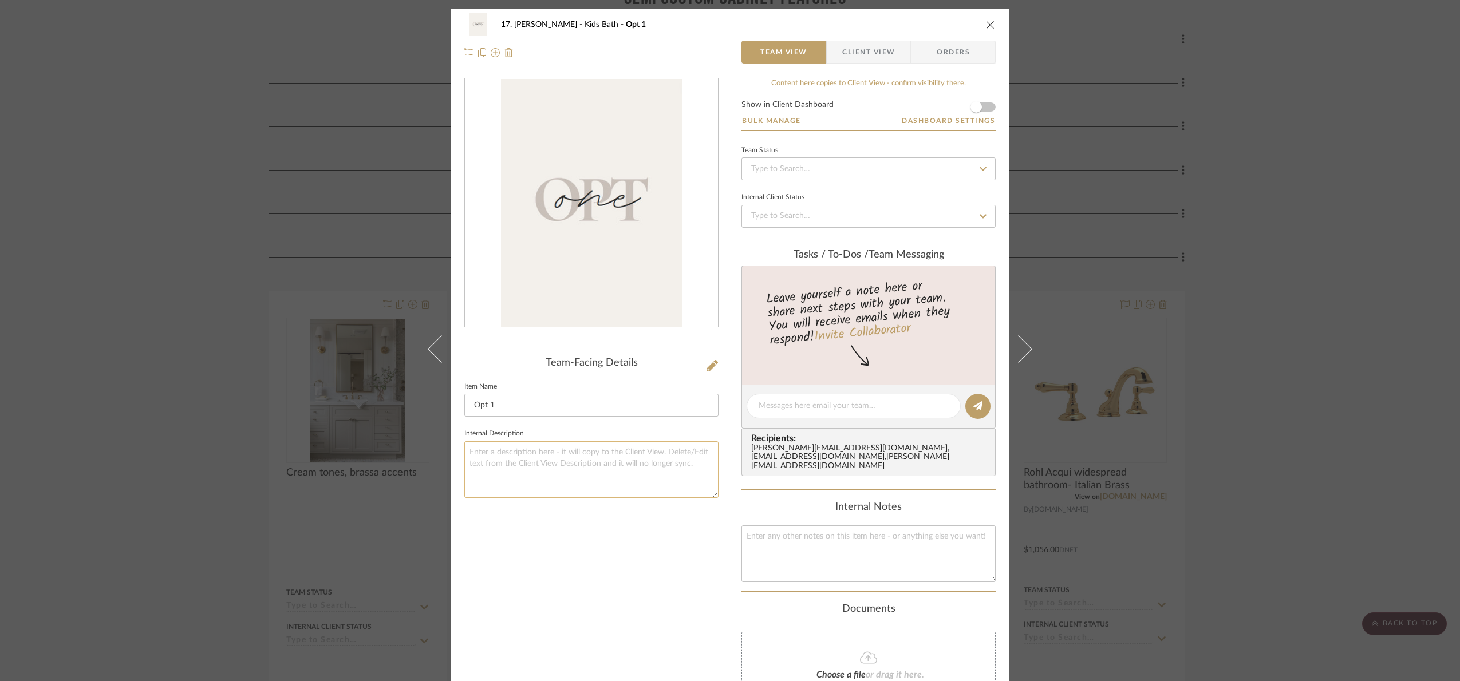
click at [565, 483] on textarea at bounding box center [591, 469] width 254 height 57
type textarea "Plumbing estimate: $8,981.10"
click at [638, 553] on div "Team-Facing Details Item Name Opt 1 Internal Description Plumbing estimate: $8,…" at bounding box center [591, 428] width 254 height 701
click at [1288, 297] on div "17. [PERSON_NAME] Kids Bath Opt 1 Team View Client View Orders Team-Facing Deta…" at bounding box center [730, 340] width 1460 height 681
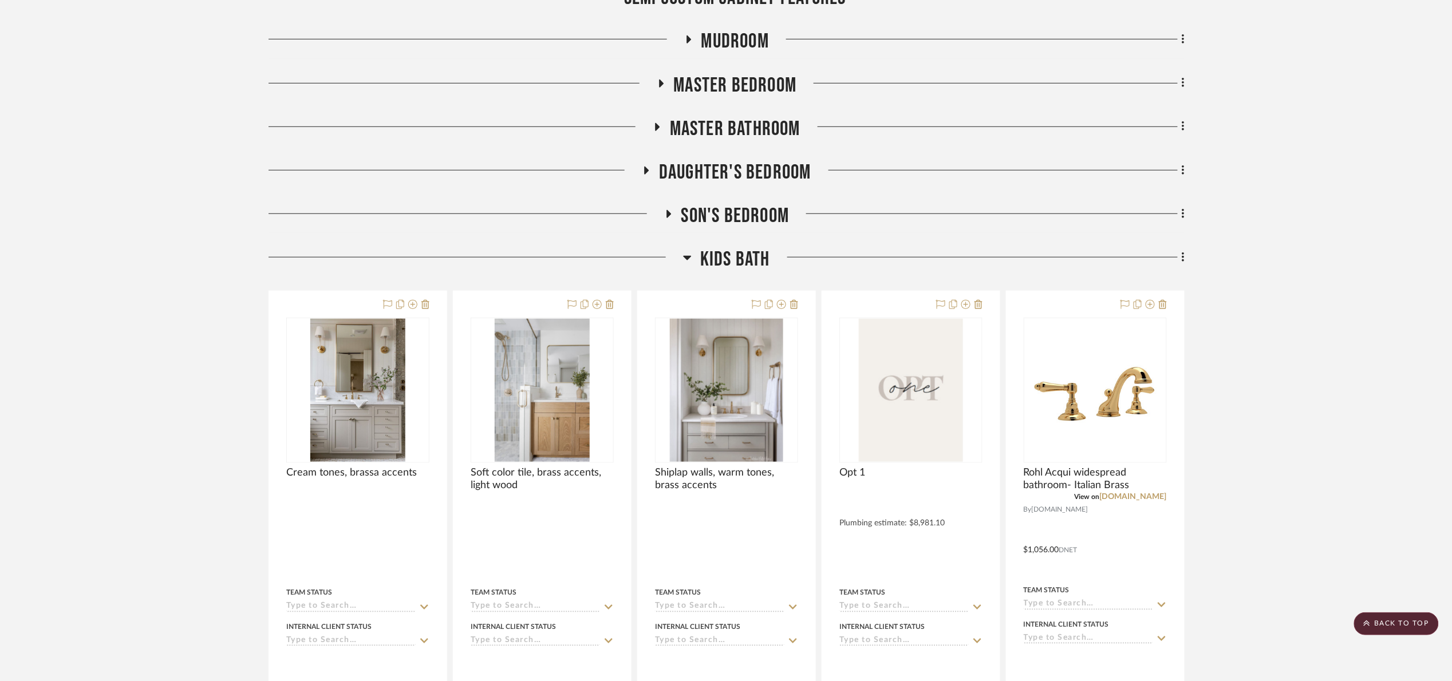
click at [744, 260] on span "Kids Bath" at bounding box center [735, 259] width 70 height 25
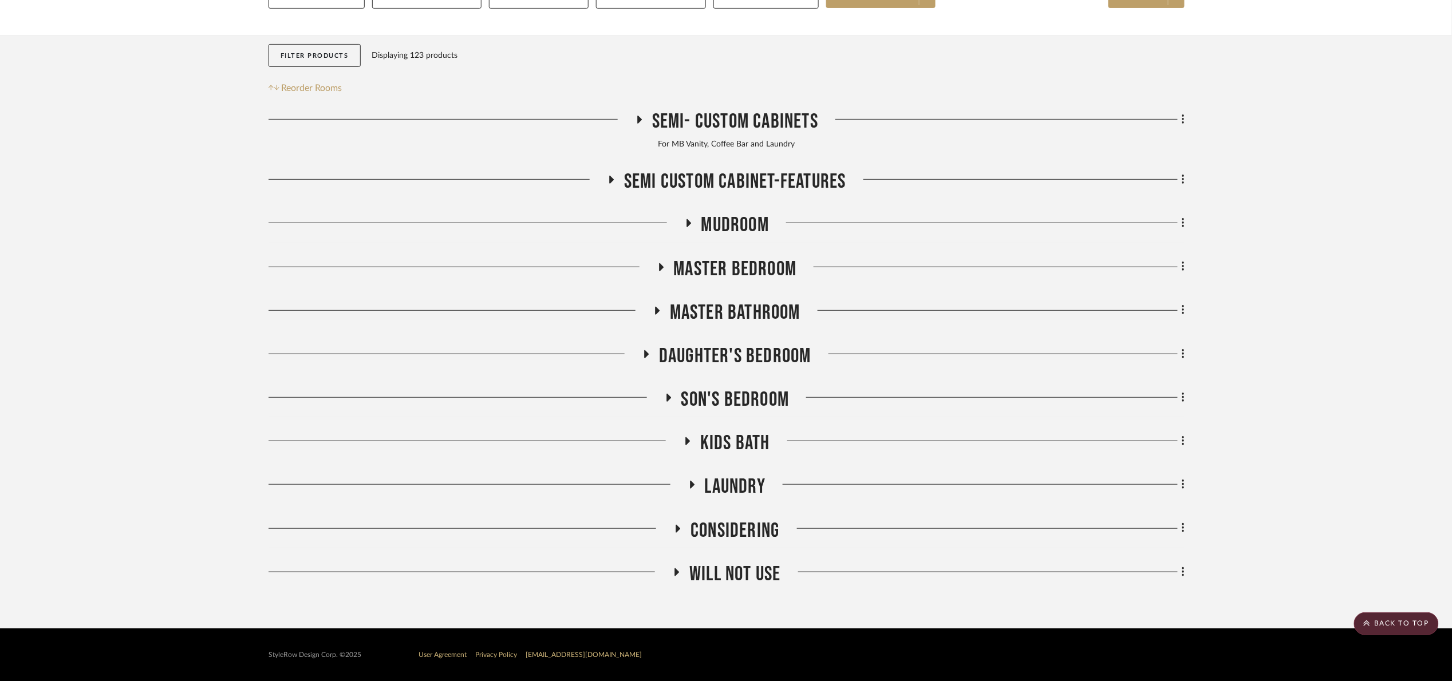
scroll to position [160, 0]
click at [735, 437] on span "Kids Bath" at bounding box center [735, 443] width 70 height 25
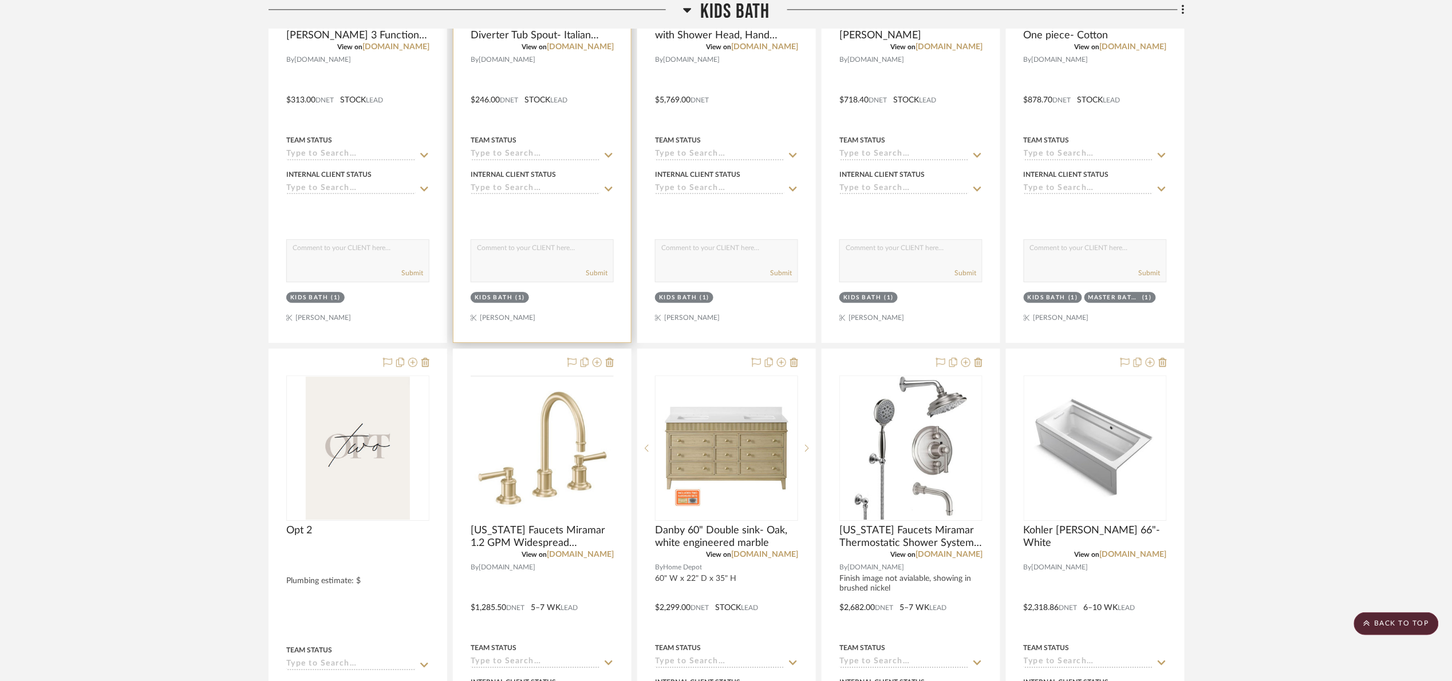
scroll to position [1288, 0]
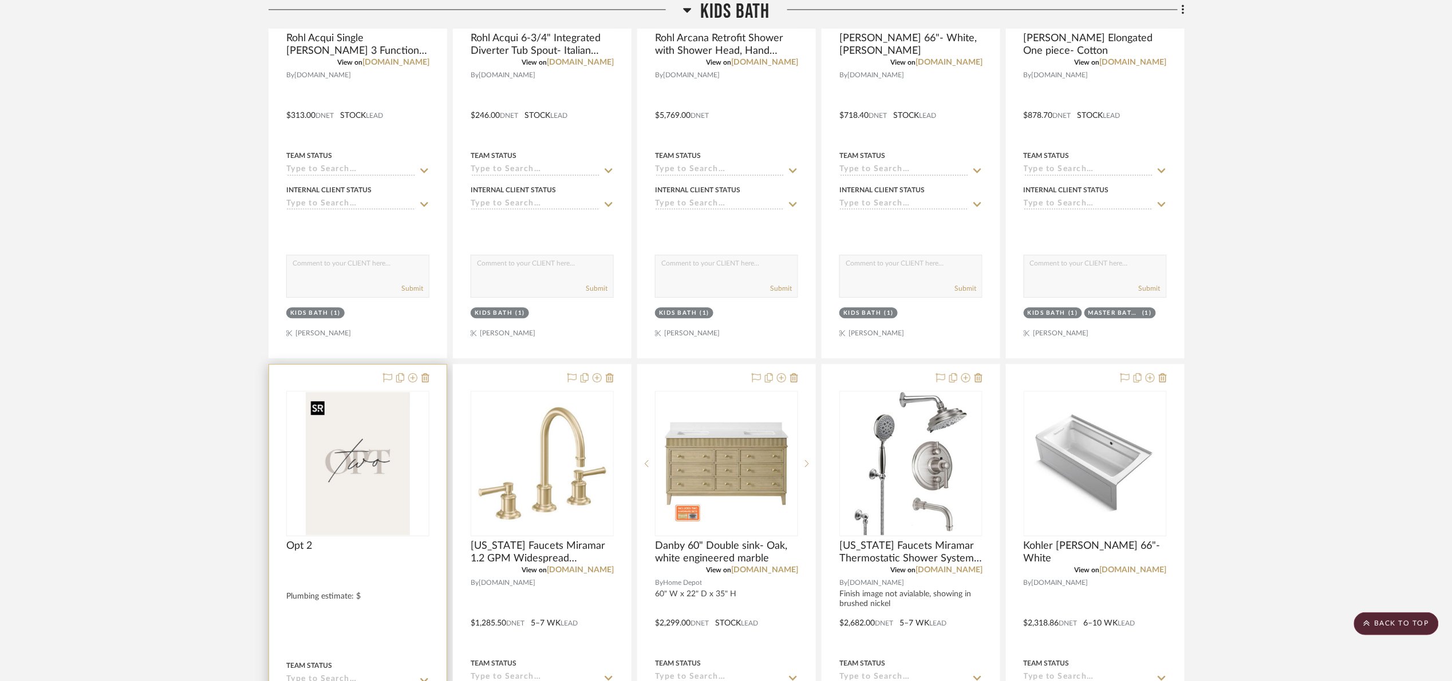
click at [0, 0] on img at bounding box center [0, 0] width 0 height 0
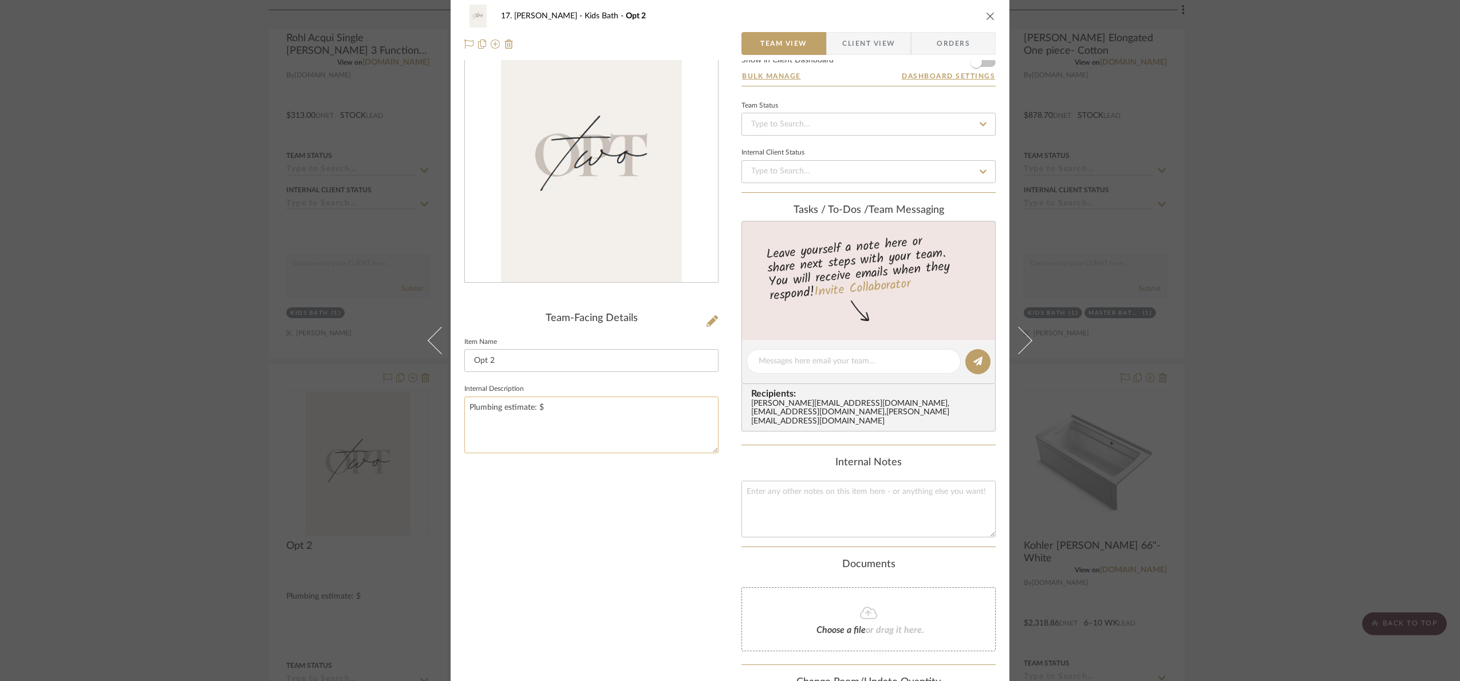
scroll to position [147, 0]
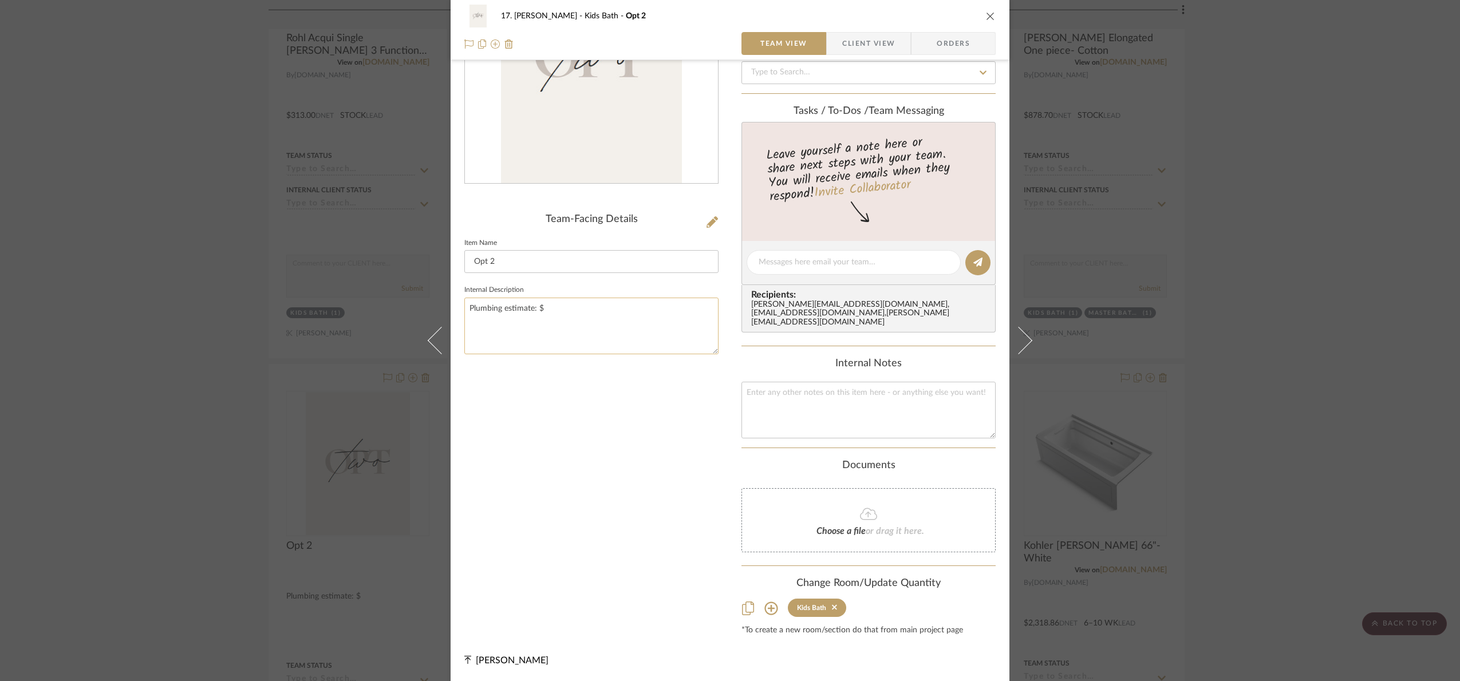
click at [582, 318] on textarea "Plumbing estimate: $" at bounding box center [591, 326] width 254 height 57
type textarea "Plumbing estimate: $9,055.49"
click at [605, 423] on div "Team-Facing Details Item Name Opt 2 Internal Description Plumbing estimate: $9,…" at bounding box center [591, 284] width 254 height 701
drag, startPoint x: 1306, startPoint y: 377, endPoint x: 1331, endPoint y: 374, distance: 25.3
click at [1306, 374] on div "17. [PERSON_NAME] Kids Bath Opt 2 Team View Client View Orders Team-Facing Deta…" at bounding box center [730, 340] width 1460 height 681
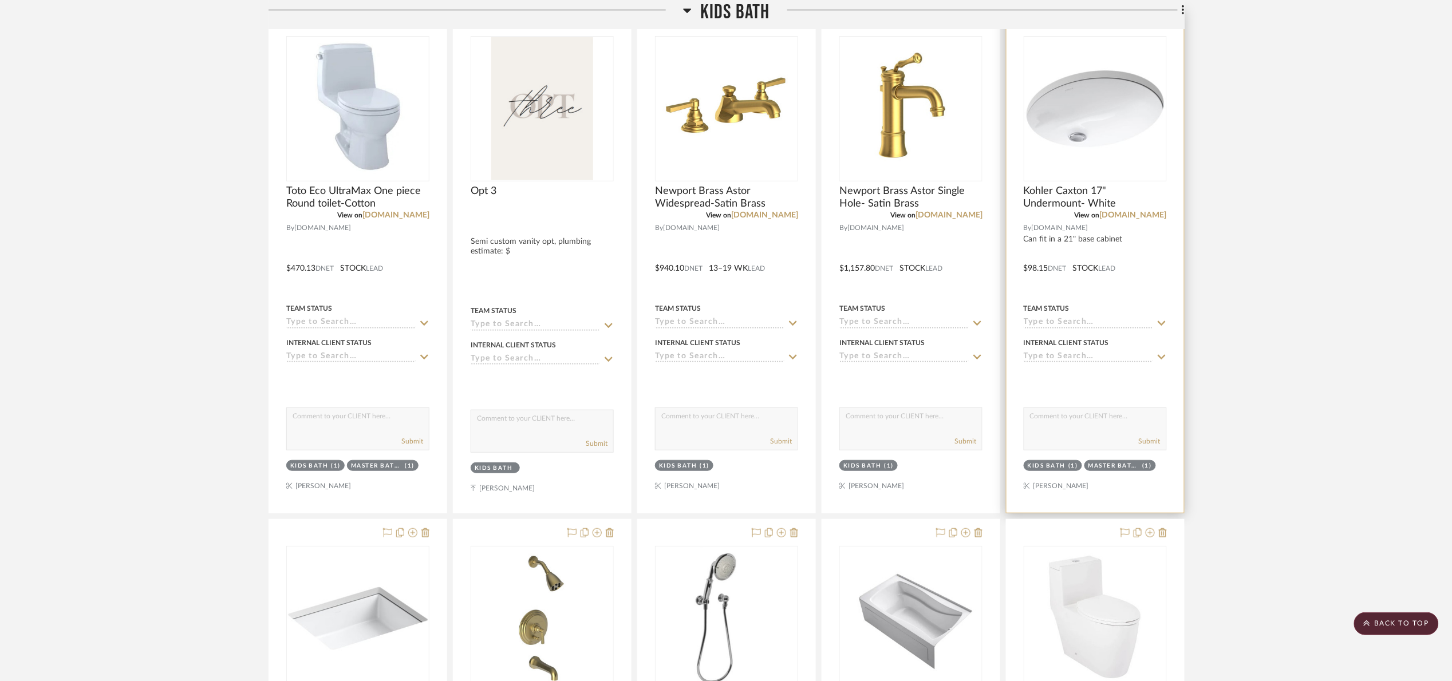
scroll to position [2147, 0]
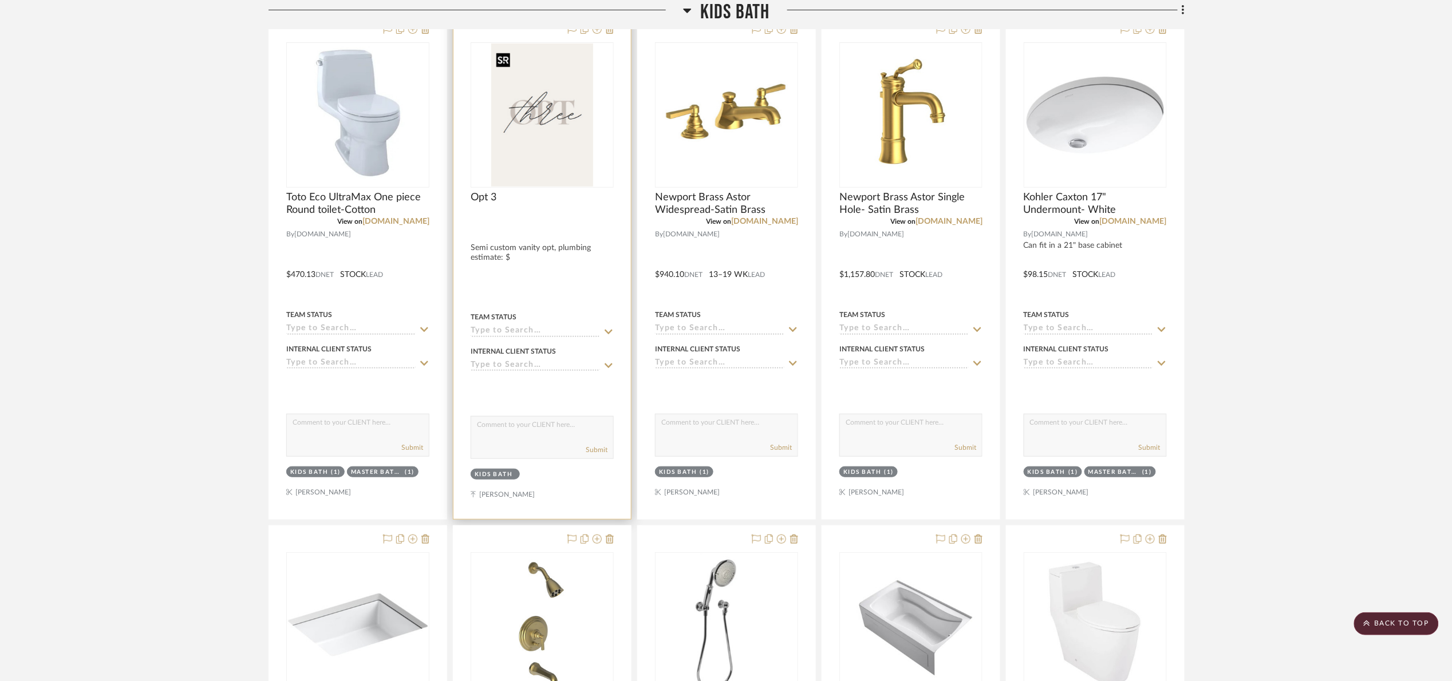
click at [530, 155] on img "0" at bounding box center [542, 115] width 102 height 143
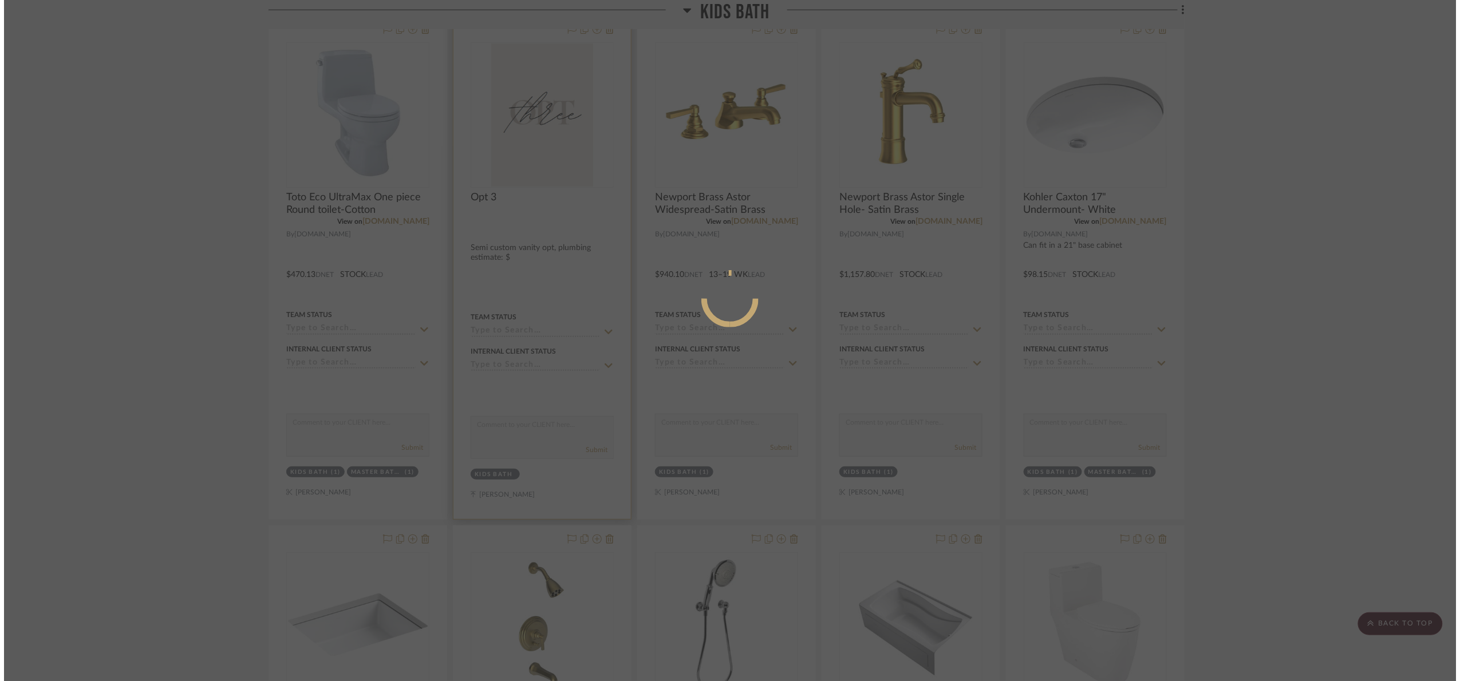
scroll to position [0, 0]
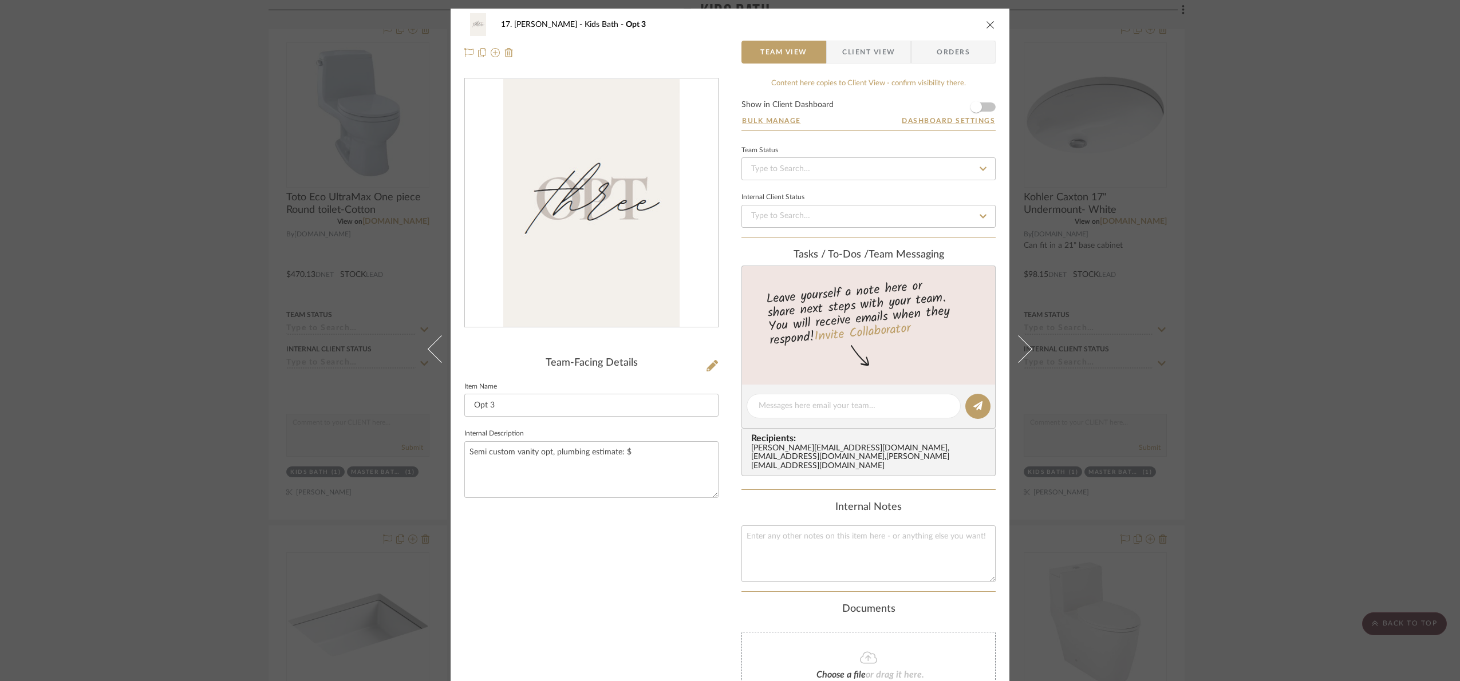
click at [1263, 369] on div "17. [PERSON_NAME] Kids Bath Opt 3 Team View Client View Orders Team-Facing Deta…" at bounding box center [730, 340] width 1460 height 681
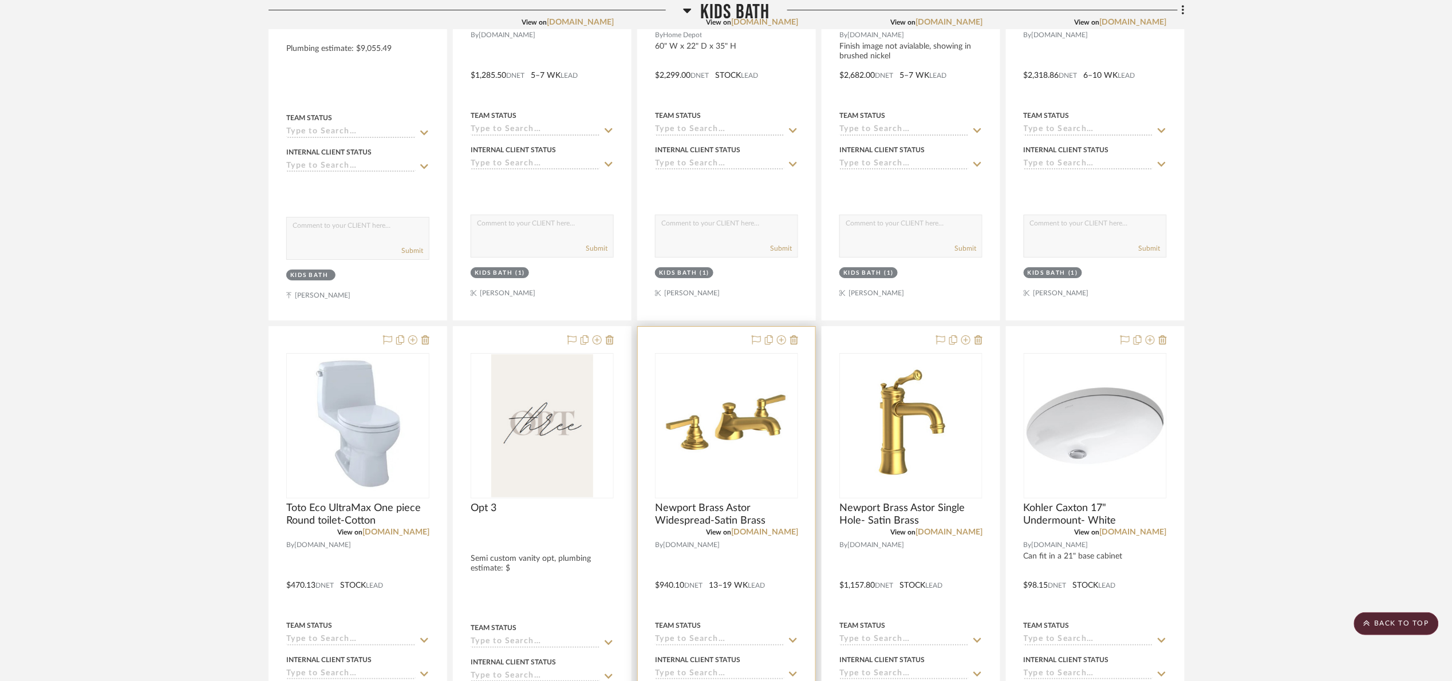
scroll to position [1804, 0]
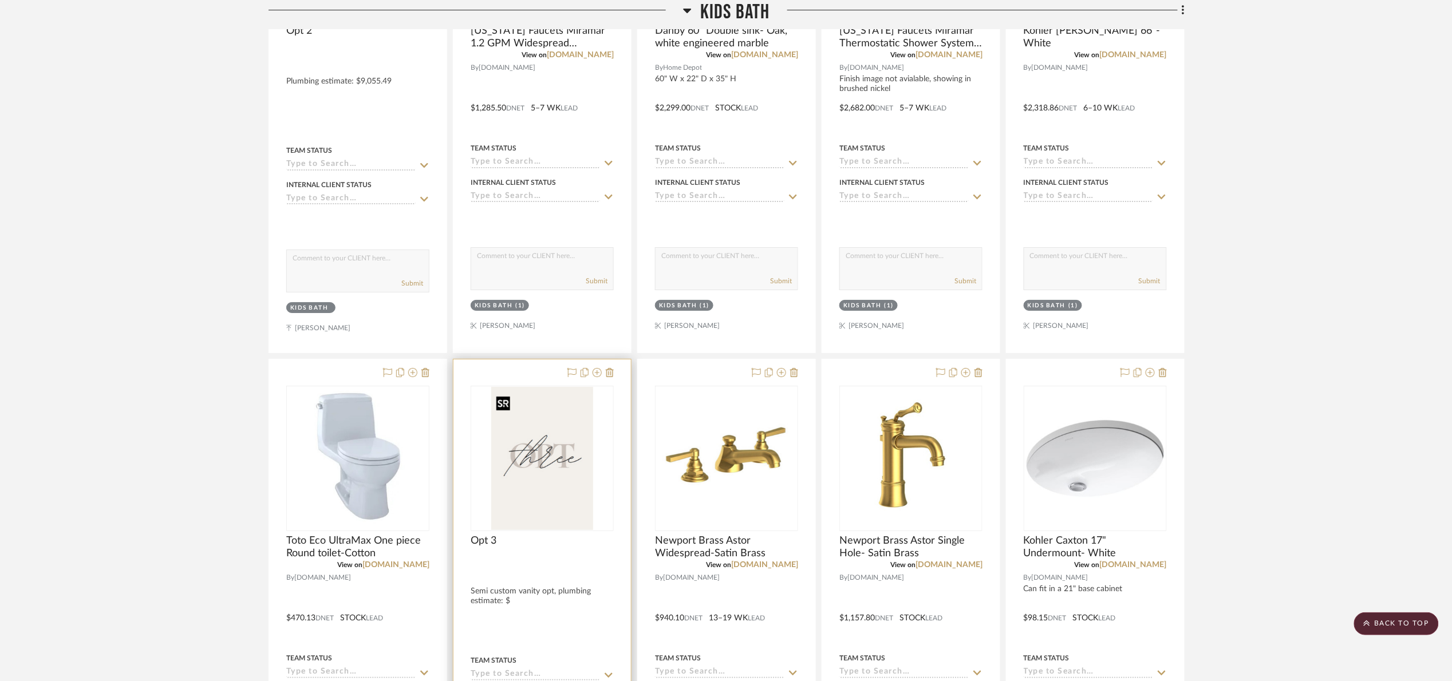
click at [562, 483] on img "0" at bounding box center [542, 458] width 102 height 143
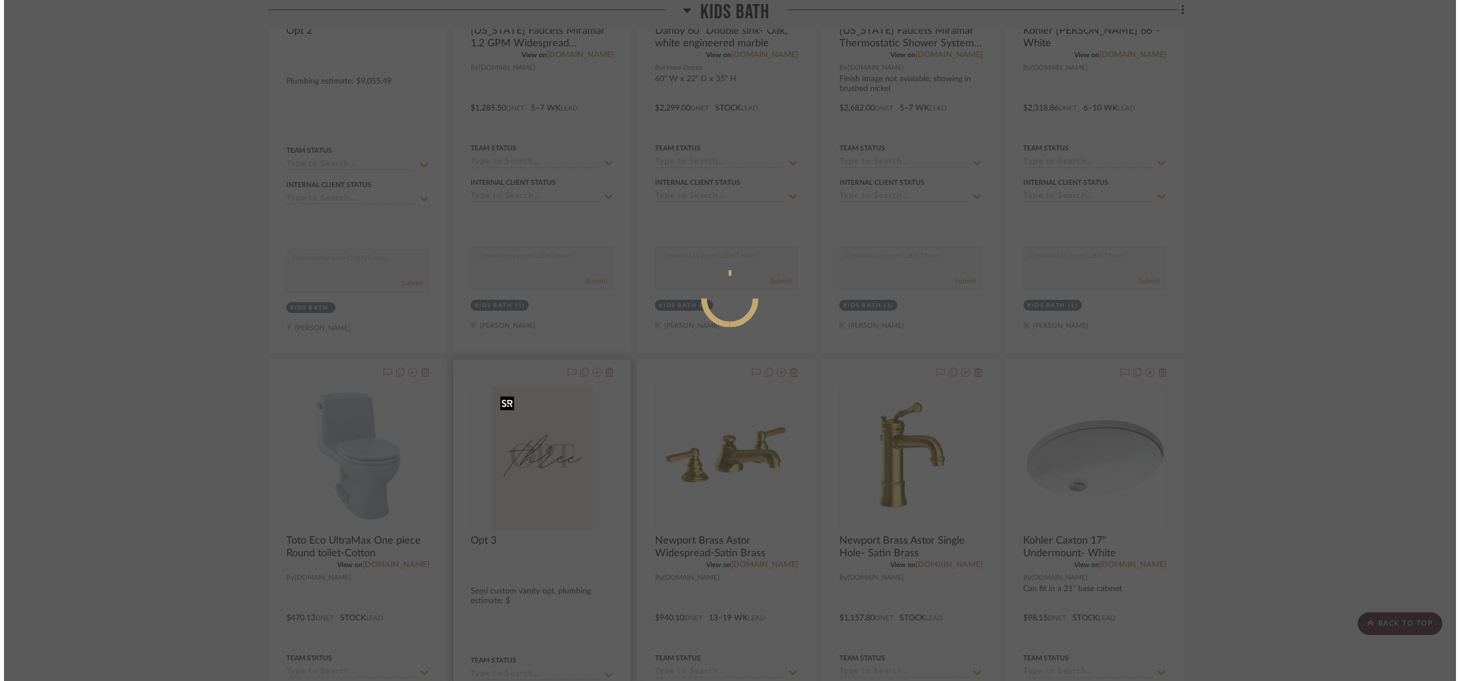
scroll to position [0, 0]
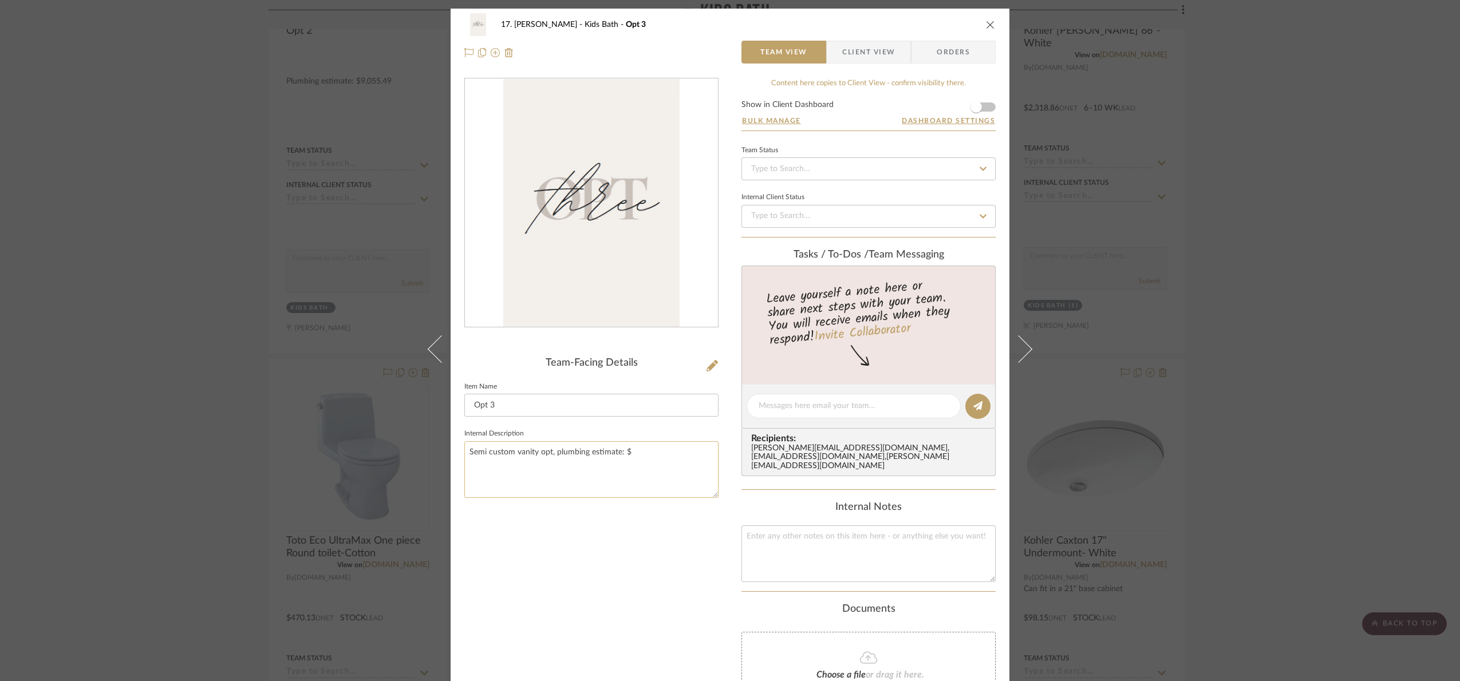
click at [653, 454] on textarea "Semi custom vanity opt, plumbing estimate: $" at bounding box center [591, 469] width 254 height 57
type textarea "Semi custom vanity opt, plumbing estimate: $ 4,837.81"
click at [647, 570] on div "Team-Facing Details Item Name Opt 3 Internal Description Semi custom vanity opt…" at bounding box center [591, 428] width 254 height 701
click at [1361, 263] on div "17. [PERSON_NAME] Kids Bath Opt 3 Team View Client View Orders Team-Facing Deta…" at bounding box center [730, 340] width 1460 height 681
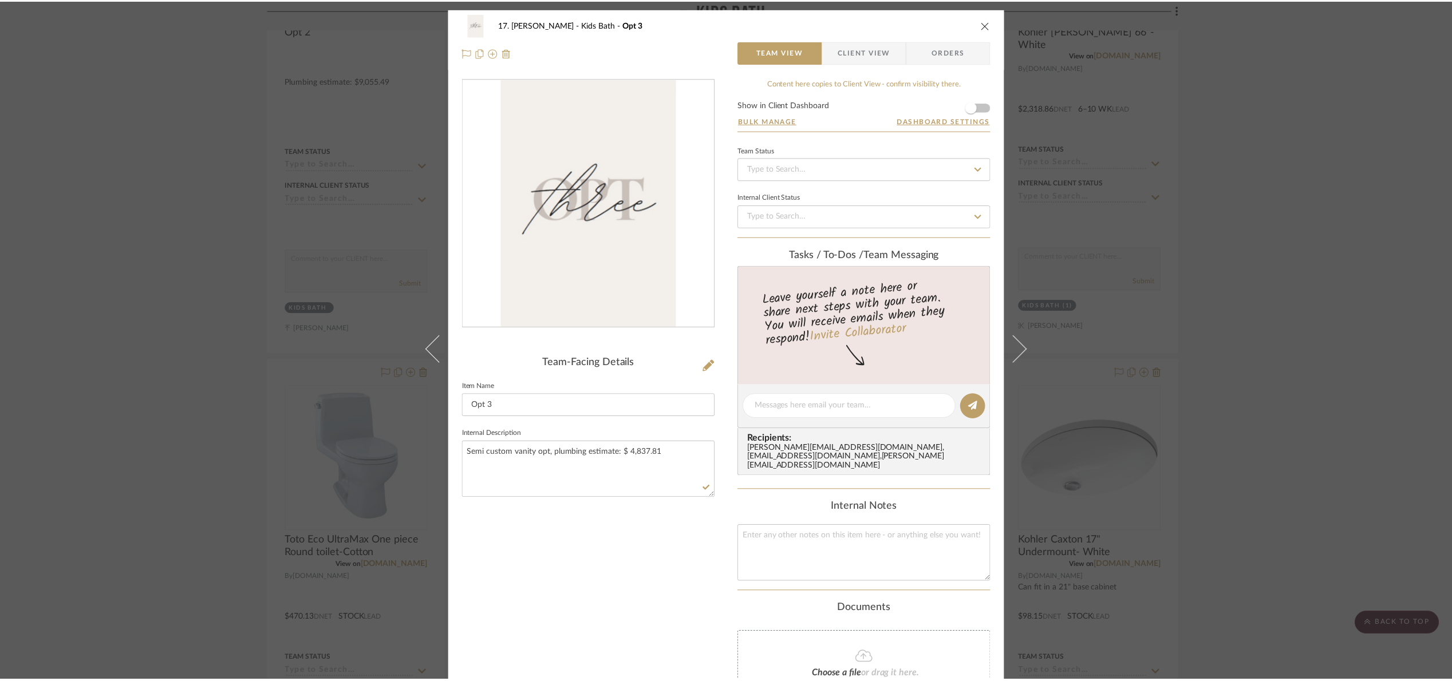
scroll to position [1804, 0]
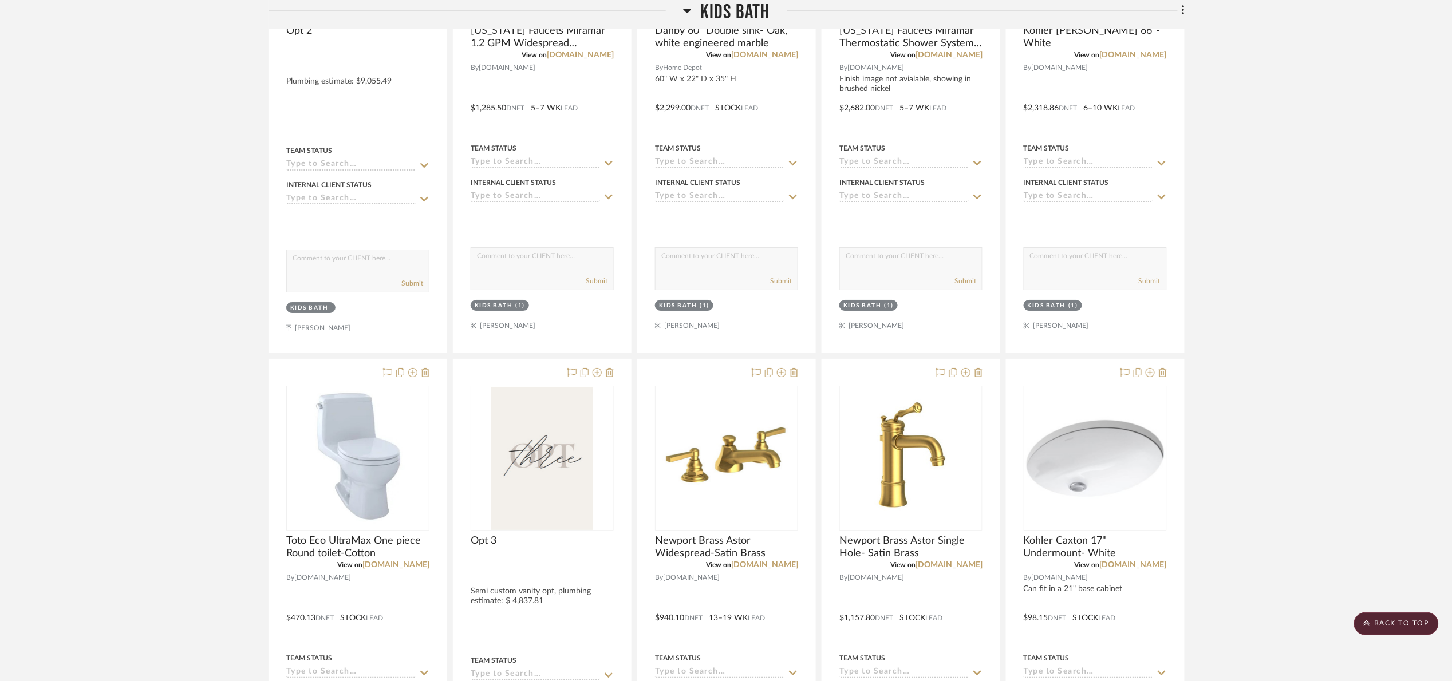
click at [721, 10] on span "Kids Bath" at bounding box center [735, 12] width 70 height 25
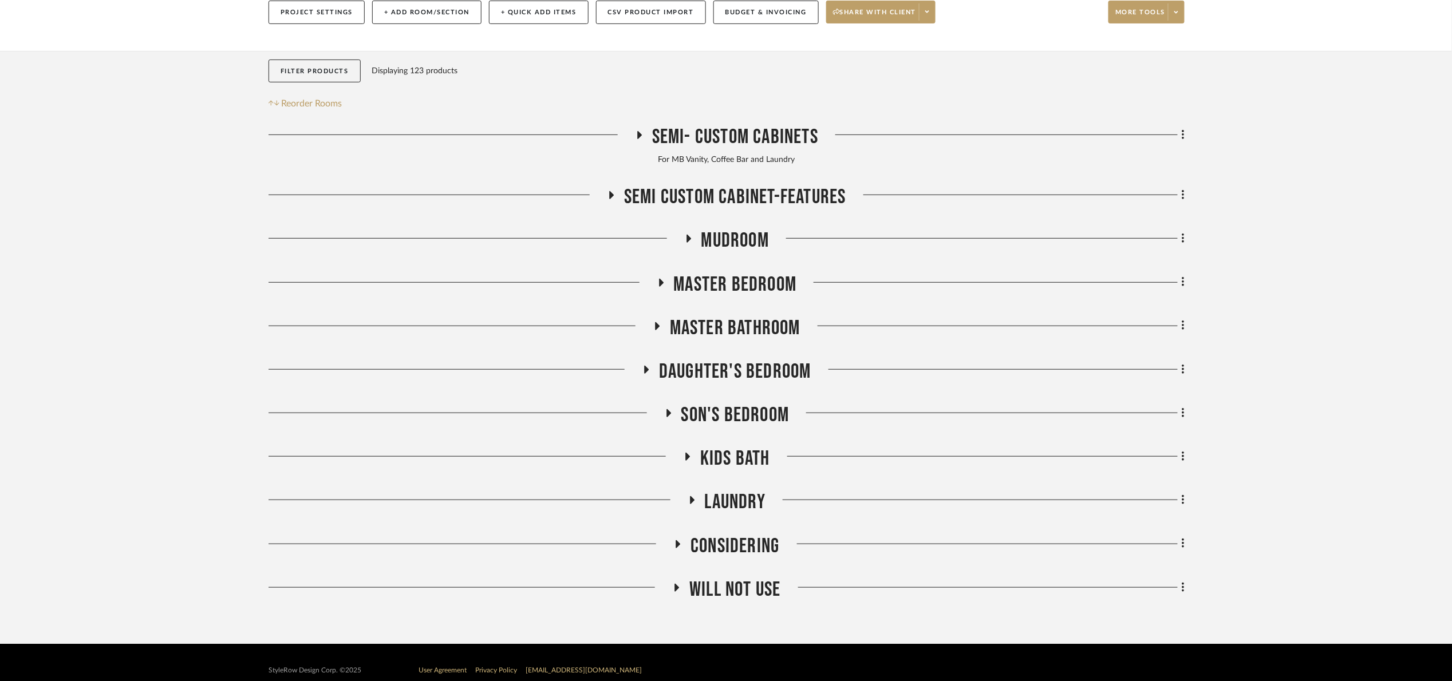
scroll to position [160, 0]
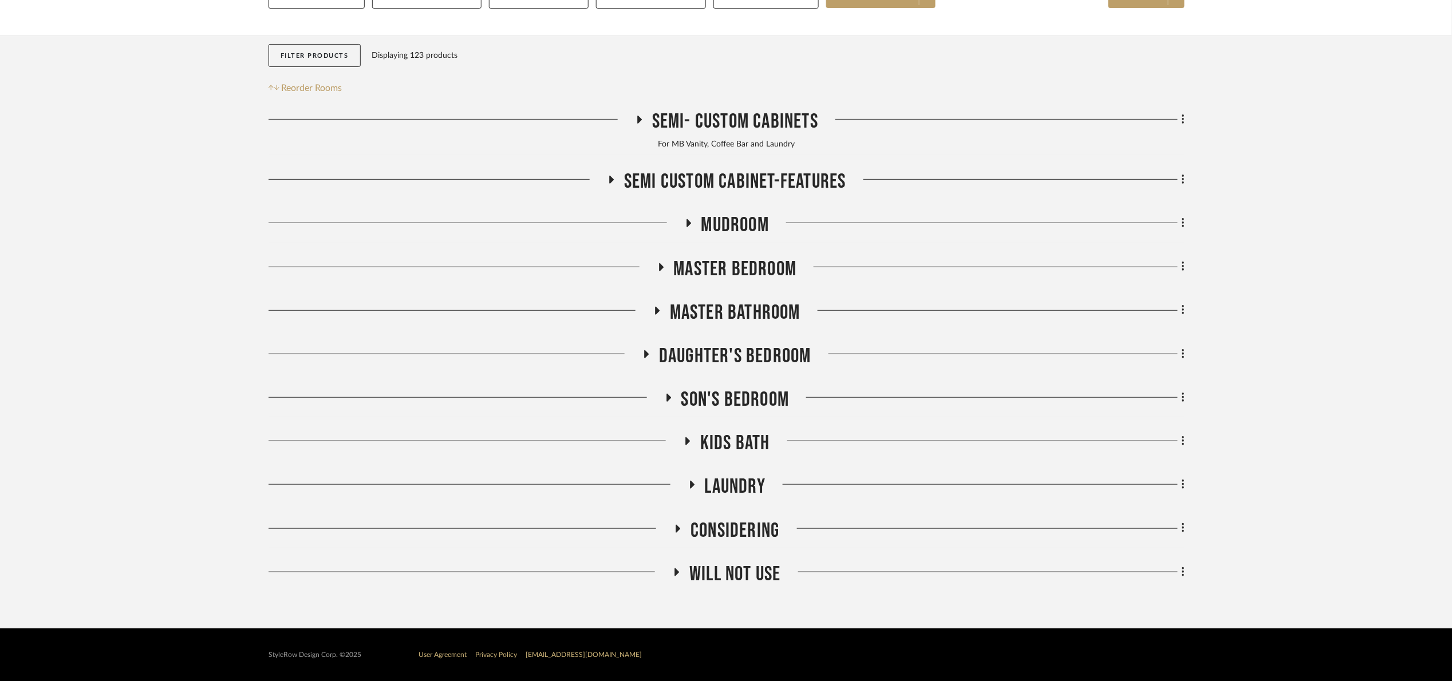
click at [719, 307] on span "Master Bathroom" at bounding box center [735, 313] width 131 height 25
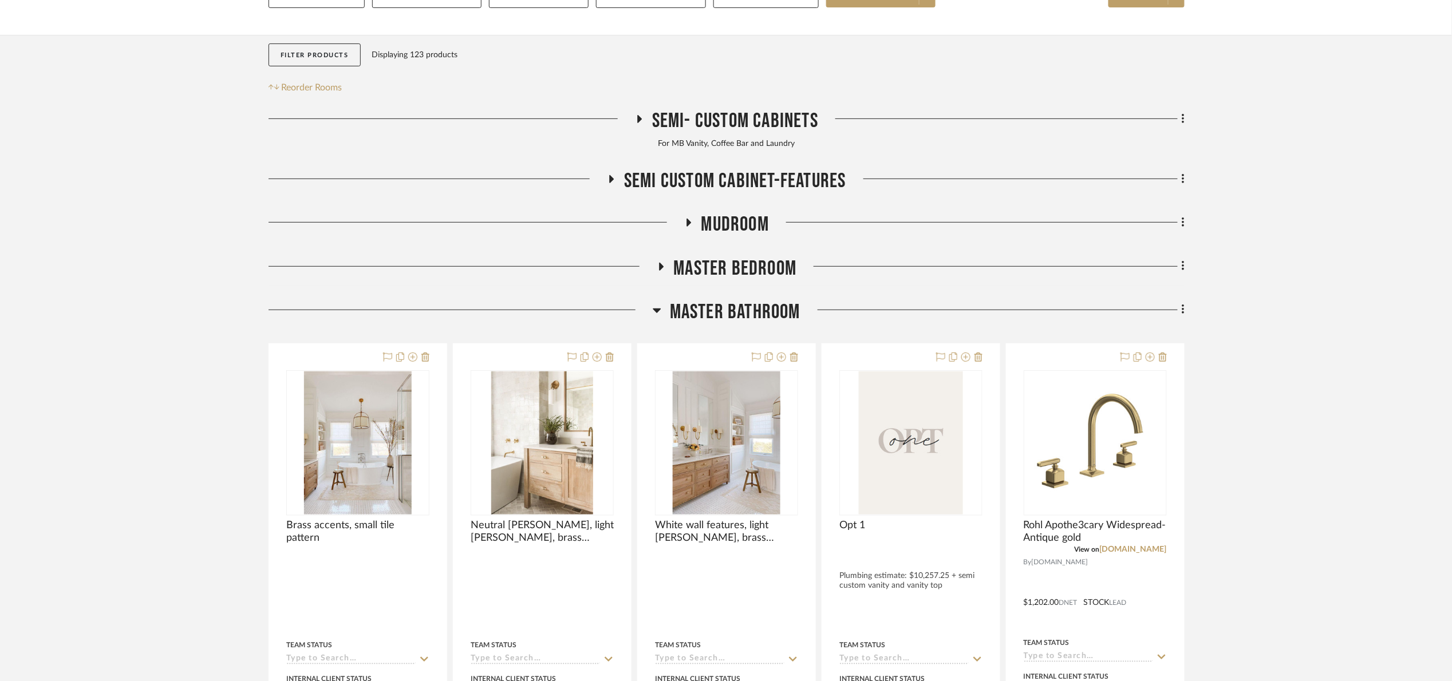
click at [720, 312] on span "Master Bathroom" at bounding box center [735, 312] width 131 height 25
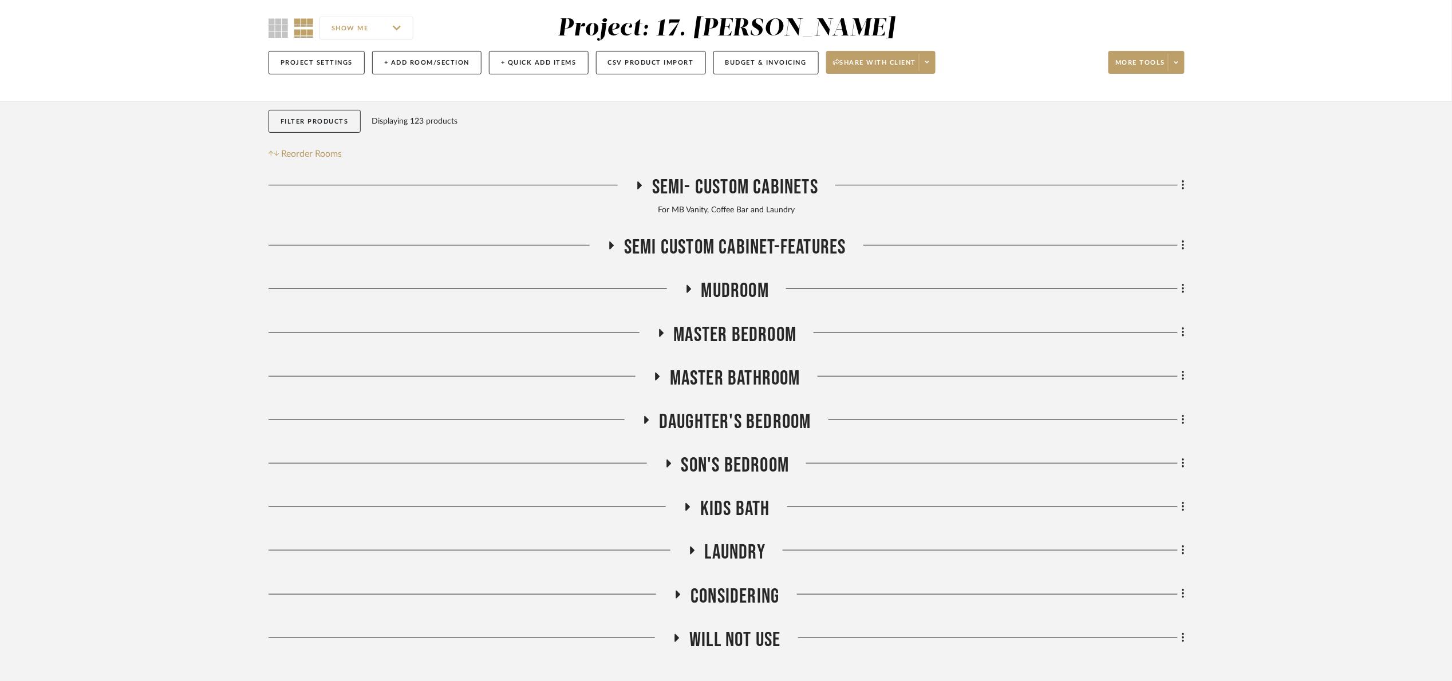
scroll to position [0, 0]
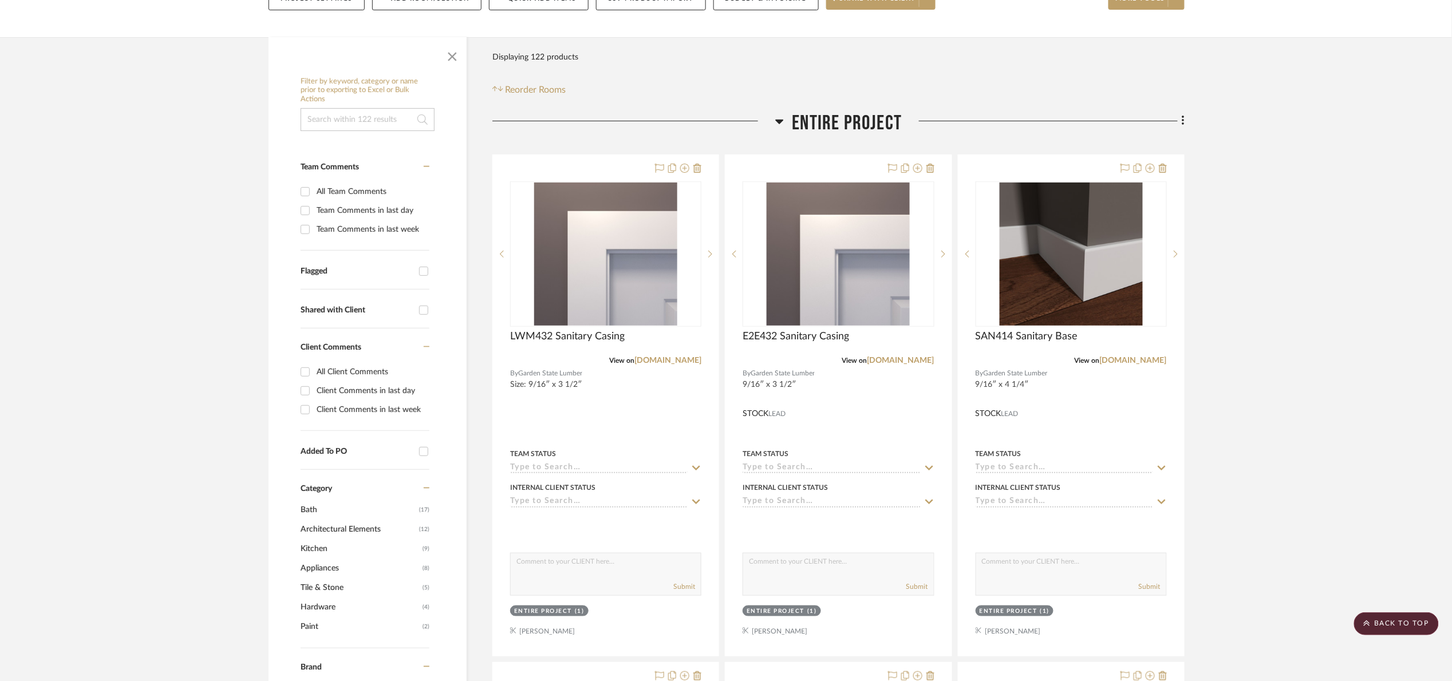
scroll to position [86, 0]
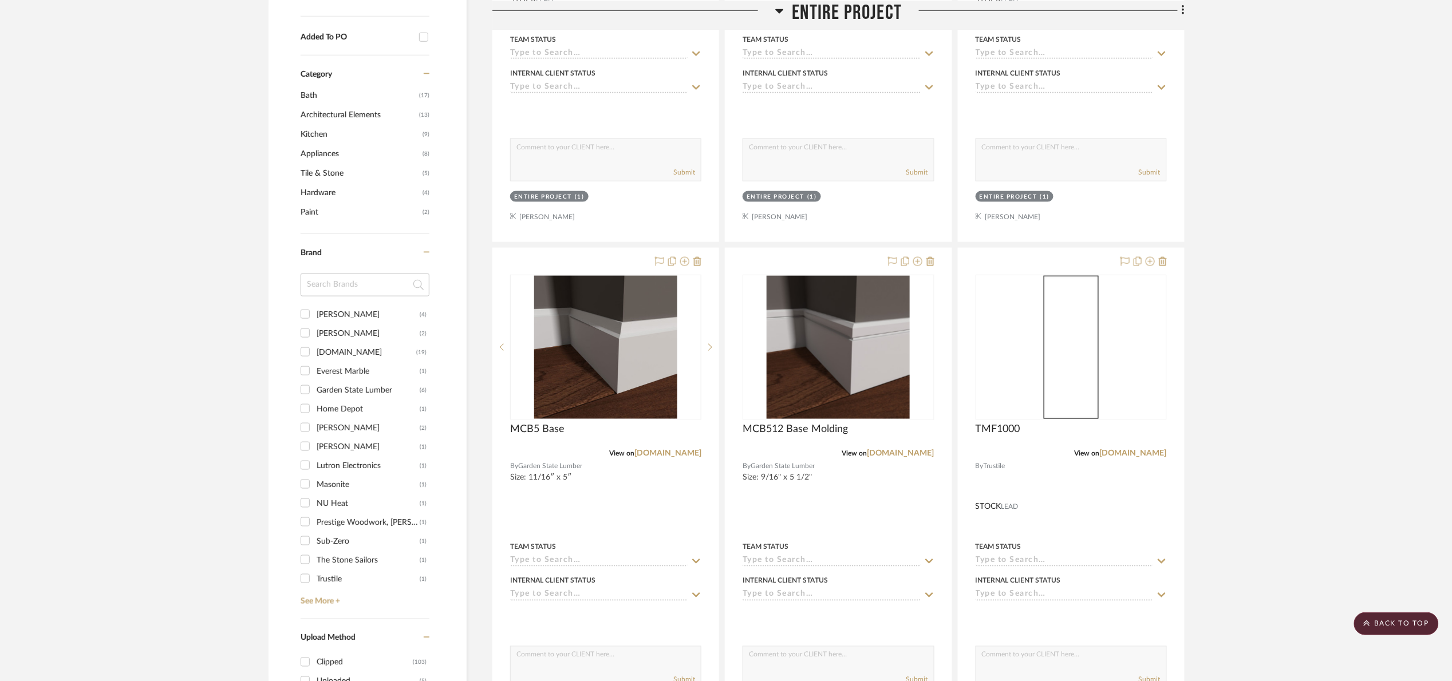
scroll to position [601, 0]
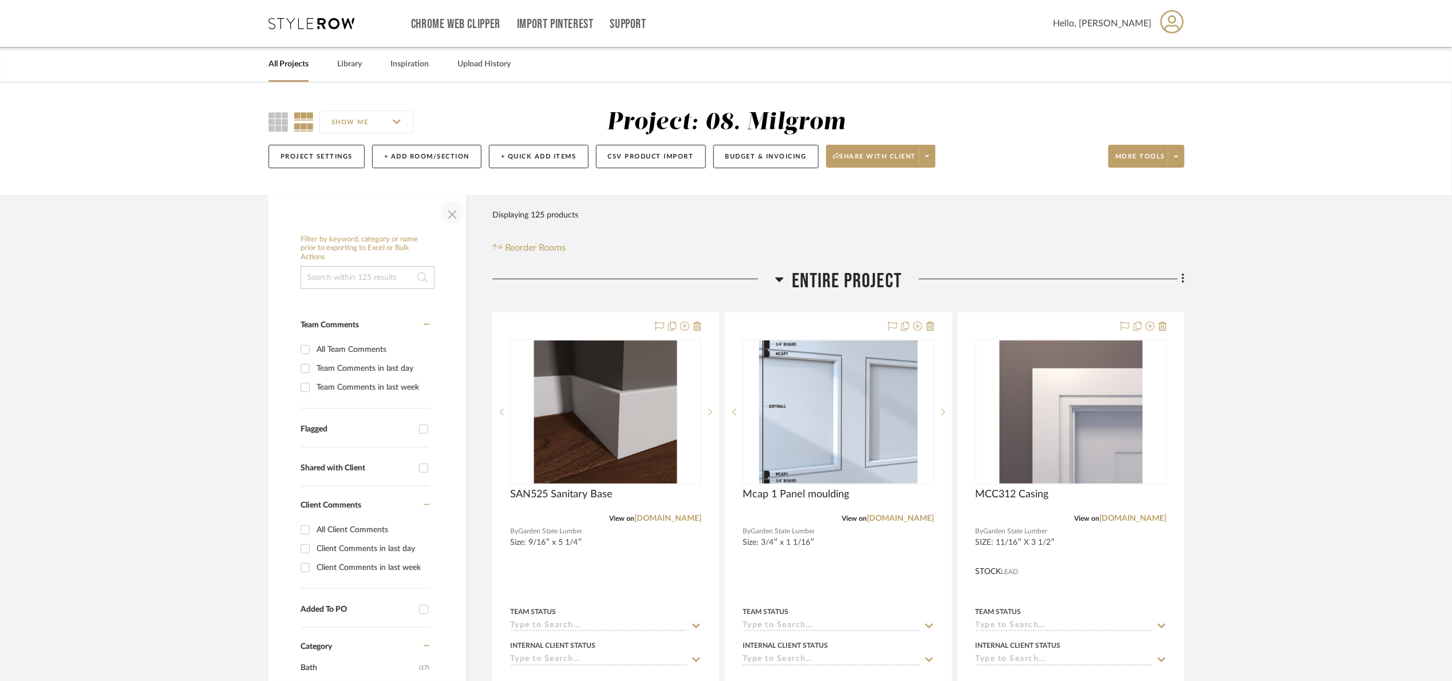
click at [447, 220] on span "button" at bounding box center [452, 212] width 27 height 27
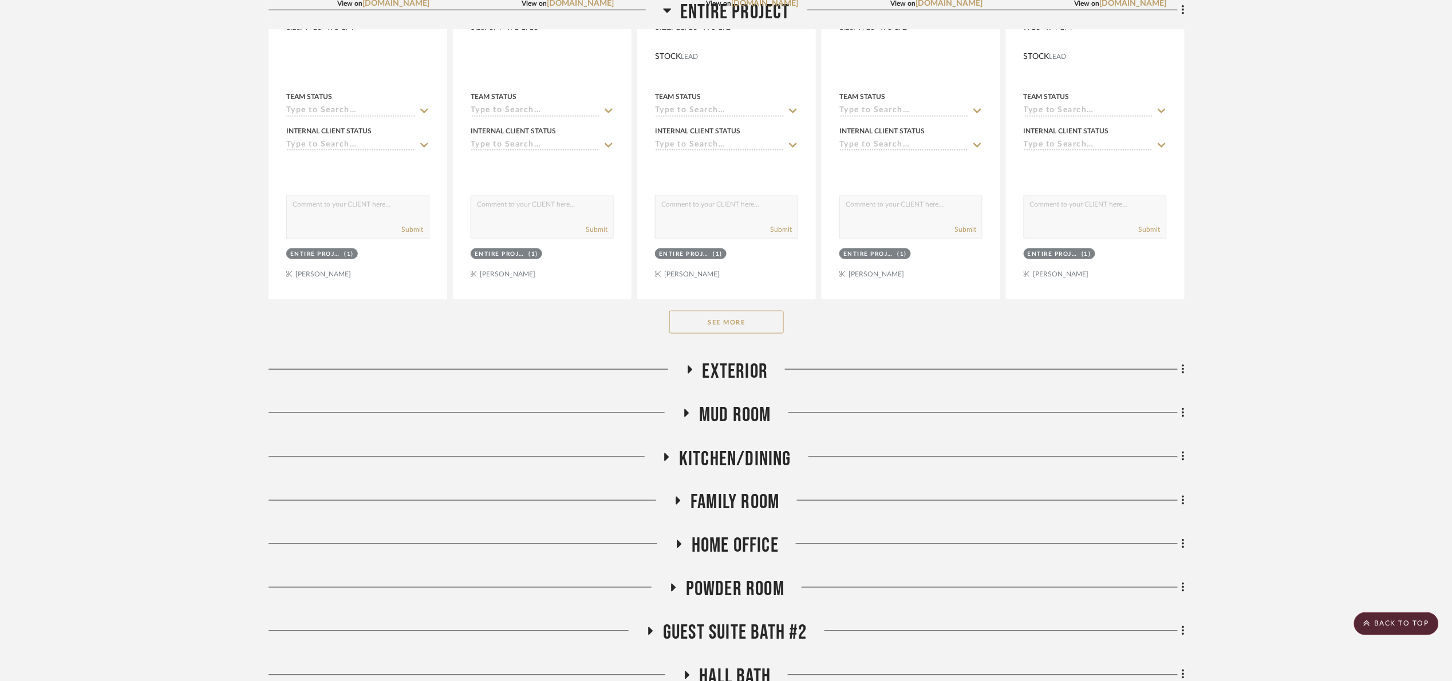
click at [691, 320] on button "See More" at bounding box center [726, 322] width 115 height 23
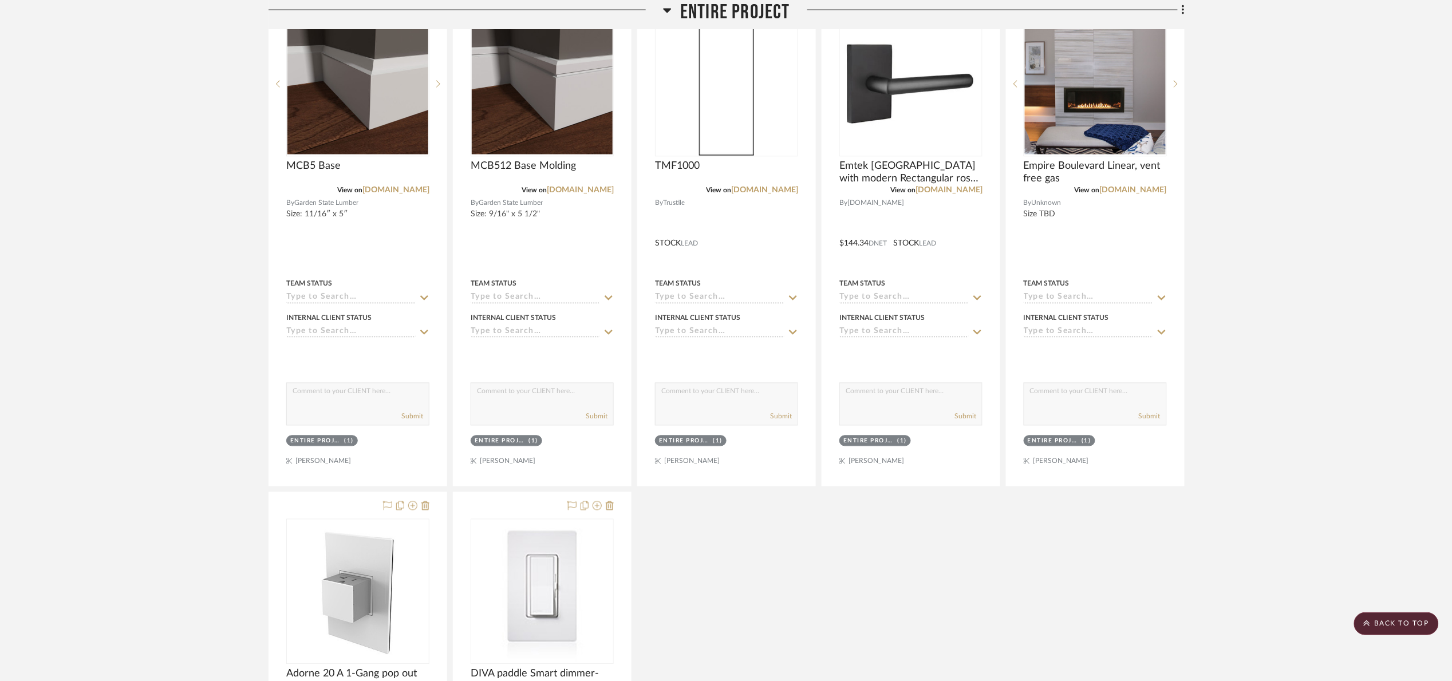
scroll to position [258, 0]
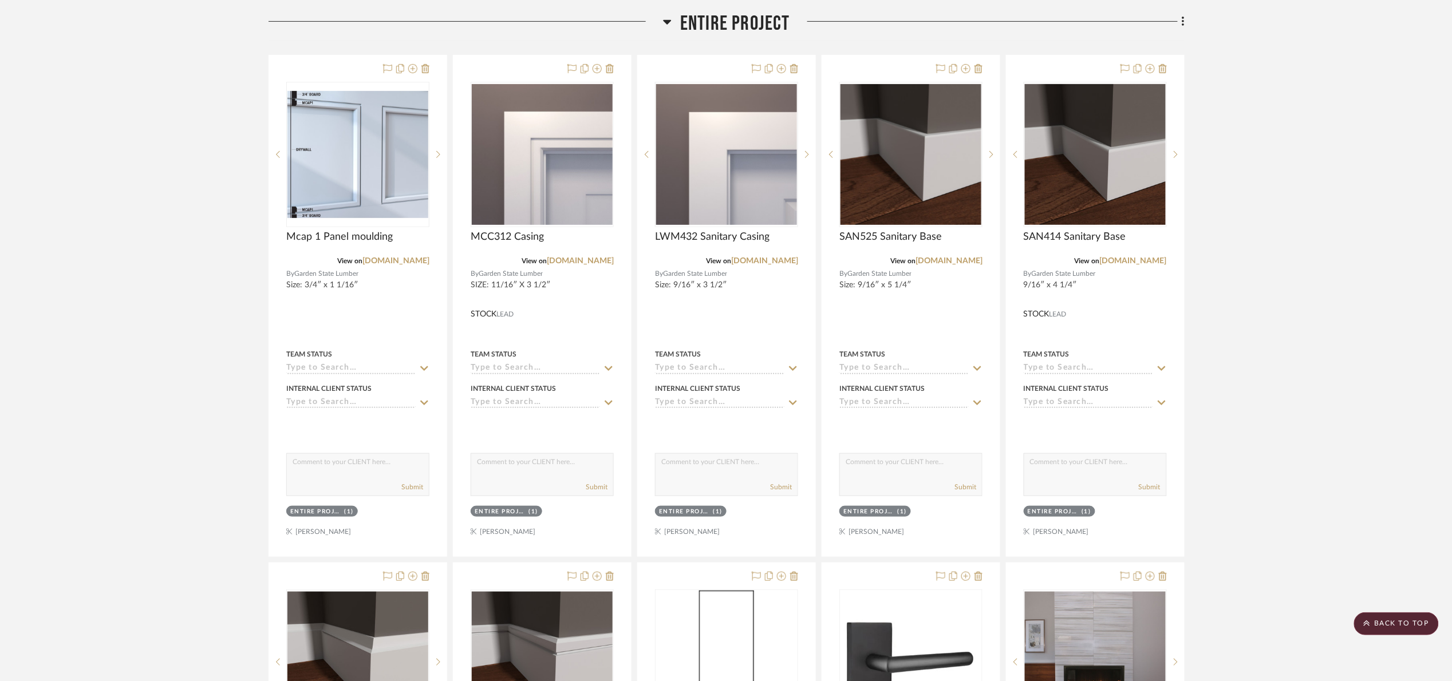
click at [698, 19] on span "Entire Project" at bounding box center [735, 23] width 110 height 25
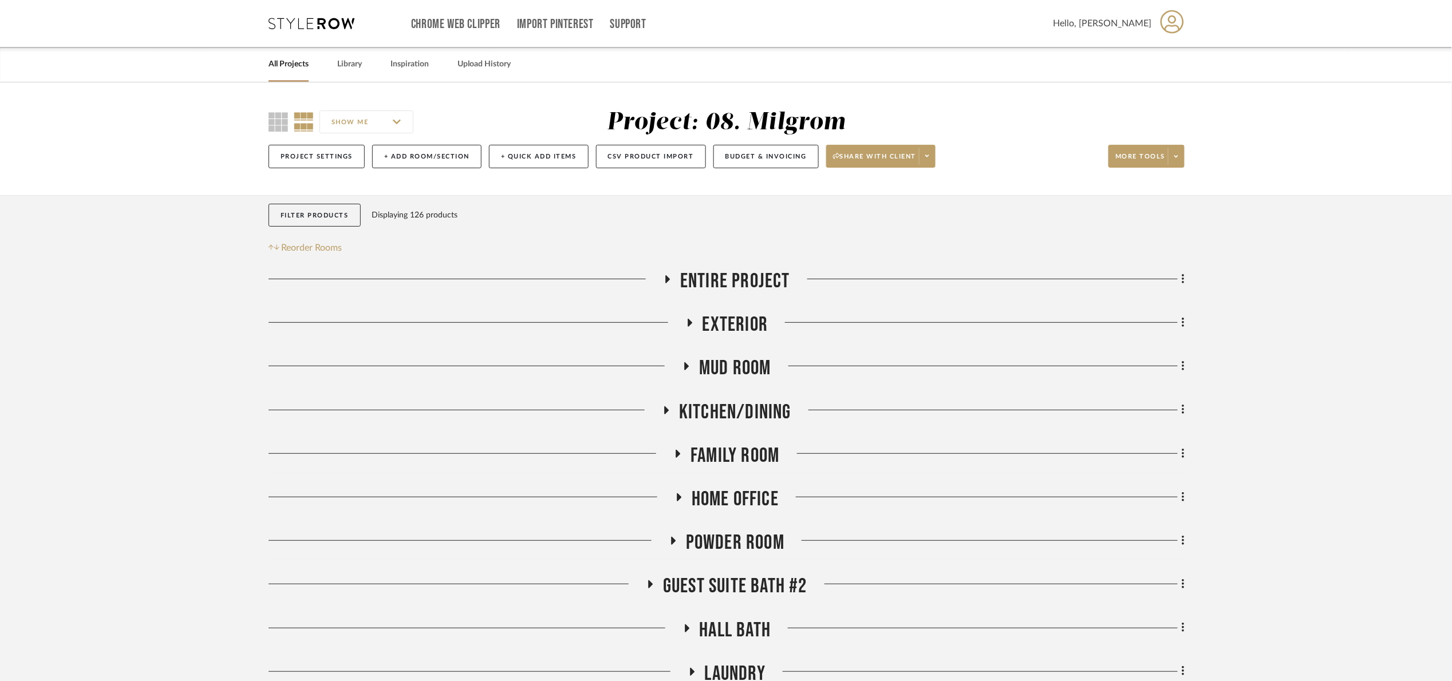
click at [744, 281] on span "Entire Project" at bounding box center [735, 281] width 110 height 25
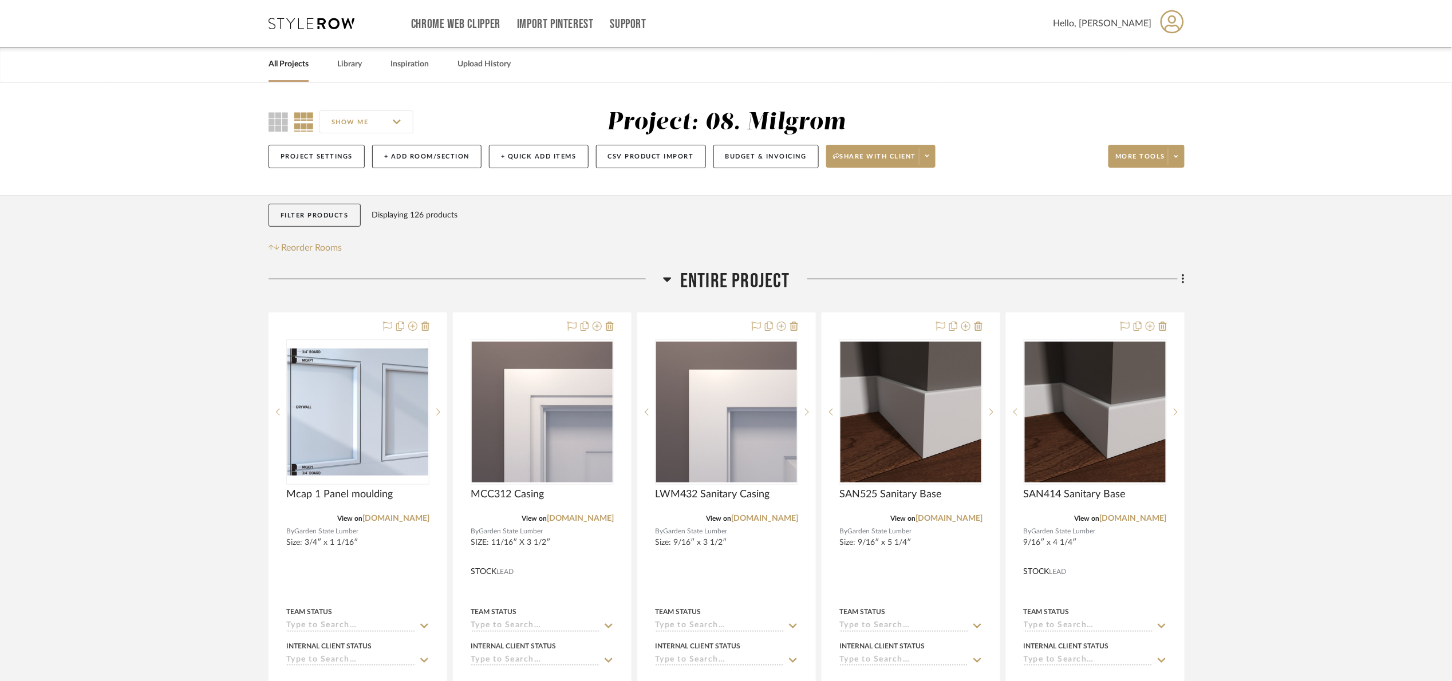
click at [742, 281] on span "Entire Project" at bounding box center [735, 281] width 110 height 25
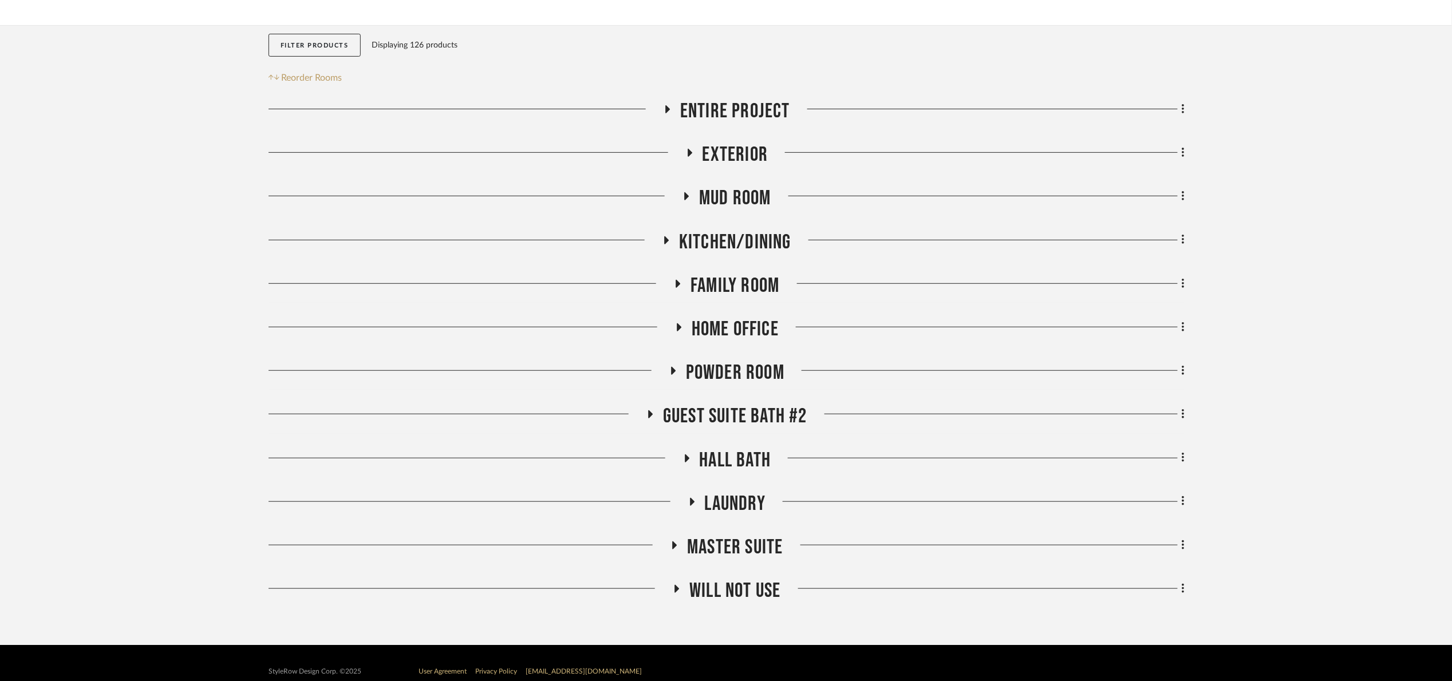
scroll to position [187, 0]
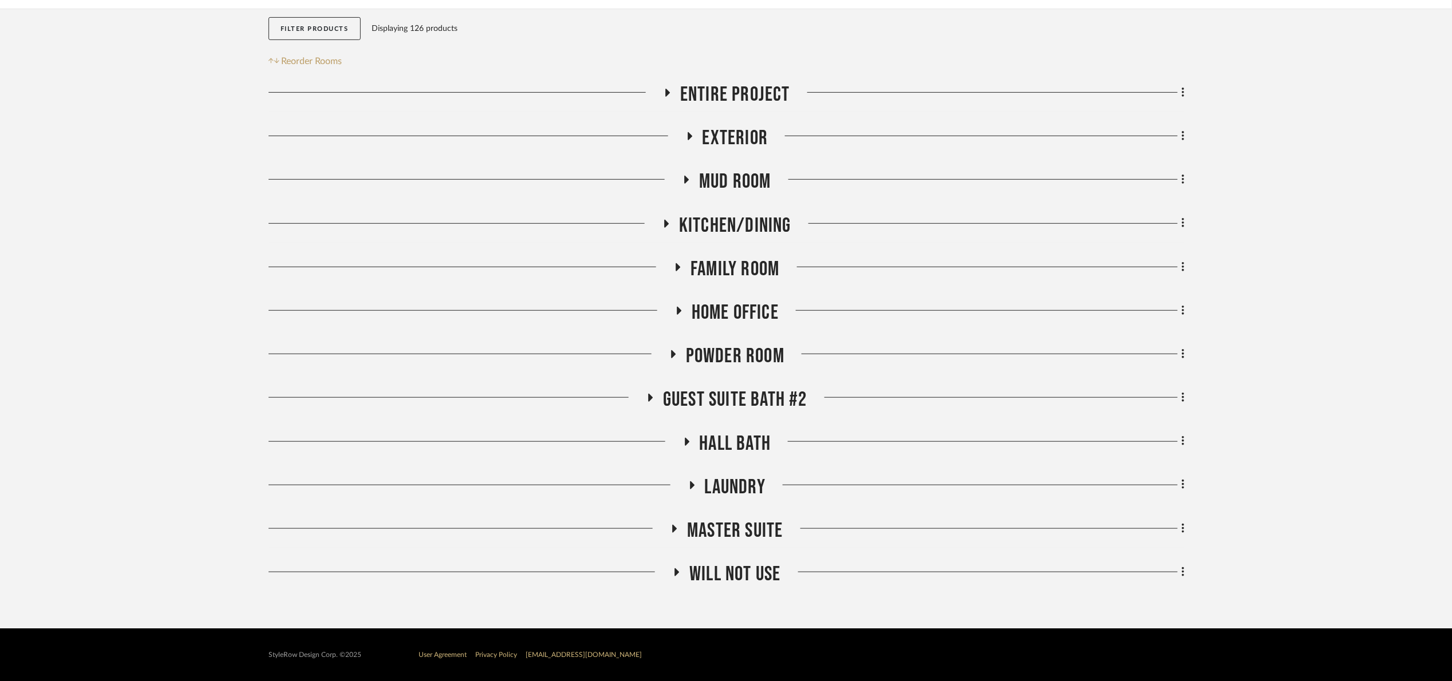
click at [742, 531] on span "Master Suite" at bounding box center [735, 531] width 96 height 25
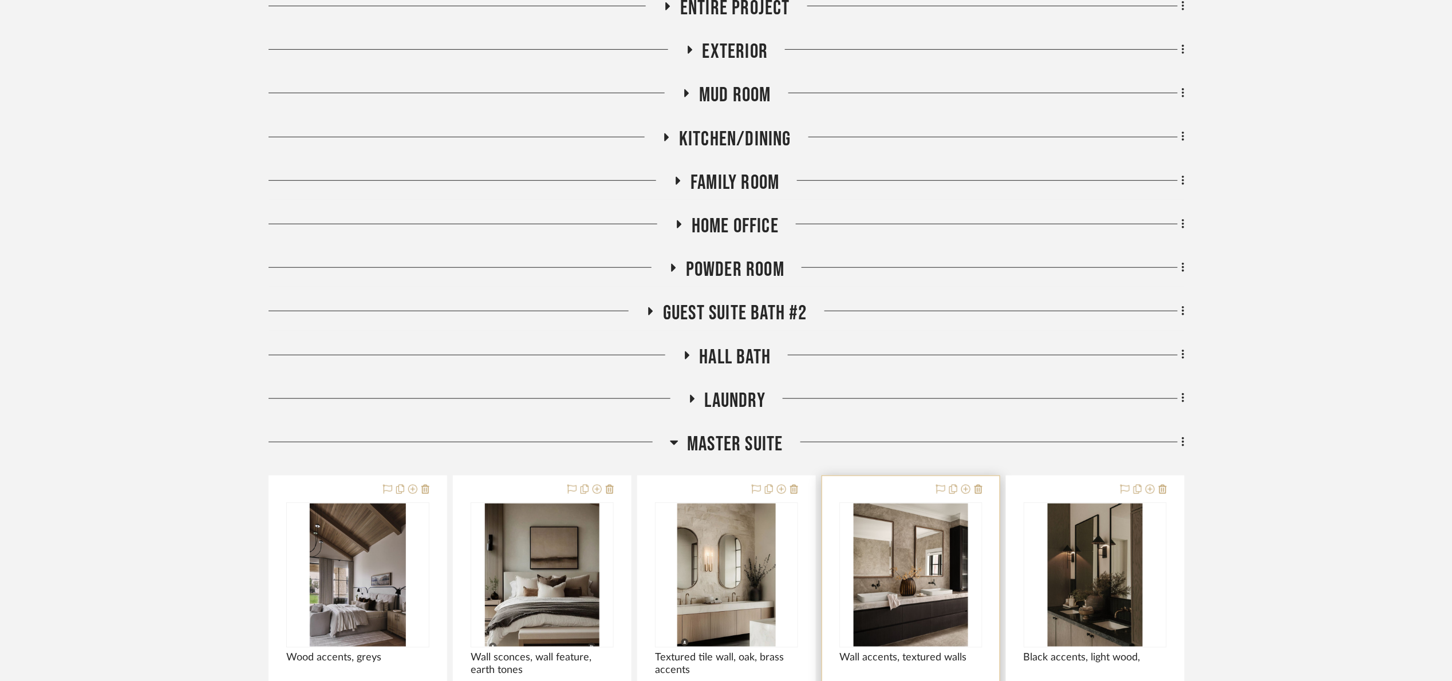
scroll to position [703, 0]
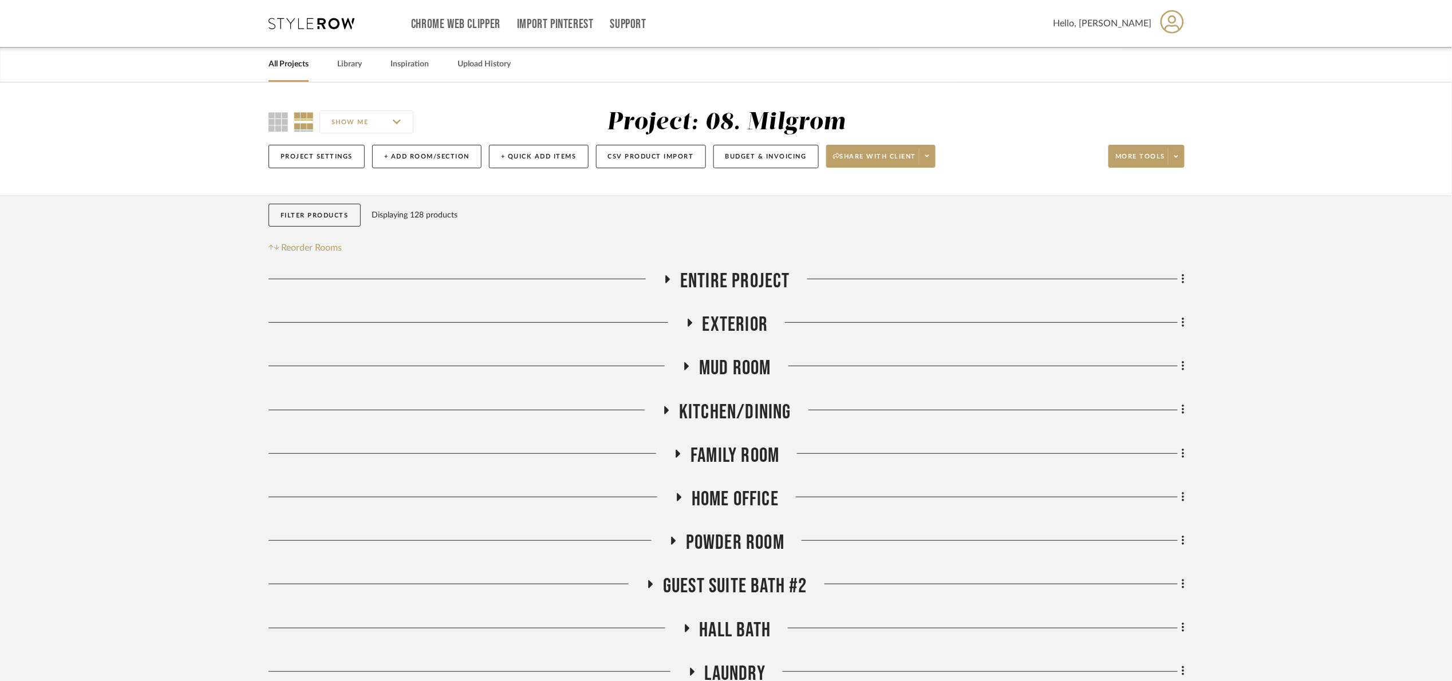
click at [721, 318] on span "Exterior" at bounding box center [736, 325] width 66 height 25
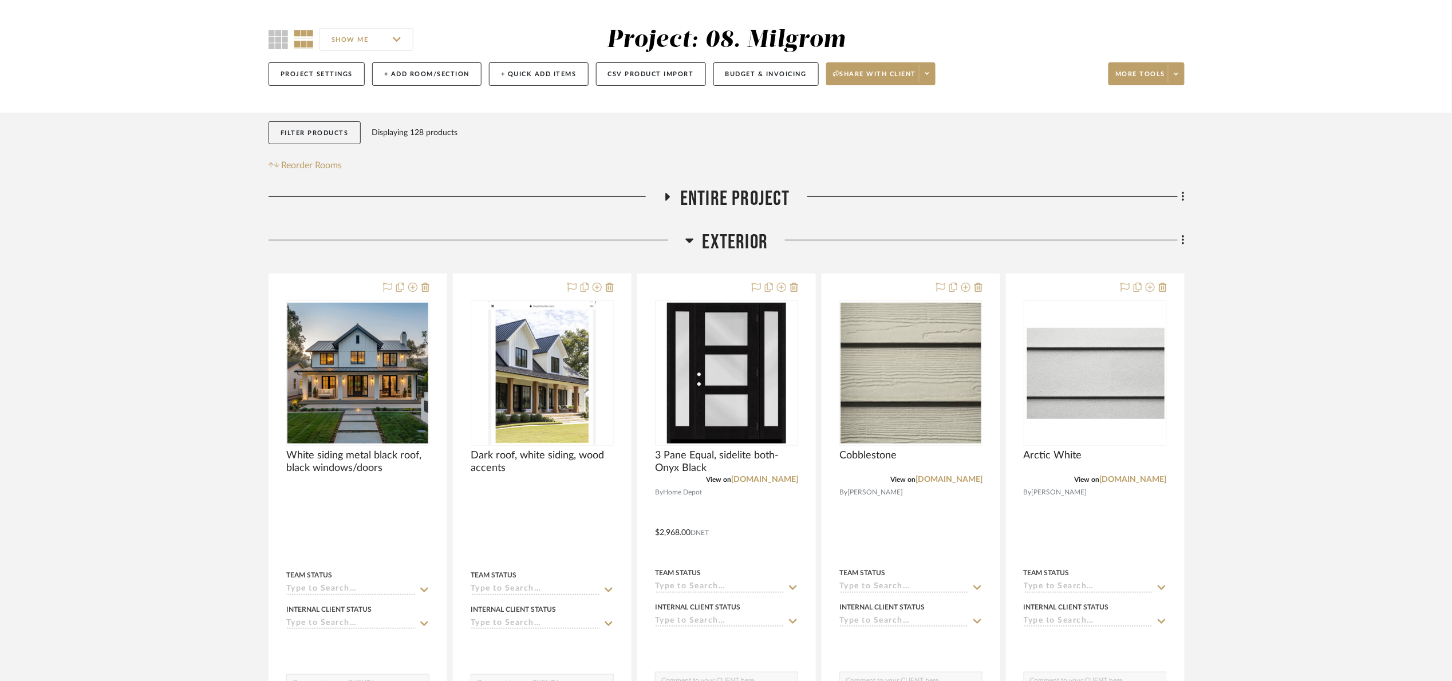
scroll to position [86, 0]
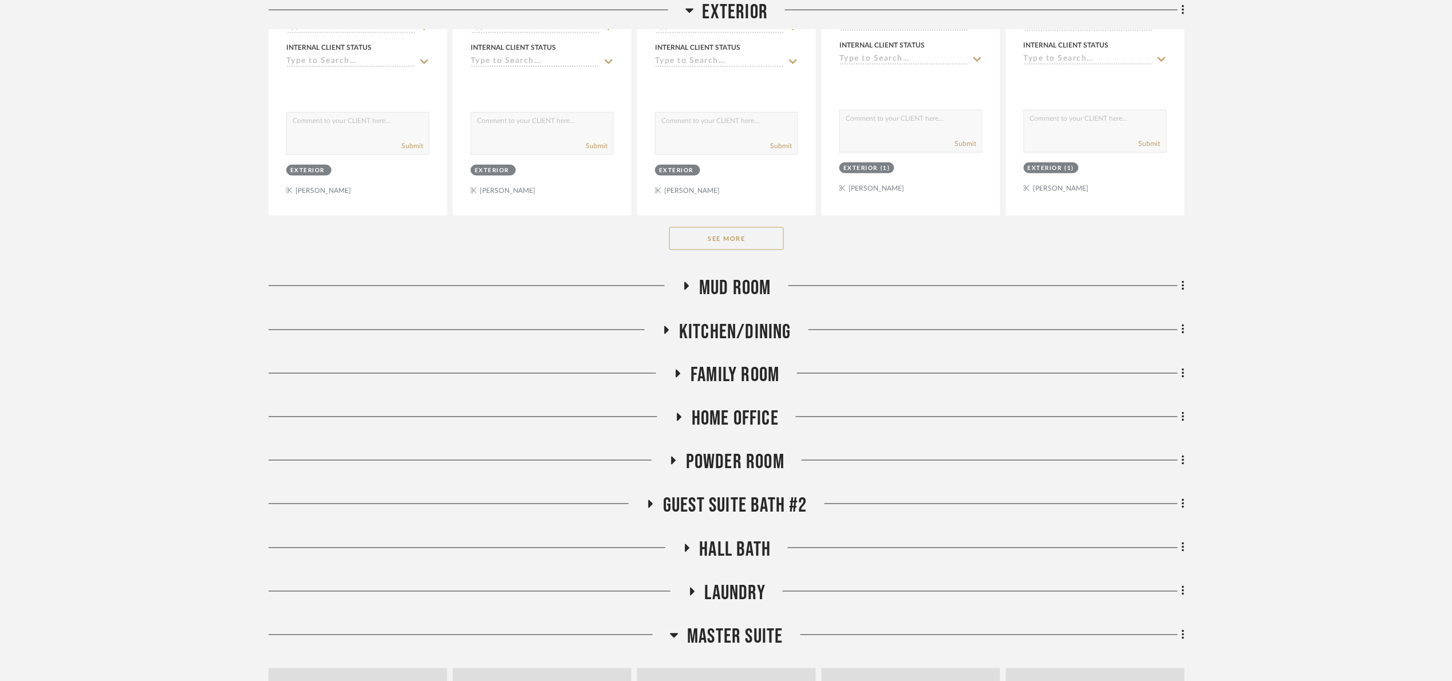
scroll to position [687, 0]
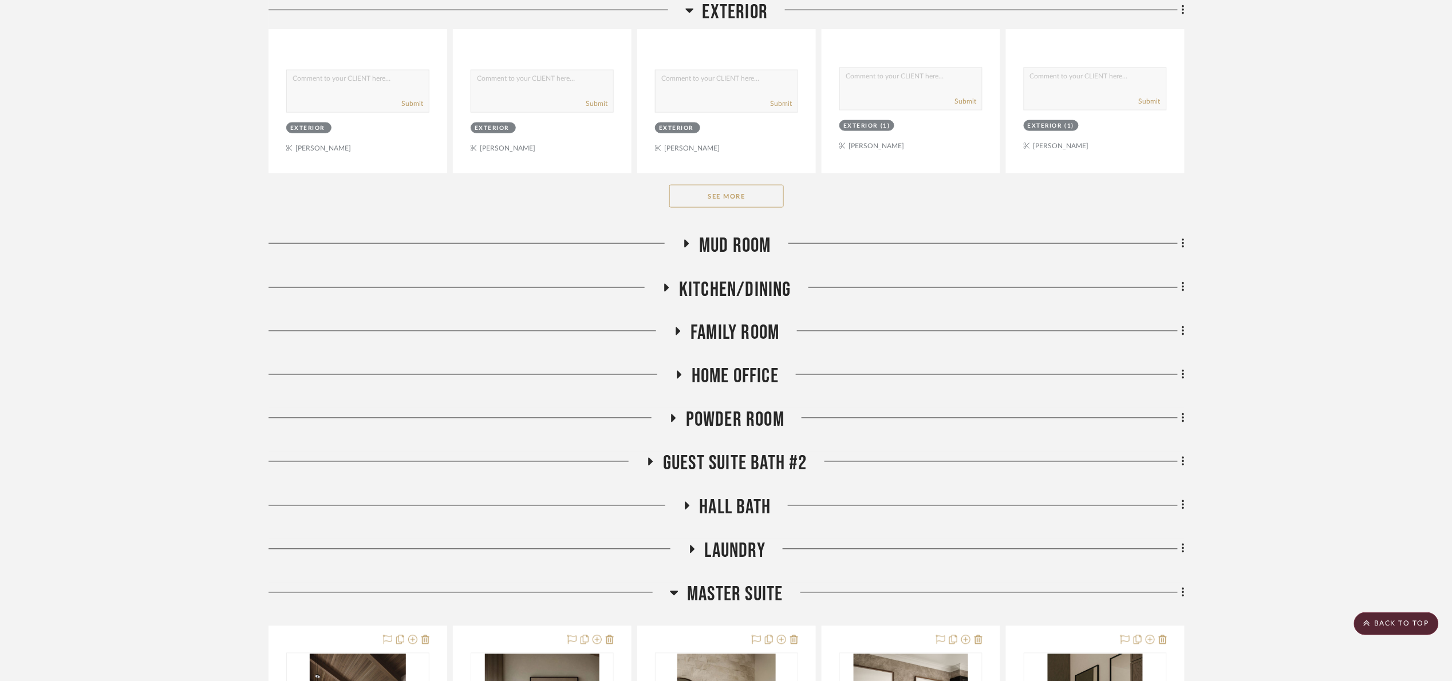
click at [739, 200] on button "See More" at bounding box center [726, 196] width 115 height 23
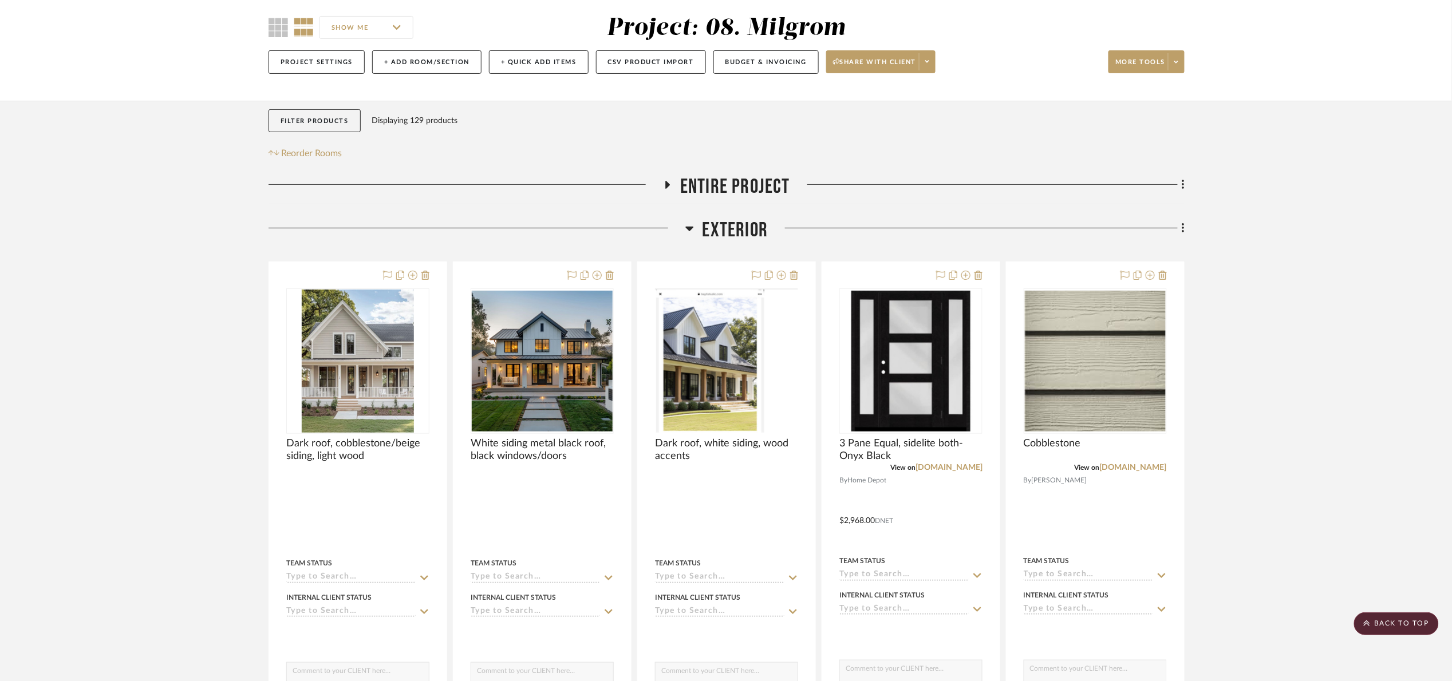
scroll to position [86, 0]
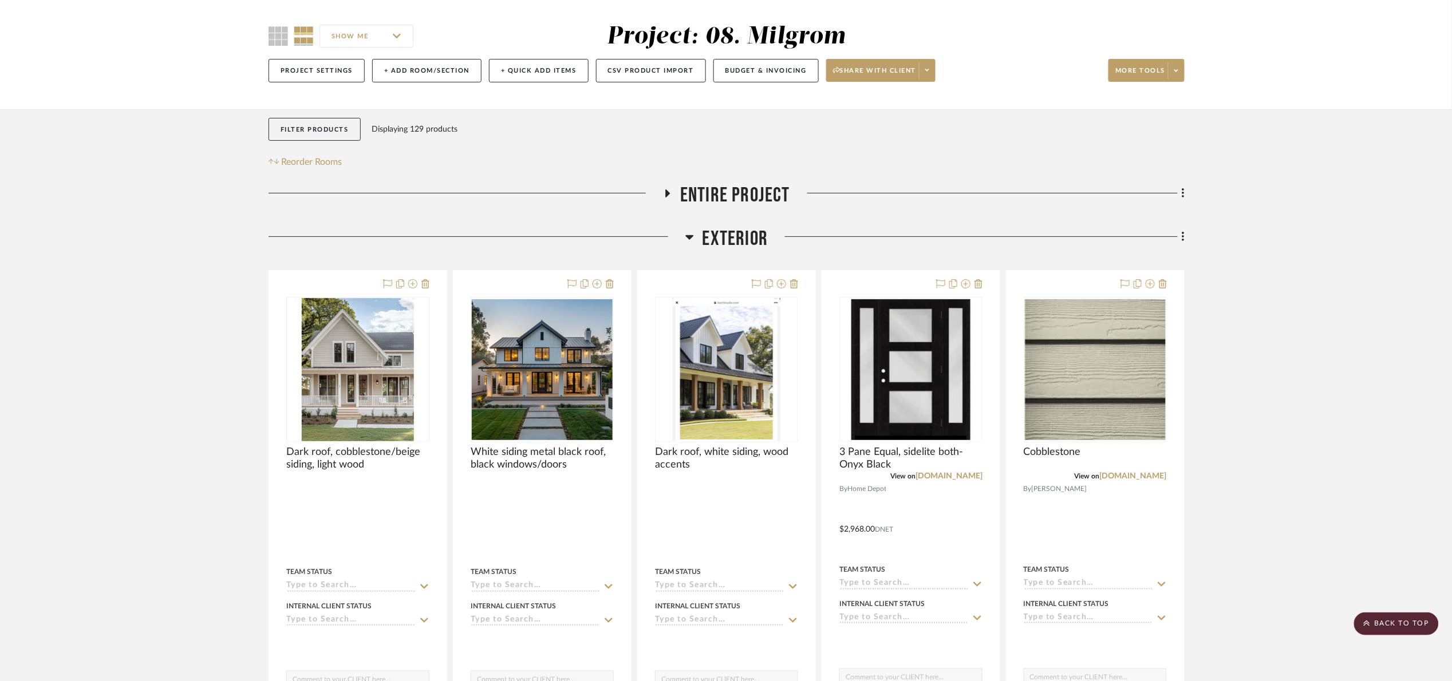
click at [741, 244] on span "Exterior" at bounding box center [736, 239] width 66 height 25
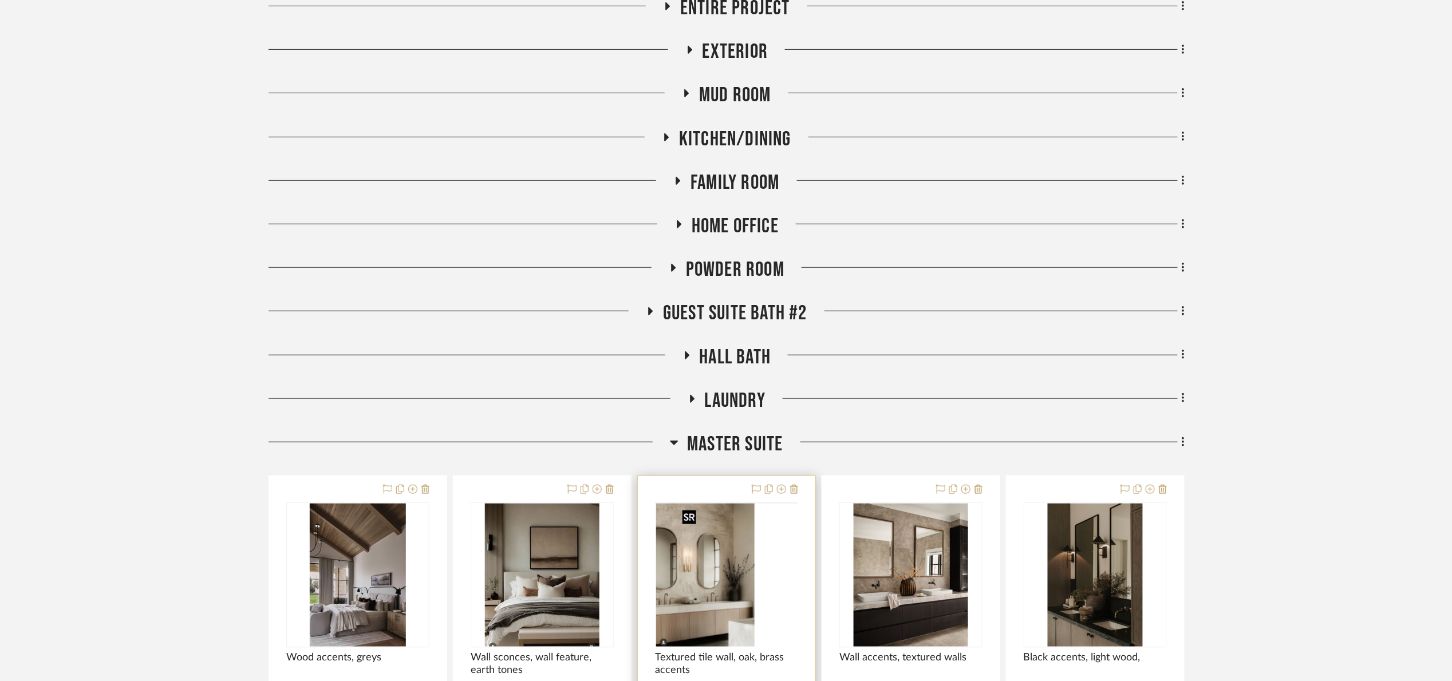
scroll to position [344, 0]
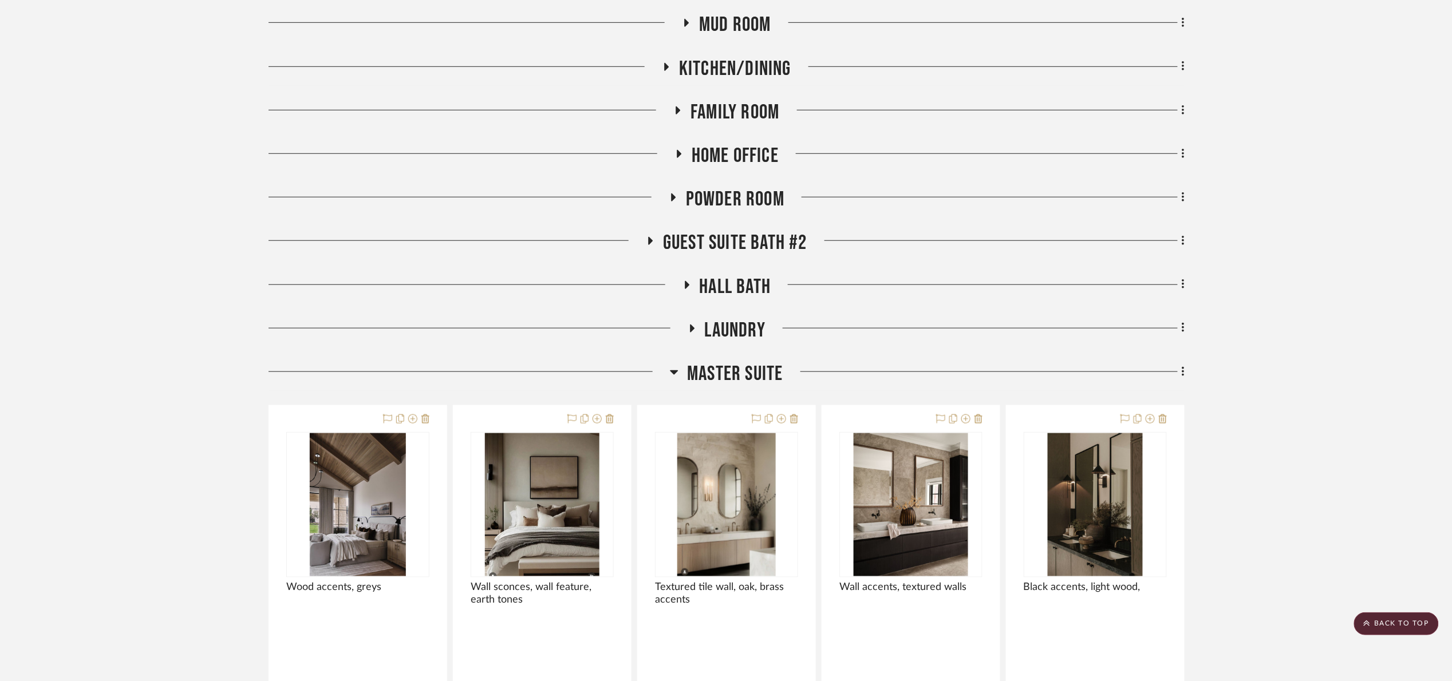
click at [720, 365] on span "Master Suite" at bounding box center [735, 374] width 96 height 25
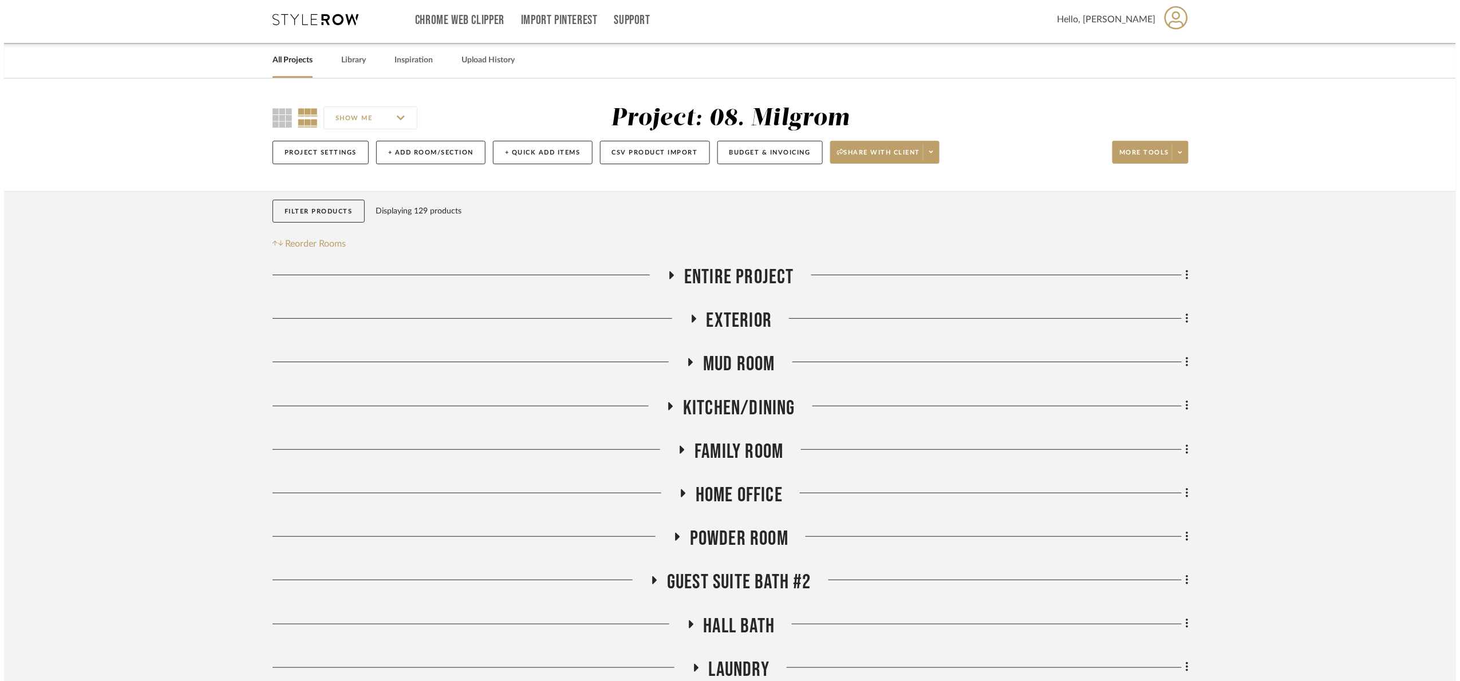
scroll to position [0, 0]
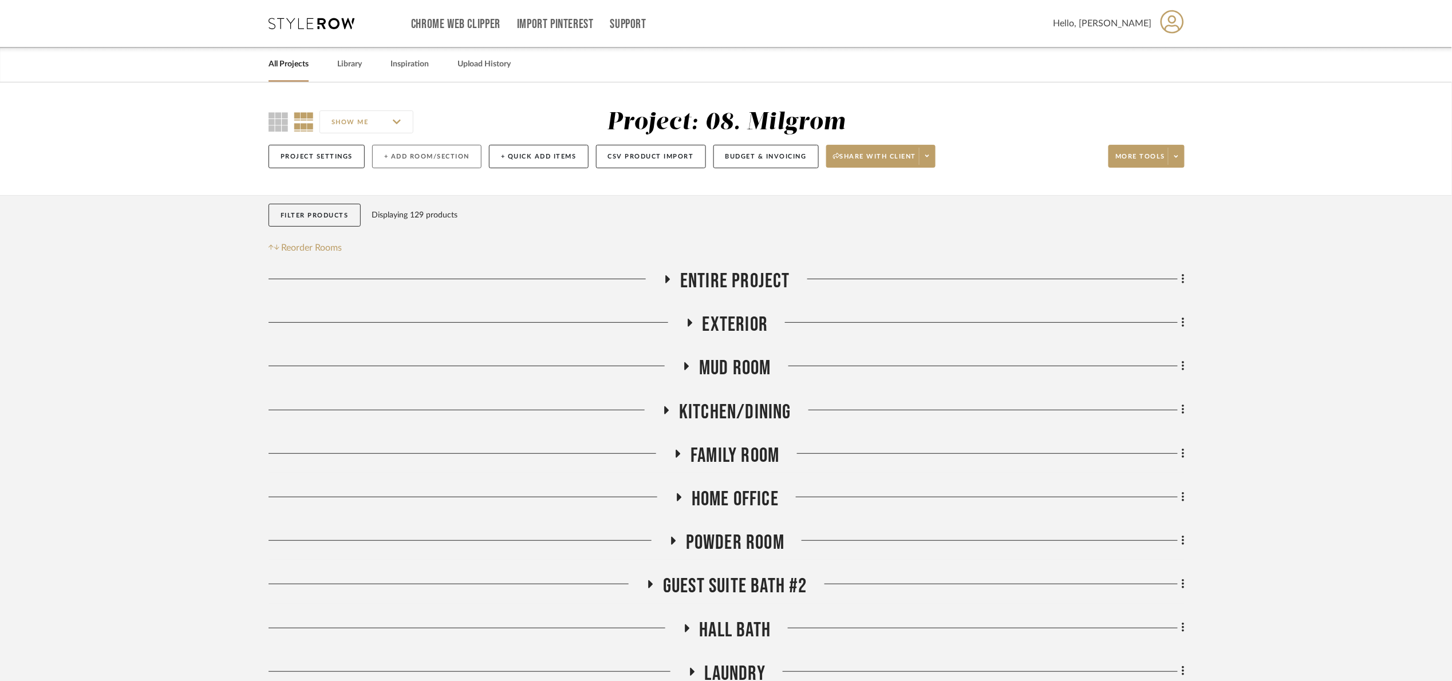
click at [417, 157] on button "+ Add Room/Section" at bounding box center [426, 156] width 109 height 23
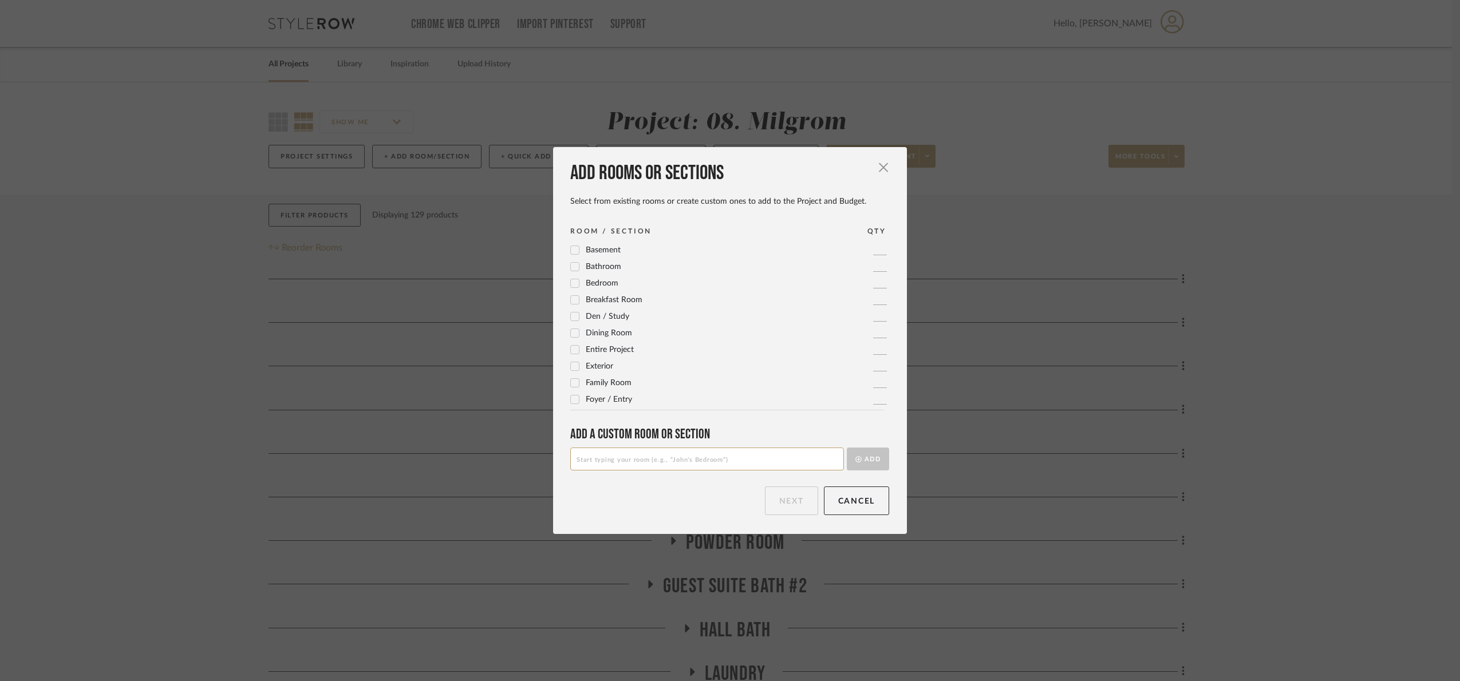
click at [602, 396] on span "Foyer / Entry" at bounding box center [609, 400] width 46 height 8
click at [791, 495] on button "Next" at bounding box center [791, 501] width 53 height 29
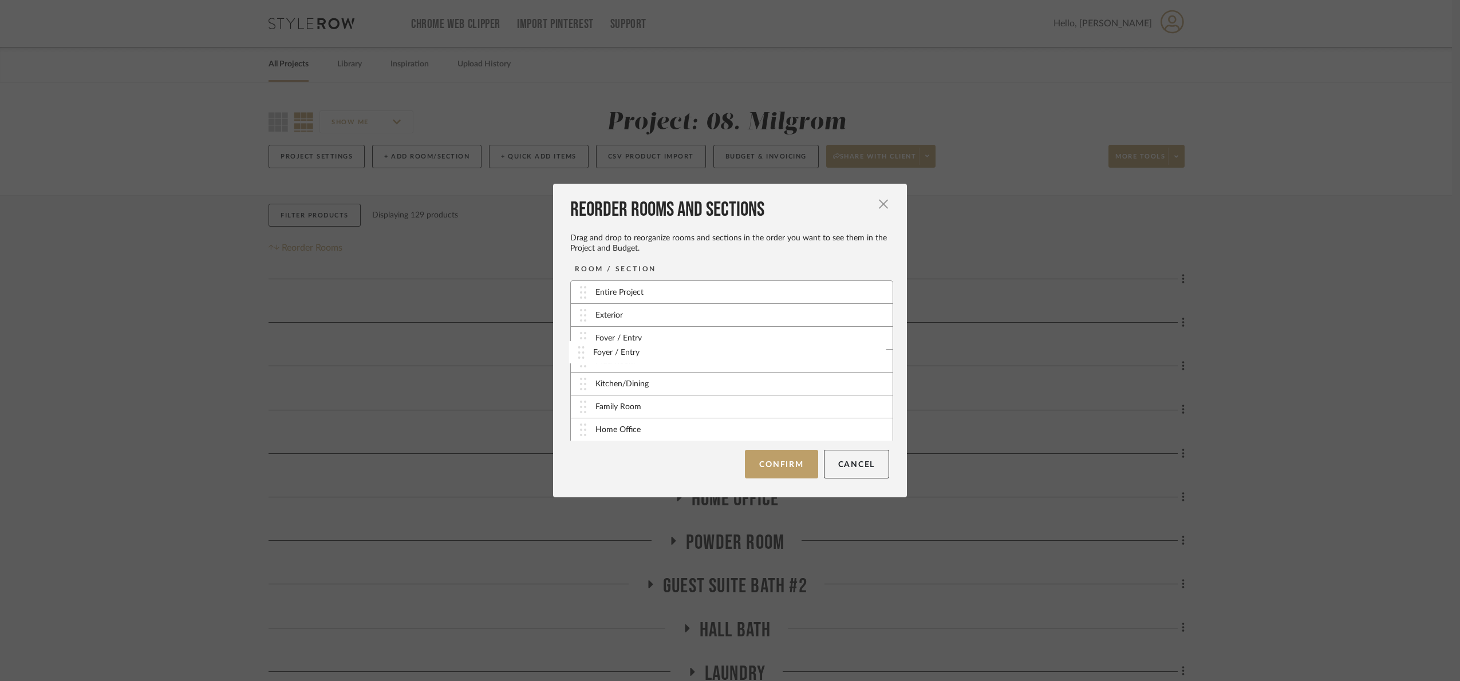
drag, startPoint x: 583, startPoint y: 425, endPoint x: 585, endPoint y: 349, distance: 76.7
drag, startPoint x: 583, startPoint y: 365, endPoint x: 587, endPoint y: 369, distance: 6.5
click at [786, 454] on button "Confirm" at bounding box center [781, 464] width 73 height 29
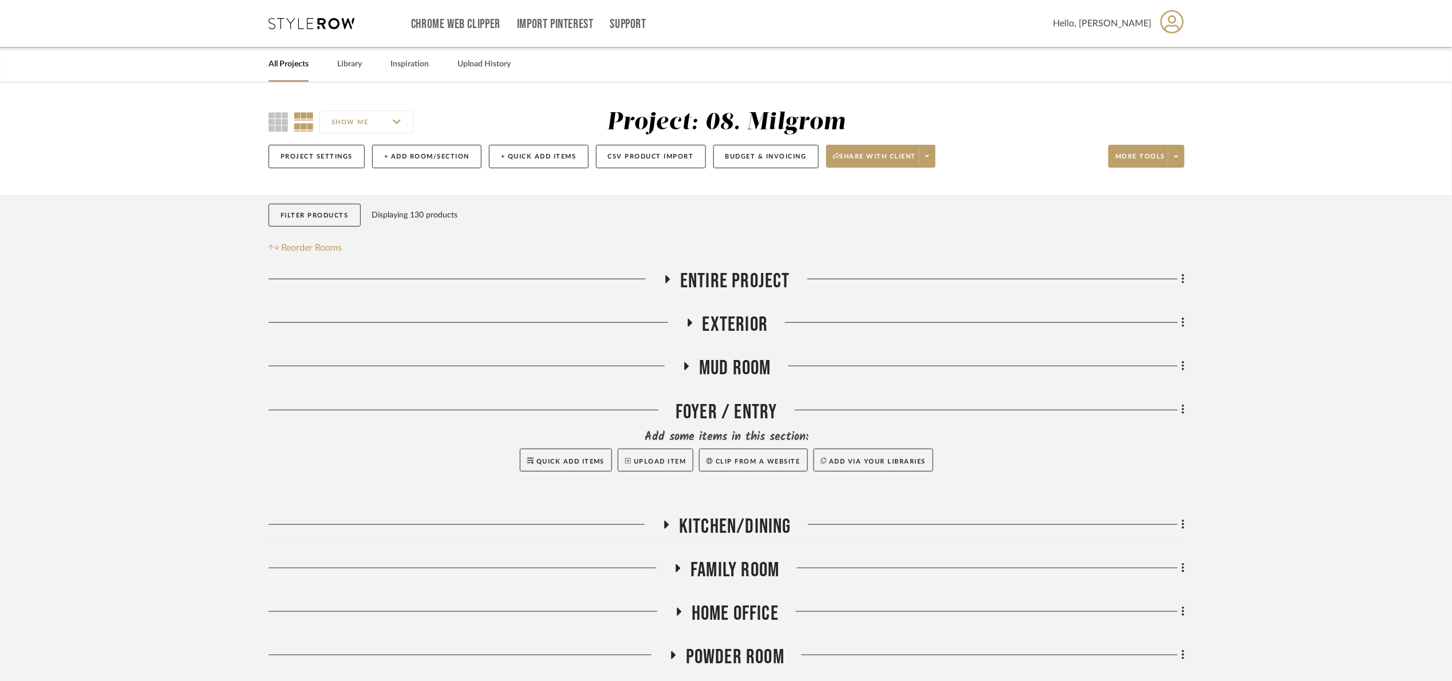
click at [727, 376] on span "Mud Room" at bounding box center [735, 368] width 72 height 25
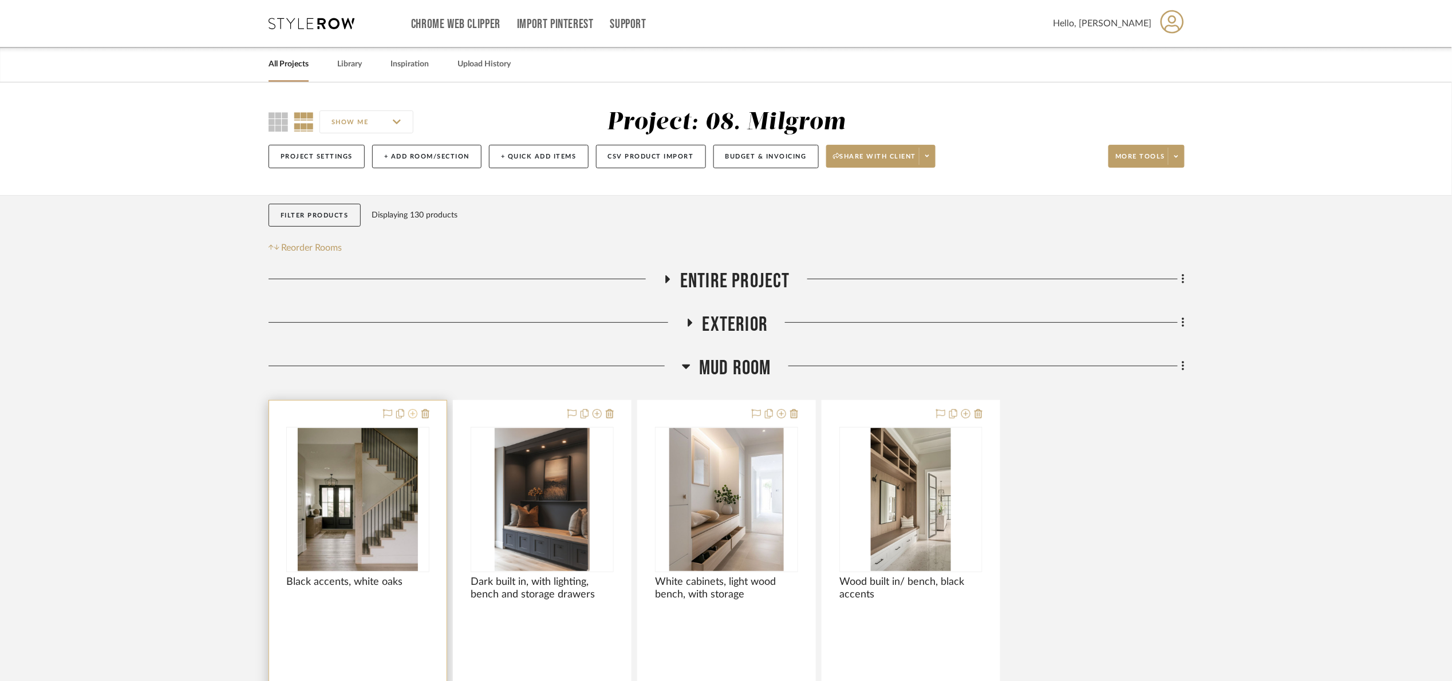
click at [411, 416] on icon at bounding box center [412, 413] width 9 height 9
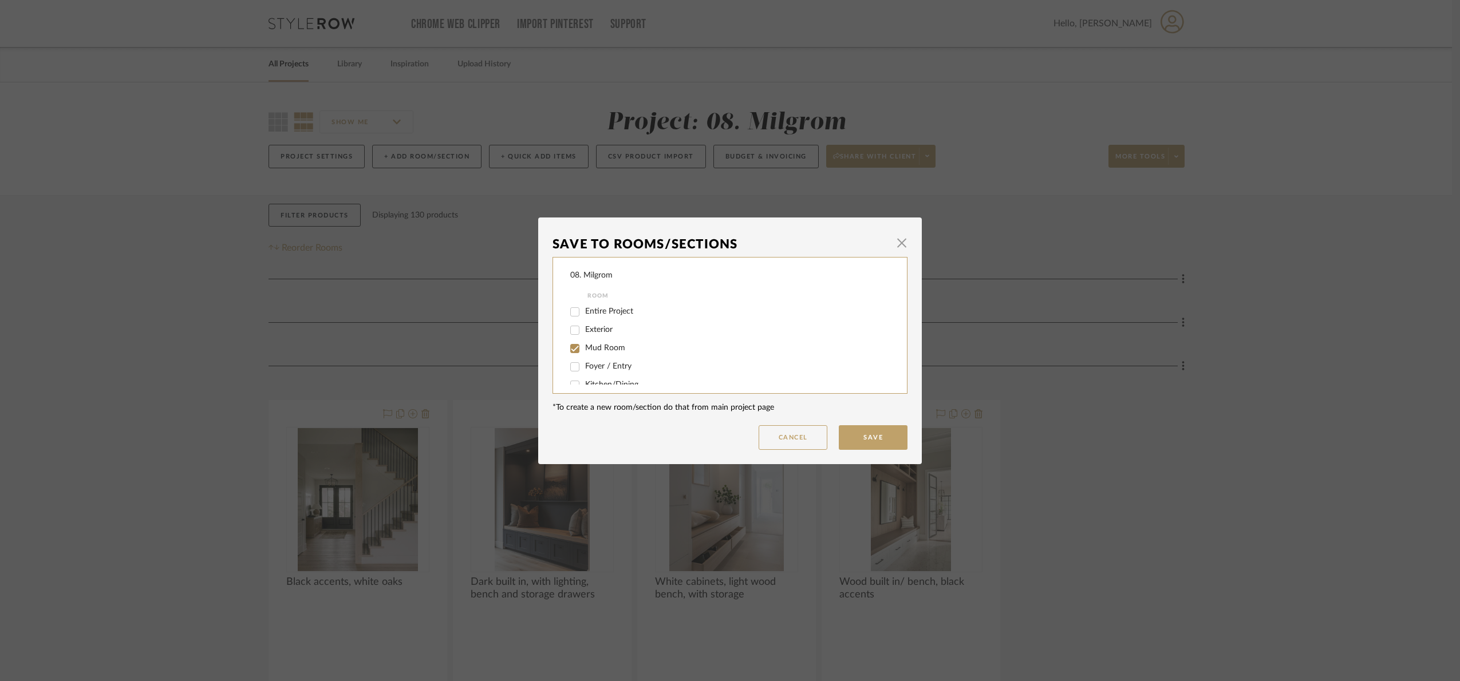
drag, startPoint x: 613, startPoint y: 367, endPoint x: 609, endPoint y: 360, distance: 8.5
click at [612, 365] on span "Foyer / Entry" at bounding box center [608, 366] width 46 height 8
click at [584, 365] on input "Foyer / Entry" at bounding box center [575, 367] width 18 height 18
checkbox input "true"
click at [603, 348] on span "Mud Room" at bounding box center [605, 348] width 40 height 8
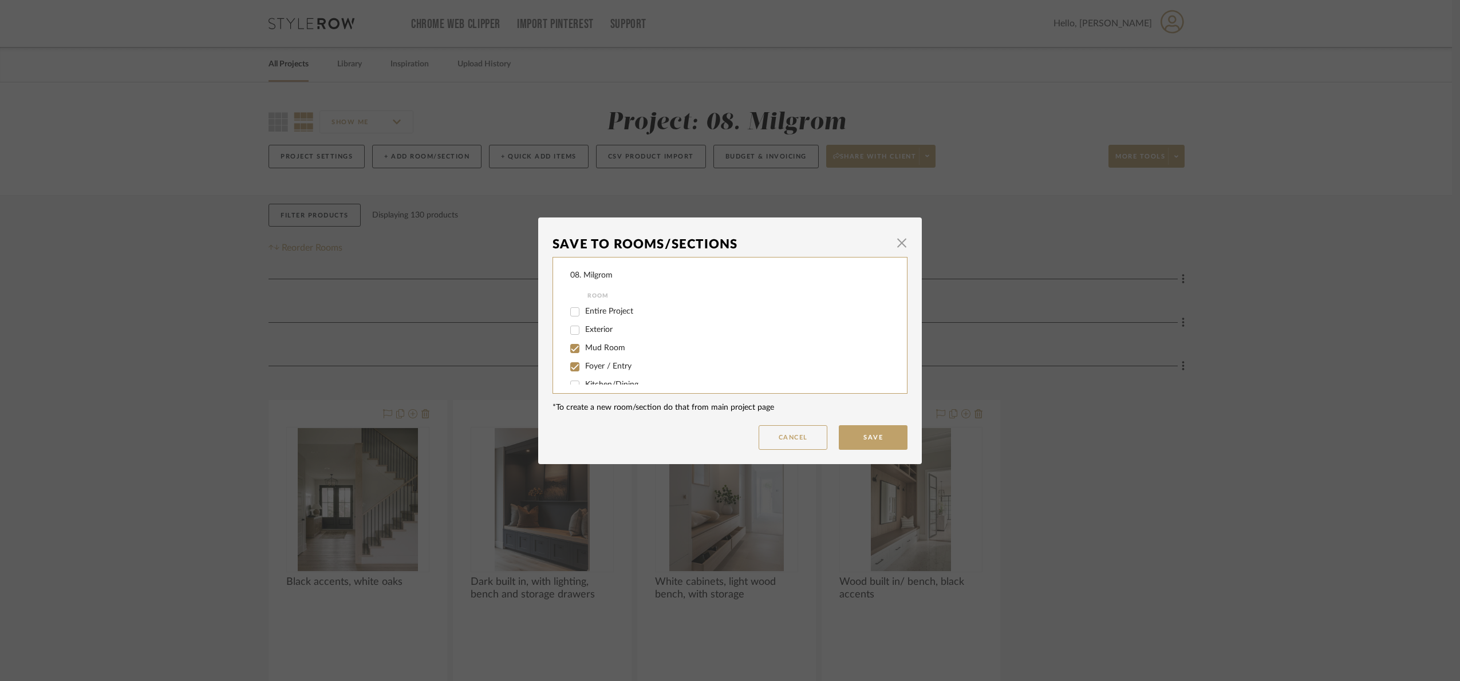
click at [584, 348] on input "Mud Room" at bounding box center [575, 349] width 18 height 18
checkbox input "false"
click at [870, 424] on mat-dialog-content "Save To Rooms/Sections × 08. Milgrom Room Entire Project Exterior Mud Room Foye…" at bounding box center [730, 341] width 355 height 218
drag, startPoint x: 872, startPoint y: 444, endPoint x: 887, endPoint y: 448, distance: 16.0
click at [873, 444] on button "Save" at bounding box center [873, 437] width 69 height 25
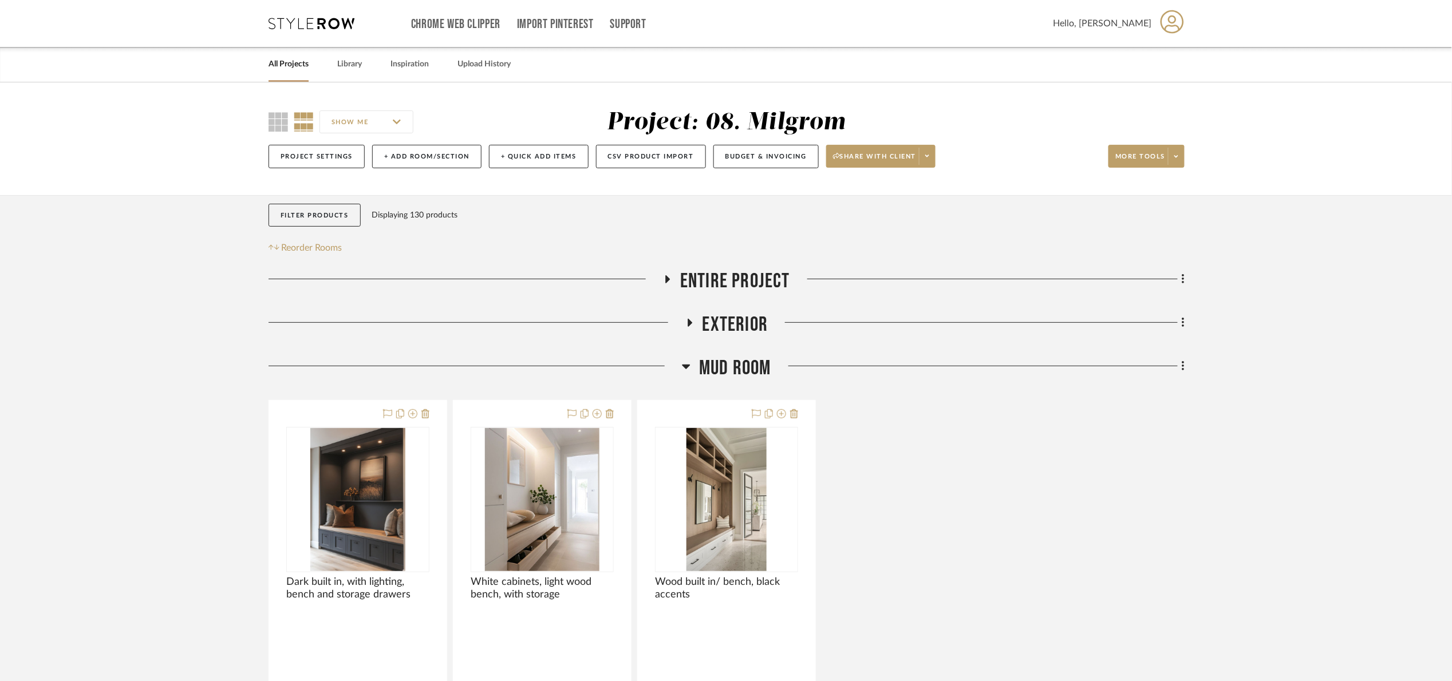
click at [732, 373] on span "Mud Room" at bounding box center [735, 368] width 72 height 25
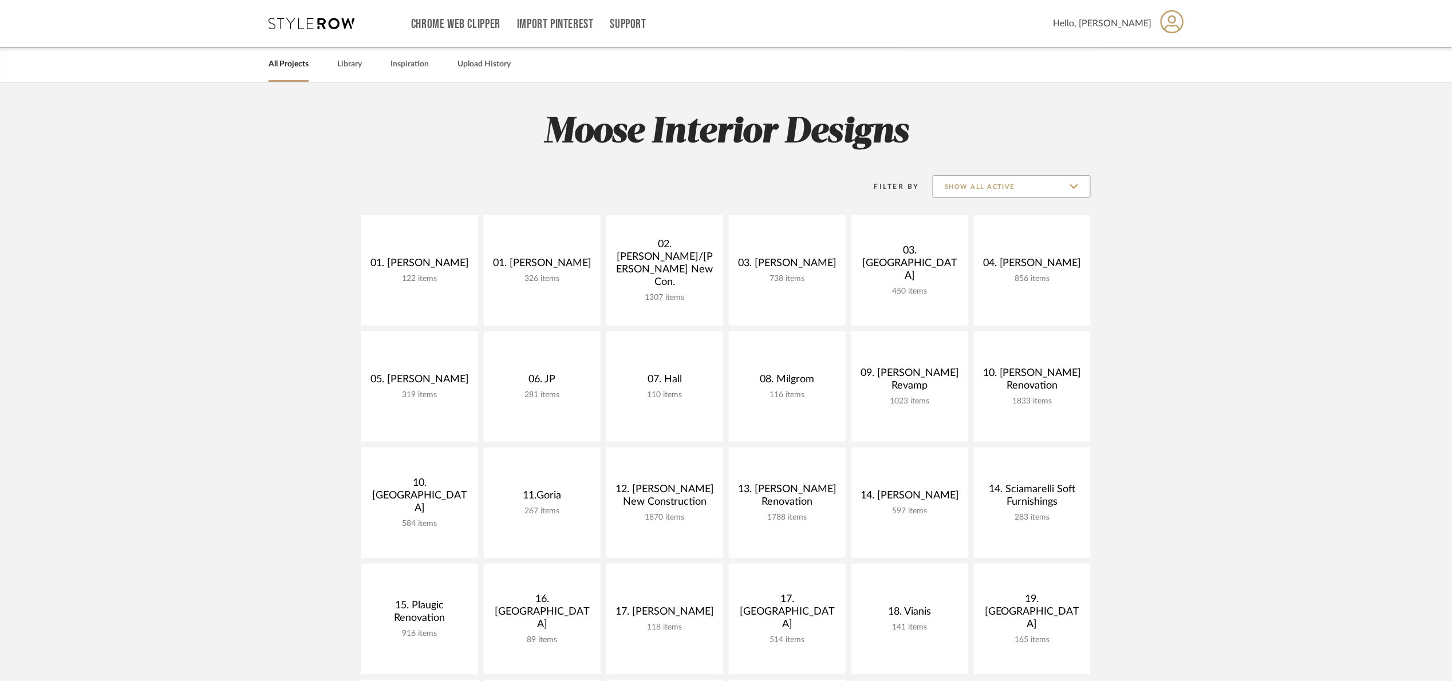
click at [1004, 182] on input "Show All Active" at bounding box center [1012, 186] width 158 height 23
click at [984, 268] on span "Archived" at bounding box center [1013, 270] width 136 height 10
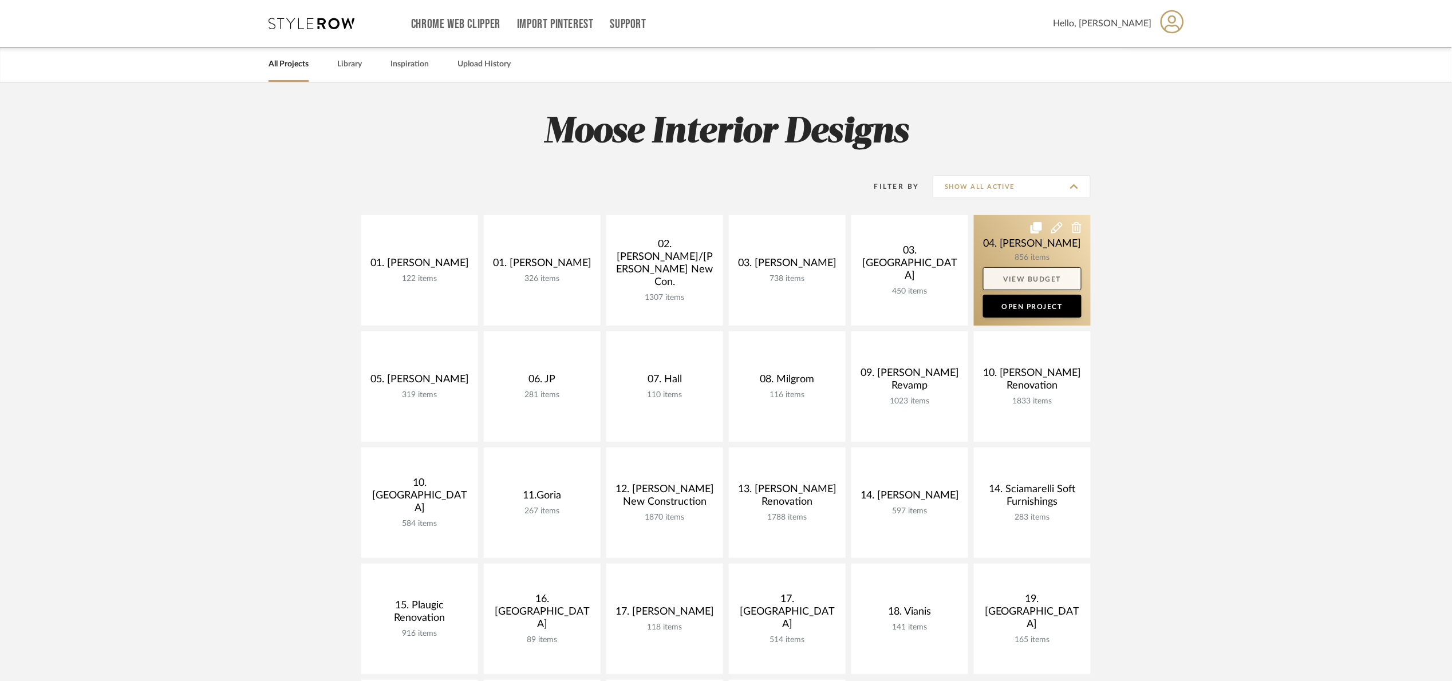
type input "Archived"
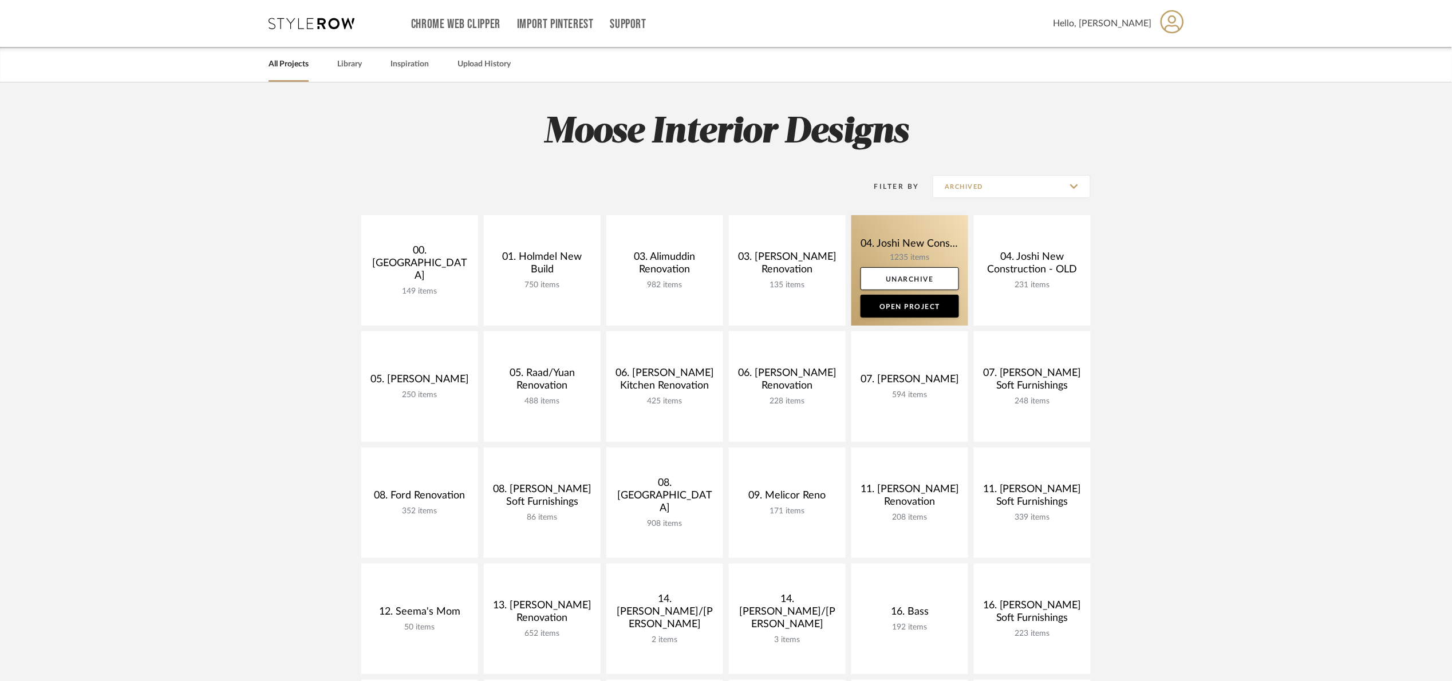
click at [878, 246] on link at bounding box center [909, 270] width 117 height 111
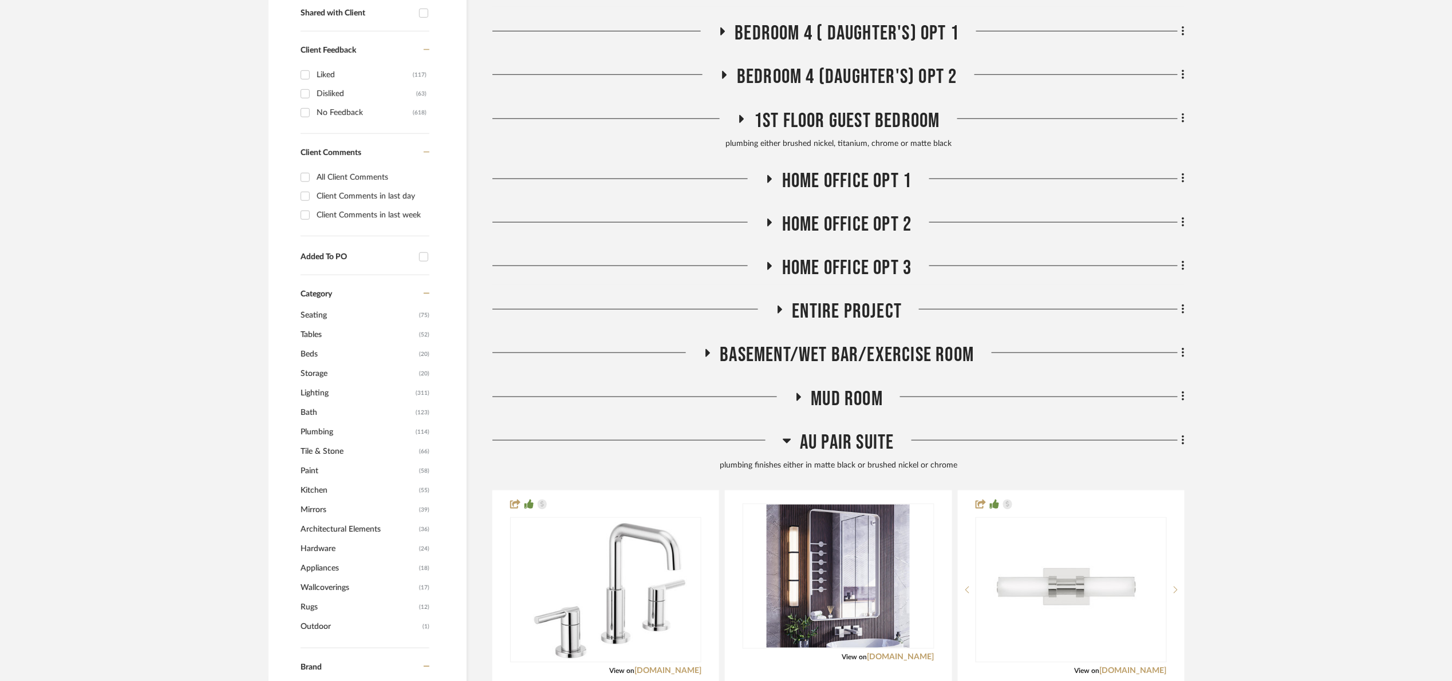
scroll to position [515, 0]
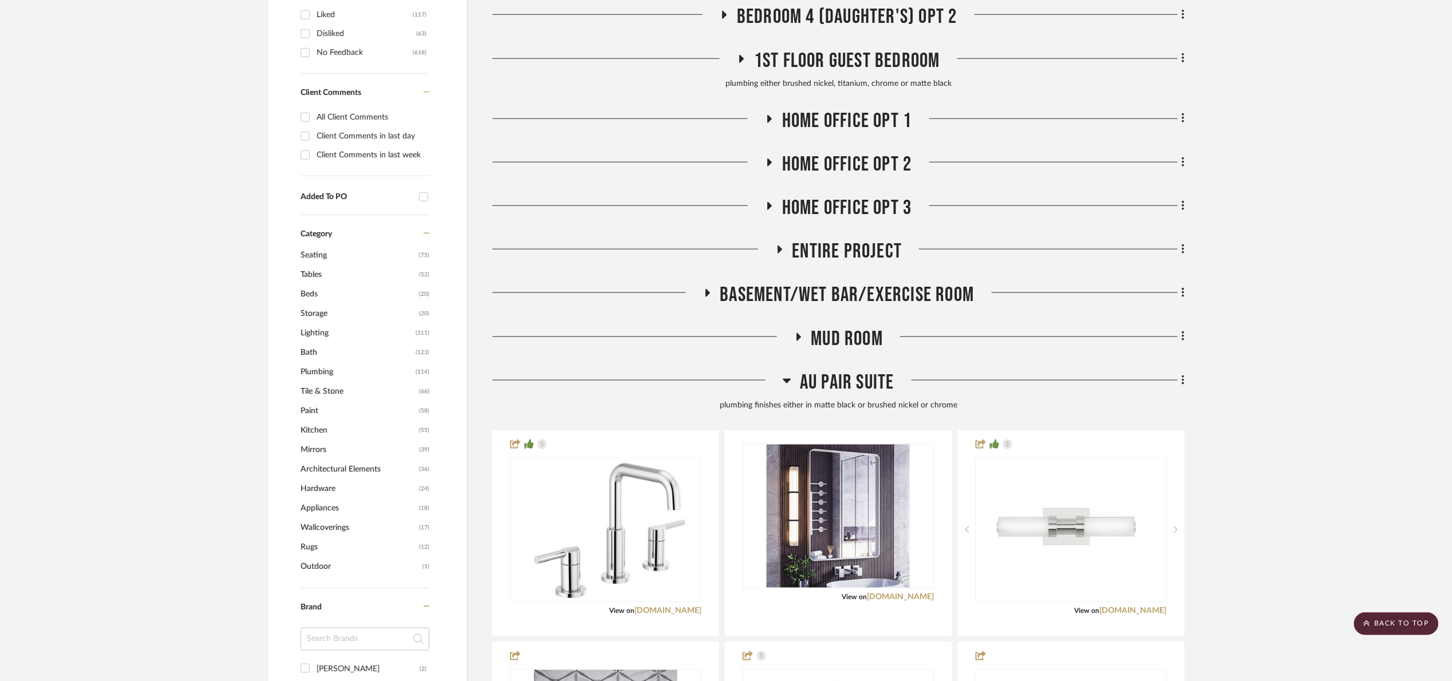
click at [833, 388] on span "Au Pair Suite" at bounding box center [847, 382] width 94 height 25
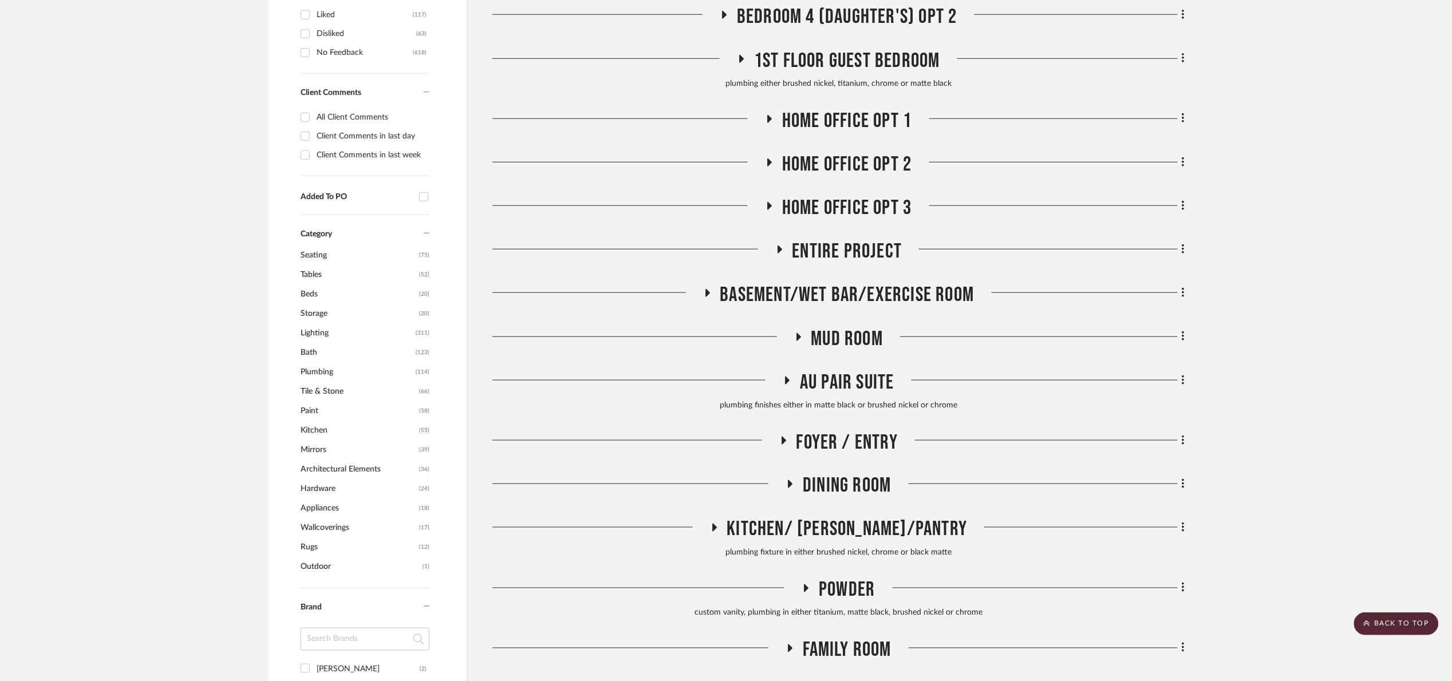
click at [855, 435] on span "Foyer / Entry" at bounding box center [848, 443] width 102 height 25
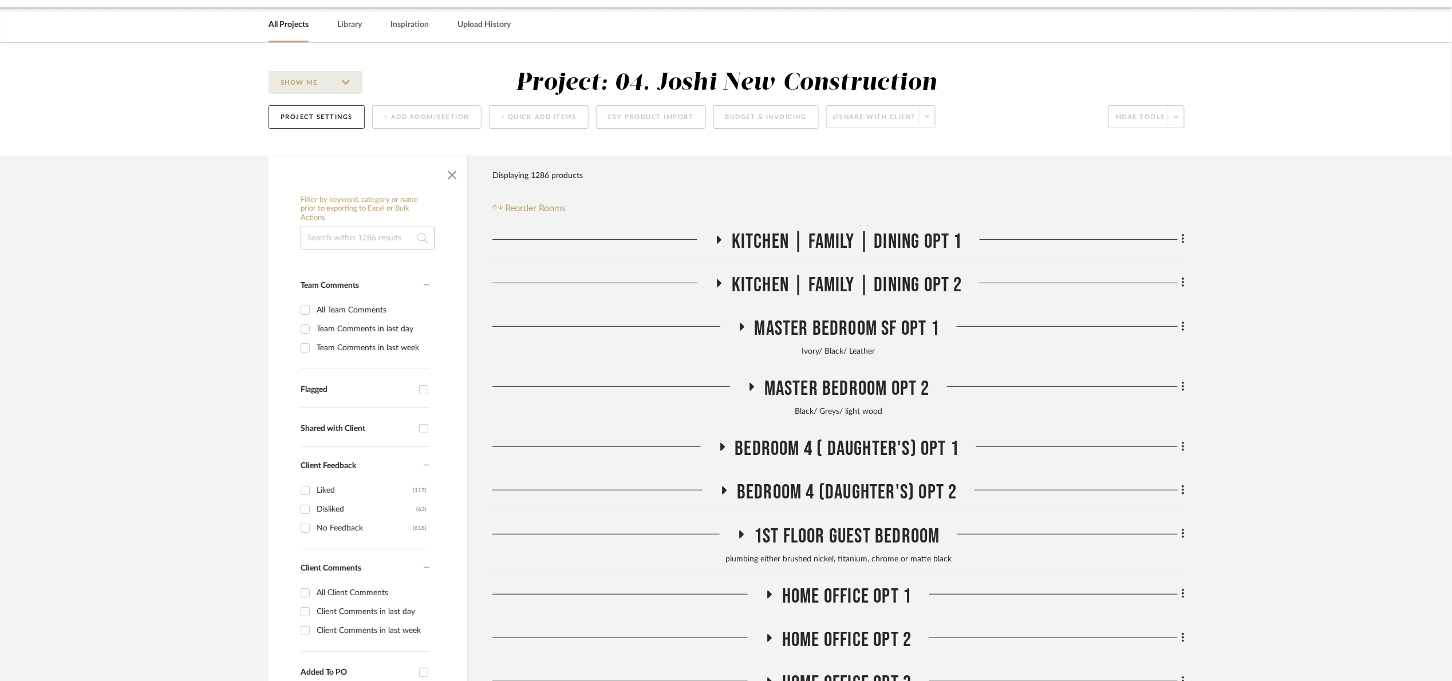
scroll to position [0, 0]
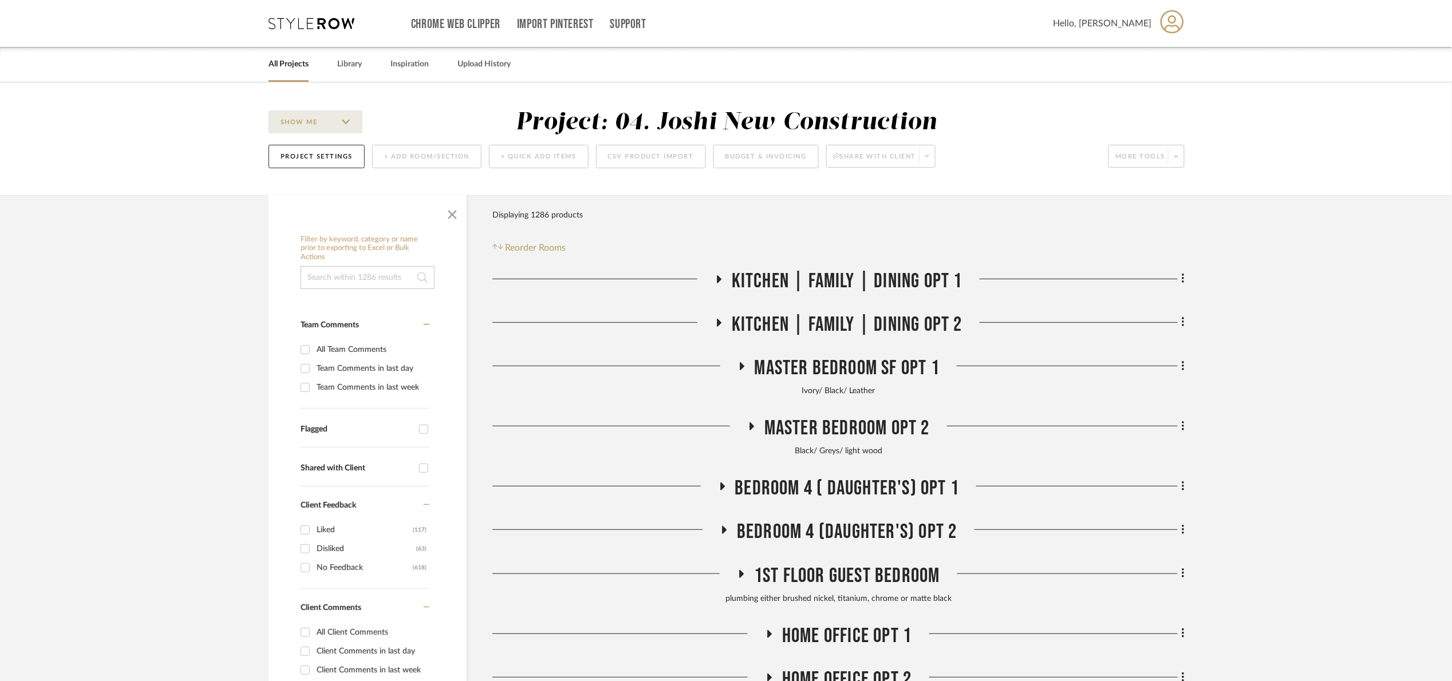
click at [289, 59] on link "All Projects" at bounding box center [289, 64] width 40 height 15
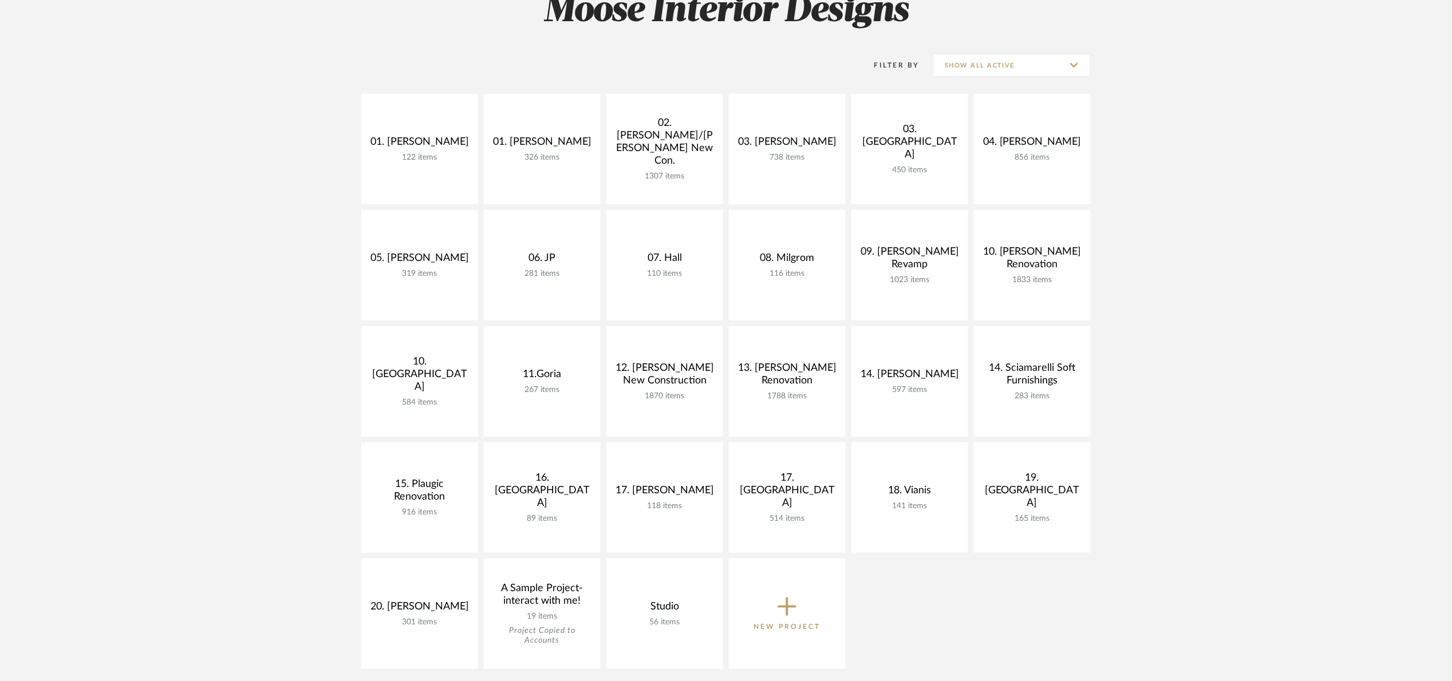
scroll to position [172, 0]
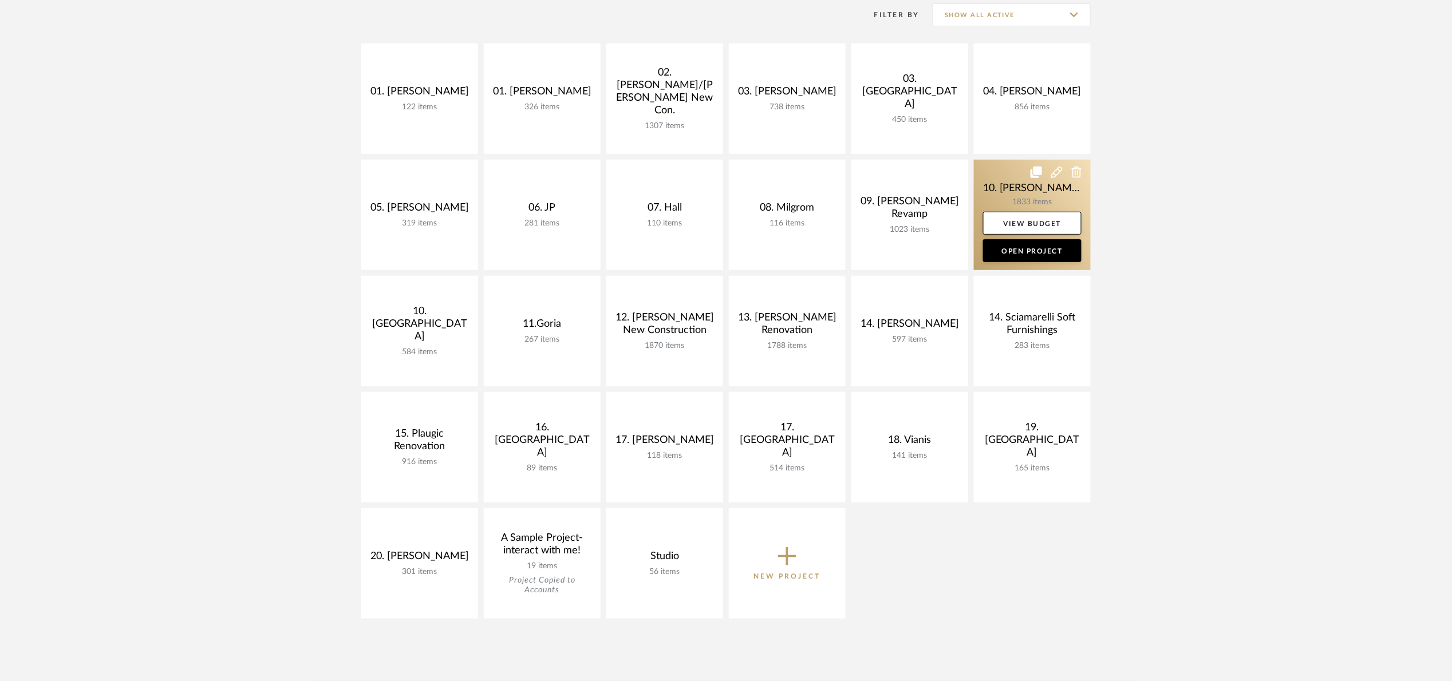
click at [991, 188] on link at bounding box center [1032, 215] width 117 height 111
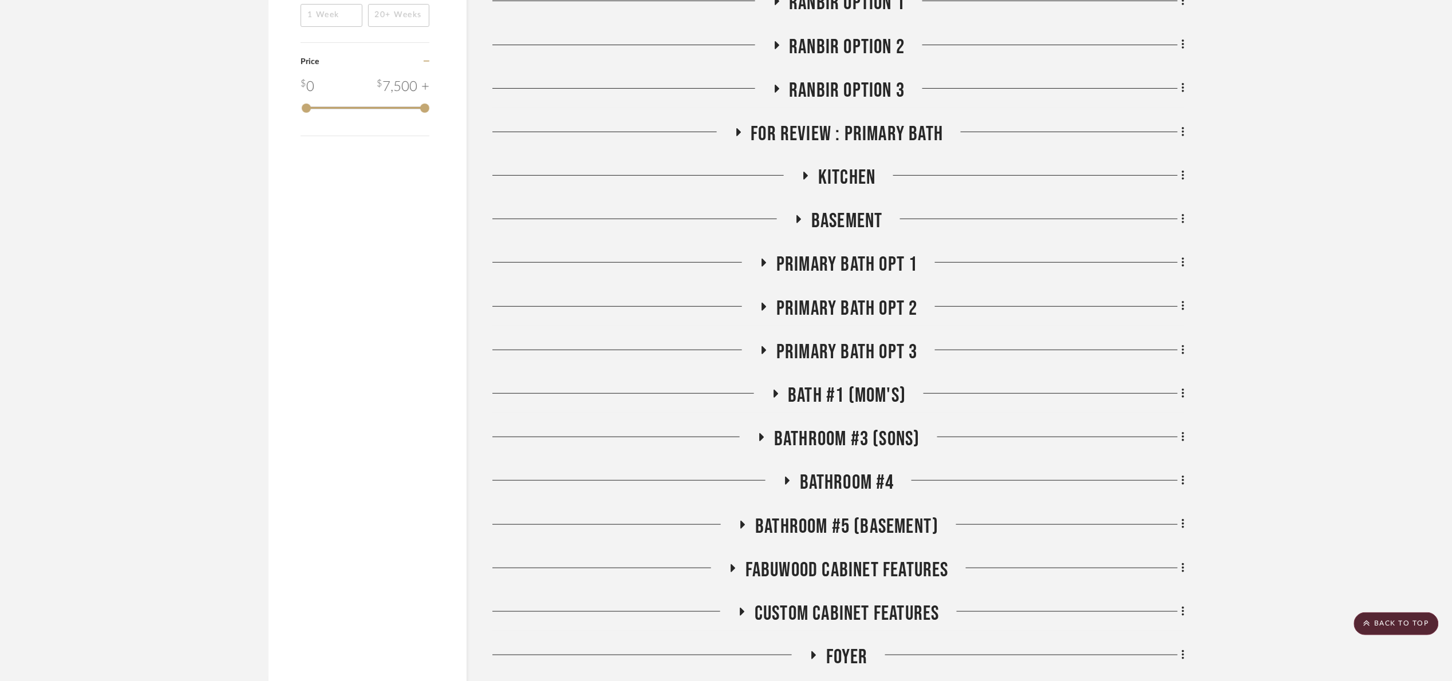
scroll to position [2491, 0]
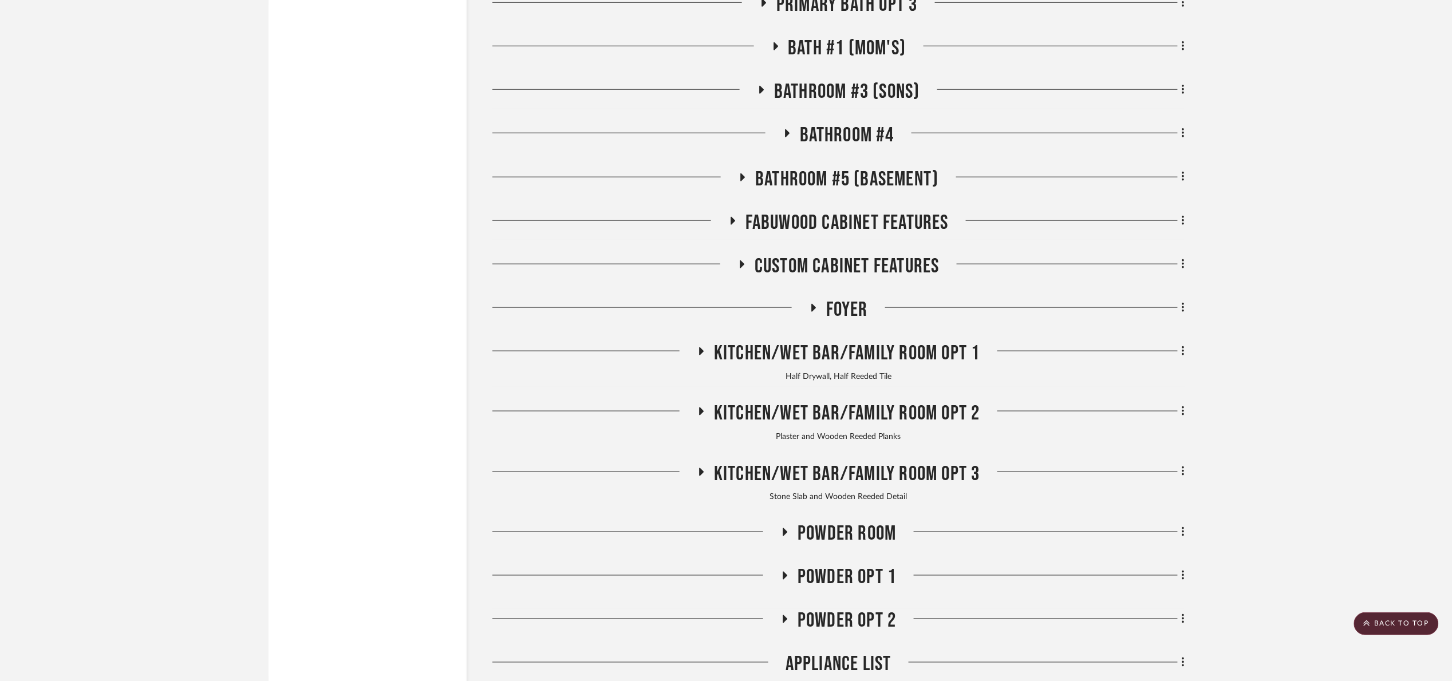
click at [863, 305] on span "Foyer" at bounding box center [847, 310] width 42 height 25
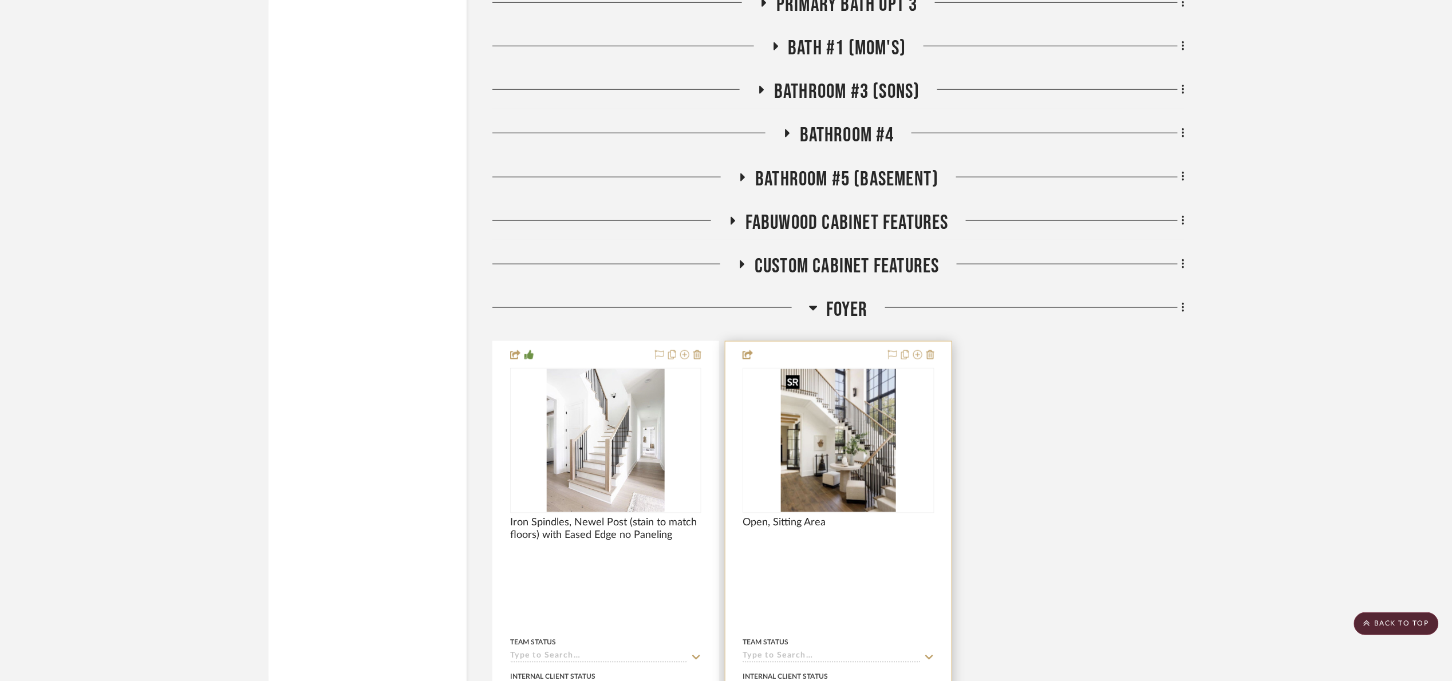
click at [0, 0] on img at bounding box center [0, 0] width 0 height 0
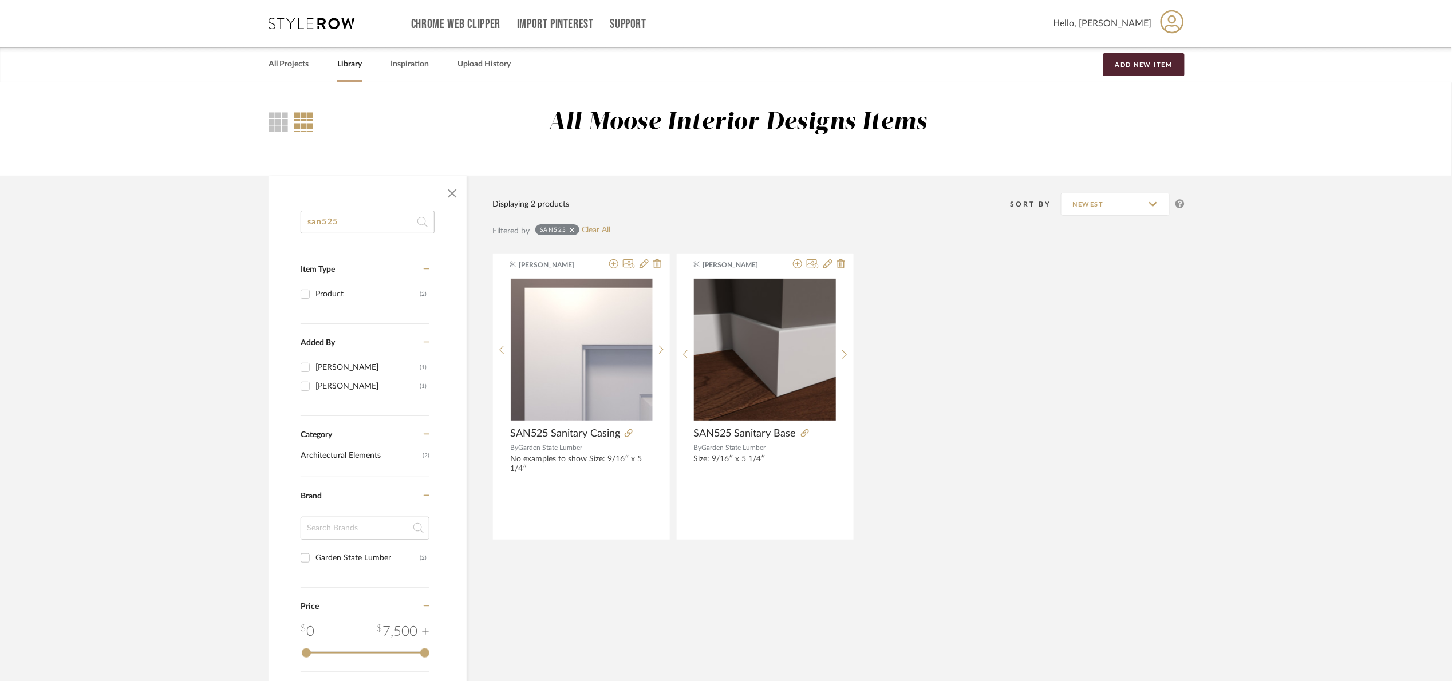
drag, startPoint x: 606, startPoint y: 228, endPoint x: 388, endPoint y: 249, distance: 219.1
click at [605, 228] on link "Clear All" at bounding box center [596, 231] width 29 height 10
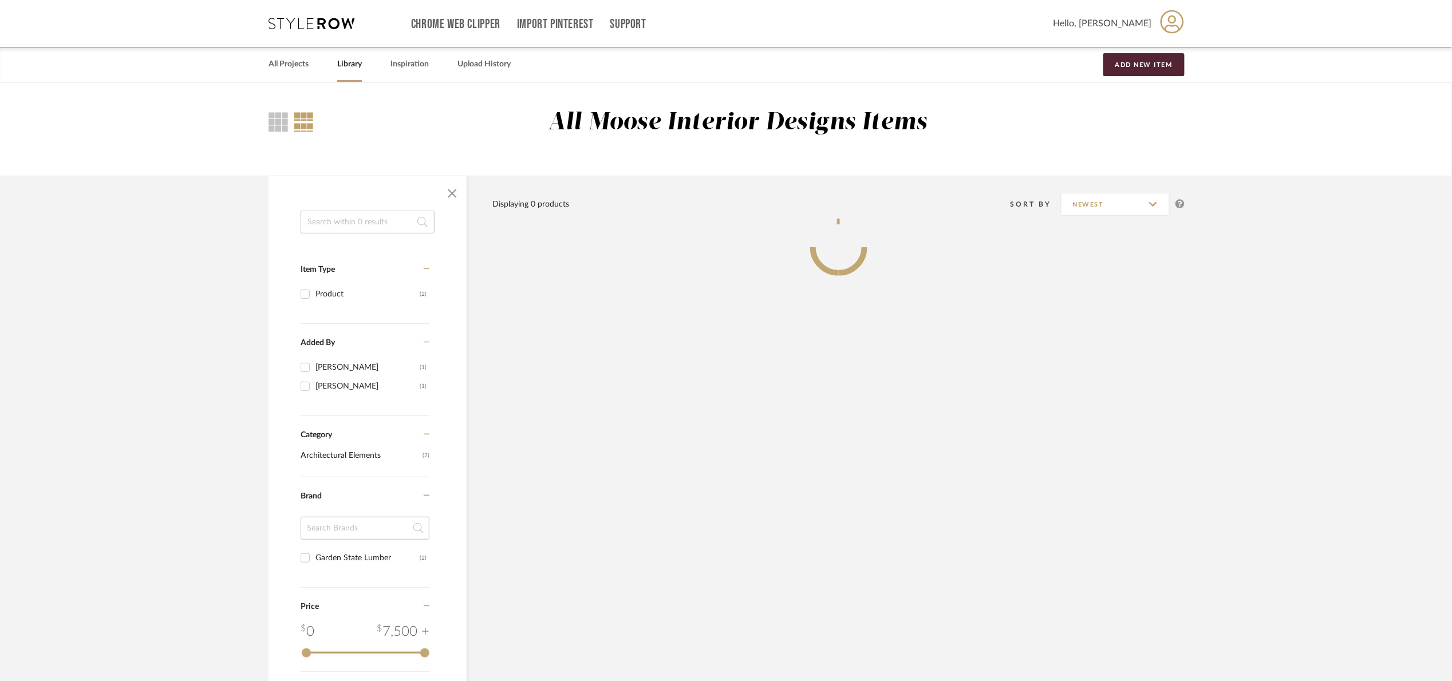
click at [372, 225] on input at bounding box center [368, 222] width 134 height 23
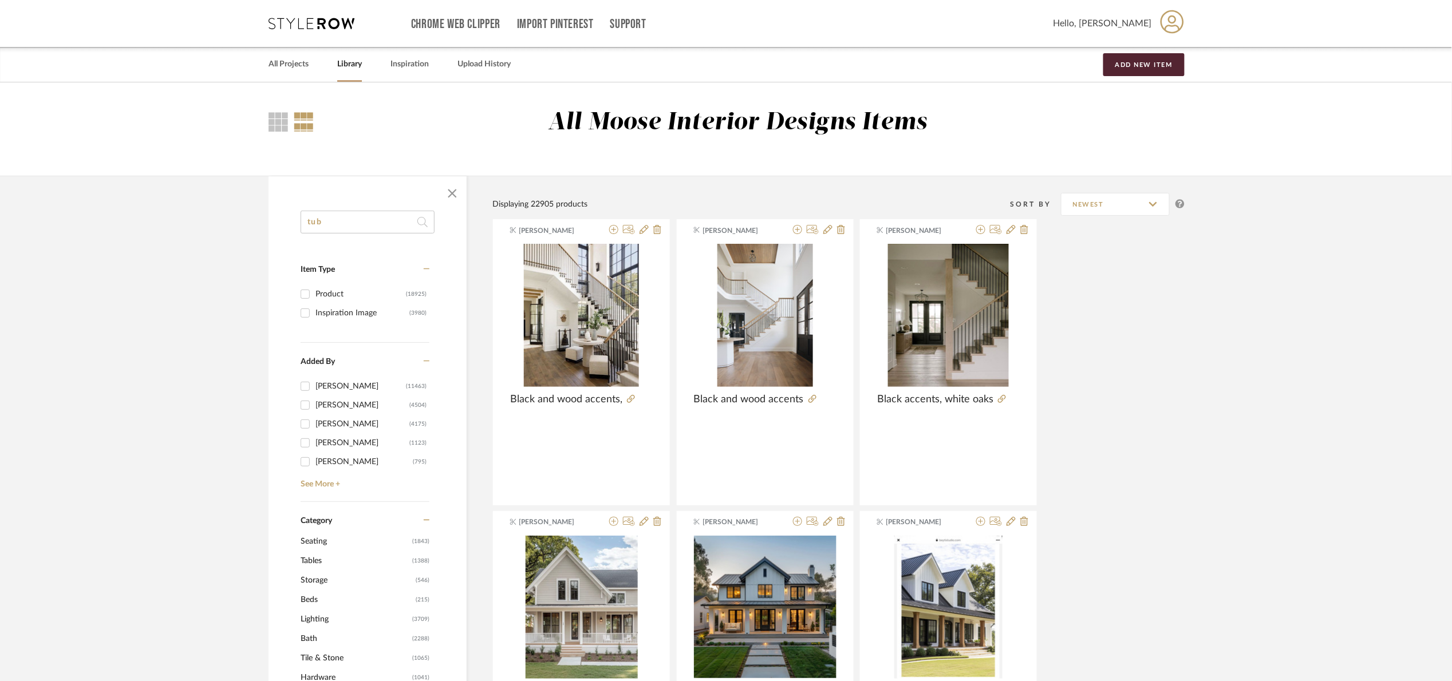
type input "tub"
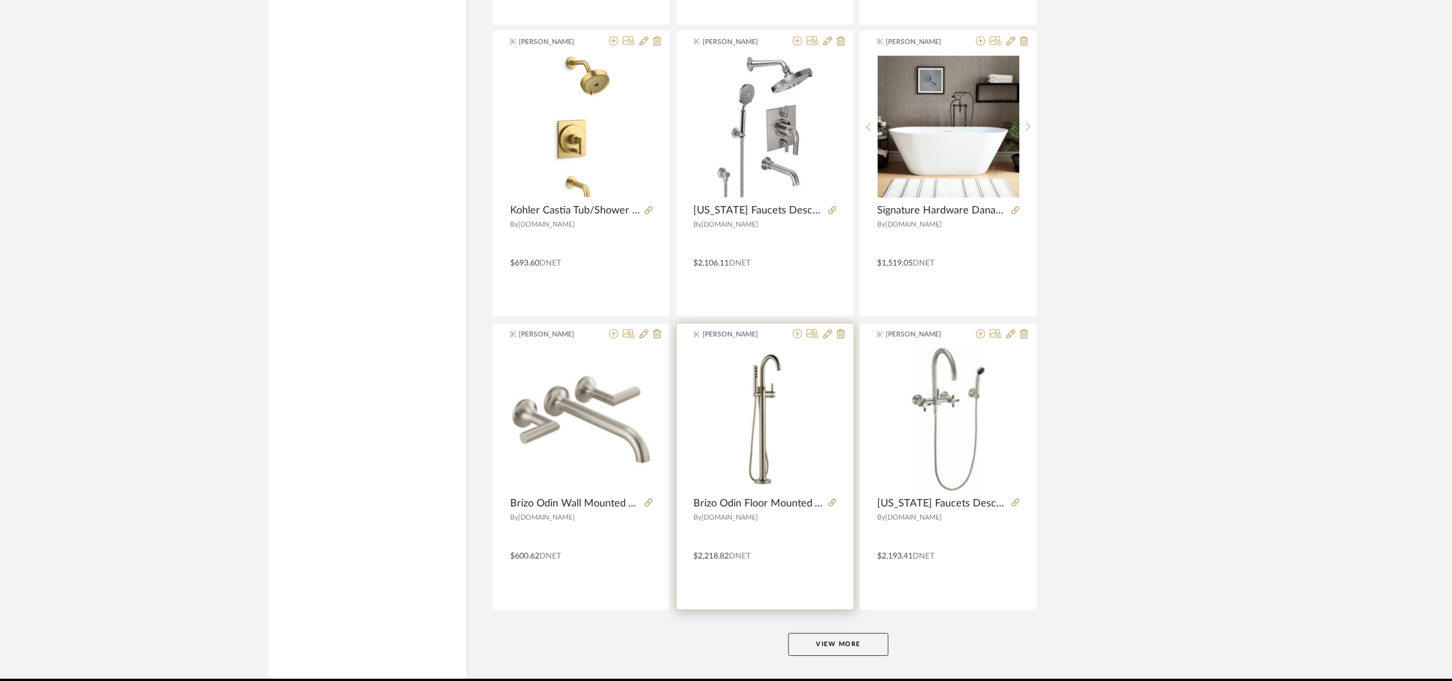
scroll to position [3205, 0]
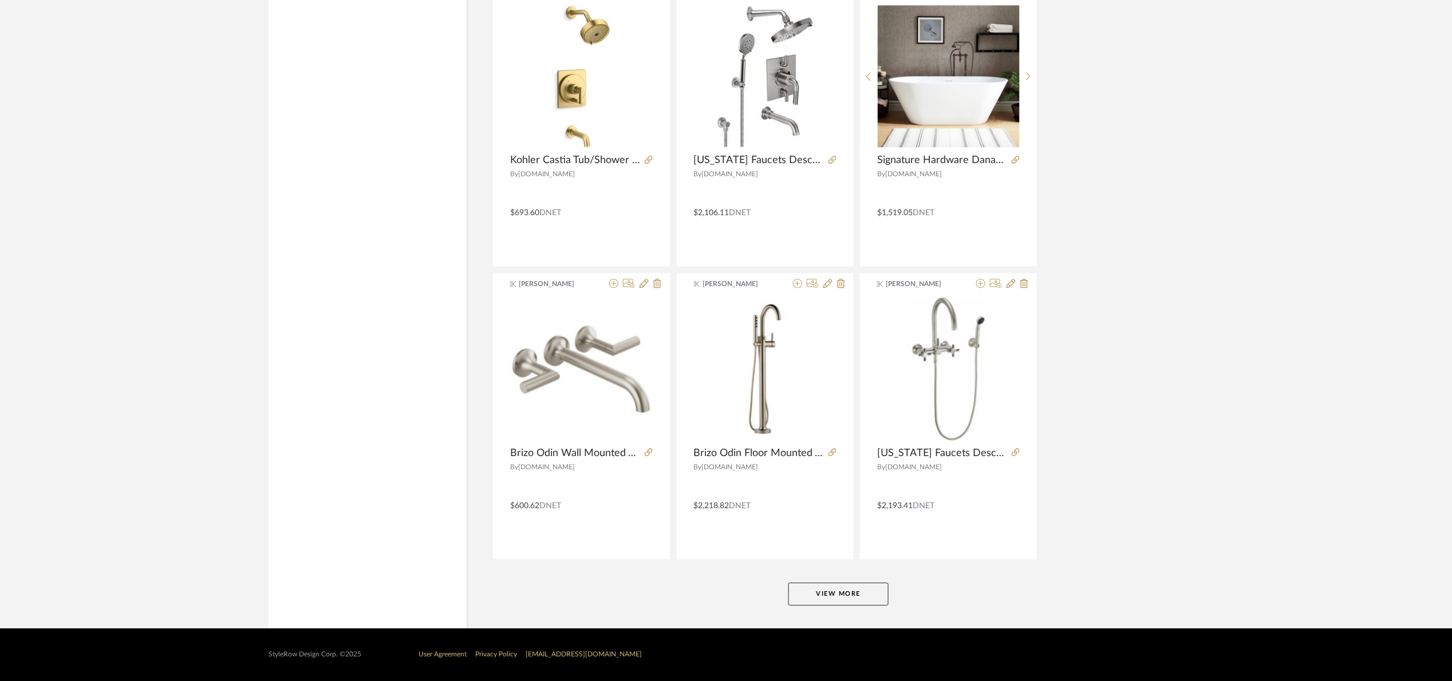
click at [813, 595] on button "View More" at bounding box center [838, 594] width 100 height 23
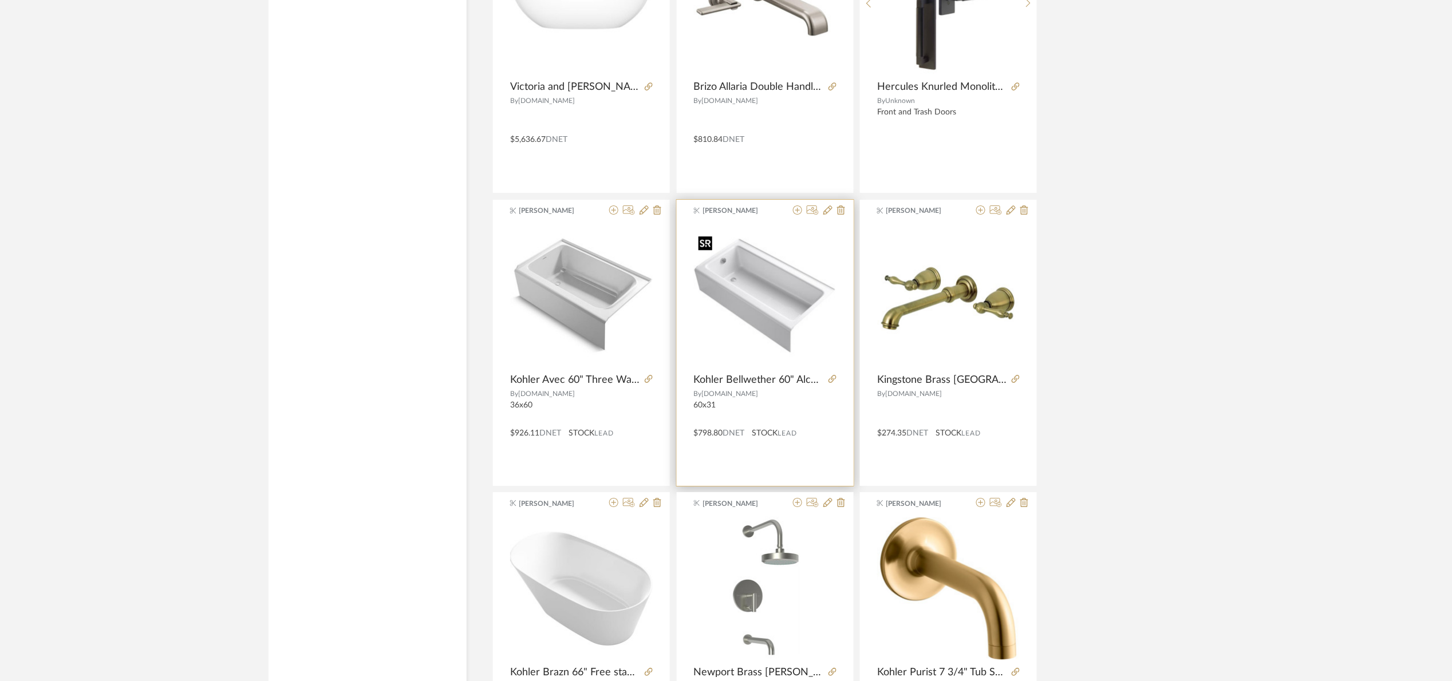
scroll to position [5610, 0]
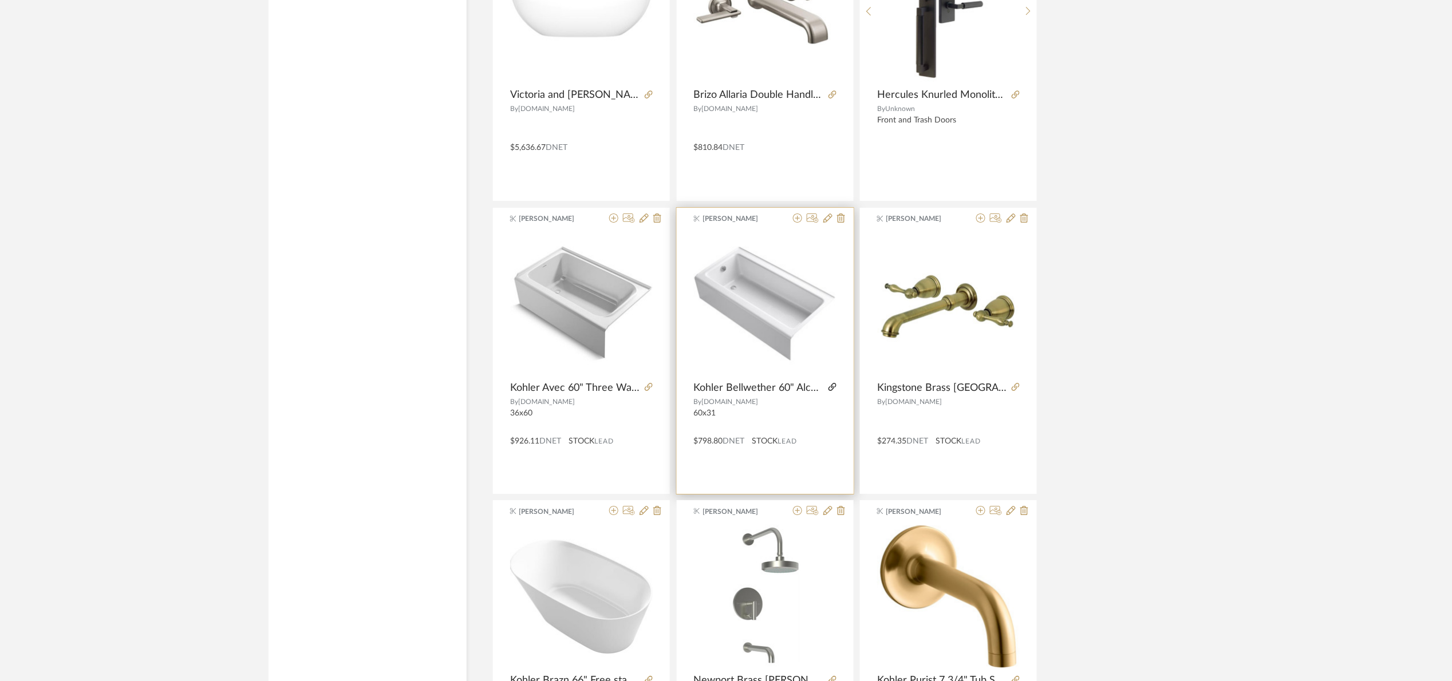
click at [829, 391] on icon at bounding box center [833, 387] width 8 height 8
click at [774, 313] on img "0" at bounding box center [765, 303] width 143 height 143
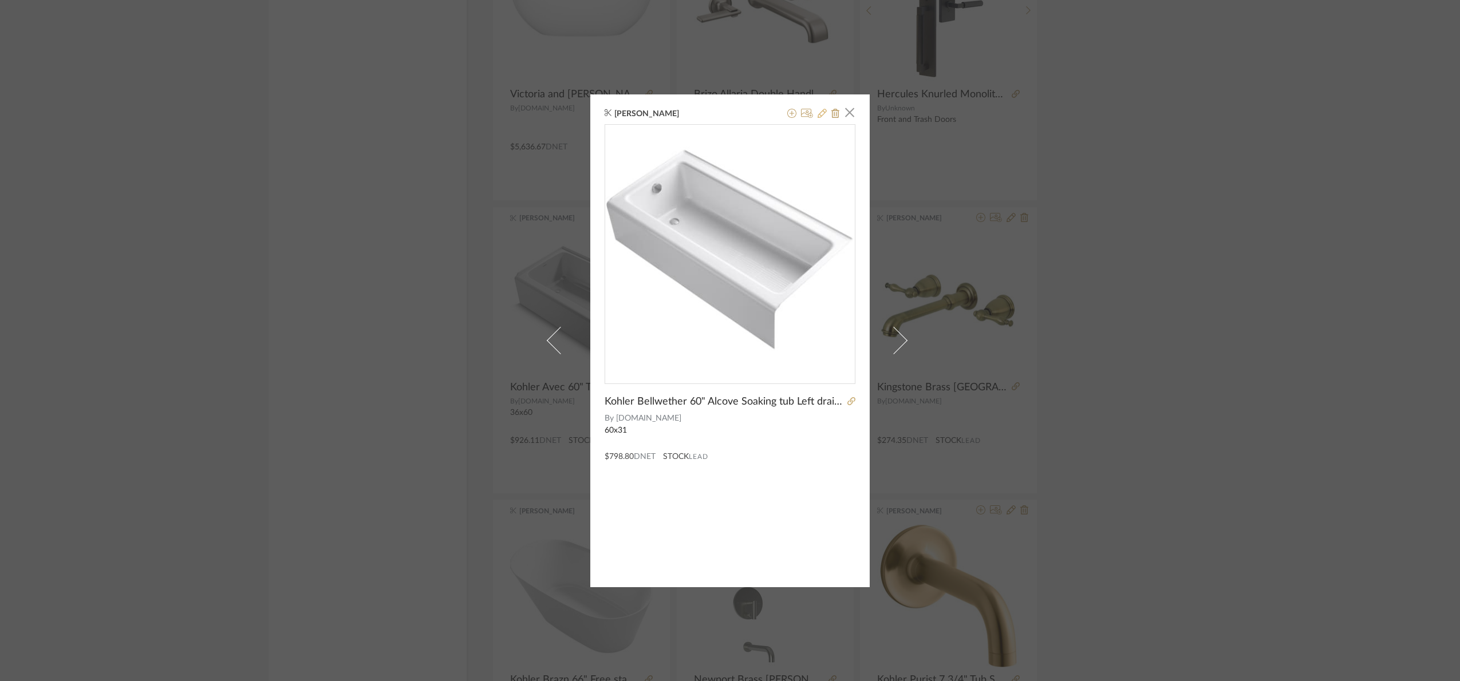
click at [820, 120] on button at bounding box center [822, 114] width 9 height 14
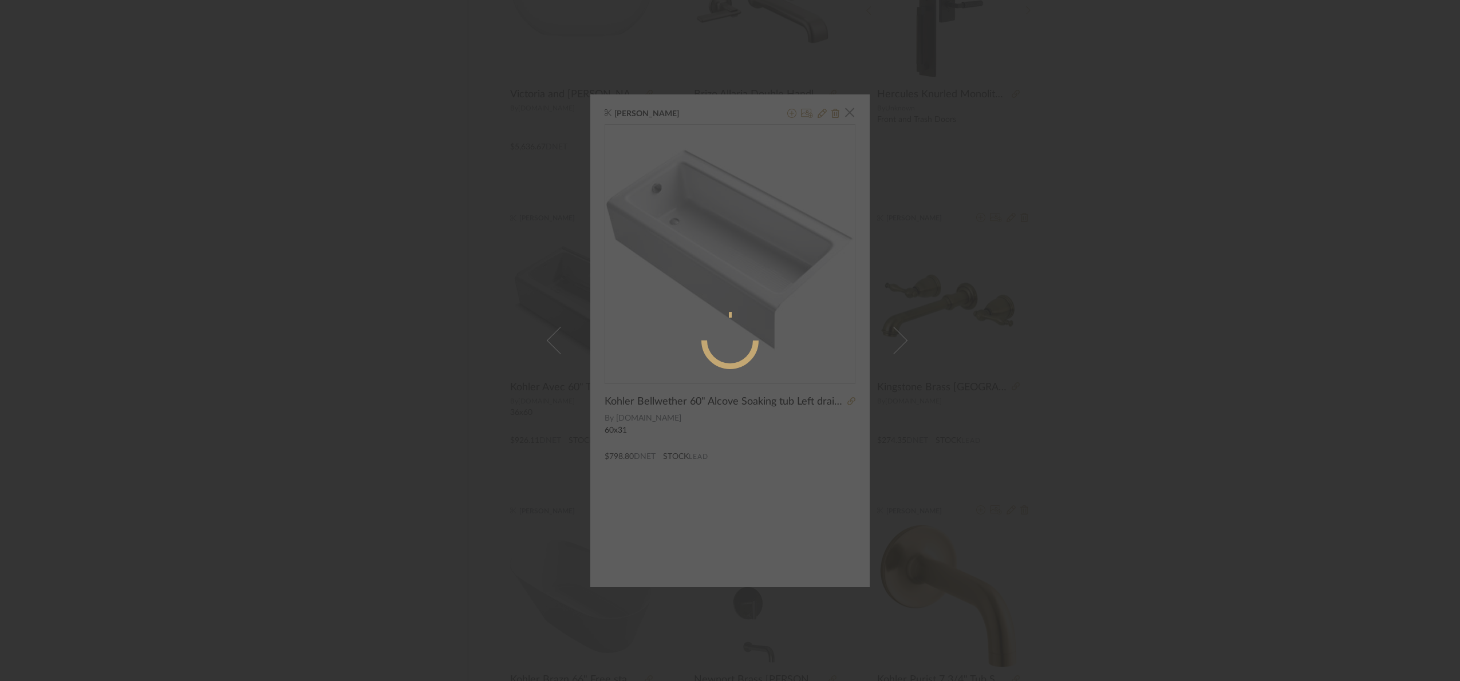
radio input "true"
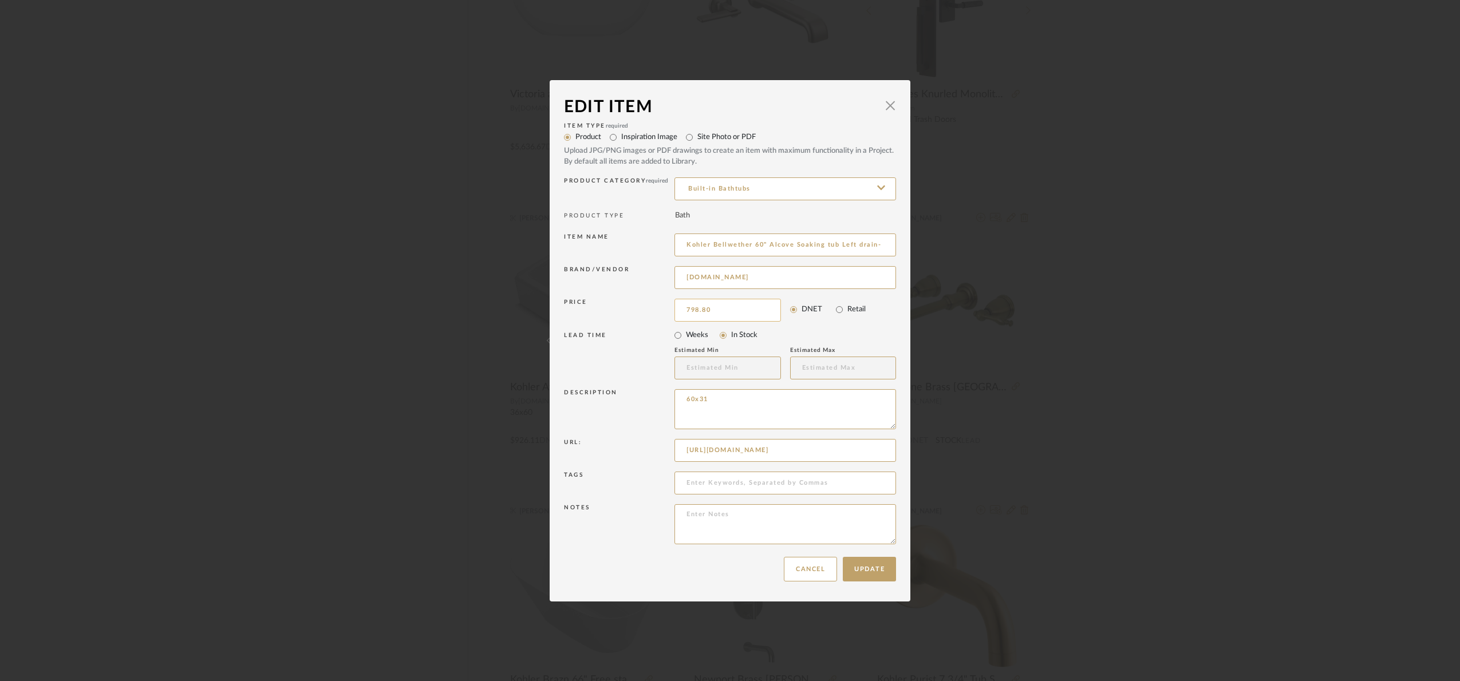
click at [732, 305] on input "798.80" at bounding box center [728, 310] width 107 height 23
type input "$862.70"
click at [859, 574] on button "Update" at bounding box center [869, 569] width 53 height 25
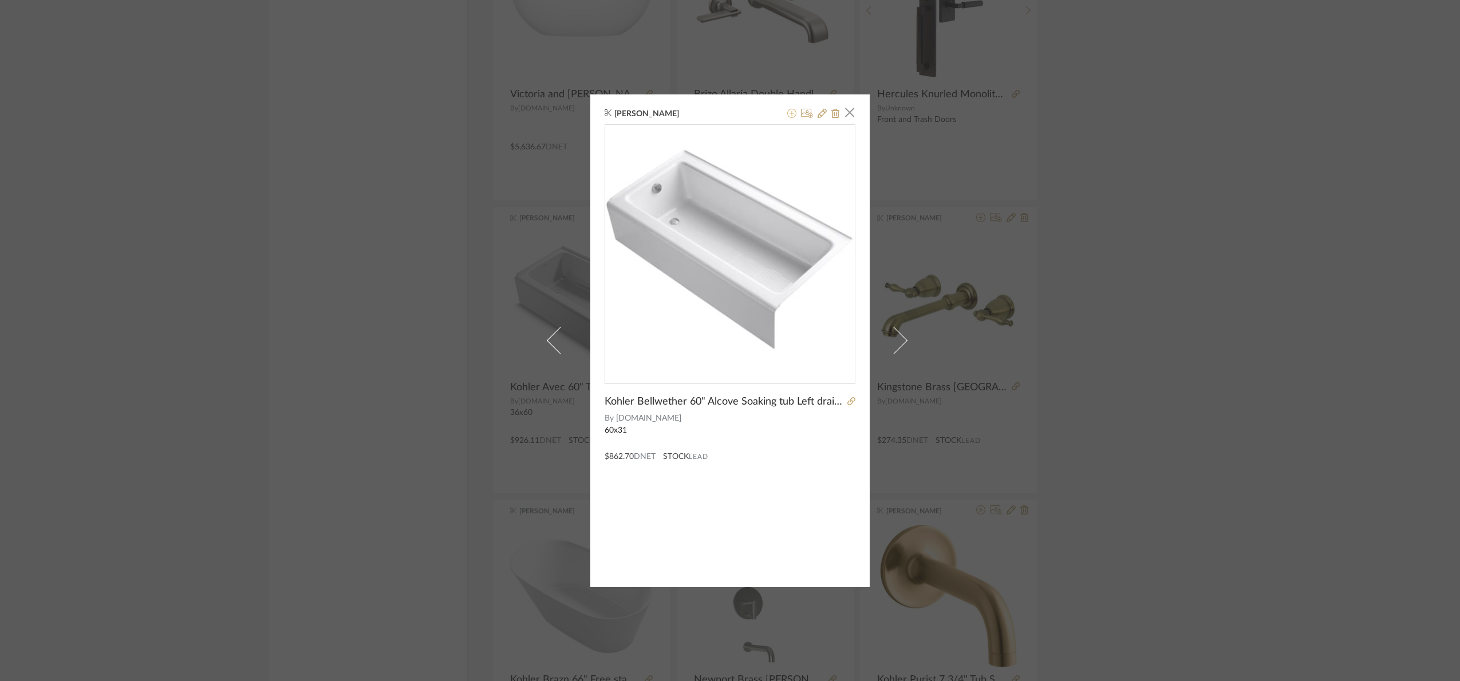
click at [788, 112] on icon at bounding box center [791, 113] width 9 height 9
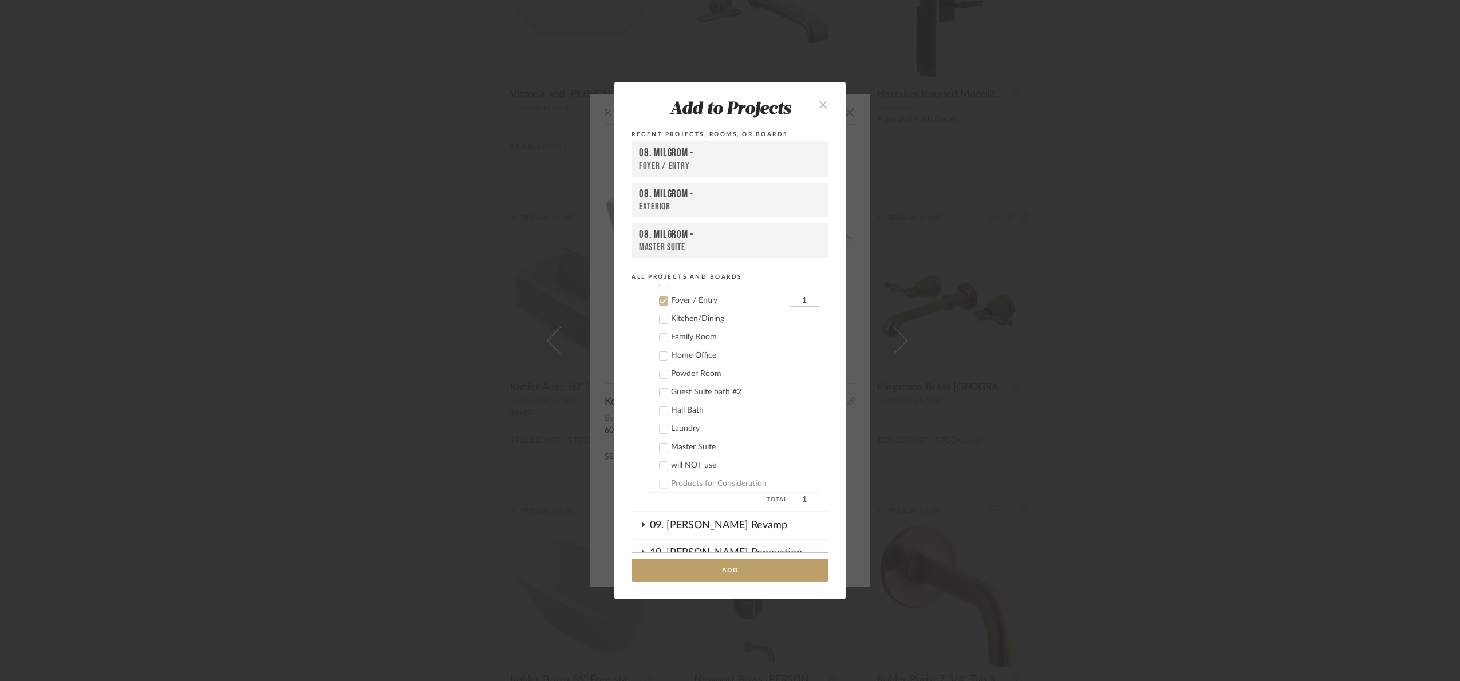
scroll to position [345, 0]
click at [679, 289] on cdk-nested-tree-node "Foyer / Entry 1" at bounding box center [725, 298] width 187 height 18
click at [680, 295] on div "Foyer / Entry" at bounding box center [729, 299] width 116 height 10
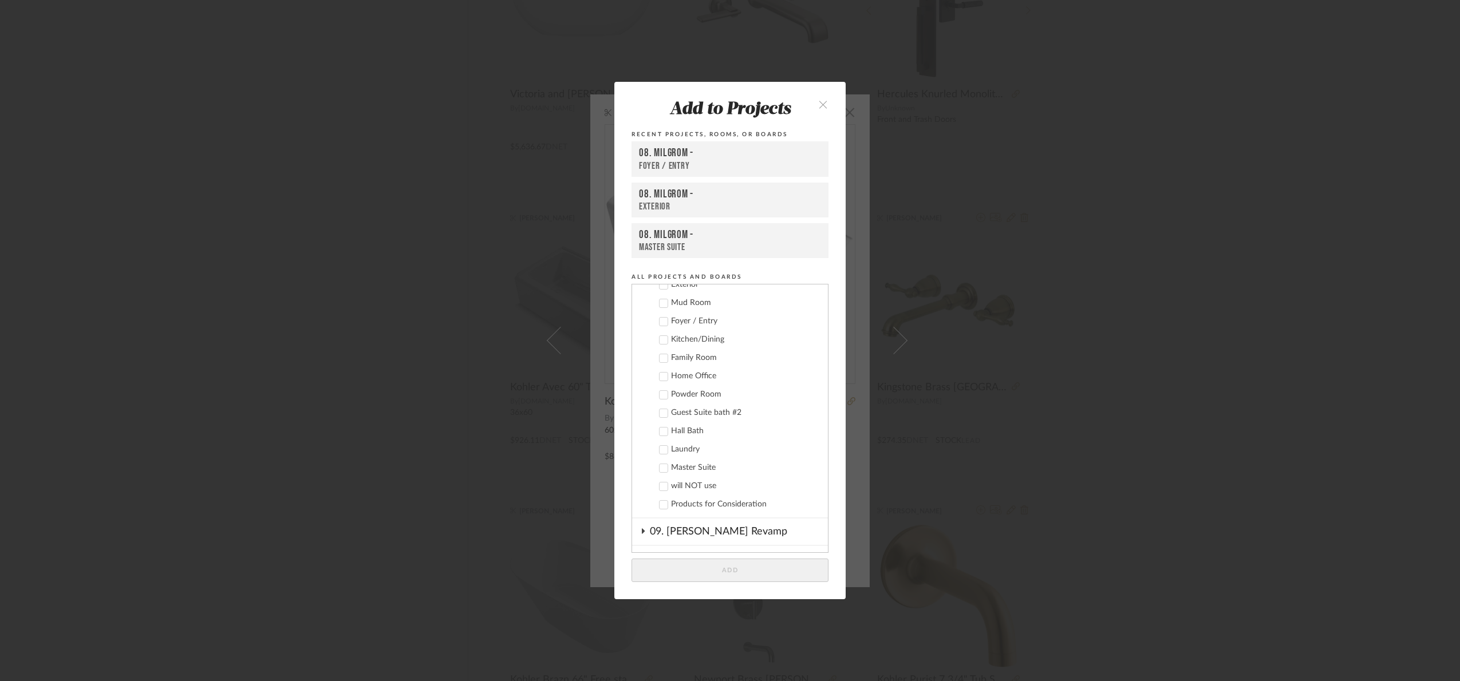
scroll to position [259, 0]
click at [685, 305] on div "08. Milgrom" at bounding box center [739, 309] width 178 height 20
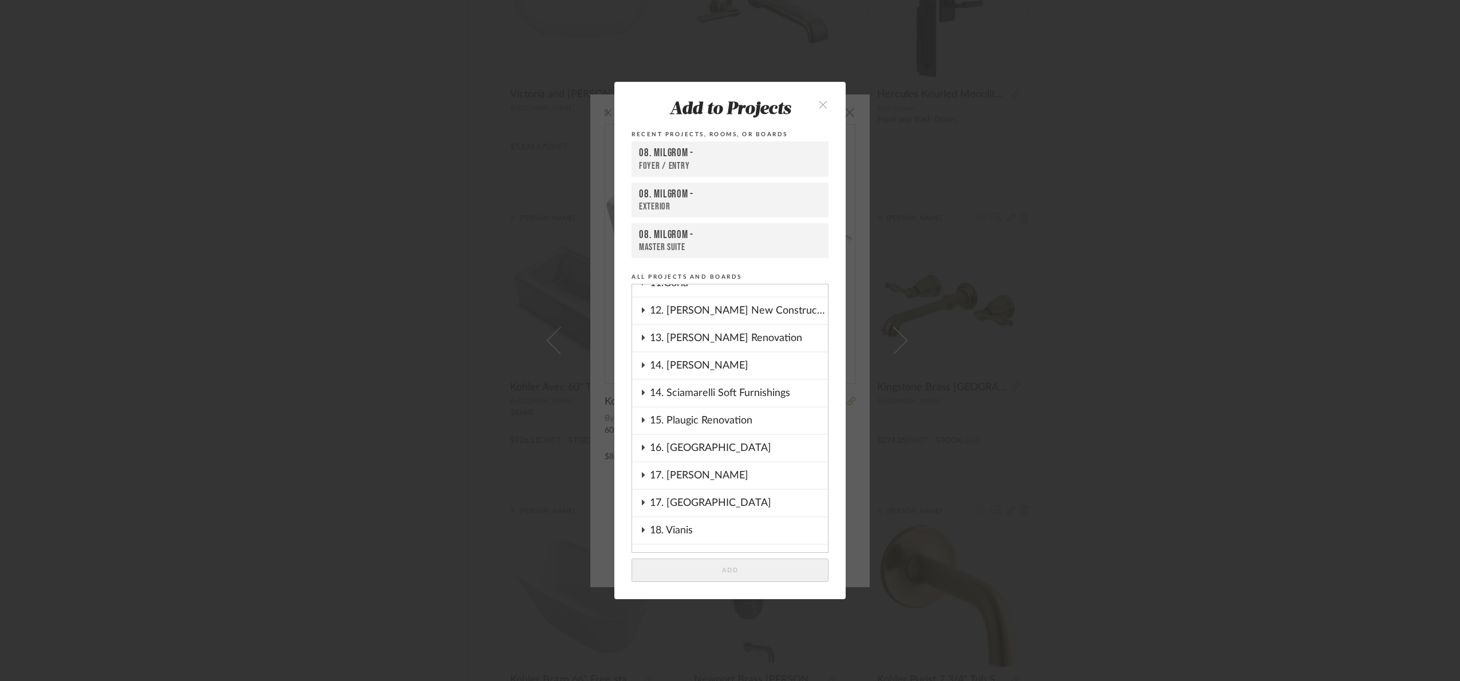
scroll to position [431, 0]
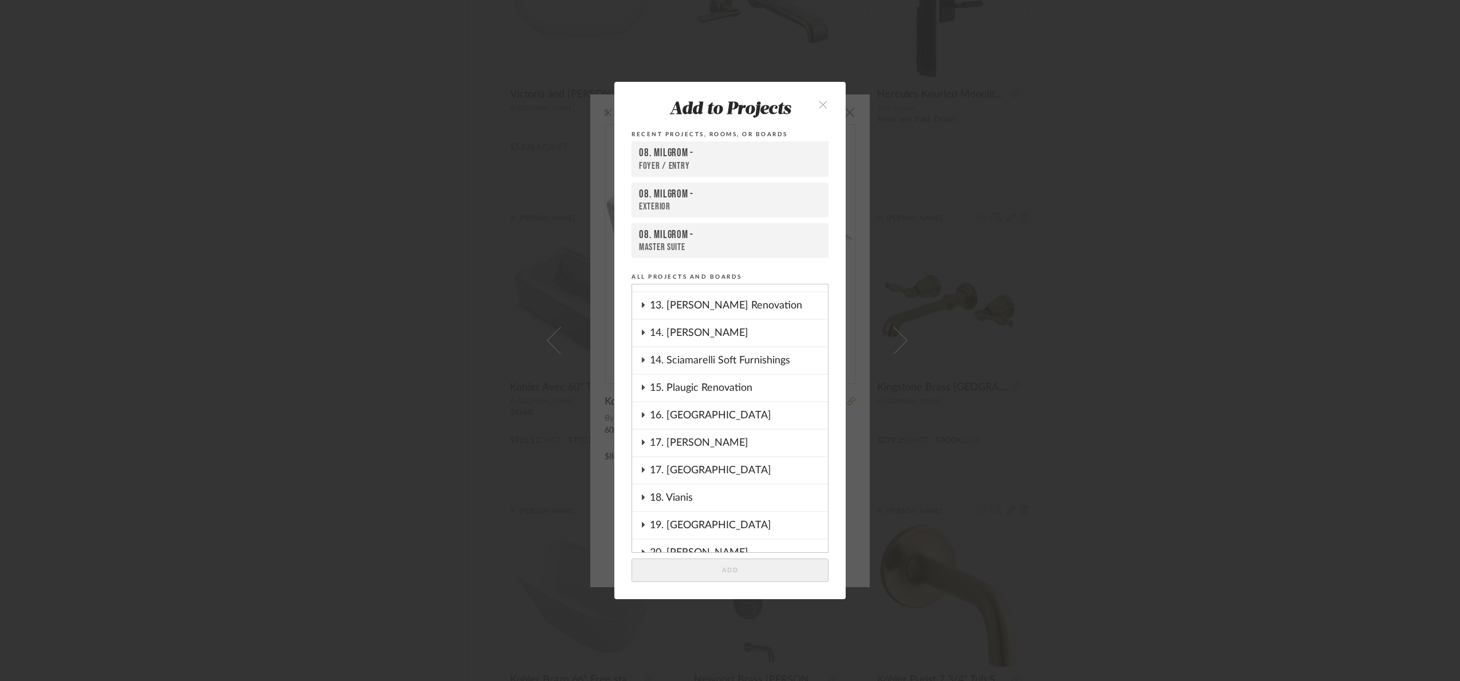
click at [700, 436] on div "17. [PERSON_NAME]" at bounding box center [739, 443] width 178 height 26
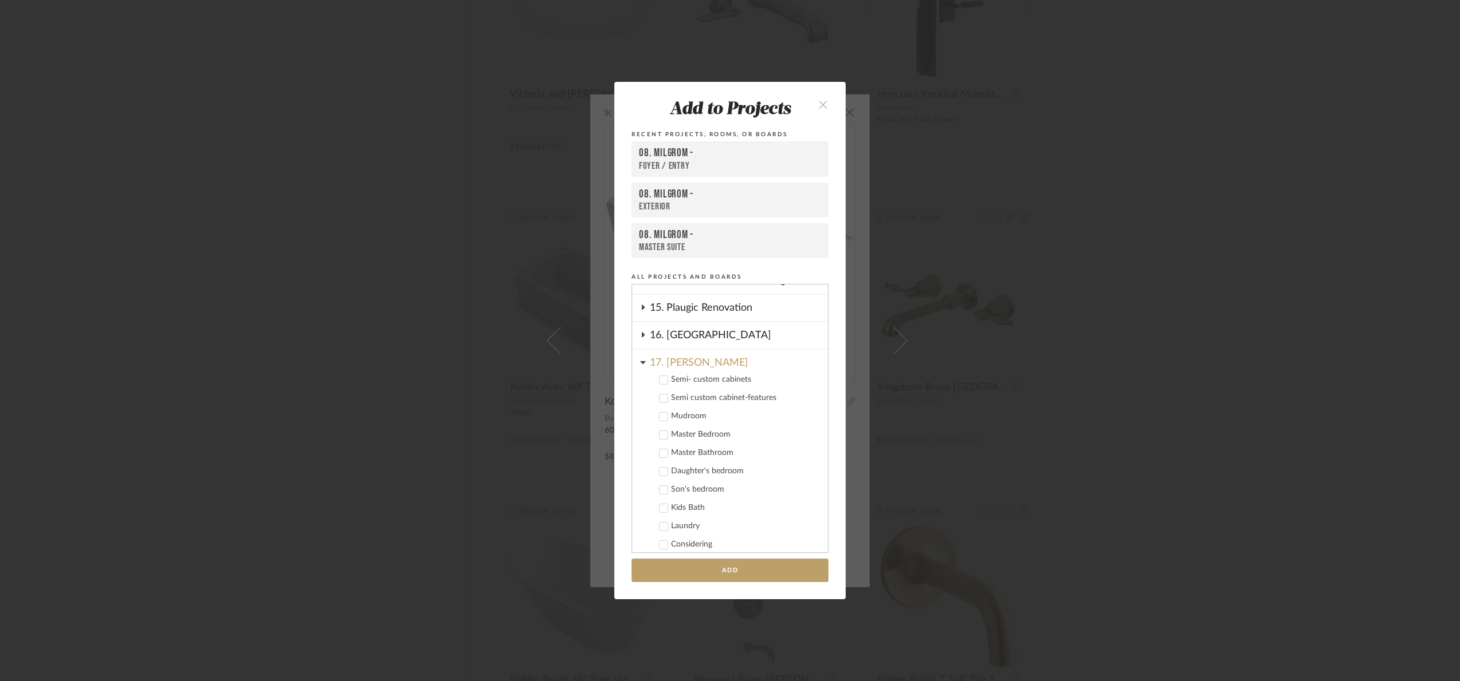
scroll to position [516, 0]
drag, startPoint x: 686, startPoint y: 492, endPoint x: 720, endPoint y: 581, distance: 94.4
click at [685, 498] on div "Kids Bath" at bounding box center [745, 503] width 148 height 10
click at [718, 566] on button "Add" at bounding box center [730, 570] width 197 height 23
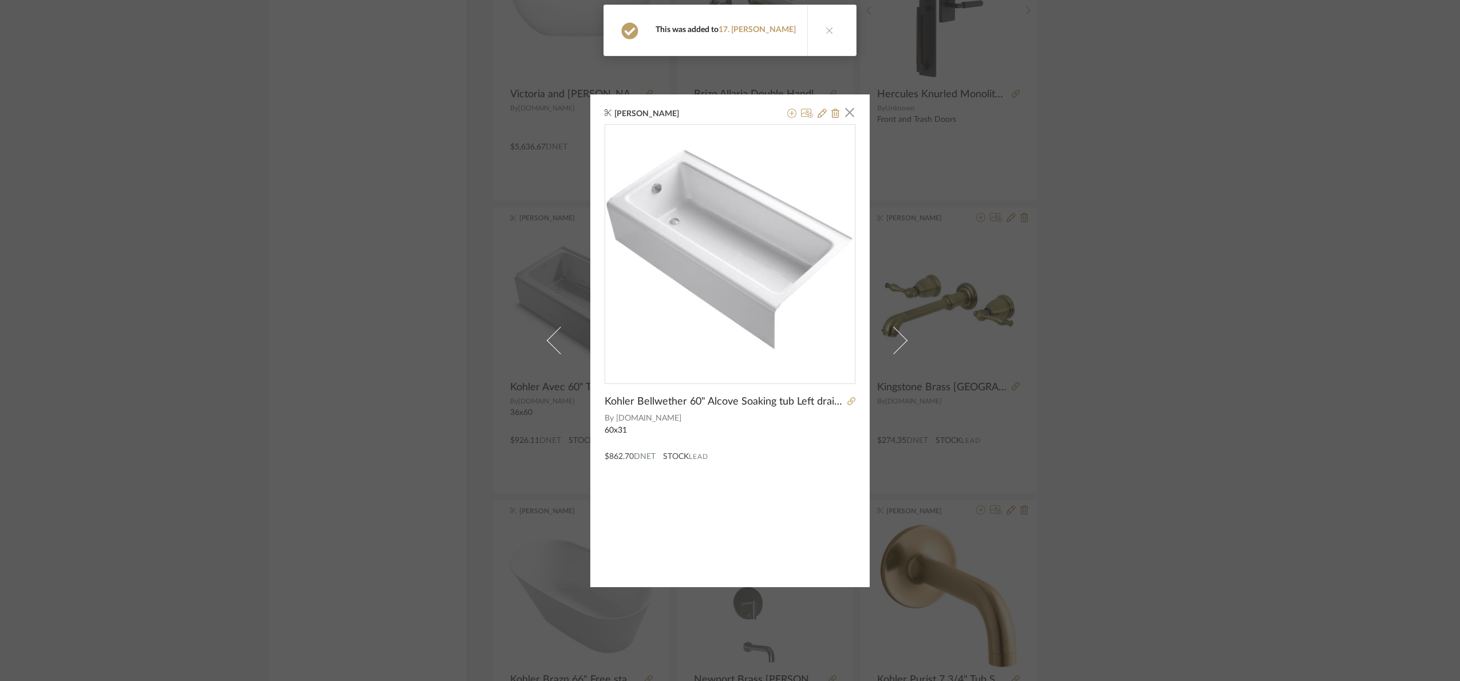
click at [1133, 358] on div "Maria Ortega × Kohler Bellwether 60" Alcove Soaking tub Left drain- White By Bu…" at bounding box center [730, 340] width 1460 height 681
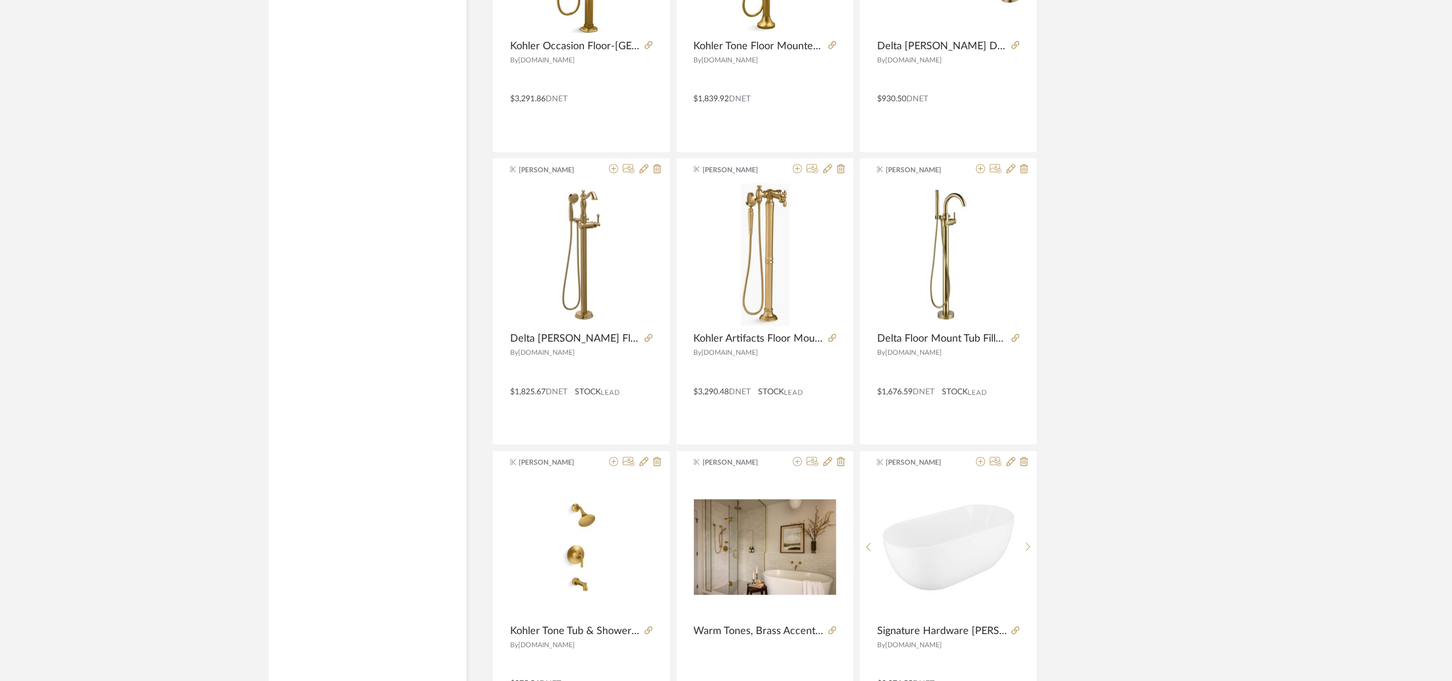
scroll to position [6724, 0]
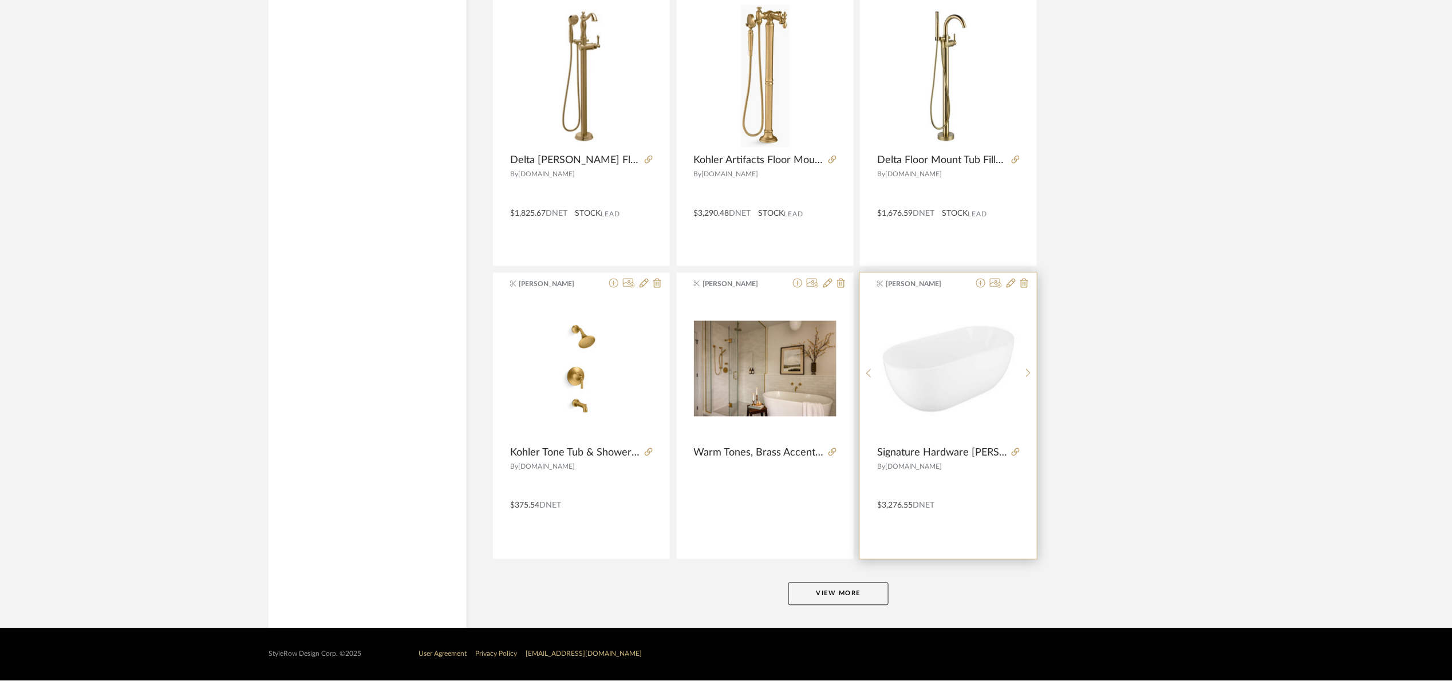
drag, startPoint x: 847, startPoint y: 597, endPoint x: 894, endPoint y: 347, distance: 253.9
click at [850, 589] on button "View More" at bounding box center [838, 594] width 100 height 23
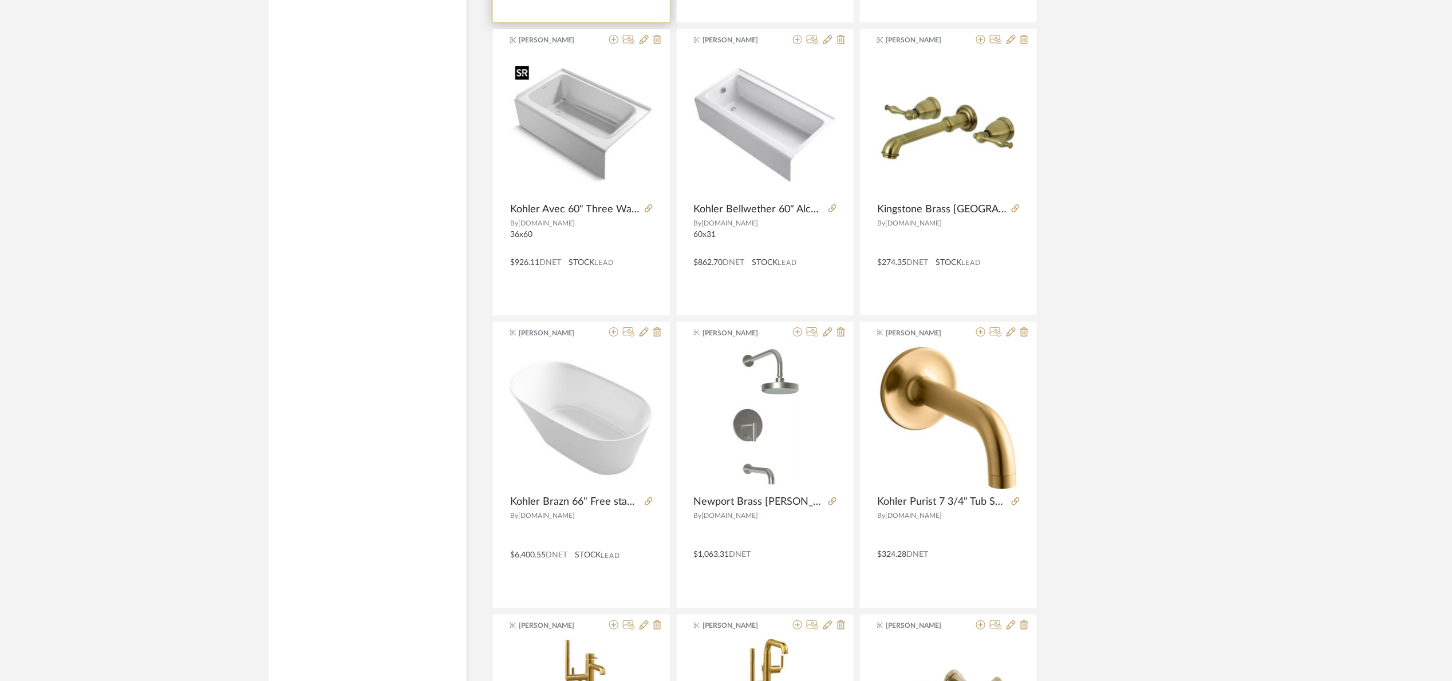
scroll to position [5522, 0]
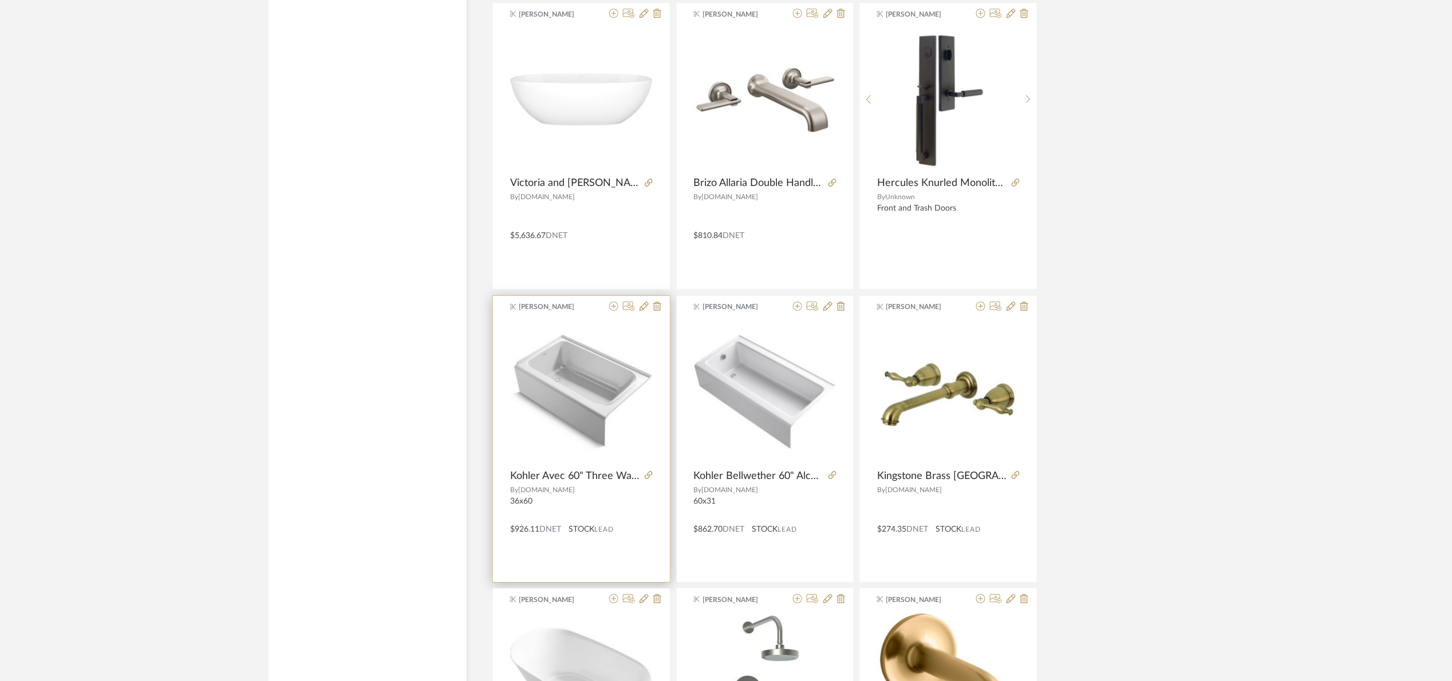
click at [647, 476] on div at bounding box center [646, 476] width 13 height 13
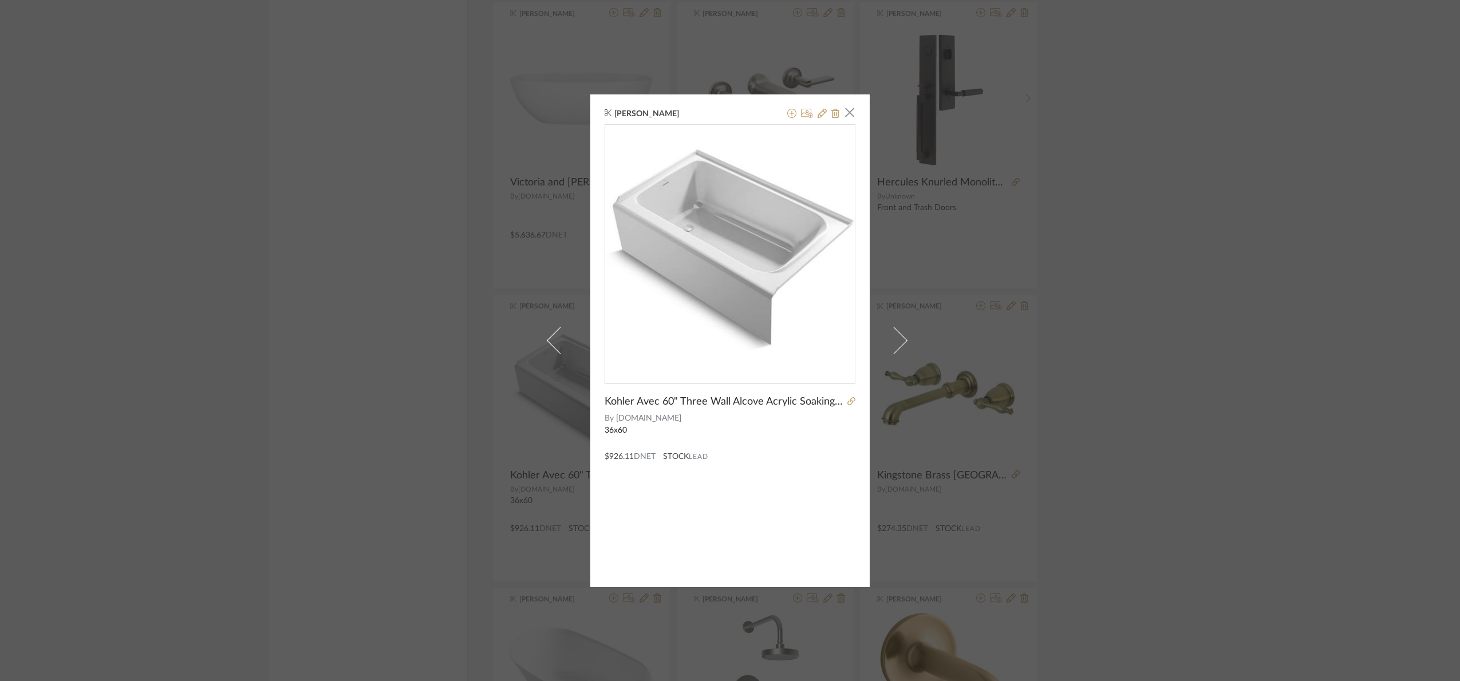
drag, startPoint x: 1284, startPoint y: 420, endPoint x: 723, endPoint y: 488, distance: 564.8
click at [1268, 415] on div "Maria Ortega × Kohler Avec 60" Three Wall Alcove Acrylic Soaking Tub with Left …" at bounding box center [730, 340] width 1460 height 681
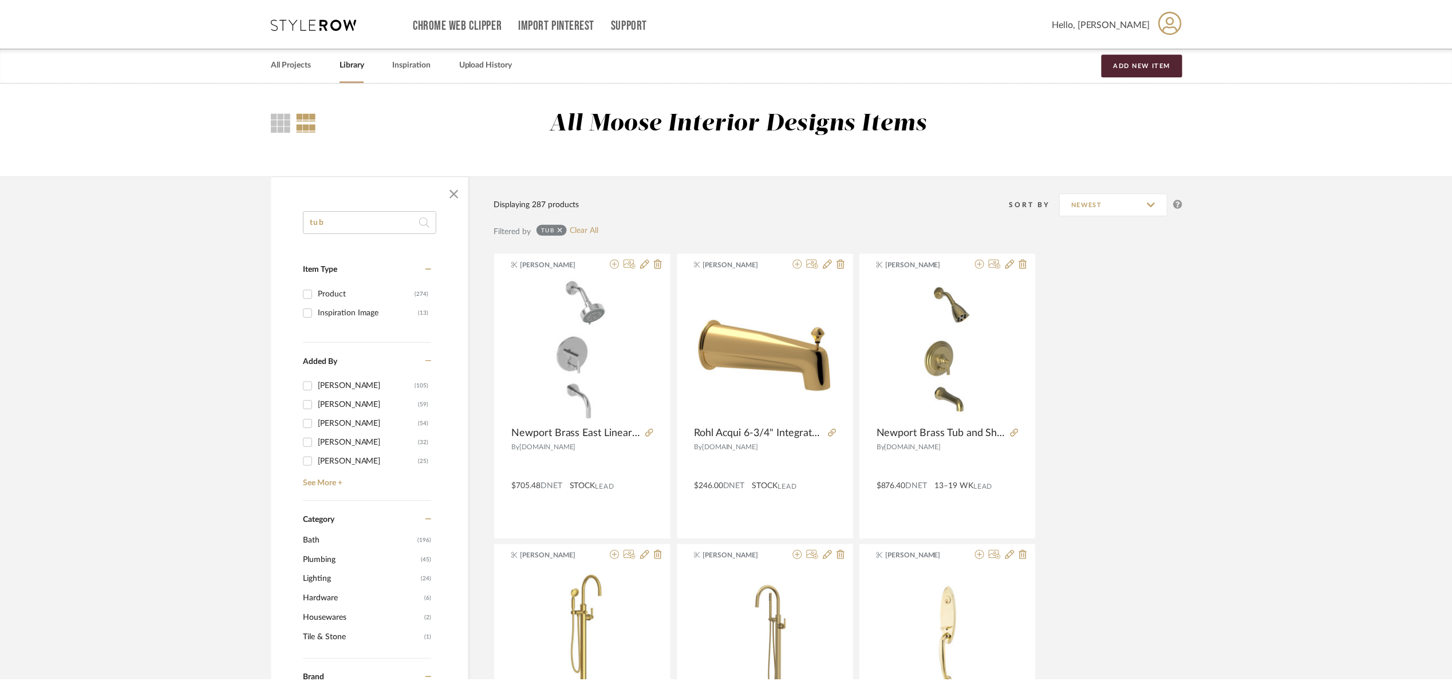
scroll to position [5522, 0]
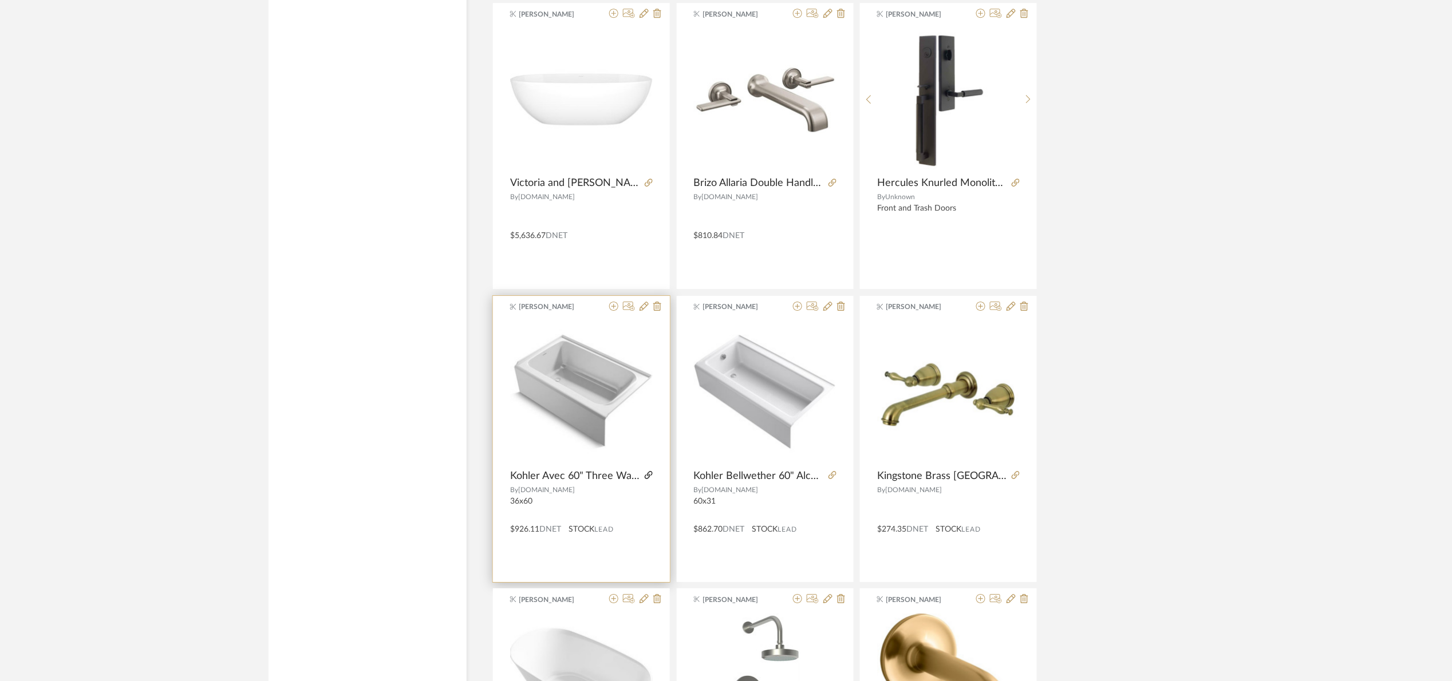
click at [649, 479] on icon at bounding box center [649, 475] width 8 height 8
click at [593, 411] on img "0" at bounding box center [581, 392] width 143 height 143
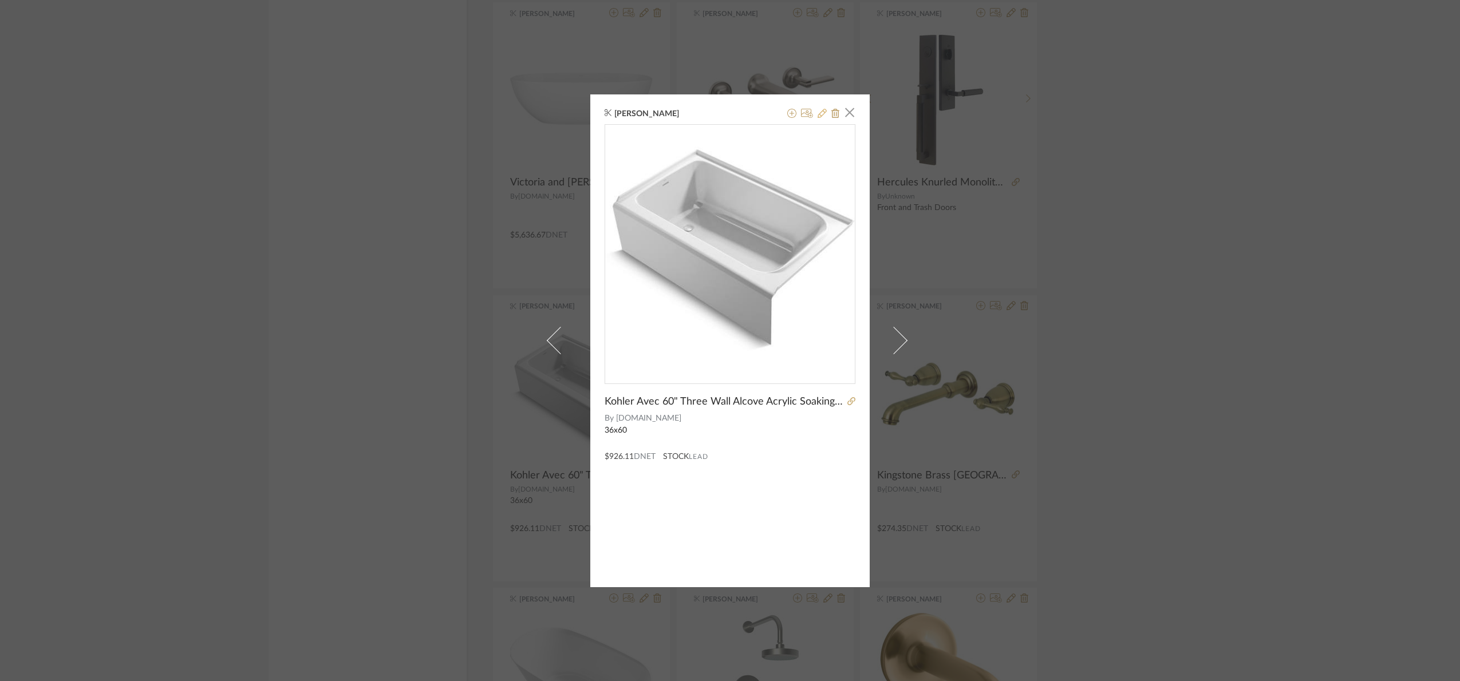
click at [820, 119] on button at bounding box center [822, 114] width 9 height 14
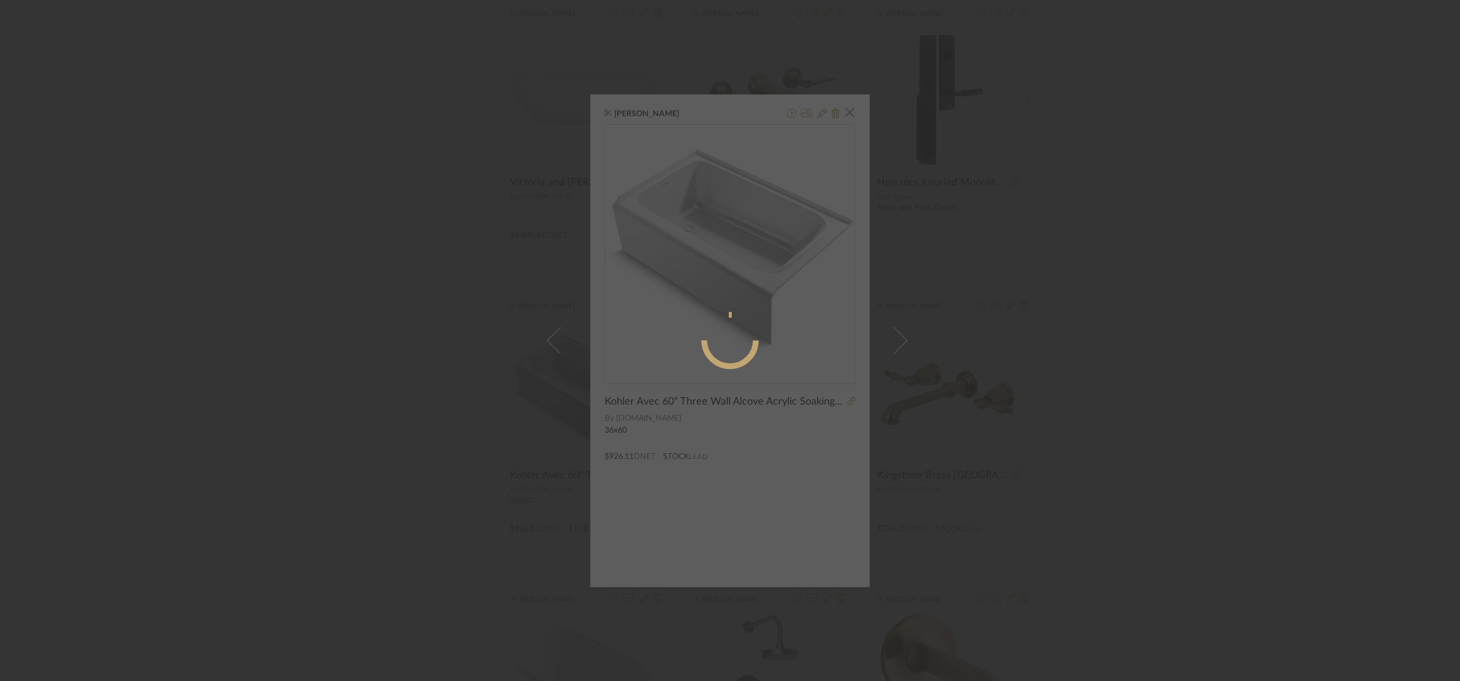
radio input "true"
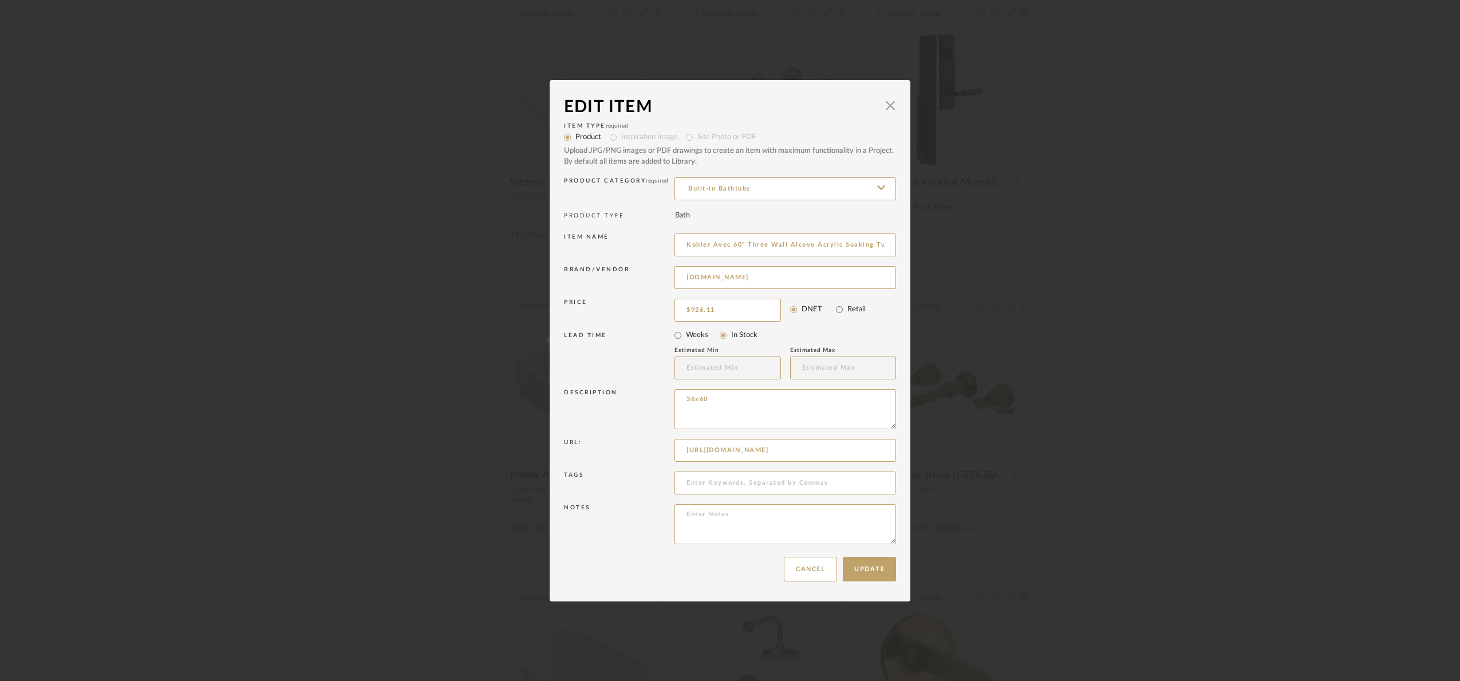
click at [696, 332] on label "Weeks" at bounding box center [697, 335] width 22 height 11
click at [686, 332] on input "Weeks" at bounding box center [678, 336] width 16 height 16
radio input "true"
click at [696, 335] on label "Weeks" at bounding box center [697, 335] width 22 height 11
click at [686, 335] on input "Weeks" at bounding box center [678, 336] width 16 height 16
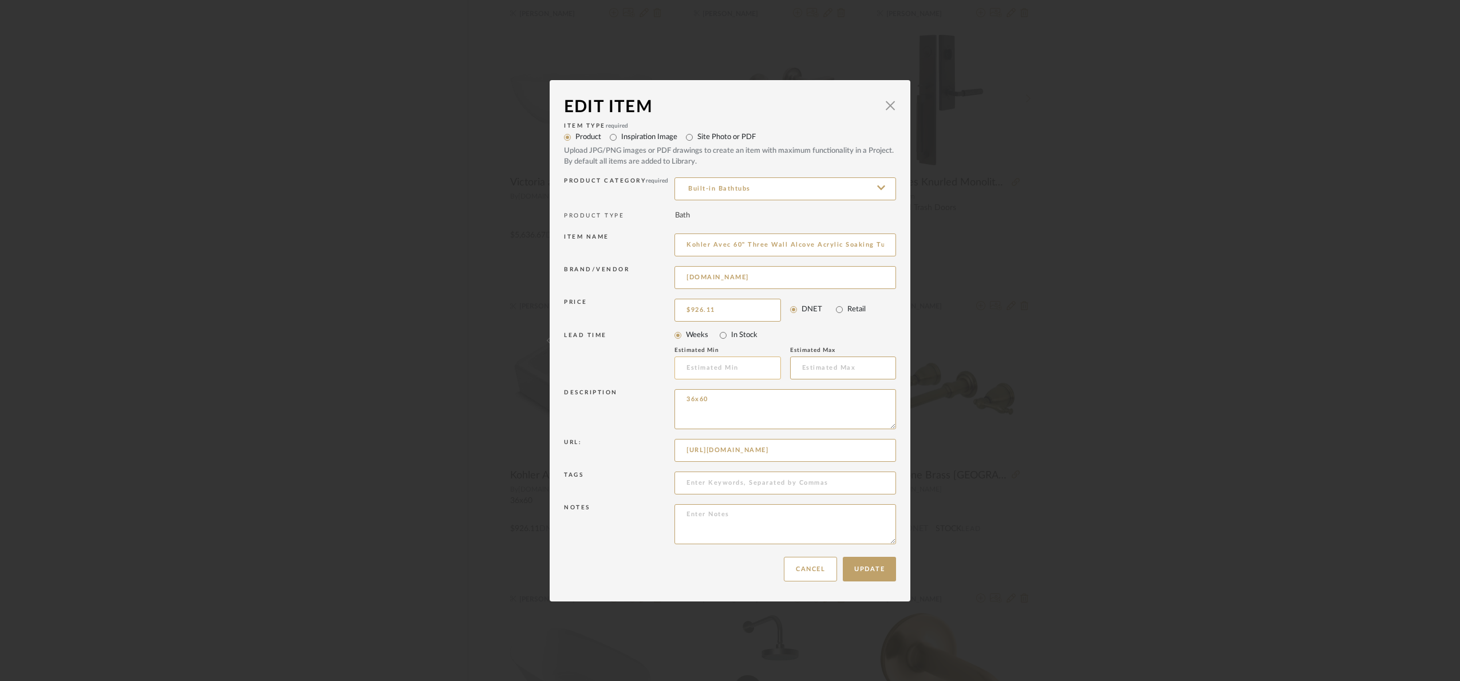
click at [715, 366] on input at bounding box center [728, 368] width 107 height 23
type input "6"
click at [825, 369] on input at bounding box center [843, 368] width 107 height 23
type input "10"
click at [744, 306] on input "926.11" at bounding box center [728, 310] width 107 height 23
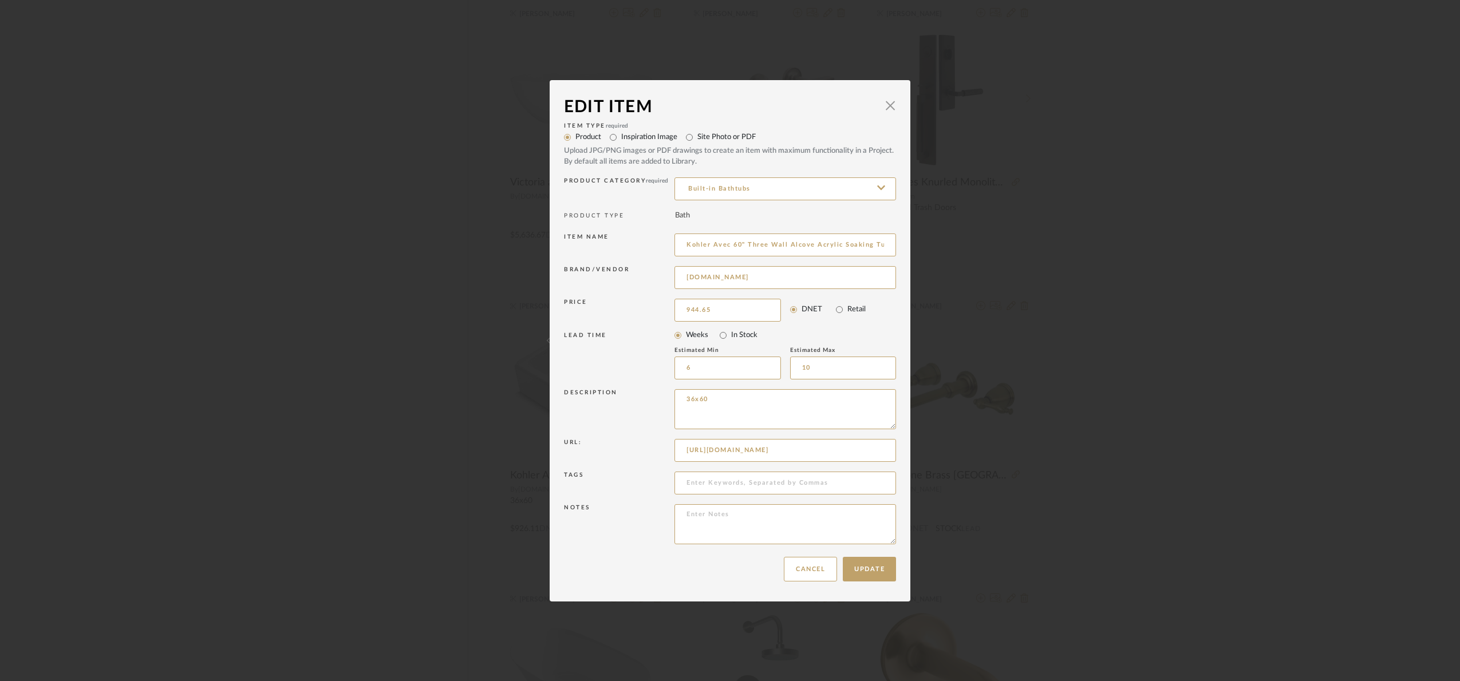
type input "$944.65"
click at [843, 334] on mat-radio-group "Weeks In Stock" at bounding box center [786, 336] width 222 height 16
click at [862, 577] on button "Update" at bounding box center [869, 569] width 53 height 25
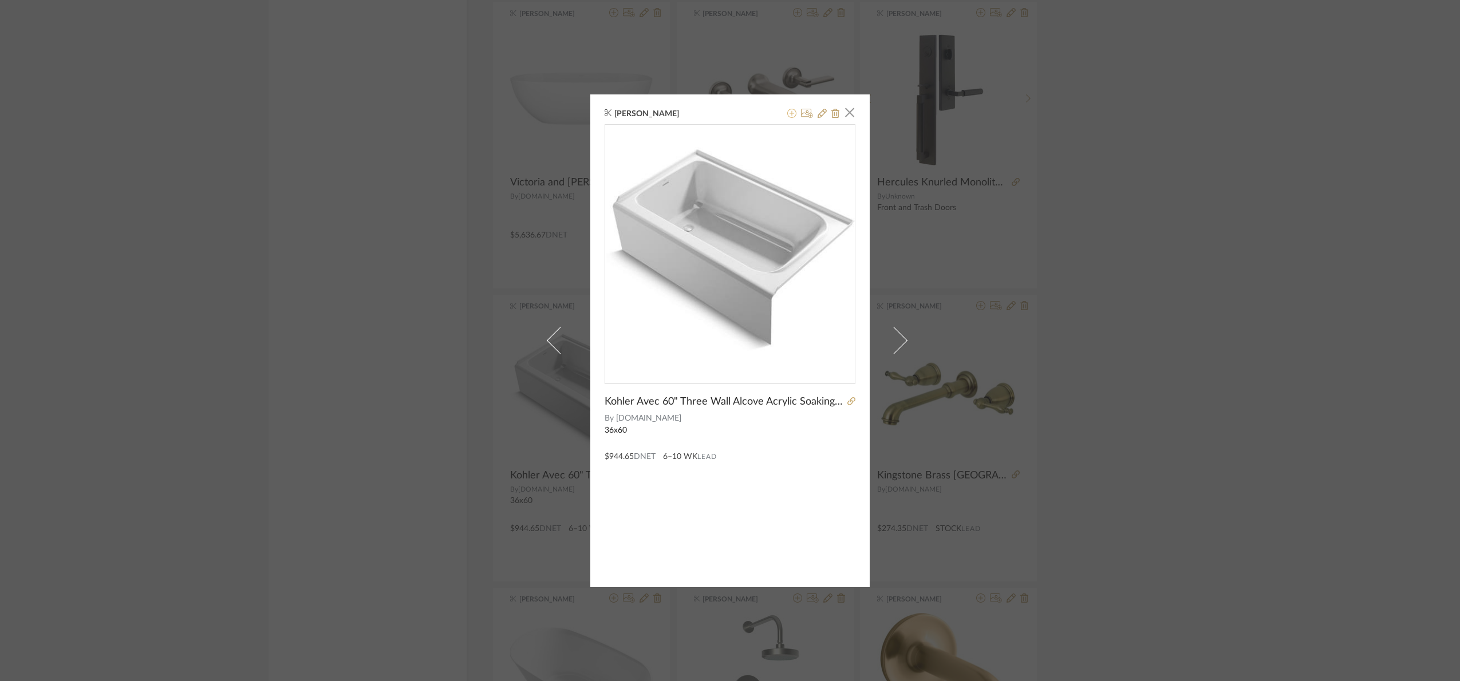
click at [790, 114] on icon at bounding box center [791, 113] width 9 height 9
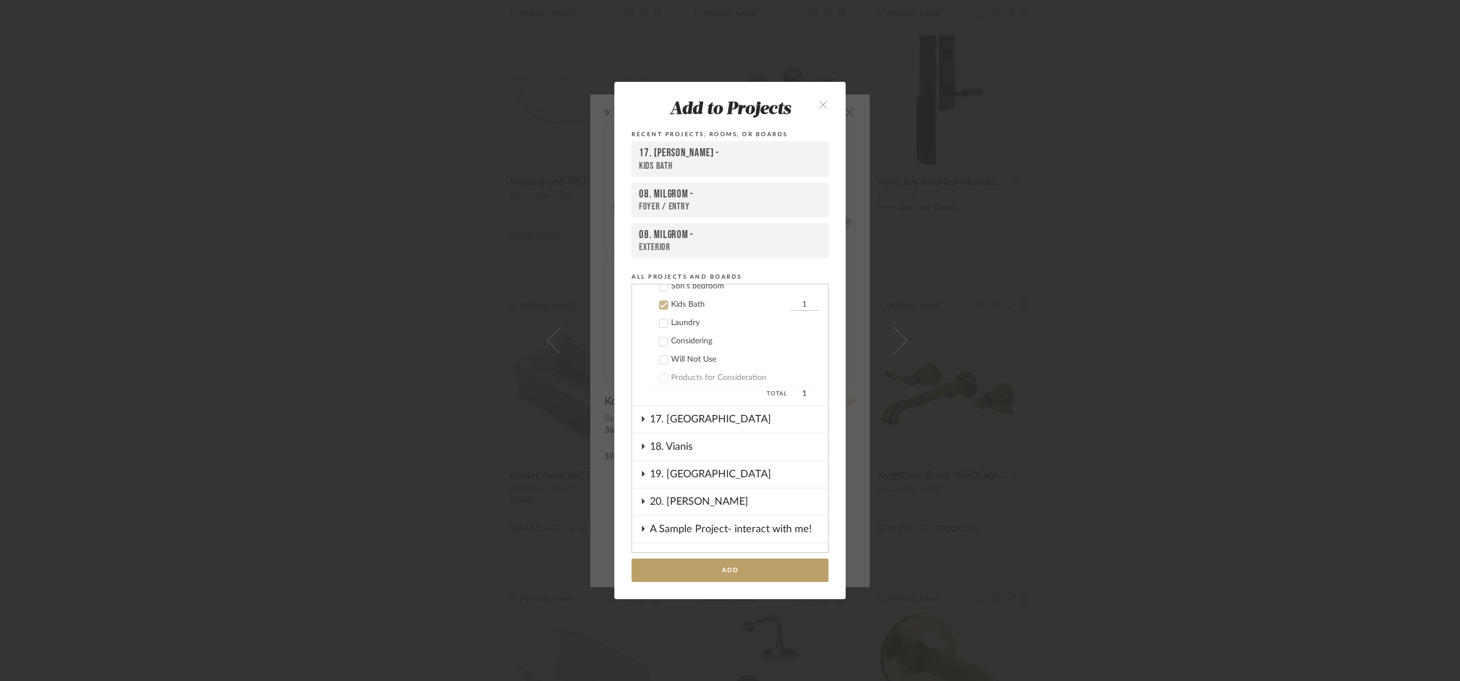
scroll to position [716, 0]
click at [771, 566] on button "Add" at bounding box center [730, 570] width 197 height 23
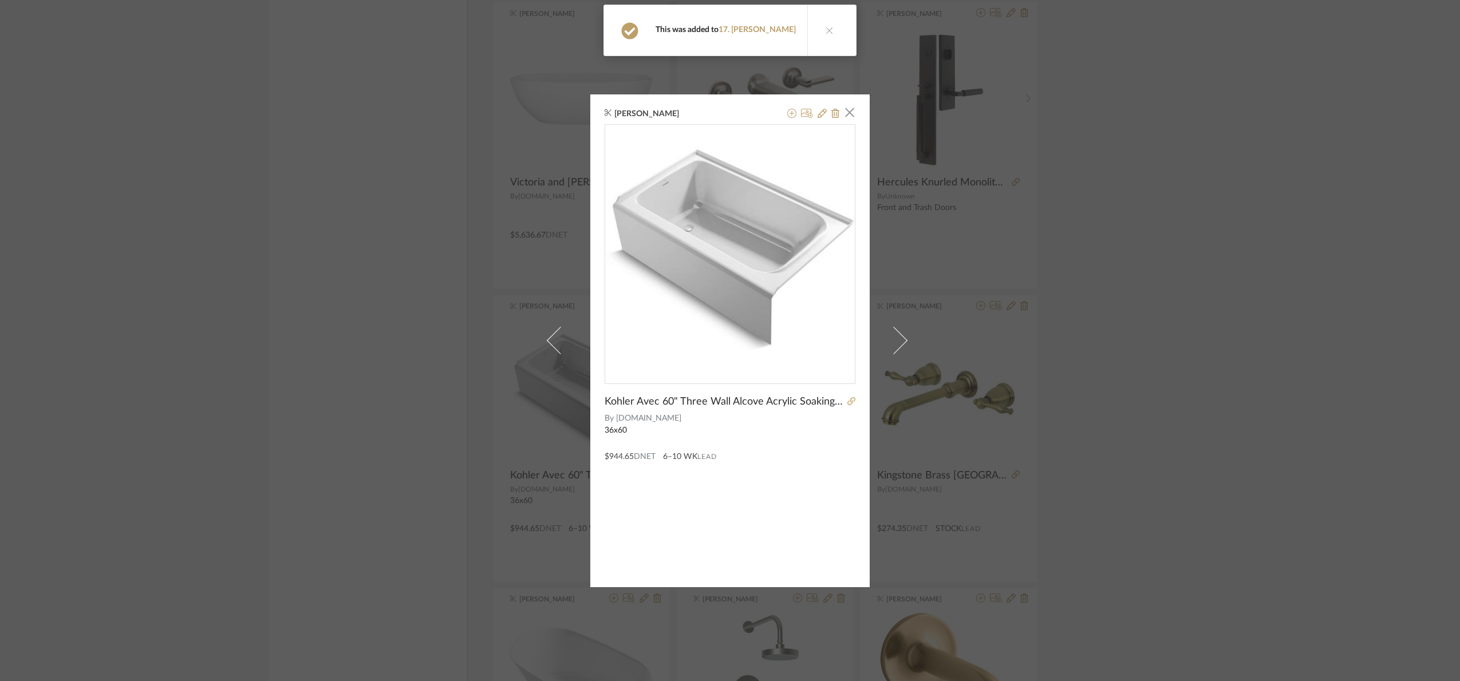
click at [1185, 251] on div "Maria Ortega × Kohler Avec 60" Three Wall Alcove Acrylic Soaking Tub with Left …" at bounding box center [730, 340] width 1460 height 681
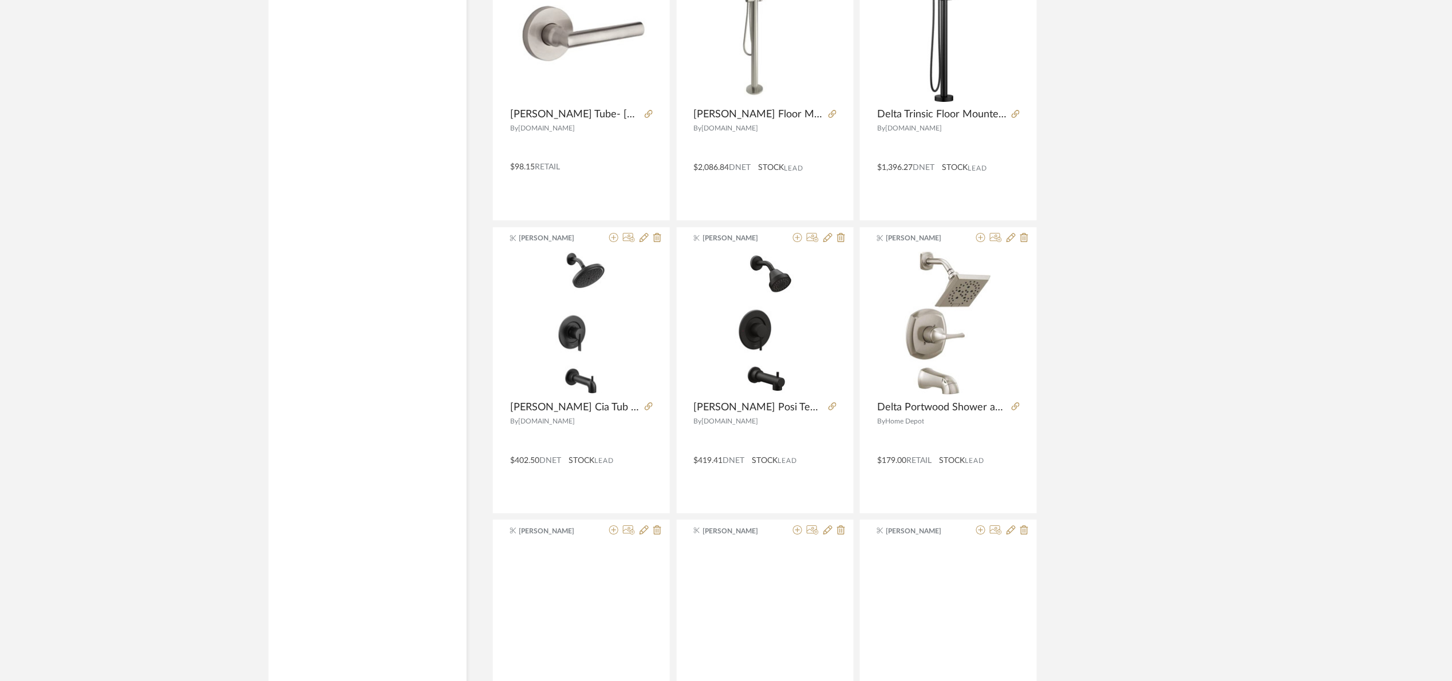
scroll to position [10243, 0]
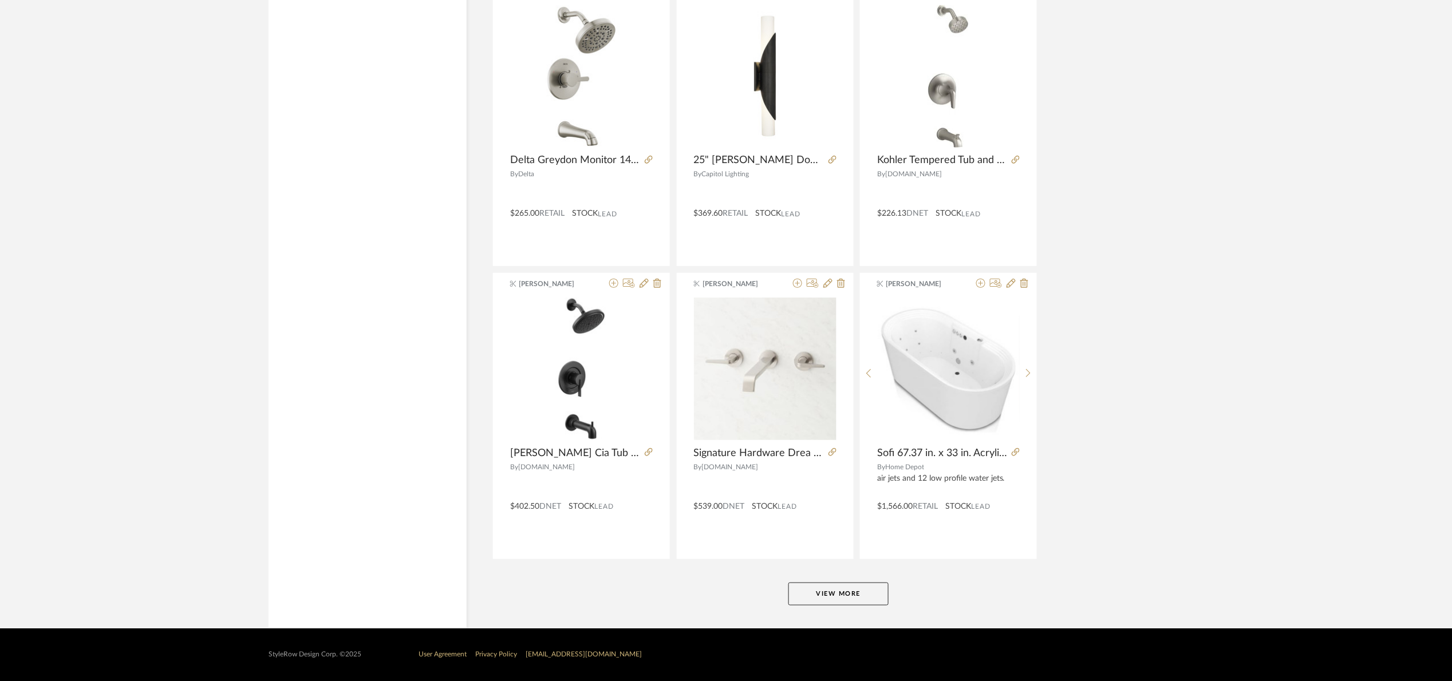
drag, startPoint x: 850, startPoint y: 596, endPoint x: 885, endPoint y: 566, distance: 46.3
click at [857, 583] on button "View More" at bounding box center [838, 594] width 100 height 23
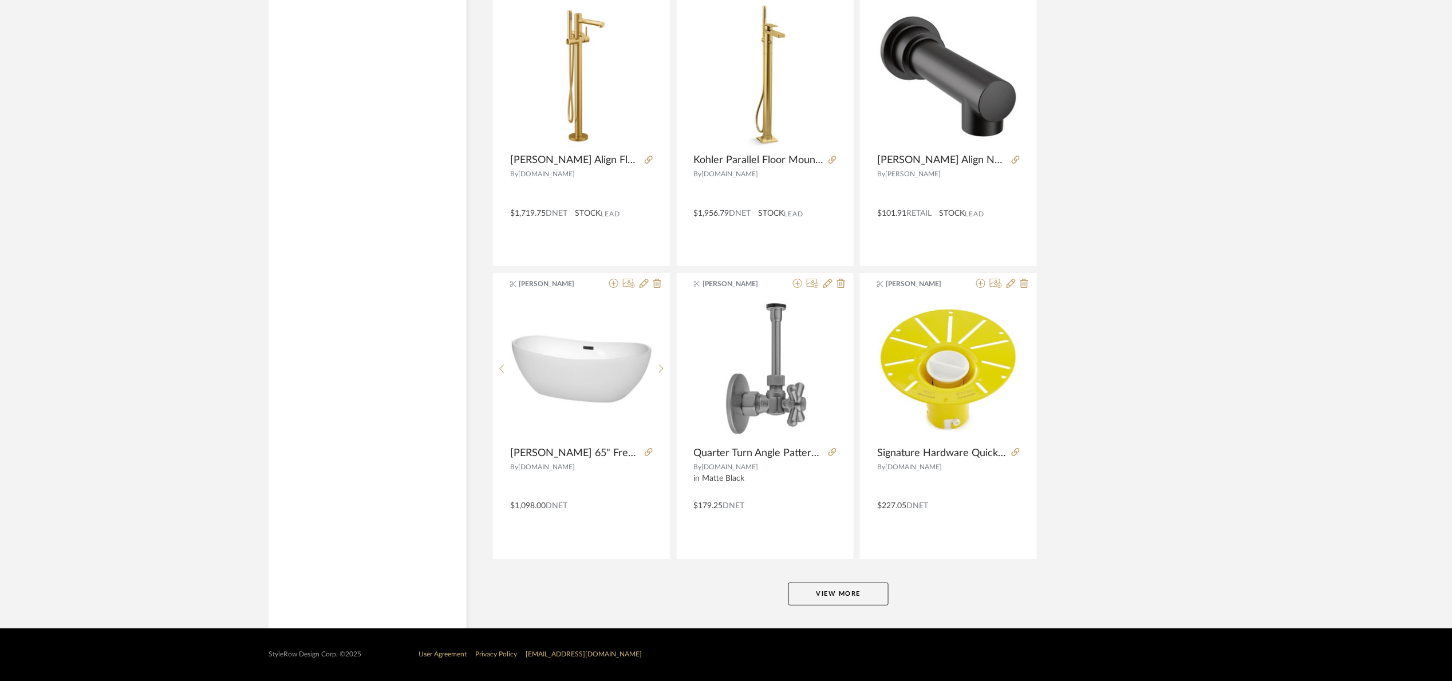
scroll to position [13762, 0]
drag, startPoint x: 866, startPoint y: 600, endPoint x: 870, endPoint y: 593, distance: 7.7
click at [869, 594] on button "View More" at bounding box center [838, 594] width 100 height 23
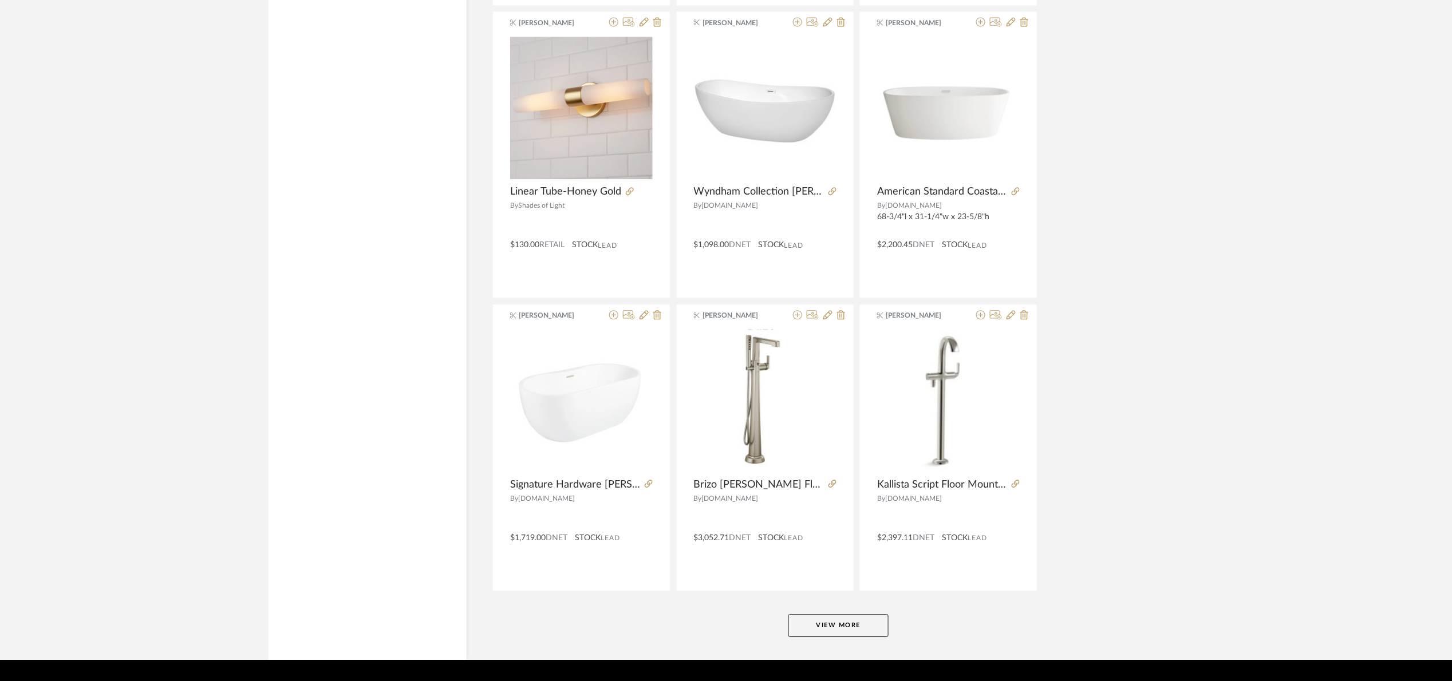
scroll to position [17281, 0]
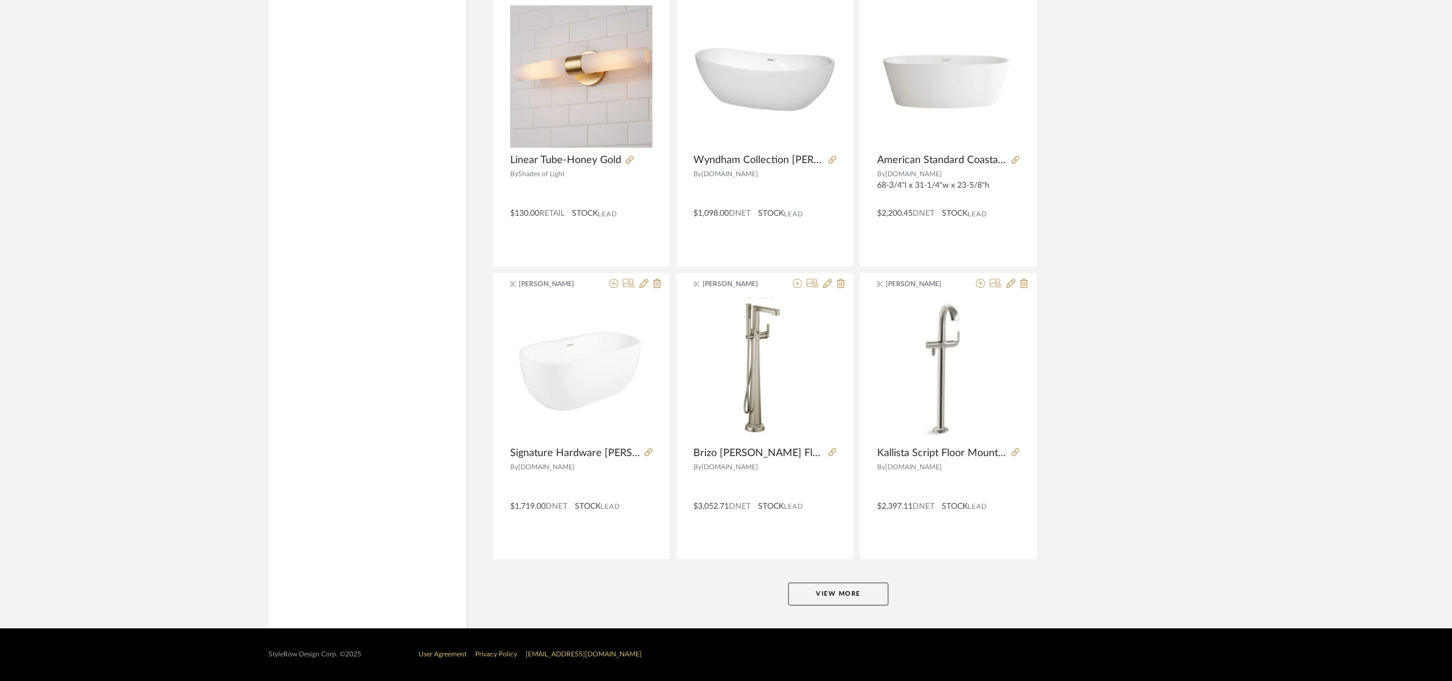
click at [845, 594] on button "View More" at bounding box center [838, 594] width 100 height 23
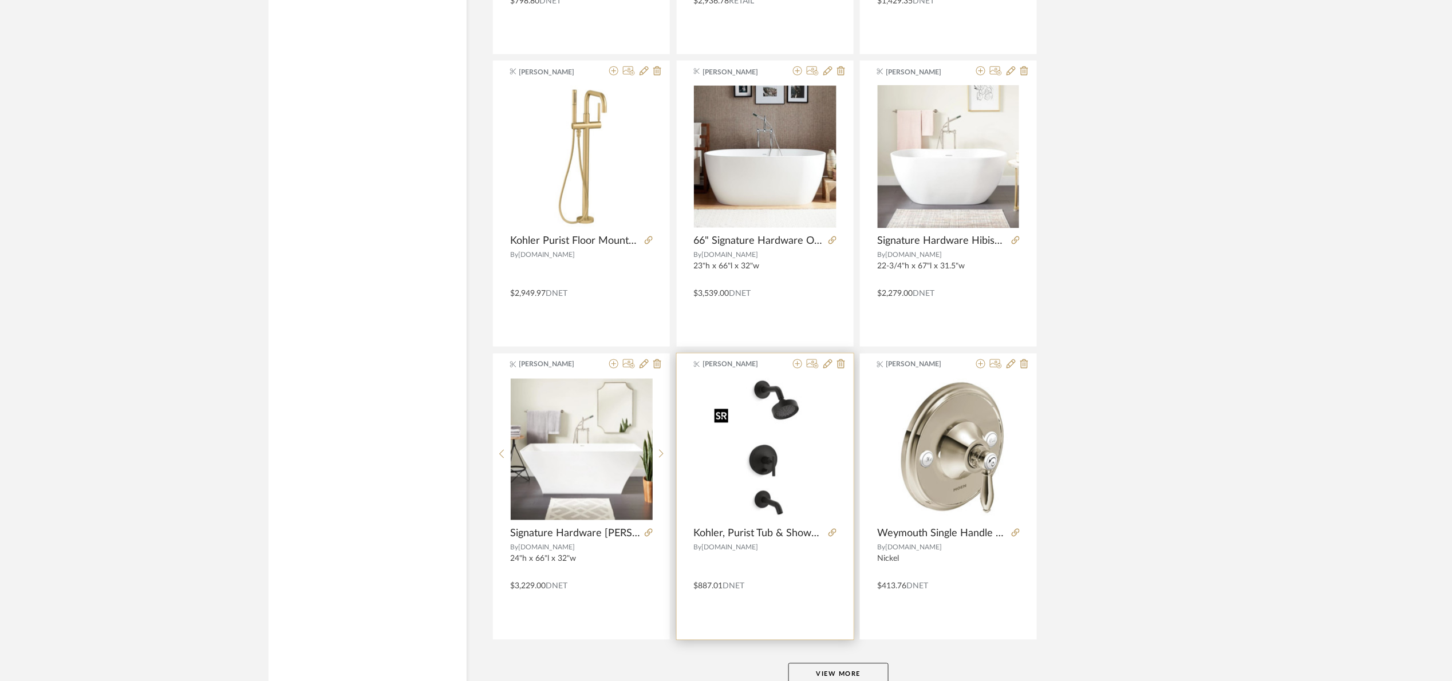
scroll to position [20801, 0]
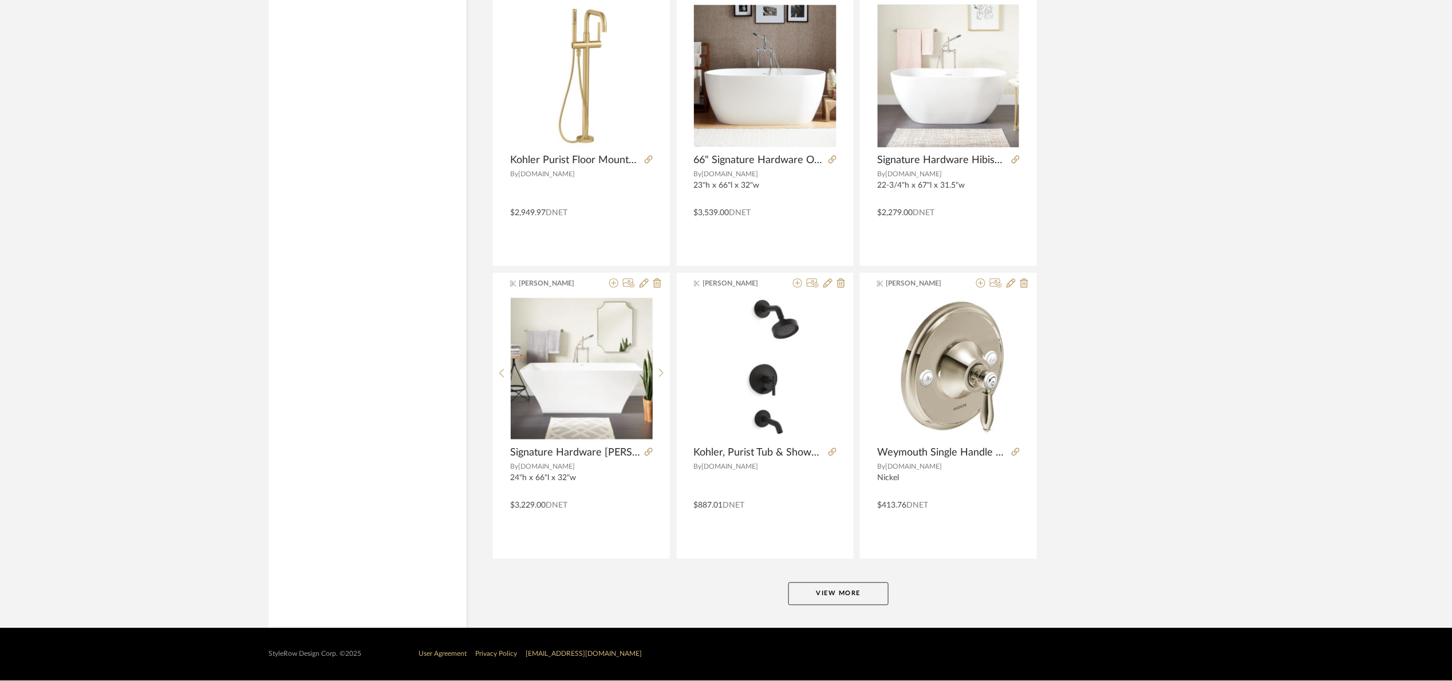
drag, startPoint x: 843, startPoint y: 567, endPoint x: 847, endPoint y: 571, distance: 6.1
drag, startPoint x: 855, startPoint y: 599, endPoint x: 921, endPoint y: 555, distance: 79.2
click at [855, 599] on button "View More" at bounding box center [838, 594] width 100 height 23
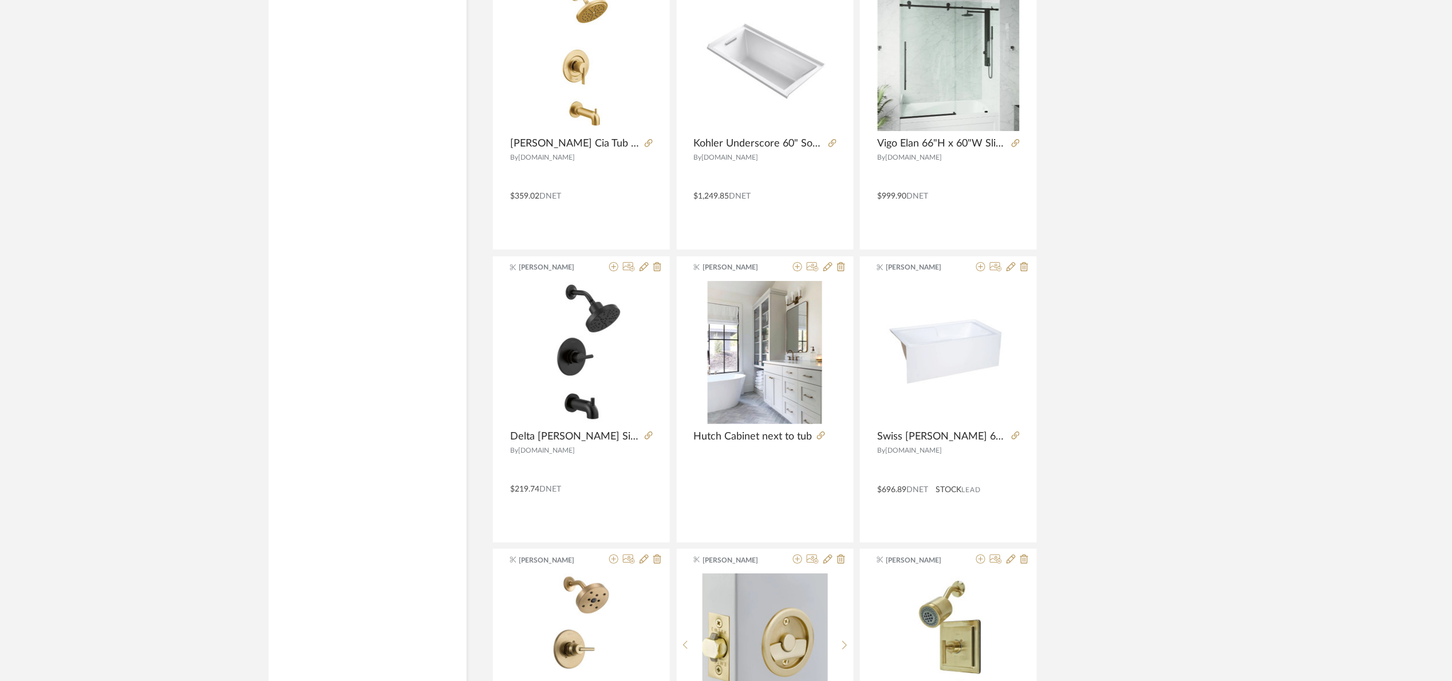
scroll to position [21917, 0]
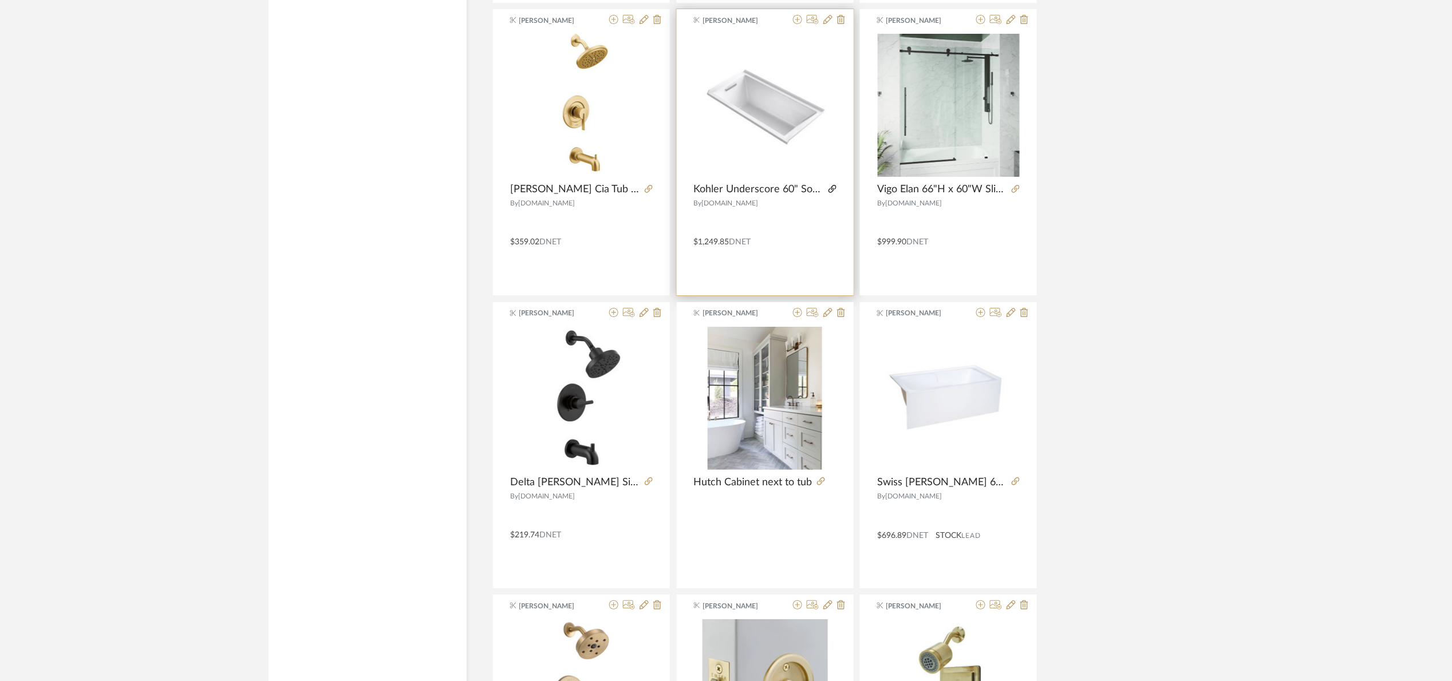
click at [833, 193] on icon at bounding box center [833, 189] width 8 height 8
click at [830, 24] on icon at bounding box center [827, 19] width 9 height 9
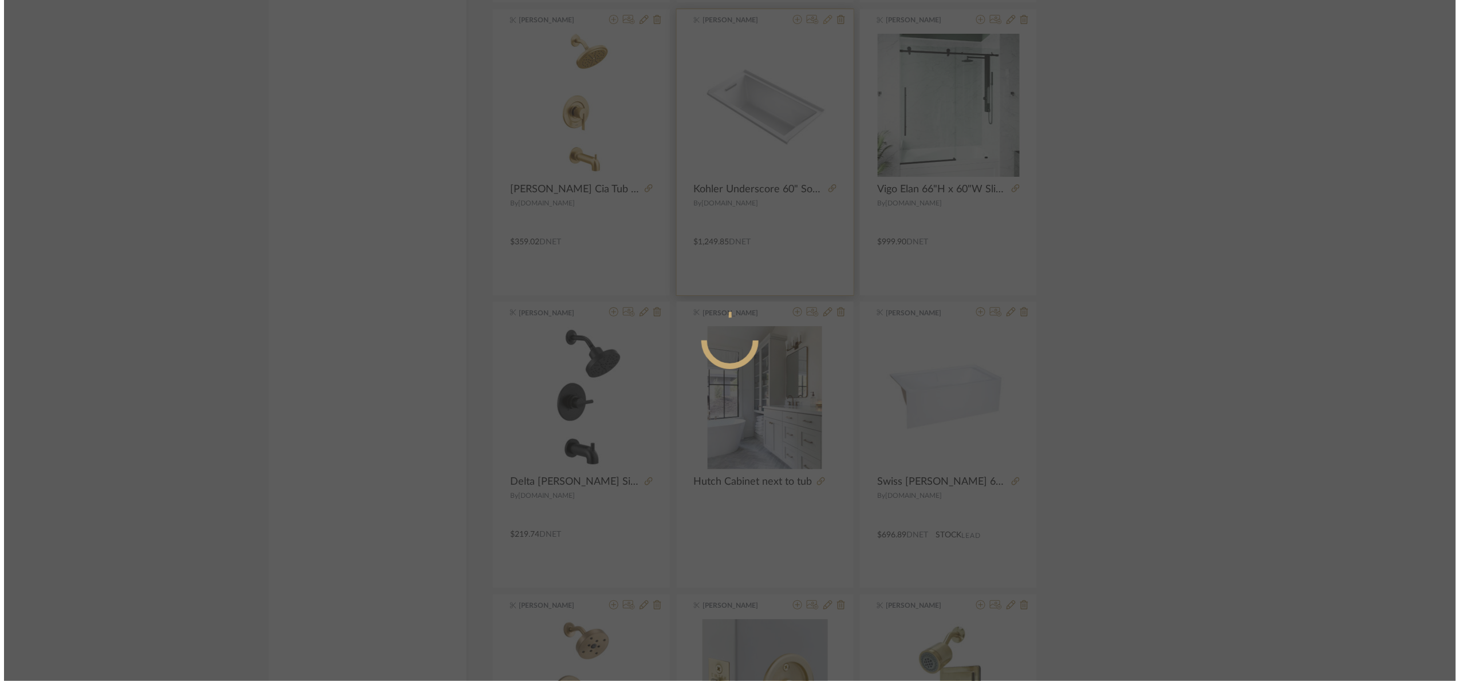
scroll to position [0, 0]
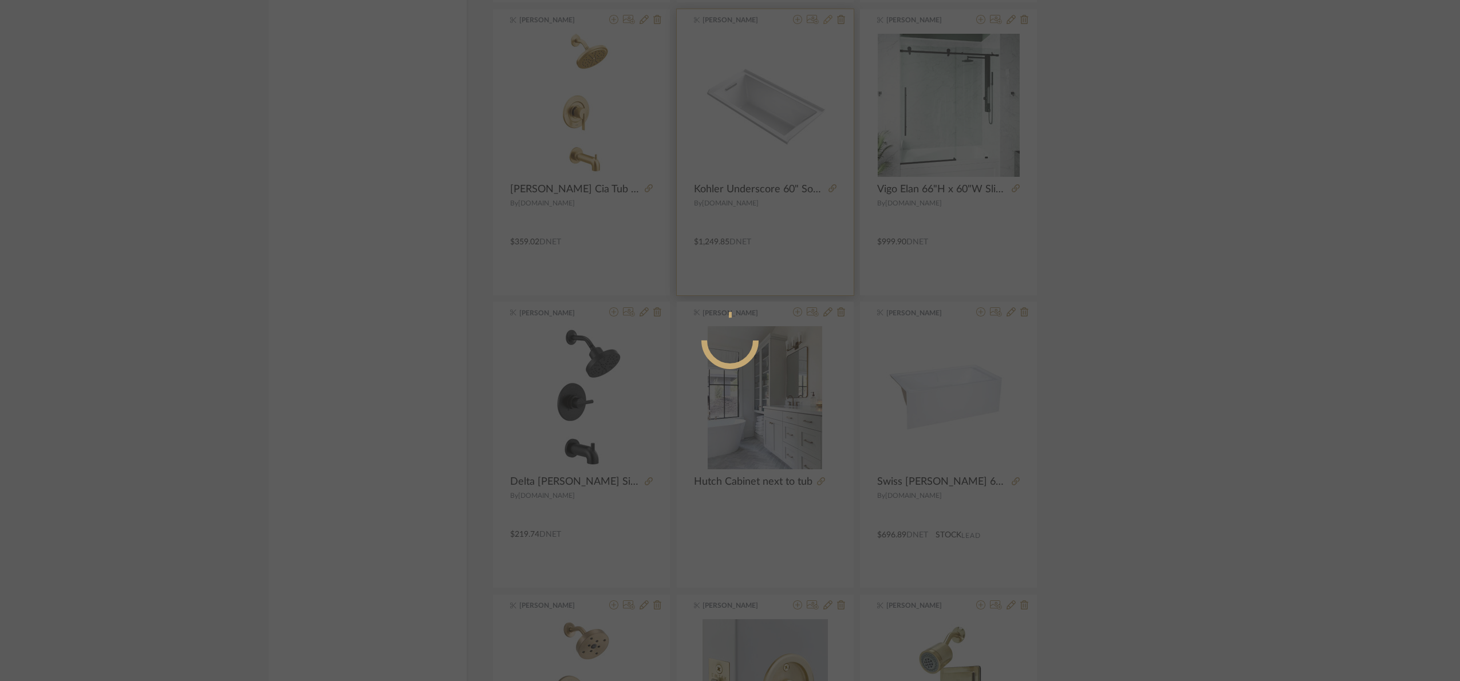
radio input "true"
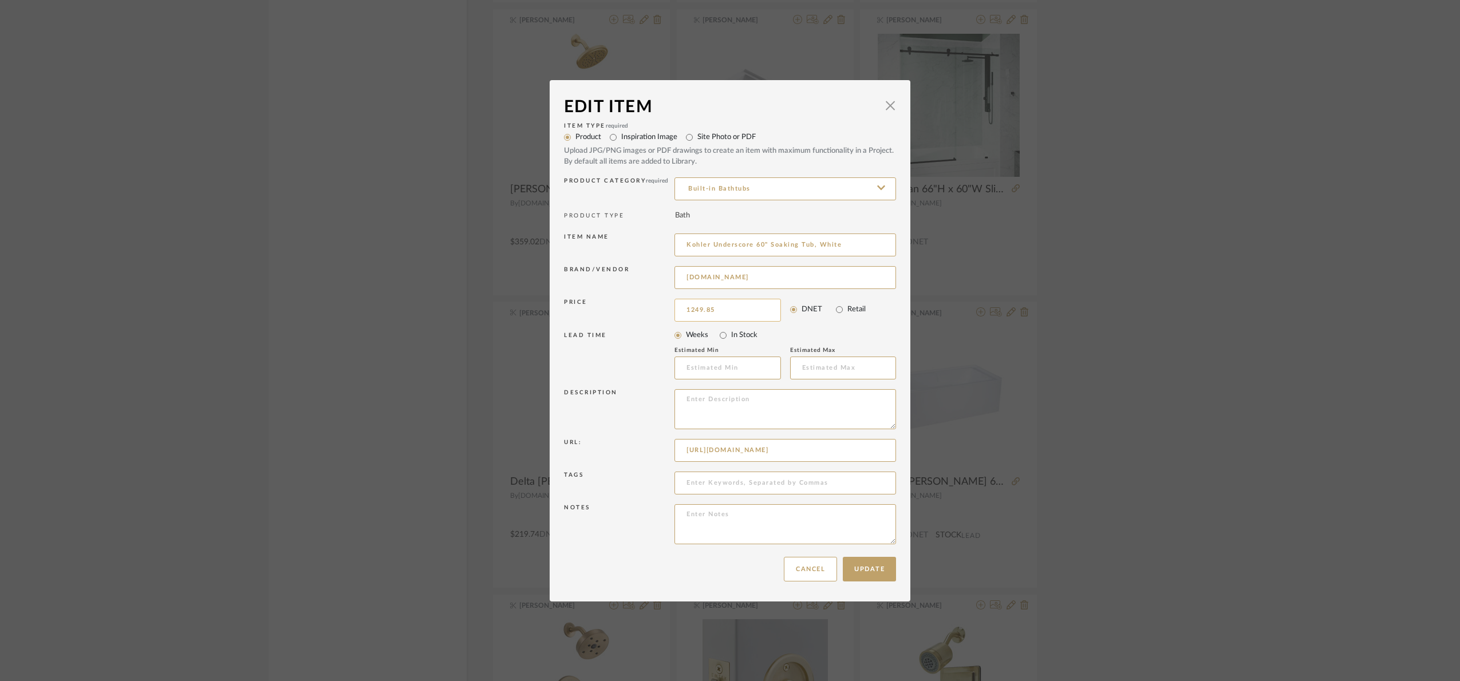
click at [744, 314] on input "1249.85" at bounding box center [728, 310] width 107 height 23
click at [732, 312] on input "1249.85" at bounding box center [728, 310] width 107 height 23
type input "1"
type input "$1,353.36"
click at [797, 332] on mat-radio-group "Weeks In Stock" at bounding box center [786, 336] width 222 height 16
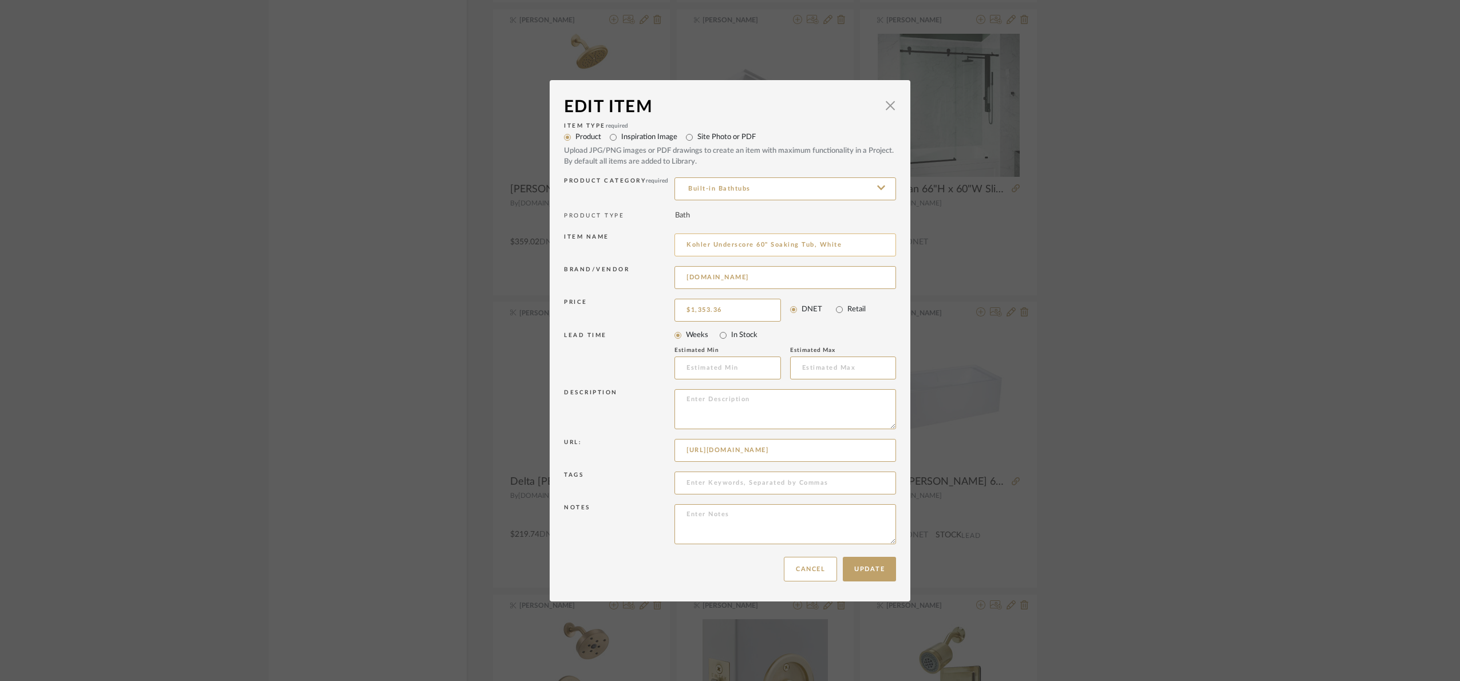
click at [817, 243] on input "Kohler Underscore 60" Soaking Tub, White" at bounding box center [786, 245] width 222 height 23
type input "Kohler Underscore 60" Soaking Tub- White"
click at [852, 575] on button "Update" at bounding box center [869, 569] width 53 height 25
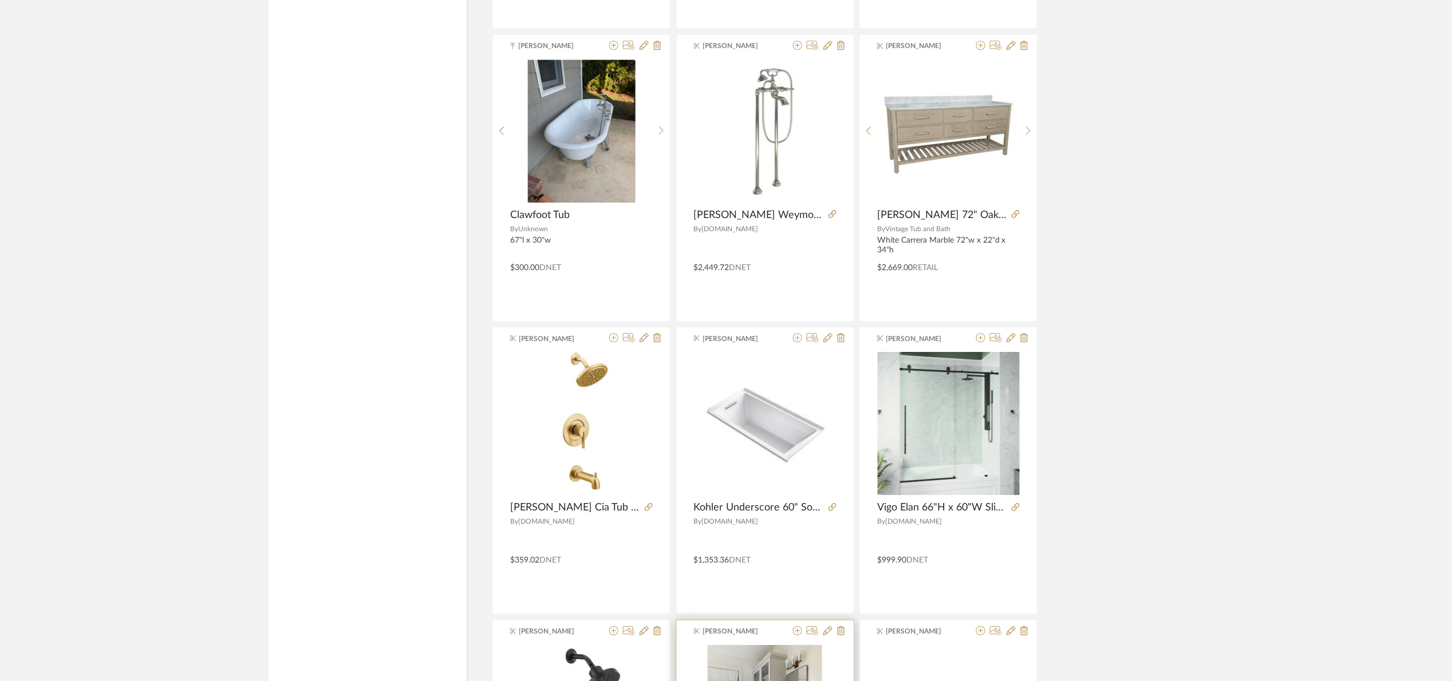
scroll to position [21917, 0]
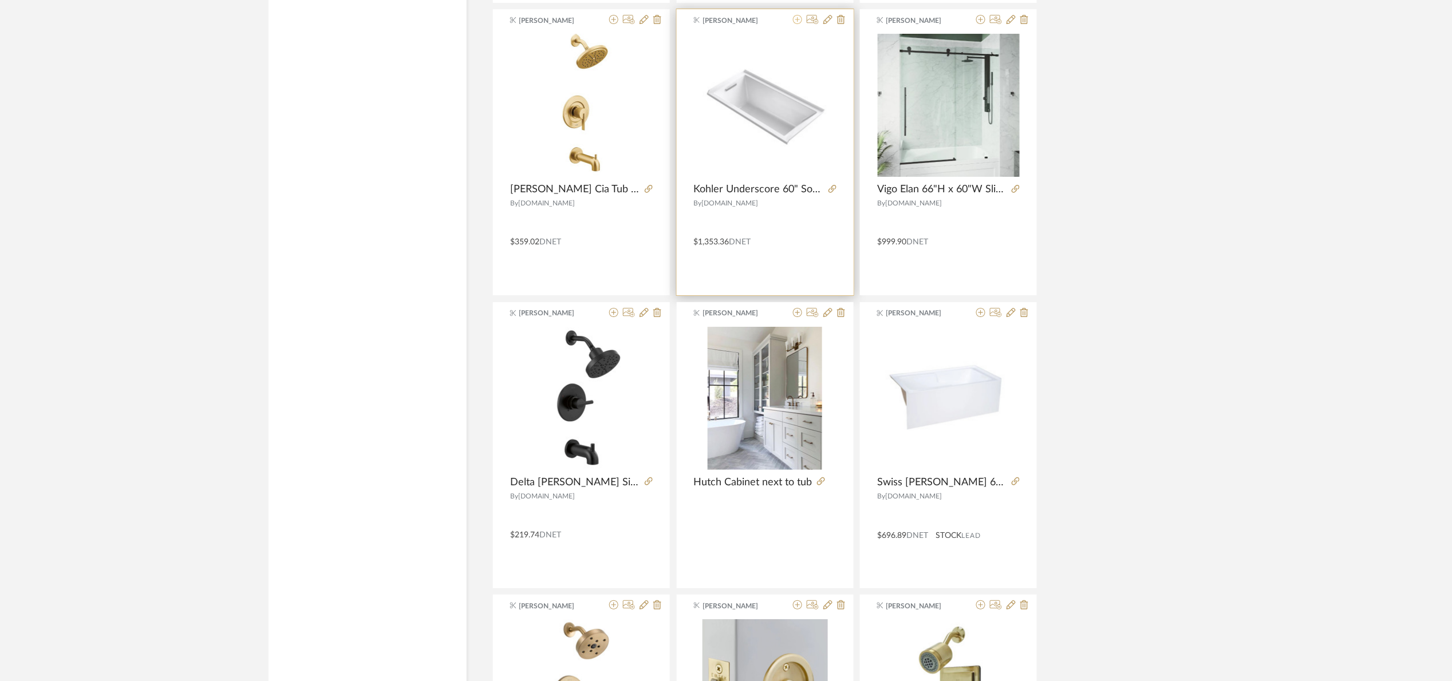
click at [795, 24] on icon at bounding box center [797, 19] width 9 height 9
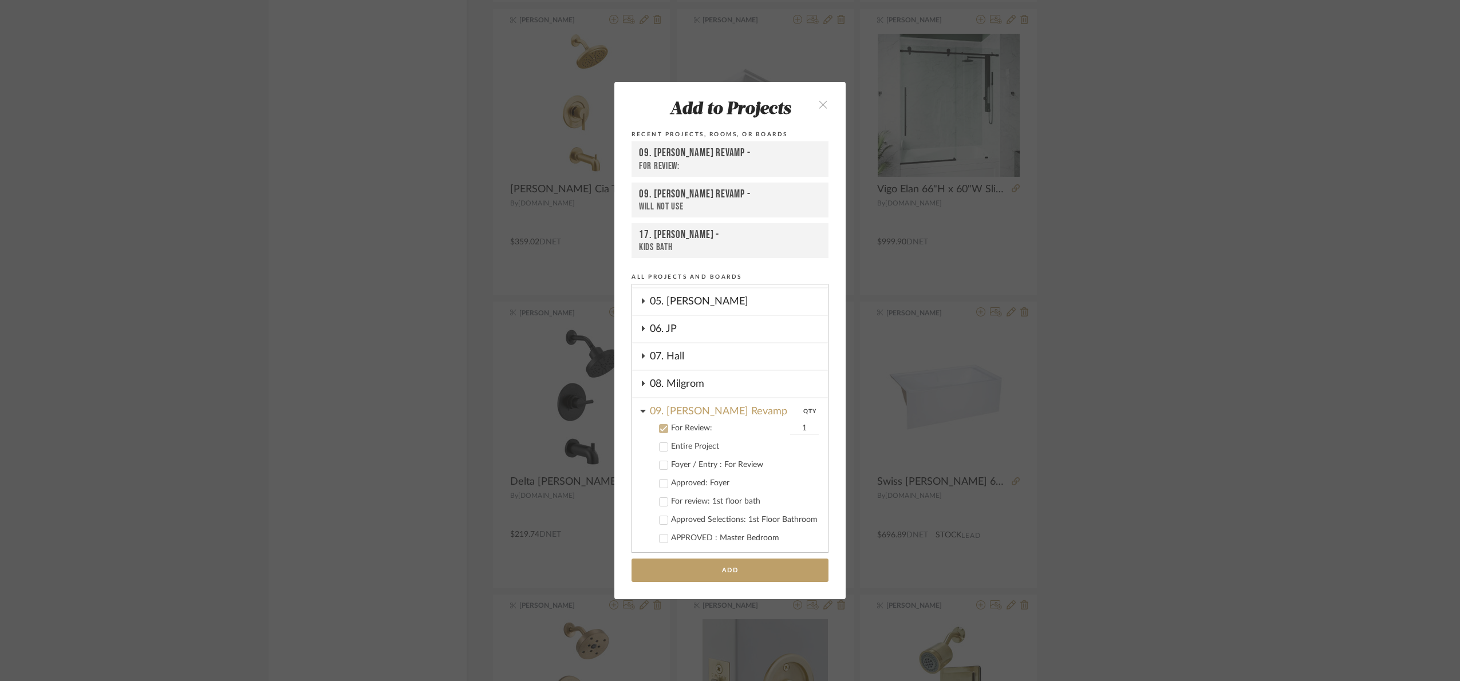
scroll to position [145, 0]
click at [687, 460] on cdk-nested-tree-node "For Review: 1" at bounding box center [725, 469] width 187 height 18
click at [687, 466] on div "For Review:" at bounding box center [729, 471] width 116 height 10
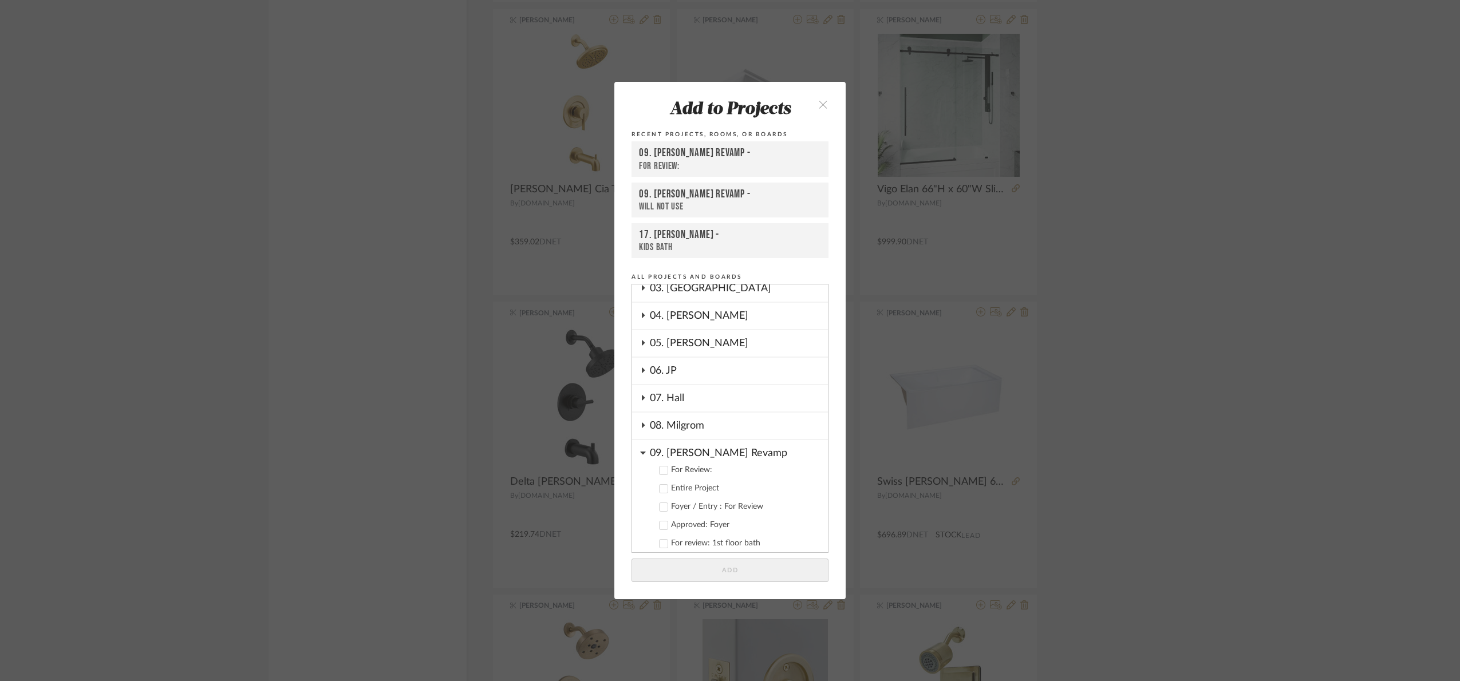
click at [686, 444] on div "09. [PERSON_NAME] Revamp" at bounding box center [739, 450] width 178 height 20
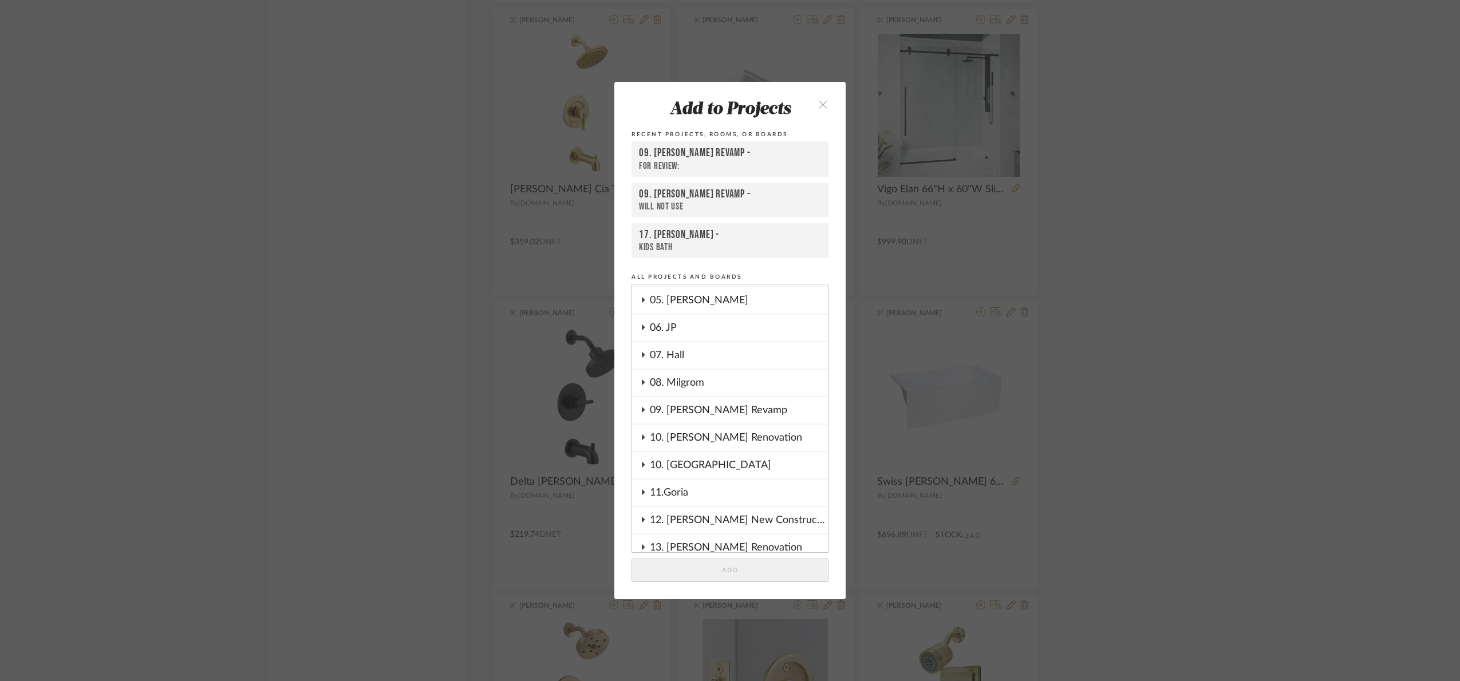
scroll to position [403, 0]
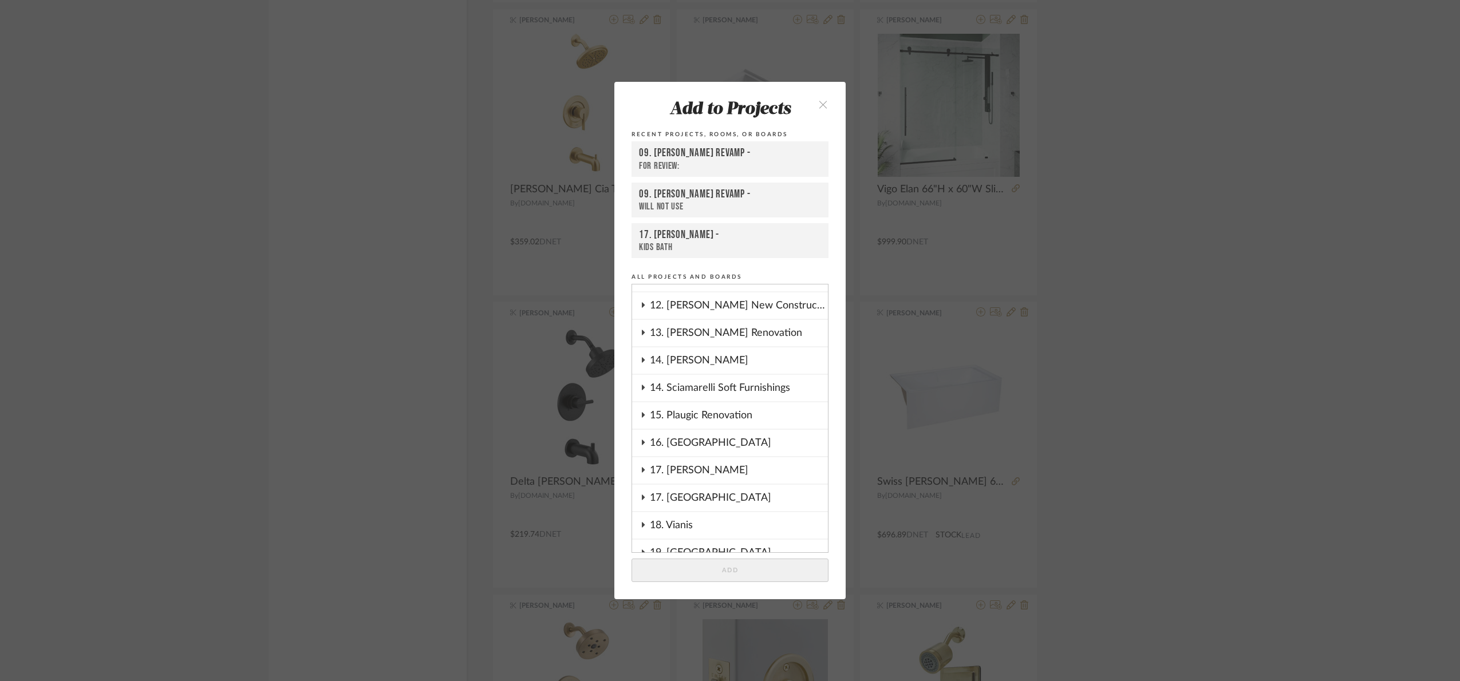
click at [723, 460] on div "17. Hurley" at bounding box center [739, 471] width 178 height 26
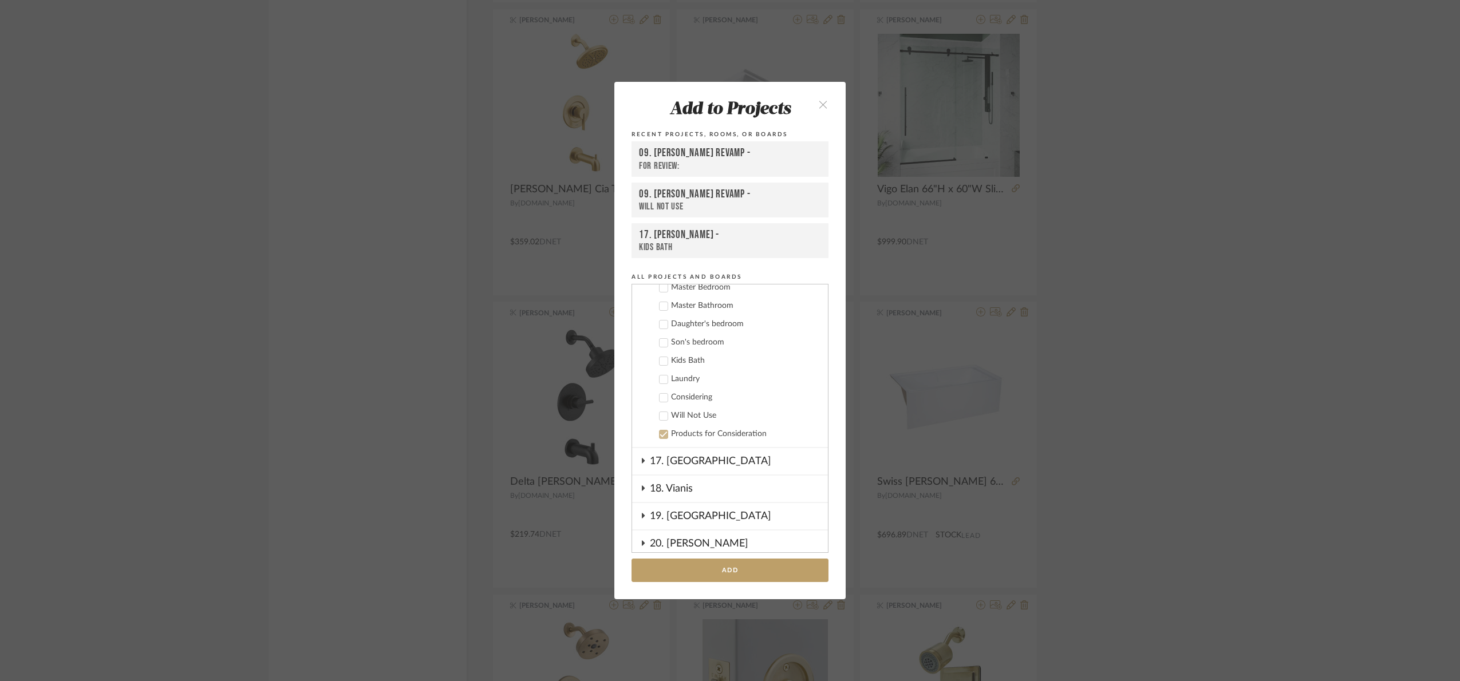
scroll to position [661, 0]
click at [690, 353] on div "Kids Bath" at bounding box center [745, 358] width 148 height 10
click at [748, 569] on button "Add" at bounding box center [730, 570] width 197 height 23
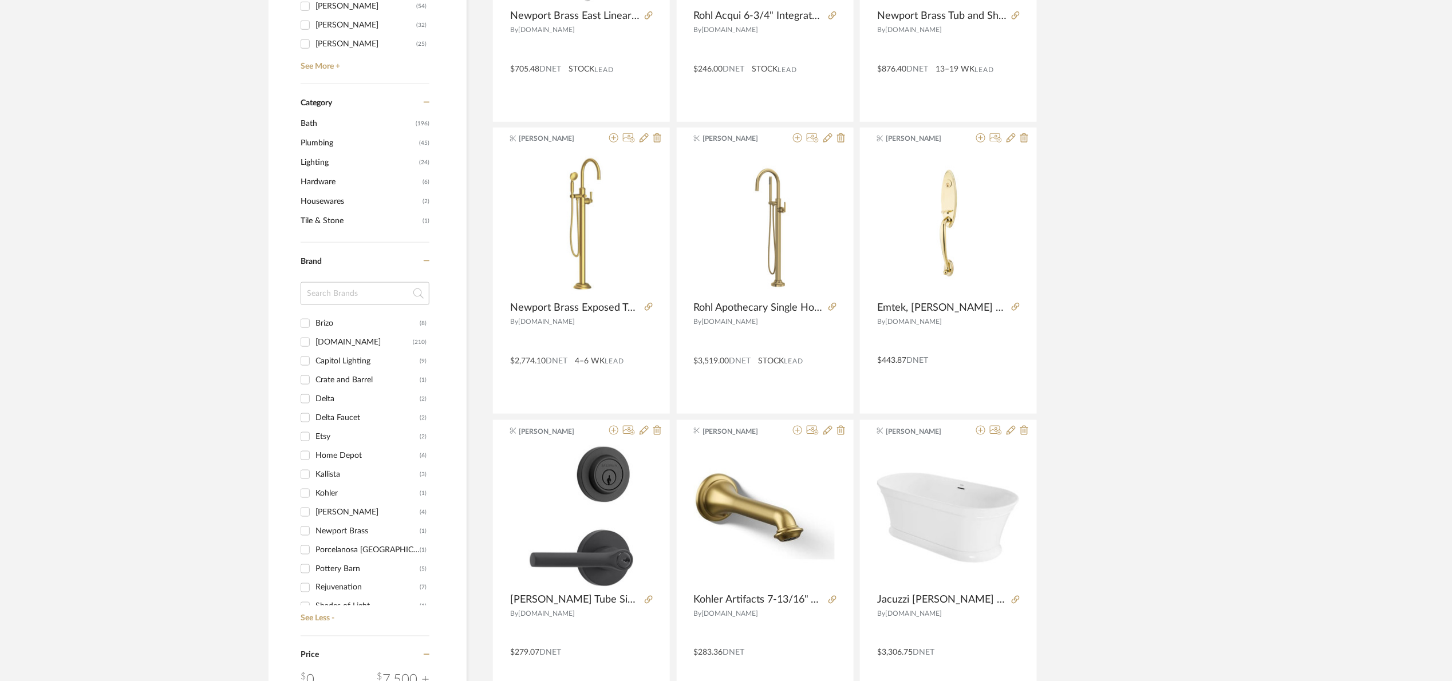
scroll to position [0, 0]
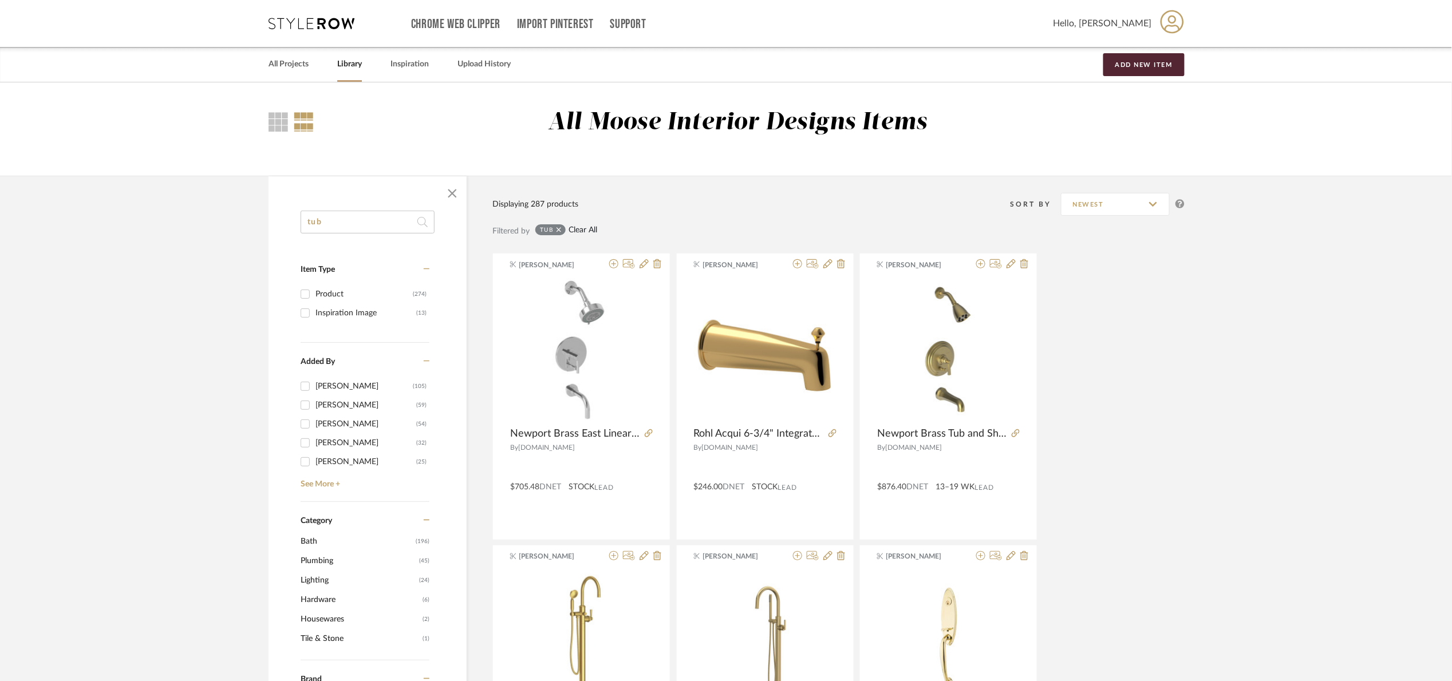
click at [579, 232] on link "Clear All" at bounding box center [583, 231] width 29 height 10
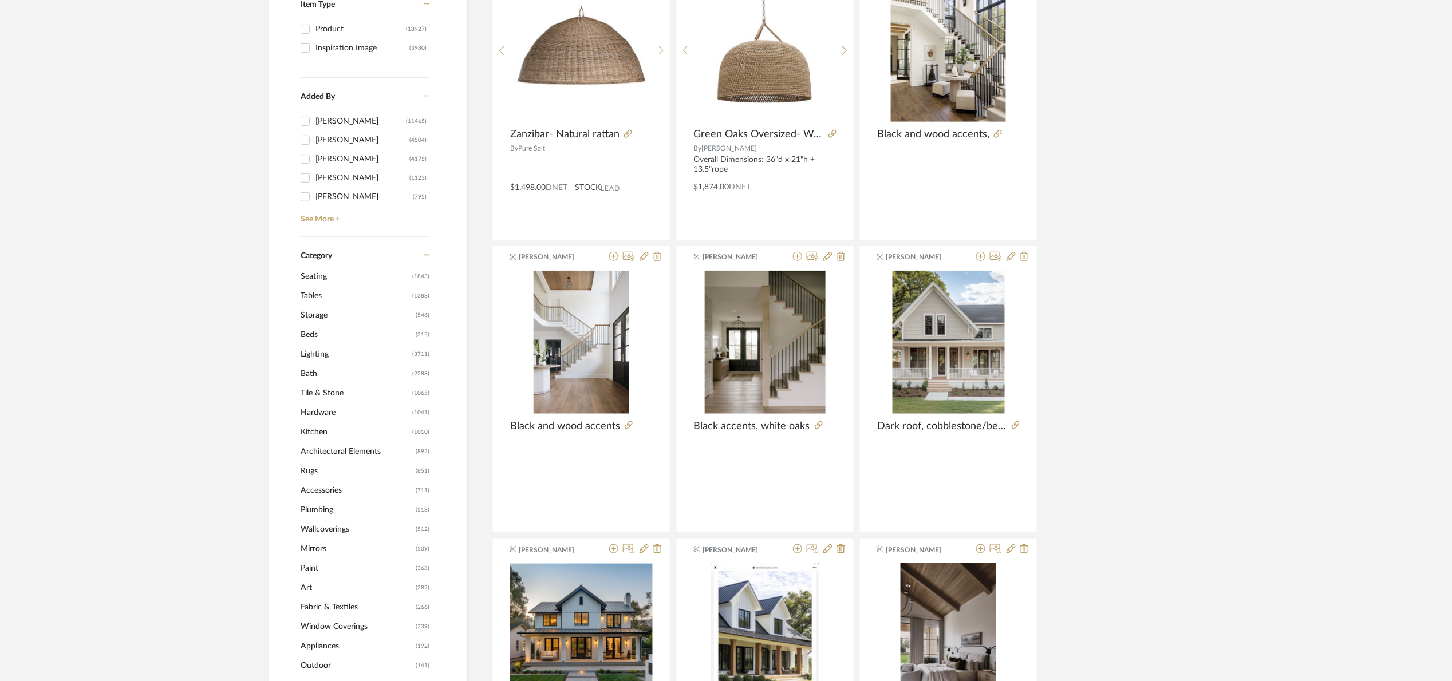
scroll to position [172, 0]
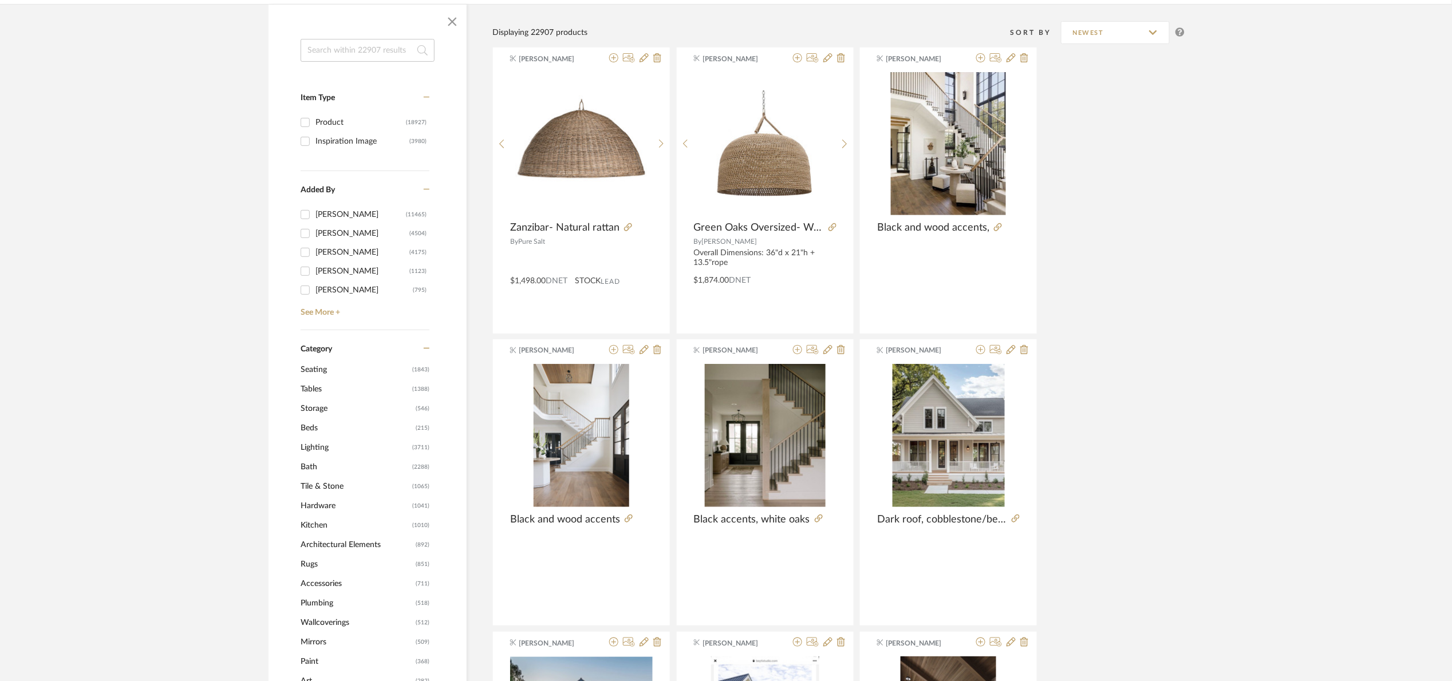
click at [349, 145] on div "Inspiration Image" at bounding box center [363, 141] width 94 height 18
click at [314, 145] on input "Inspiration Image (3980)" at bounding box center [305, 141] width 18 height 18
checkbox input "true"
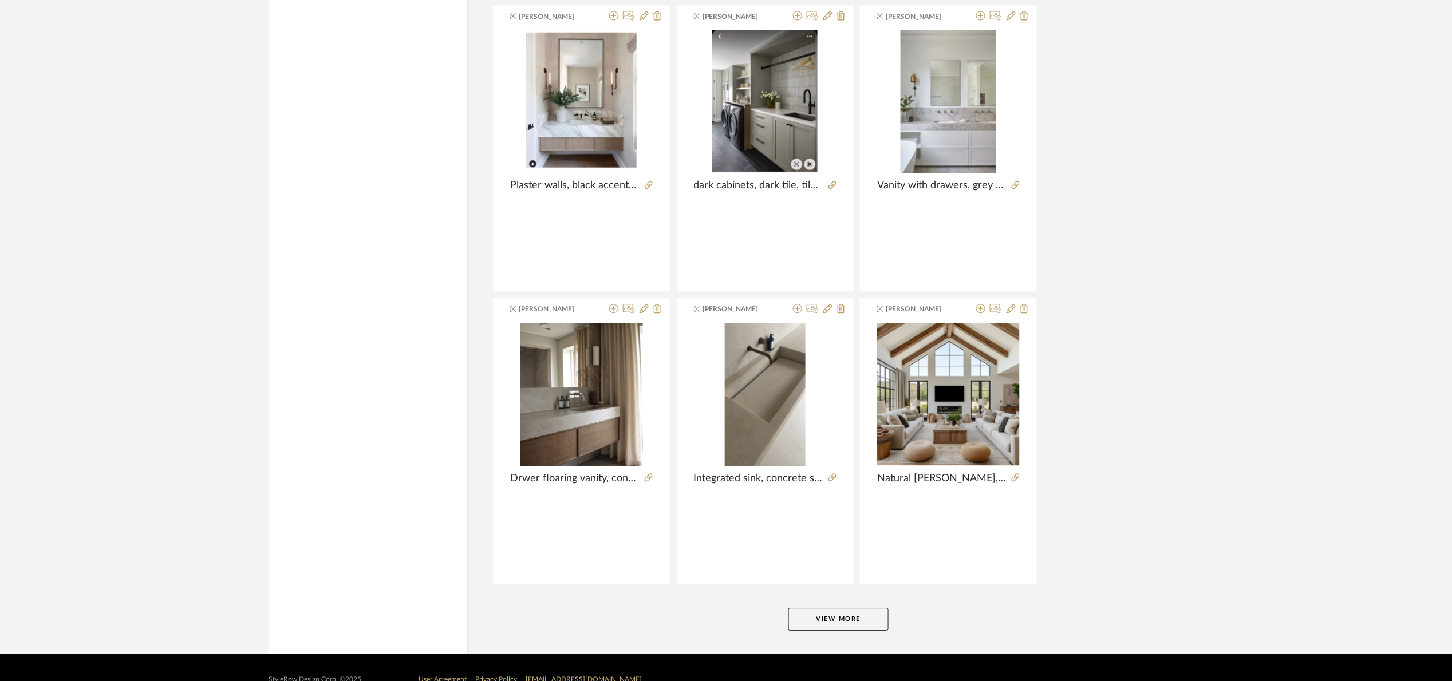
scroll to position [3205, 0]
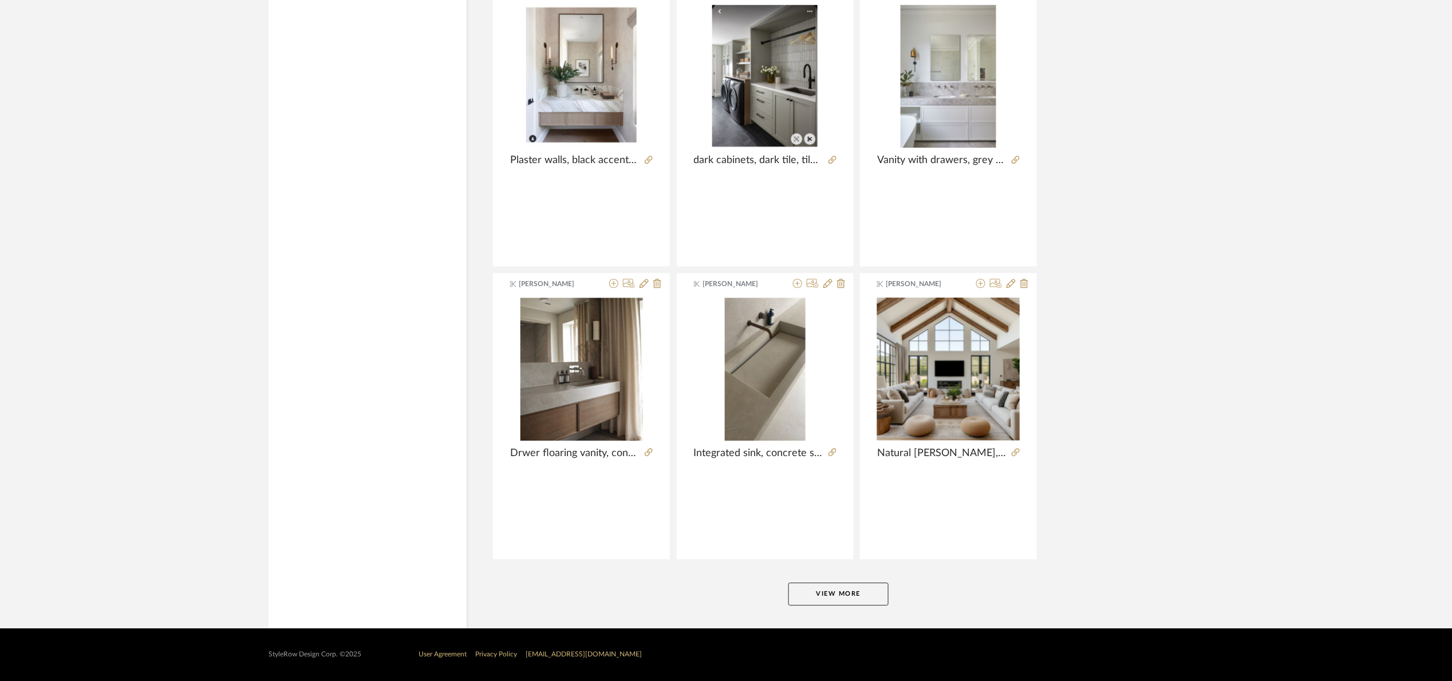
click at [860, 594] on button "View More" at bounding box center [838, 594] width 100 height 23
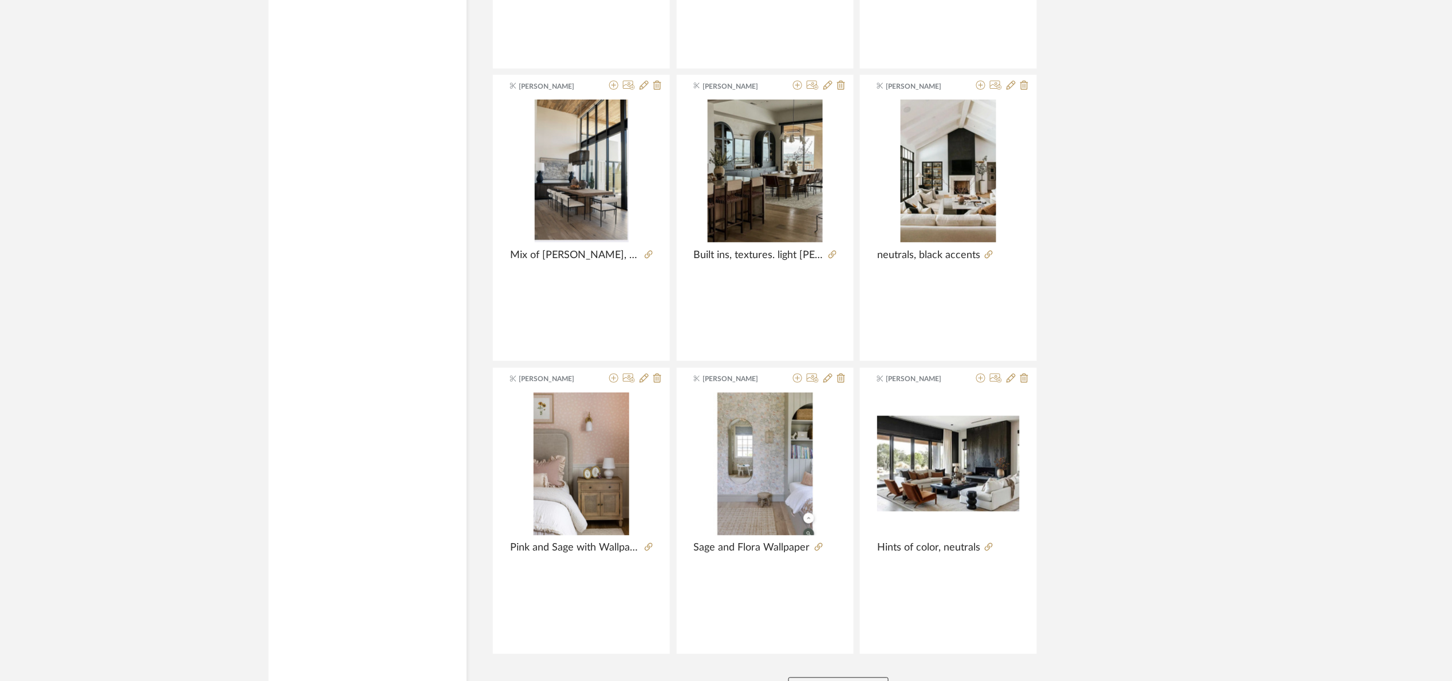
scroll to position [6724, 0]
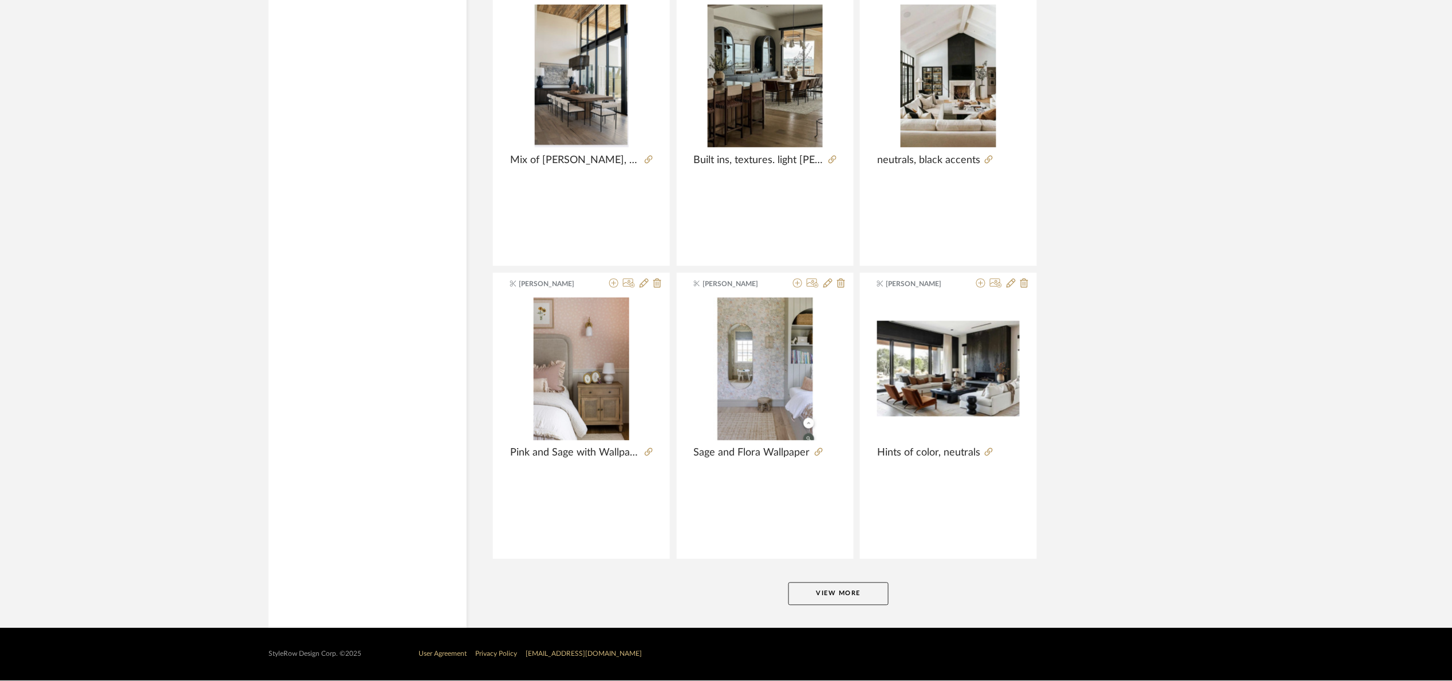
drag, startPoint x: 865, startPoint y: 594, endPoint x: 1105, endPoint y: 404, distance: 306.6
click at [867, 592] on button "View More" at bounding box center [838, 594] width 100 height 23
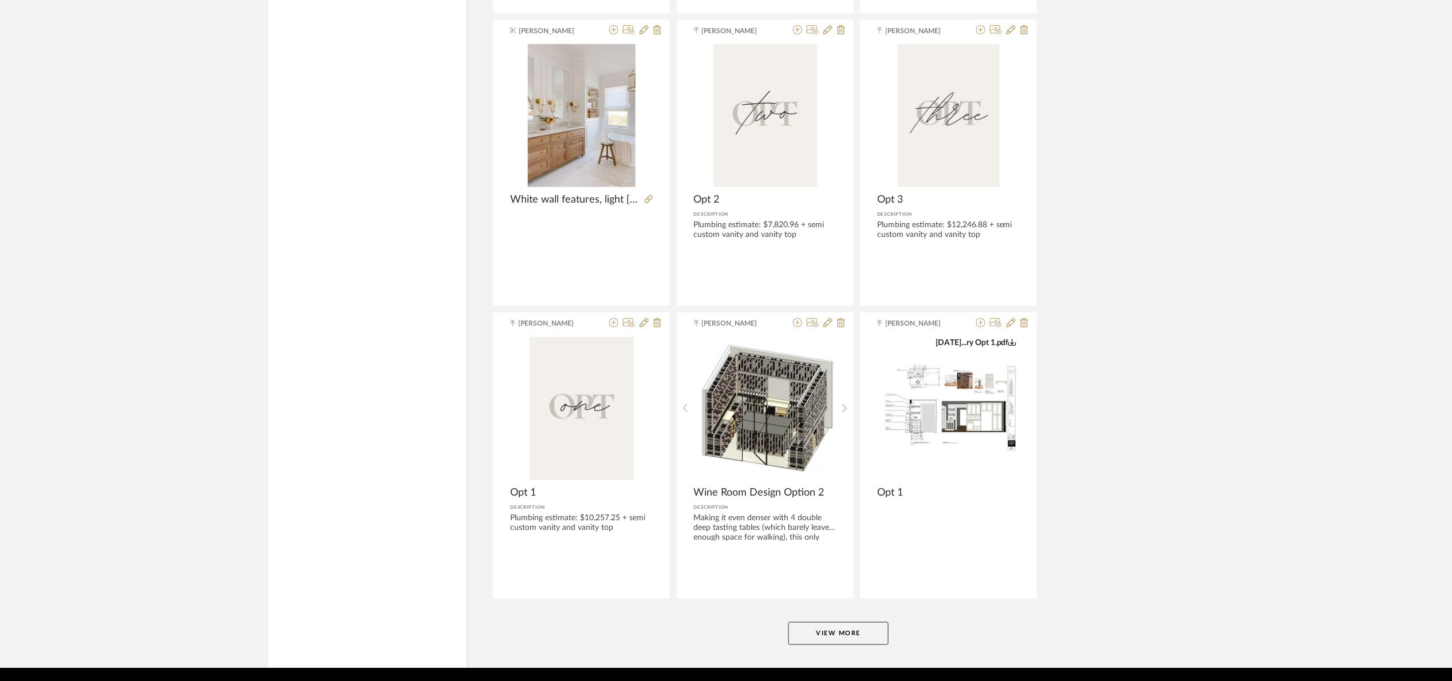
scroll to position [10243, 0]
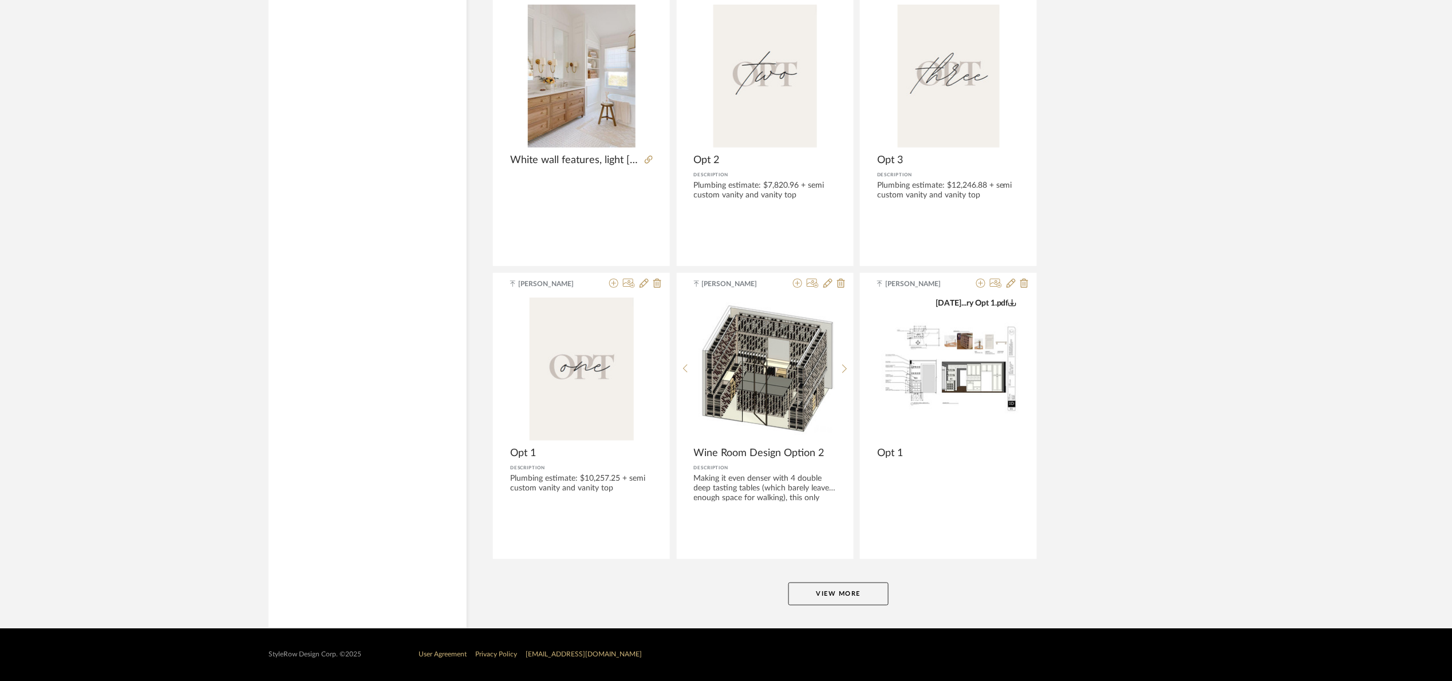
drag, startPoint x: 846, startPoint y: 592, endPoint x: 851, endPoint y: 589, distance: 5.9
click at [849, 590] on button "View More" at bounding box center [838, 594] width 100 height 23
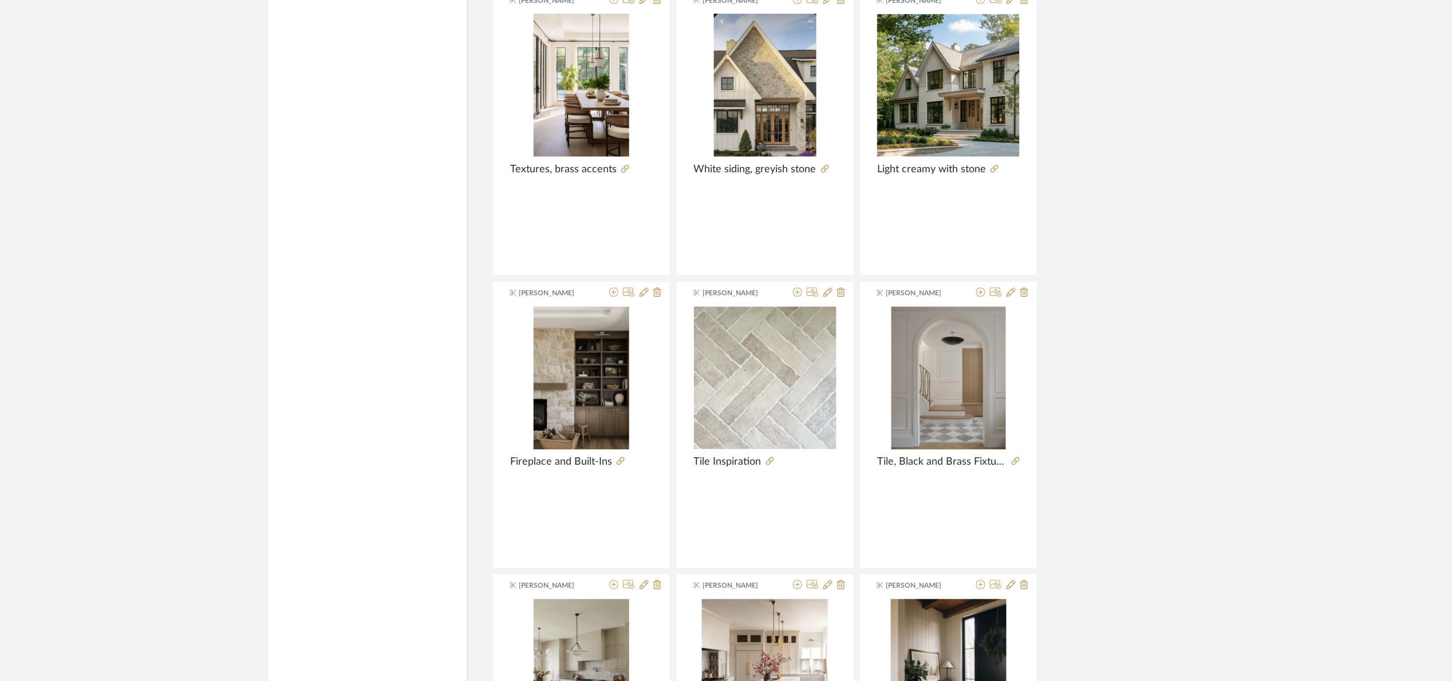
scroll to position [12476, 0]
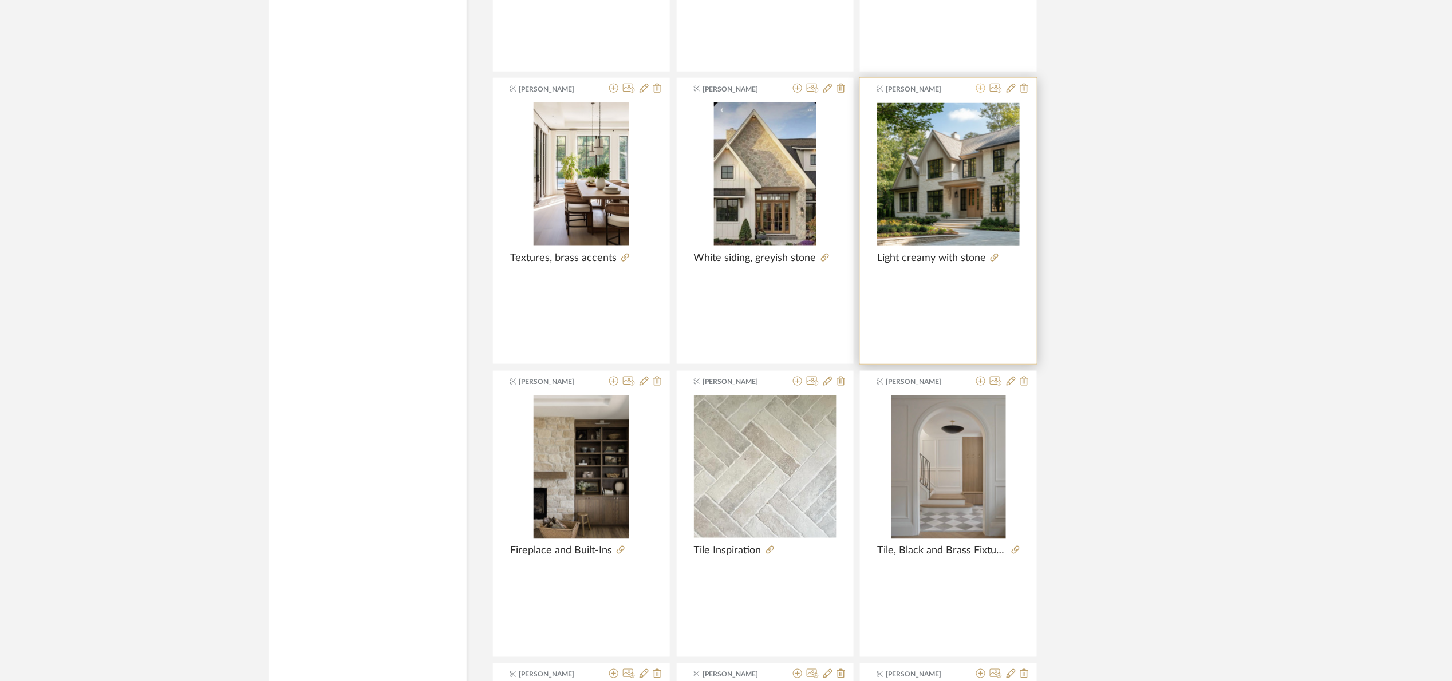
click at [983, 93] on icon at bounding box center [980, 88] width 9 height 9
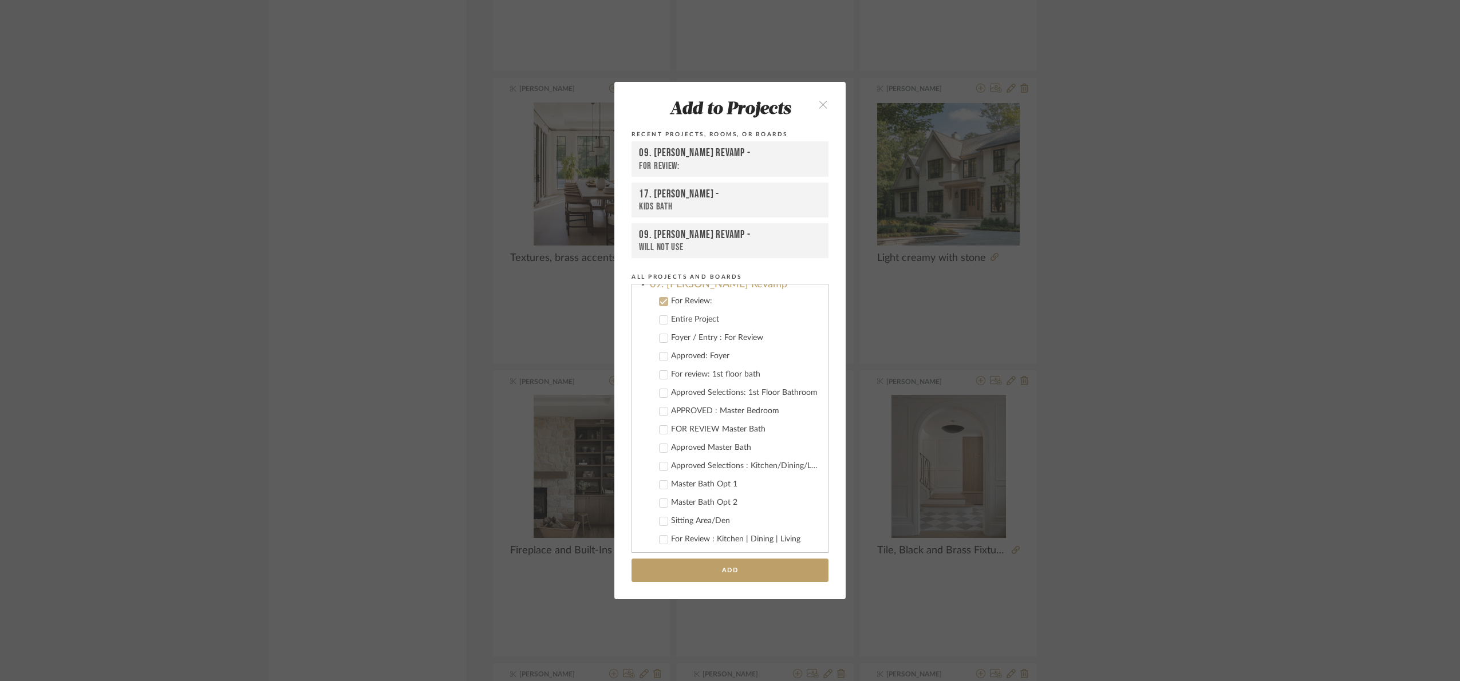
scroll to position [317, 0]
click at [683, 295] on div "For Review:" at bounding box center [745, 299] width 148 height 10
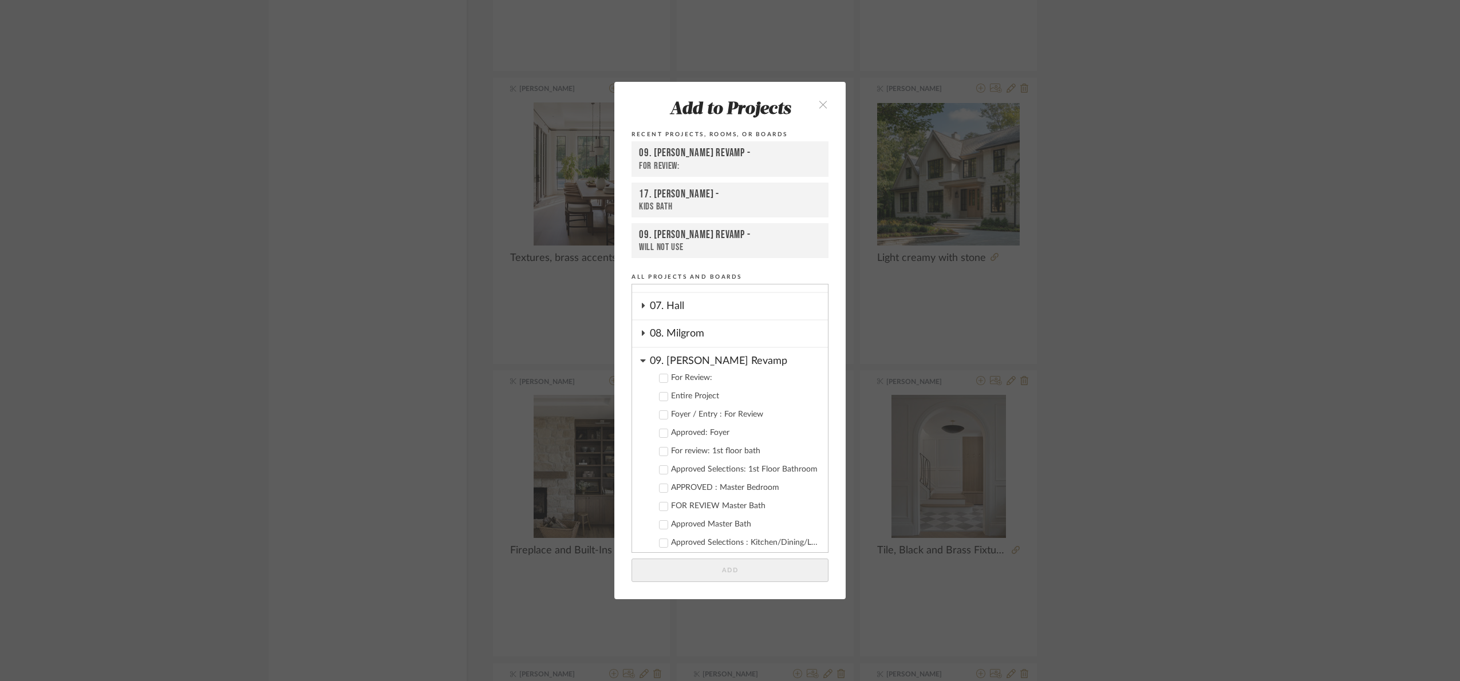
scroll to position [231, 0]
click at [717, 362] on div "09. [PERSON_NAME] Revamp" at bounding box center [739, 364] width 178 height 20
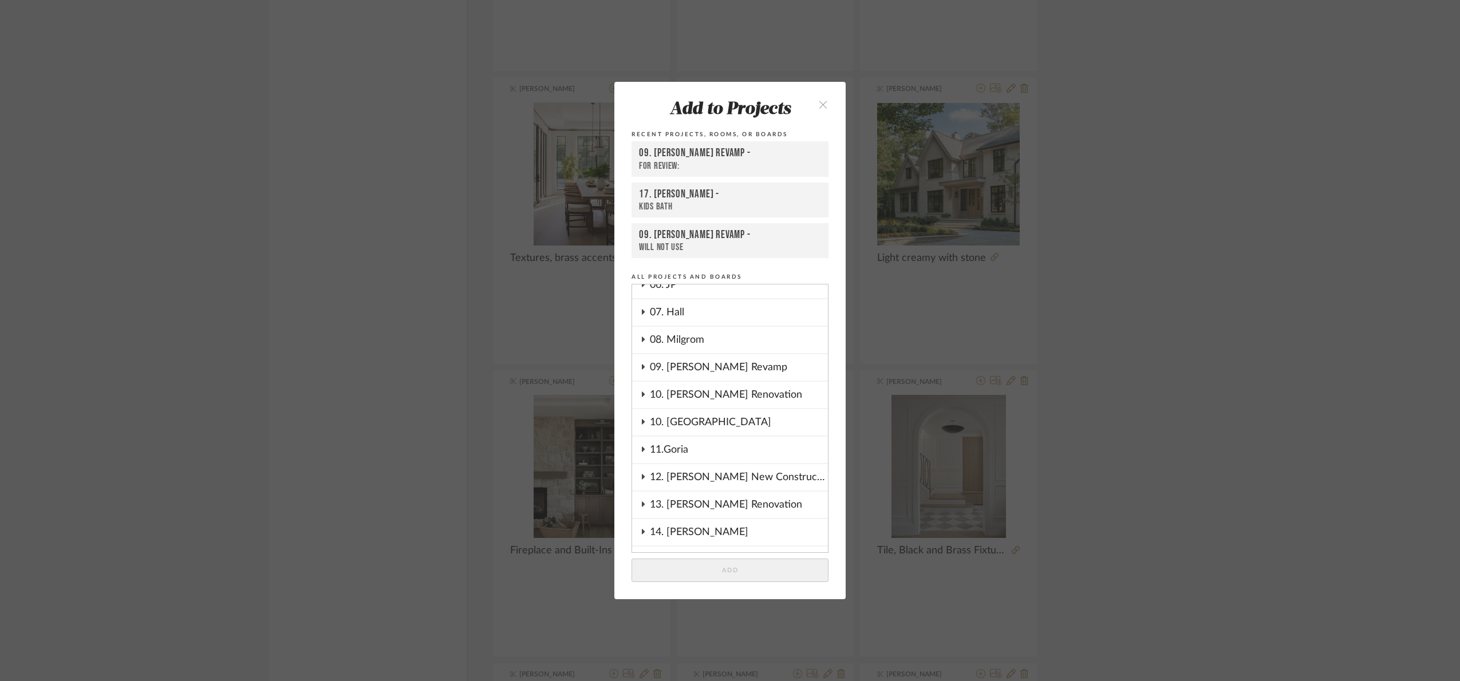
click at [681, 340] on div "08. Milgrom" at bounding box center [739, 340] width 178 height 26
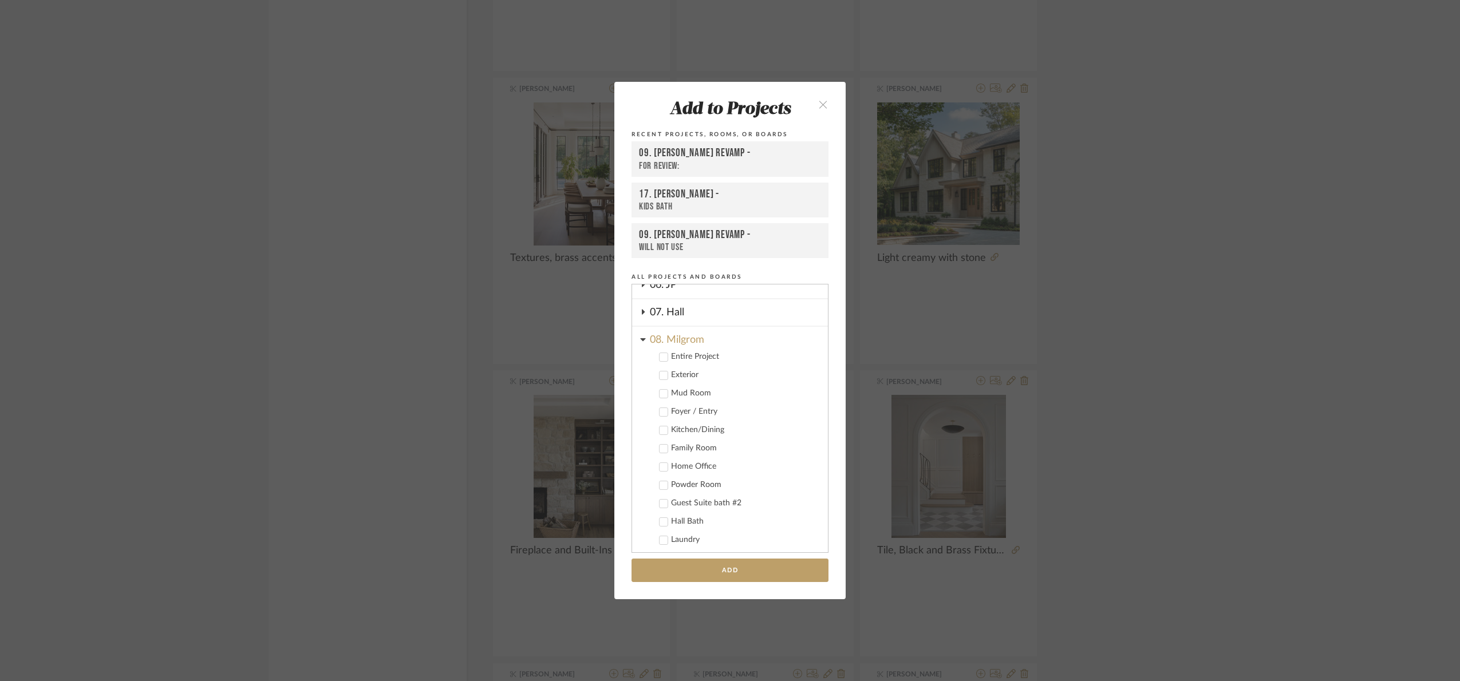
click at [676, 372] on div "Exterior" at bounding box center [745, 375] width 148 height 10
drag, startPoint x: 763, startPoint y: 567, endPoint x: 968, endPoint y: 377, distance: 280.4
click at [763, 565] on button "Add" at bounding box center [730, 570] width 197 height 23
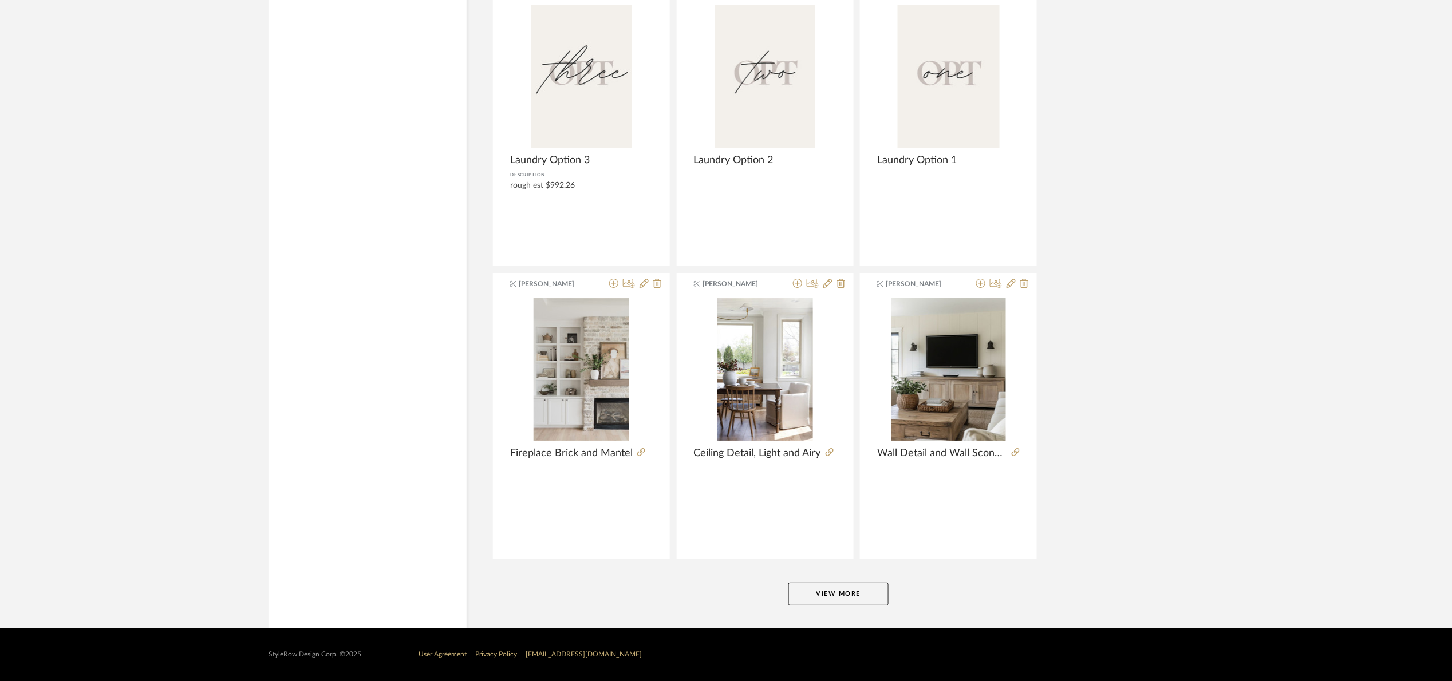
scroll to position [13762, 0]
click at [853, 590] on button "View More" at bounding box center [838, 594] width 100 height 23
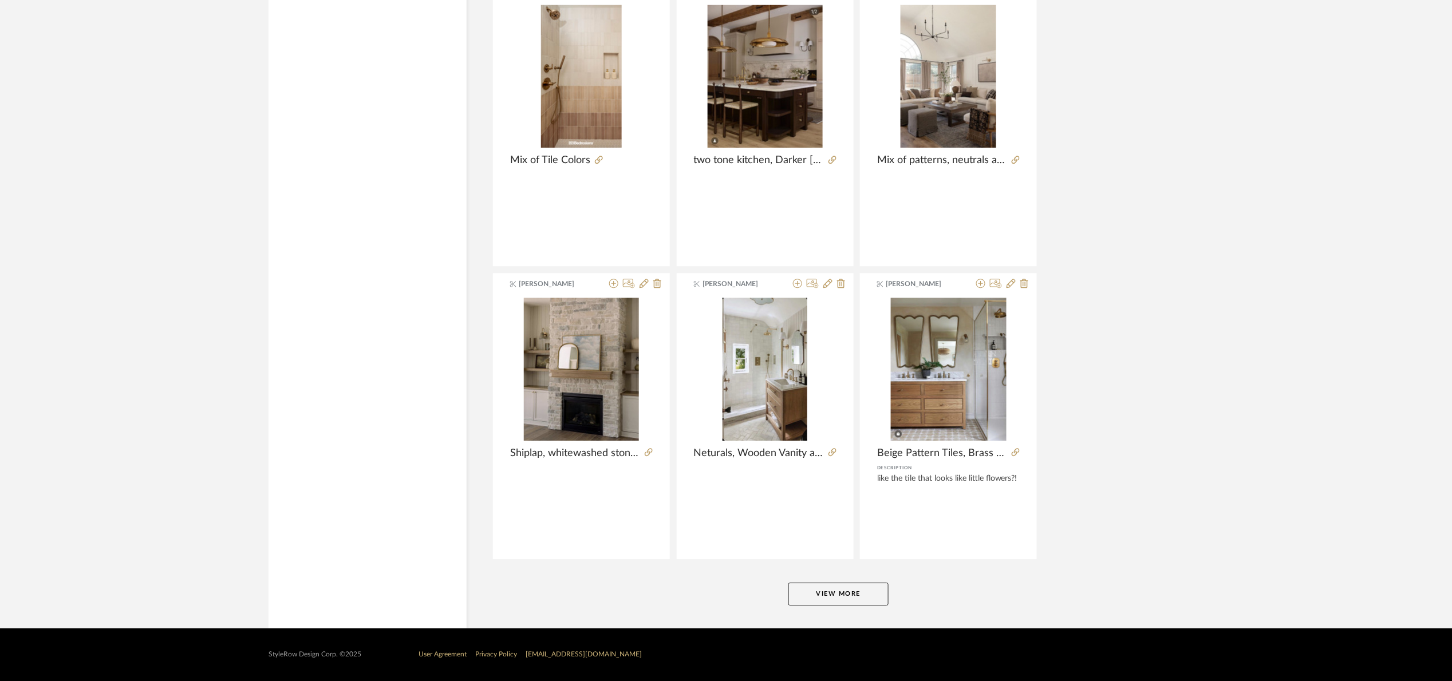
scroll to position [17281, 0]
click at [860, 586] on button "View More" at bounding box center [838, 594] width 100 height 23
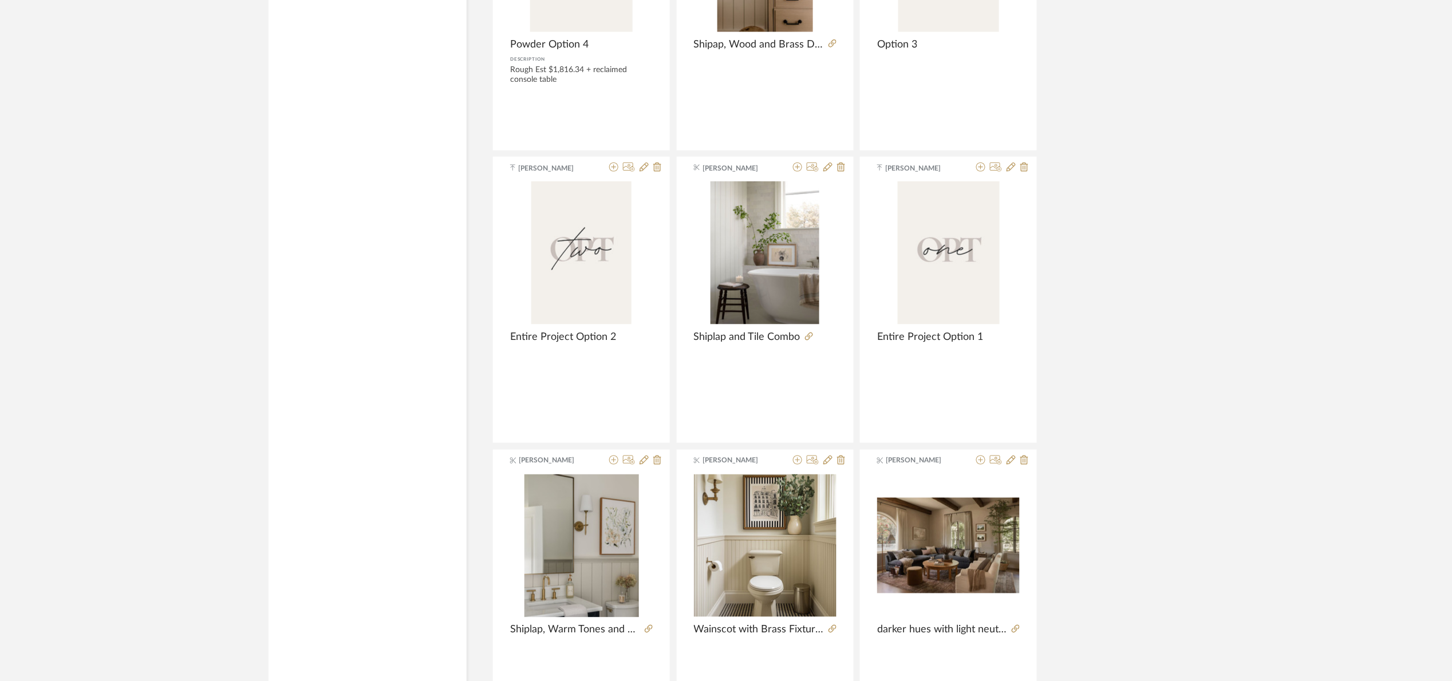
scroll to position [20801, 0]
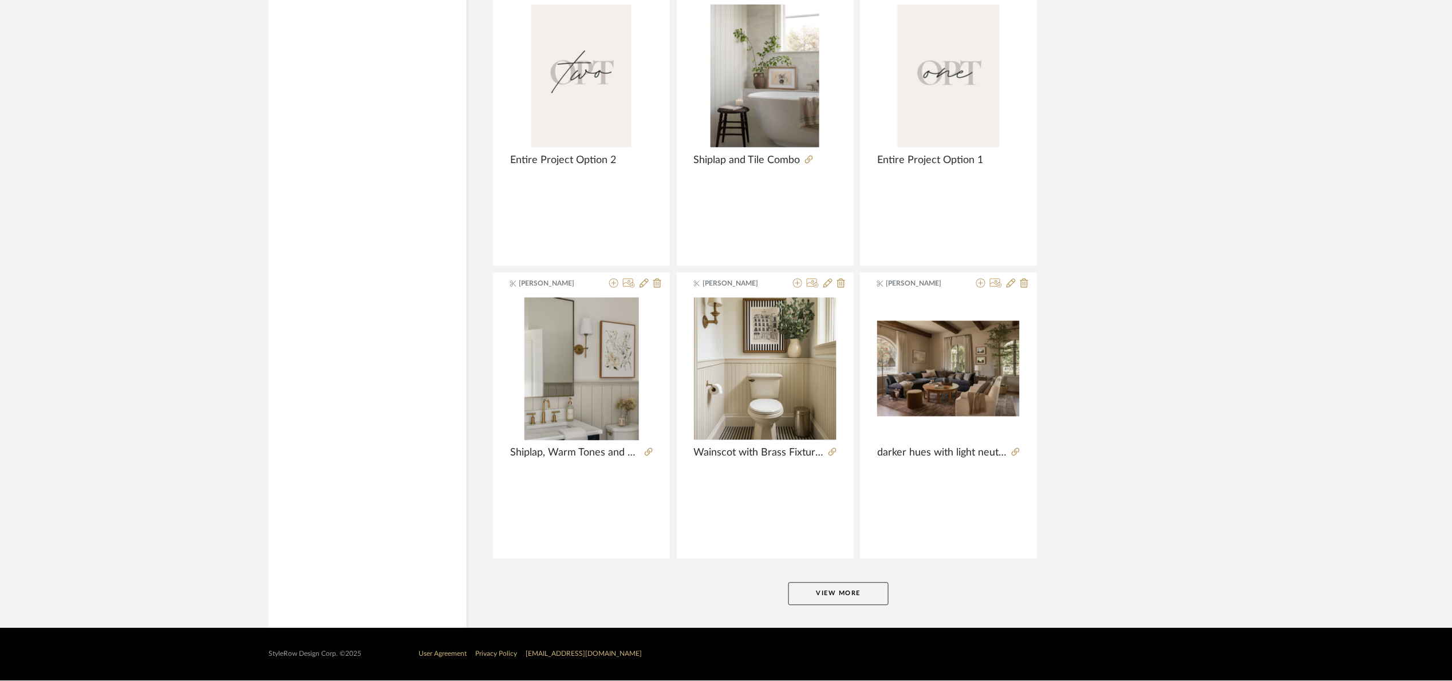
click at [883, 587] on button "View More" at bounding box center [838, 594] width 100 height 23
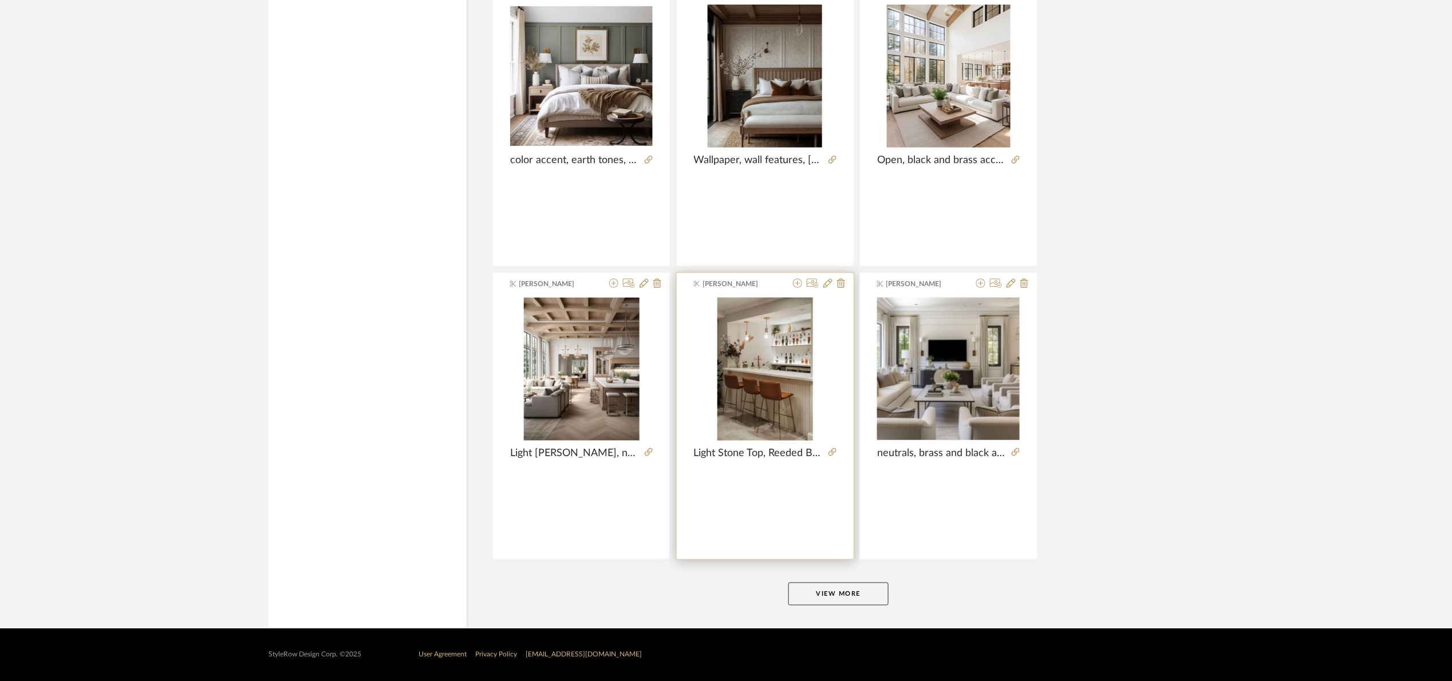
scroll to position [24319, 0]
click at [853, 593] on button "View More" at bounding box center [838, 594] width 100 height 23
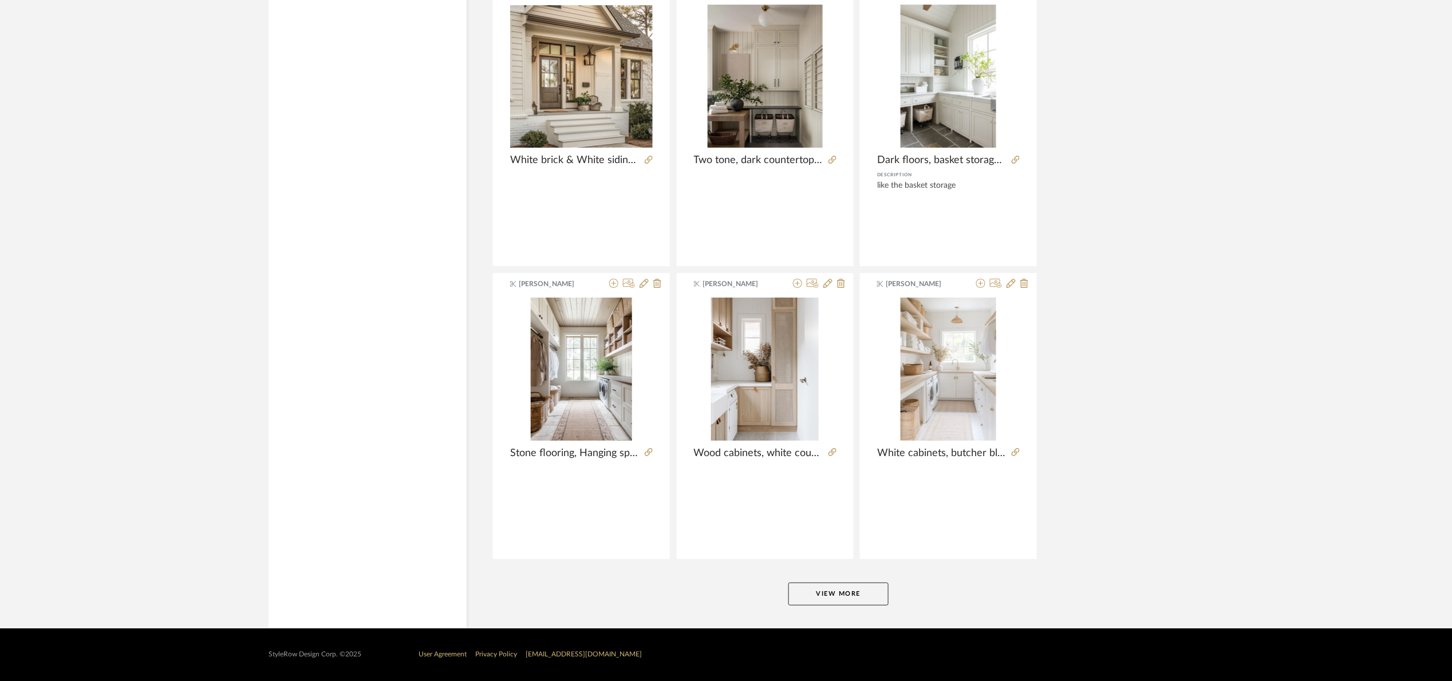
scroll to position [27839, 0]
click at [837, 587] on button "View More" at bounding box center [838, 594] width 100 height 23
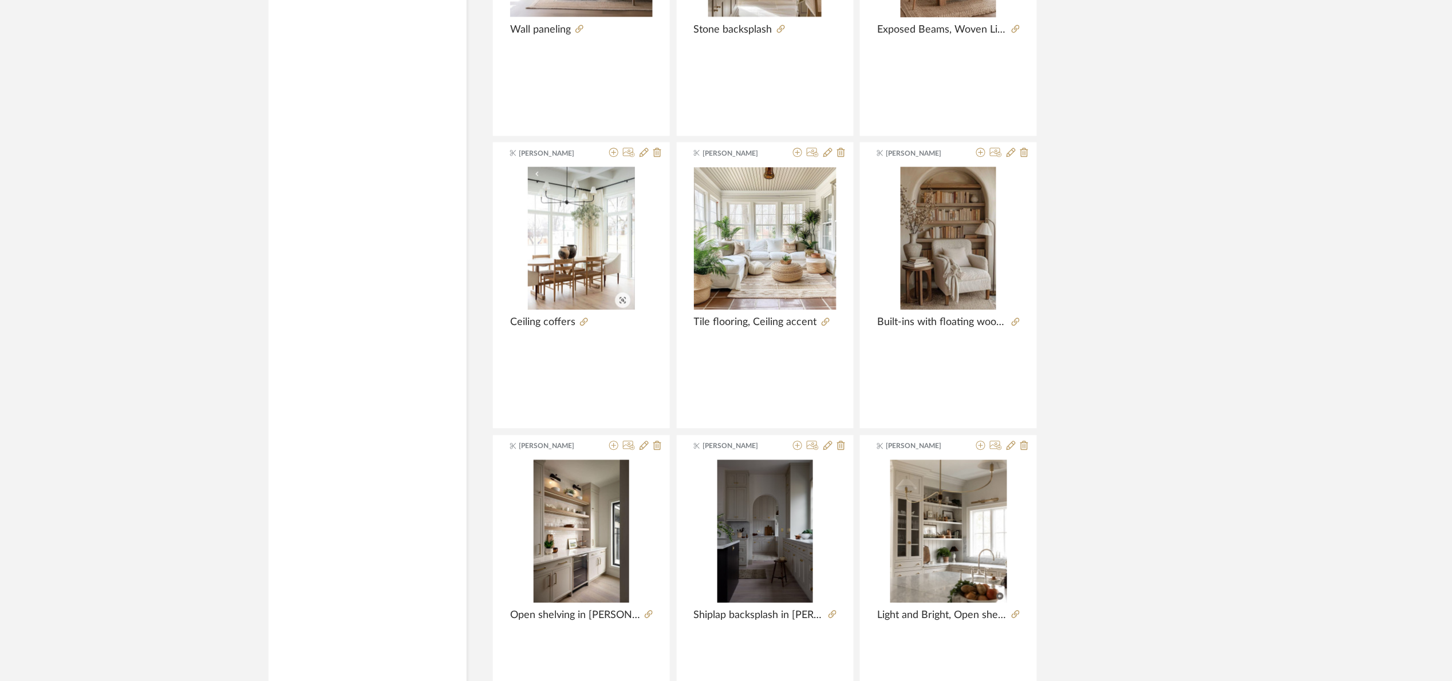
scroll to position [31358, 0]
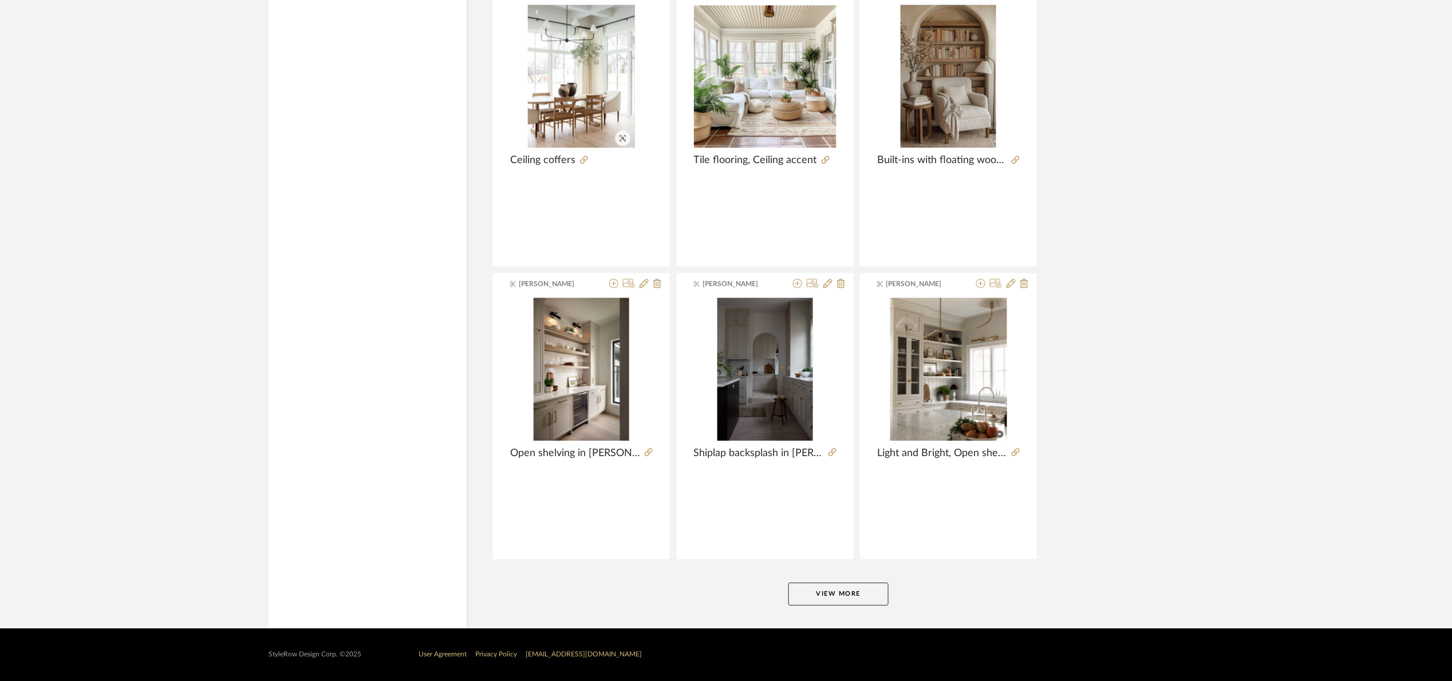
click at [816, 594] on button "View More" at bounding box center [838, 594] width 100 height 23
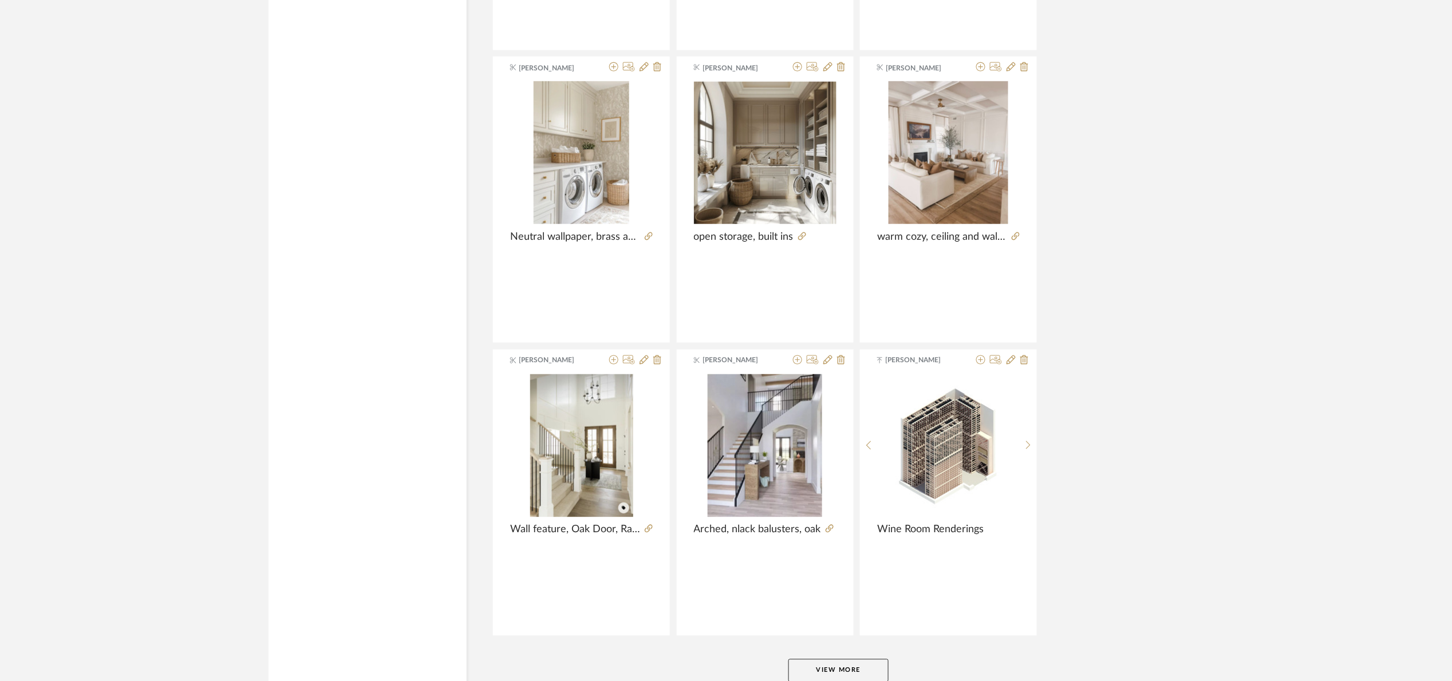
scroll to position [34877, 0]
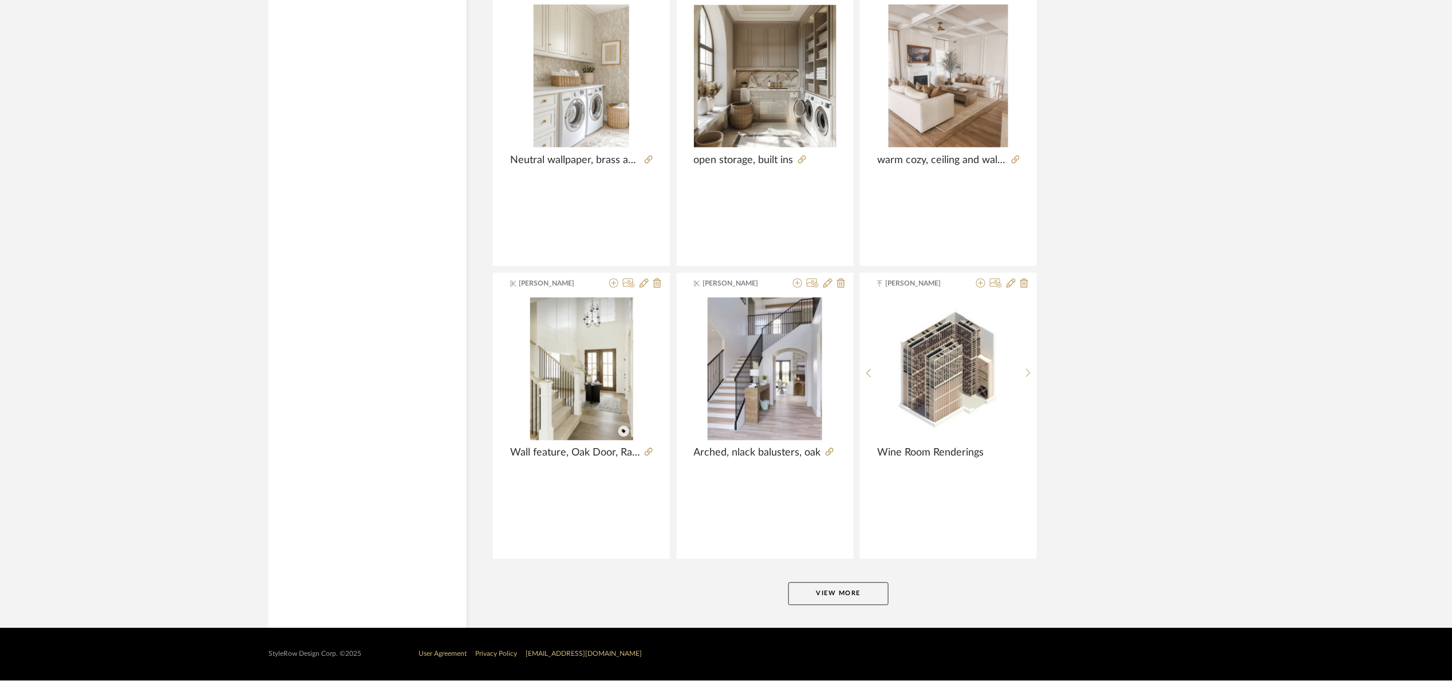
click at [830, 594] on button "View More" at bounding box center [838, 594] width 100 height 23
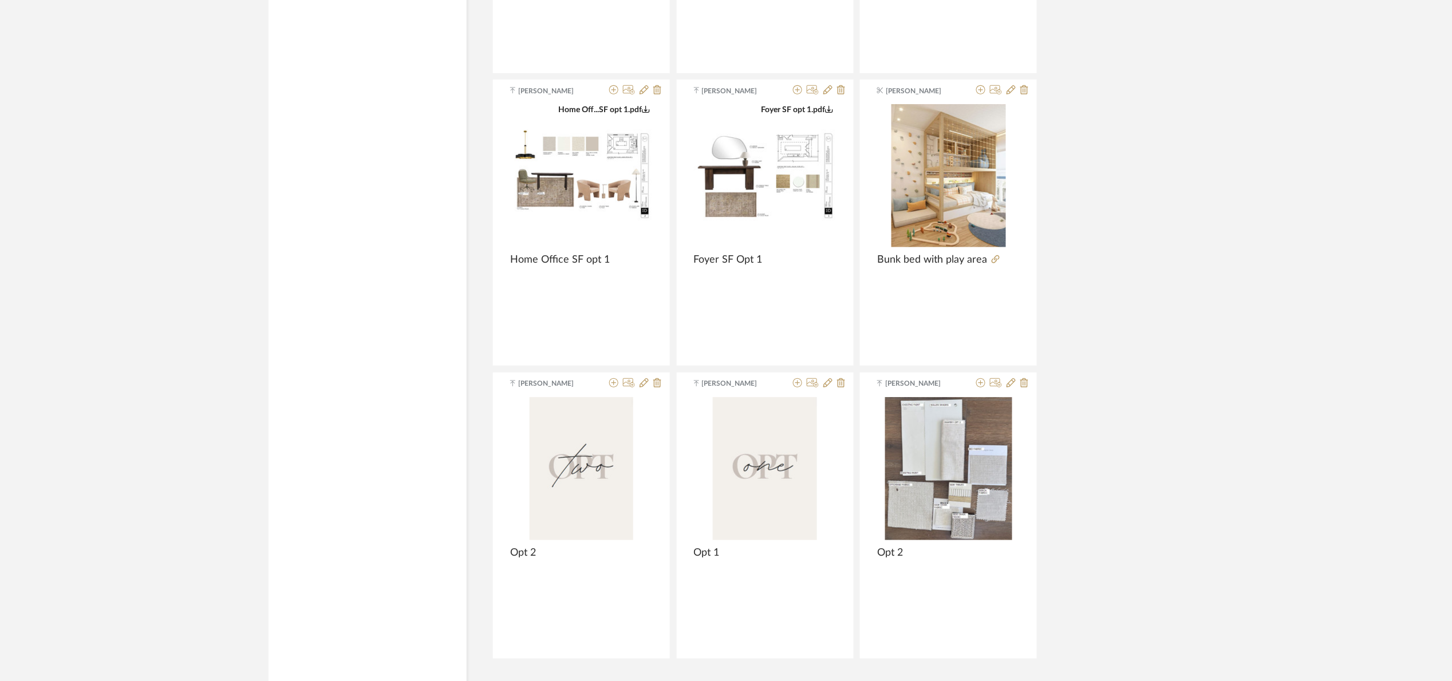
scroll to position [38395, 0]
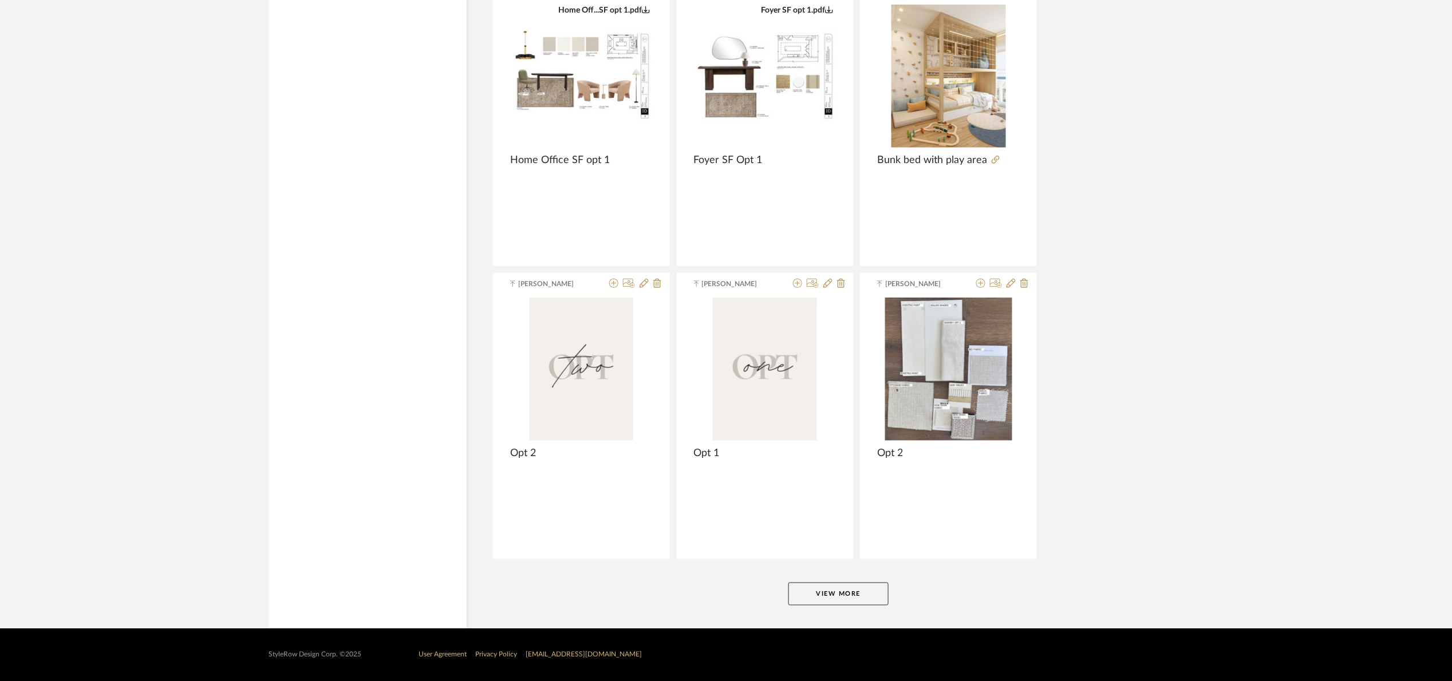
click at [837, 583] on button "View More" at bounding box center [838, 594] width 100 height 23
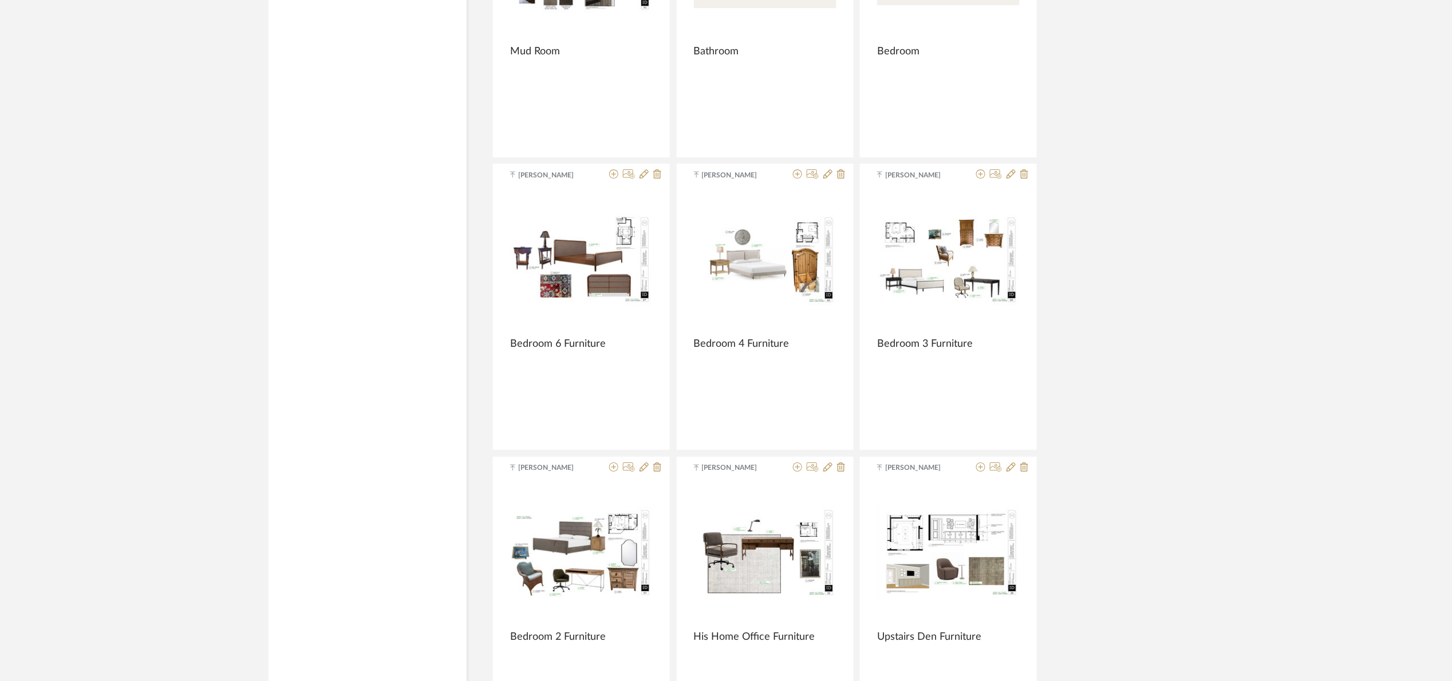
scroll to position [41915, 0]
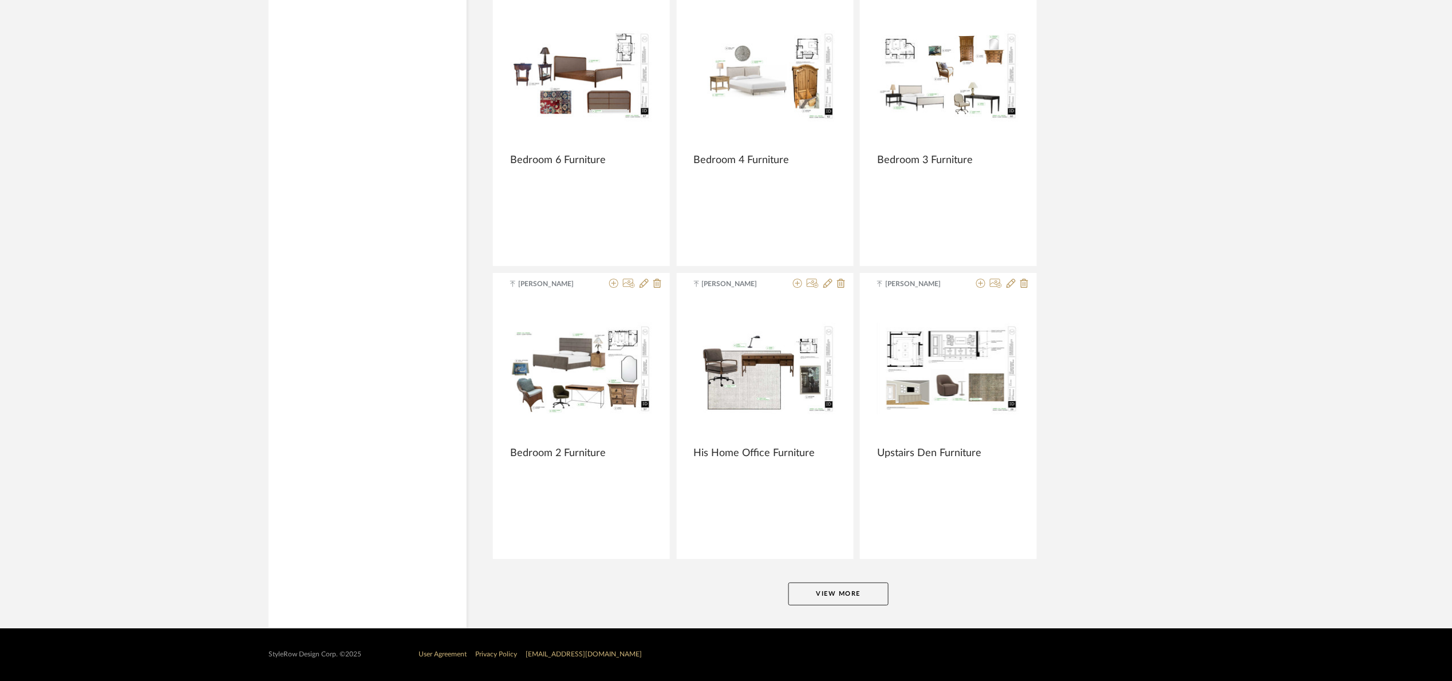
click at [813, 597] on button "View More" at bounding box center [838, 594] width 100 height 23
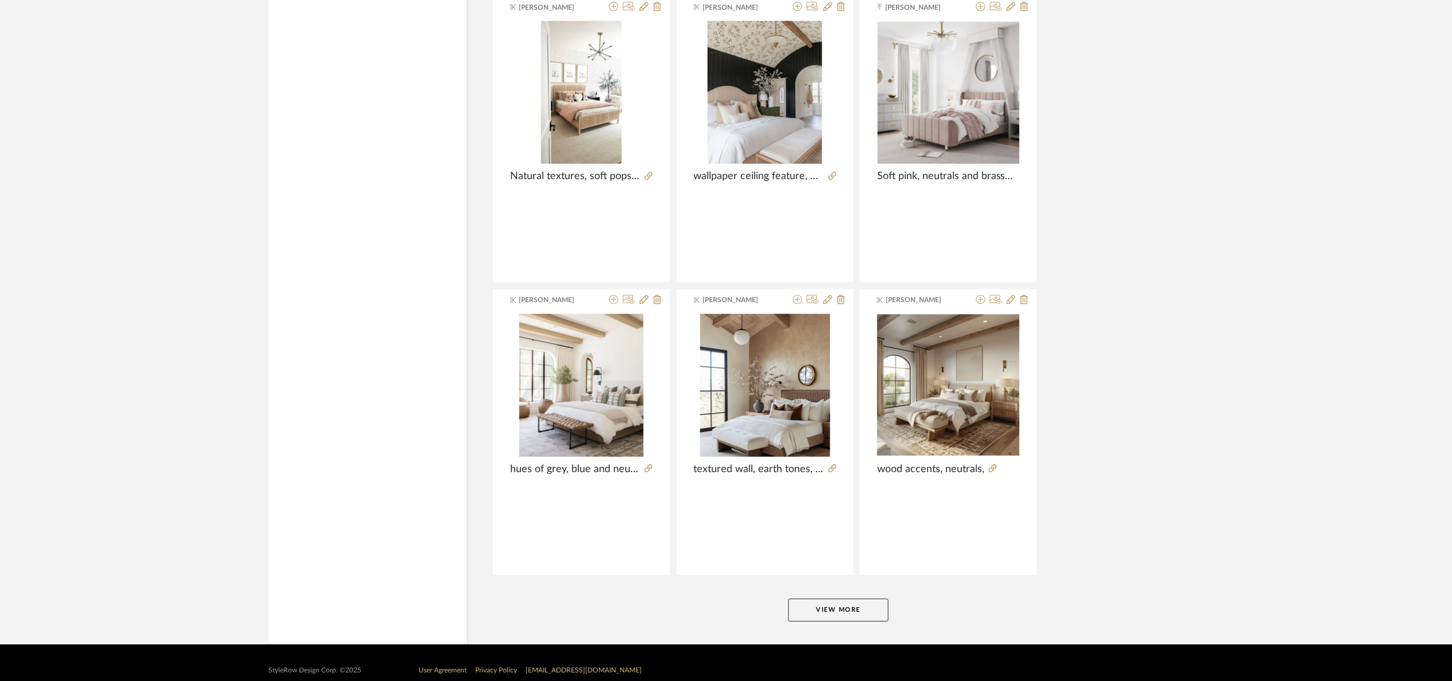
scroll to position [45434, 0]
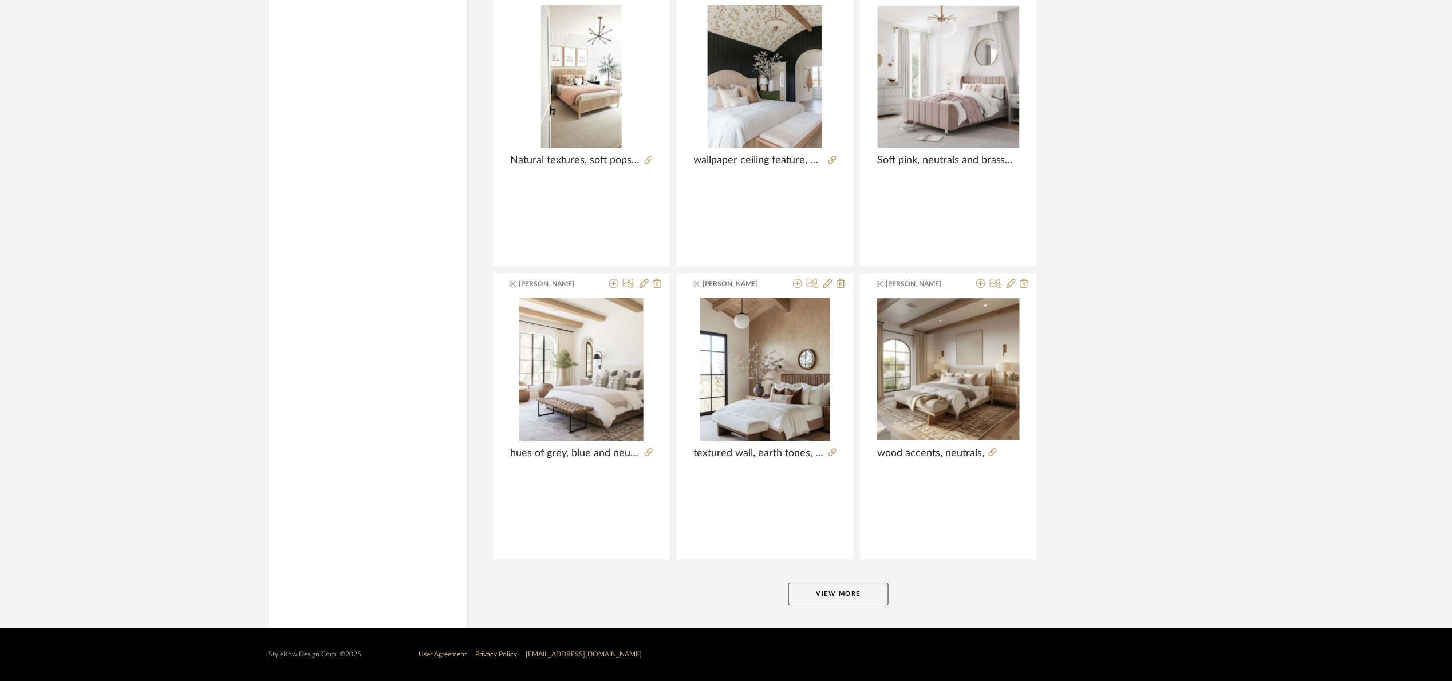
click at [864, 583] on button "View More" at bounding box center [838, 594] width 100 height 23
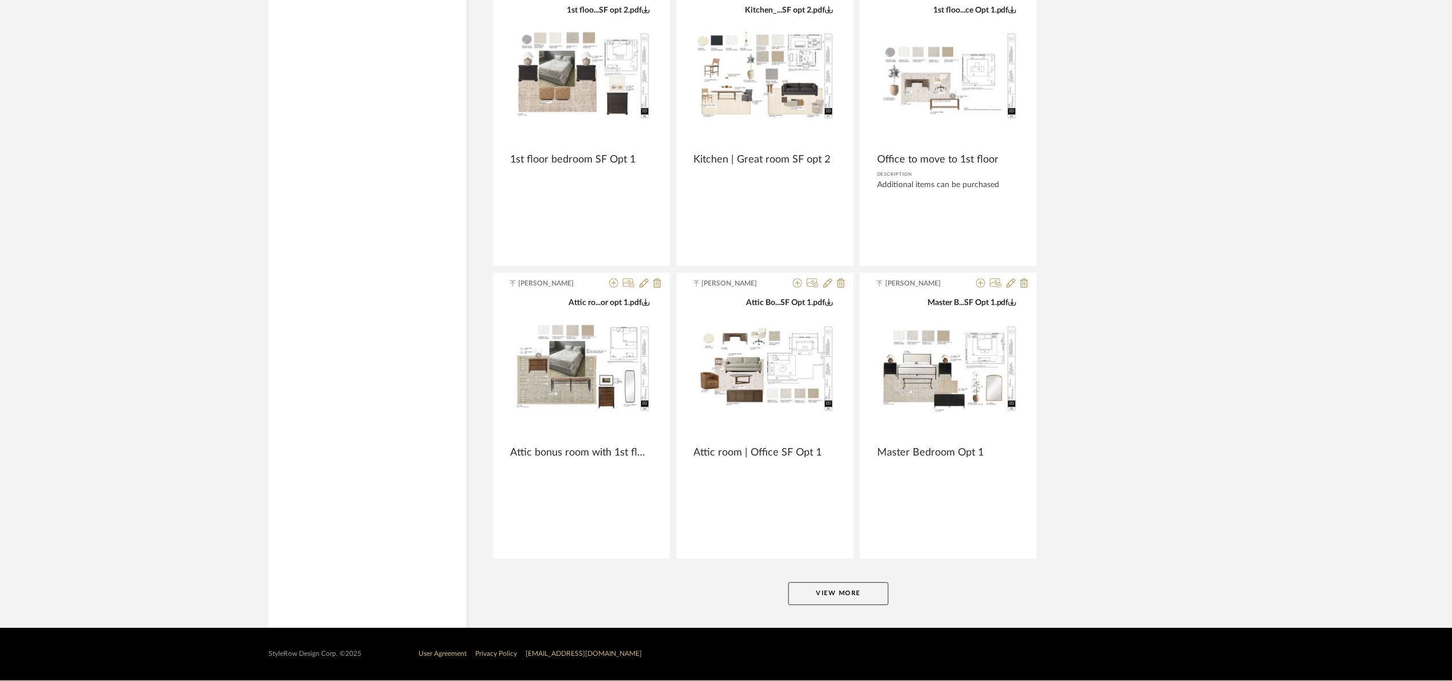
scroll to position [48954, 0]
click at [839, 597] on button "View More" at bounding box center [838, 594] width 100 height 23
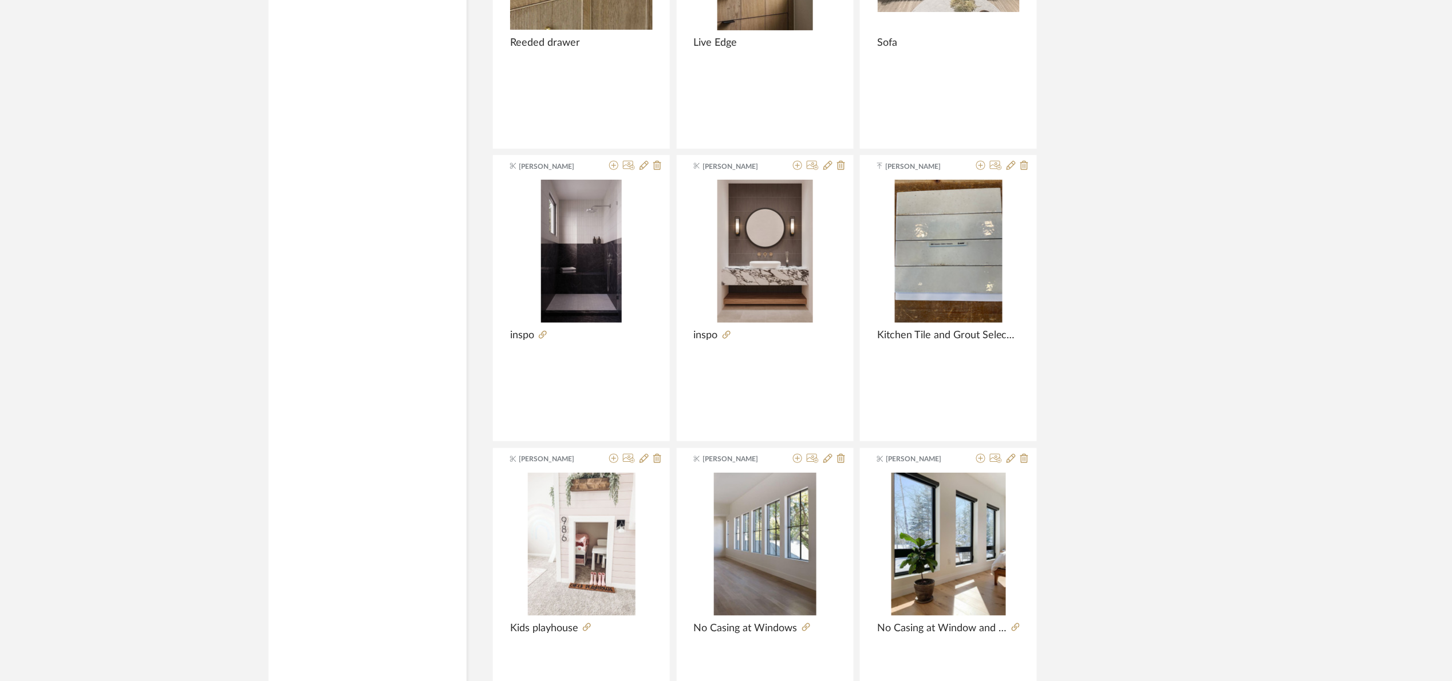
scroll to position [52472, 0]
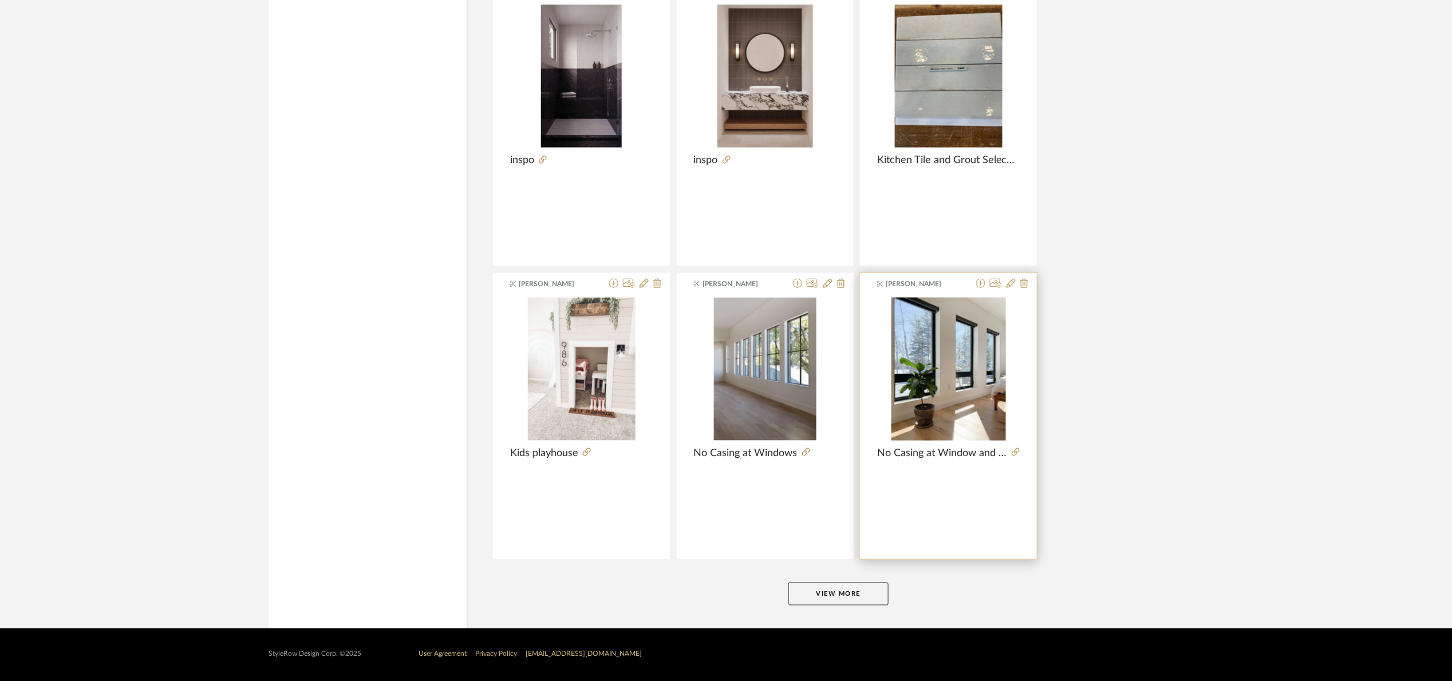
drag, startPoint x: 837, startPoint y: 588, endPoint x: 906, endPoint y: 553, distance: 77.6
click at [837, 587] on button "View More" at bounding box center [838, 594] width 100 height 23
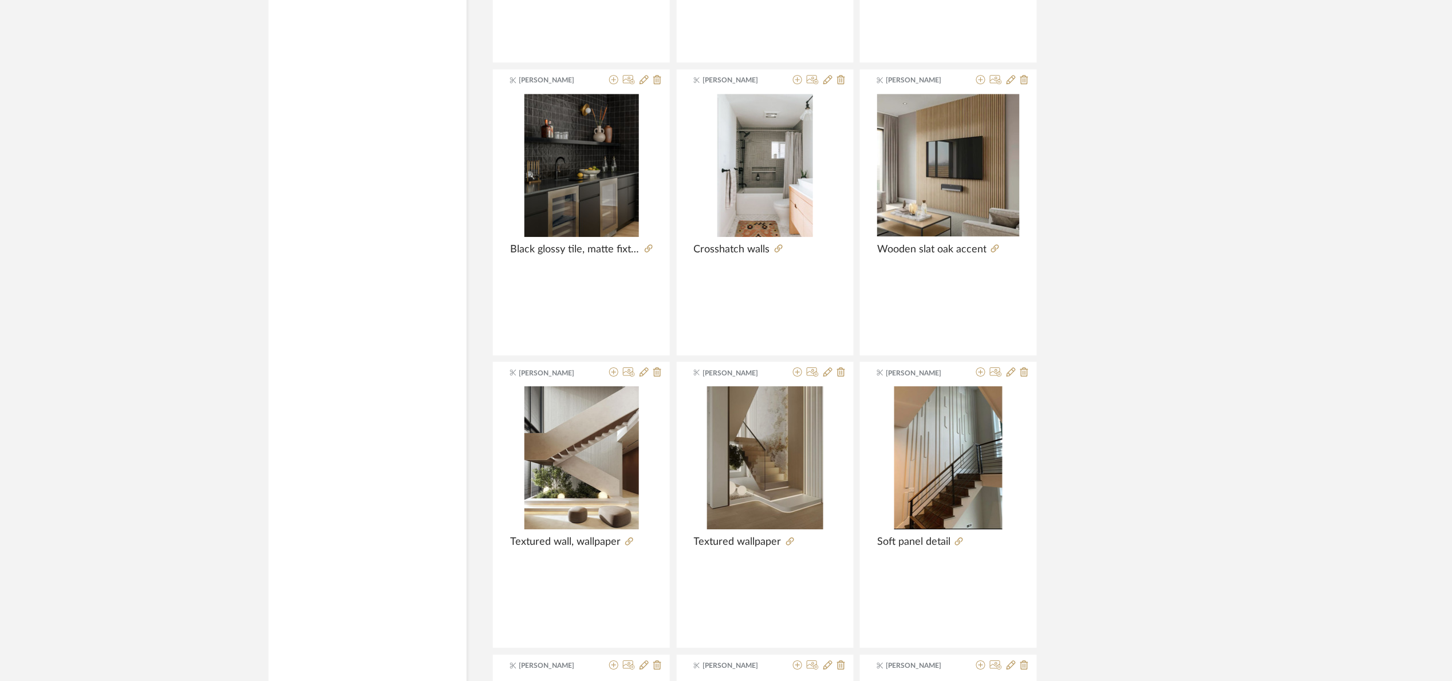
scroll to position [55650, 0]
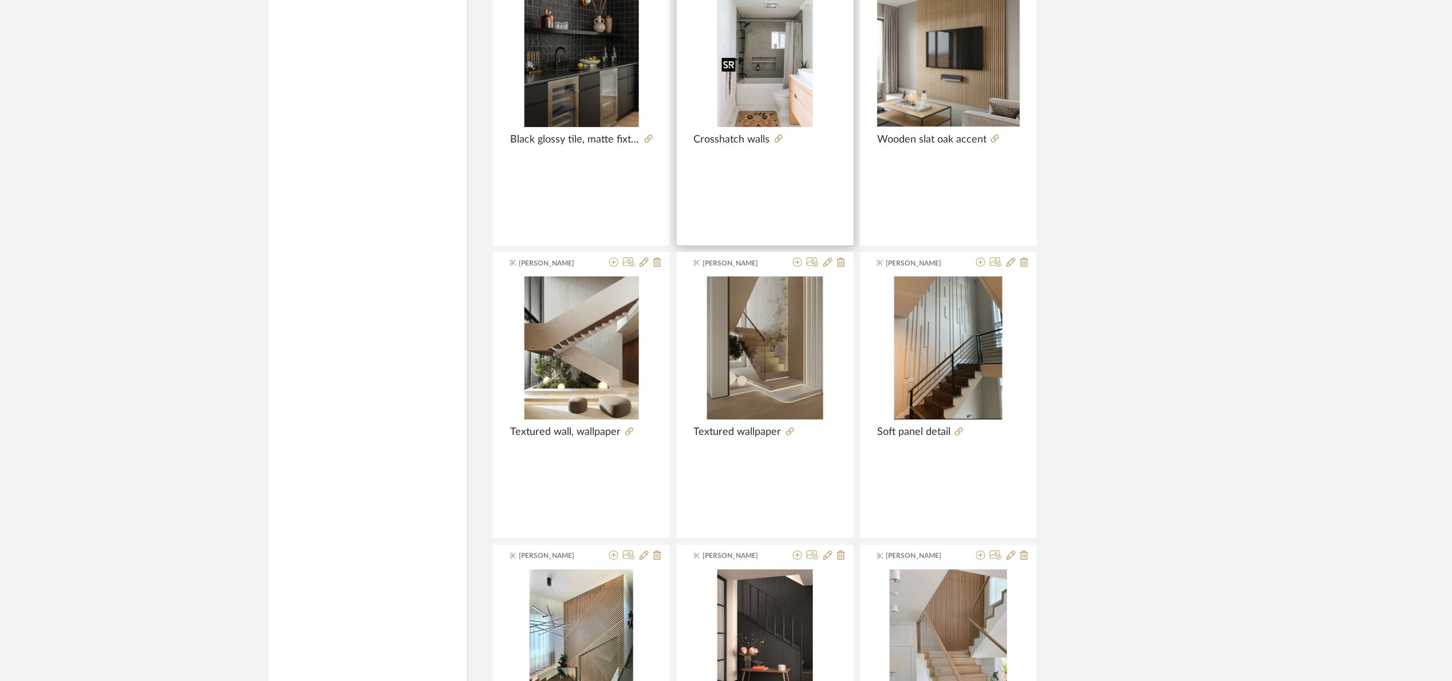
click at [0, 0] on img at bounding box center [0, 0] width 0 height 0
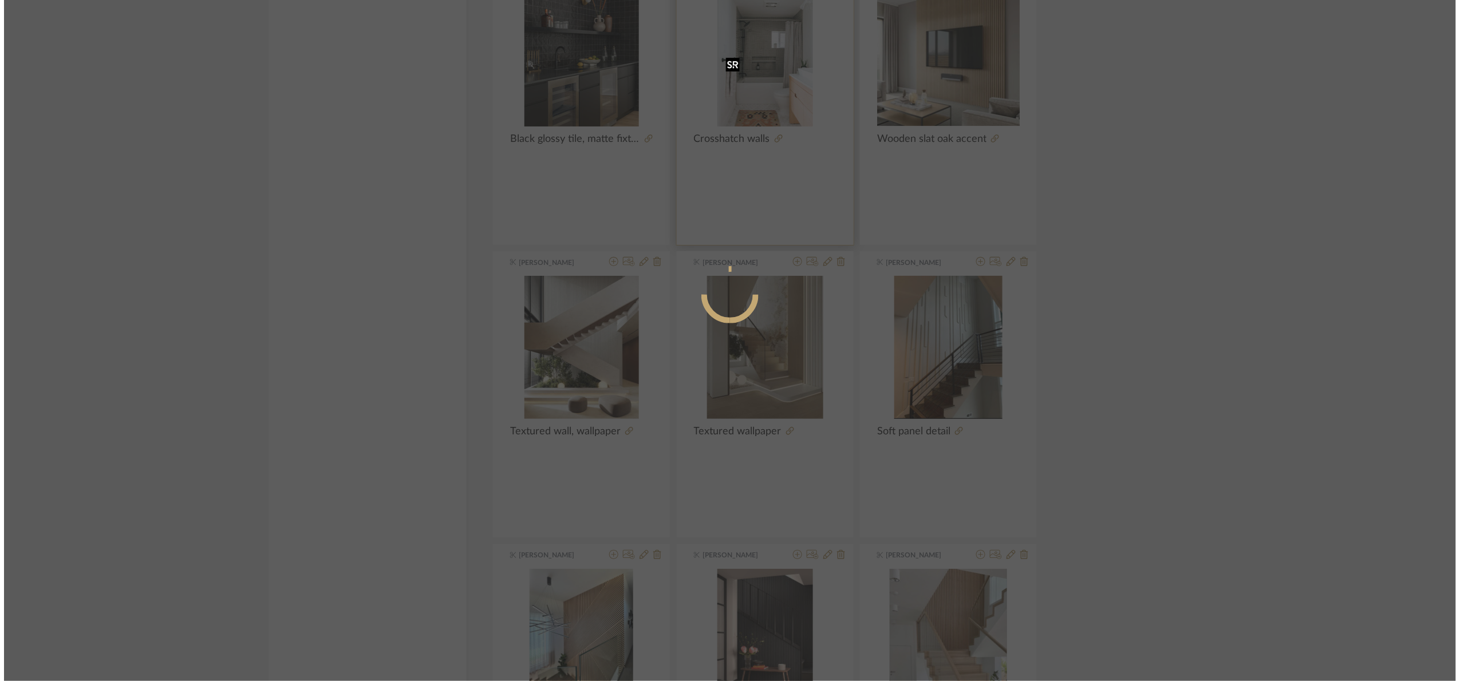
scroll to position [0, 0]
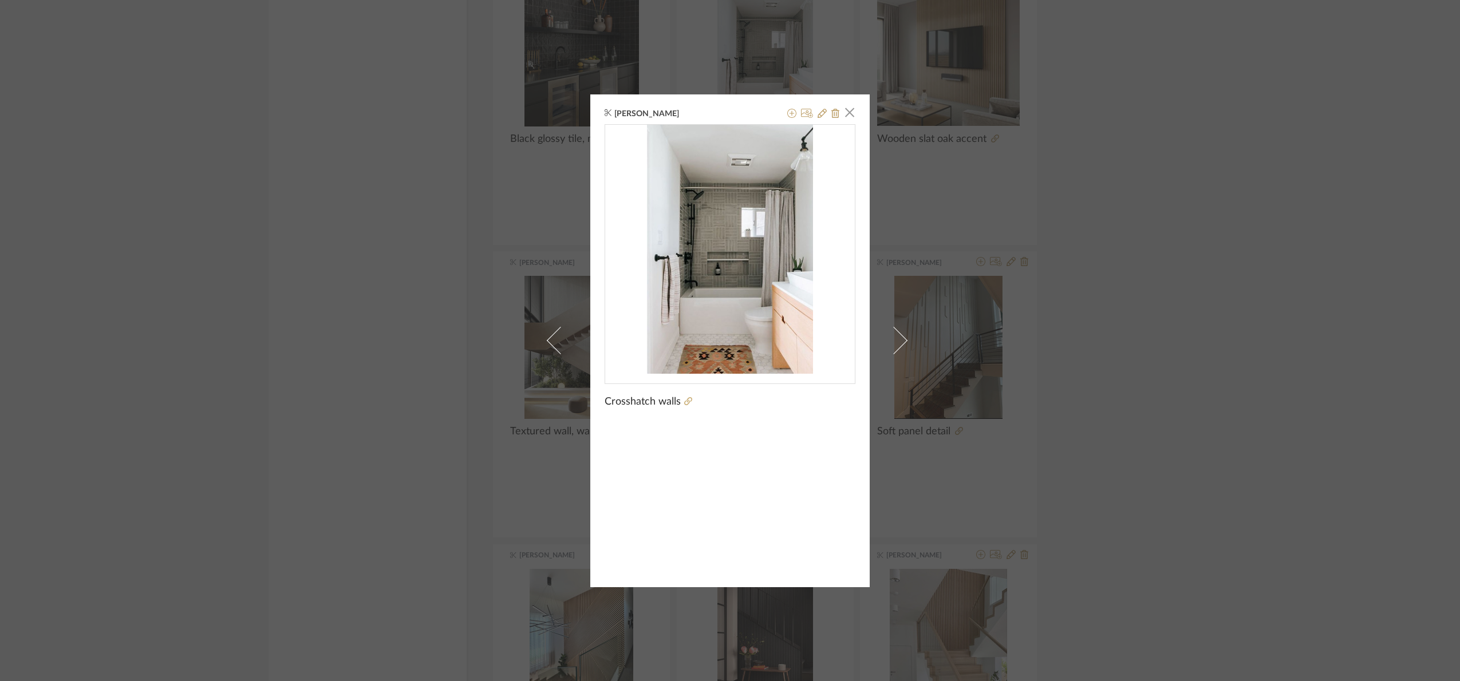
click at [1192, 287] on div "Maria Ortega × Crosshatch walls" at bounding box center [730, 340] width 1460 height 681
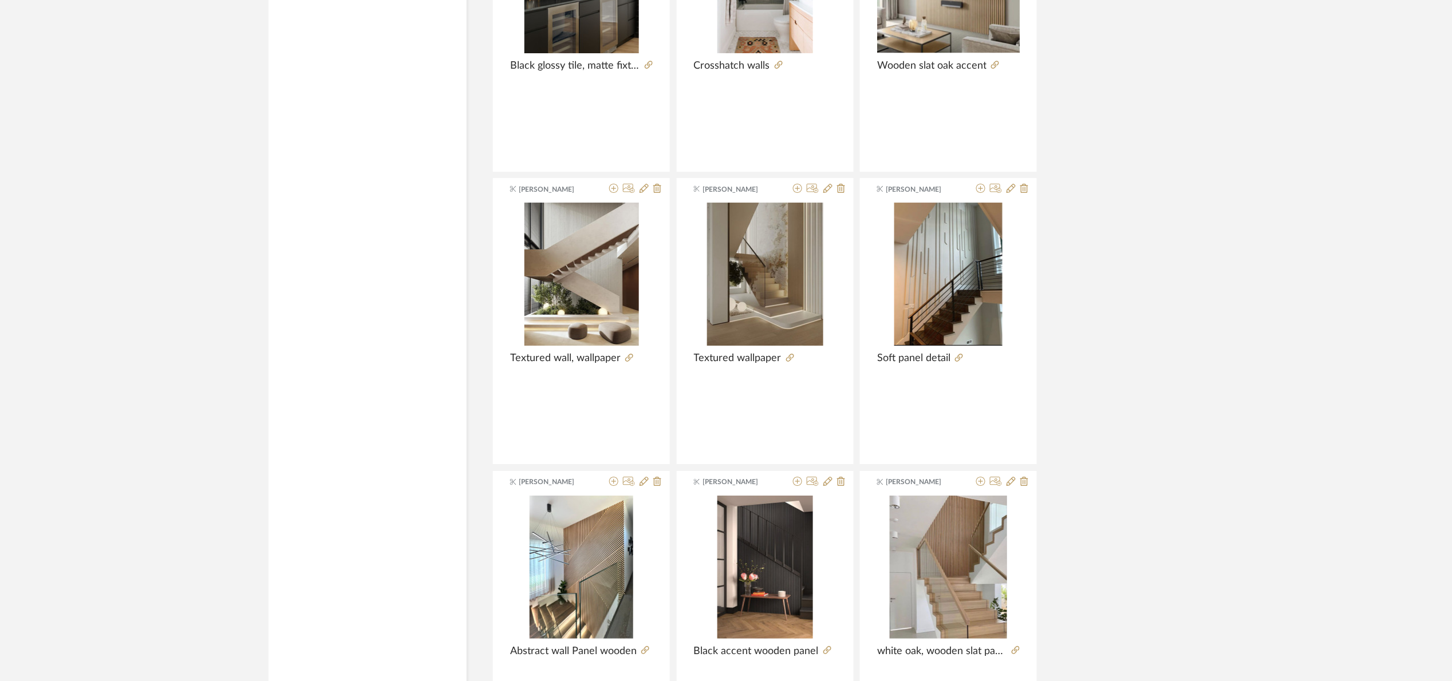
scroll to position [55991, 0]
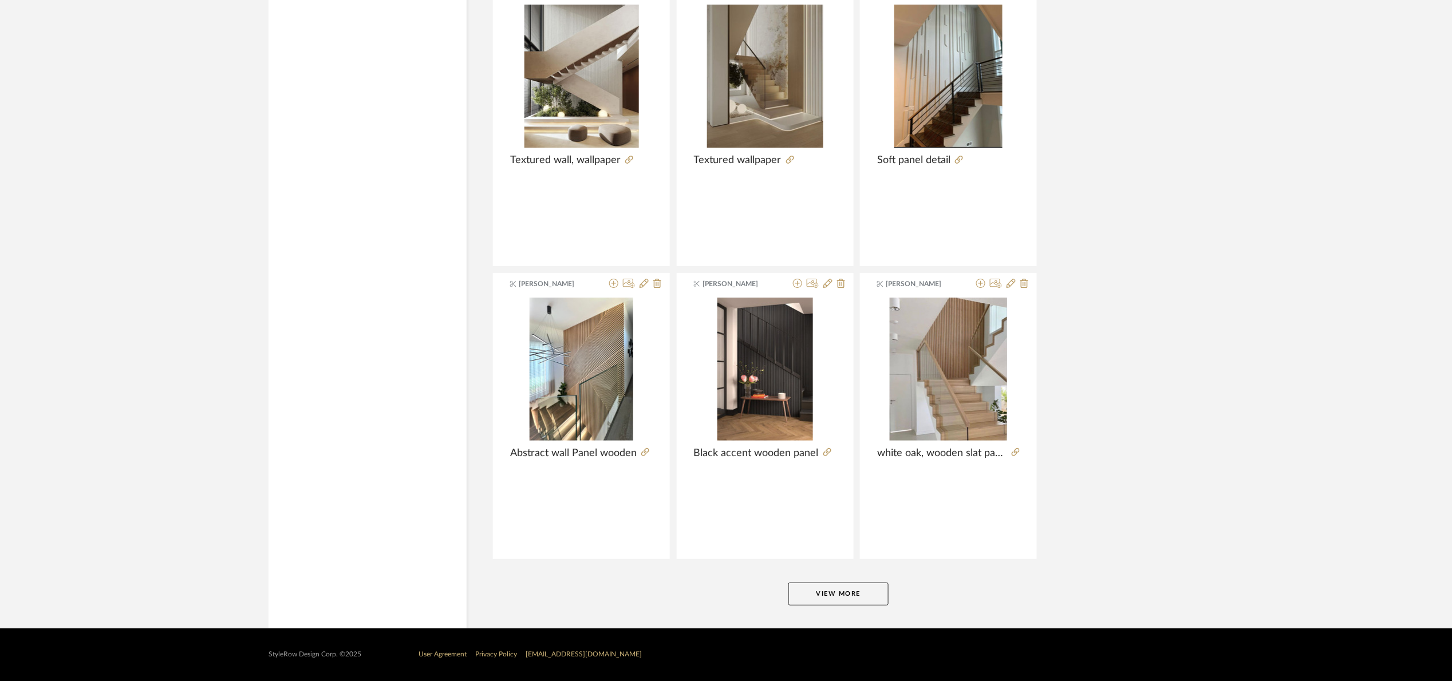
click at [807, 599] on button "View More" at bounding box center [838, 594] width 100 height 23
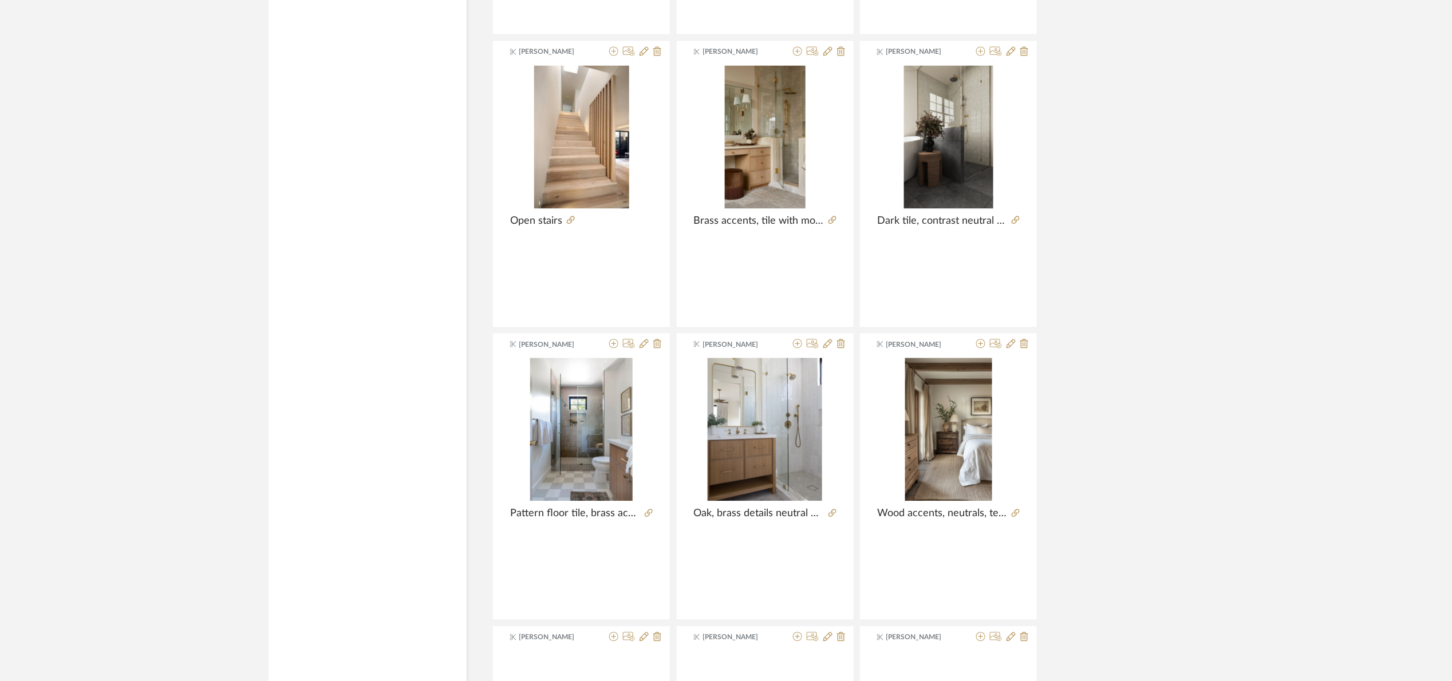
scroll to position [59510, 0]
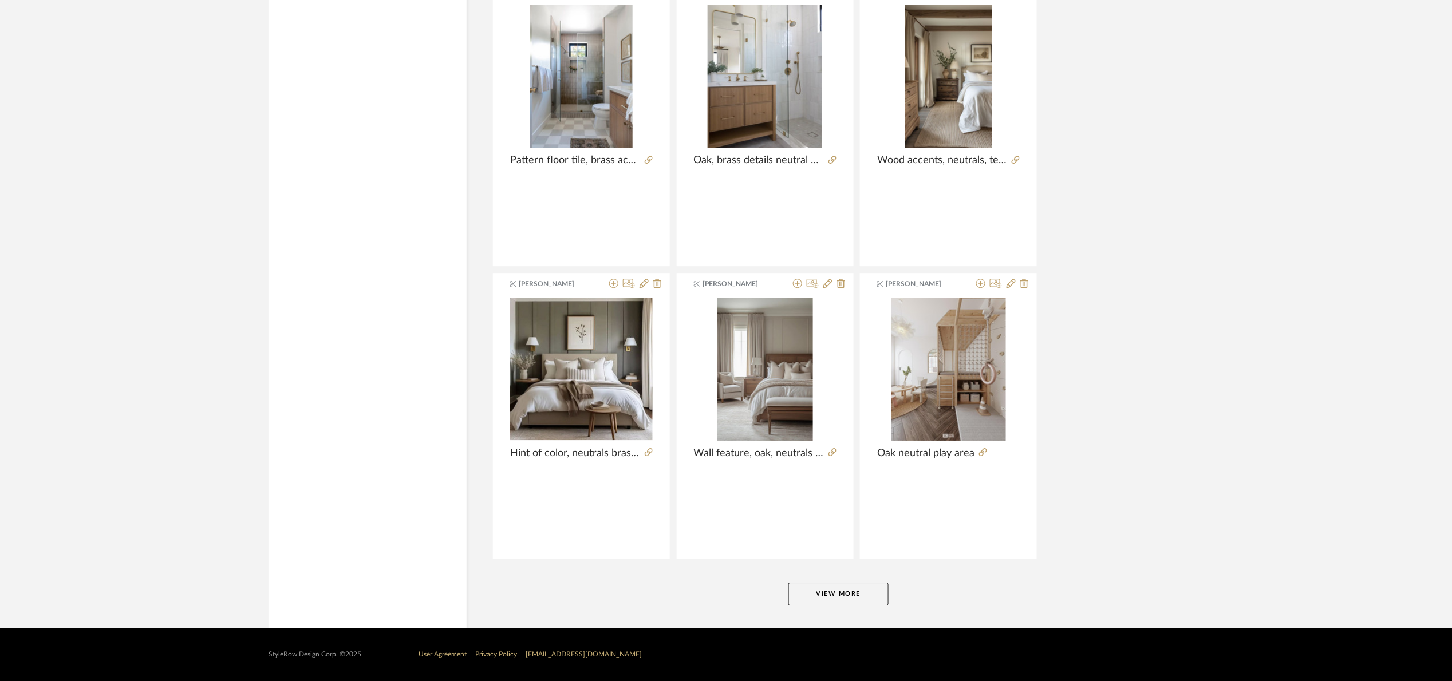
click at [825, 593] on button "View More" at bounding box center [838, 594] width 100 height 23
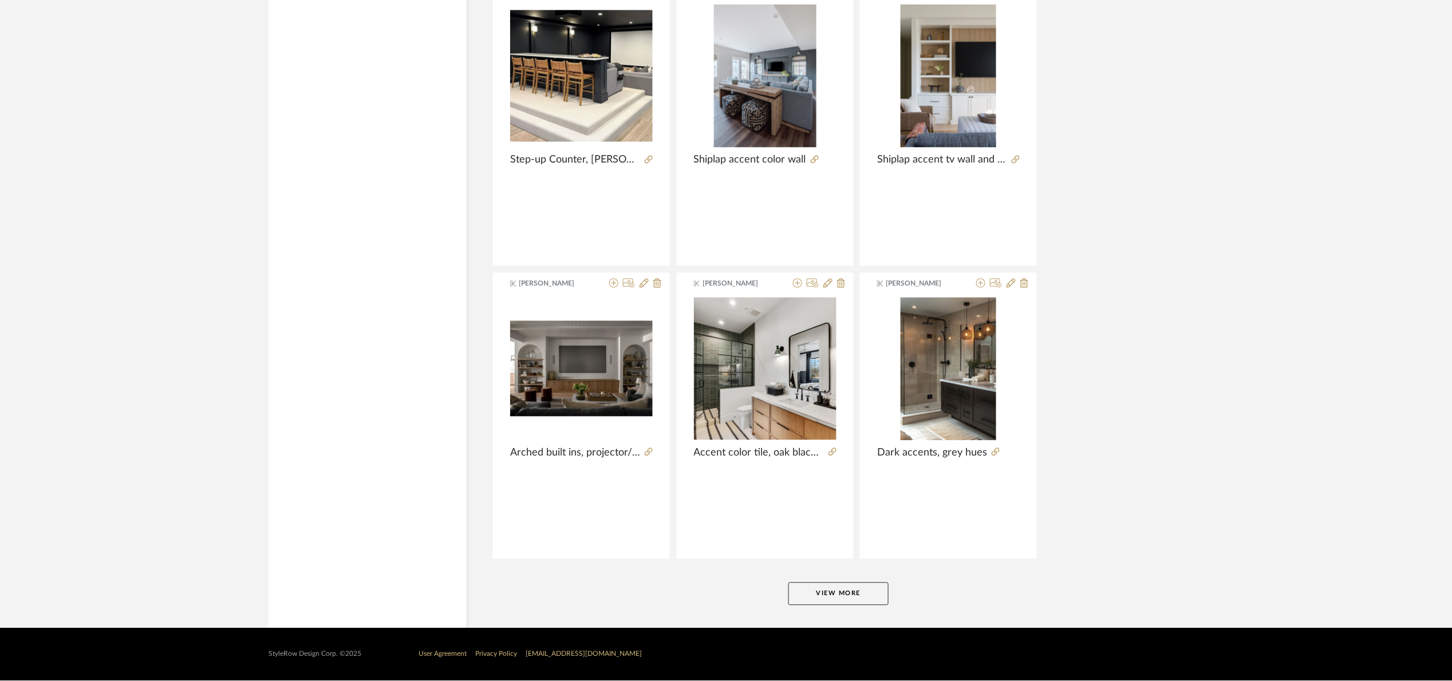
scroll to position [63030, 0]
click at [832, 595] on button "View More" at bounding box center [838, 594] width 100 height 23
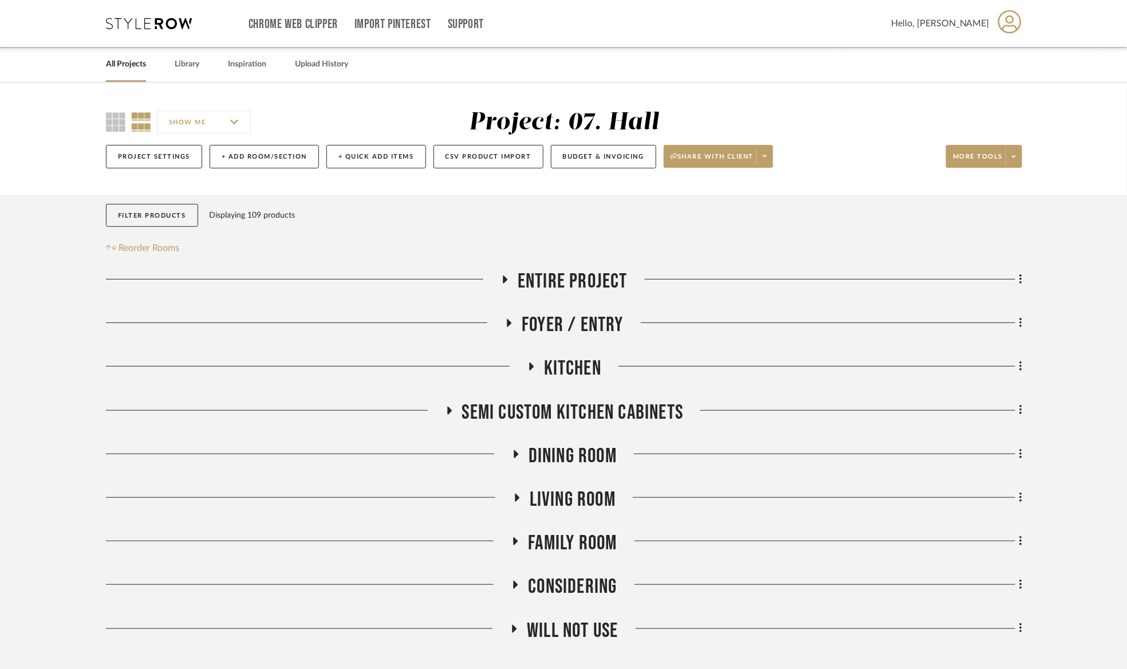
click at [567, 290] on span "Entire Project" at bounding box center [573, 281] width 110 height 25
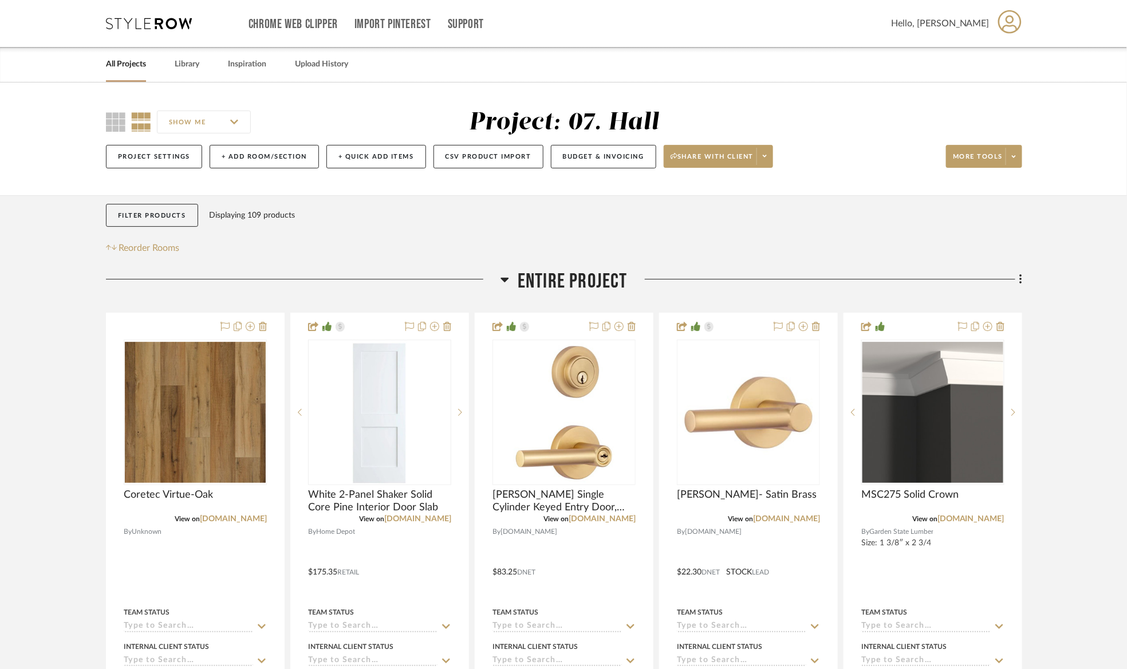
click at [565, 286] on span "Entire Project" at bounding box center [573, 281] width 110 height 25
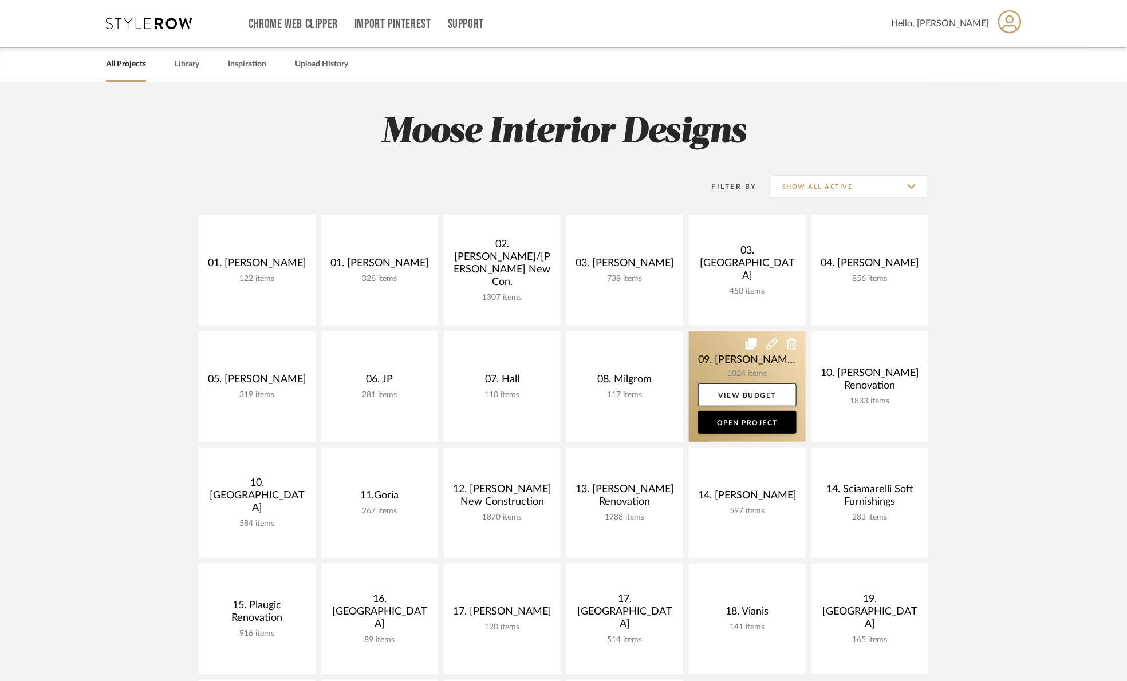
click at [709, 357] on link at bounding box center [747, 387] width 117 height 111
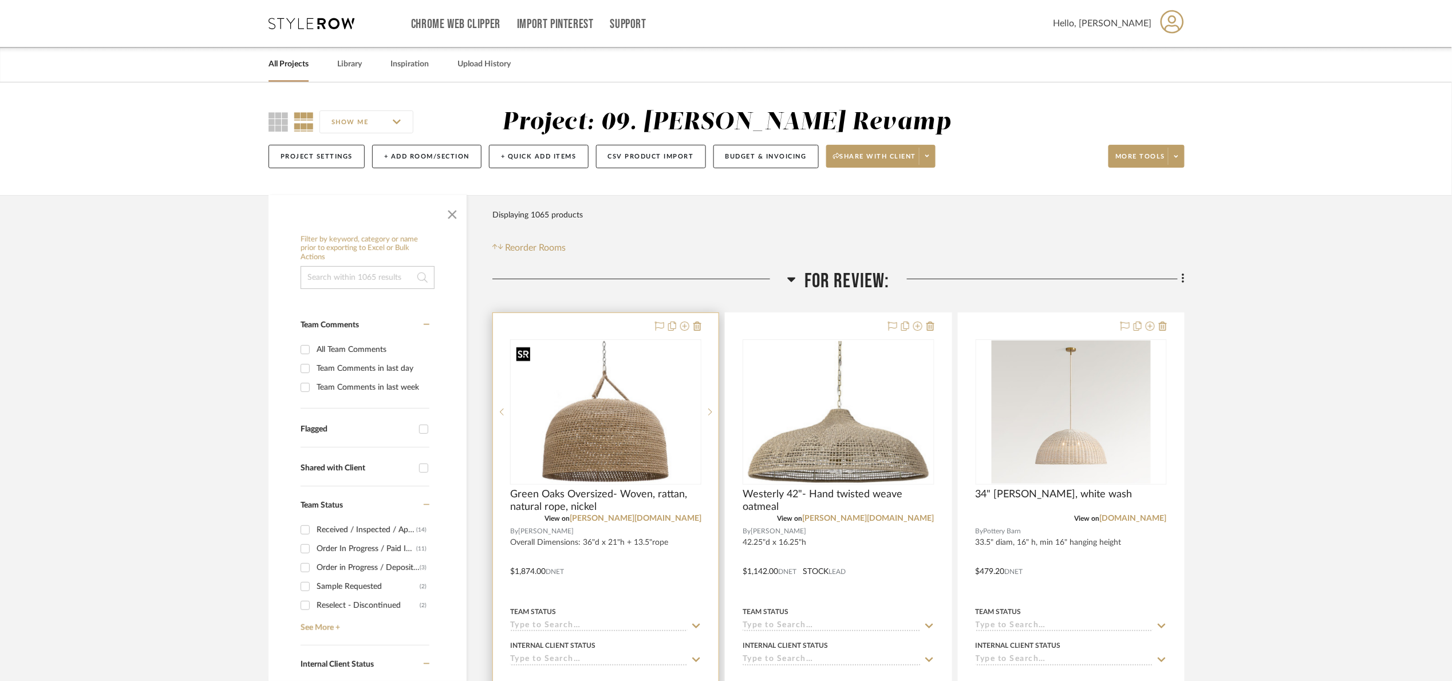
click at [0, 0] on img at bounding box center [0, 0] width 0 height 0
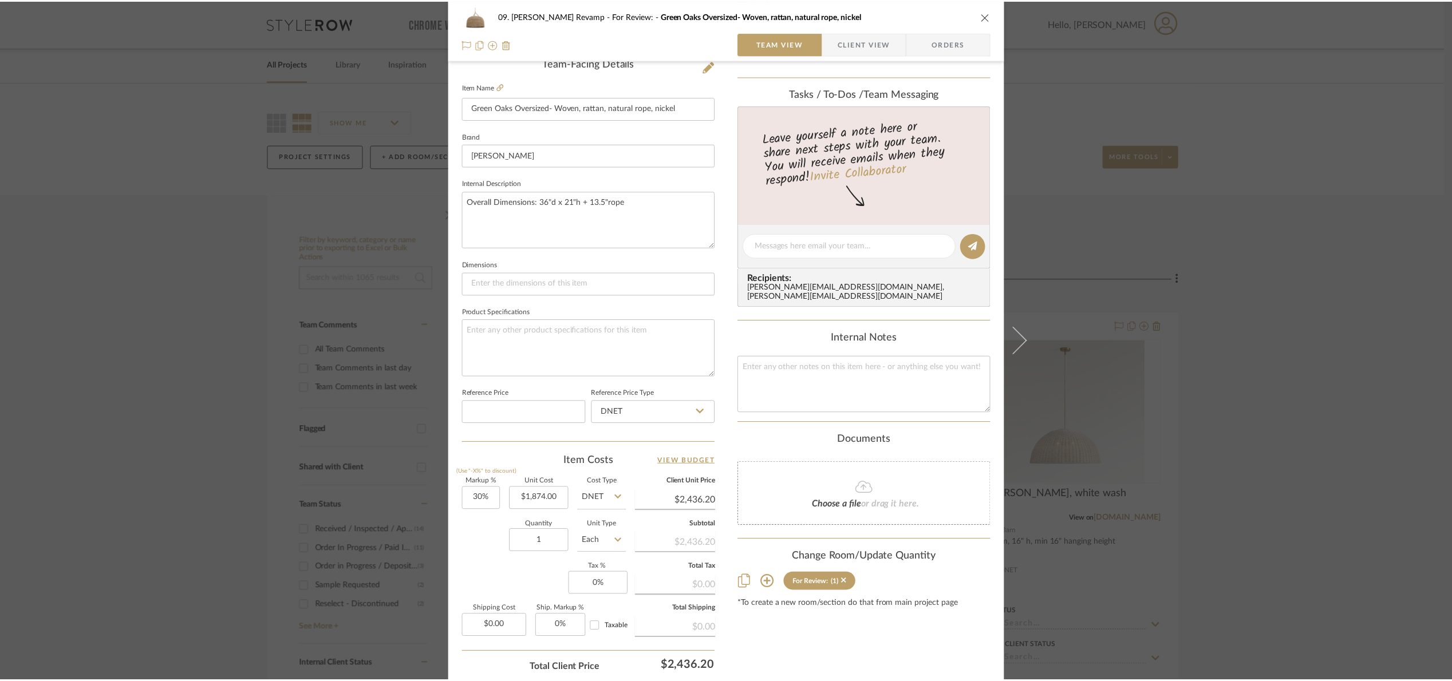
scroll to position [386, 0]
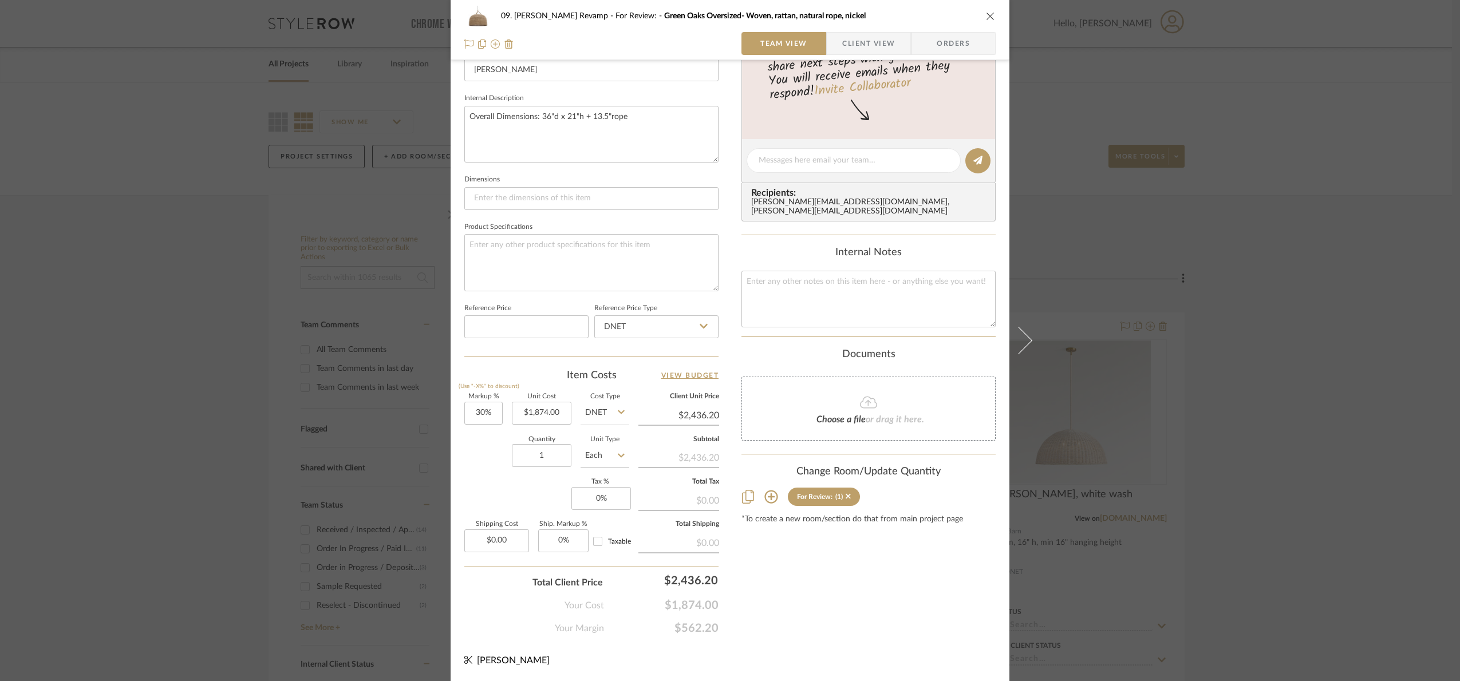
click at [468, 399] on label "Markup %" at bounding box center [483, 397] width 38 height 6
click at [481, 412] on input "30" at bounding box center [483, 413] width 38 height 23
type input "100%"
drag, startPoint x: 493, startPoint y: 486, endPoint x: 546, endPoint y: 499, distance: 54.9
click at [494, 486] on div "Markup % (Use "-X%" to discount) 100% Unit Cost $1,874.00 Cost Type DNET Client…" at bounding box center [591, 477] width 254 height 167
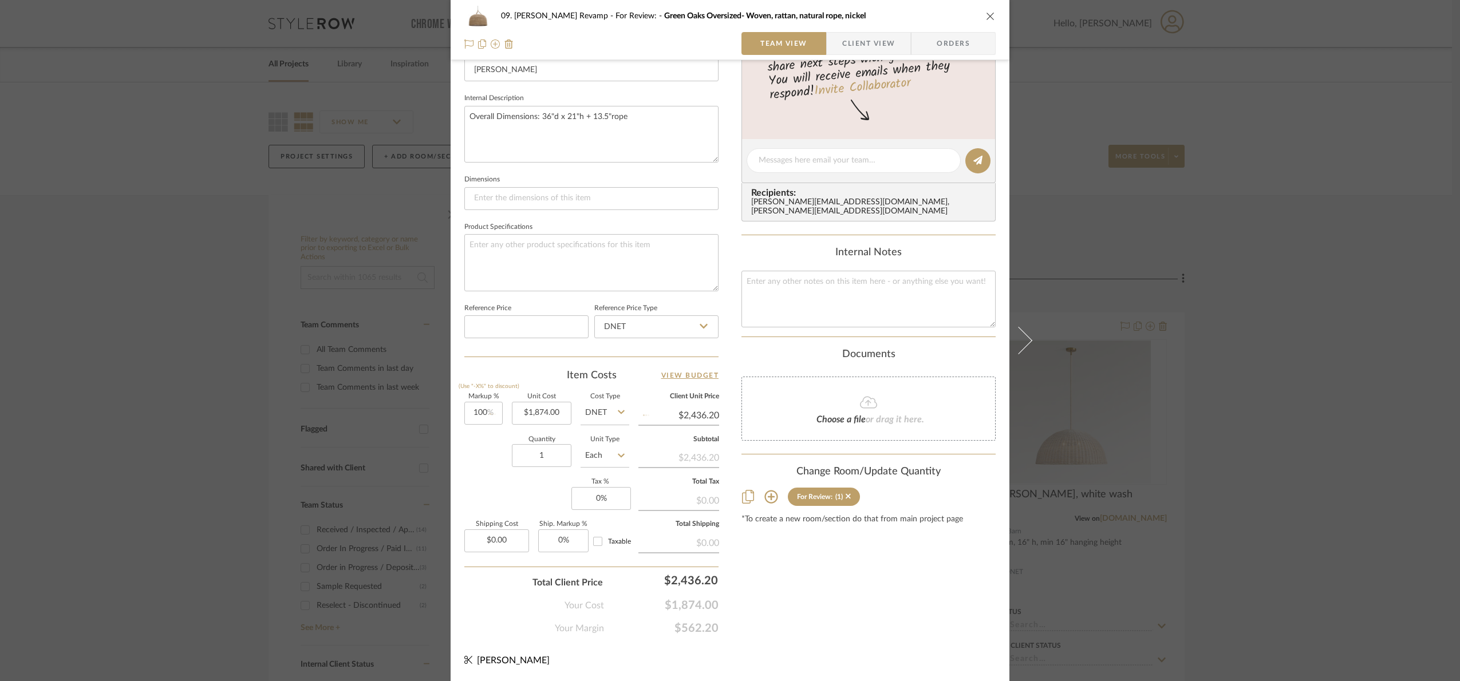
type input "$3,748.00"
click at [1134, 416] on div "09. [PERSON_NAME] Revamp For Review: Green Oaks Oversized- Woven, rattan, natur…" at bounding box center [730, 340] width 1460 height 681
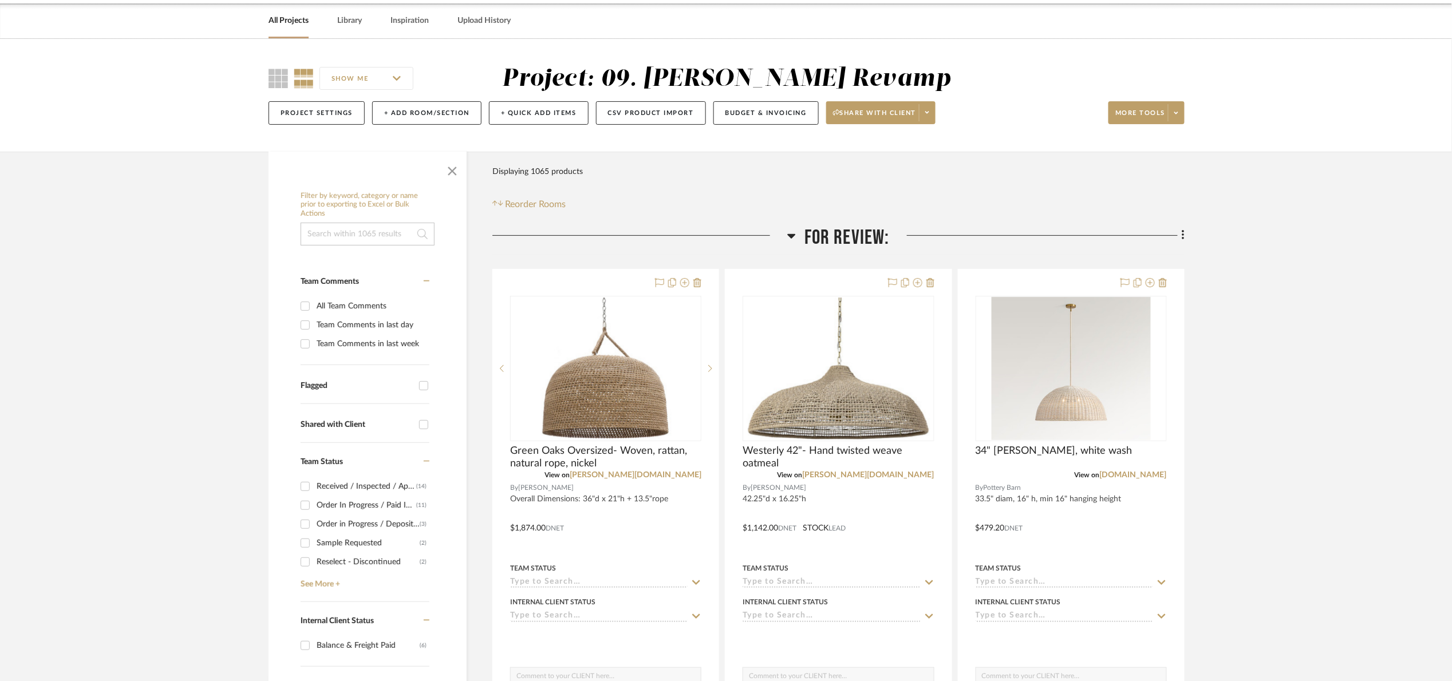
scroll to position [258, 0]
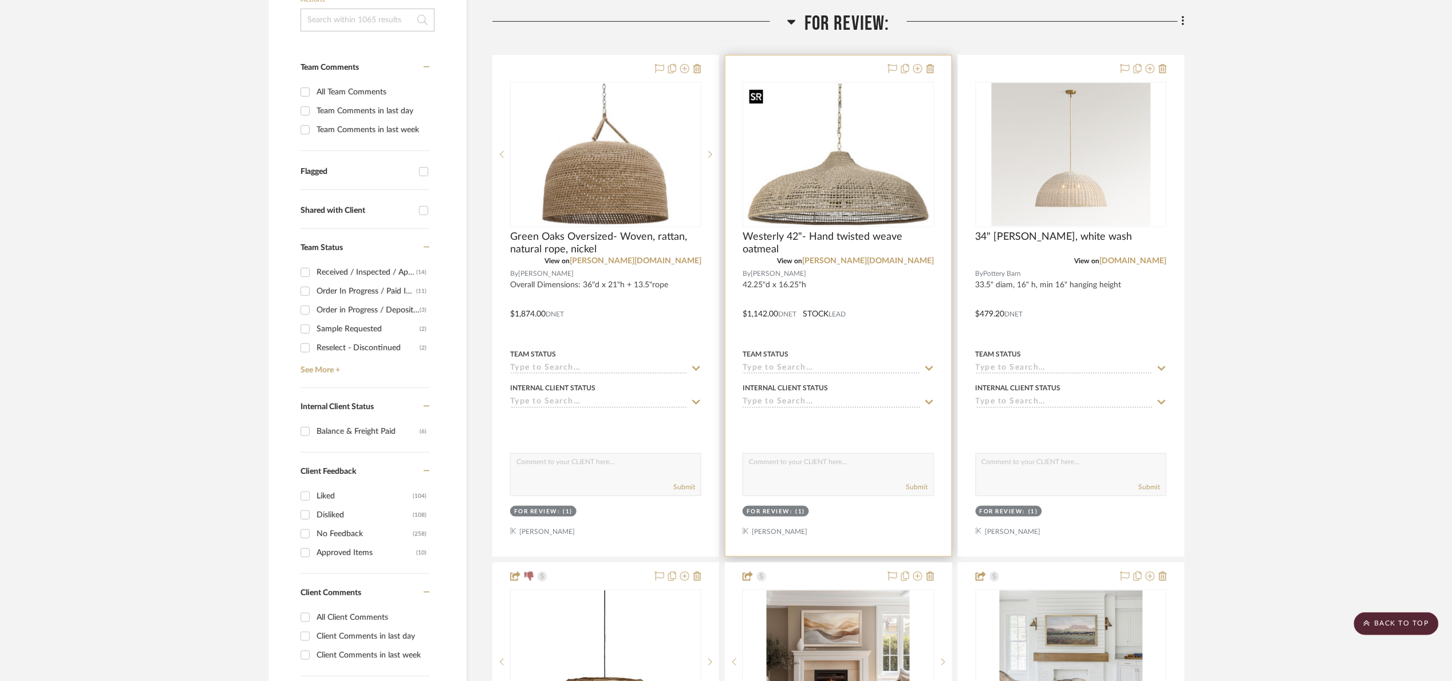
click at [823, 172] on img "0" at bounding box center [838, 155] width 189 height 142
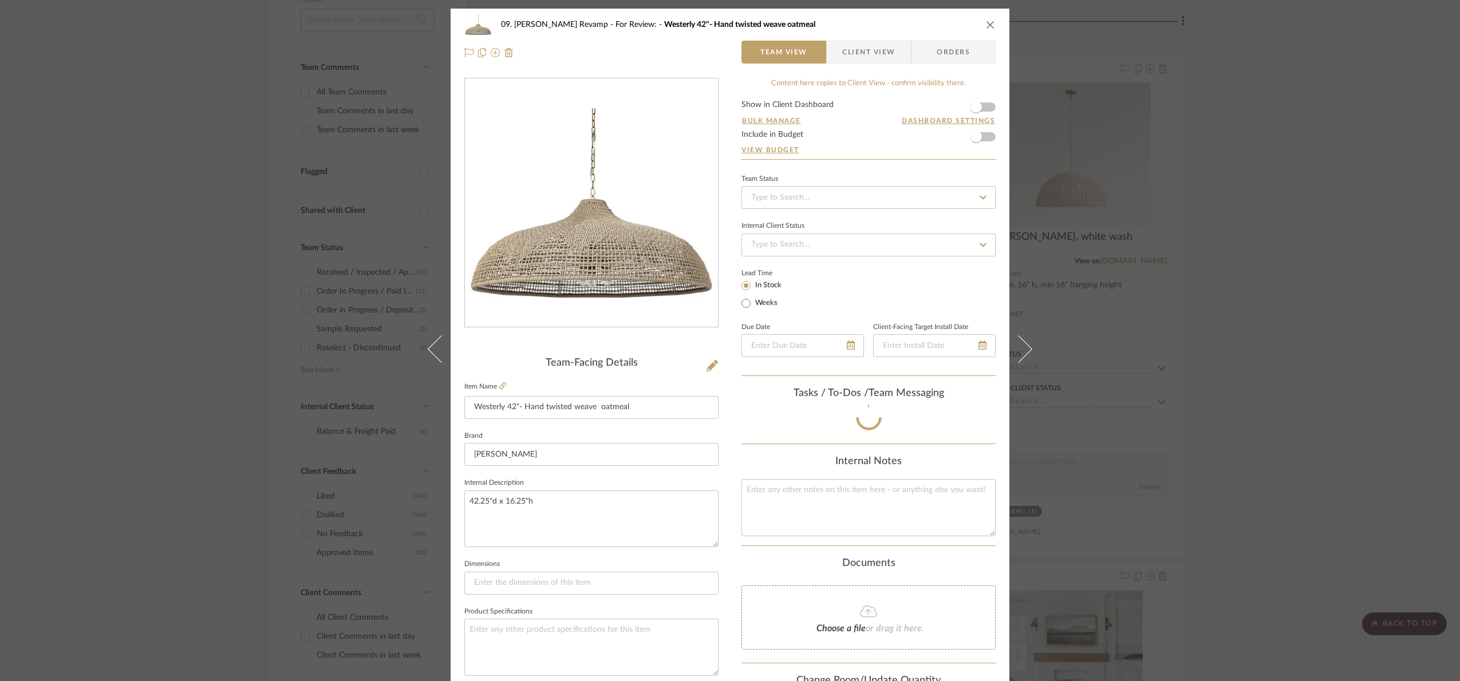
click at [1134, 327] on div "09. [PERSON_NAME] Revamp For Review: Westerly 42"- Hand twisted weave oatmeal T…" at bounding box center [730, 340] width 1460 height 681
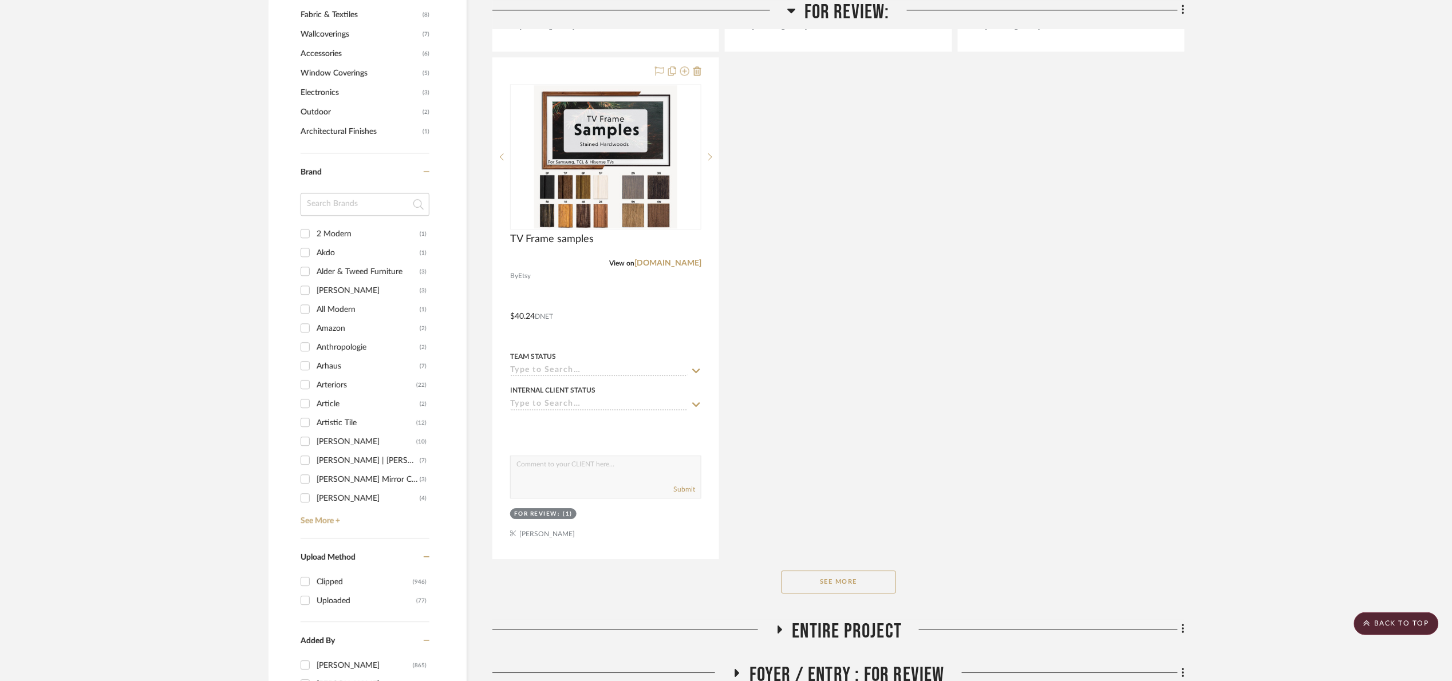
scroll to position [1374, 0]
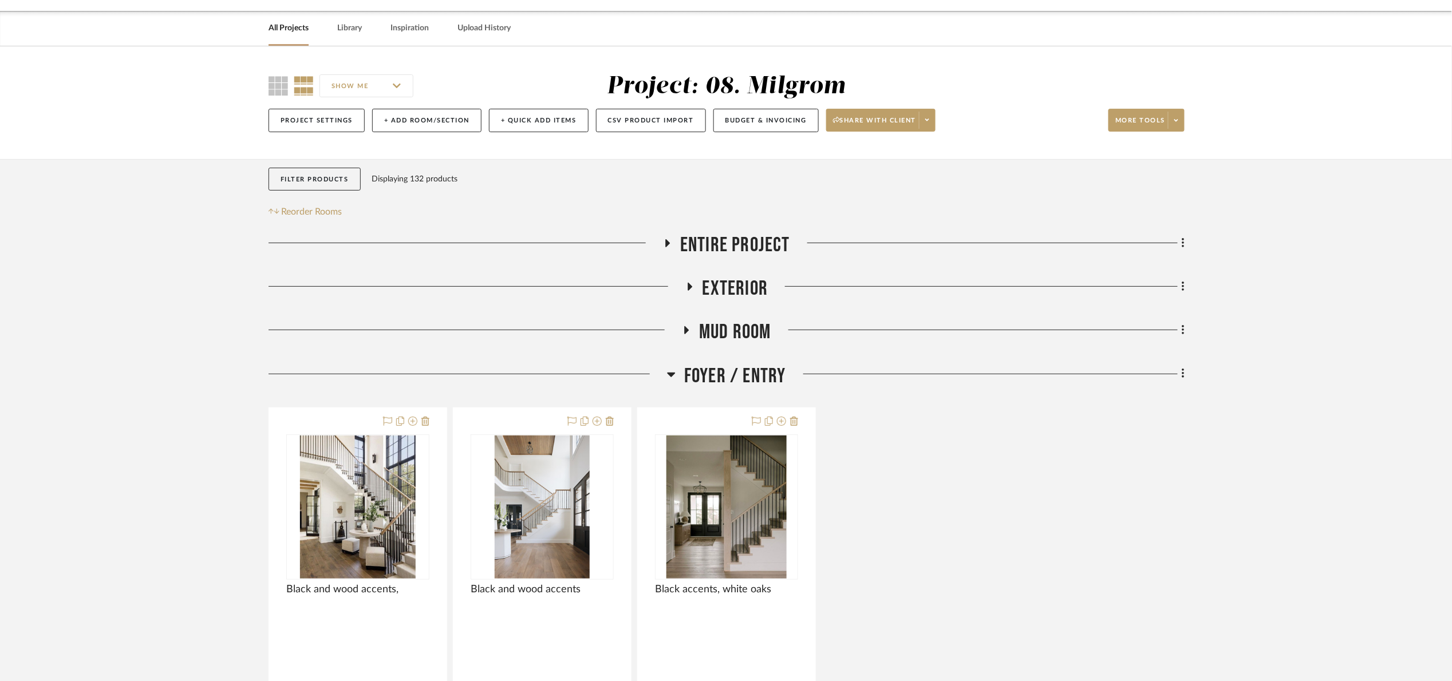
scroll to position [172, 0]
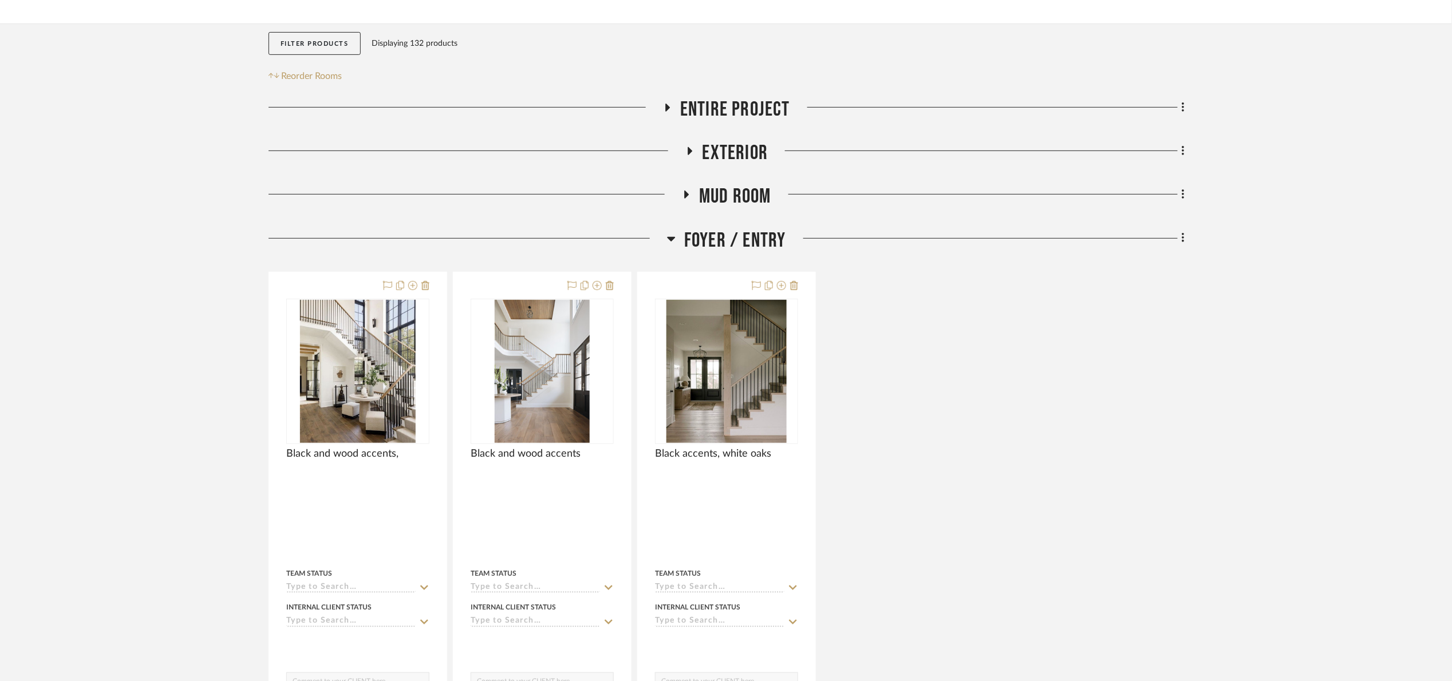
click at [749, 251] on span "Foyer / Entry" at bounding box center [735, 240] width 102 height 25
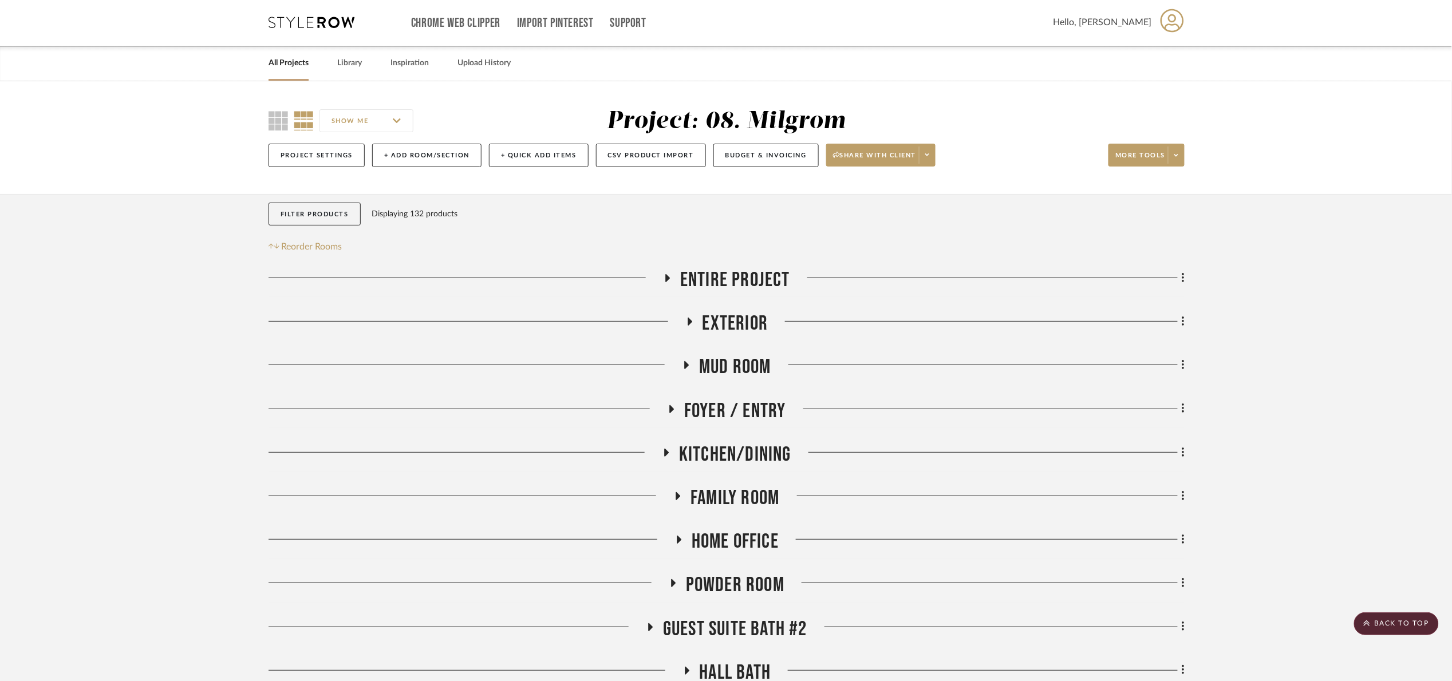
scroll to position [0, 0]
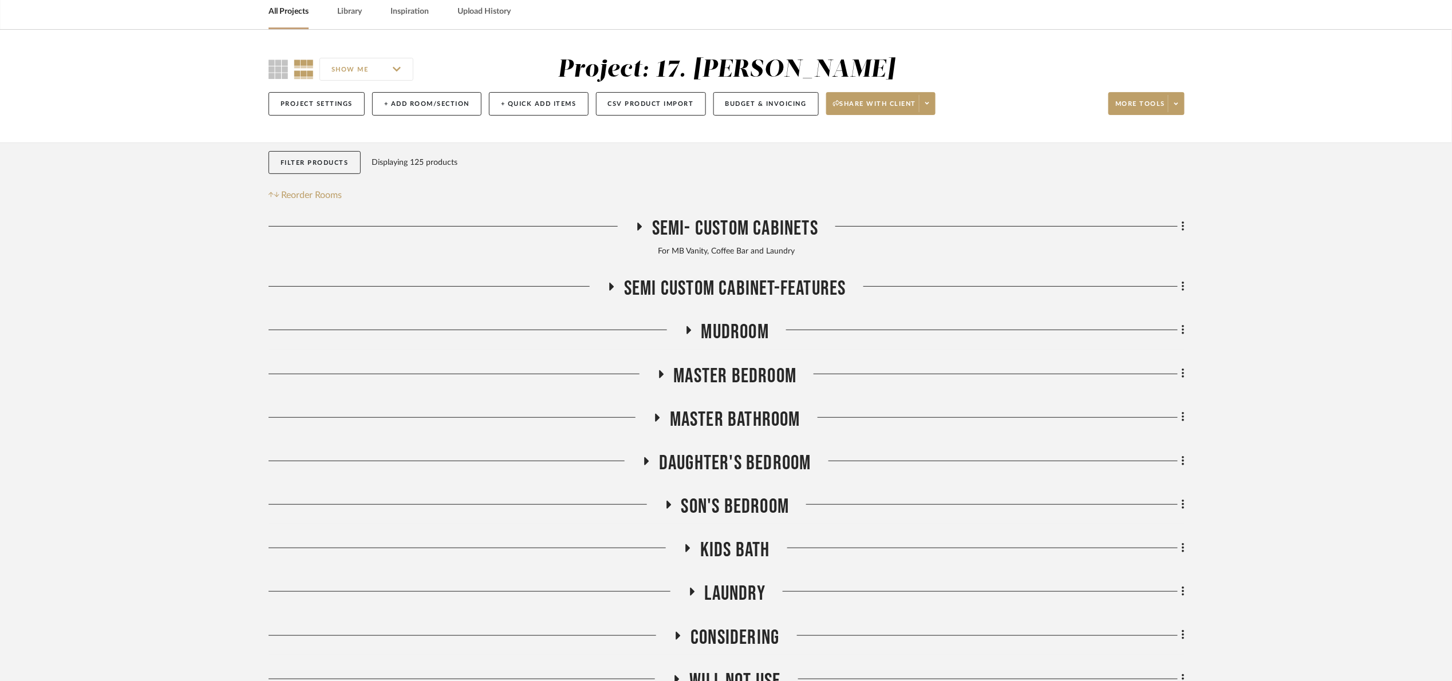
scroll to position [160, 0]
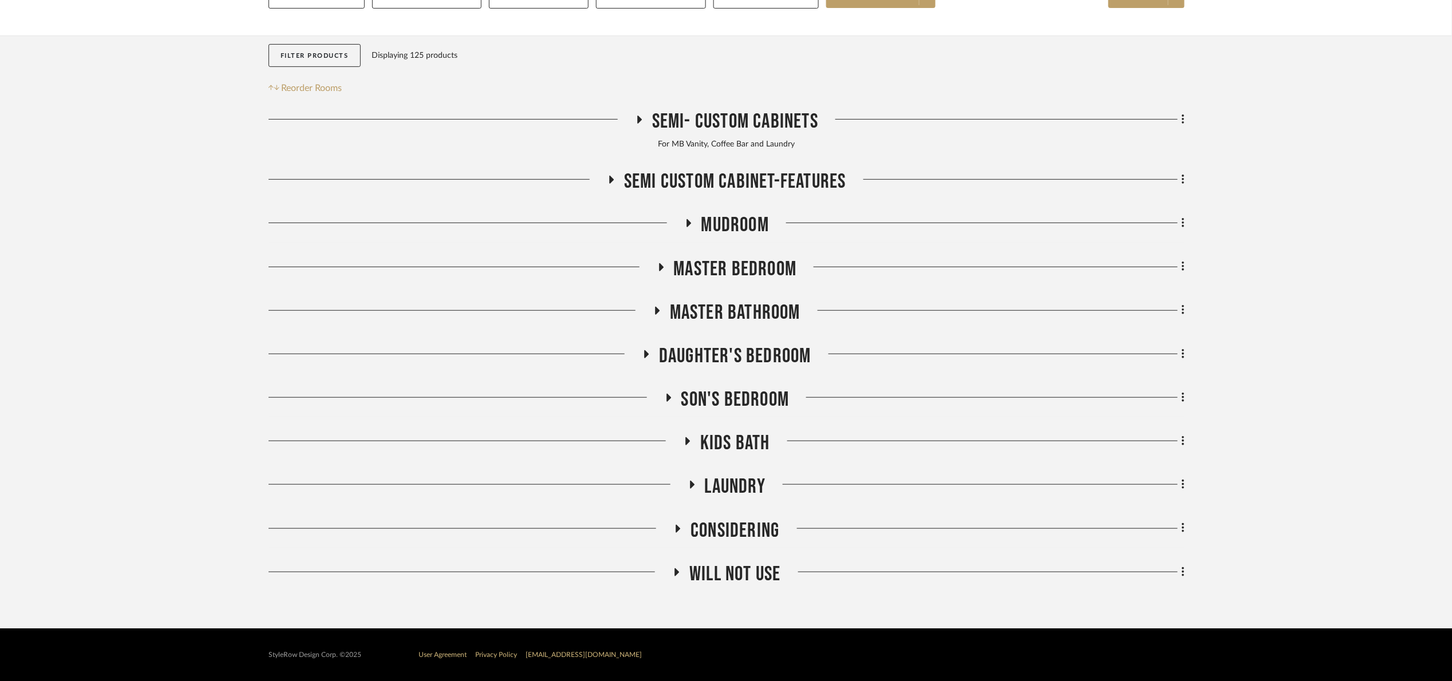
click at [703, 321] on span "Master Bathroom" at bounding box center [735, 313] width 131 height 25
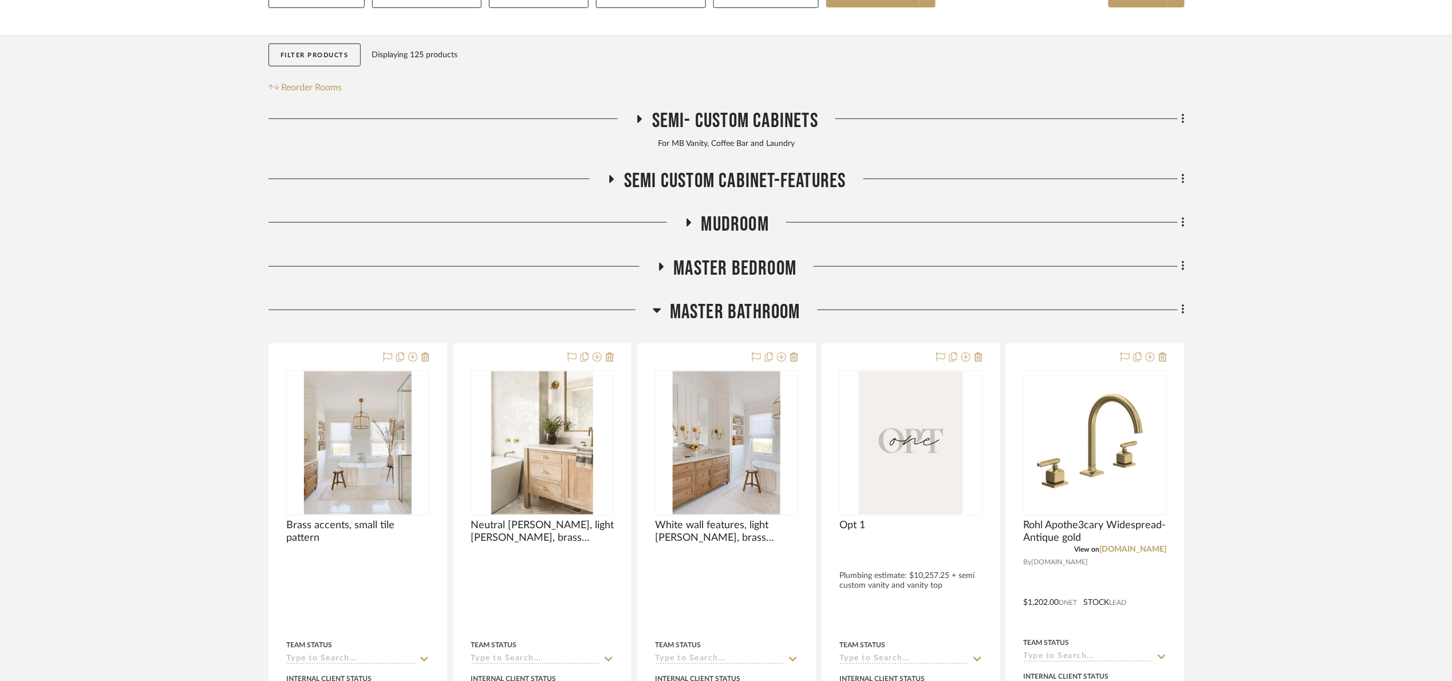
click at [705, 321] on span "Master Bathroom" at bounding box center [735, 312] width 131 height 25
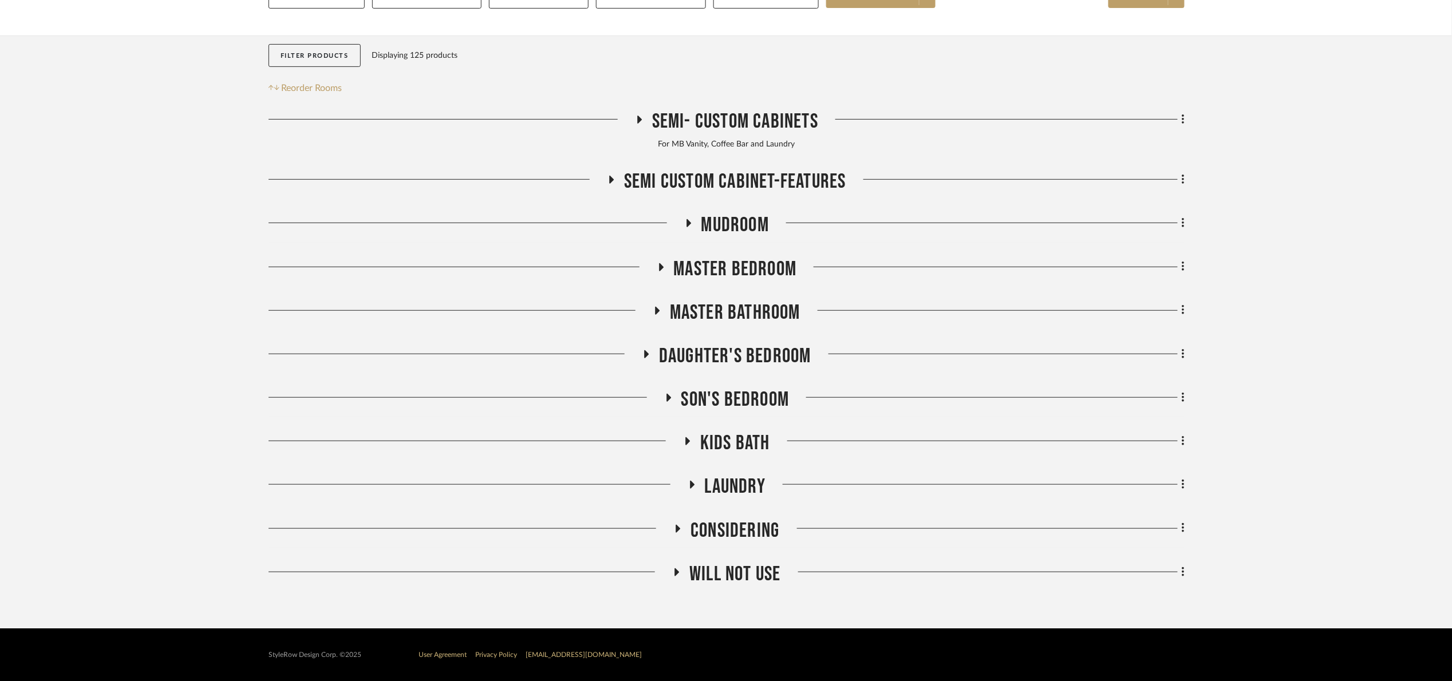
click at [735, 449] on span "Kids Bath" at bounding box center [735, 443] width 70 height 25
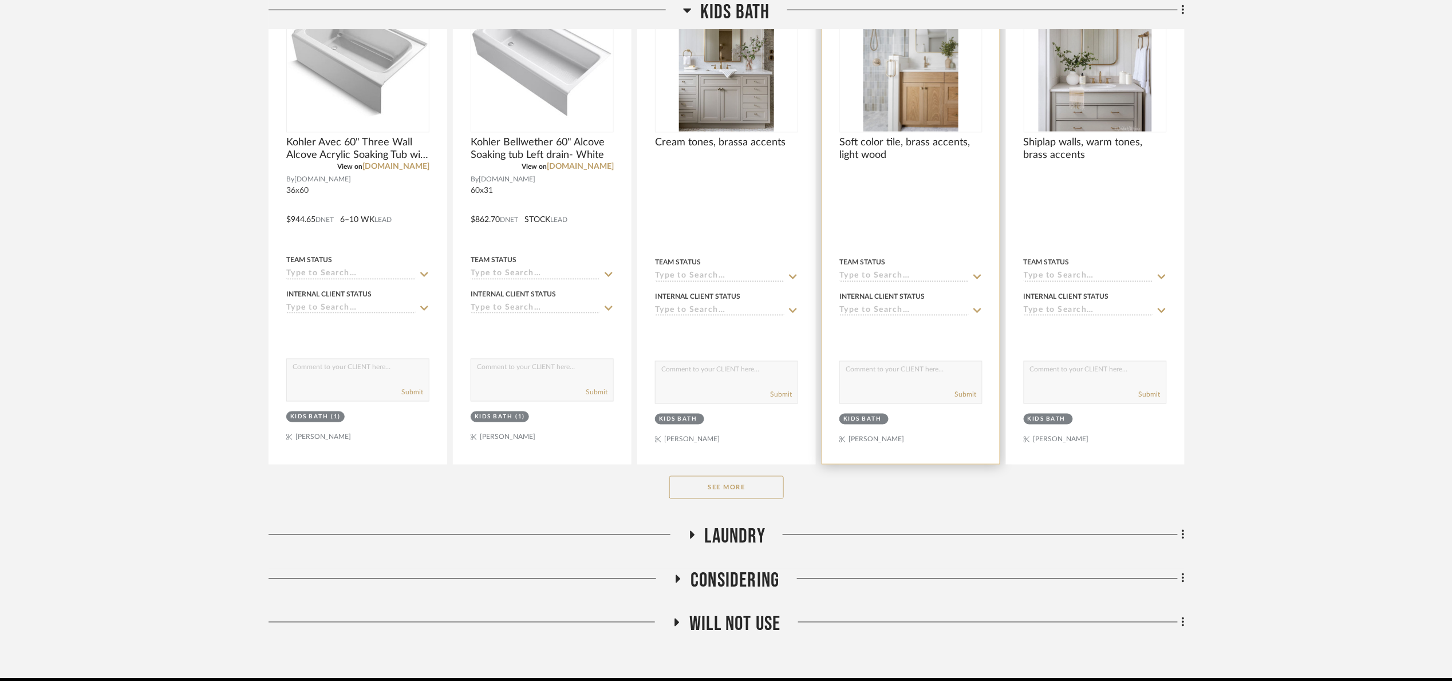
scroll to position [676, 0]
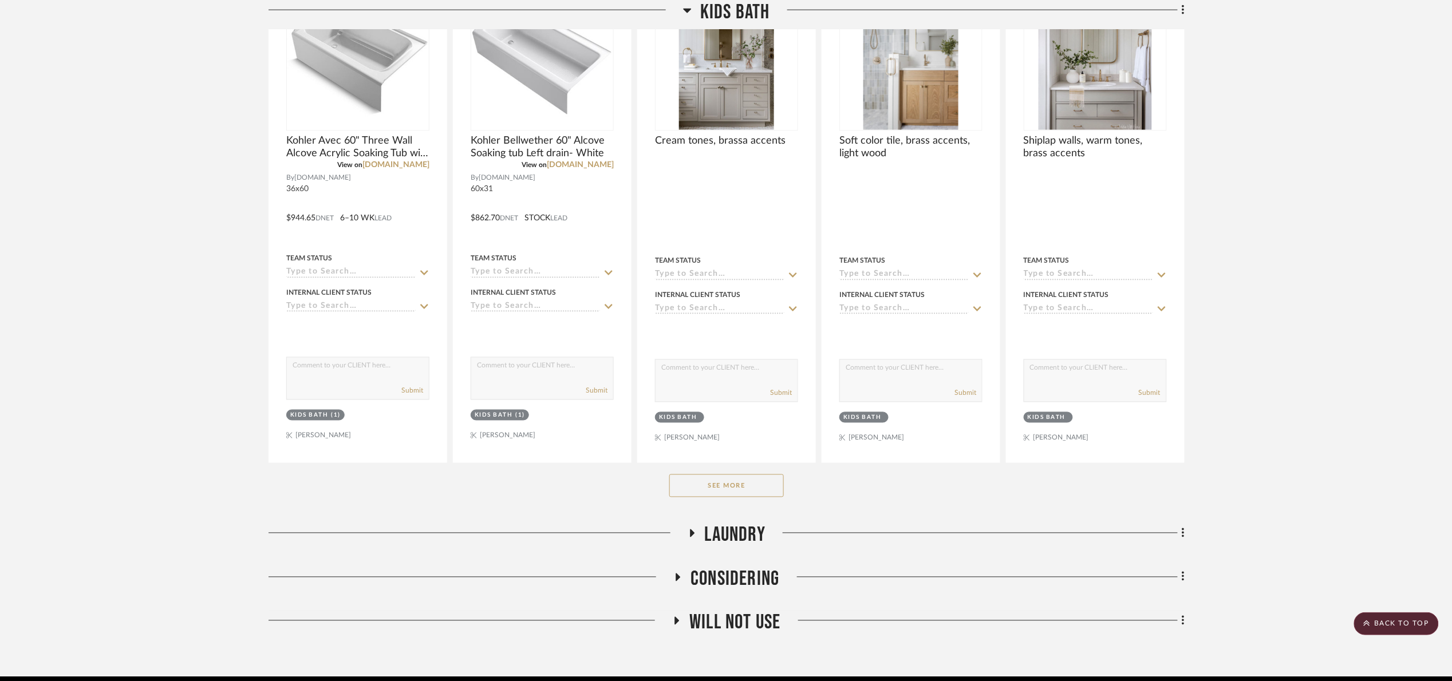
click at [751, 491] on button "See More" at bounding box center [726, 486] width 115 height 23
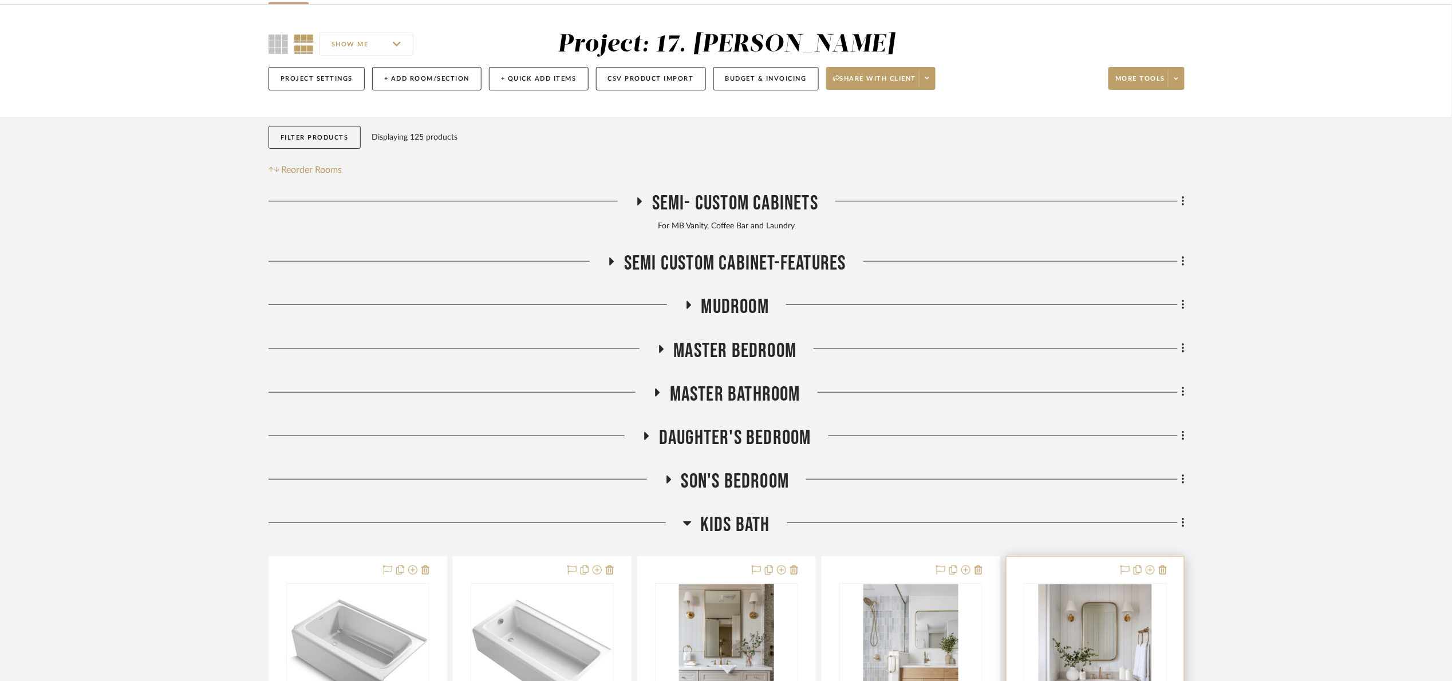
scroll to position [515, 0]
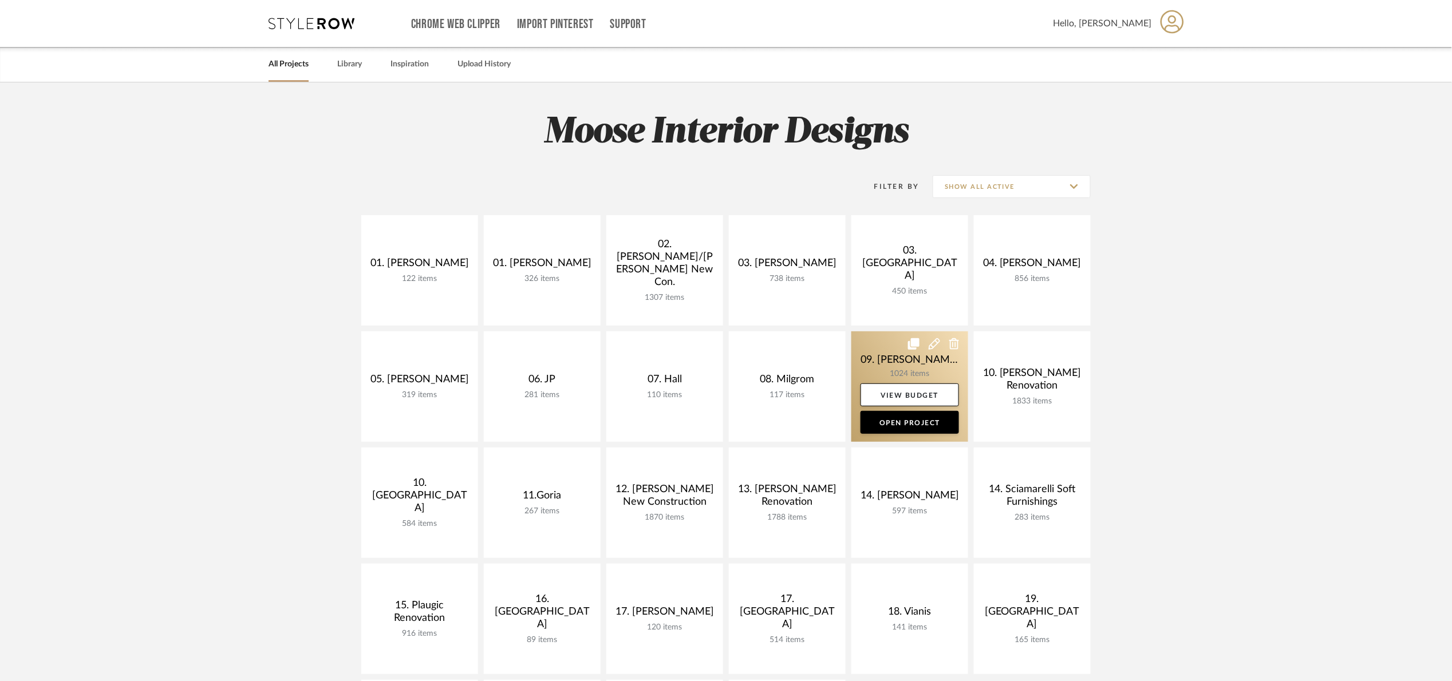
click at [872, 365] on link at bounding box center [909, 387] width 117 height 111
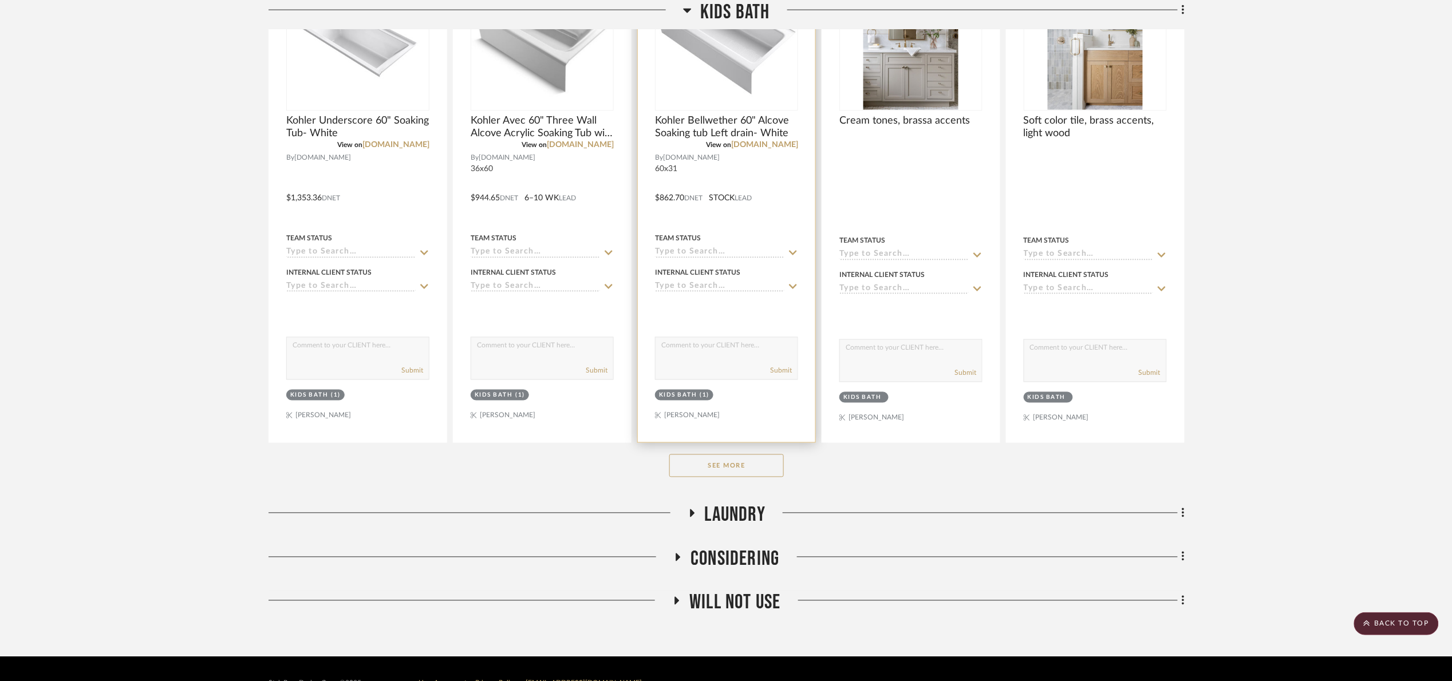
scroll to position [725, 0]
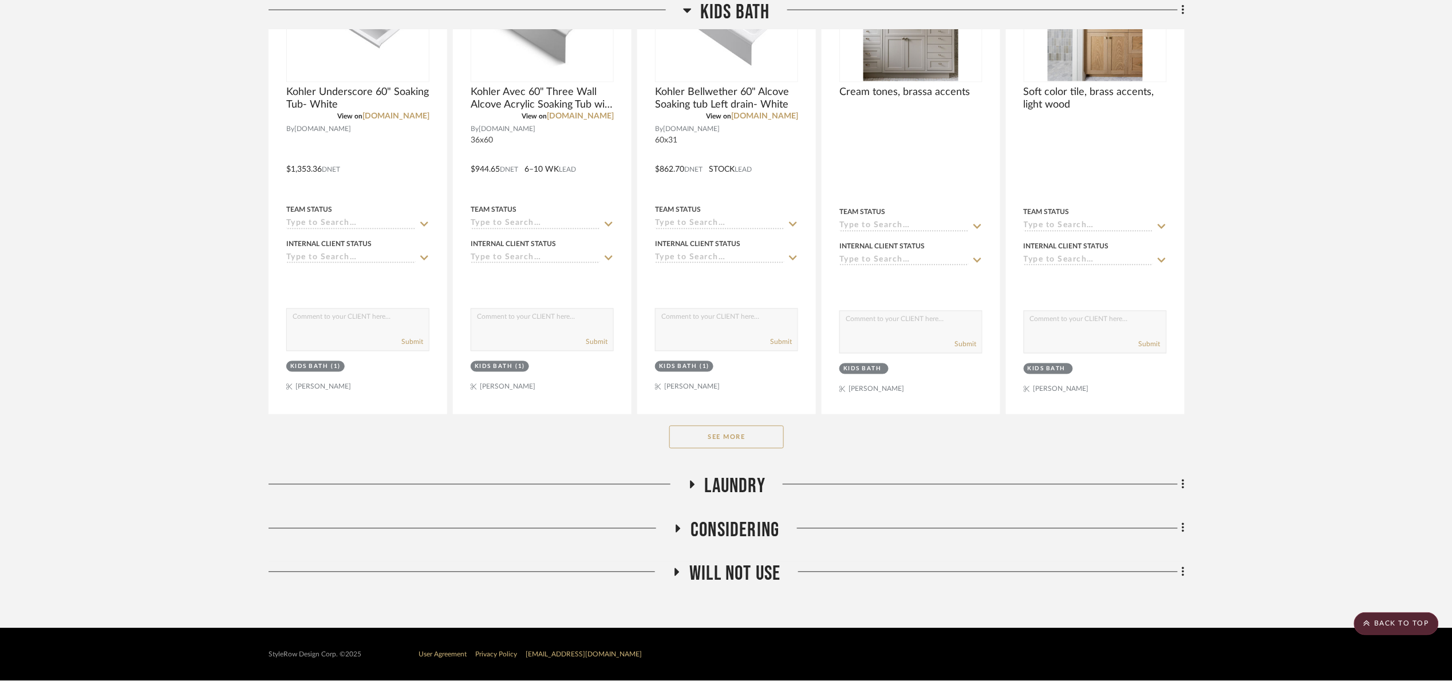
drag, startPoint x: 771, startPoint y: 435, endPoint x: 792, endPoint y: 417, distance: 28.1
click at [774, 435] on button "See More" at bounding box center [726, 437] width 115 height 23
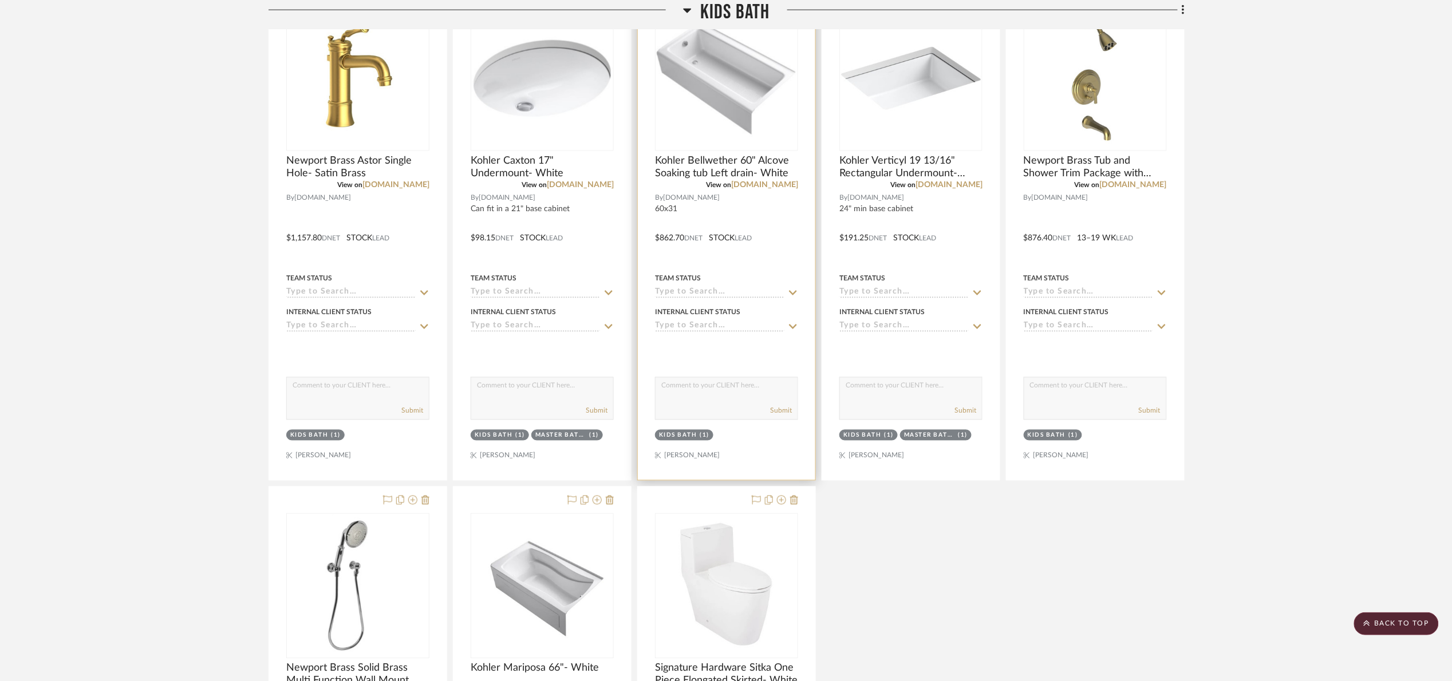
scroll to position [2701, 0]
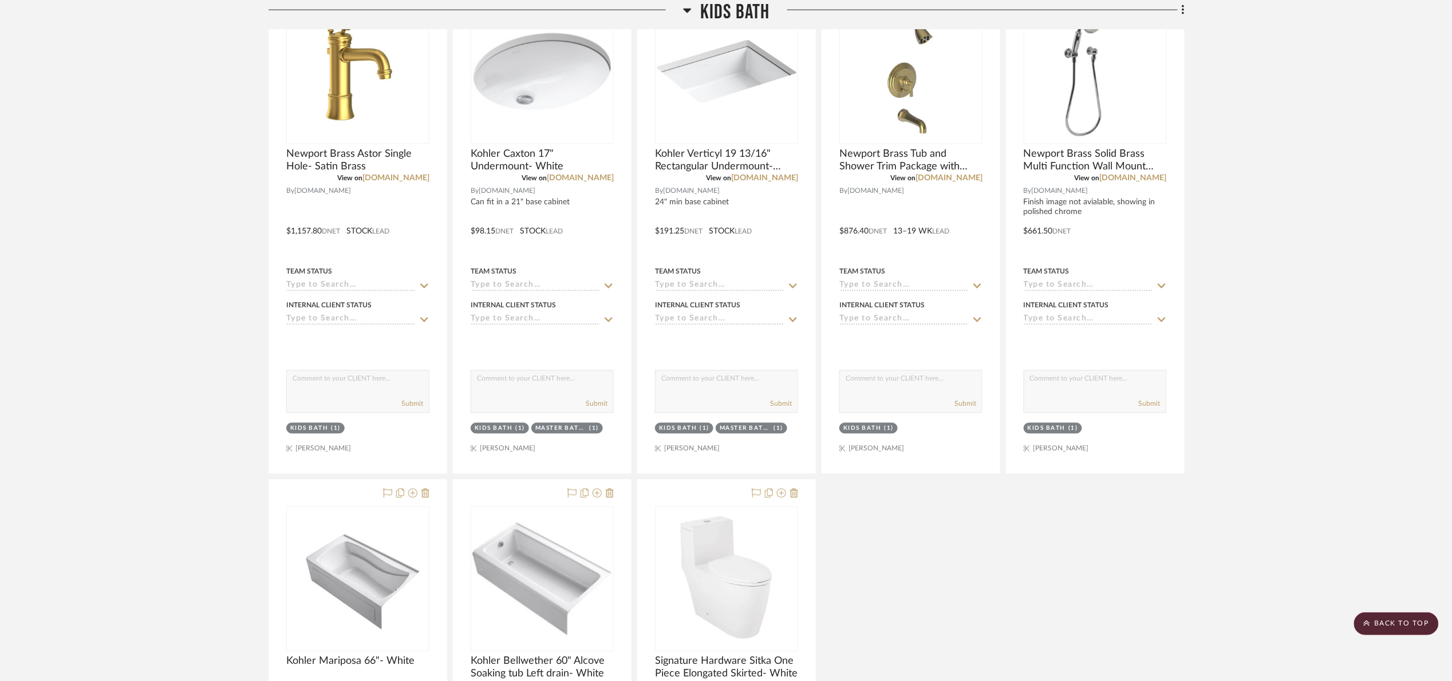
drag, startPoint x: 1229, startPoint y: 492, endPoint x: 1224, endPoint y: 471, distance: 21.8
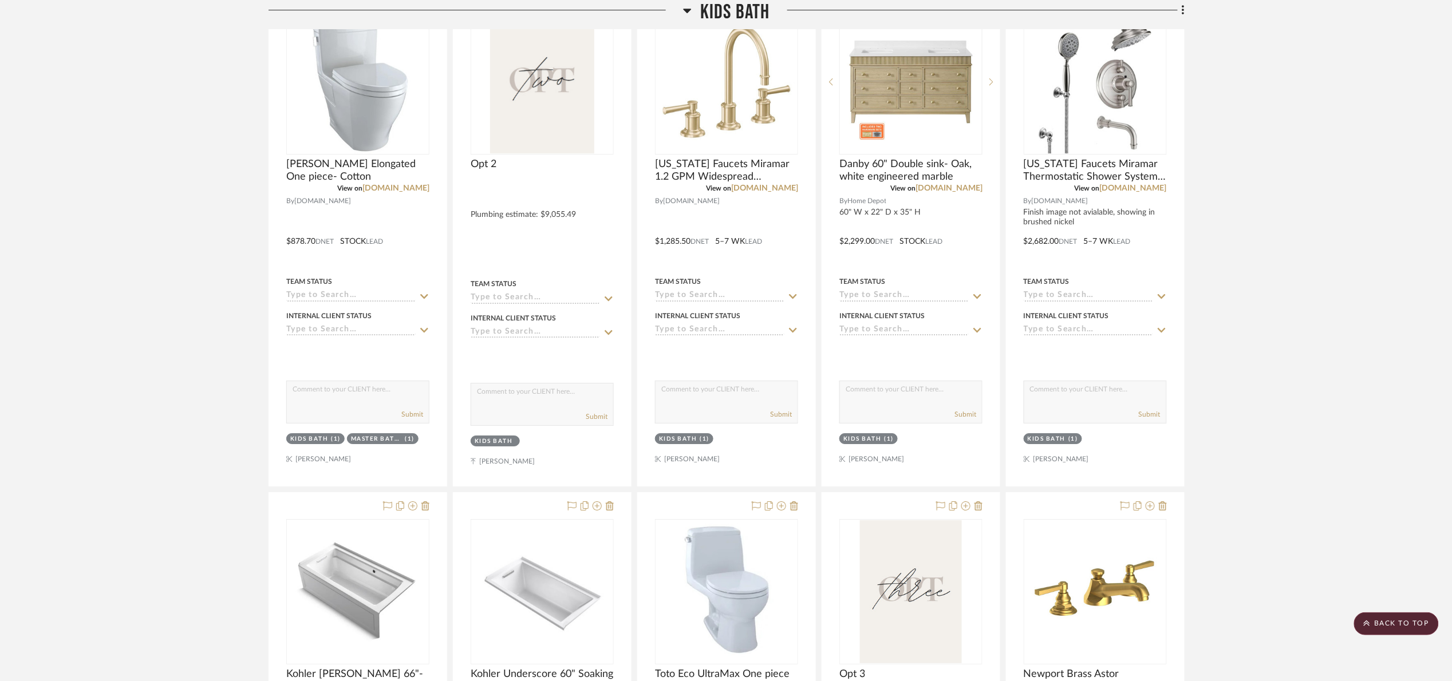
click at [747, 14] on span "Kids Bath" at bounding box center [735, 12] width 70 height 25
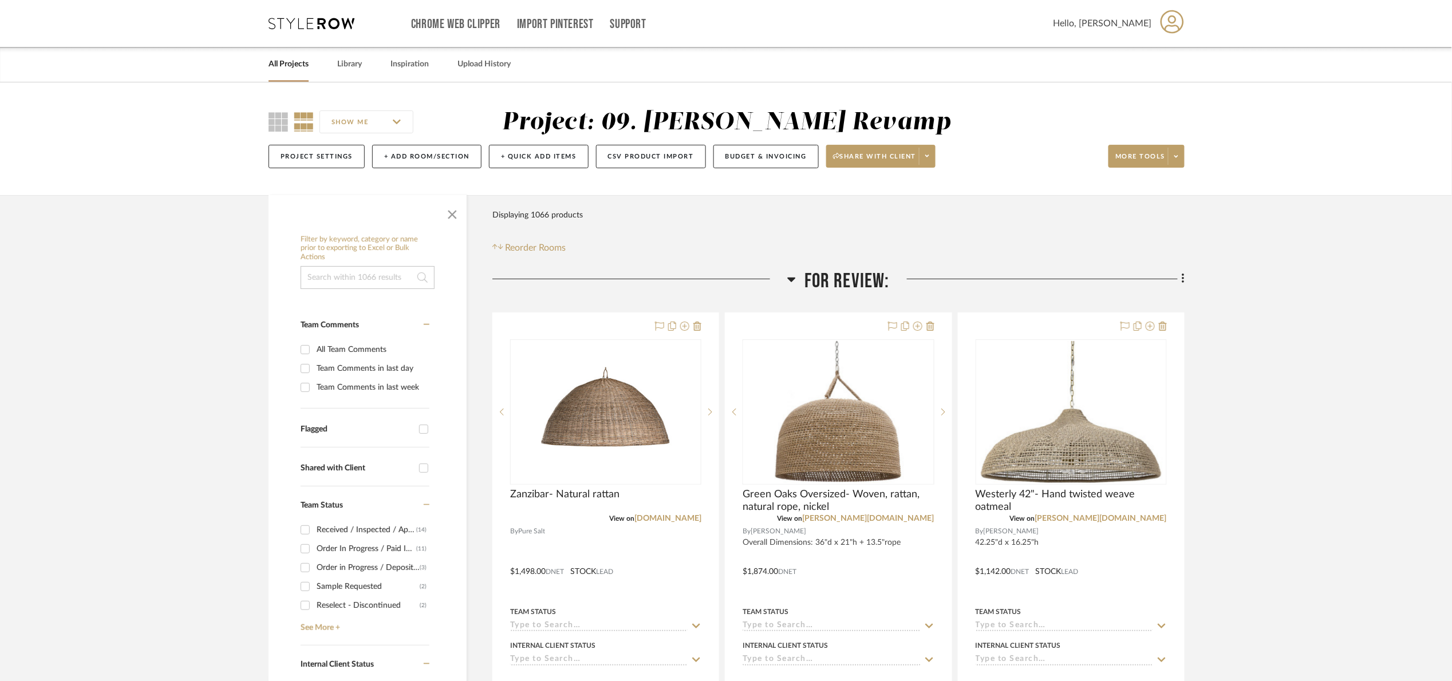
click at [458, 211] on span "button" at bounding box center [452, 212] width 27 height 27
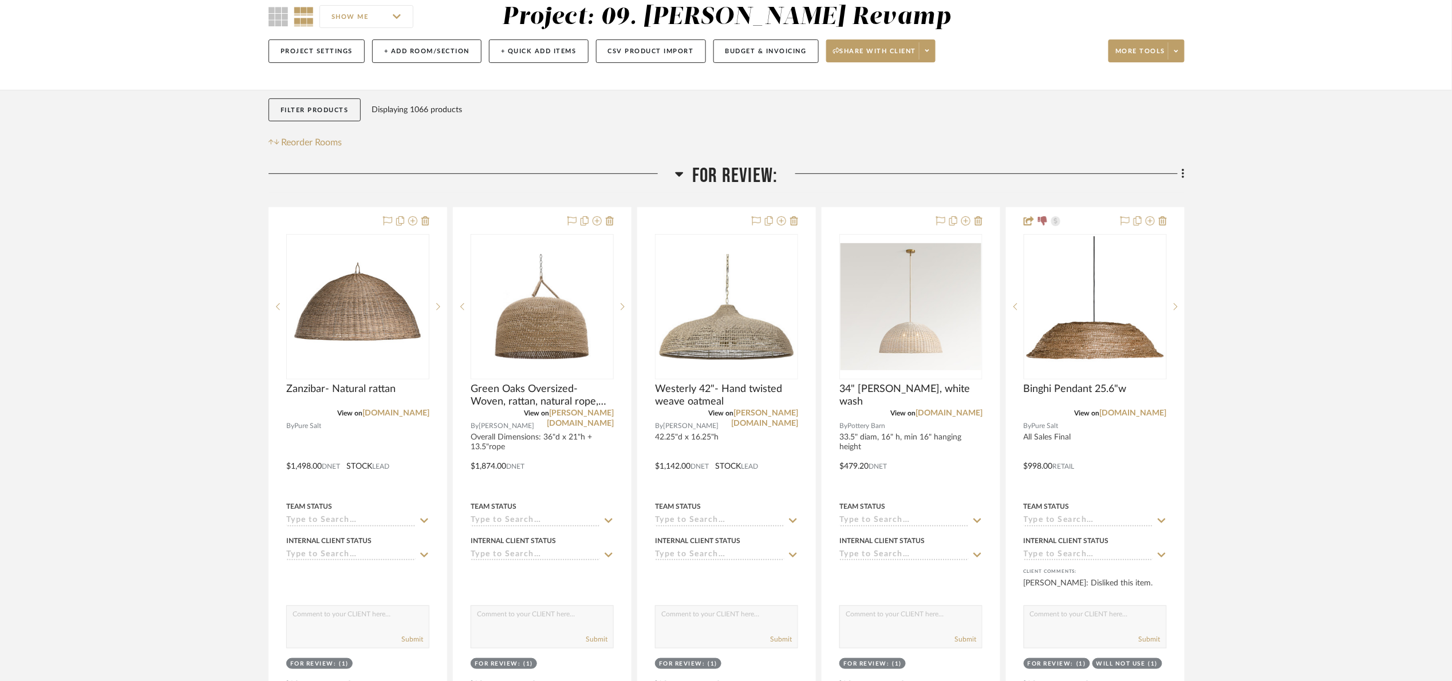
scroll to position [172, 0]
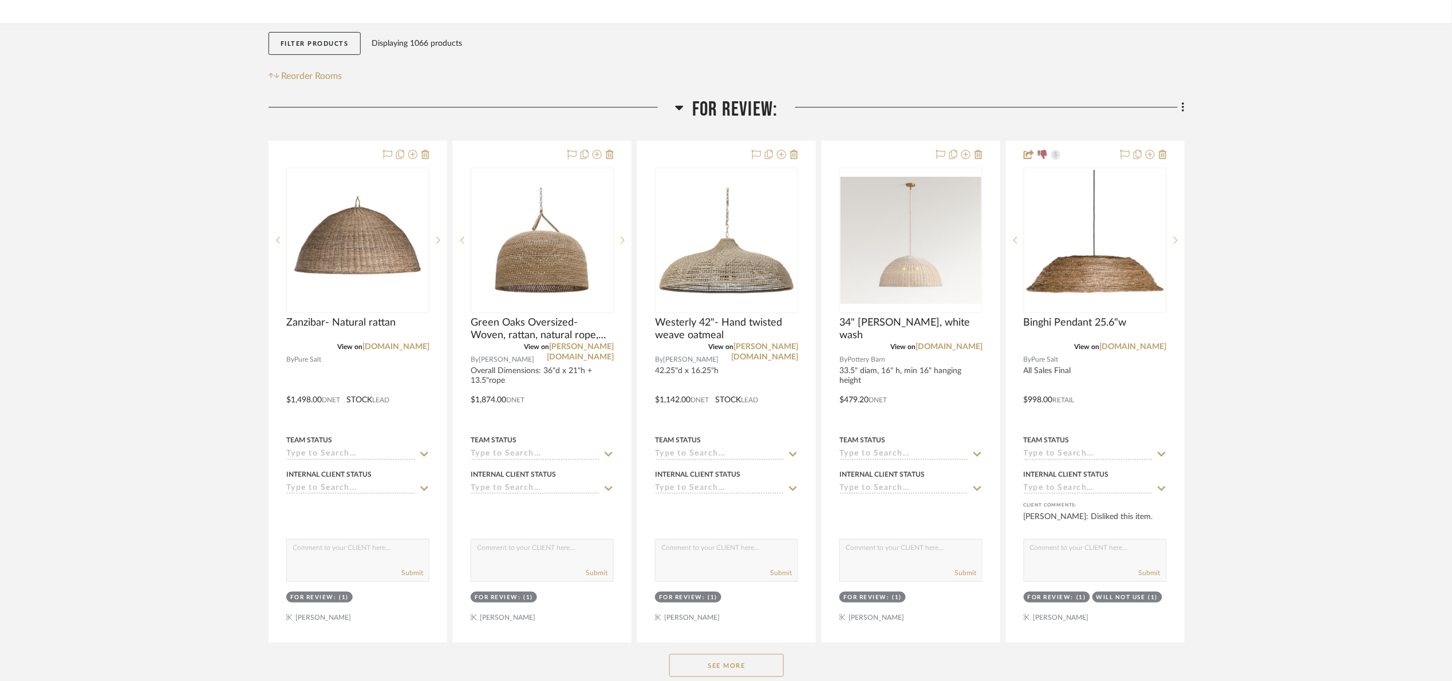
click at [738, 114] on span "For Review:" at bounding box center [734, 109] width 85 height 25
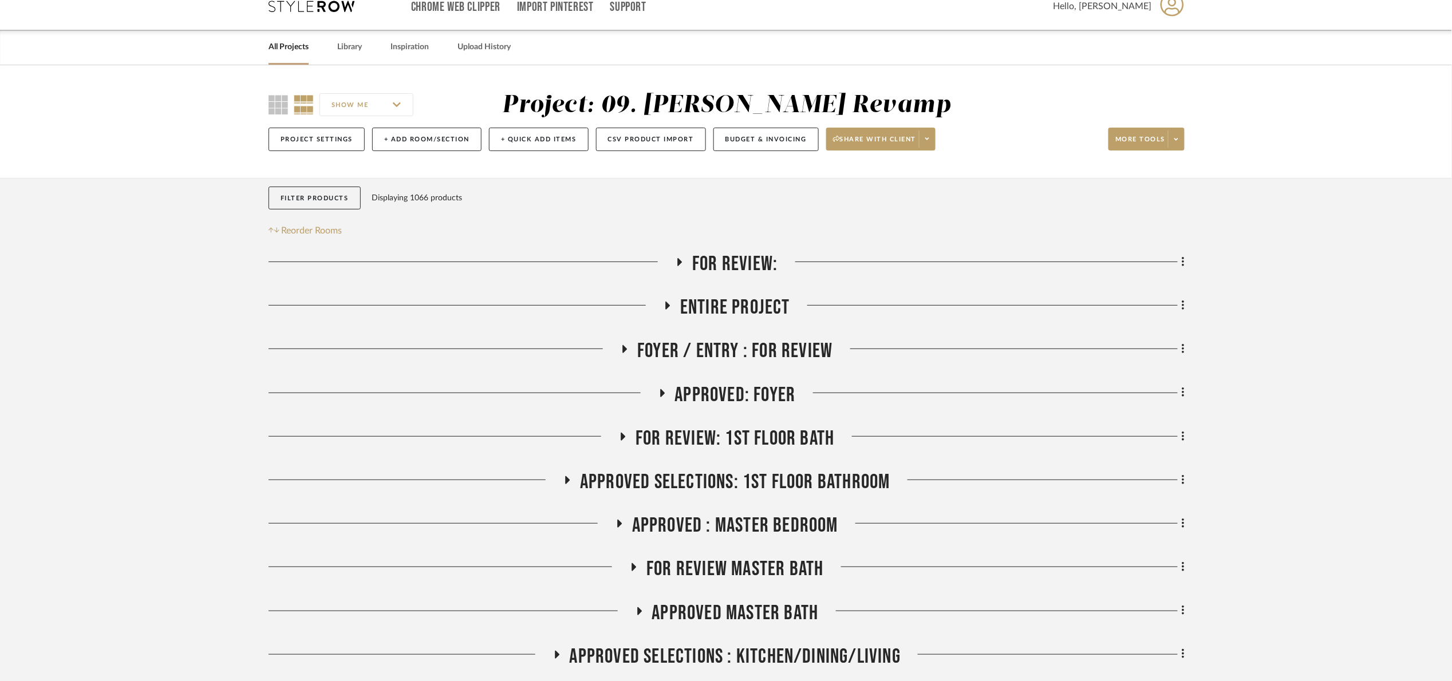
scroll to position [0, 0]
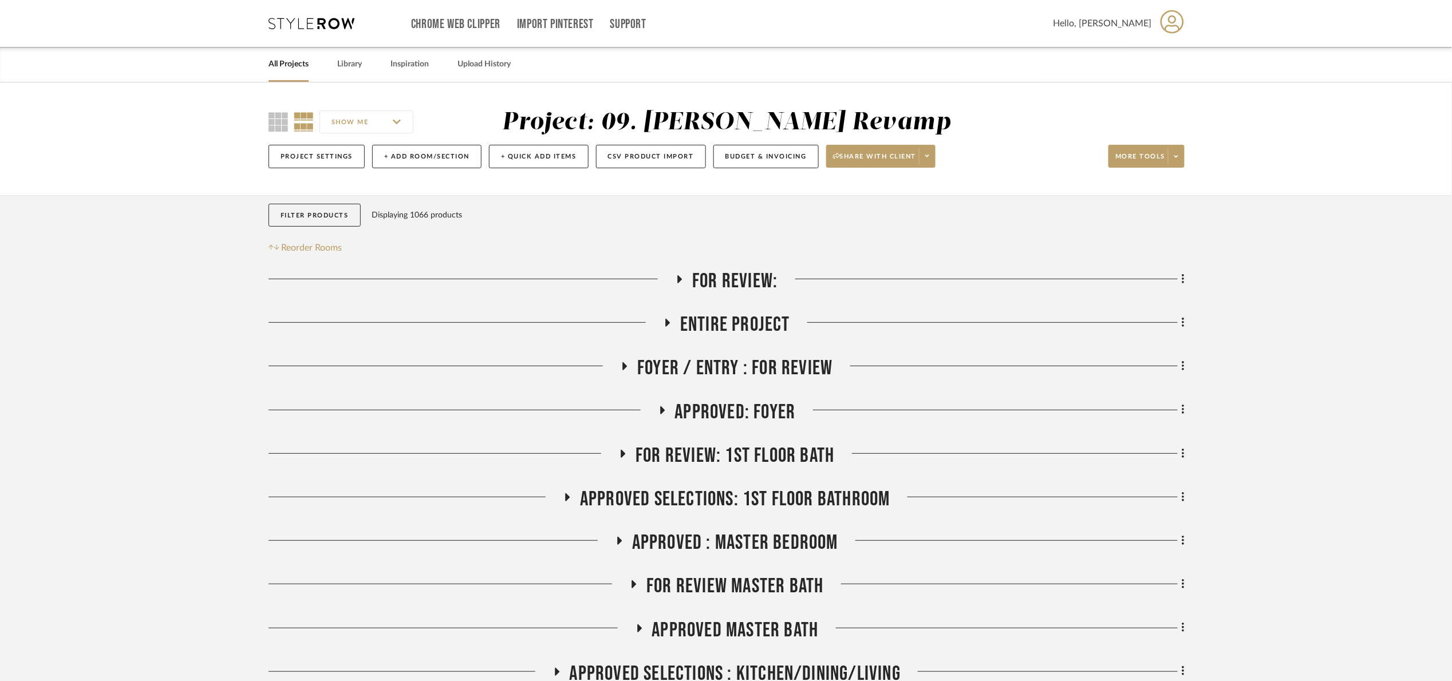
click at [1002, 109] on div "SHOW ME Project: 09. [PERSON_NAME] Revamp Project Settings + Add Room/Section +…" at bounding box center [725, 142] width 949 height 68
click at [1048, 105] on div "SHOW ME Project: 09. [PERSON_NAME] Revamp Project Settings + Add Room/Section +…" at bounding box center [726, 138] width 1452 height 113
click at [728, 283] on span "For Review:" at bounding box center [734, 281] width 85 height 25
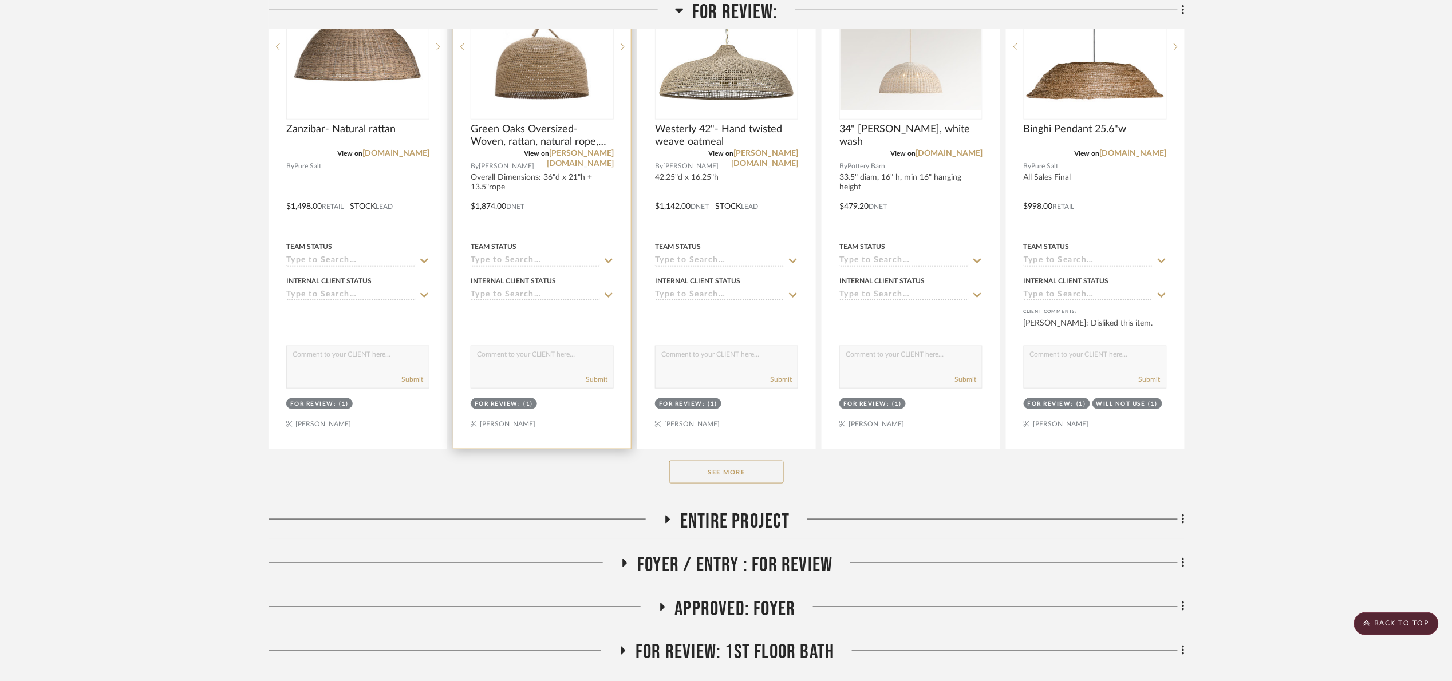
scroll to position [344, 0]
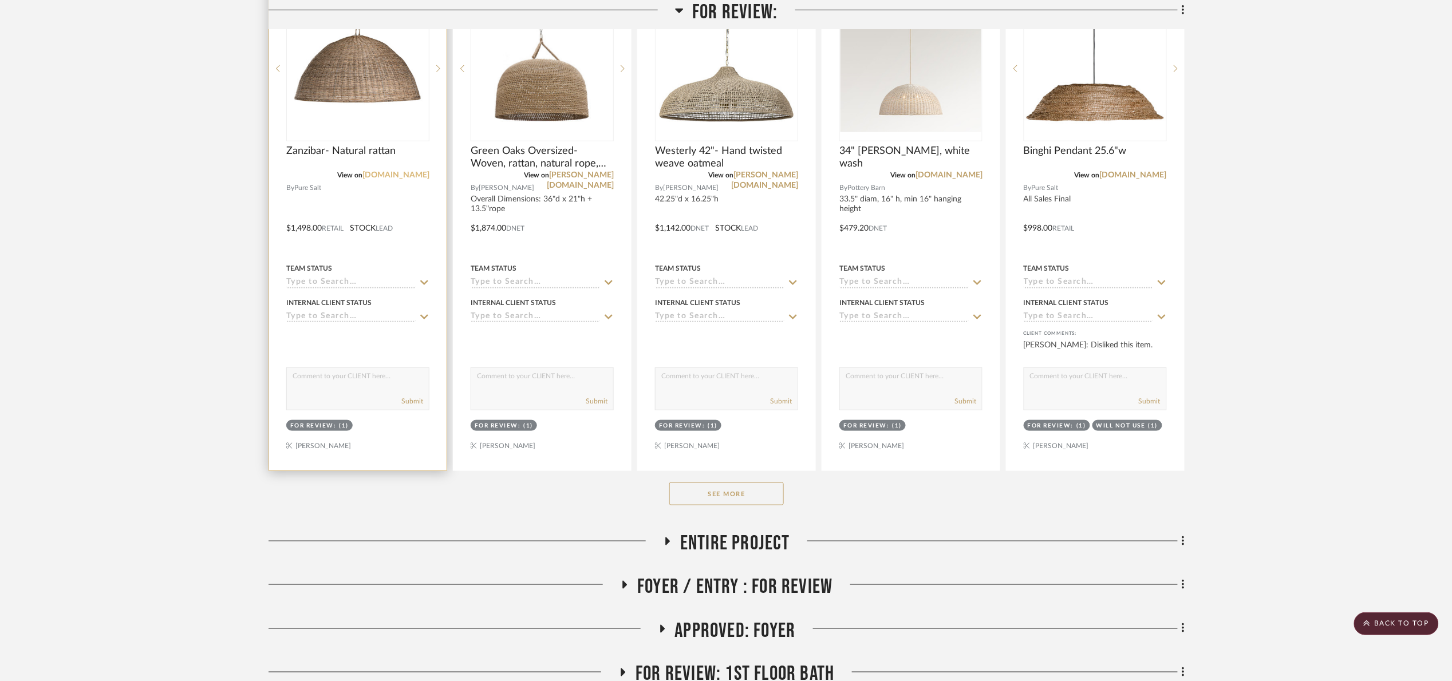
click at [389, 179] on link "[DOMAIN_NAME]" at bounding box center [395, 175] width 67 height 8
click at [0, 0] on img at bounding box center [0, 0] width 0 height 0
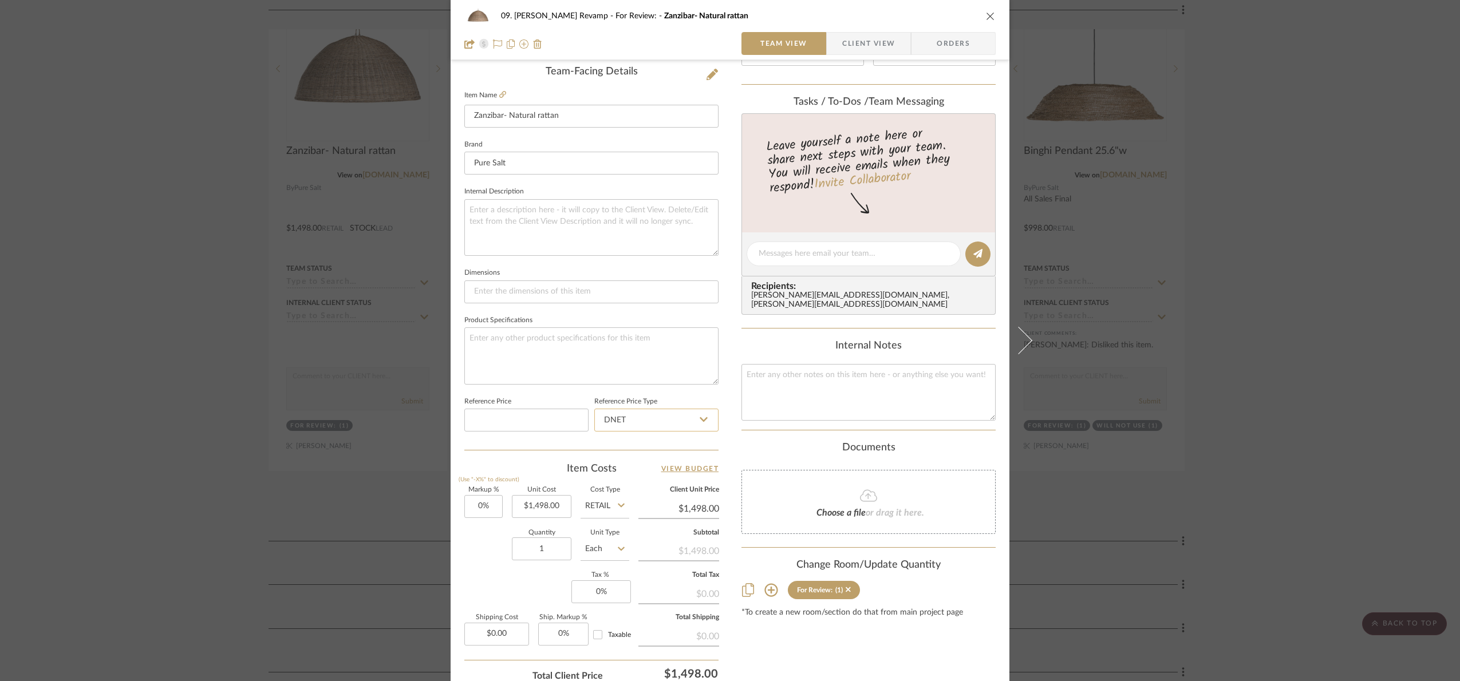
scroll to position [386, 0]
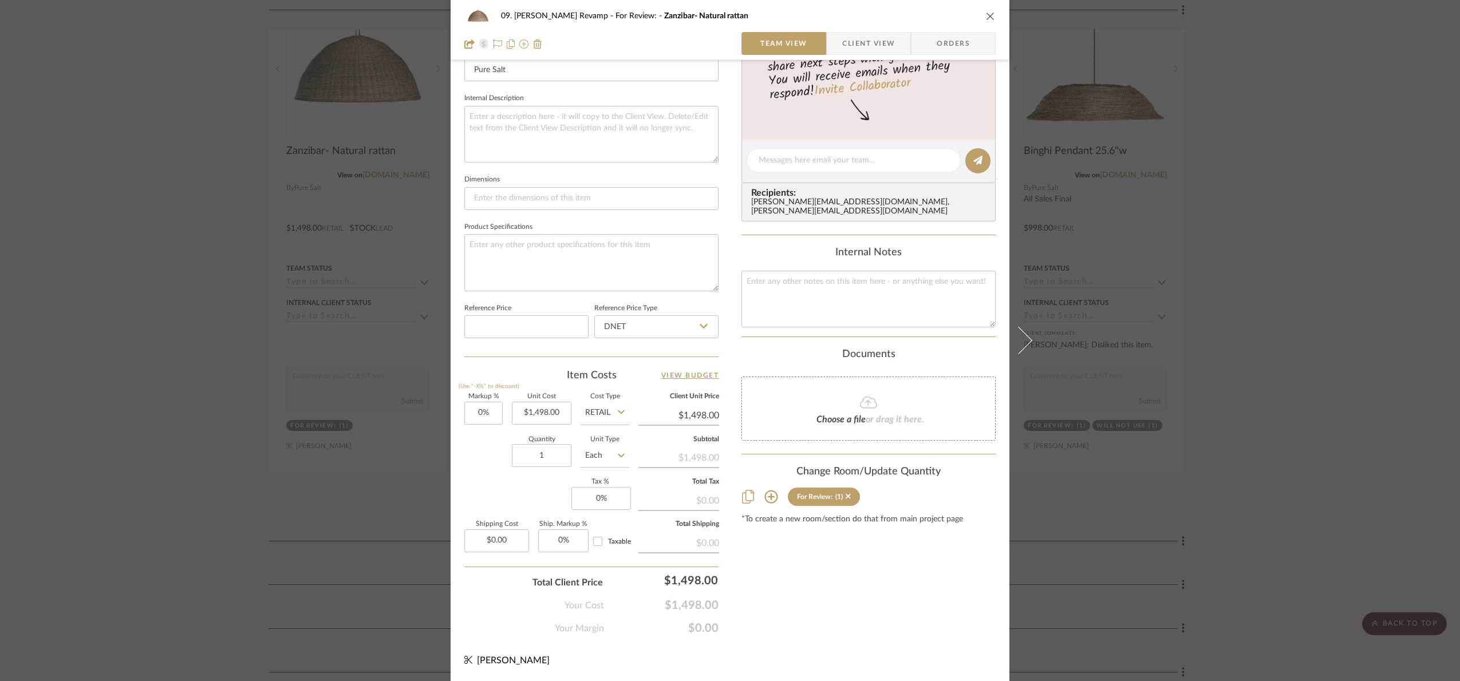
click at [612, 420] on input "Retail" at bounding box center [605, 413] width 49 height 23
click at [616, 443] on div "DNET" at bounding box center [647, 442] width 141 height 29
type input "DNET"
click at [559, 418] on input "1498.00" at bounding box center [542, 413] width 60 height 23
type input "$1,273.00"
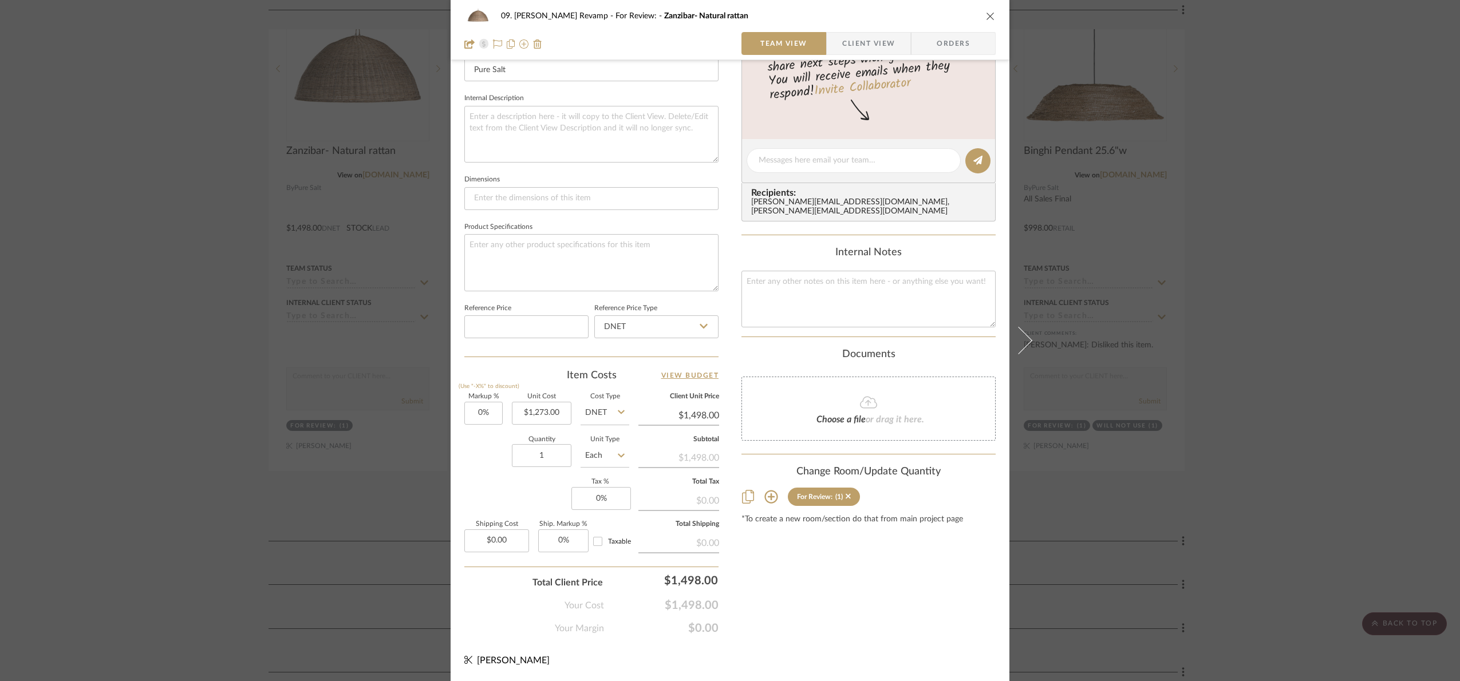
click at [846, 616] on div "Content here copies to Client View - confirm visibility there. Show in Client D…" at bounding box center [869, 164] width 254 height 943
type input "$1,273.00"
type input "1498"
click at [809, 617] on div "09. [PERSON_NAME] Revamp For Review: Zanzibar- Natural rattan Team View Client …" at bounding box center [730, 340] width 1460 height 681
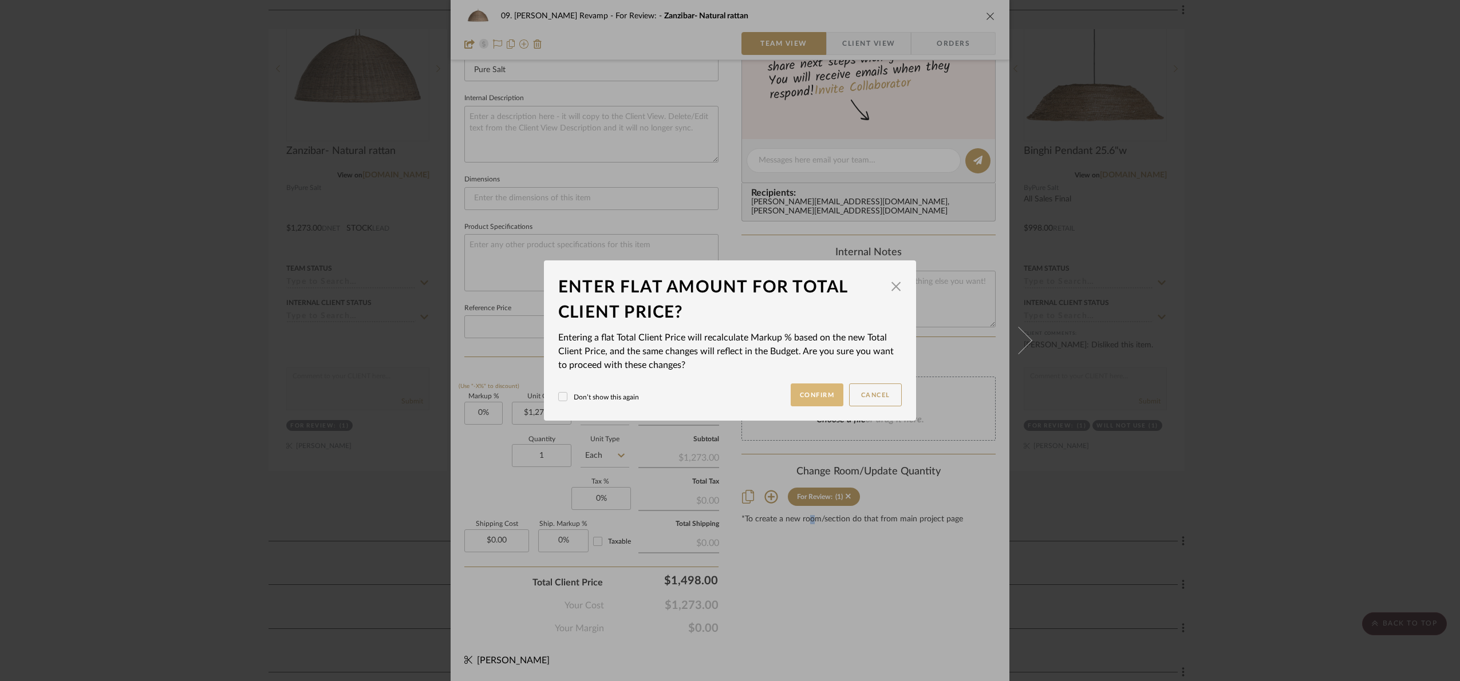
click at [805, 386] on button "Confirm" at bounding box center [817, 395] width 53 height 23
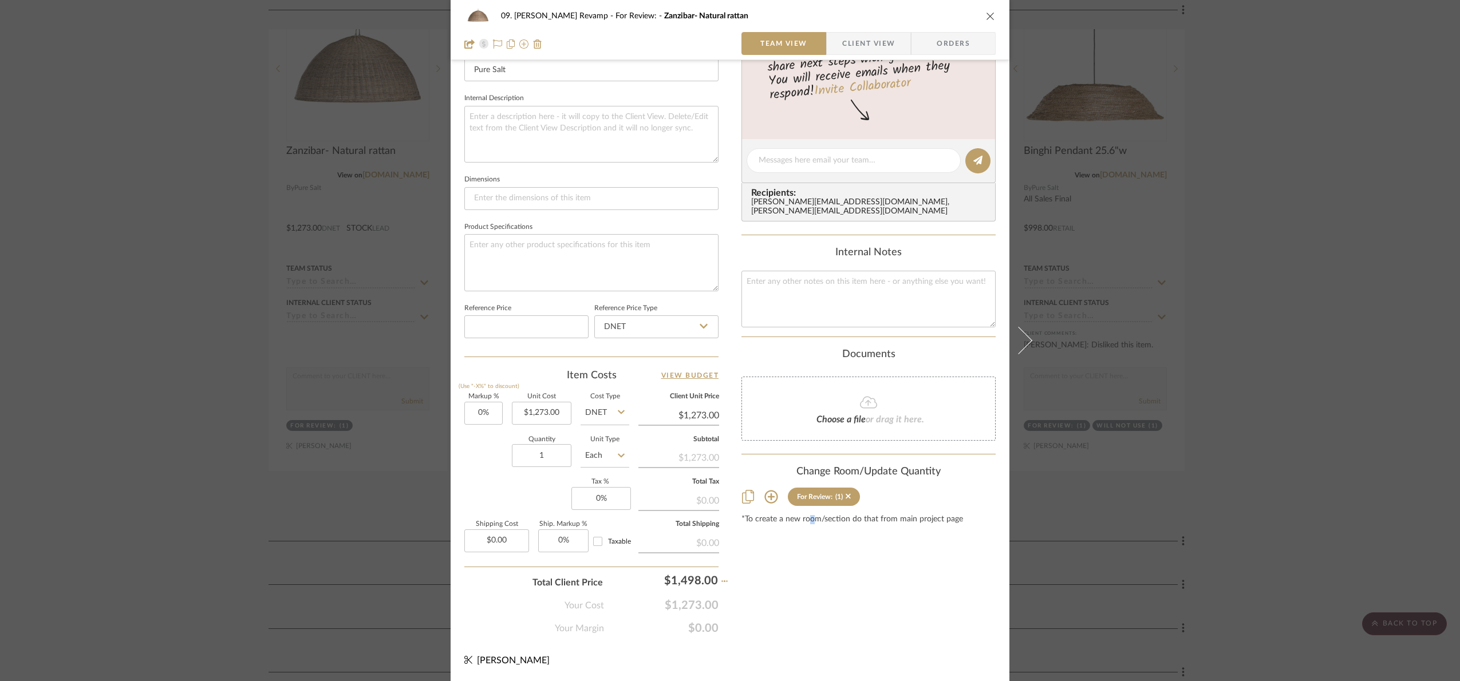
type input "17.67%"
type input "$1,498.00"
click at [1320, 401] on div "09. [PERSON_NAME] Revamp For Review: Zanzibar- Natural rattan Team View Client …" at bounding box center [730, 340] width 1460 height 681
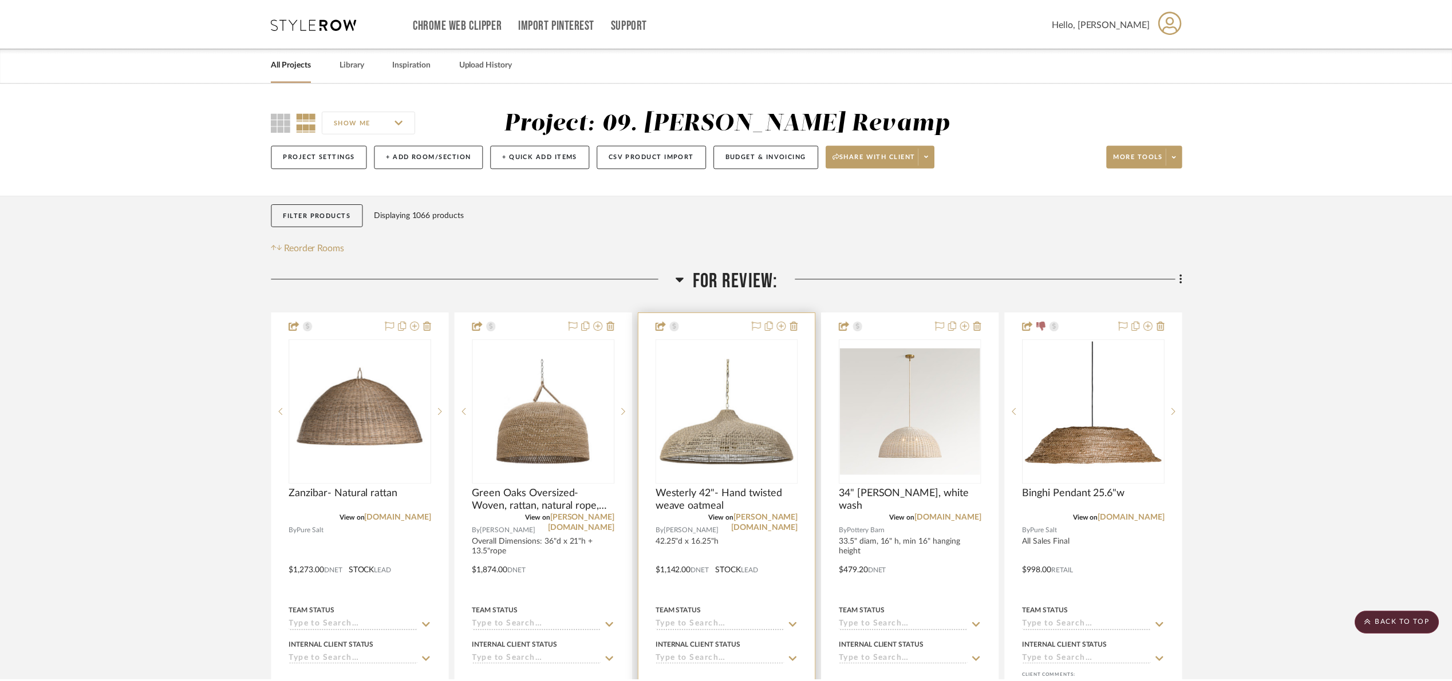
scroll to position [344, 0]
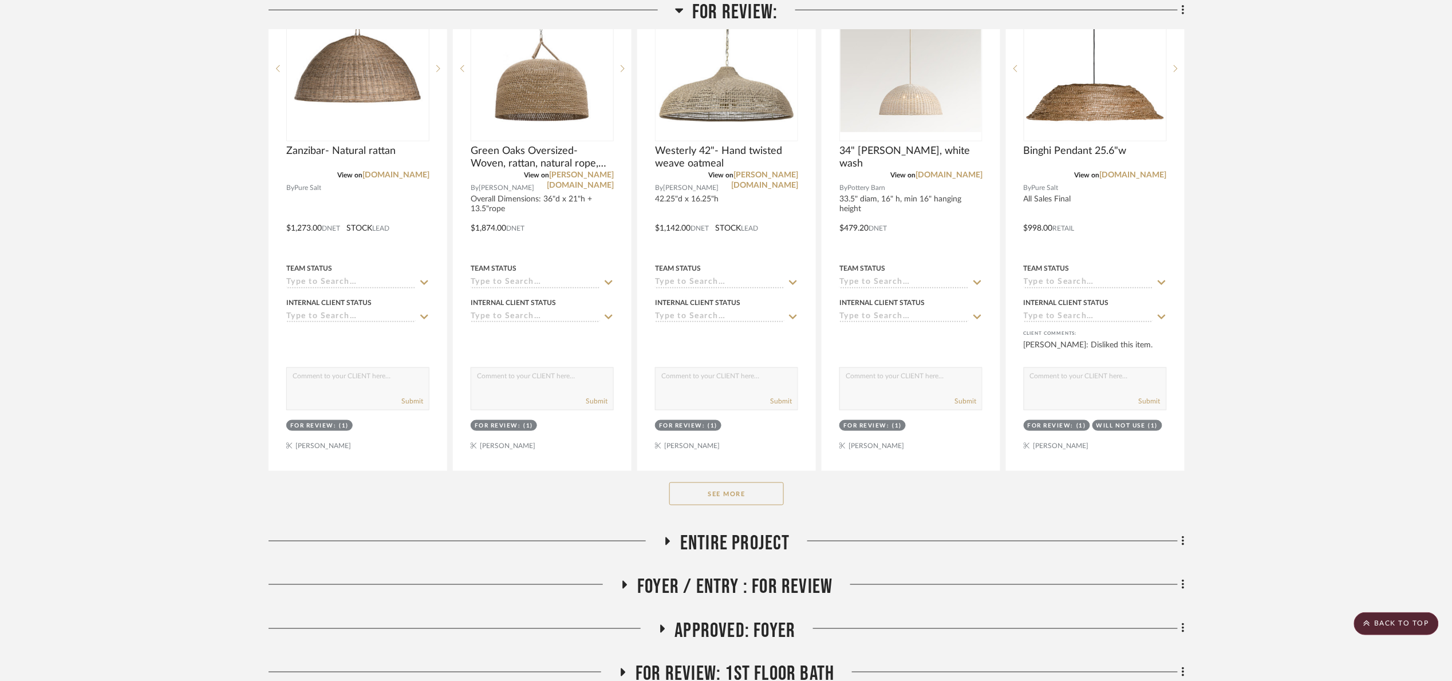
click at [709, 499] on button "See More" at bounding box center [726, 494] width 115 height 23
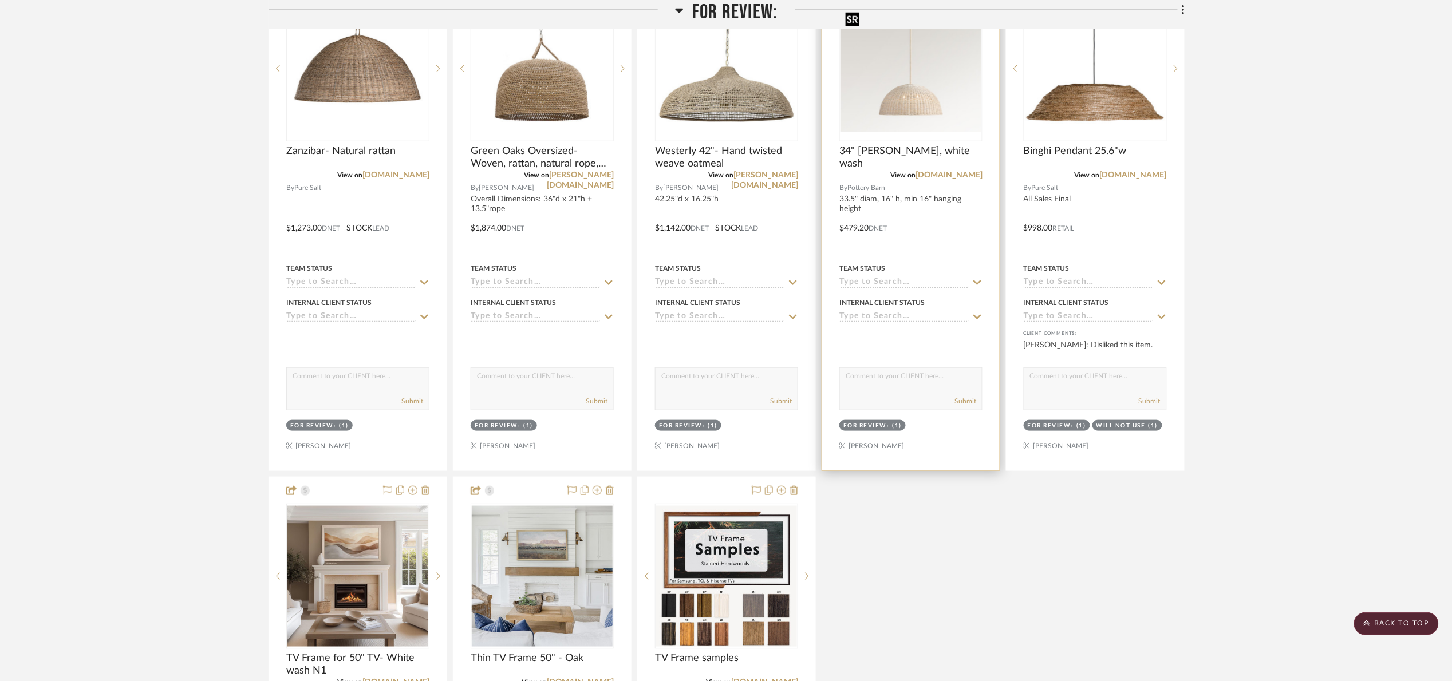
click at [901, 119] on img "0" at bounding box center [911, 68] width 141 height 127
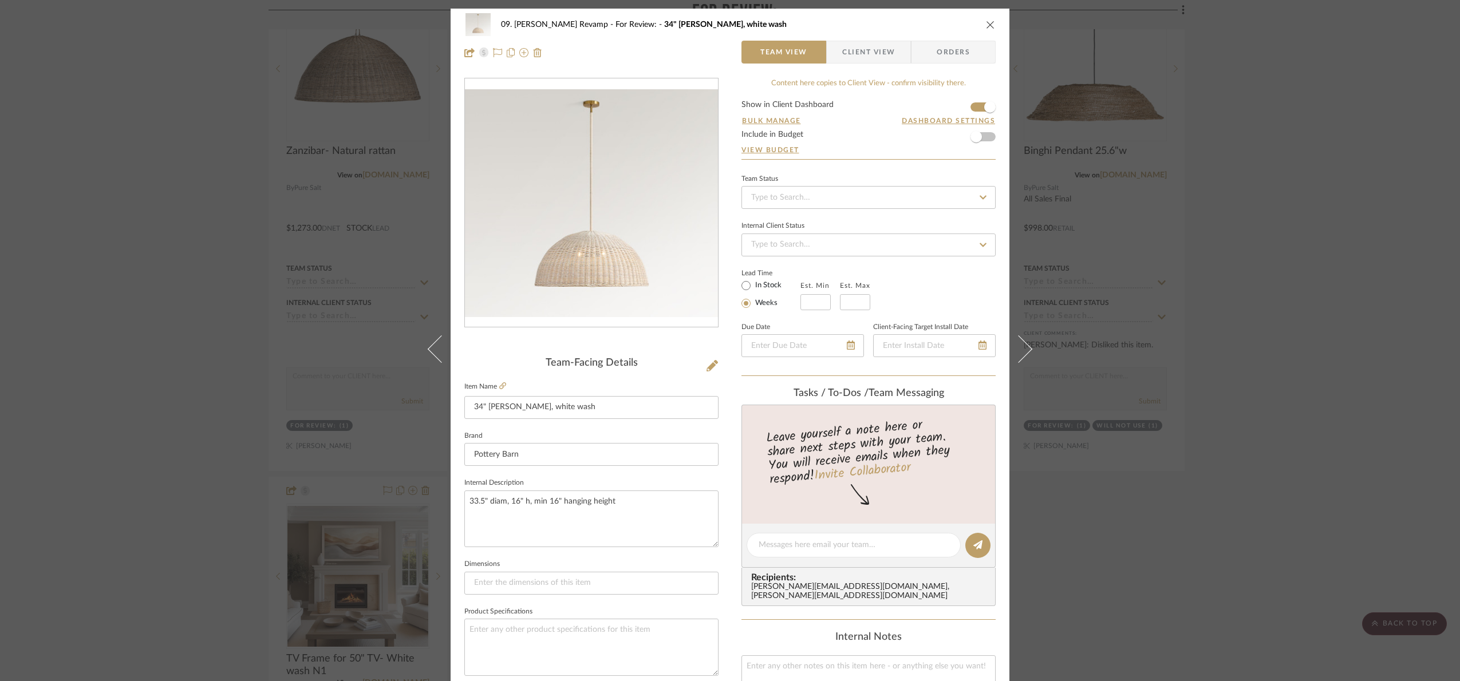
click at [1265, 279] on div "09. [PERSON_NAME] Revamp For Review: 34" [PERSON_NAME] - Woven, white wash Team…" at bounding box center [730, 340] width 1460 height 681
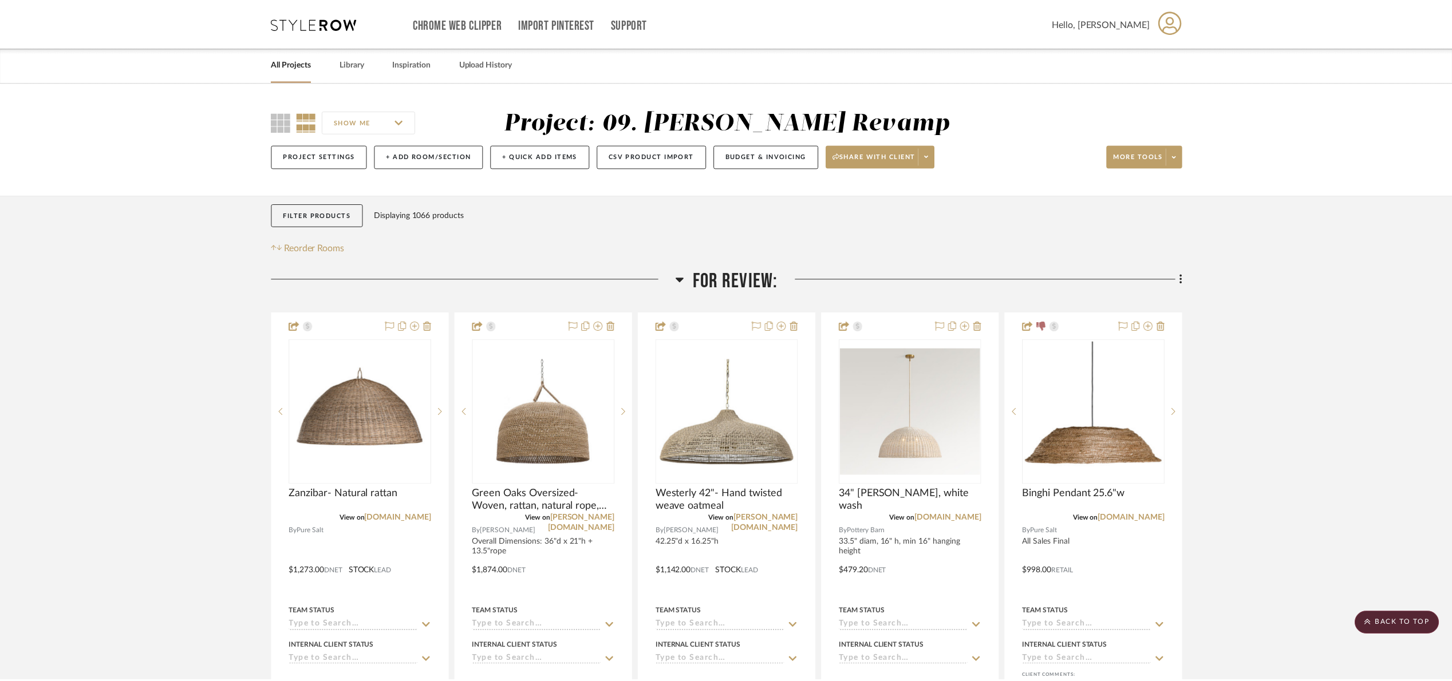
scroll to position [344, 0]
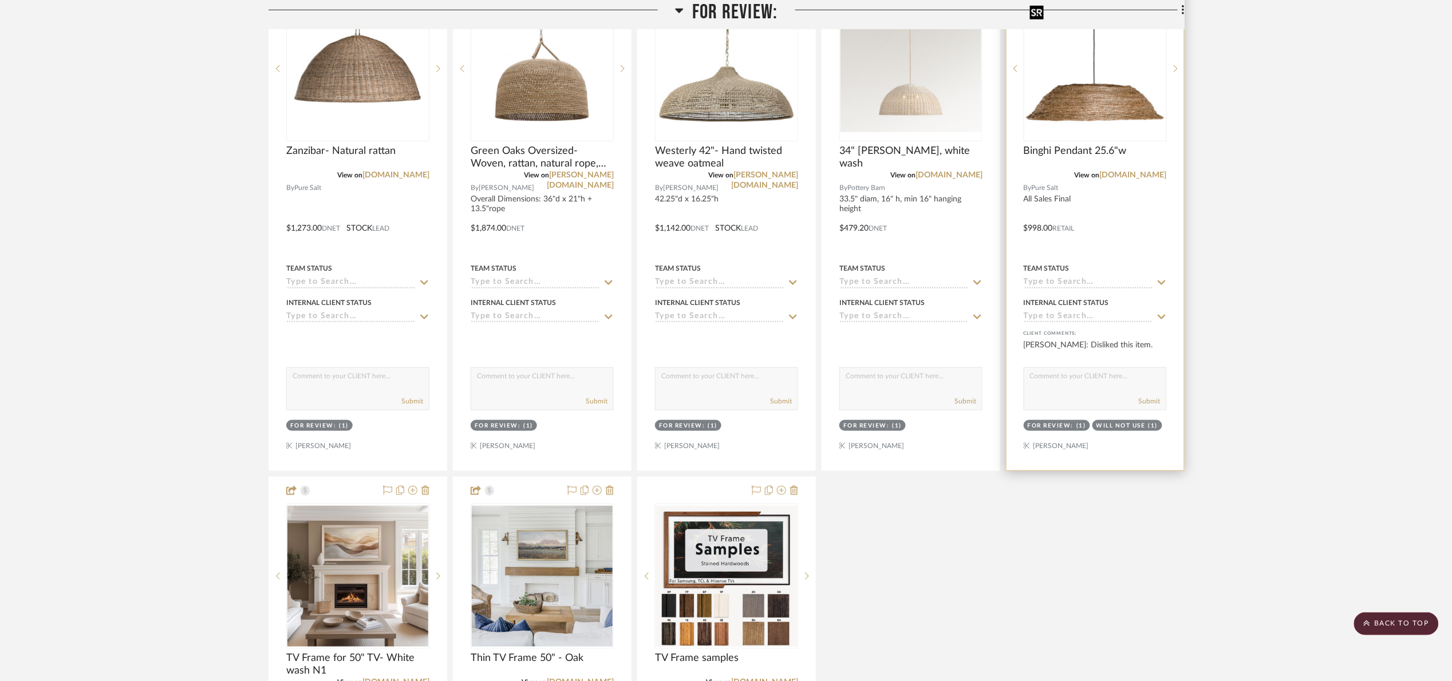
click at [1089, 109] on img "0" at bounding box center [1095, 68] width 141 height 141
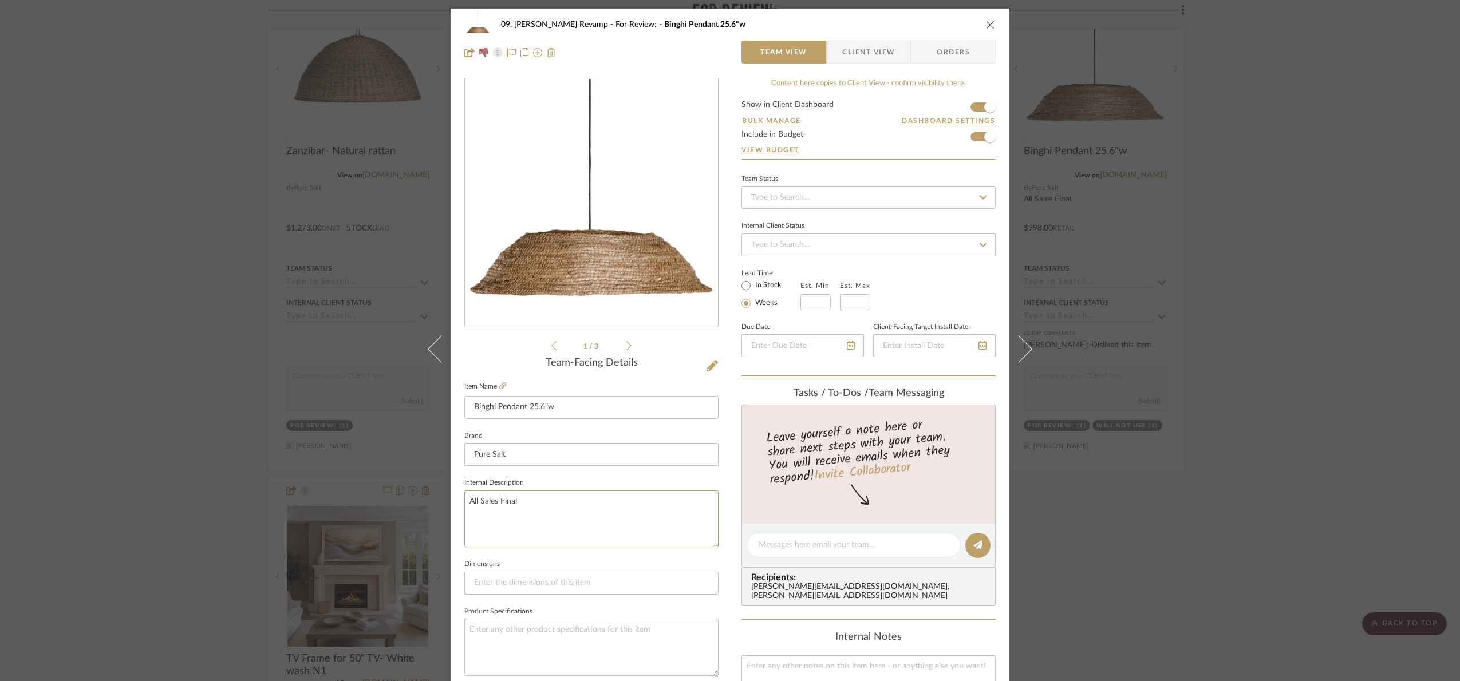
drag, startPoint x: 556, startPoint y: 508, endPoint x: 394, endPoint y: 508, distance: 162.0
click at [394, 508] on div "09. [PERSON_NAME] Revamp For Review: Binghi Pendant 25.6"w Team View Client Vie…" at bounding box center [730, 340] width 1460 height 681
click at [541, 485] on fieldset "Internal Description All Sales Final" at bounding box center [591, 511] width 254 height 72
drag, startPoint x: 1260, startPoint y: 337, endPoint x: 521, endPoint y: 180, distance: 755.1
click at [1259, 335] on div "09. [PERSON_NAME] Revamp For Review: Binghi Pendant 25.6"w Team View Client Vie…" at bounding box center [730, 340] width 1460 height 681
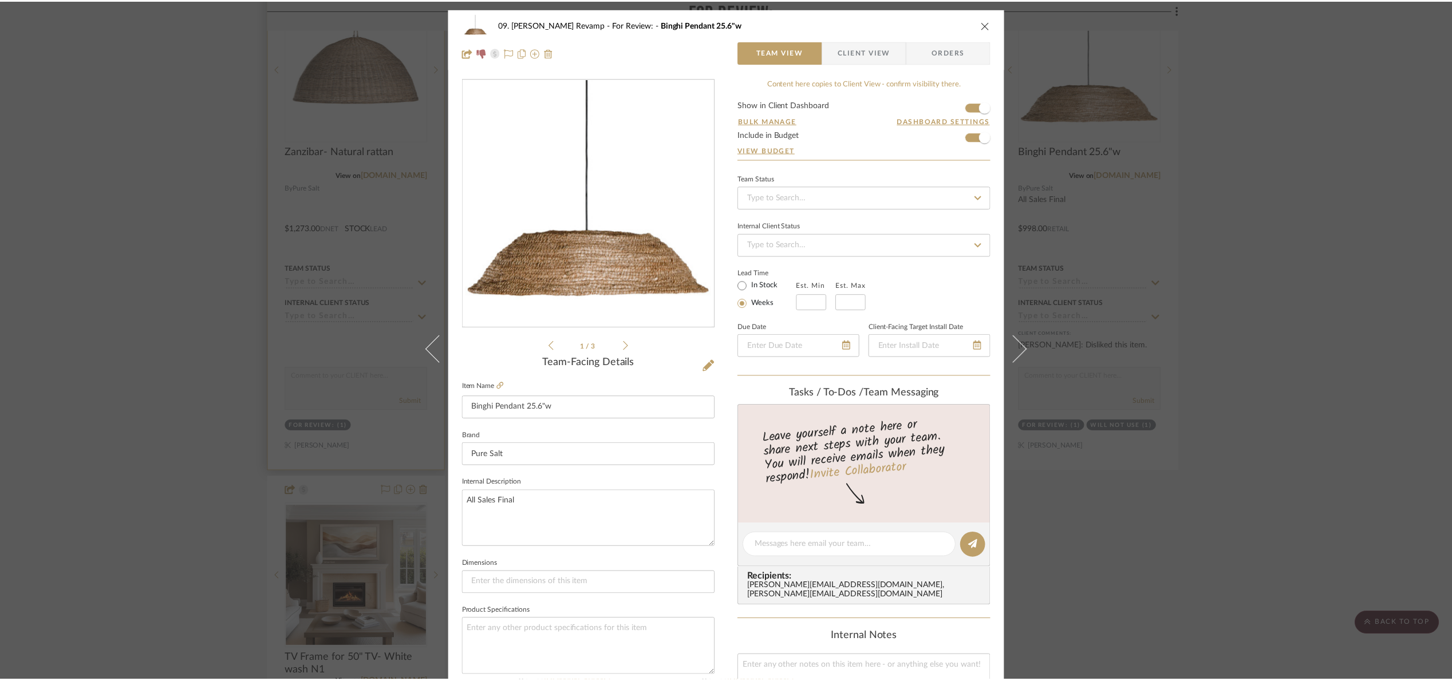
scroll to position [344, 0]
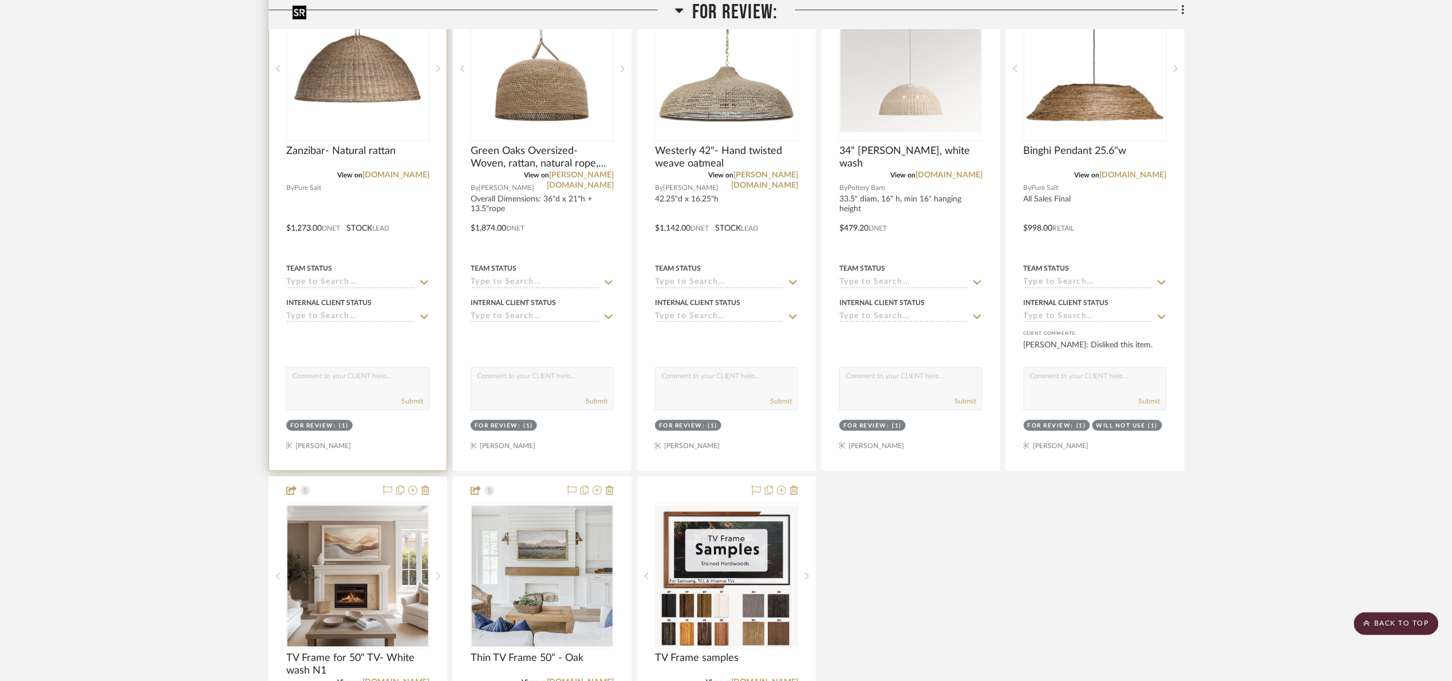
click at [354, 107] on img "0" at bounding box center [357, 68] width 141 height 141
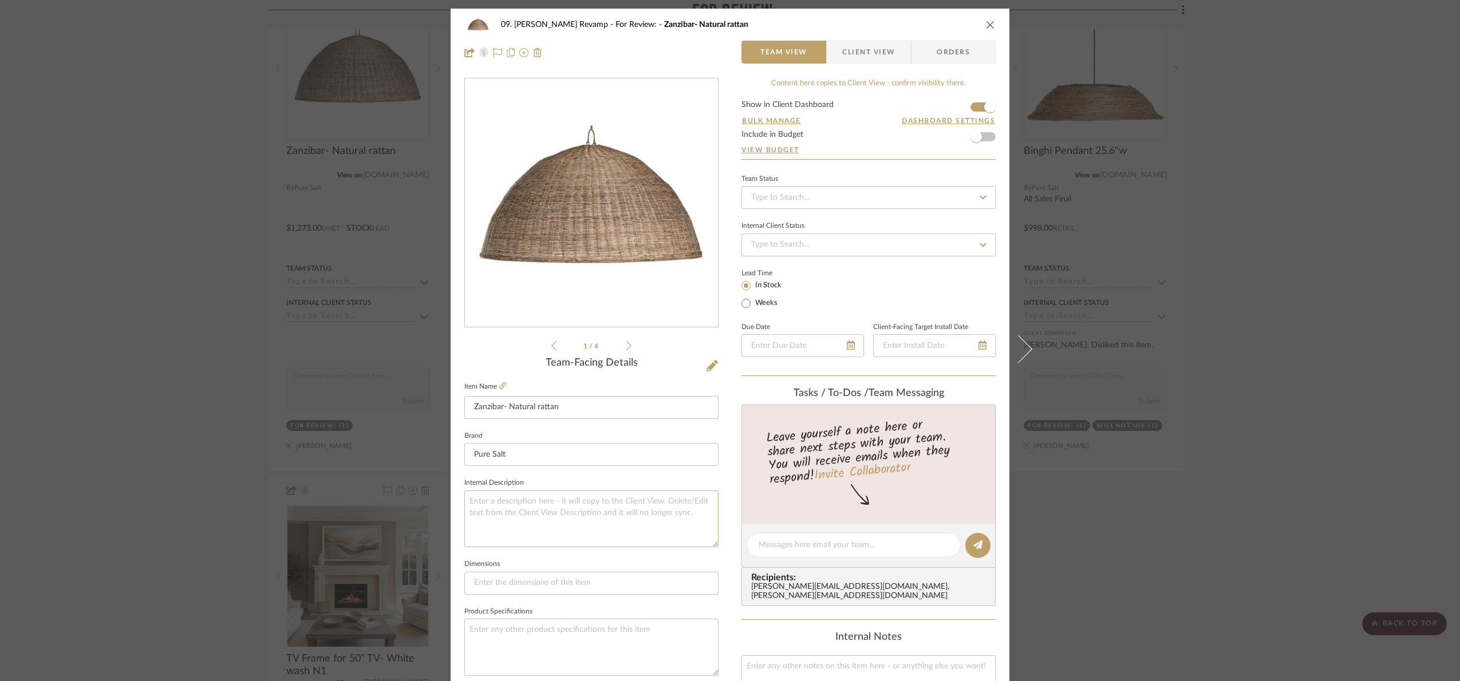
click at [557, 523] on textarea at bounding box center [591, 519] width 254 height 57
paste textarea "All Sales Final"
type textarea "All Sales Final"
click at [555, 482] on fieldset "Internal Description All Sales Final" at bounding box center [591, 511] width 254 height 72
click at [1272, 334] on div "09. [PERSON_NAME] Revamp For Review: Zanzibar- Natural rattan Team View Client …" at bounding box center [730, 340] width 1460 height 681
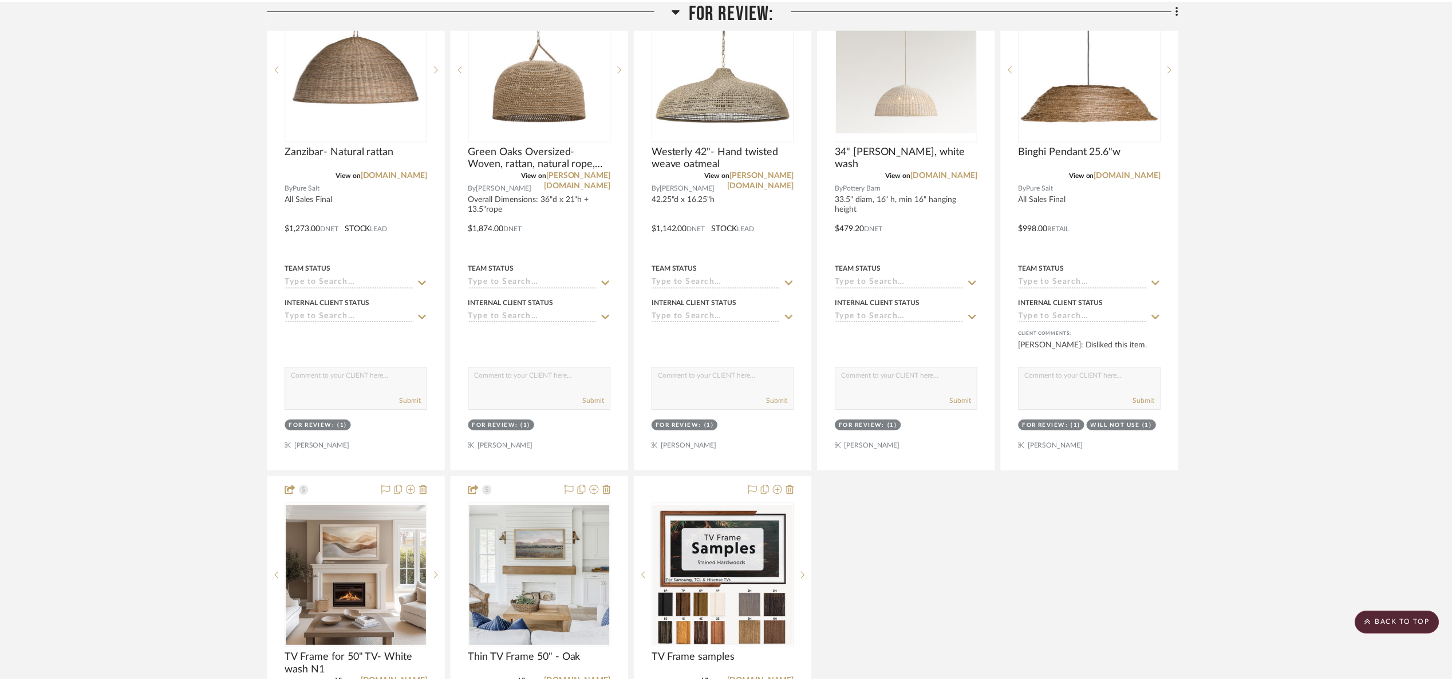
scroll to position [344, 0]
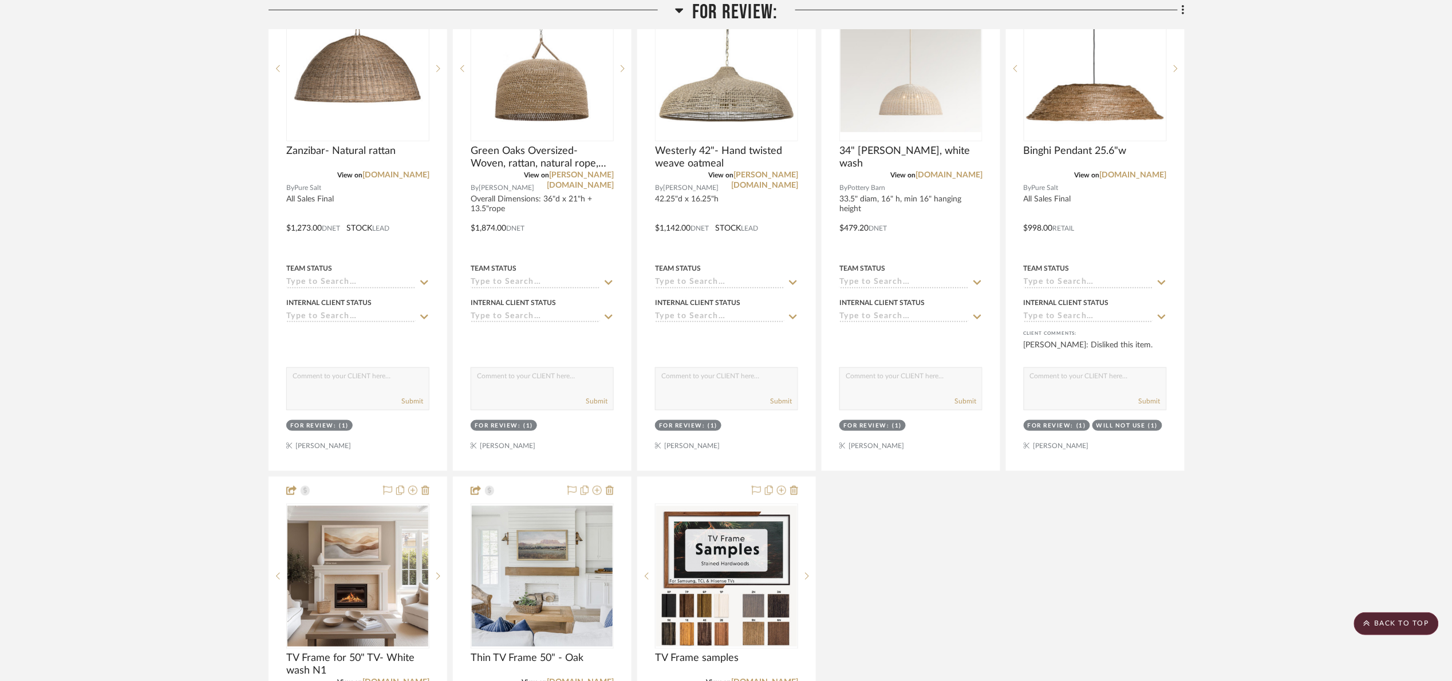
click at [713, 11] on span "For Review:" at bounding box center [734, 12] width 85 height 25
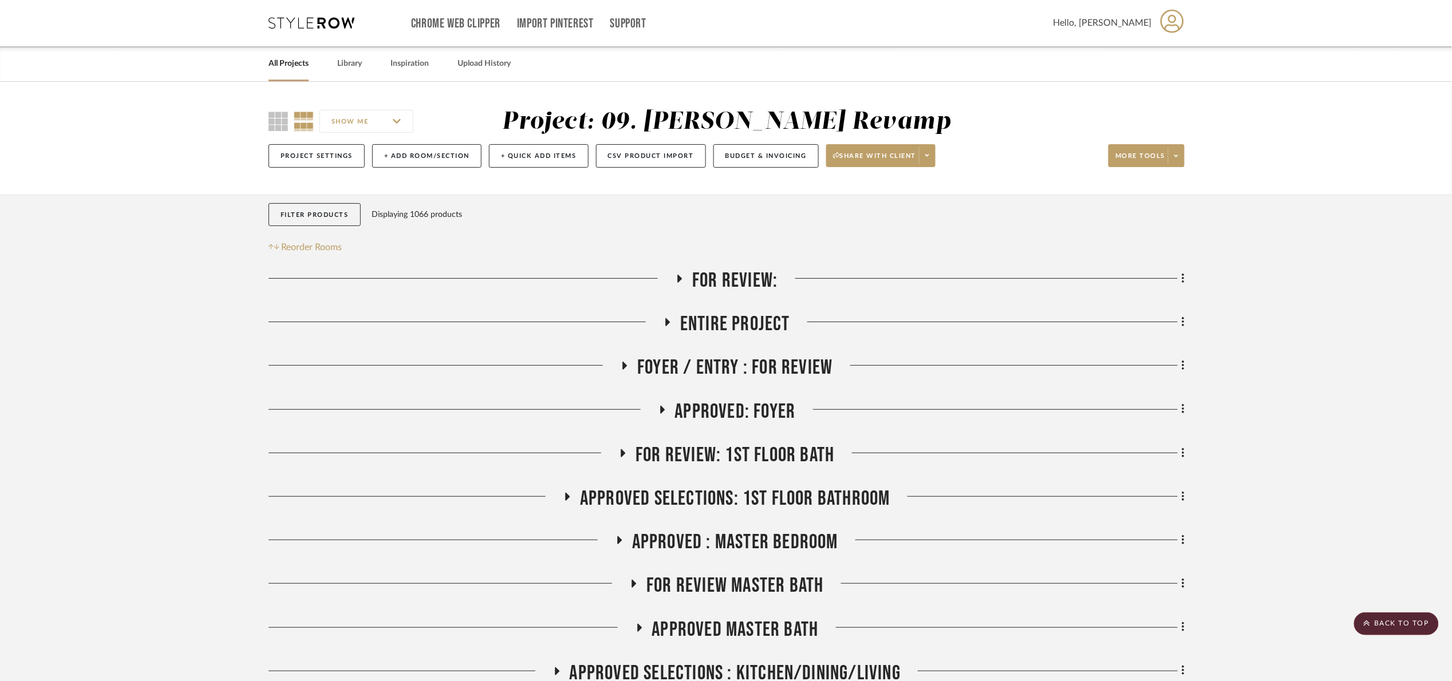
scroll to position [0, 0]
click at [739, 274] on span "For Review:" at bounding box center [734, 281] width 85 height 25
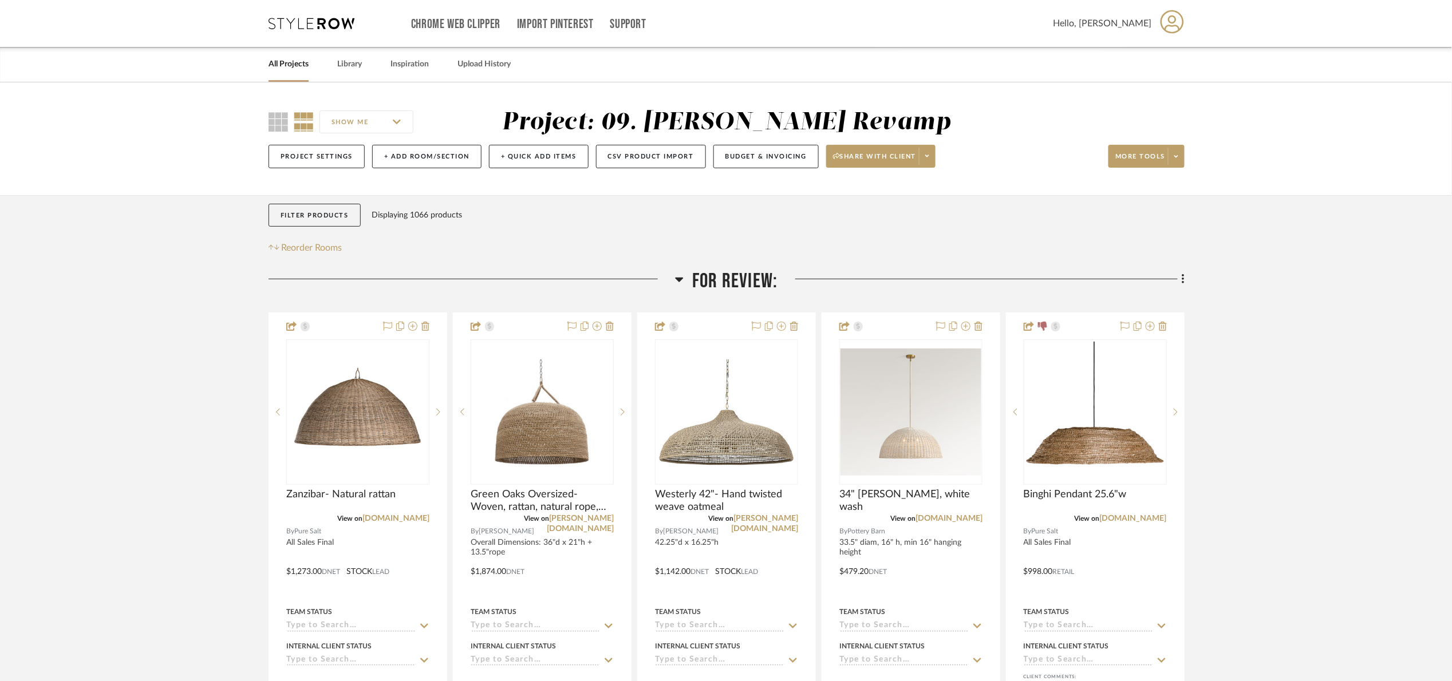
click at [695, 286] on span "For Review:" at bounding box center [734, 281] width 85 height 25
